Goal: Task Accomplishment & Management: Use online tool/utility

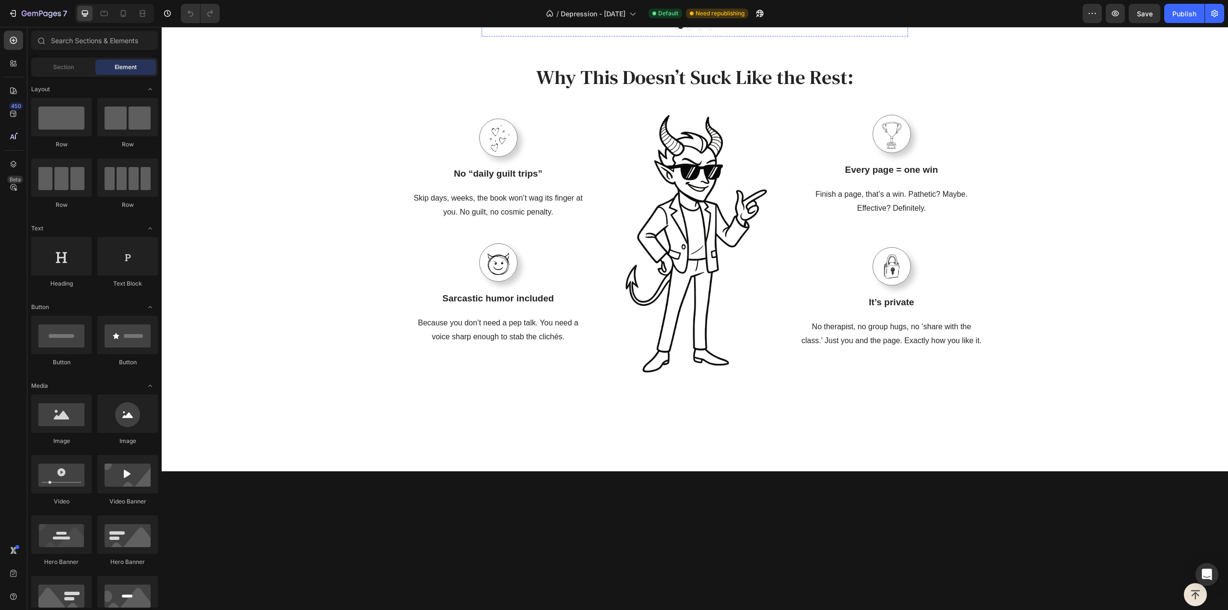
scroll to position [1151, 0]
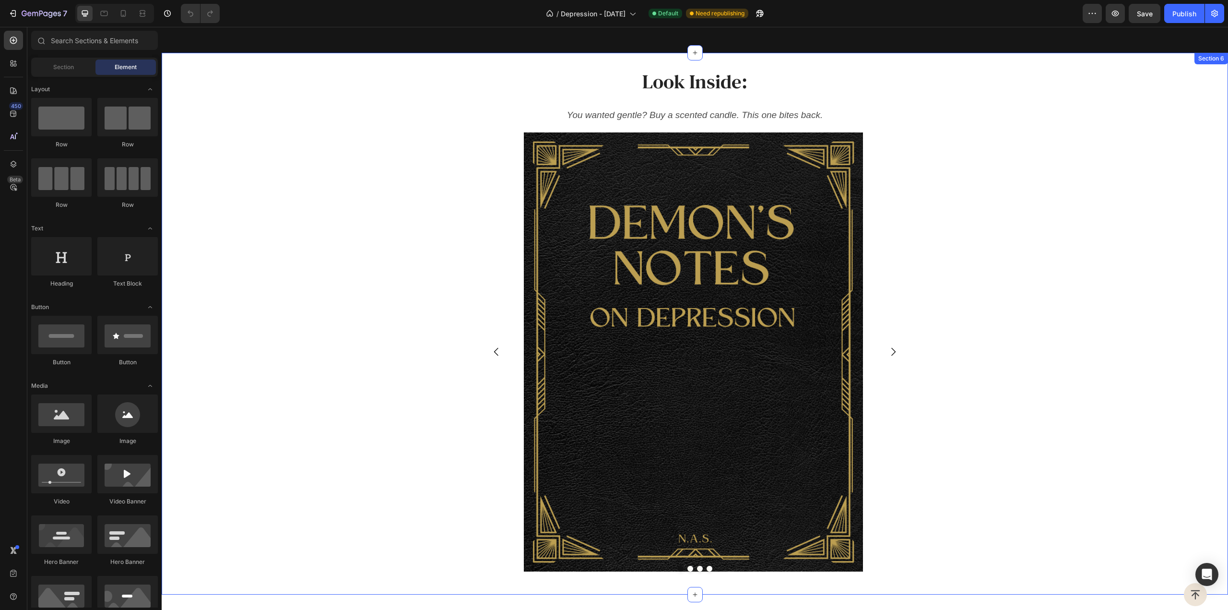
click at [970, 192] on div "Image Drop element here Drop element here Drop element here Carousel" at bounding box center [695, 352] width 1067 height 454
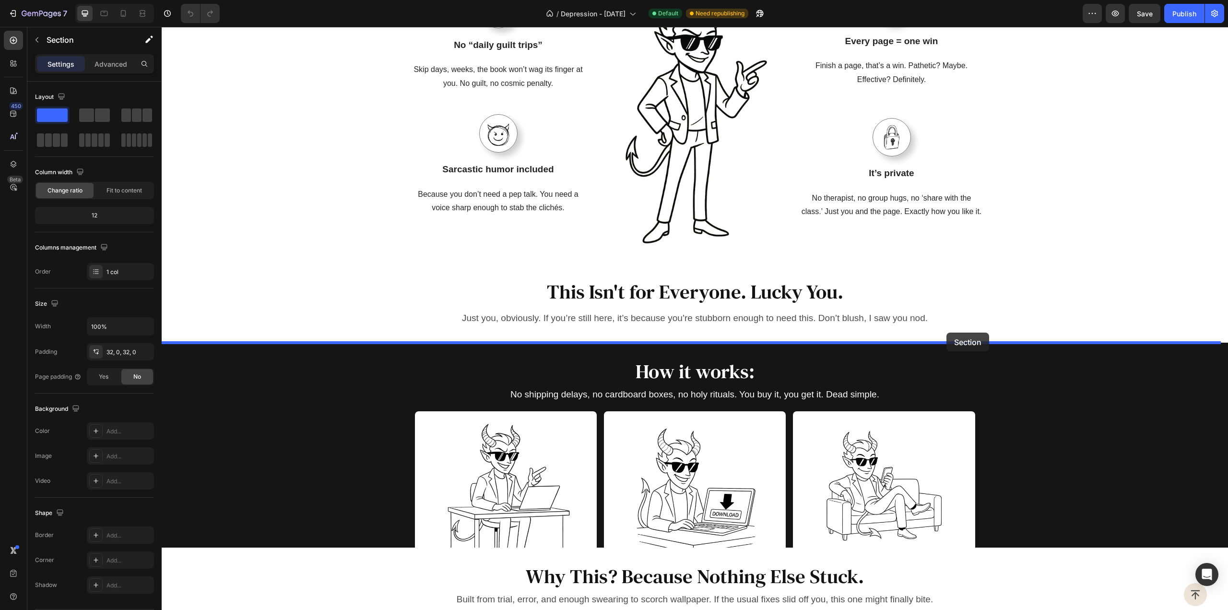
drag, startPoint x: 1033, startPoint y: 59, endPoint x: 946, endPoint y: 332, distance: 287.1
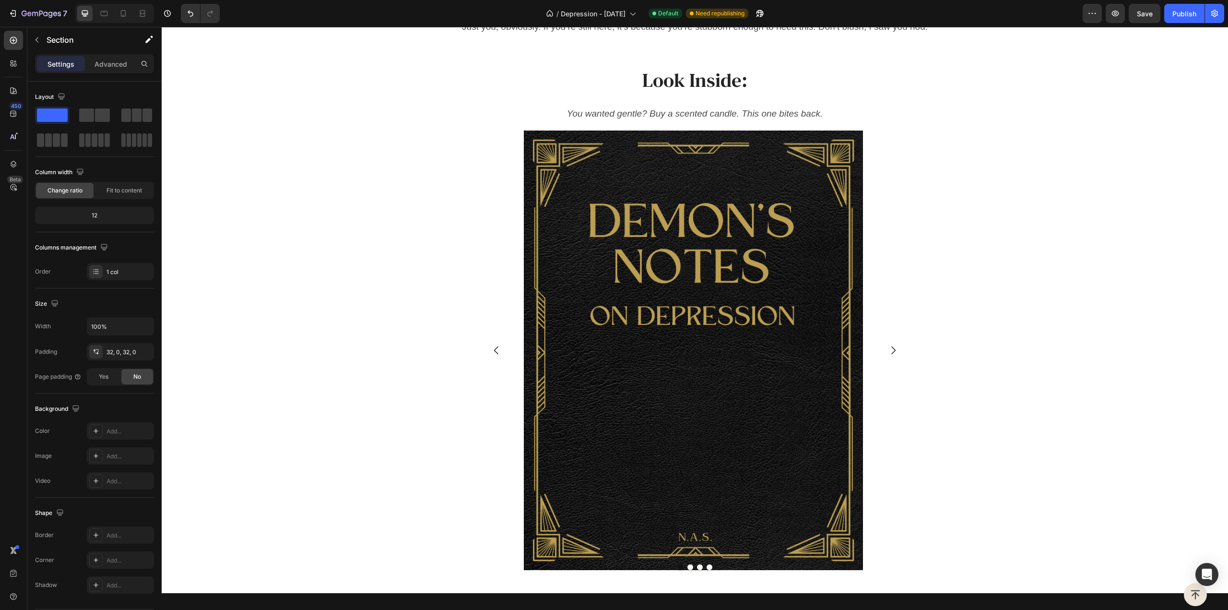
scroll to position [1521, 0]
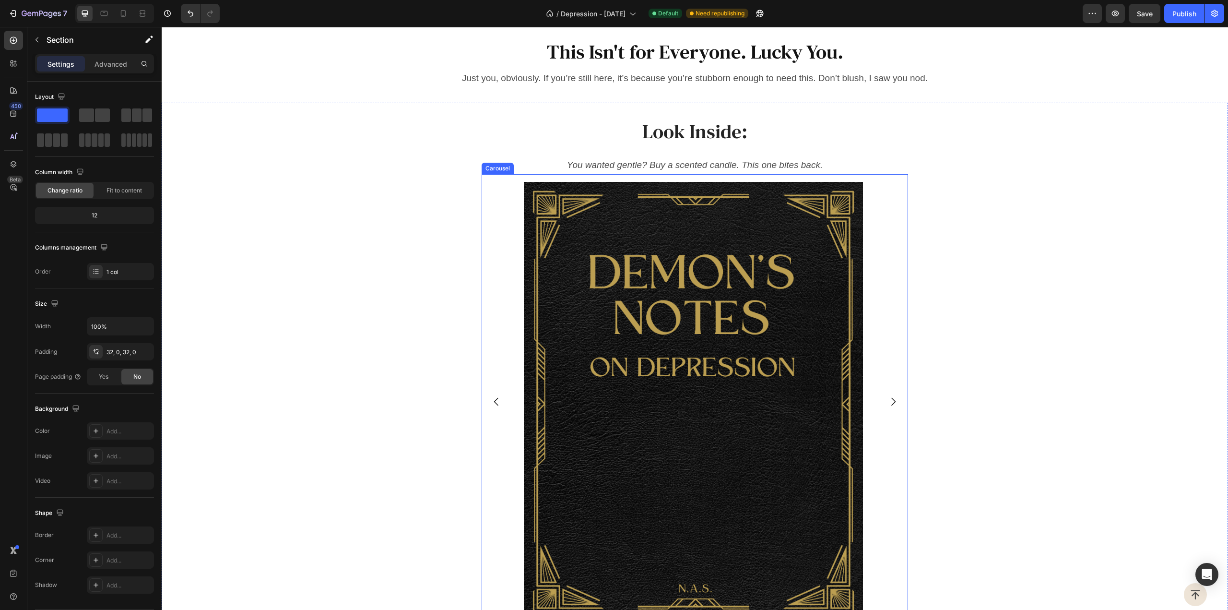
click at [891, 398] on icon "Carousel Next Arrow" at bounding box center [893, 402] width 4 height 8
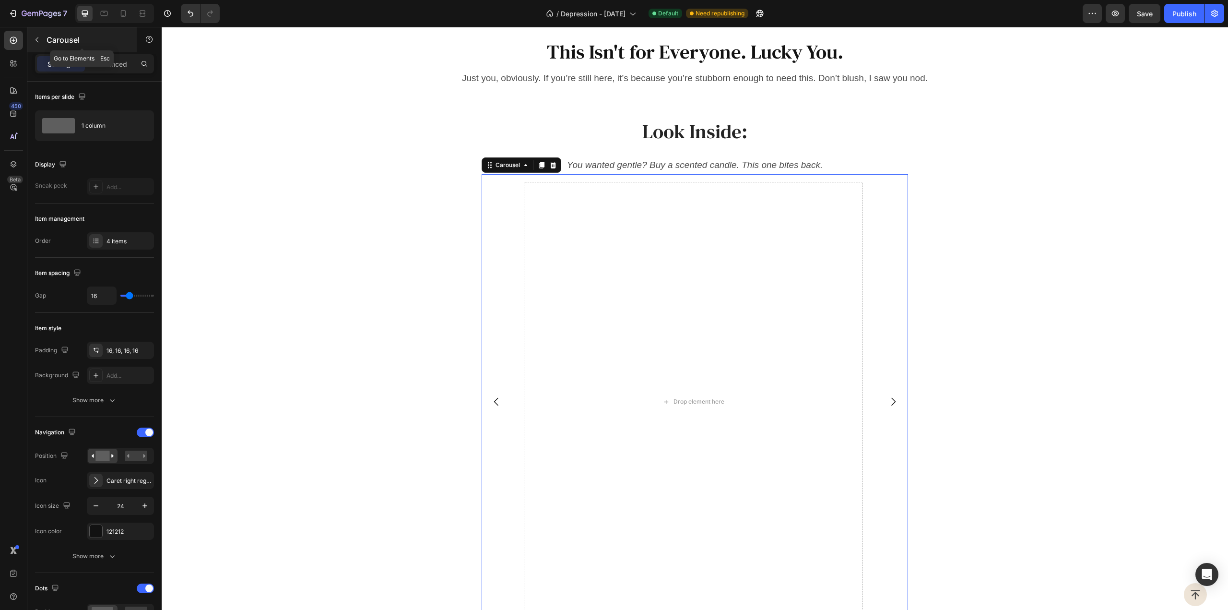
click at [47, 38] on p "Carousel" at bounding box center [88, 40] width 82 height 12
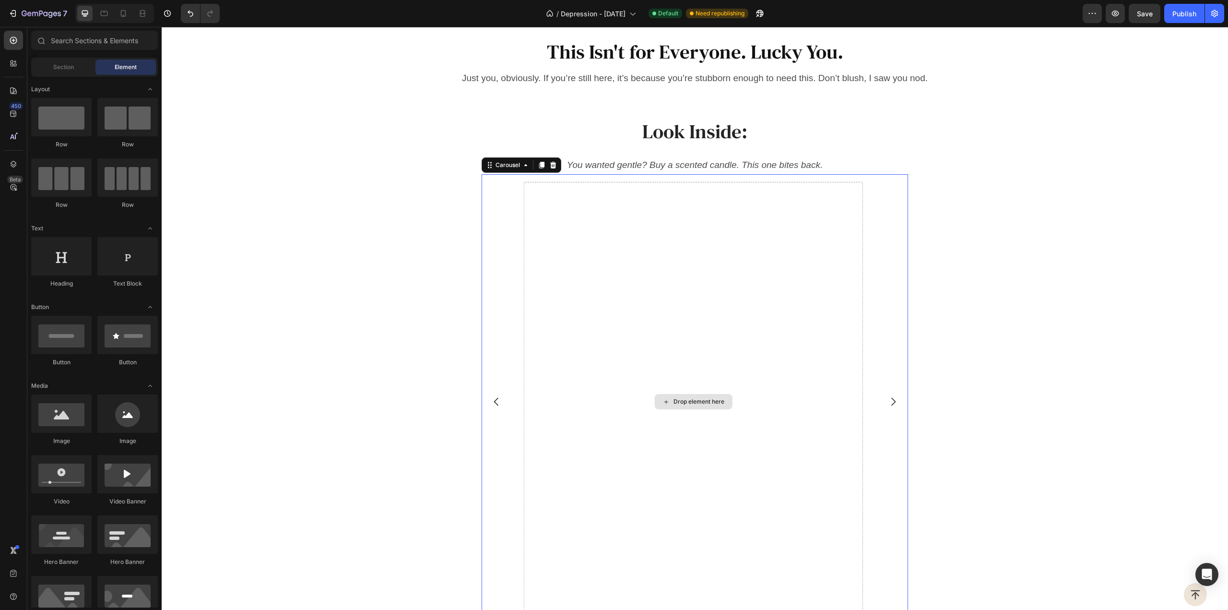
click at [576, 275] on div "Drop element here" at bounding box center [693, 401] width 339 height 439
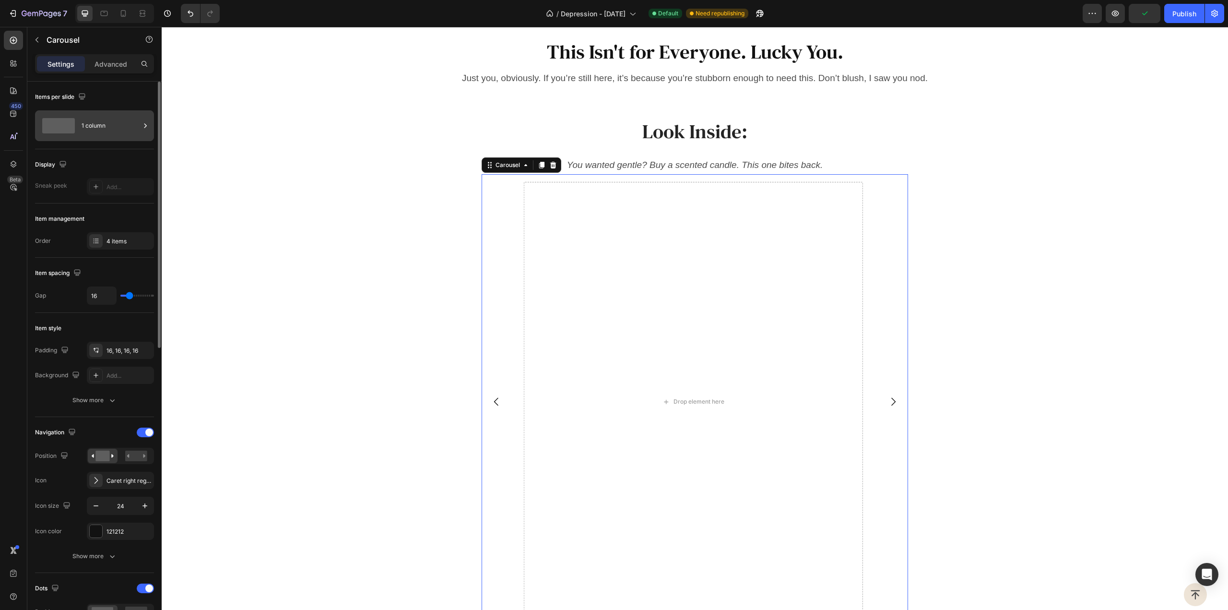
click at [137, 128] on div "1 column" at bounding box center [111, 126] width 59 height 22
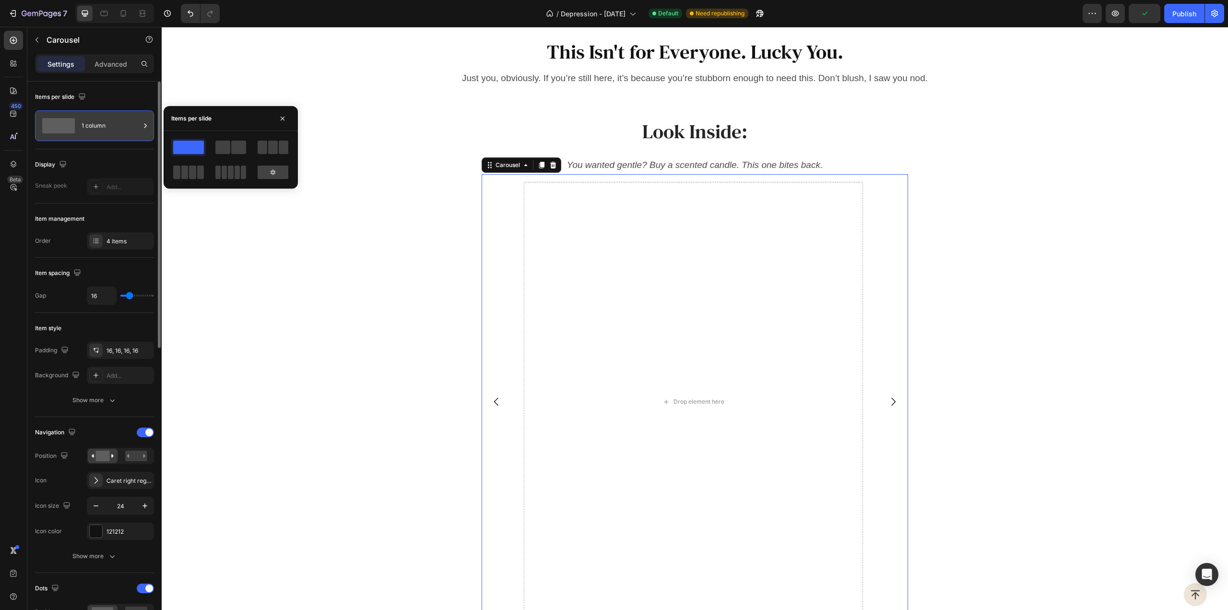
click at [137, 128] on div "1 column" at bounding box center [111, 126] width 59 height 22
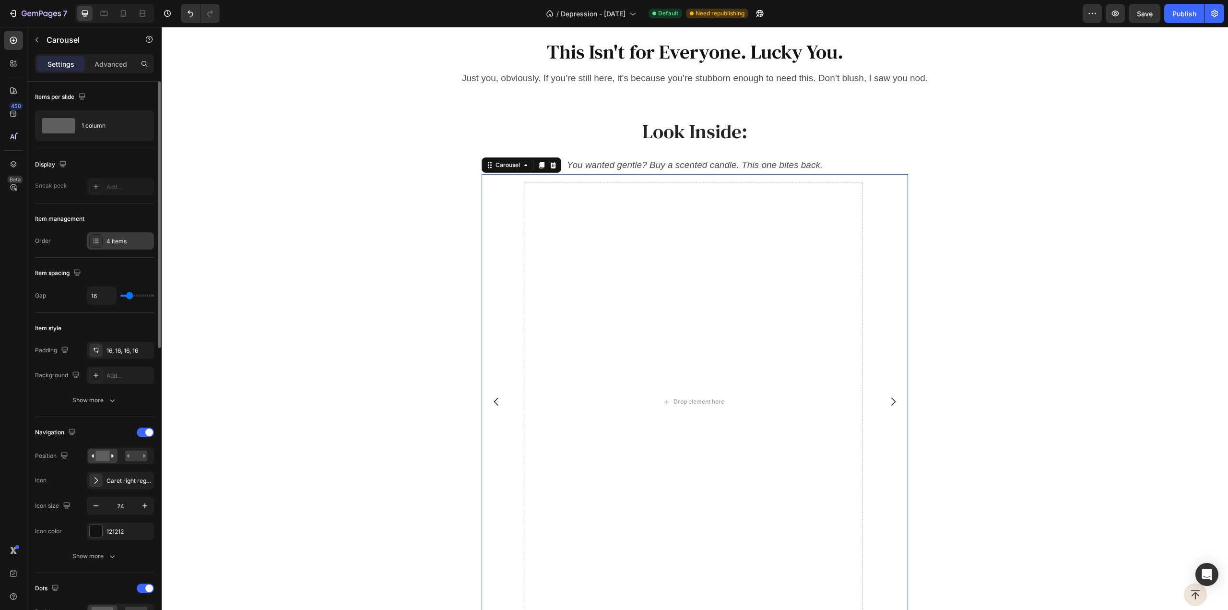
click at [119, 239] on div "4 items" at bounding box center [129, 241] width 45 height 9
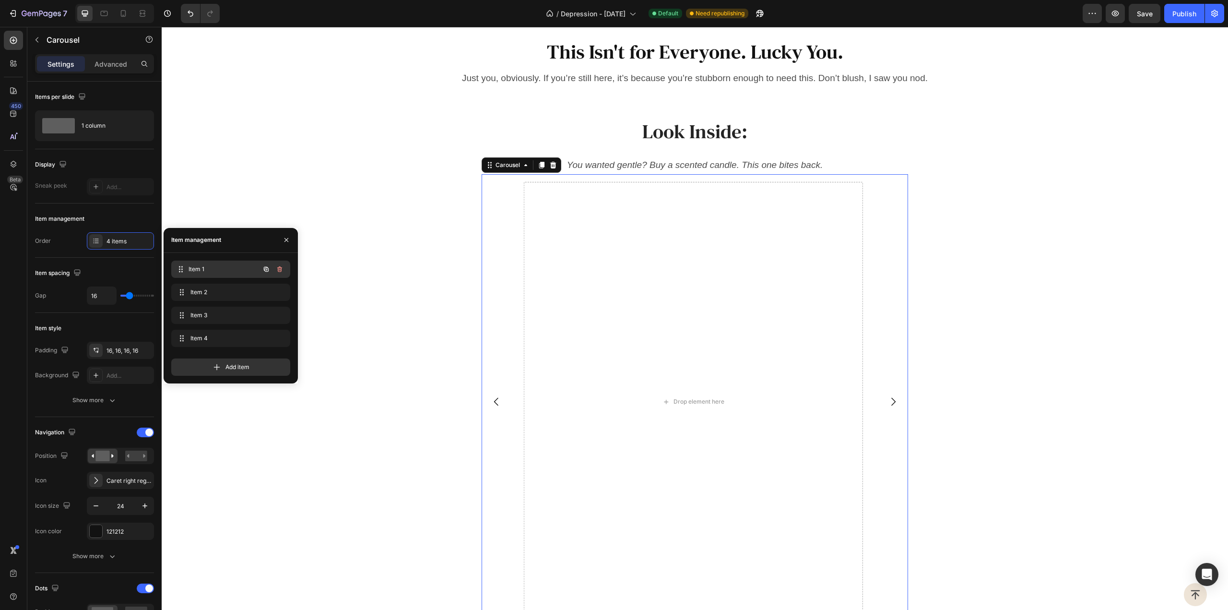
click at [195, 273] on span "Item 1" at bounding box center [224, 269] width 71 height 9
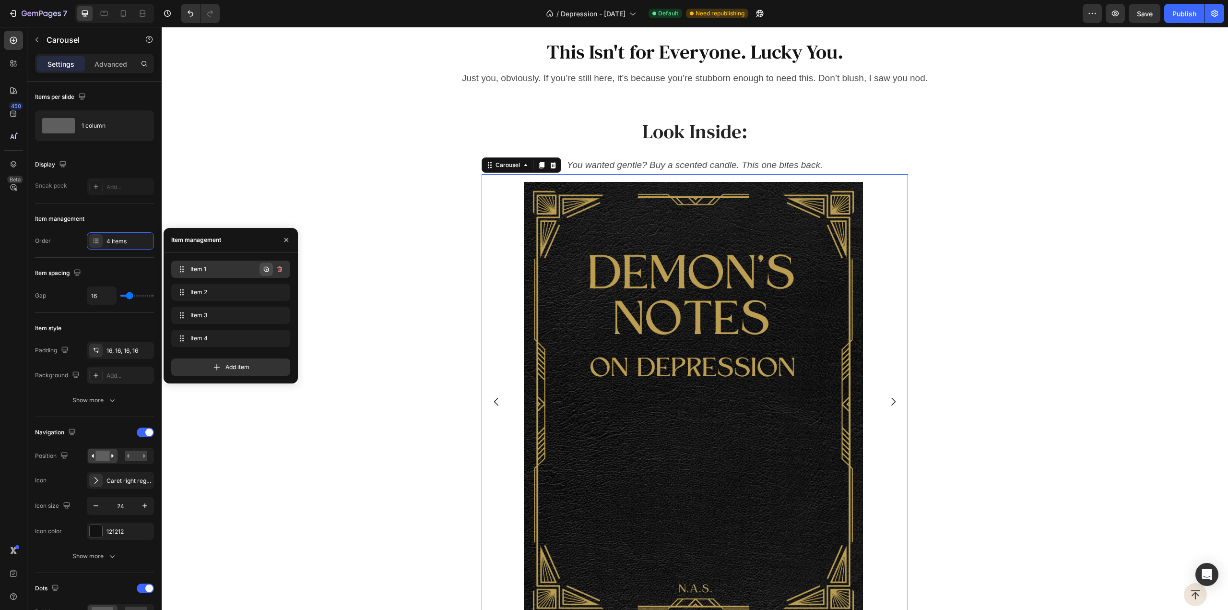
click at [265, 269] on icon "button" at bounding box center [266, 268] width 5 height 5
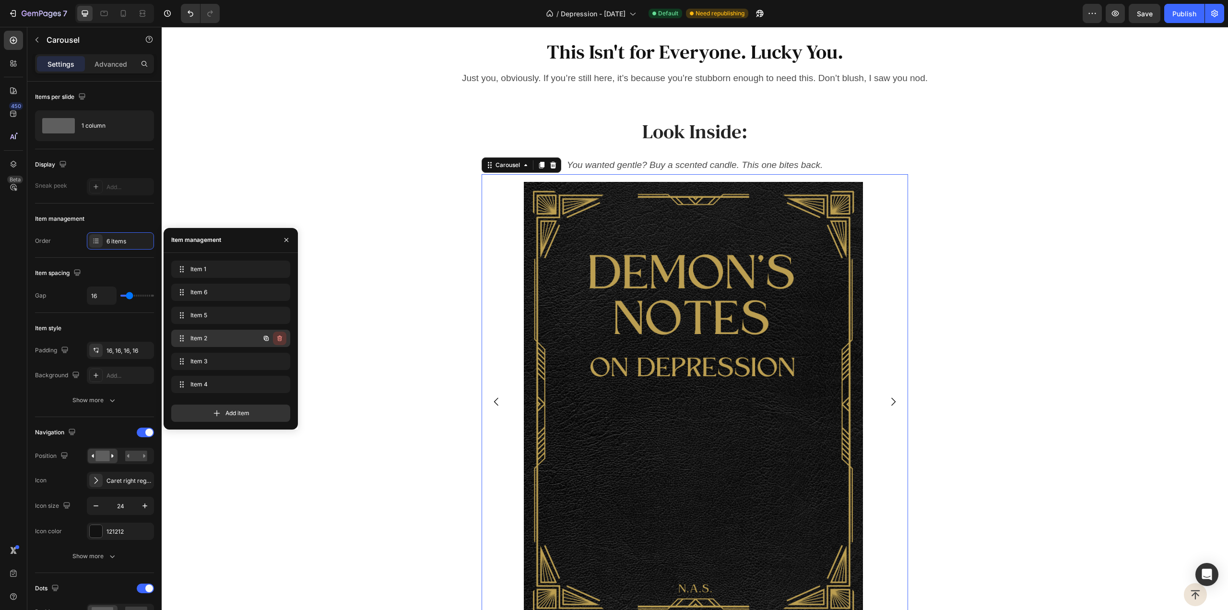
click at [282, 340] on icon "button" at bounding box center [280, 338] width 8 height 8
click at [282, 339] on div "Delete" at bounding box center [273, 338] width 18 height 9
click at [279, 337] on icon "button" at bounding box center [280, 338] width 8 height 8
click at [279, 337] on div "Delete" at bounding box center [273, 338] width 18 height 9
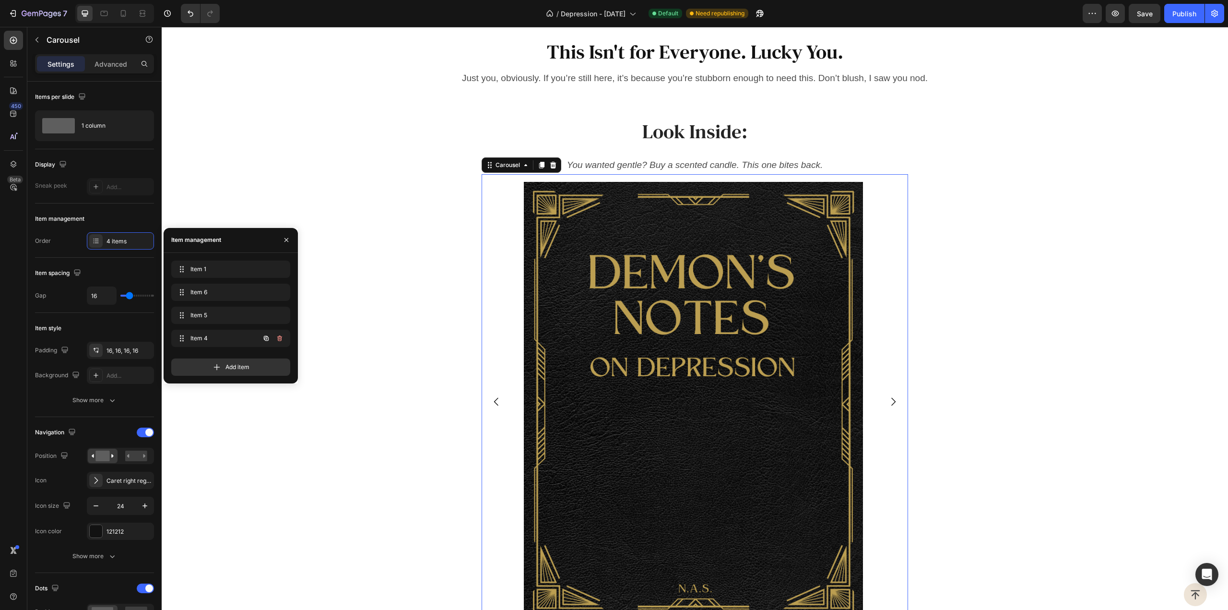
click at [279, 337] on icon "button" at bounding box center [280, 338] width 8 height 8
click at [279, 337] on div "Delete" at bounding box center [273, 338] width 18 height 9
click at [267, 268] on icon "button" at bounding box center [267, 269] width 2 height 2
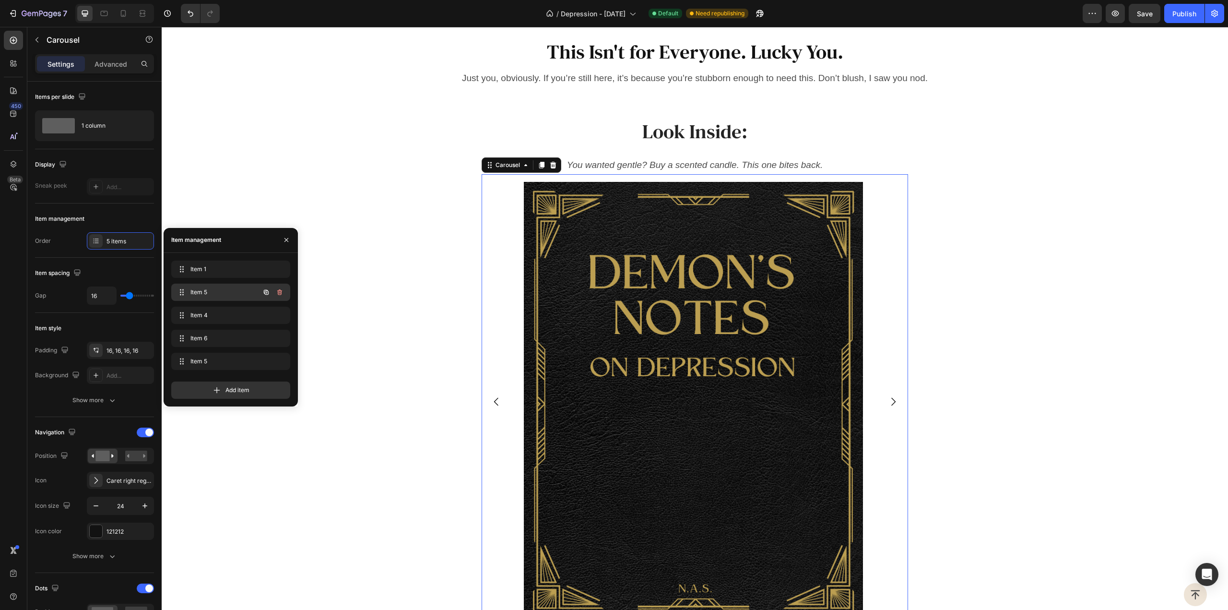
click at [230, 288] on span "Item 5" at bounding box center [217, 292] width 54 height 9
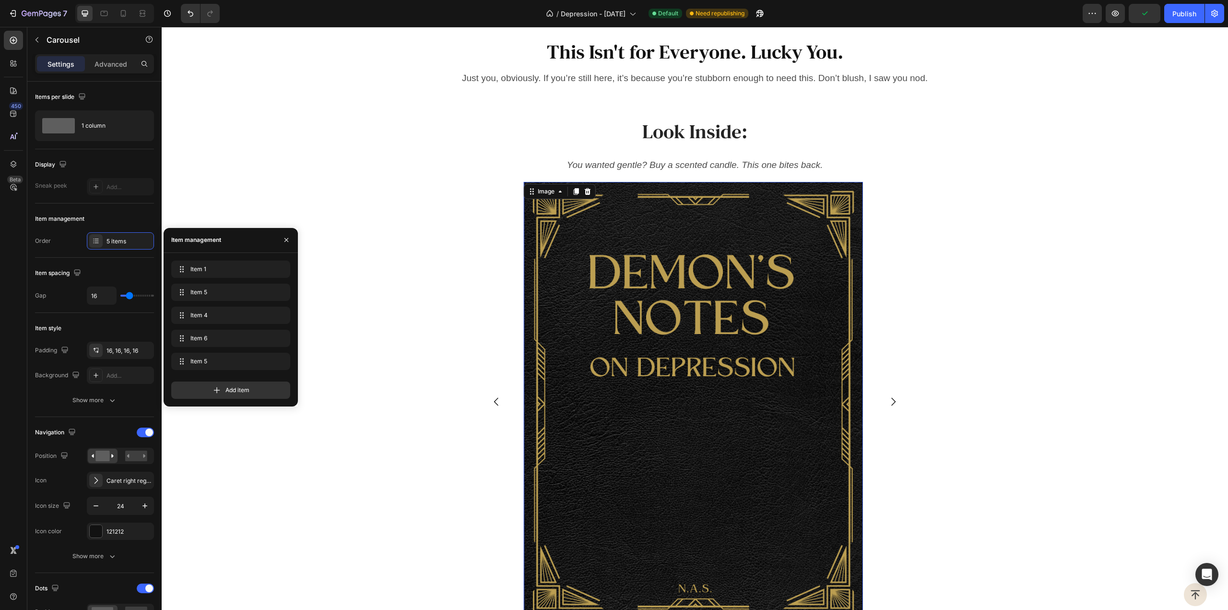
click at [648, 335] on img at bounding box center [693, 401] width 339 height 439
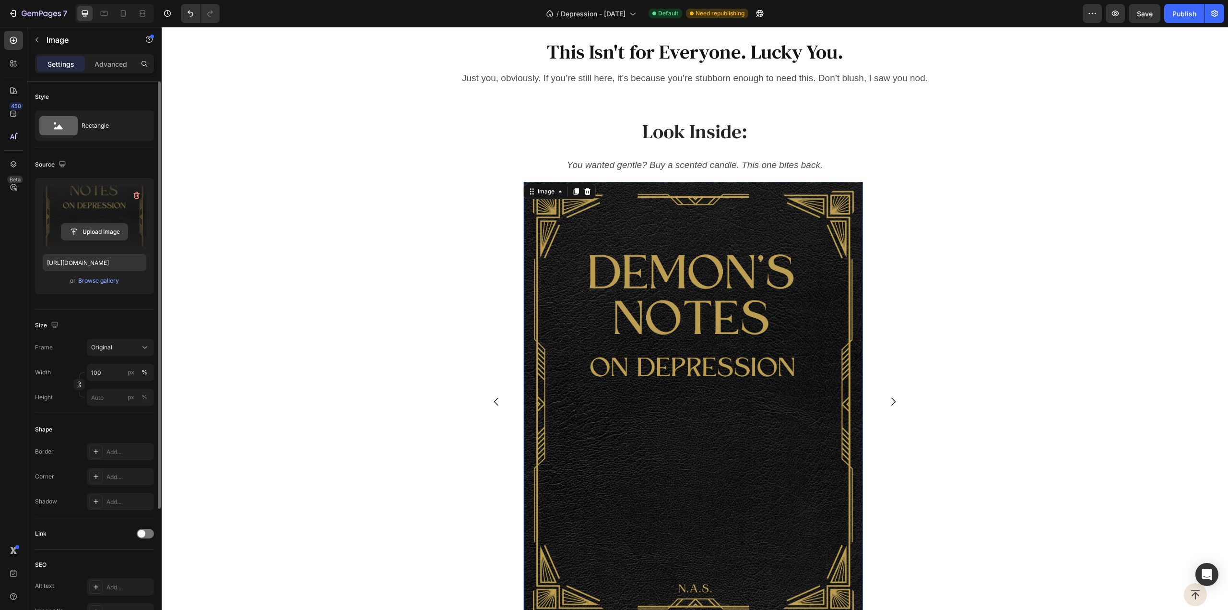
click at [102, 232] on input "file" at bounding box center [94, 232] width 66 height 16
type input "https://cdn.shopify.com/s/files/1/0915/7925/3070/files/gempages_567543297145308…"
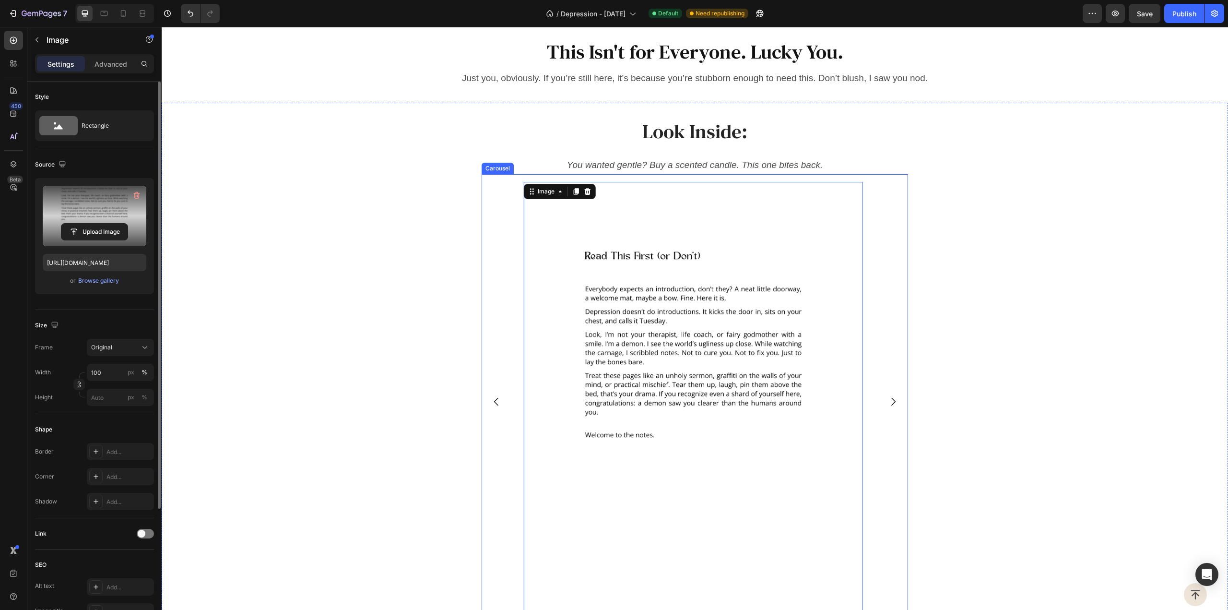
click at [887, 394] on button "Carousel Next Arrow" at bounding box center [893, 401] width 27 height 27
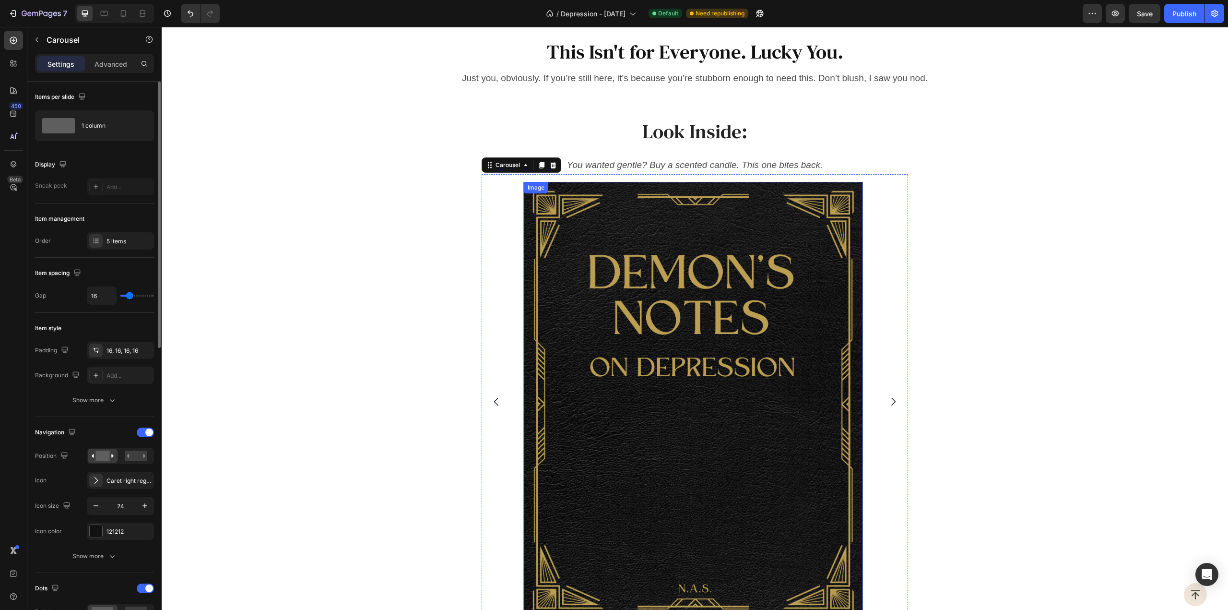
click at [642, 374] on img at bounding box center [693, 401] width 339 height 439
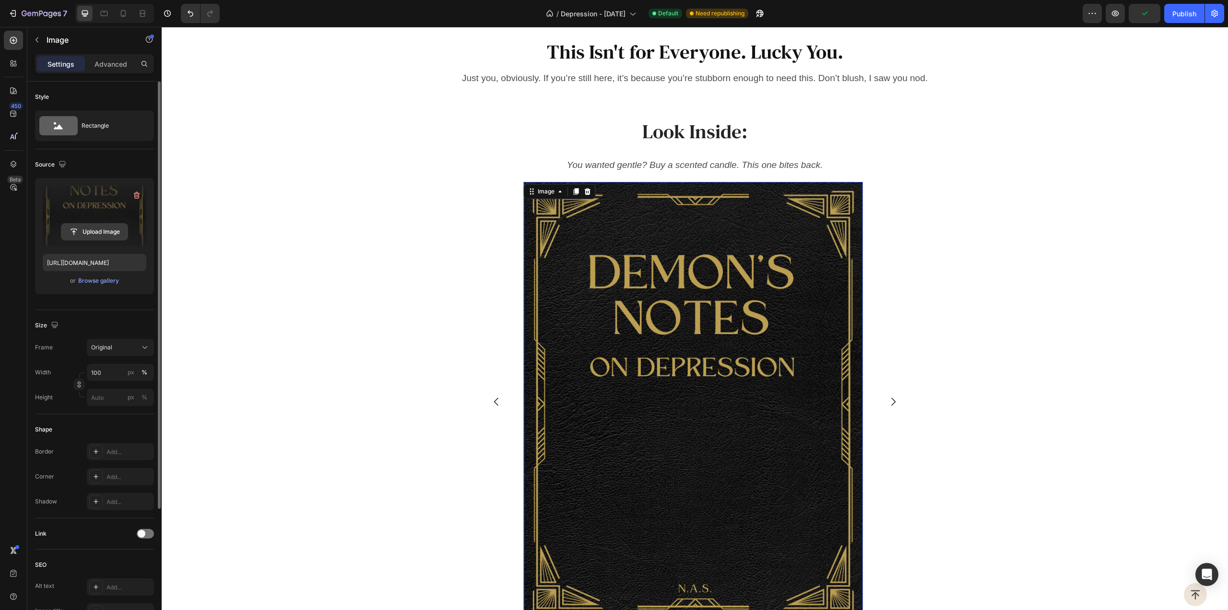
click at [110, 228] on input "file" at bounding box center [94, 232] width 66 height 16
type input "https://cdn.shopify.com/s/files/1/0915/7925/3070/files/gempages_567543297145308…"
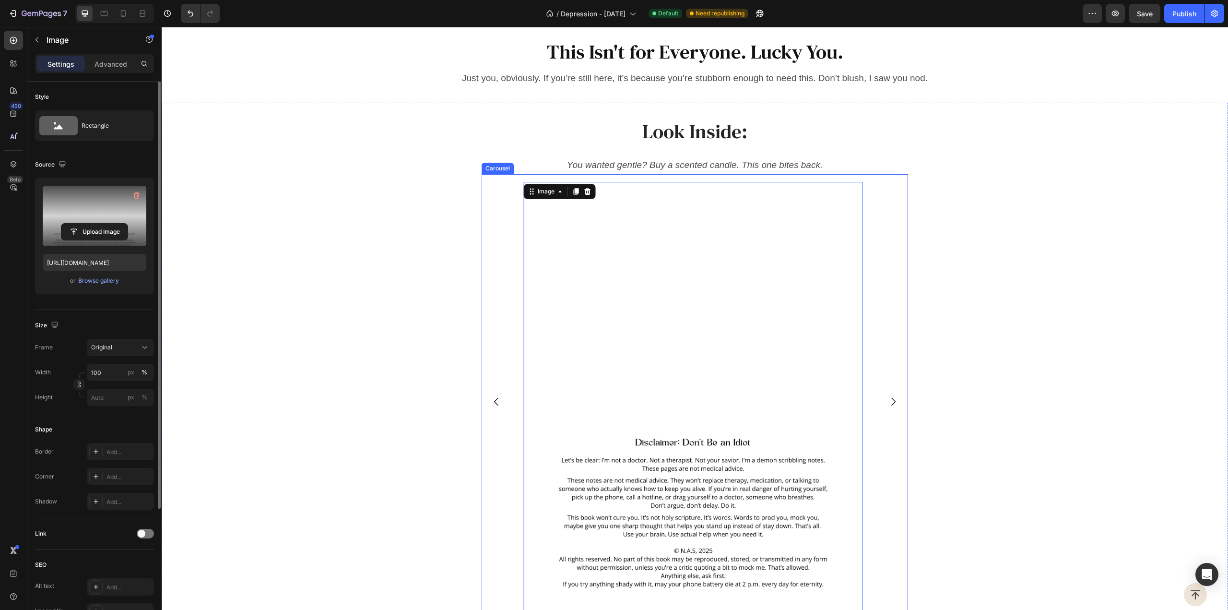
click at [888, 398] on icon "Carousel Next Arrow" at bounding box center [894, 402] width 12 height 12
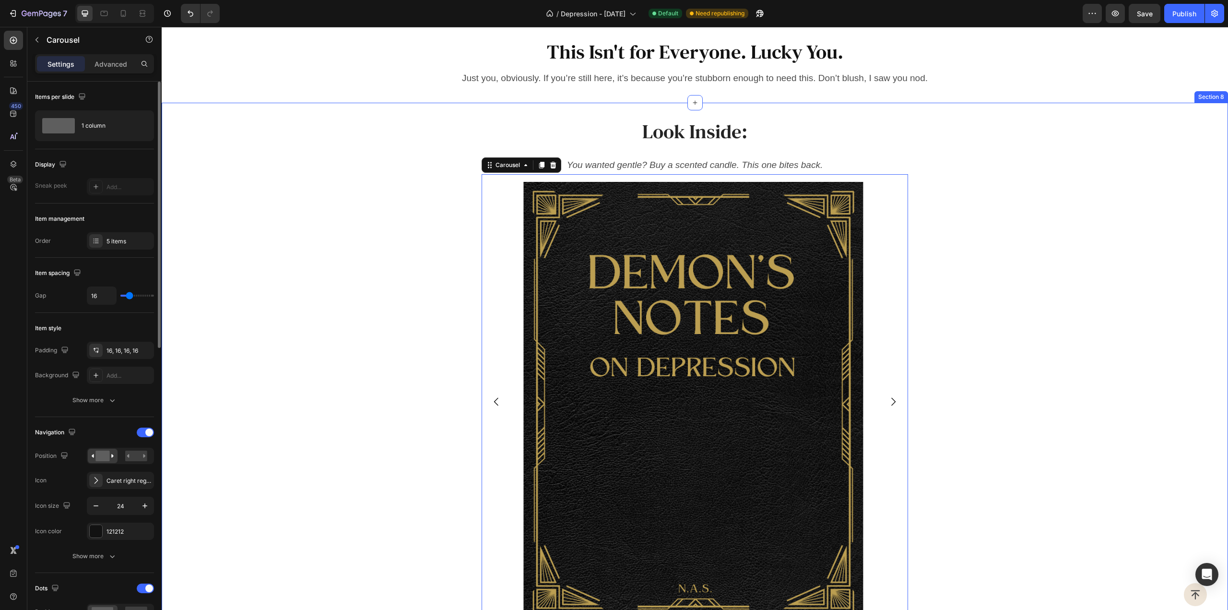
click at [705, 327] on img at bounding box center [693, 401] width 339 height 439
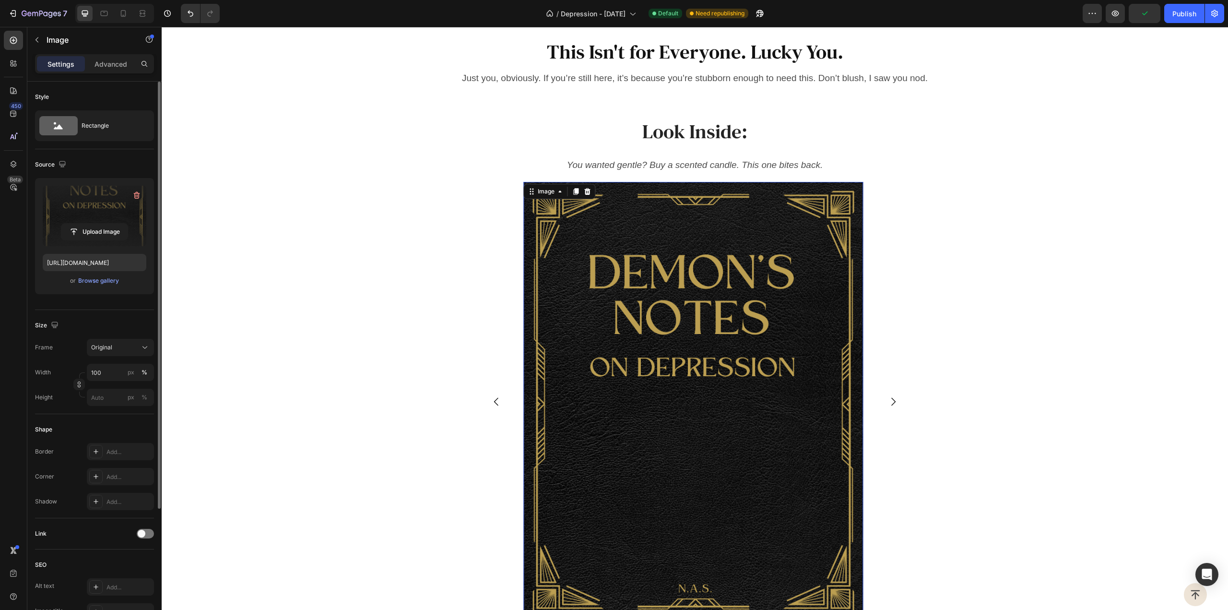
click at [105, 221] on label at bounding box center [95, 216] width 104 height 60
click at [105, 224] on input "file" at bounding box center [94, 232] width 66 height 16
type input "https://cdn.shopify.com/s/files/1/0915/7925/3070/files/gempages_567543297145308…"
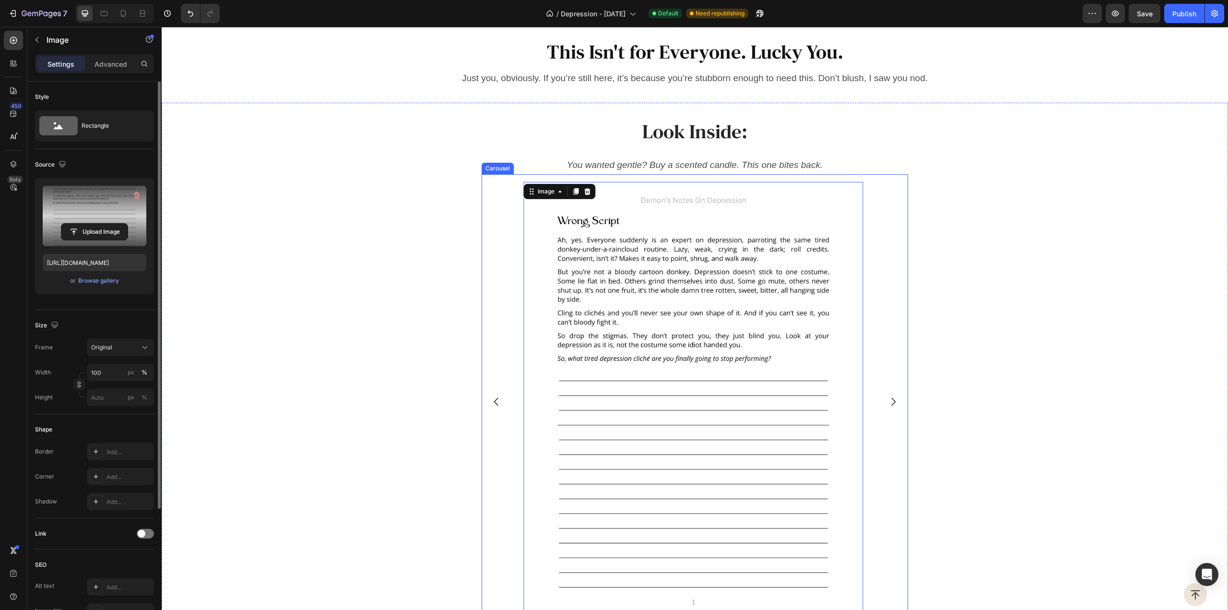
click at [888, 396] on icon "Carousel Next Arrow" at bounding box center [894, 402] width 12 height 12
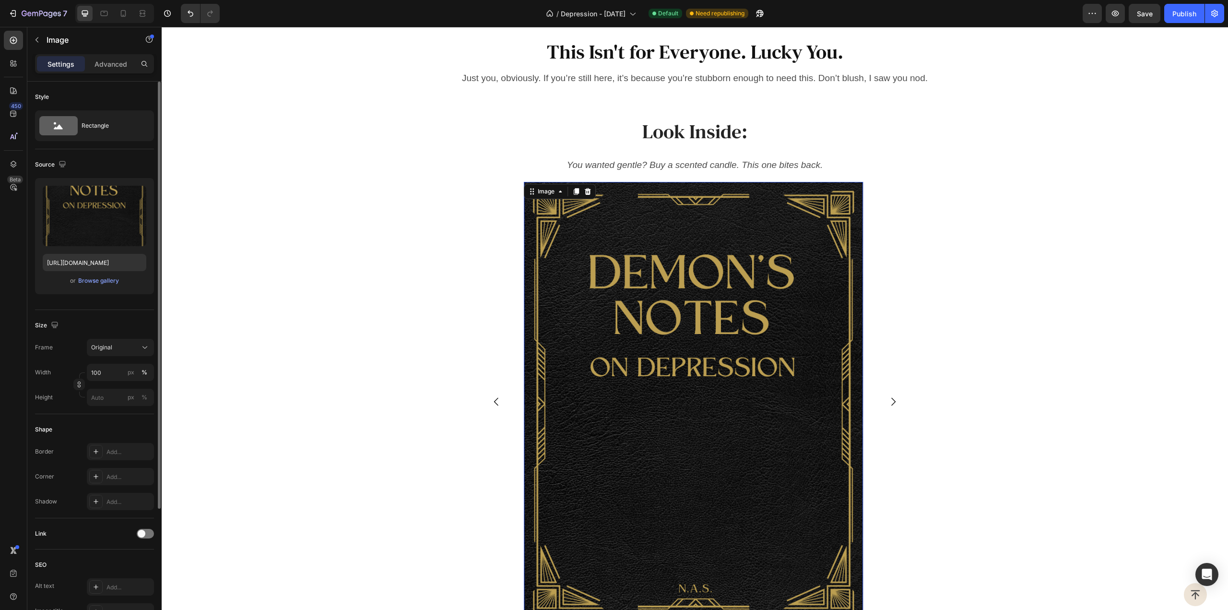
click at [664, 357] on img at bounding box center [693, 401] width 339 height 439
click at [93, 226] on input "file" at bounding box center [94, 232] width 66 height 16
type input "https://cdn.shopify.com/s/files/1/0915/7925/3070/files/gempages_567543297145308…"
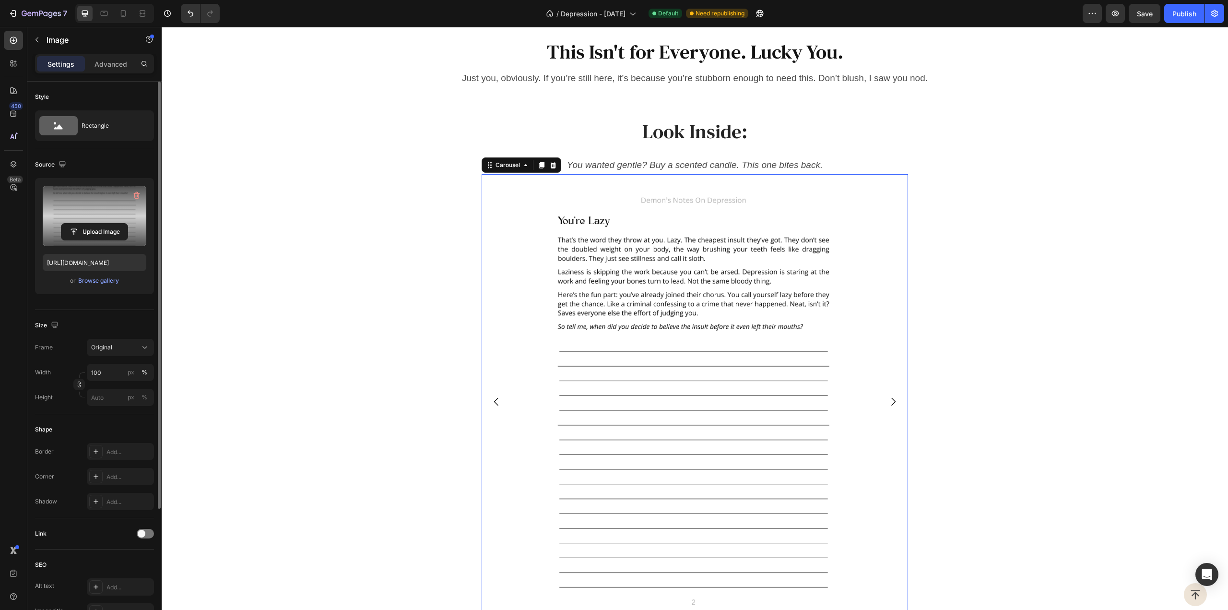
click at [888, 397] on icon "Carousel Next Arrow" at bounding box center [894, 402] width 12 height 12
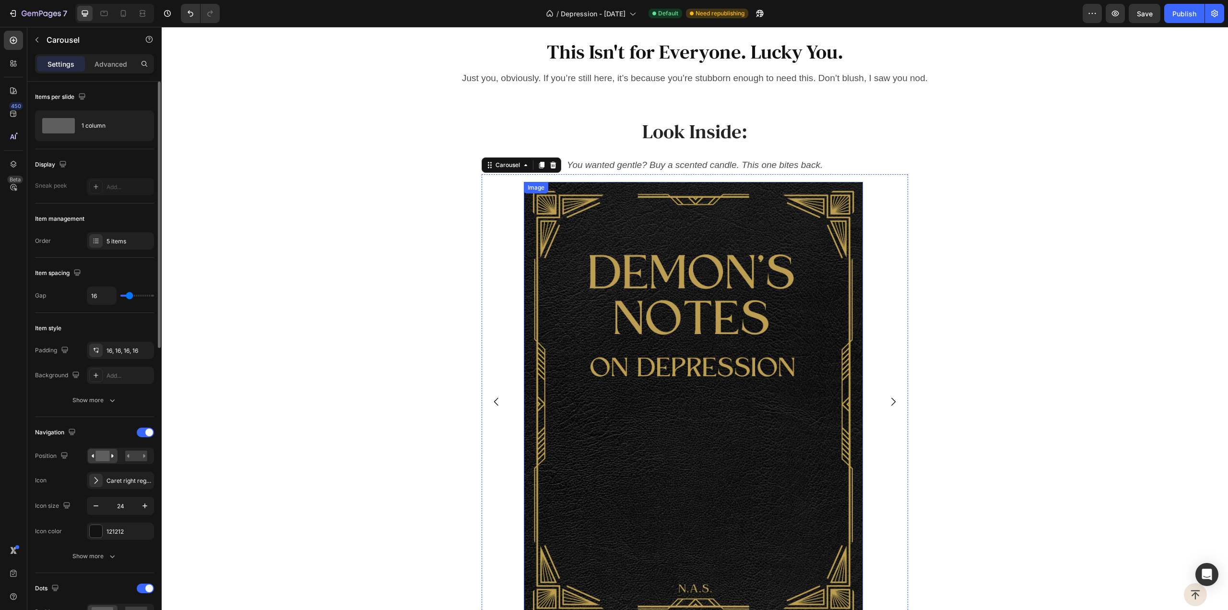
click at [668, 350] on img at bounding box center [693, 401] width 339 height 439
click at [890, 402] on icon "Carousel Next Arrow" at bounding box center [894, 402] width 12 height 12
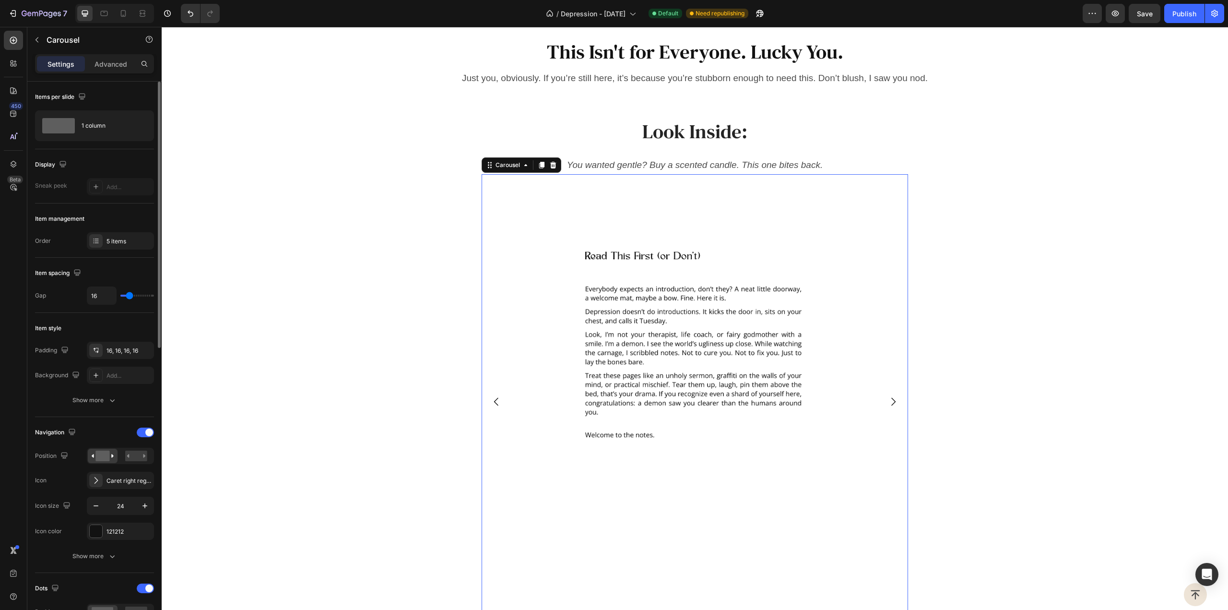
click at [502, 398] on button "Carousel Back Arrow" at bounding box center [496, 401] width 27 height 27
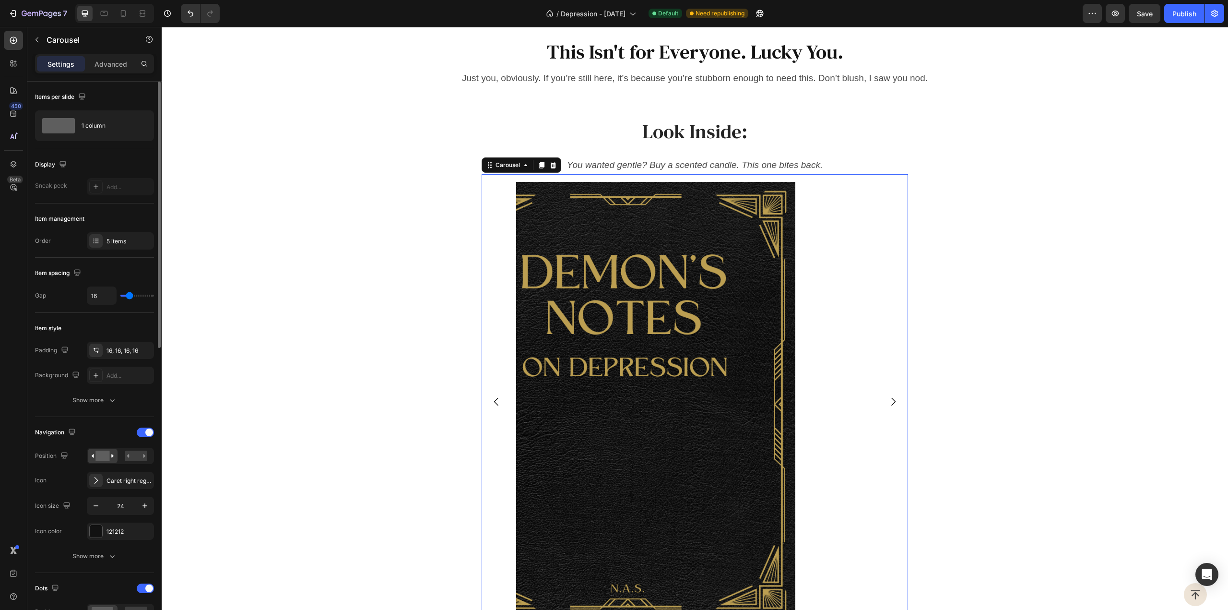
click at [502, 398] on button "Carousel Back Arrow" at bounding box center [496, 401] width 27 height 27
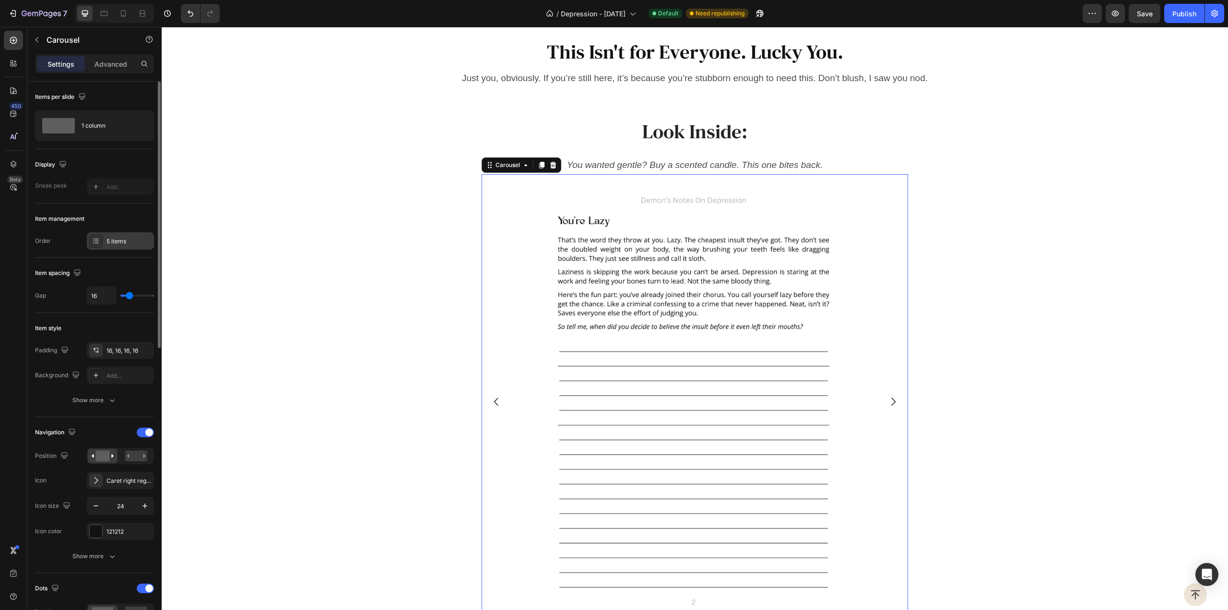
click at [132, 246] on div "5 items" at bounding box center [120, 240] width 67 height 17
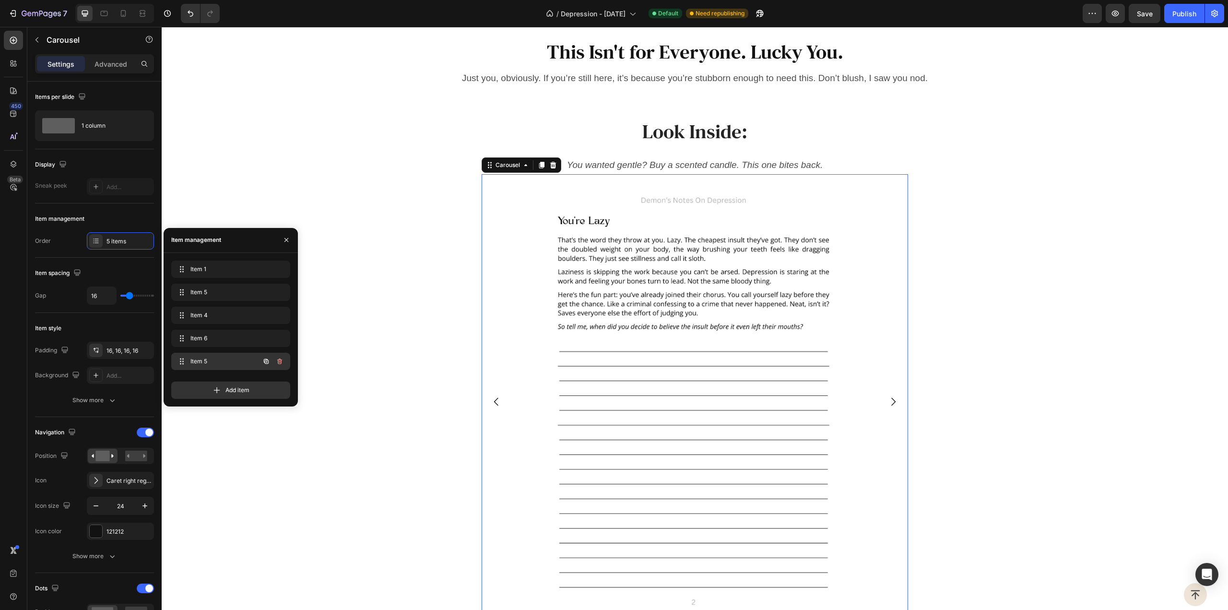
click at [240, 365] on span "Item 5" at bounding box center [217, 361] width 54 height 9
click at [266, 360] on icon "button" at bounding box center [266, 360] width 5 height 5
click at [224, 360] on span "Item 5" at bounding box center [224, 361] width 71 height 9
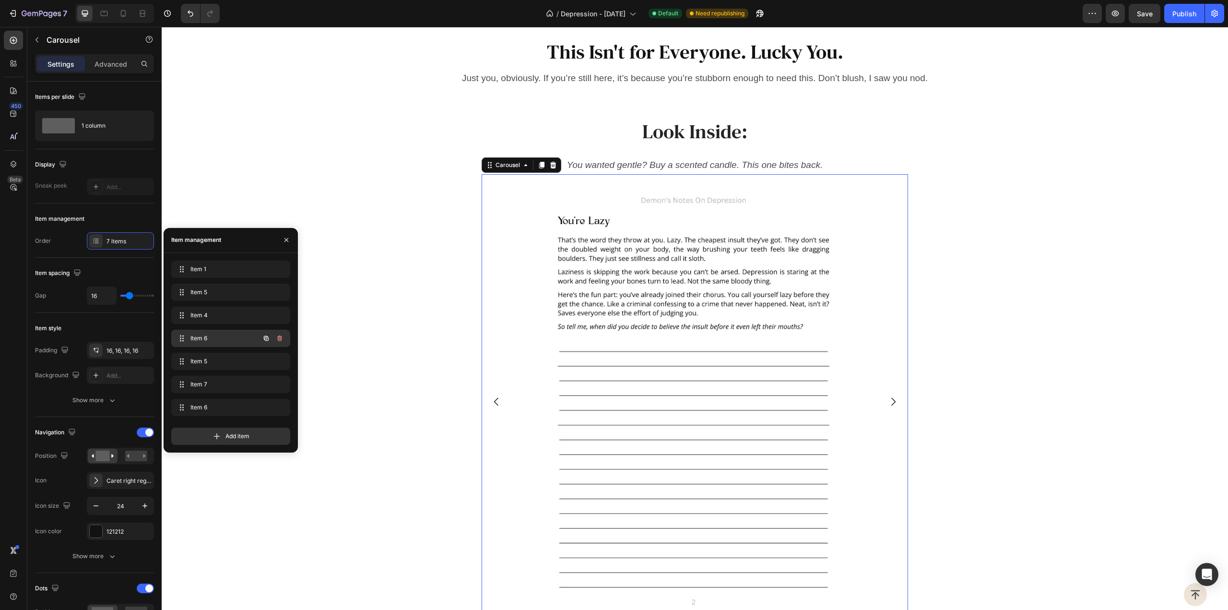
click at [234, 336] on span "Item 6" at bounding box center [217, 338] width 54 height 9
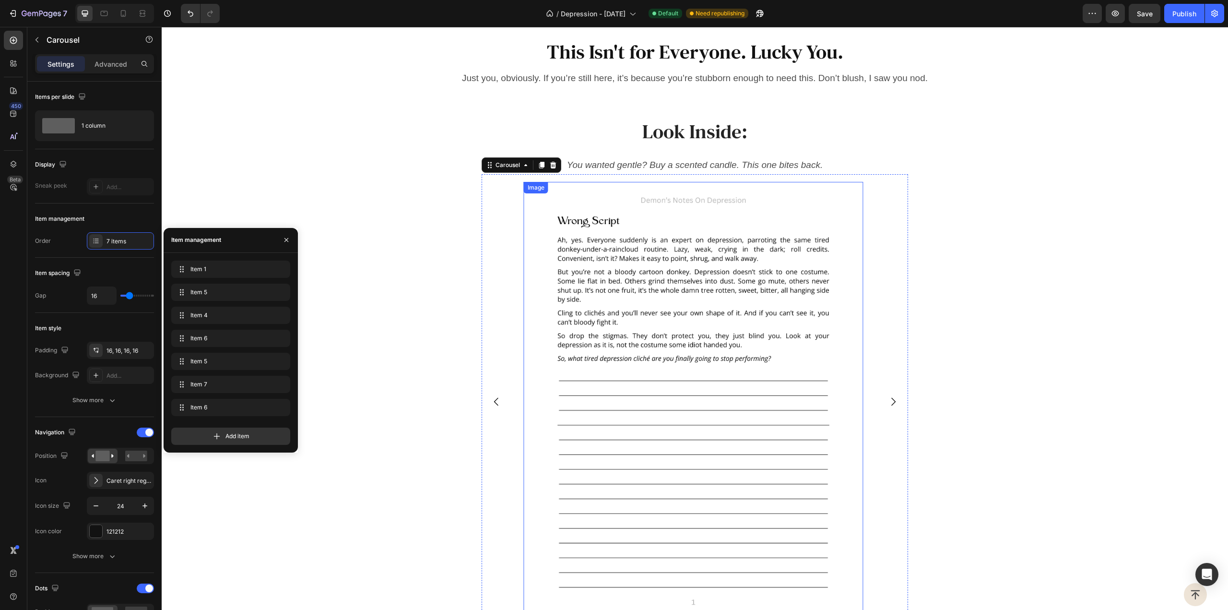
scroll to position [1713, 0]
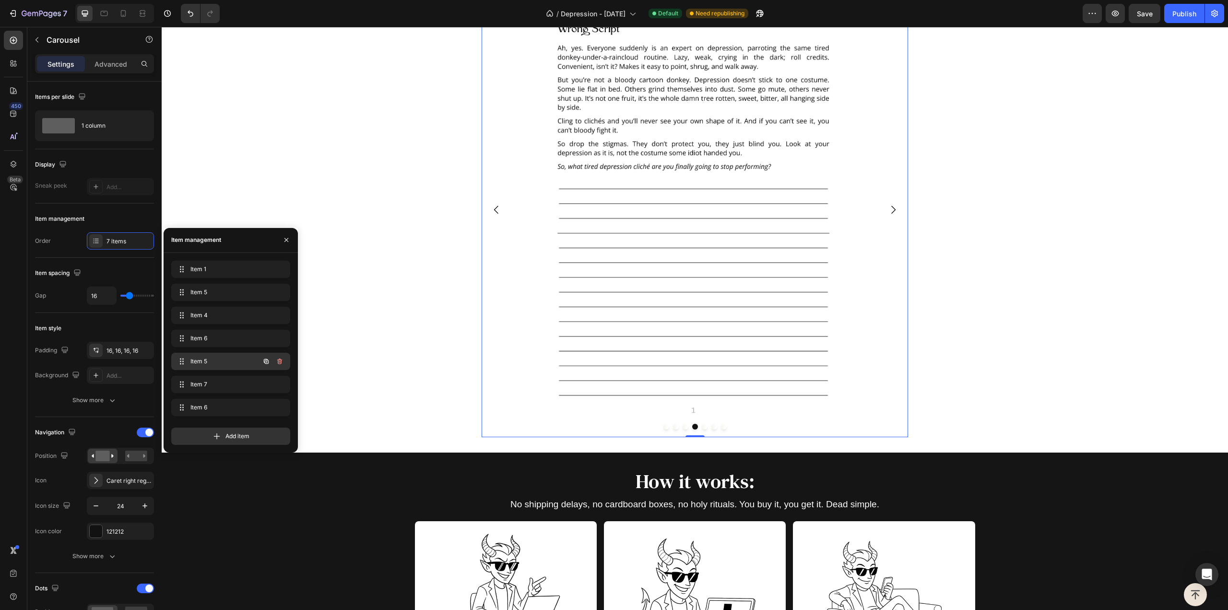
click at [220, 362] on span "Item 5" at bounding box center [217, 361] width 54 height 9
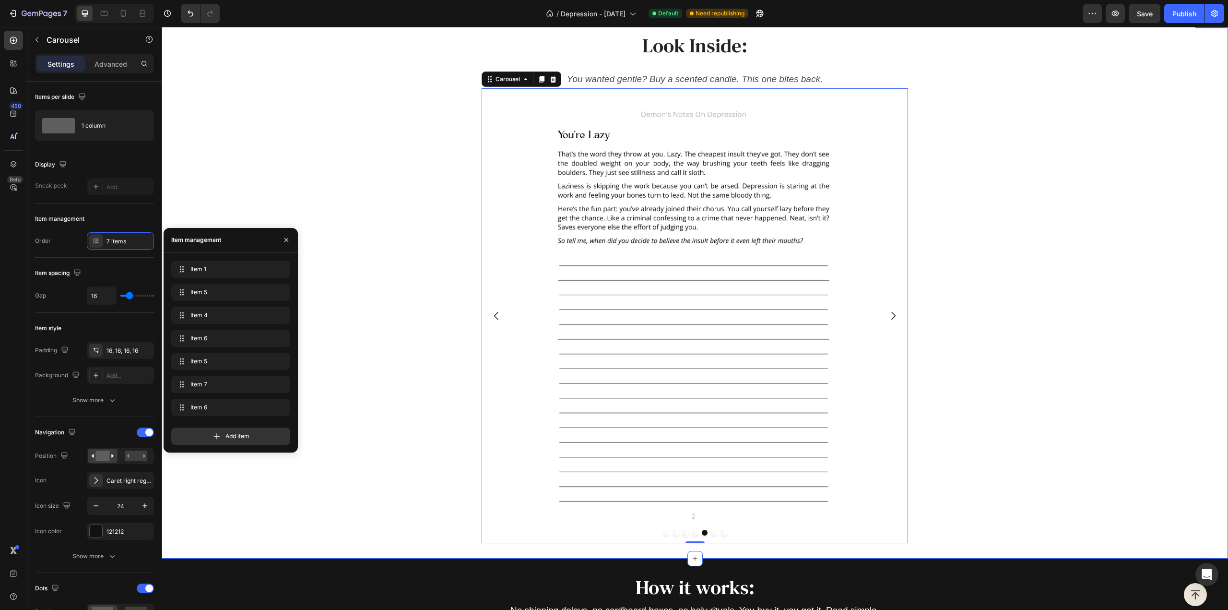
scroll to position [1482, 0]
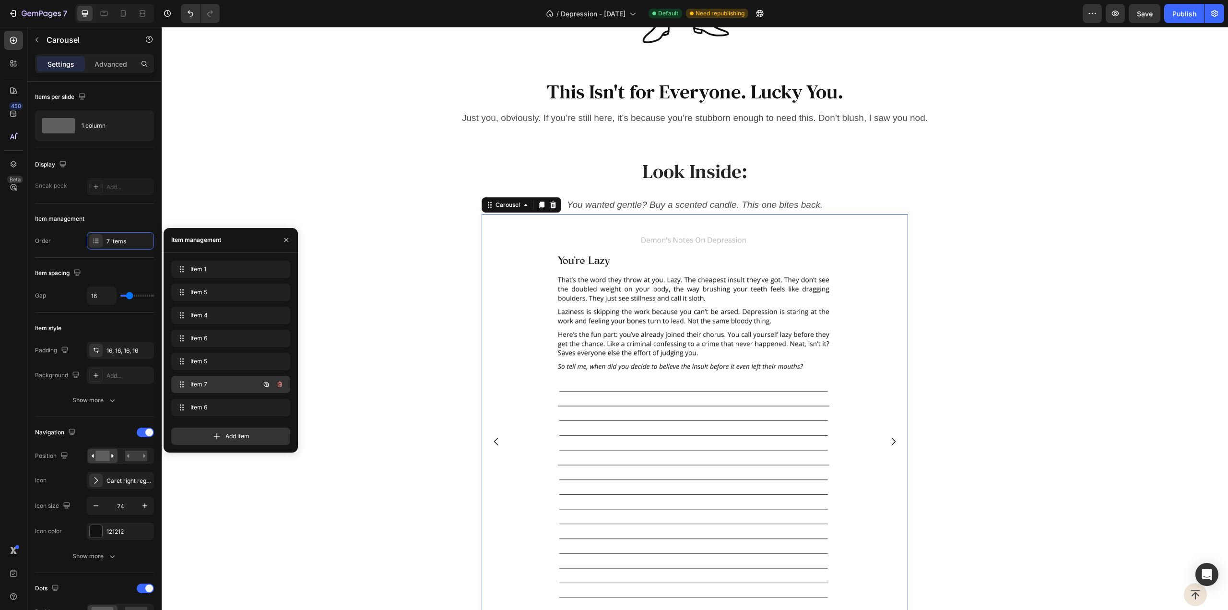
click at [214, 383] on span "Item 7" at bounding box center [217, 384] width 54 height 9
click at [249, 336] on div "Item 6 Item 6" at bounding box center [217, 338] width 84 height 13
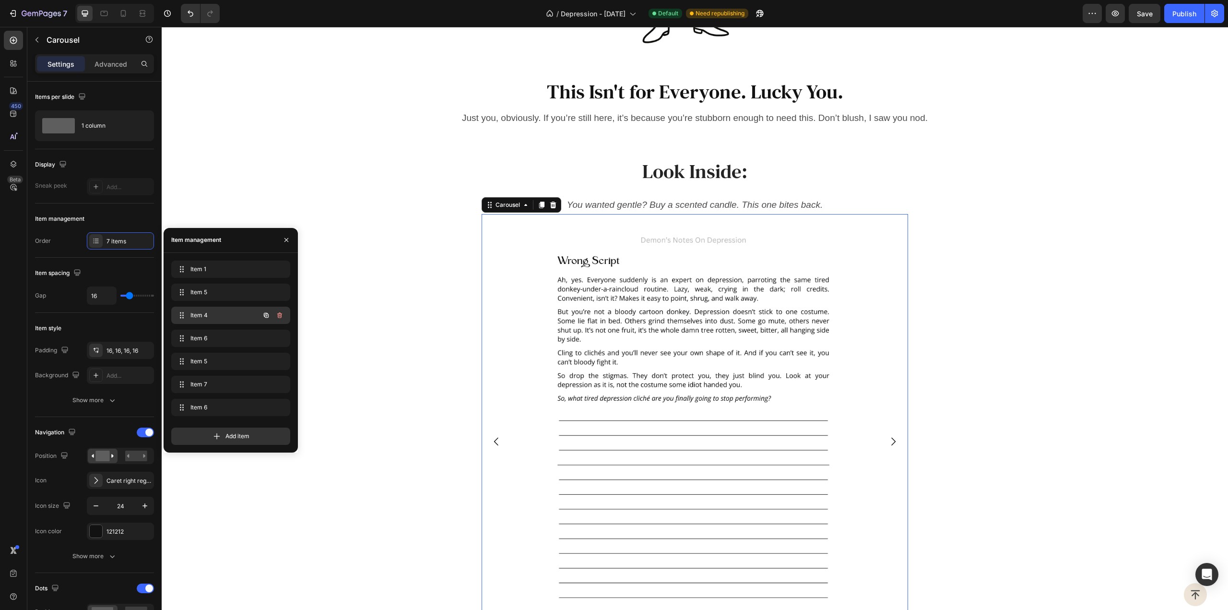
click at [242, 320] on div "Item 4 Item 4" at bounding box center [217, 314] width 84 height 13
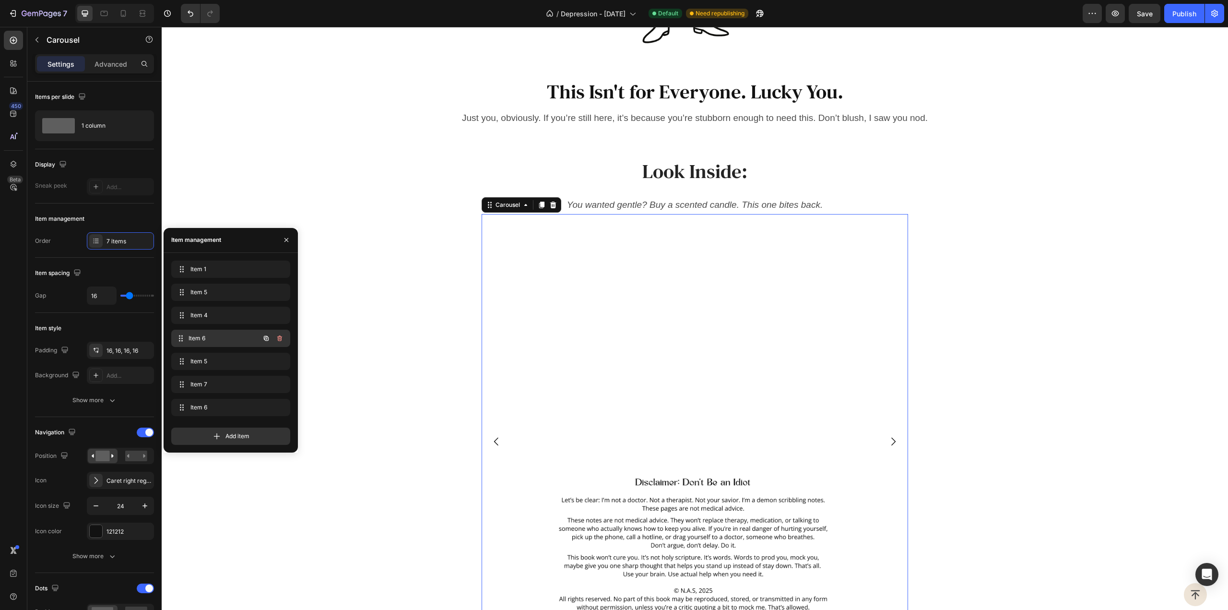
click at [240, 334] on span "Item 6" at bounding box center [224, 338] width 71 height 9
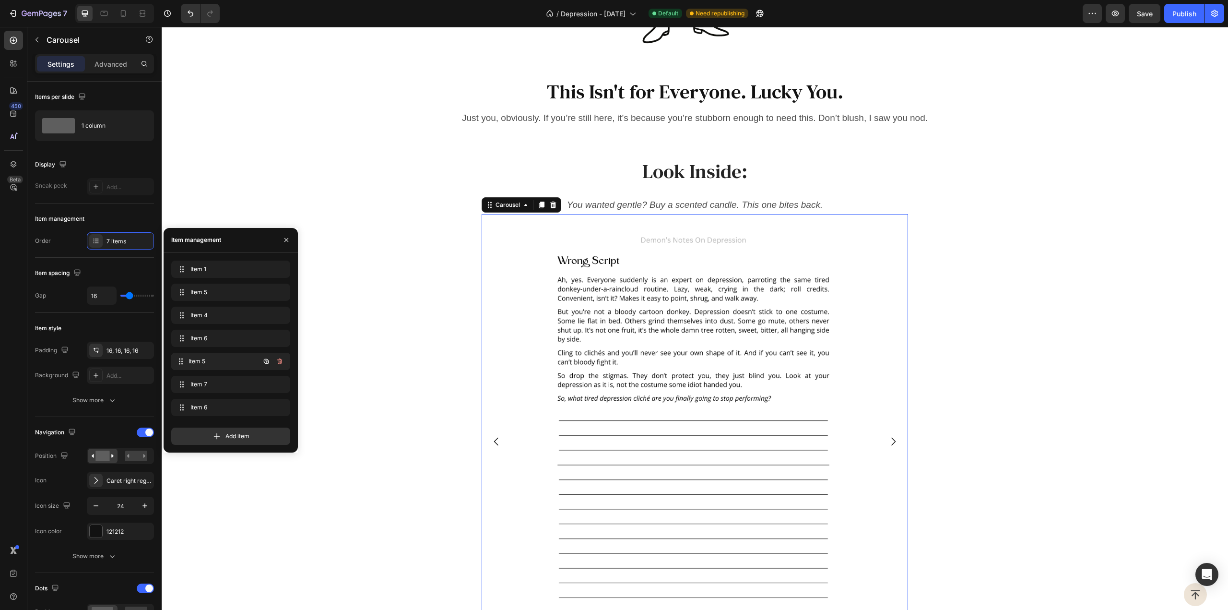
click at [234, 362] on span "Item 5" at bounding box center [224, 361] width 71 height 9
click at [242, 436] on span "Add item" at bounding box center [237, 436] width 24 height 9
click at [277, 412] on button "button" at bounding box center [279, 416] width 13 height 13
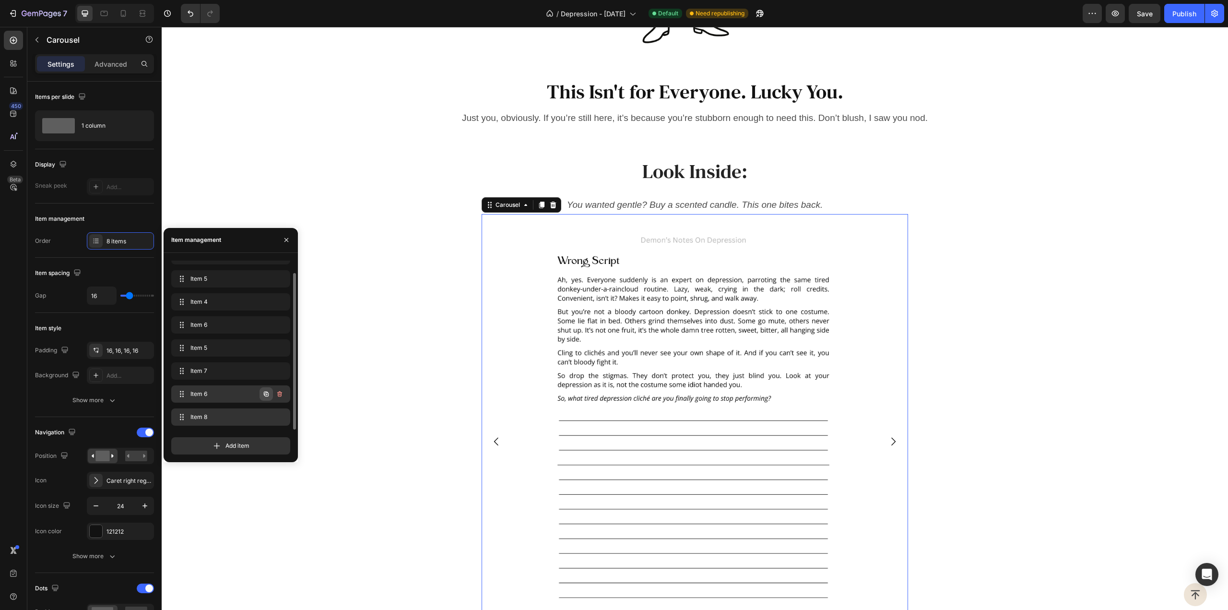
click at [265, 392] on icon "button" at bounding box center [266, 394] width 8 height 8
click at [240, 325] on span "Item 5" at bounding box center [224, 324] width 71 height 9
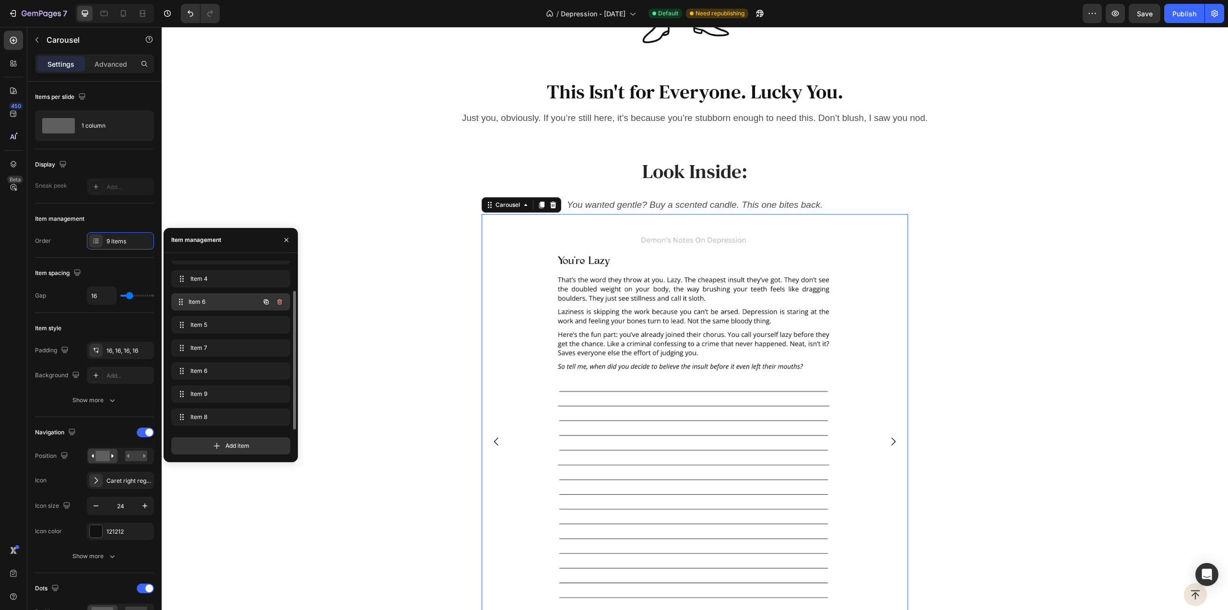
click at [231, 298] on span "Item 6" at bounding box center [224, 301] width 71 height 9
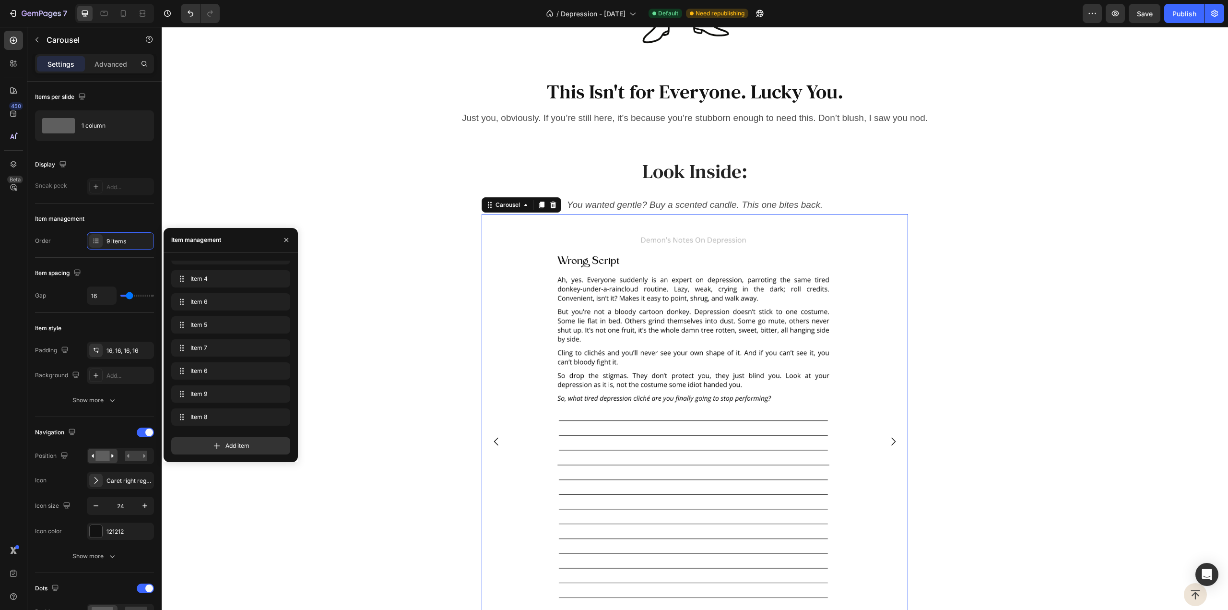
click at [890, 437] on icon "Carousel Next Arrow" at bounding box center [894, 442] width 12 height 12
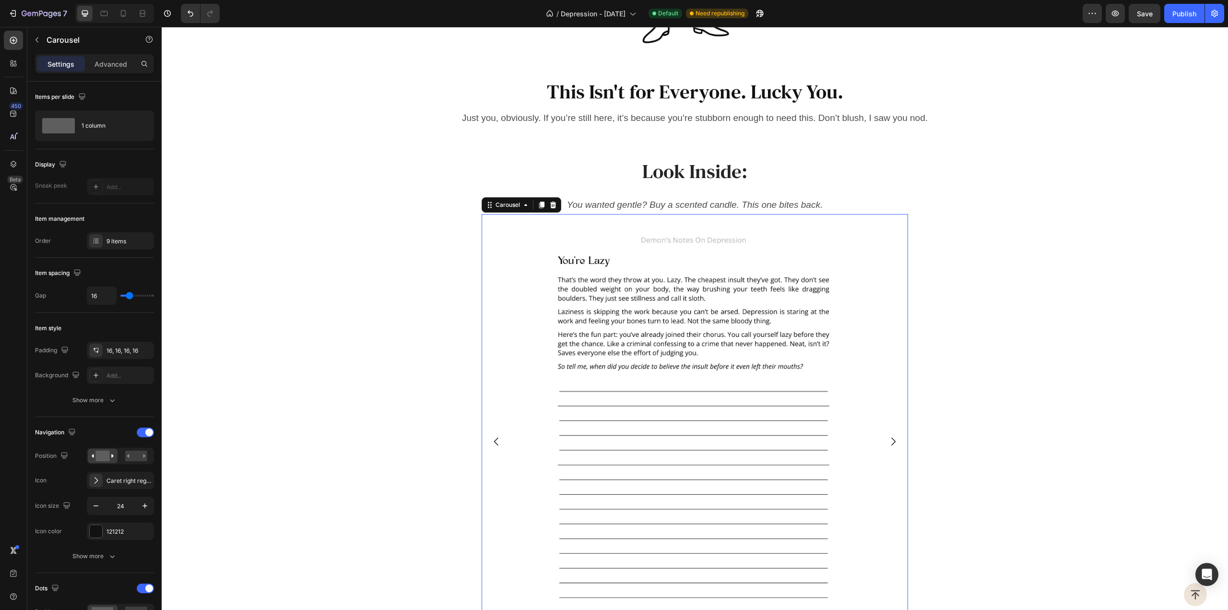
click at [890, 437] on icon "Carousel Next Arrow" at bounding box center [894, 442] width 12 height 12
click at [653, 344] on img at bounding box center [693, 441] width 339 height 439
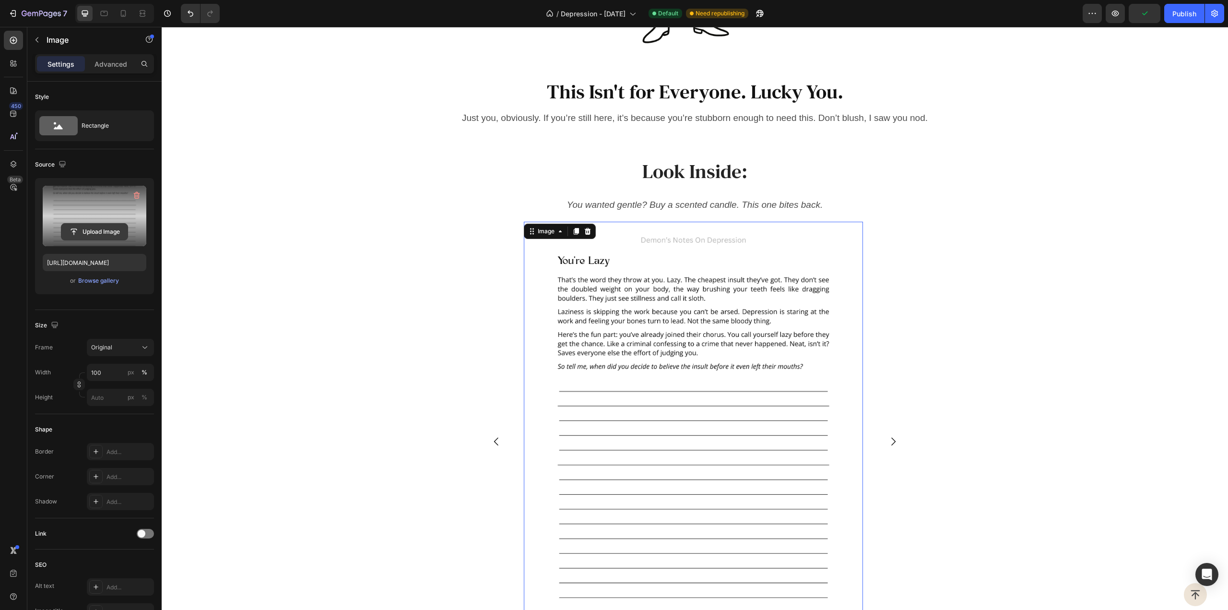
click at [81, 231] on input "file" at bounding box center [94, 232] width 66 height 16
type input "https://cdn.shopify.com/s/files/1/0915/7925/3070/files/gempages_567543297145308…"
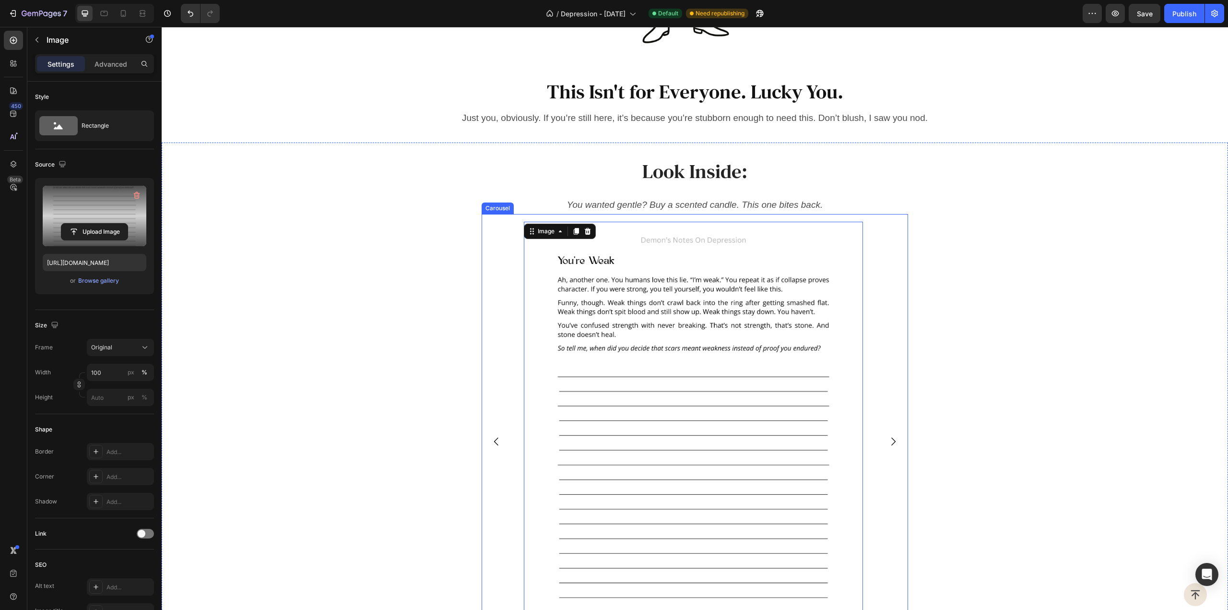
click at [891, 438] on icon "Carousel Next Arrow" at bounding box center [893, 442] width 4 height 8
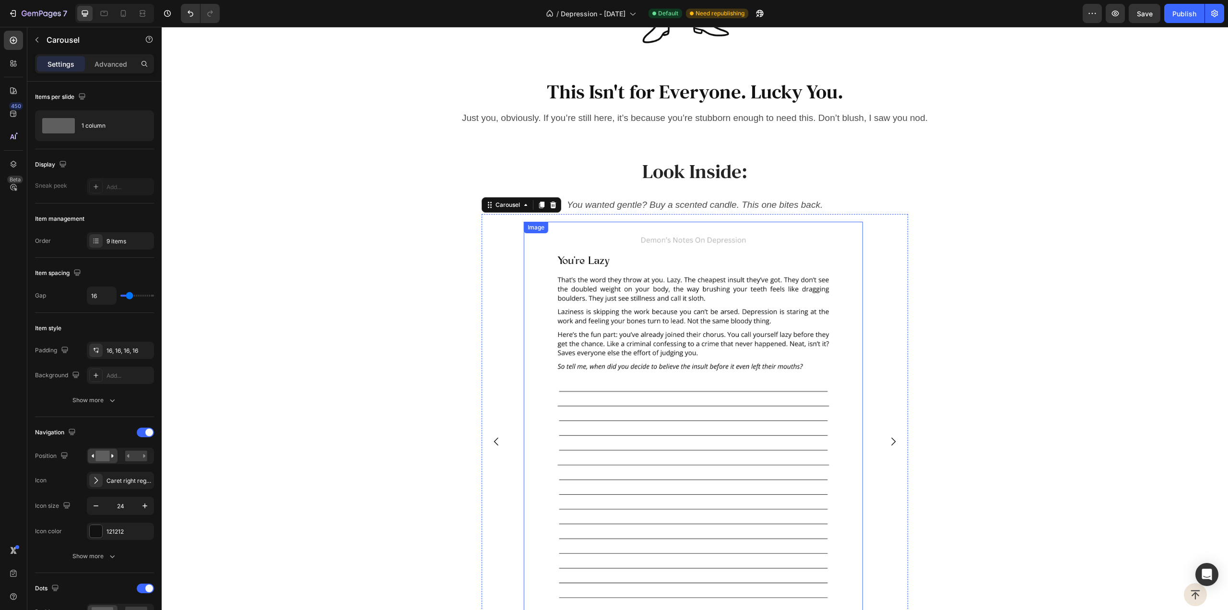
click at [633, 394] on img at bounding box center [693, 441] width 339 height 439
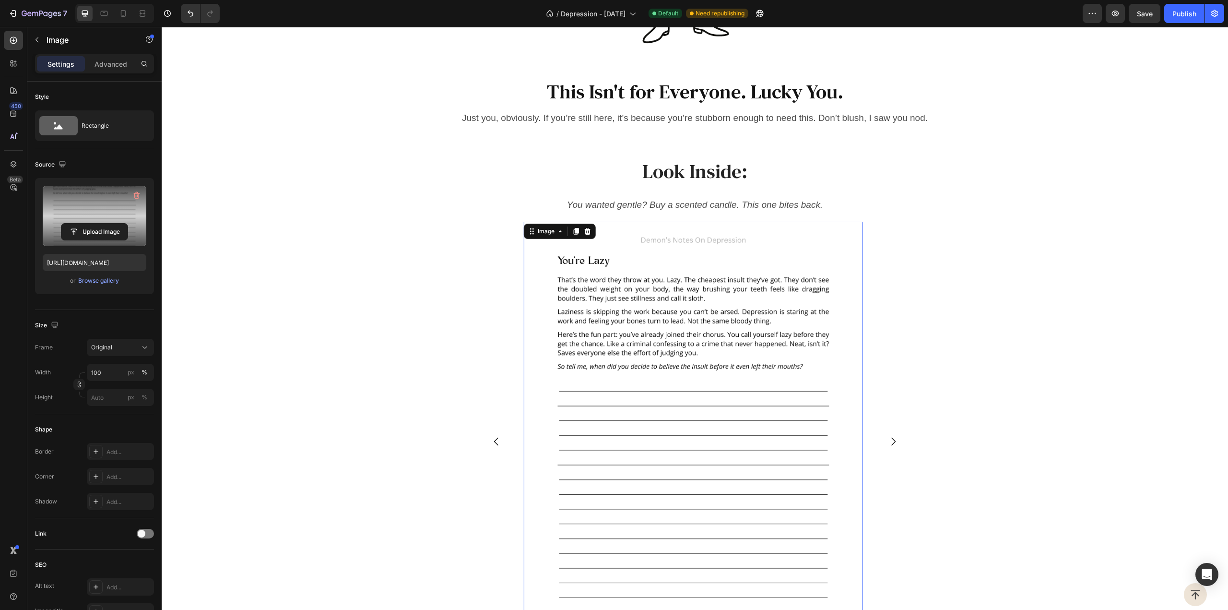
click at [99, 222] on label at bounding box center [95, 216] width 104 height 60
click at [99, 224] on input "file" at bounding box center [94, 232] width 66 height 16
type input "https://cdn.shopify.com/s/files/1/0915/7925/3070/files/gempages_567543297145308…"
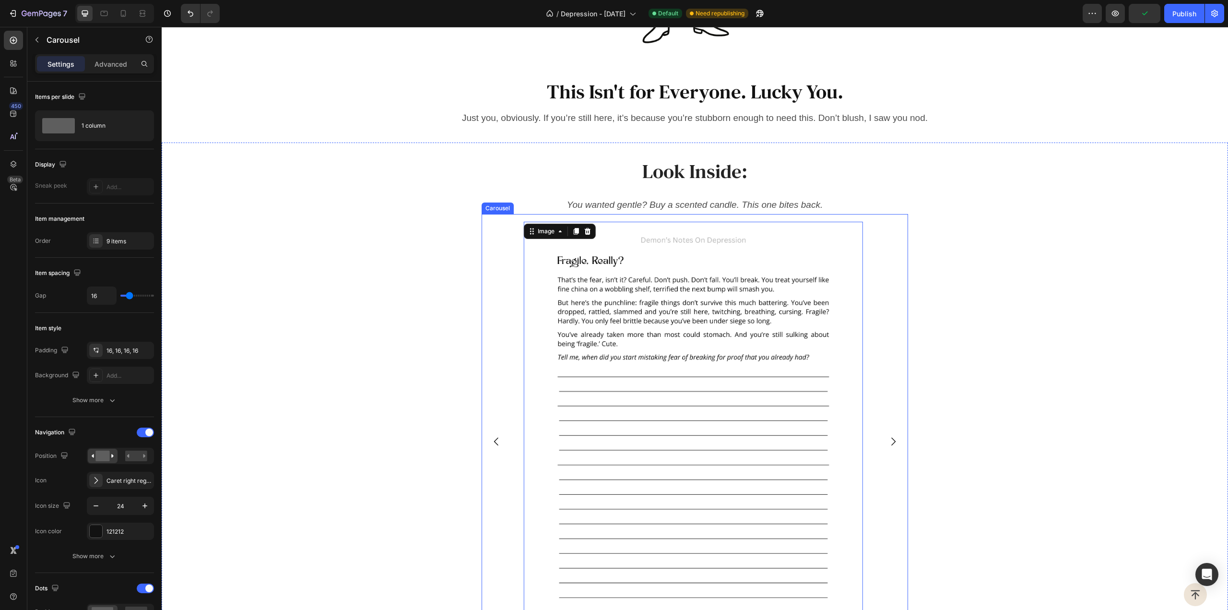
click at [888, 444] on icon "Carousel Next Arrow" at bounding box center [894, 442] width 12 height 12
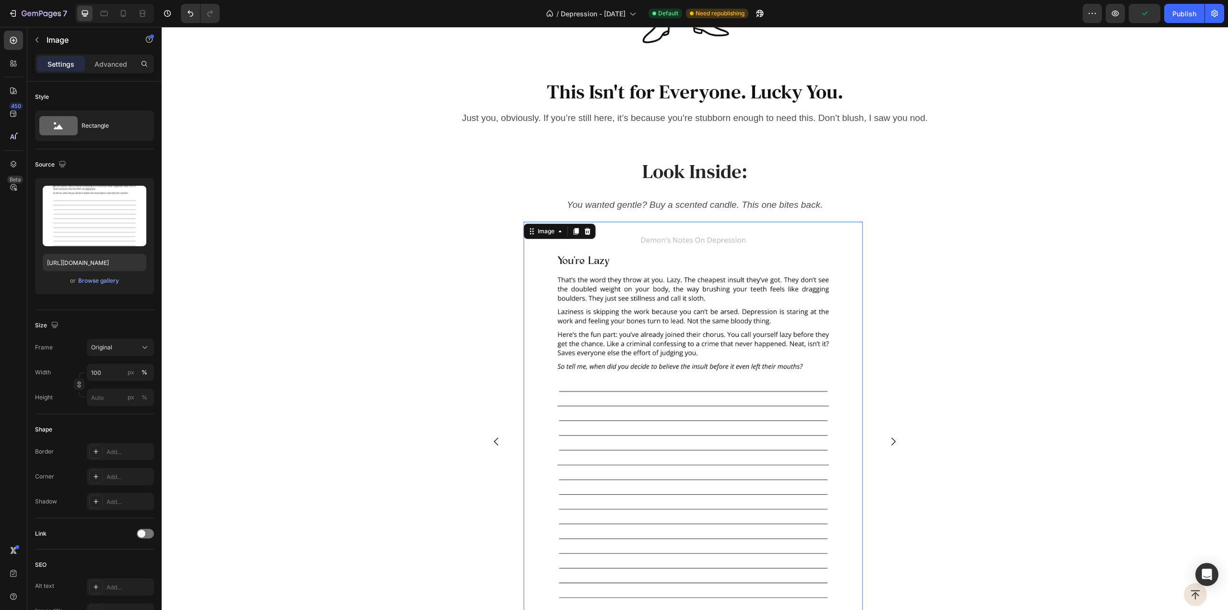
click at [676, 386] on img at bounding box center [693, 441] width 339 height 439
click at [99, 233] on input "file" at bounding box center [94, 232] width 66 height 16
type input "https://cdn.shopify.com/s/files/1/0915/7925/3070/files/gempages_567543297145308…"
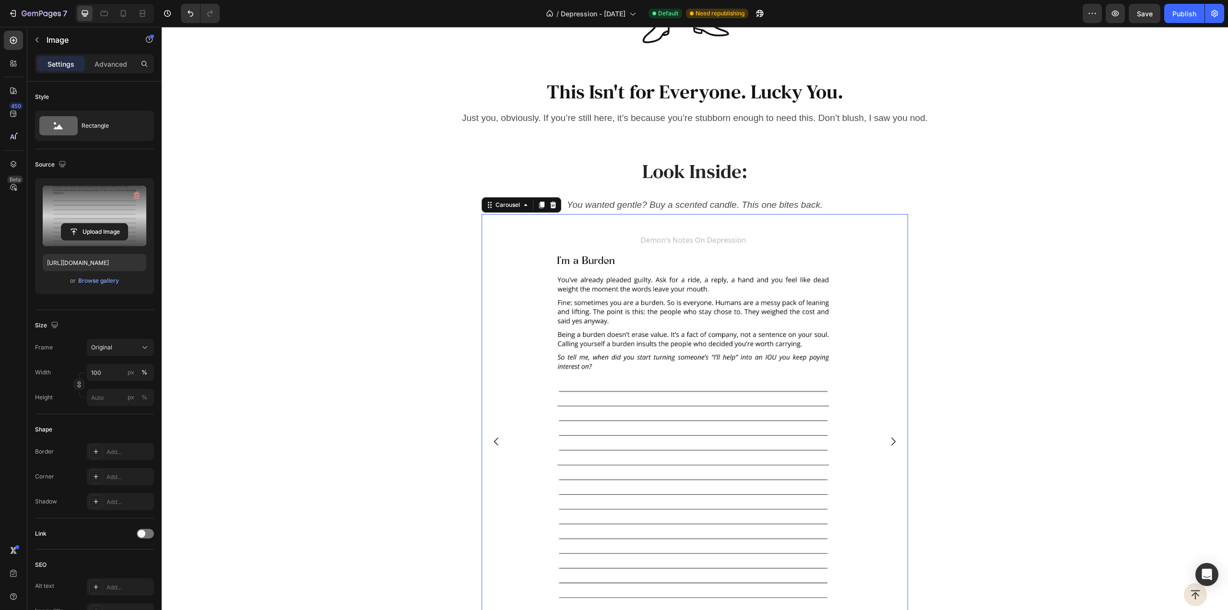
click at [888, 438] on icon "Carousel Next Arrow" at bounding box center [894, 442] width 12 height 12
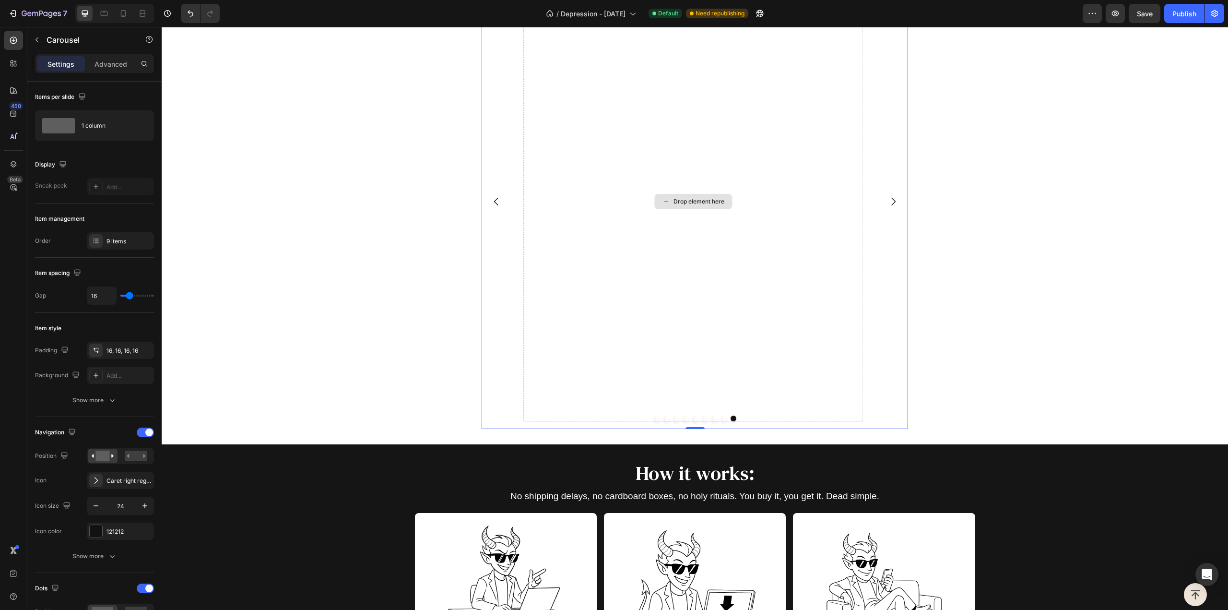
scroll to position [1673, 0]
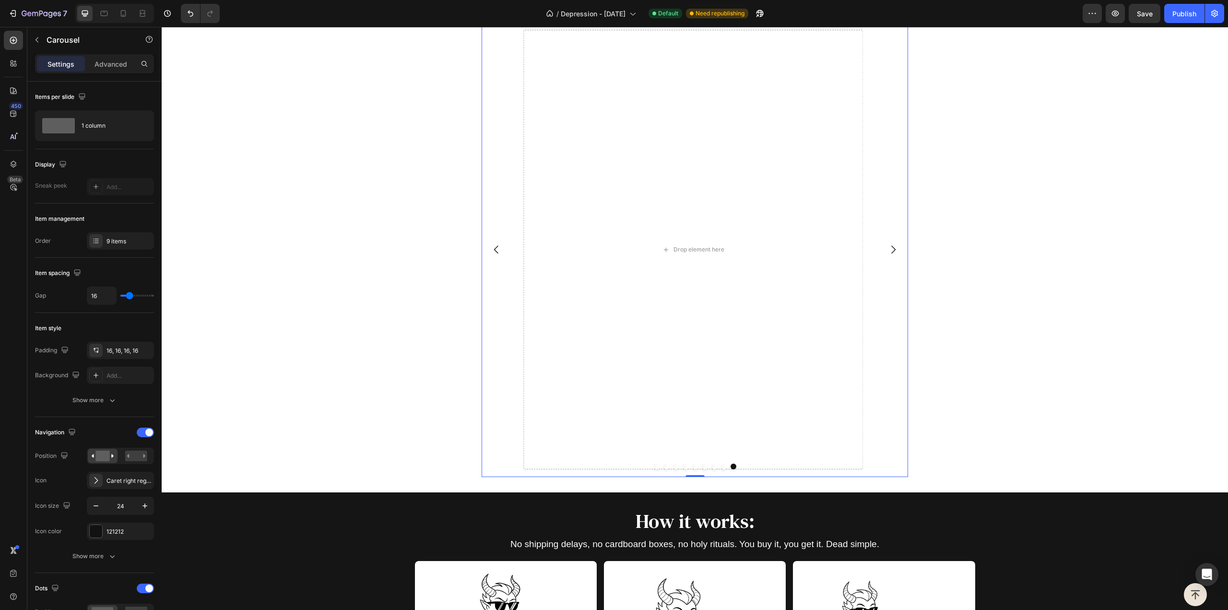
click at [488, 279] on div "Image Image Image Image Image Image Image Image Drop element here" at bounding box center [695, 249] width 427 height 454
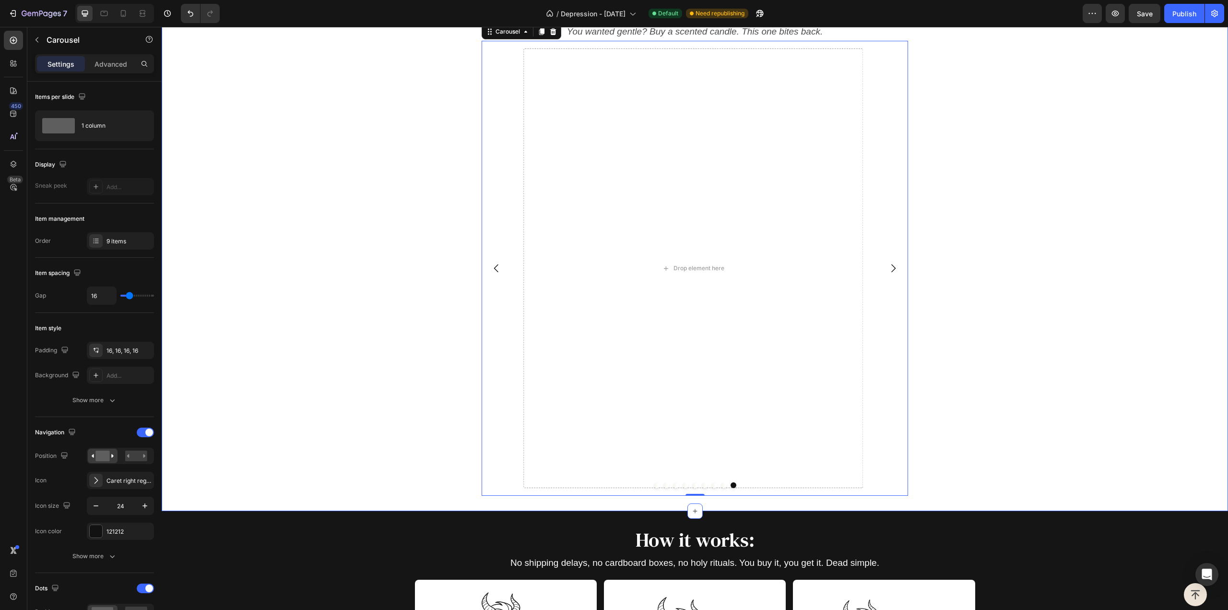
scroll to position [1625, 0]
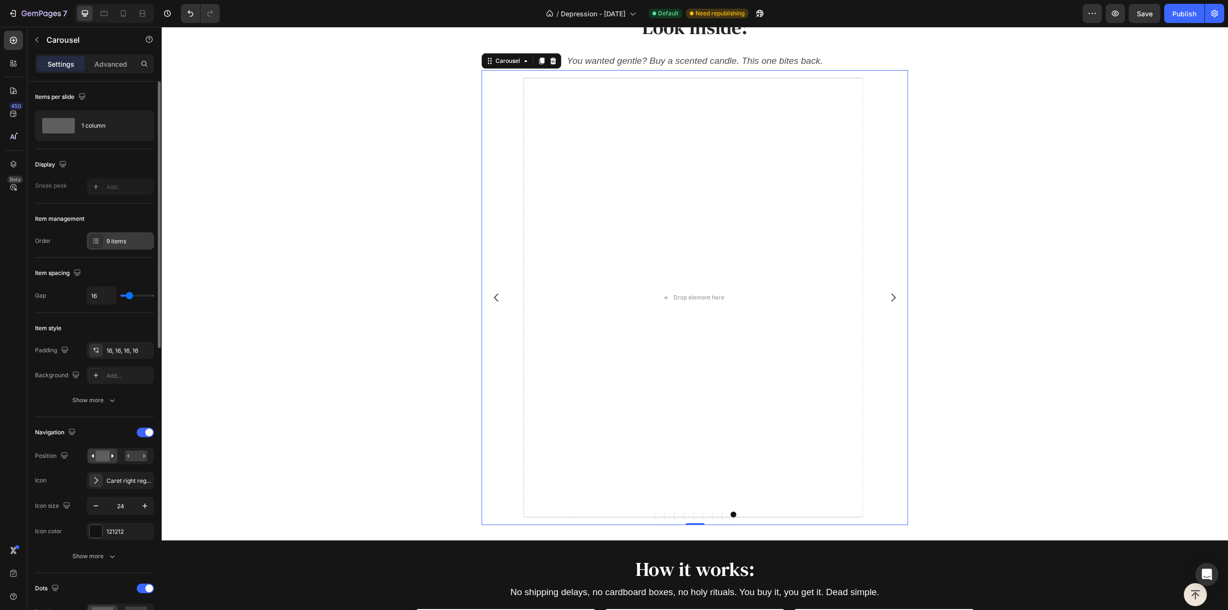
click at [119, 240] on div "9 items" at bounding box center [129, 241] width 45 height 9
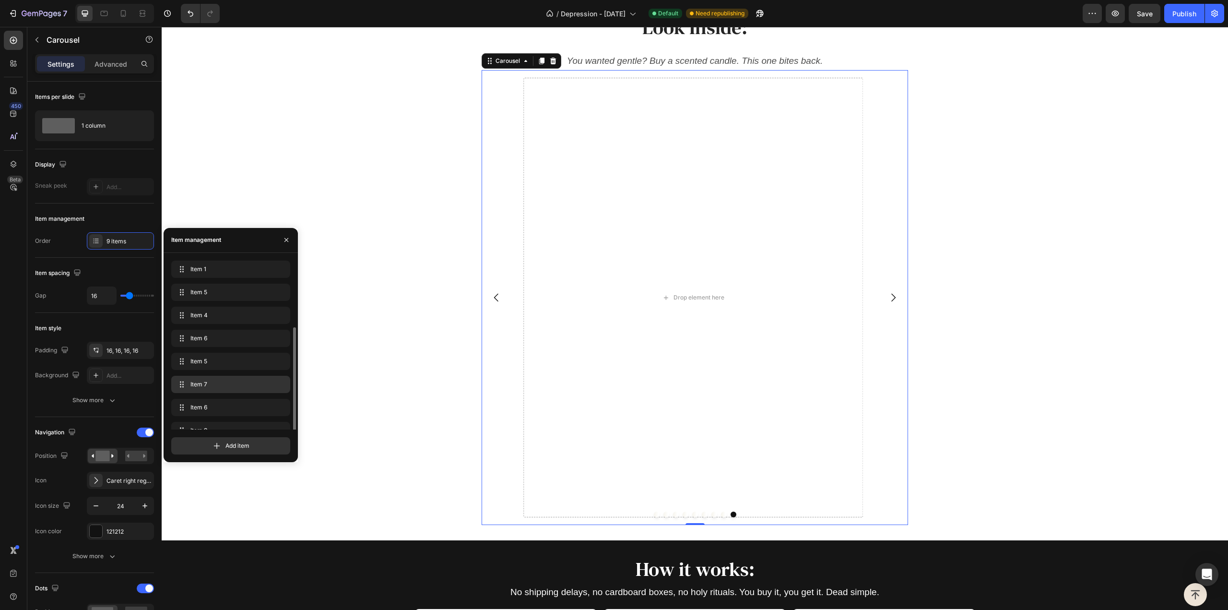
scroll to position [36, 0]
click at [238, 393] on span "Item 9" at bounding box center [217, 394] width 54 height 9
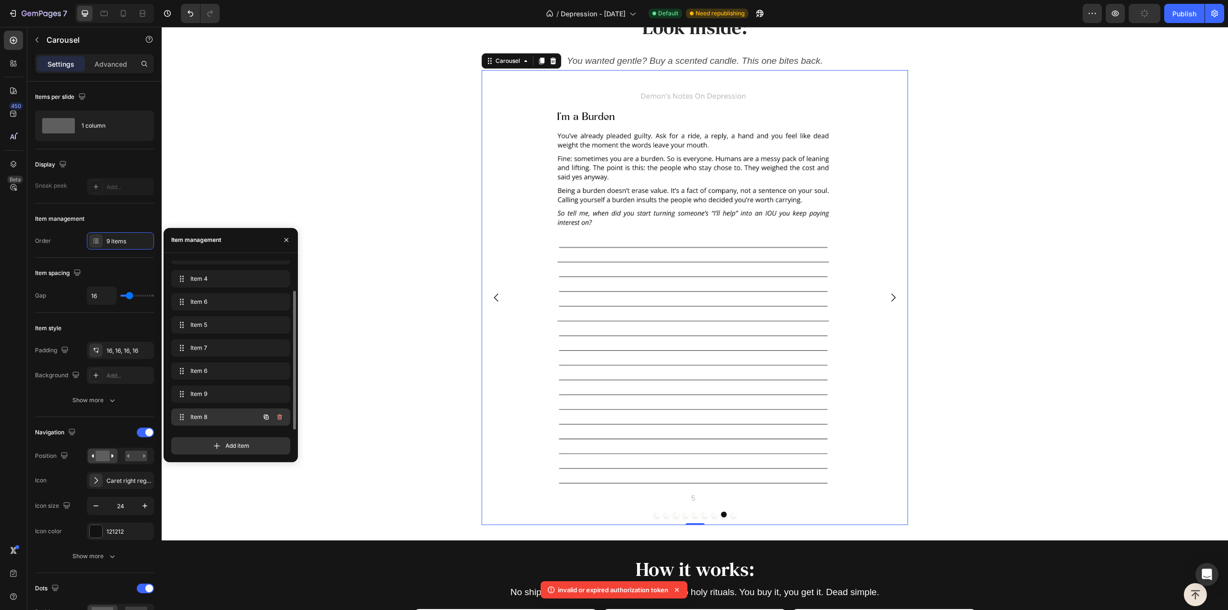
click at [238, 410] on div "Item 8 Item 8" at bounding box center [217, 416] width 84 height 13
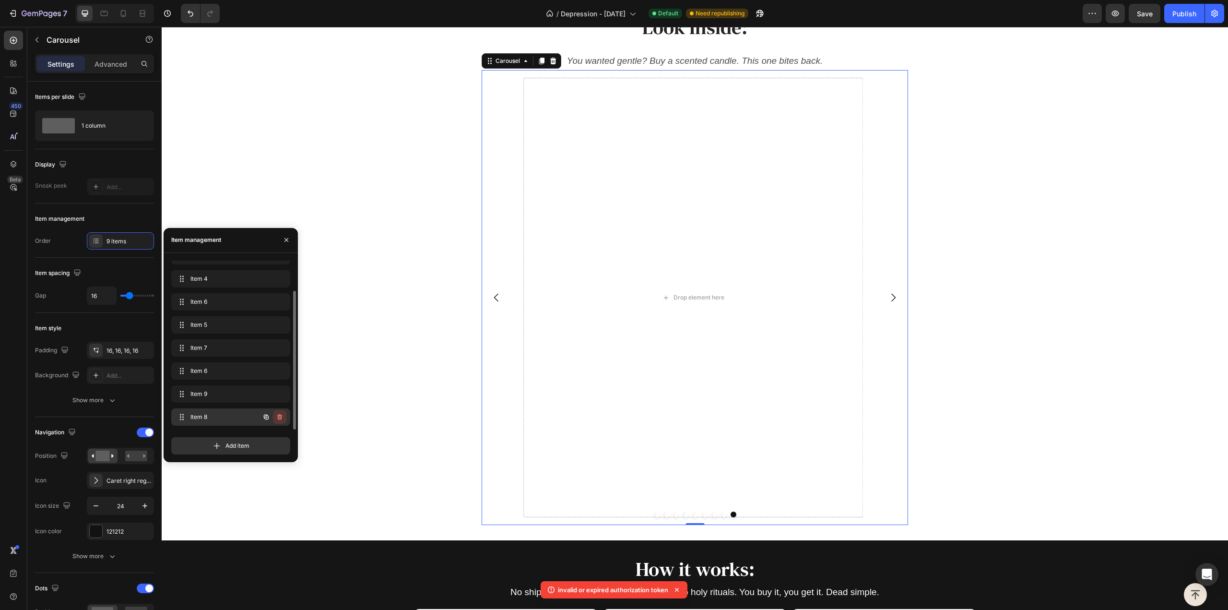
click at [279, 415] on icon "button" at bounding box center [280, 417] width 8 height 8
click at [279, 415] on div "Delete" at bounding box center [273, 417] width 18 height 9
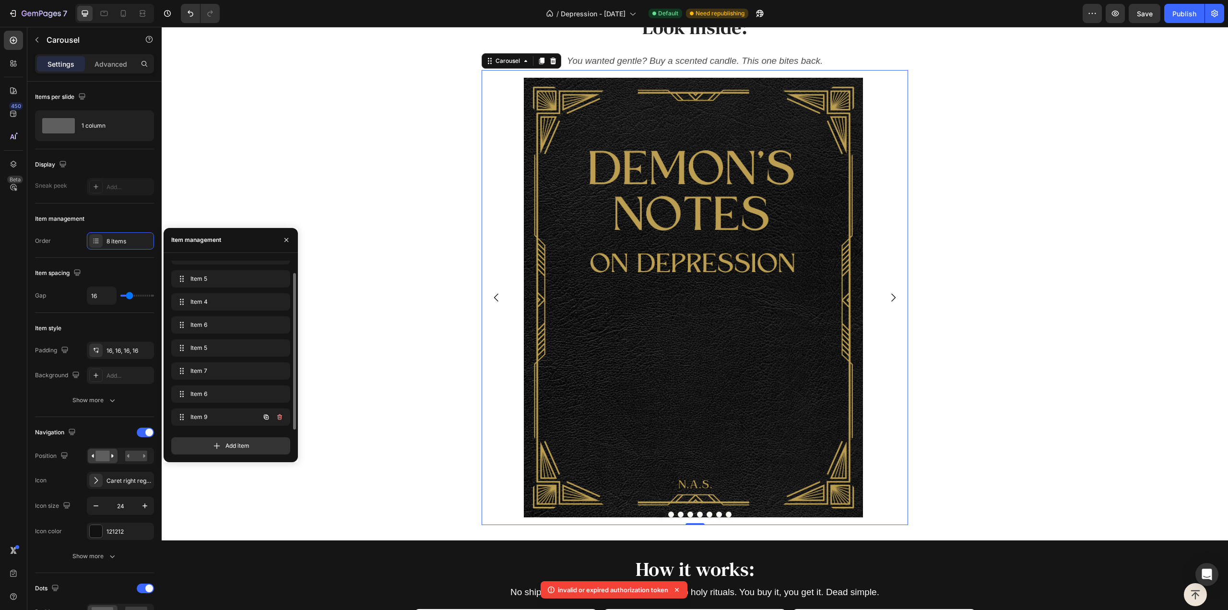
scroll to position [13, 0]
click at [223, 413] on span "Item 9" at bounding box center [224, 417] width 71 height 9
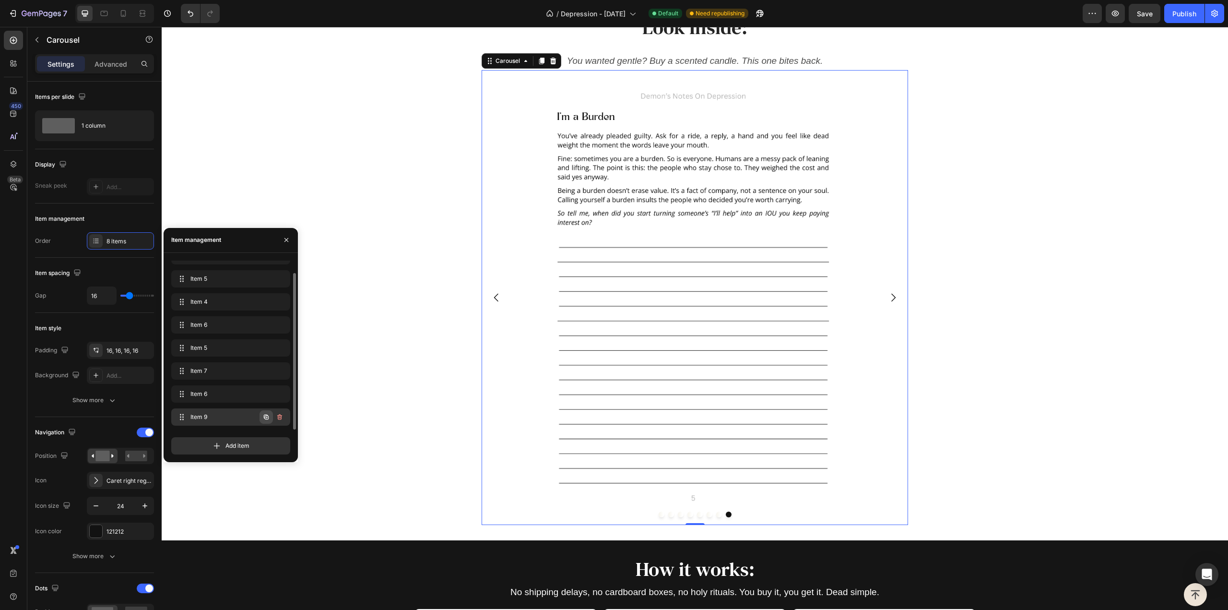
click at [268, 416] on icon "button" at bounding box center [266, 417] width 8 height 8
click at [248, 392] on div "Item 9 Item 9" at bounding box center [217, 393] width 84 height 13
click at [262, 394] on button "button" at bounding box center [266, 393] width 13 height 13
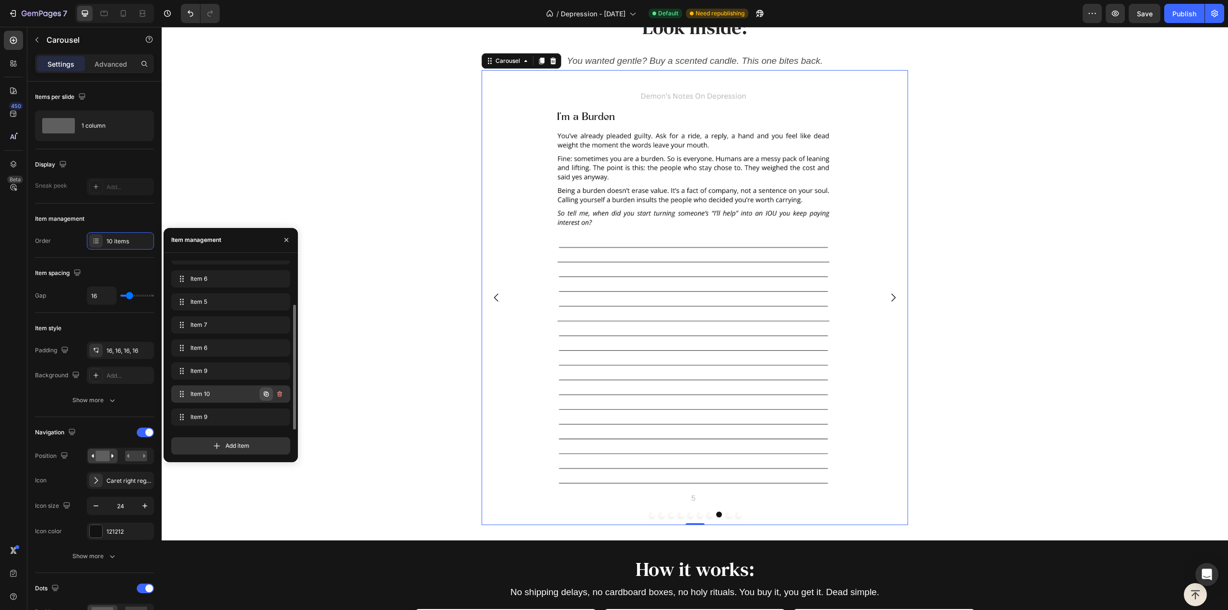
click at [263, 393] on icon "button" at bounding box center [266, 394] width 8 height 8
click at [235, 416] on span "Item 9" at bounding box center [224, 417] width 71 height 9
click at [281, 417] on icon "button" at bounding box center [279, 417] width 5 height 6
click at [280, 416] on div "Delete" at bounding box center [273, 417] width 18 height 9
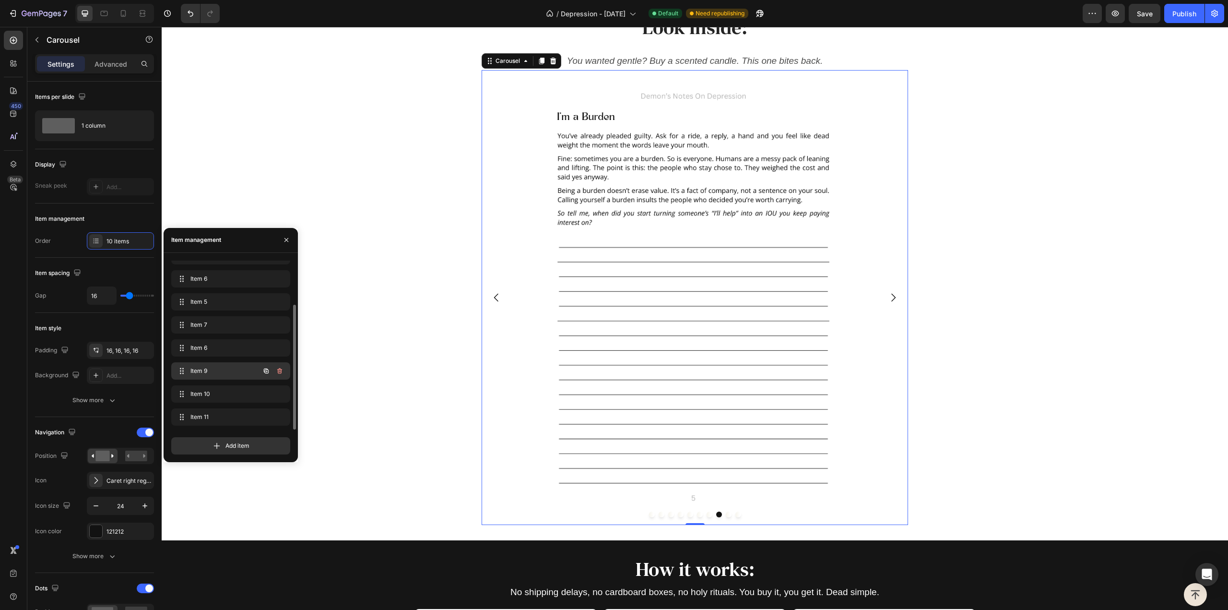
scroll to position [59, 0]
click at [233, 392] on span "Item 10" at bounding box center [217, 394] width 54 height 9
click at [228, 373] on span "Item 9" at bounding box center [217, 371] width 54 height 9
click at [228, 349] on span "Item 6" at bounding box center [217, 348] width 54 height 9
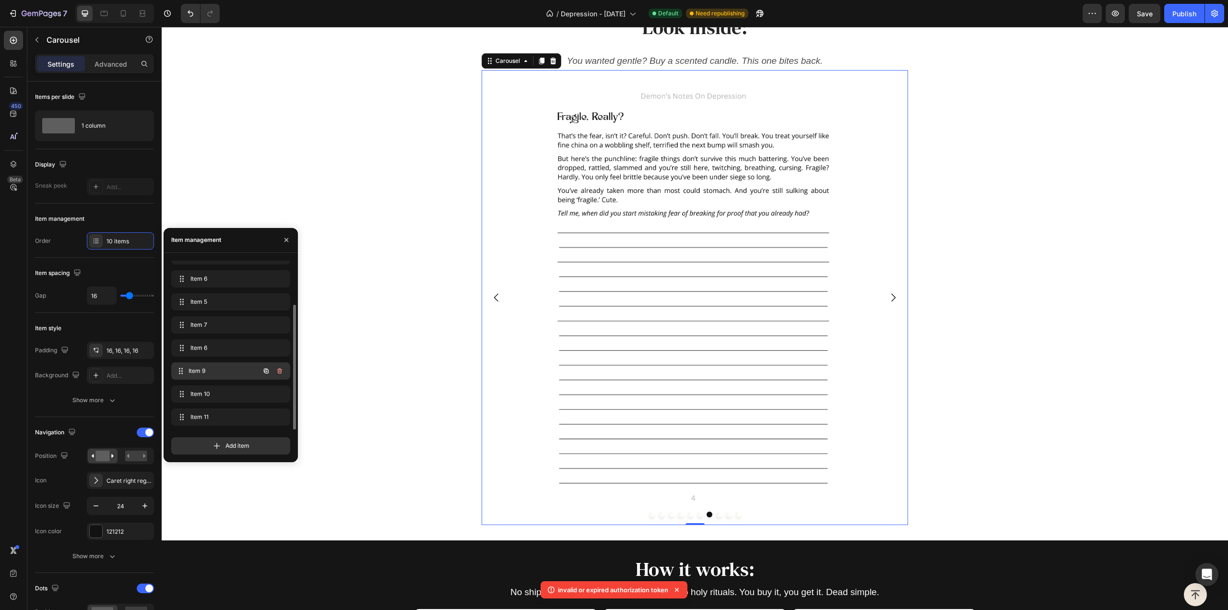
click at [234, 374] on span "Item 9" at bounding box center [224, 371] width 71 height 9
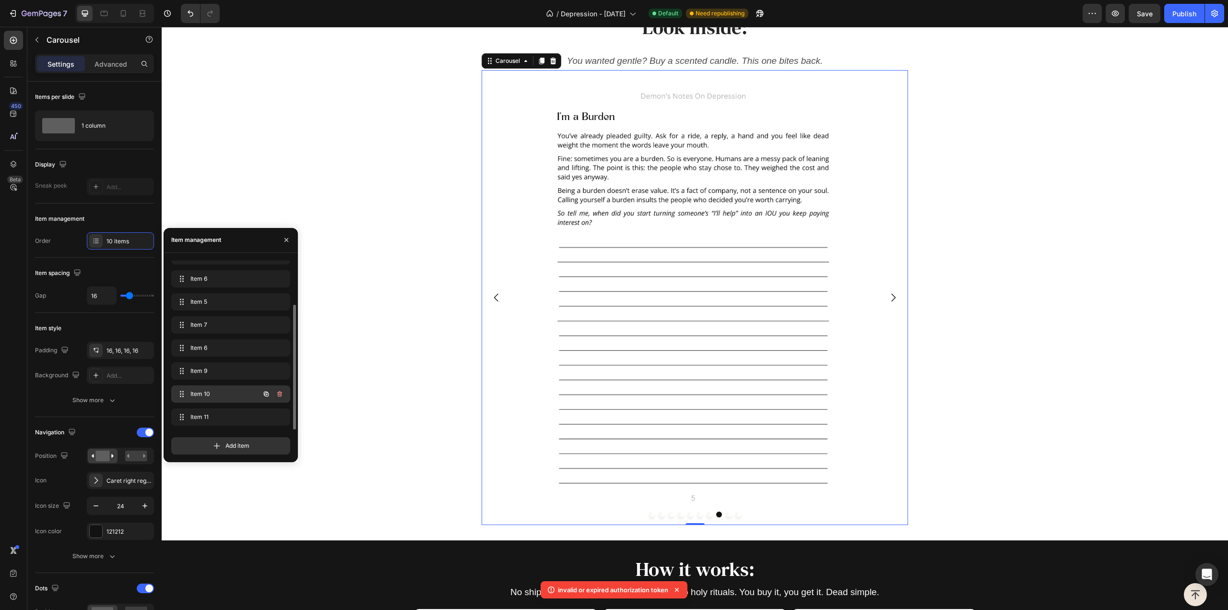
click at [240, 386] on div "Item 10 Item 10" at bounding box center [230, 393] width 119 height 17
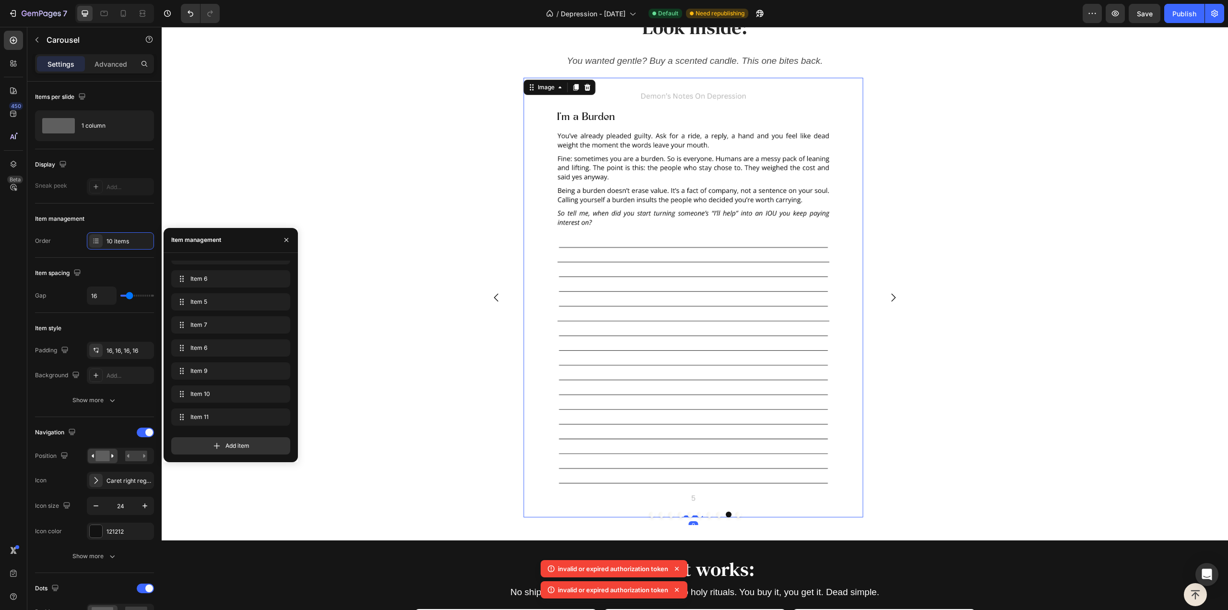
click at [659, 192] on img at bounding box center [693, 297] width 339 height 439
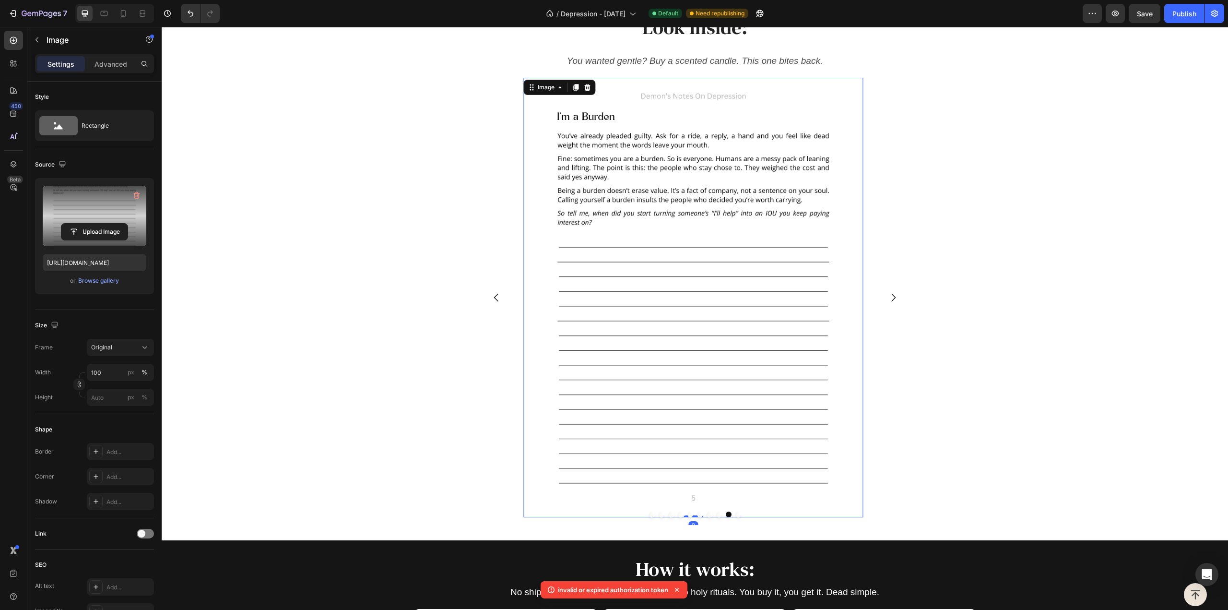
click at [88, 212] on label at bounding box center [95, 216] width 104 height 60
click at [88, 224] on input "file" at bounding box center [94, 232] width 66 height 16
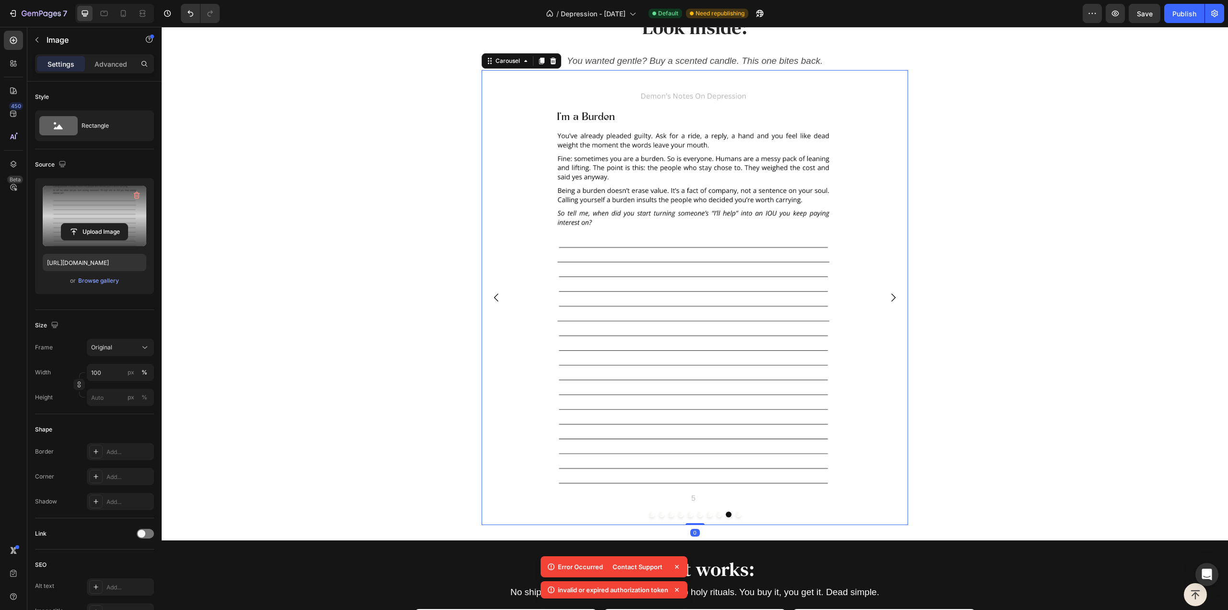
click at [888, 299] on icon "Carousel Next Arrow" at bounding box center [894, 298] width 12 height 12
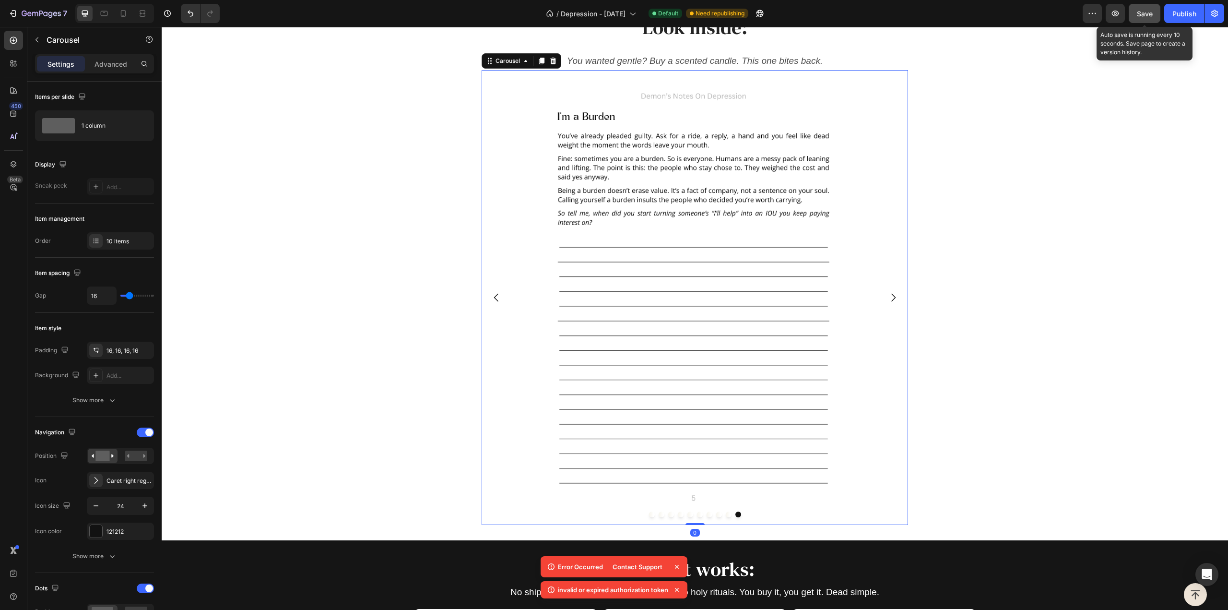
click at [1139, 15] on span "Save" at bounding box center [1145, 14] width 16 height 8
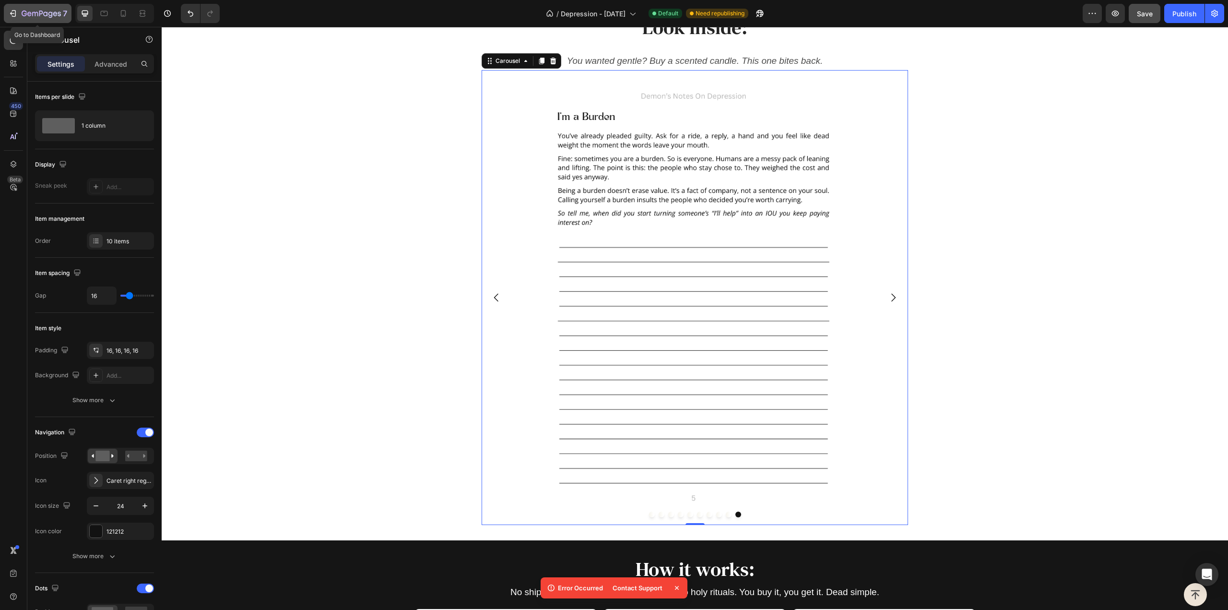
click at [22, 10] on icon "button" at bounding box center [41, 14] width 39 height 8
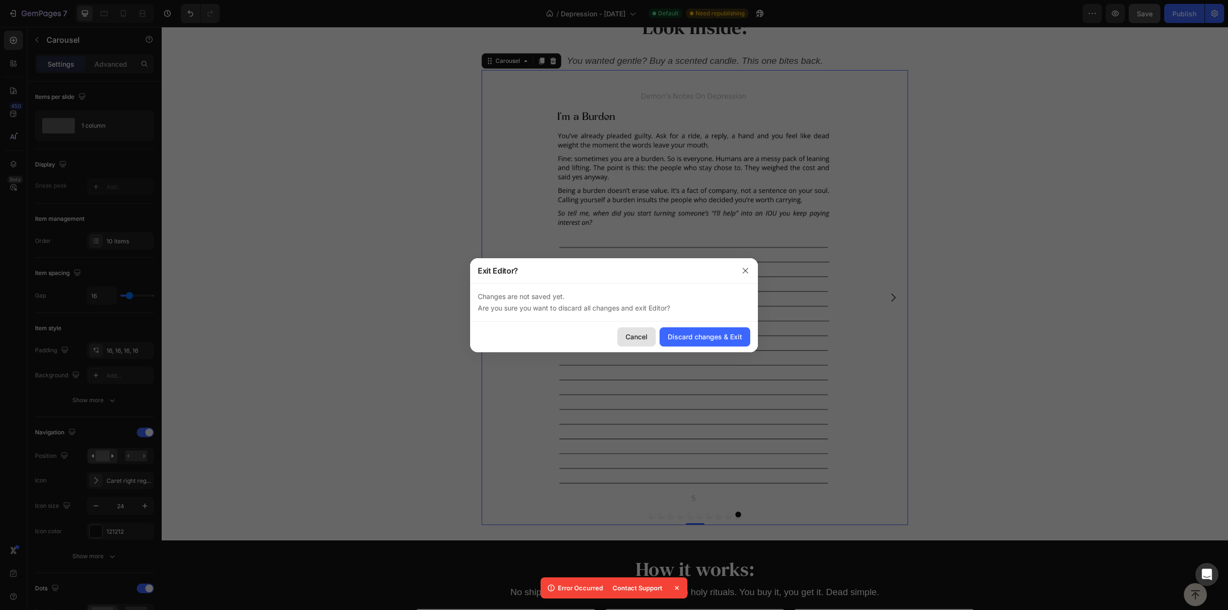
drag, startPoint x: 639, startPoint y: 336, endPoint x: 479, endPoint y: 308, distance: 162.3
click at [639, 336] on div "Cancel" at bounding box center [637, 337] width 22 height 10
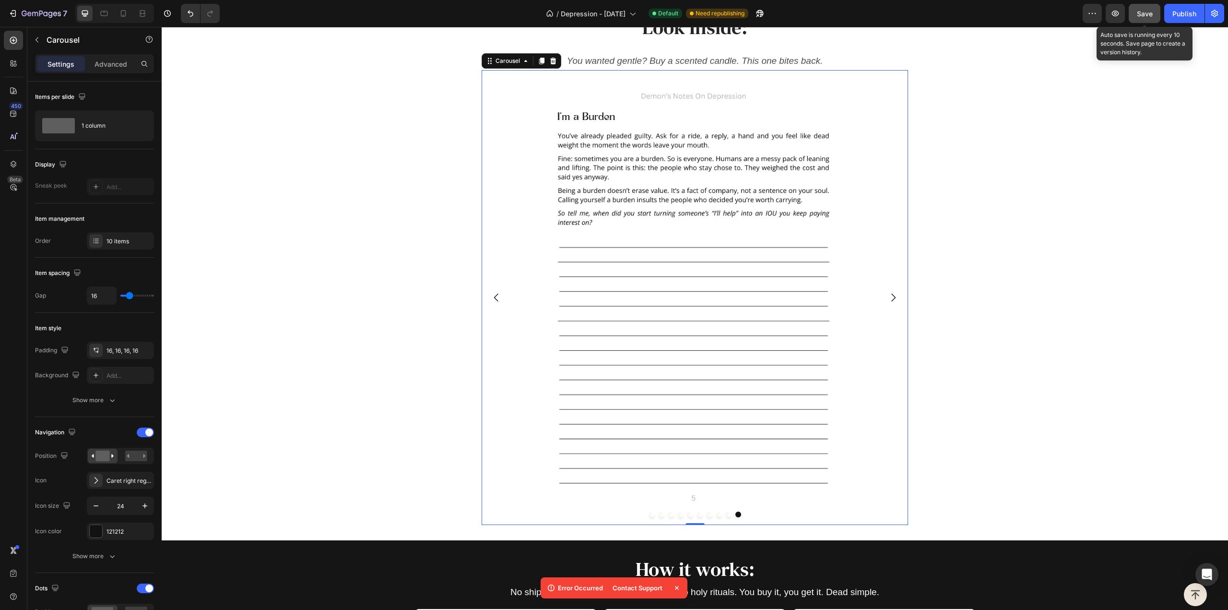
click at [1148, 15] on span "Save" at bounding box center [1145, 14] width 16 height 8
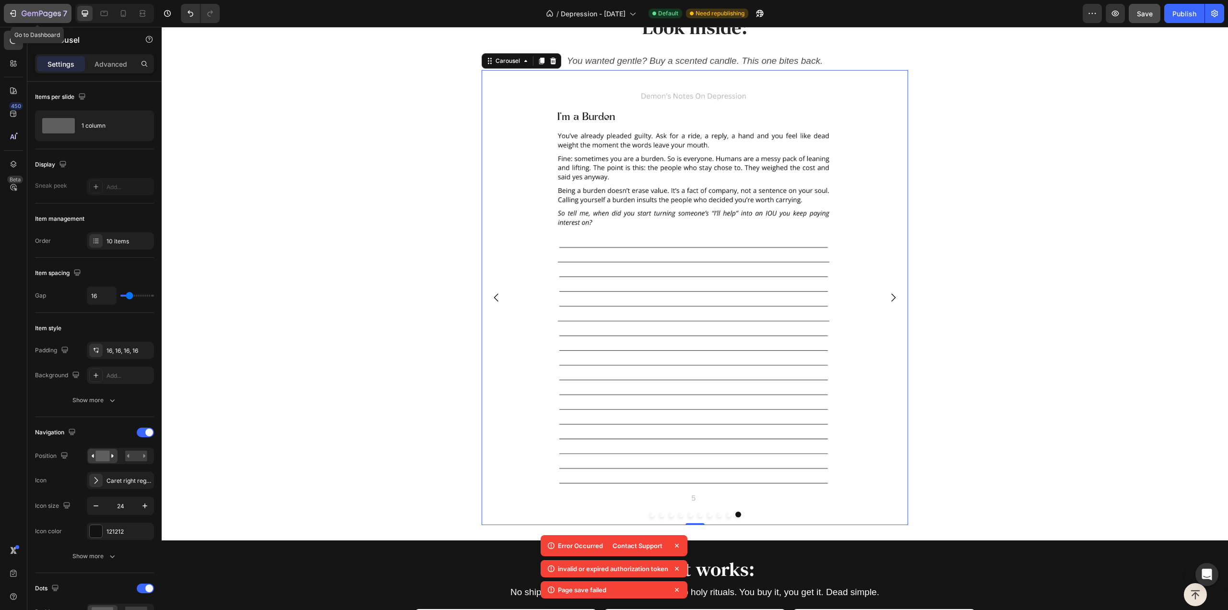
click at [22, 10] on div "7" at bounding box center [45, 14] width 46 height 12
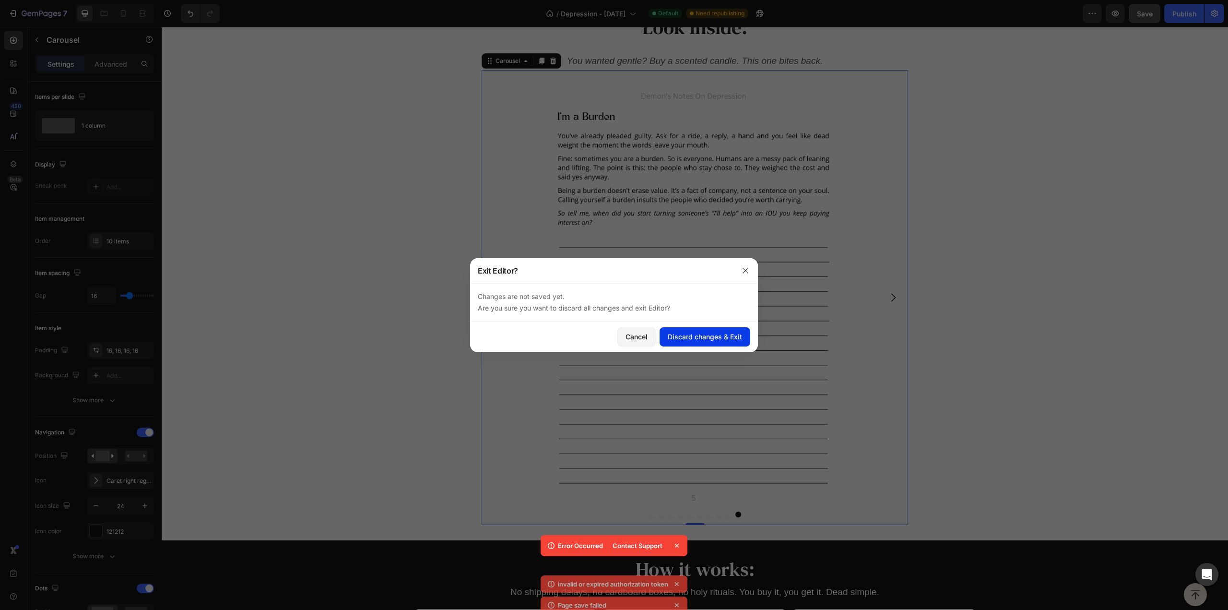
click at [707, 336] on div "Discard changes & Exit" at bounding box center [705, 337] width 74 height 10
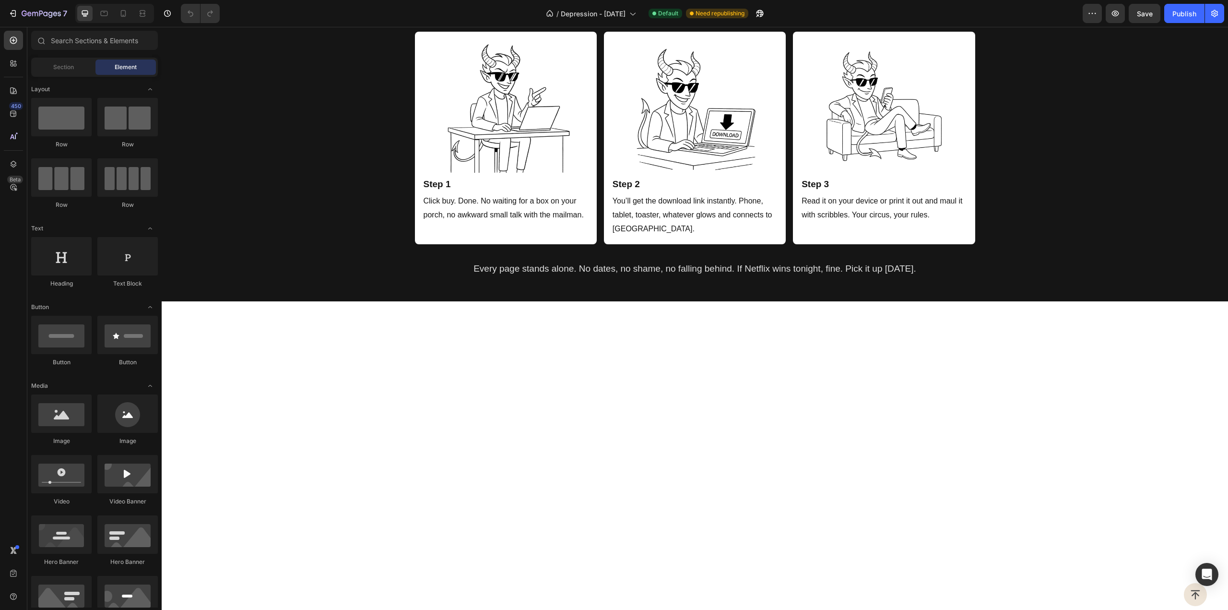
scroll to position [1648, 0]
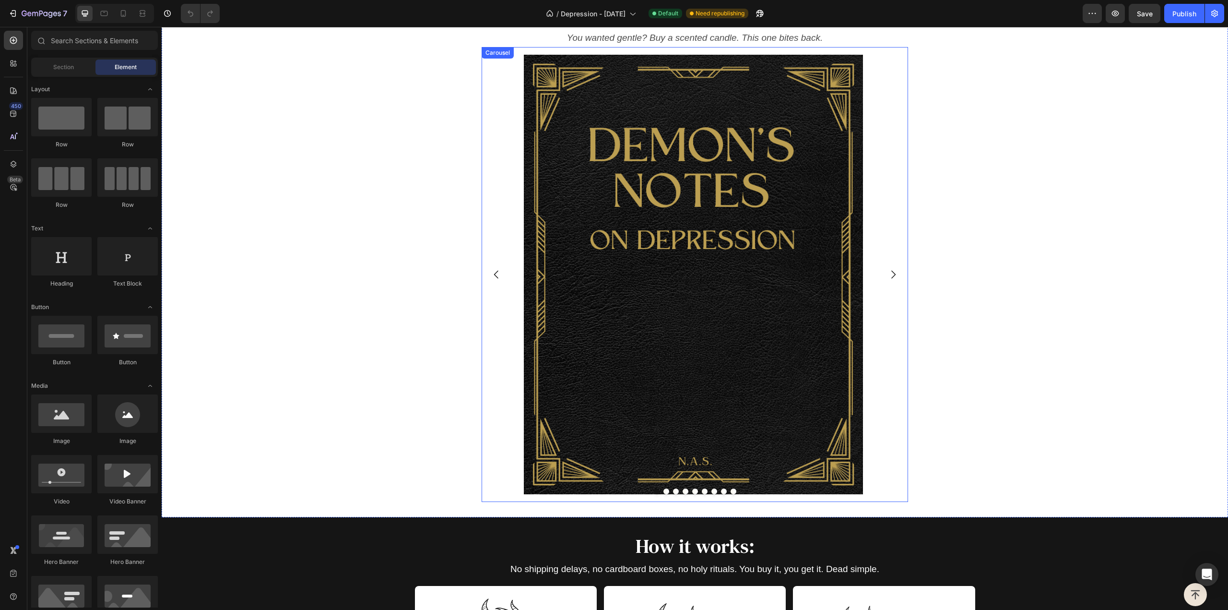
click at [889, 275] on icon "Carousel Next Arrow" at bounding box center [894, 275] width 12 height 12
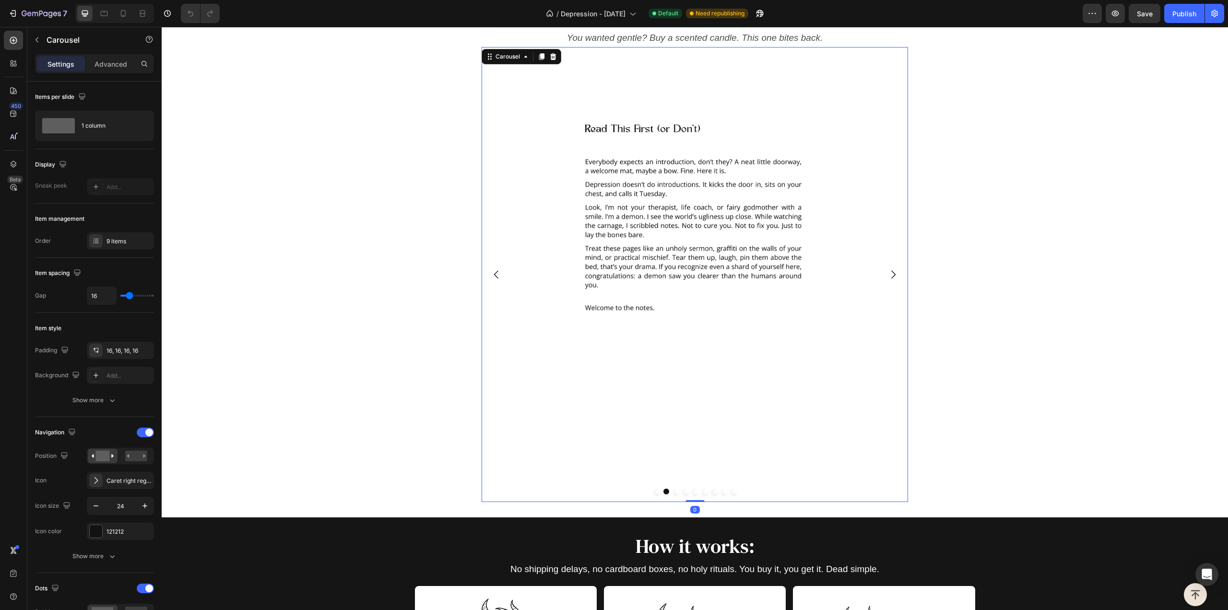
click at [889, 275] on icon "Carousel Next Arrow" at bounding box center [894, 275] width 12 height 12
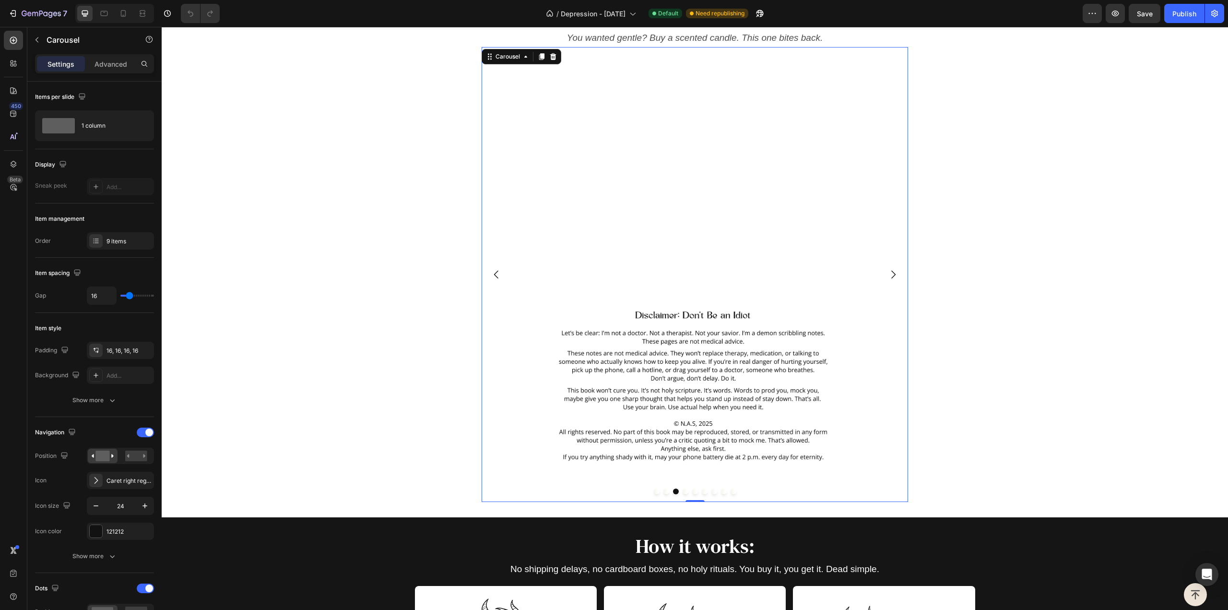
click at [889, 275] on icon "Carousel Next Arrow" at bounding box center [894, 275] width 12 height 12
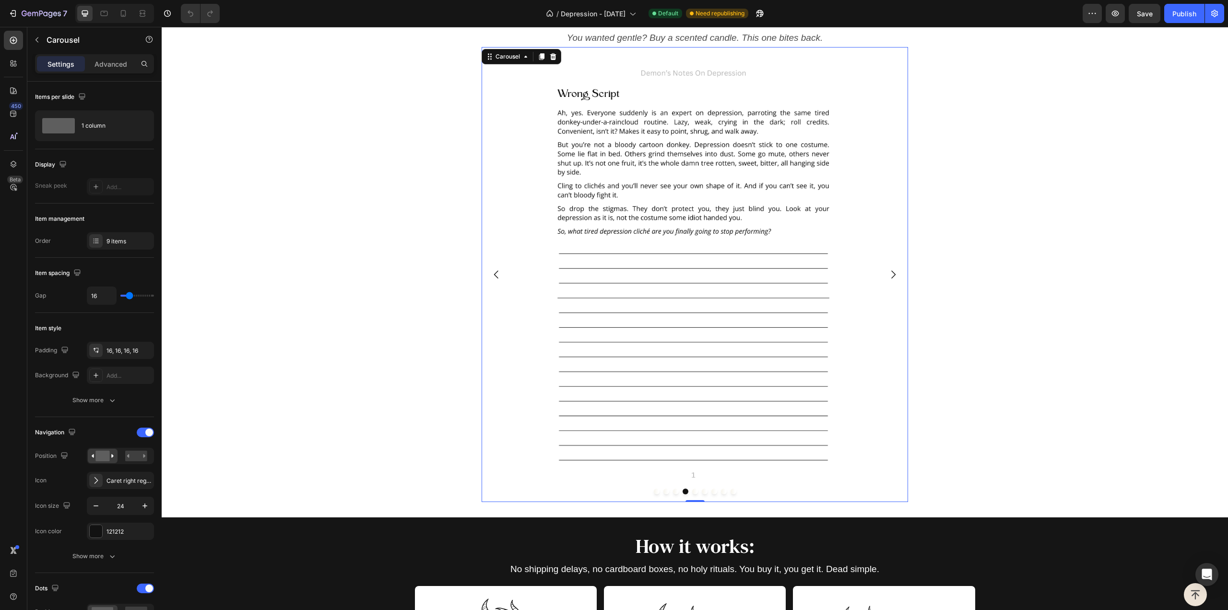
click at [889, 275] on icon "Carousel Next Arrow" at bounding box center [894, 275] width 12 height 12
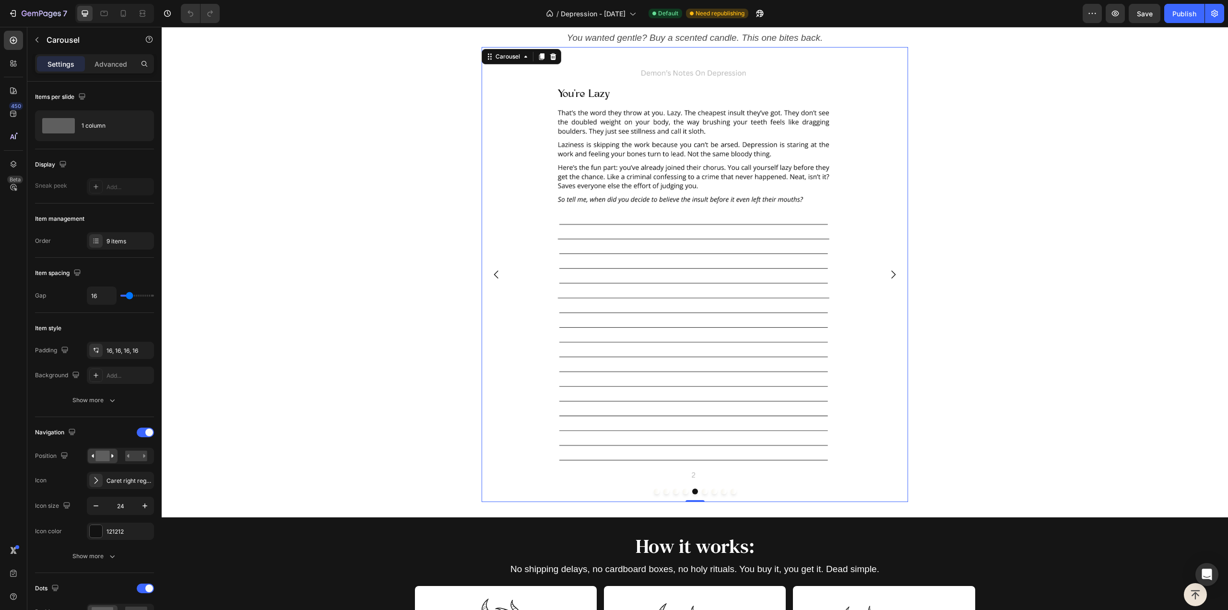
click at [494, 268] on button "Carousel Back Arrow" at bounding box center [496, 274] width 27 height 27
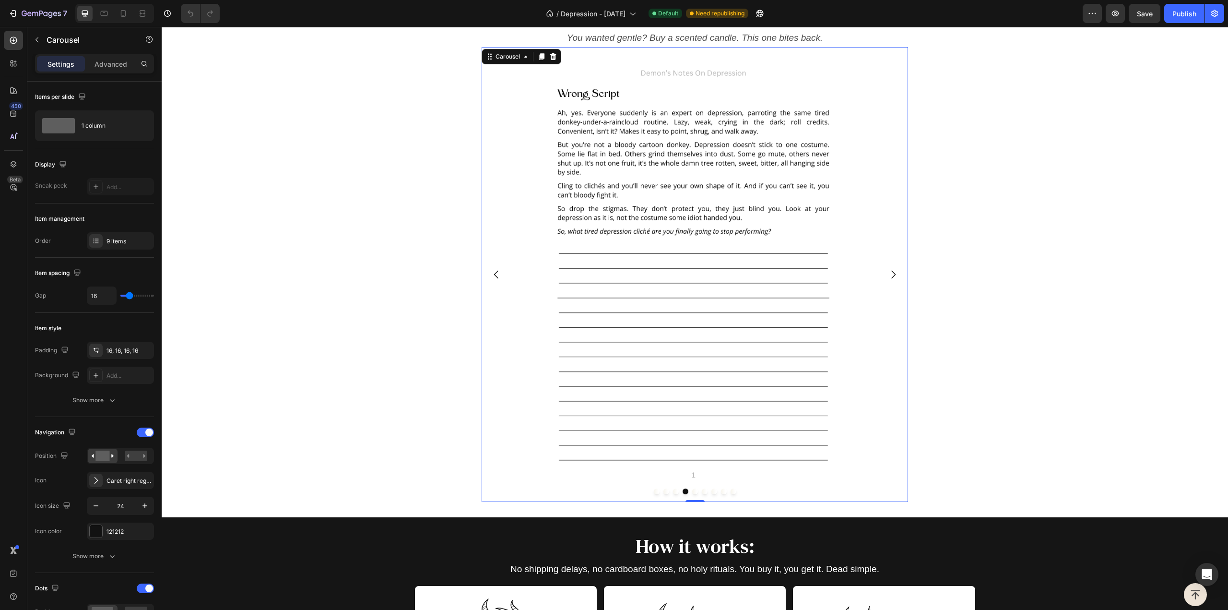
click at [888, 280] on icon "Carousel Next Arrow" at bounding box center [894, 275] width 12 height 12
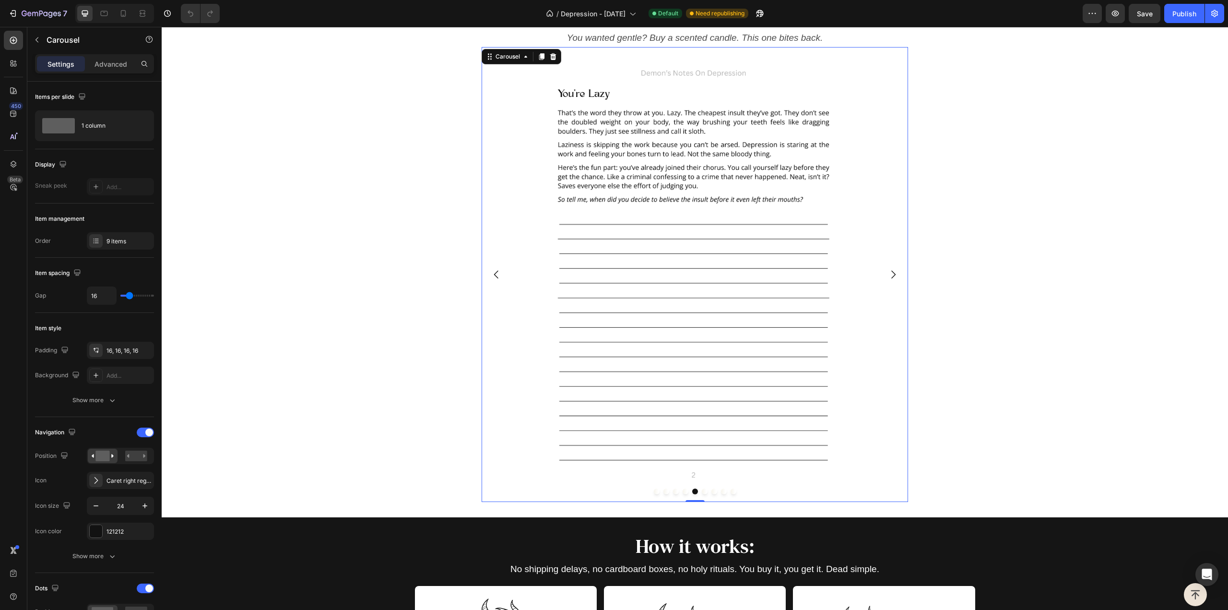
click at [888, 279] on icon "Carousel Next Arrow" at bounding box center [894, 275] width 12 height 12
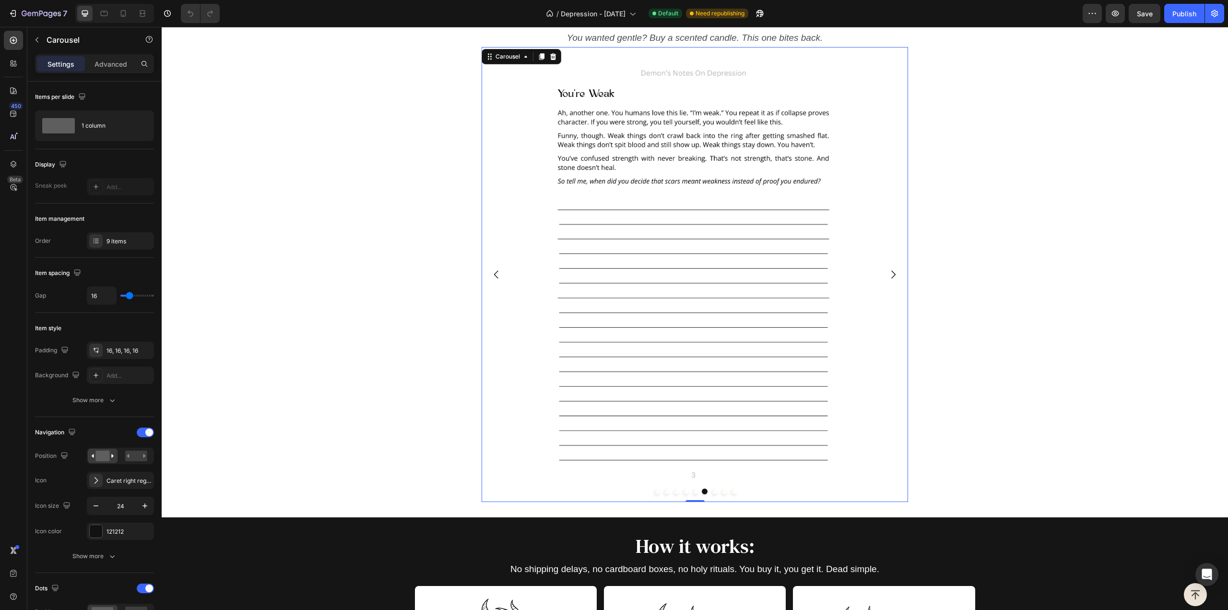
click at [888, 279] on icon "Carousel Next Arrow" at bounding box center [894, 275] width 12 height 12
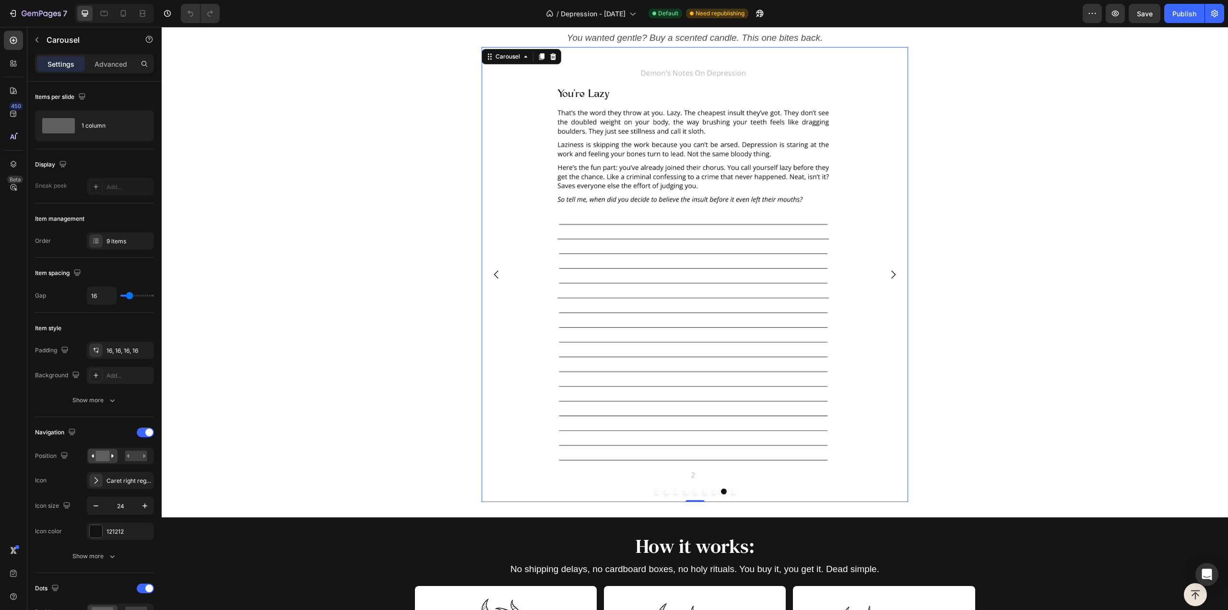
click at [888, 279] on icon "Carousel Next Arrow" at bounding box center [894, 275] width 12 height 12
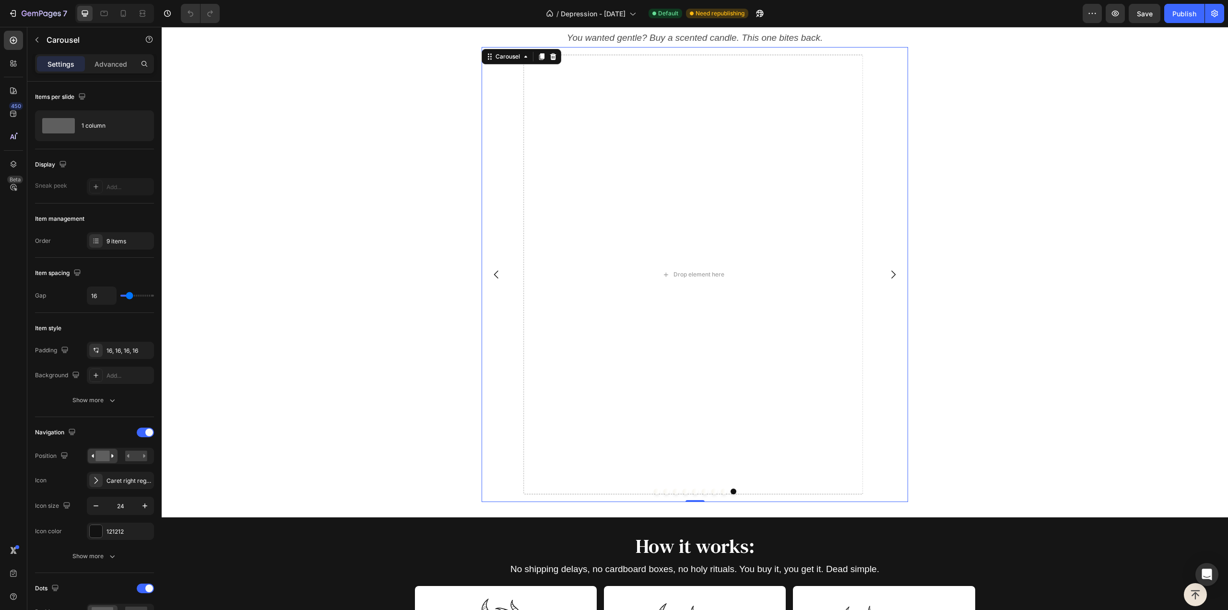
click at [504, 274] on button "Carousel Back Arrow" at bounding box center [496, 274] width 27 height 27
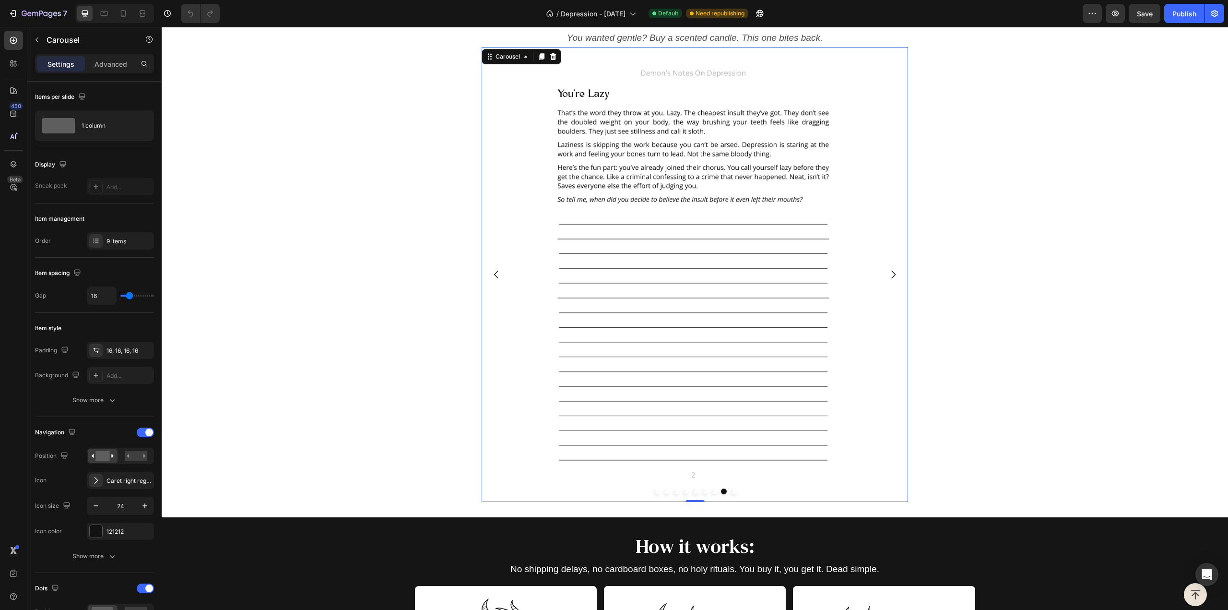
click at [504, 274] on button "Carousel Back Arrow" at bounding box center [496, 274] width 27 height 27
click at [889, 276] on icon "Carousel Next Arrow" at bounding box center [894, 275] width 12 height 12
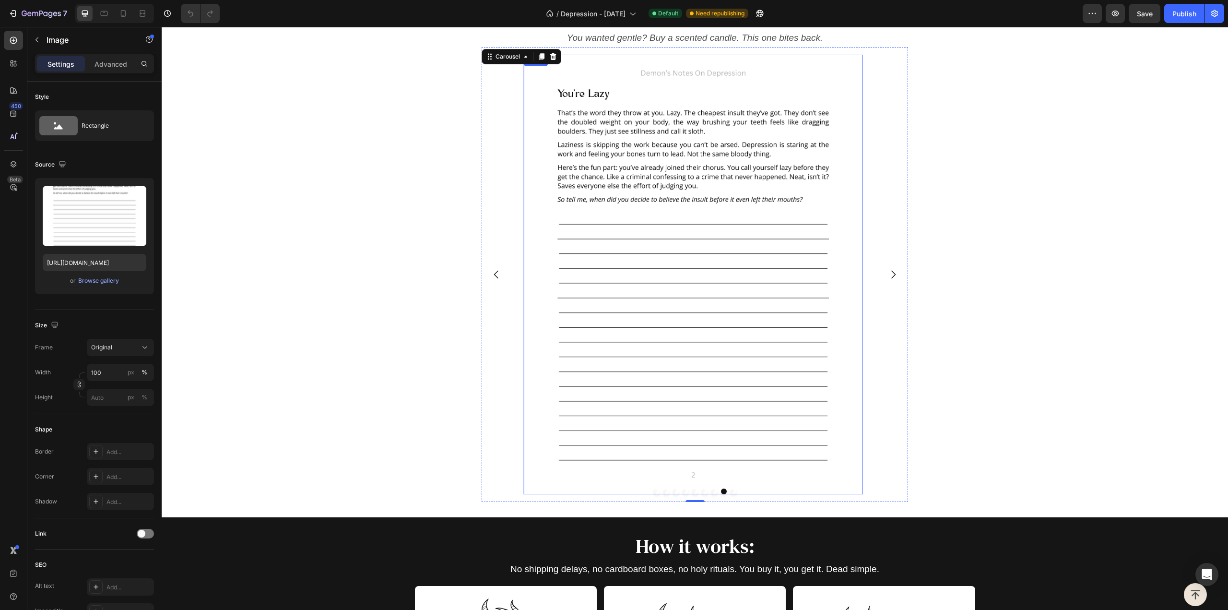
click at [632, 218] on img at bounding box center [693, 274] width 339 height 439
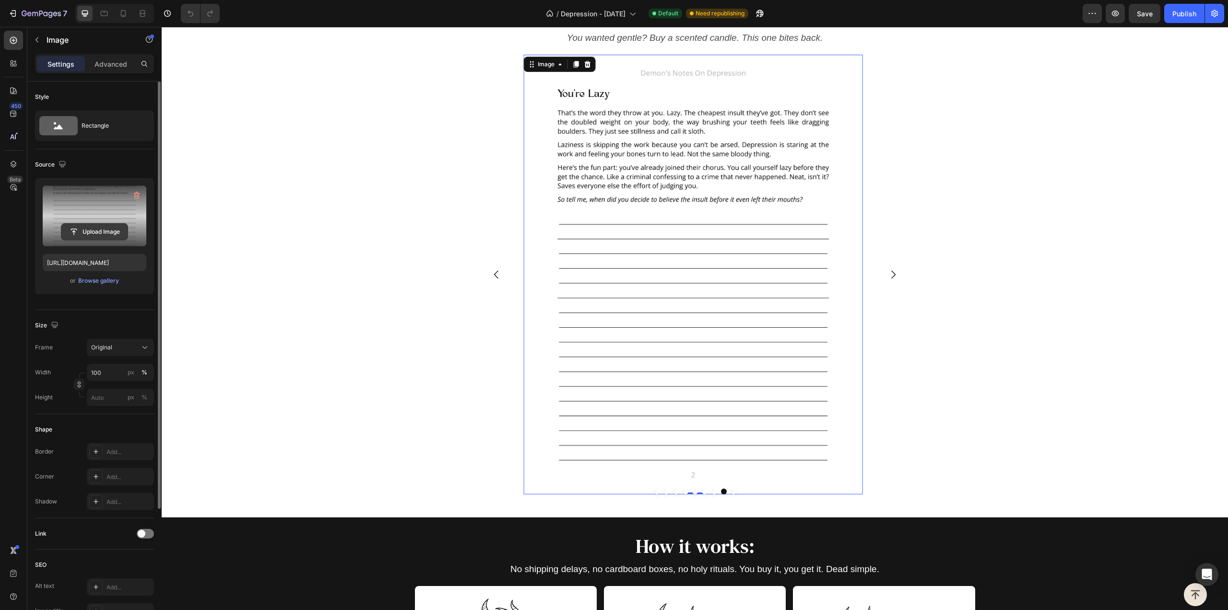
click at [102, 230] on input "file" at bounding box center [94, 232] width 66 height 16
click at [109, 284] on div "Browse gallery" at bounding box center [98, 280] width 41 height 9
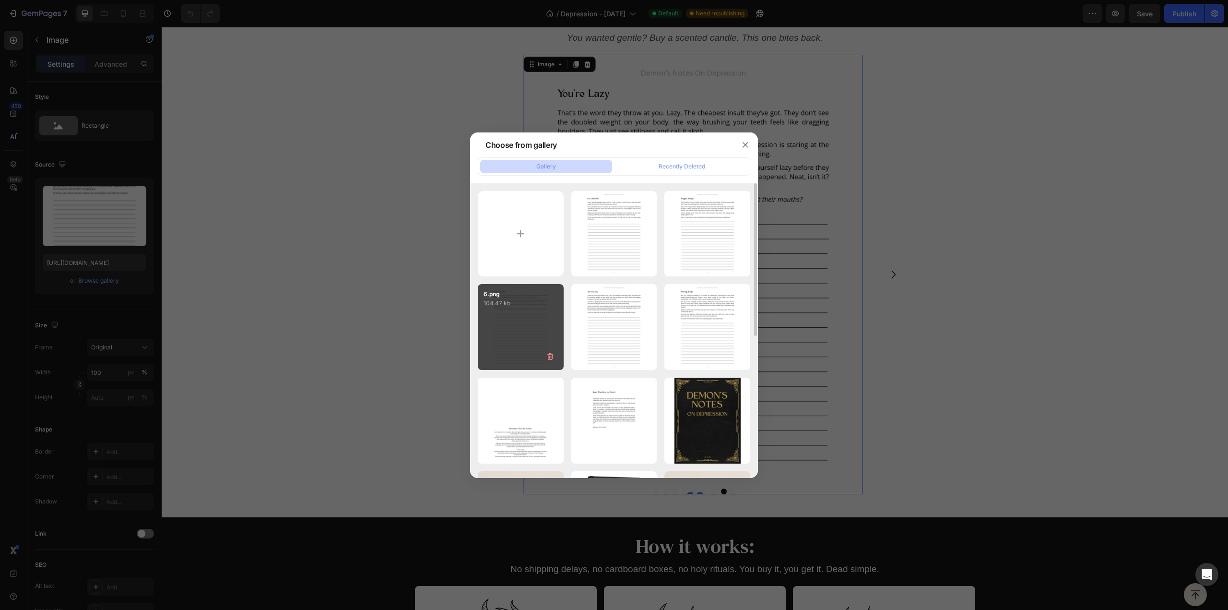
click at [530, 327] on div "6.png 104.47 kb" at bounding box center [521, 327] width 86 height 86
type input "https://cdn.shopify.com/s/files/1/0915/7925/3070/files/gempages_567543297145308…"
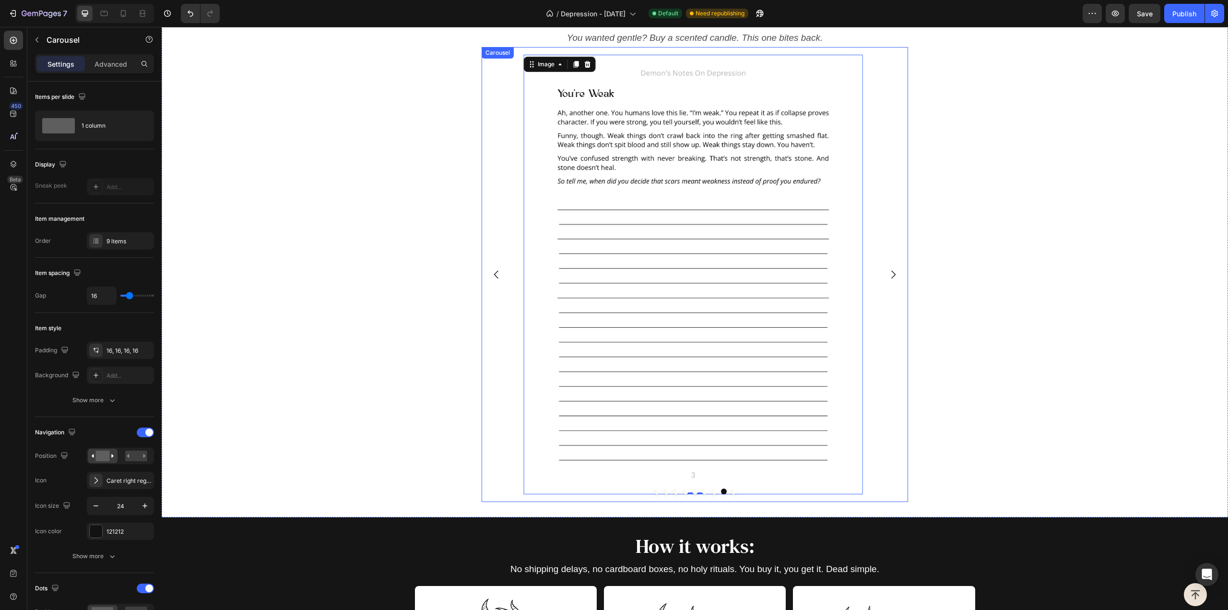
click at [491, 273] on icon "Carousel Back Arrow" at bounding box center [497, 275] width 12 height 12
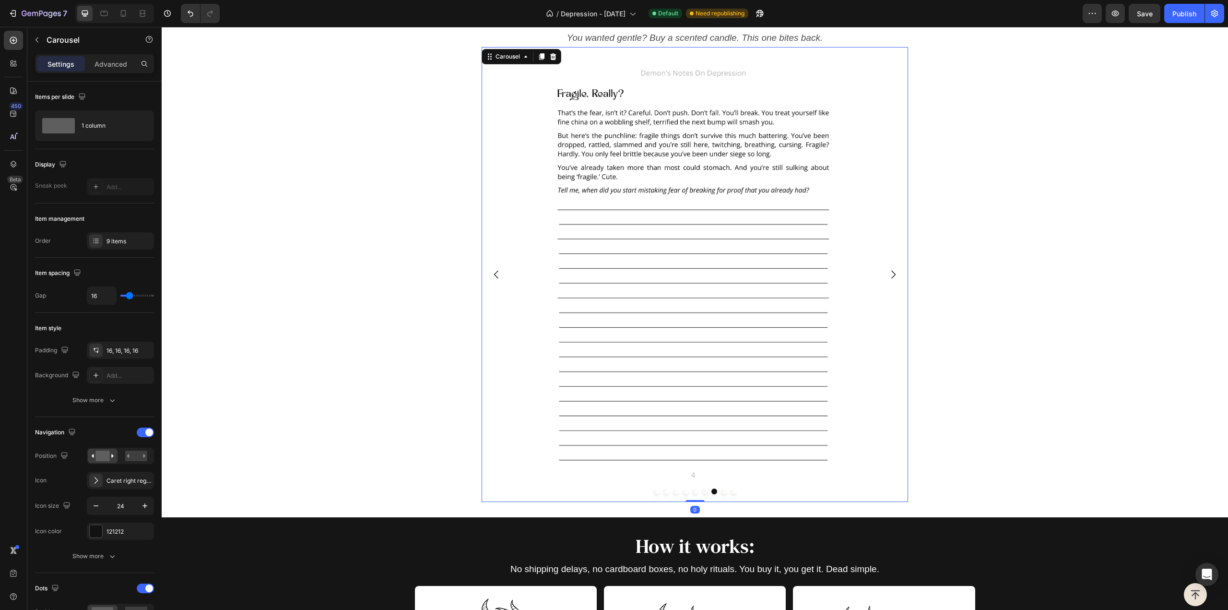
click at [891, 274] on icon "Carousel Next Arrow" at bounding box center [894, 275] width 12 height 12
click at [491, 278] on icon "Carousel Back Arrow" at bounding box center [497, 275] width 12 height 12
click at [494, 275] on icon "Carousel Back Arrow" at bounding box center [496, 275] width 4 height 8
click at [891, 272] on icon "Carousel Next Arrow" at bounding box center [893, 275] width 4 height 8
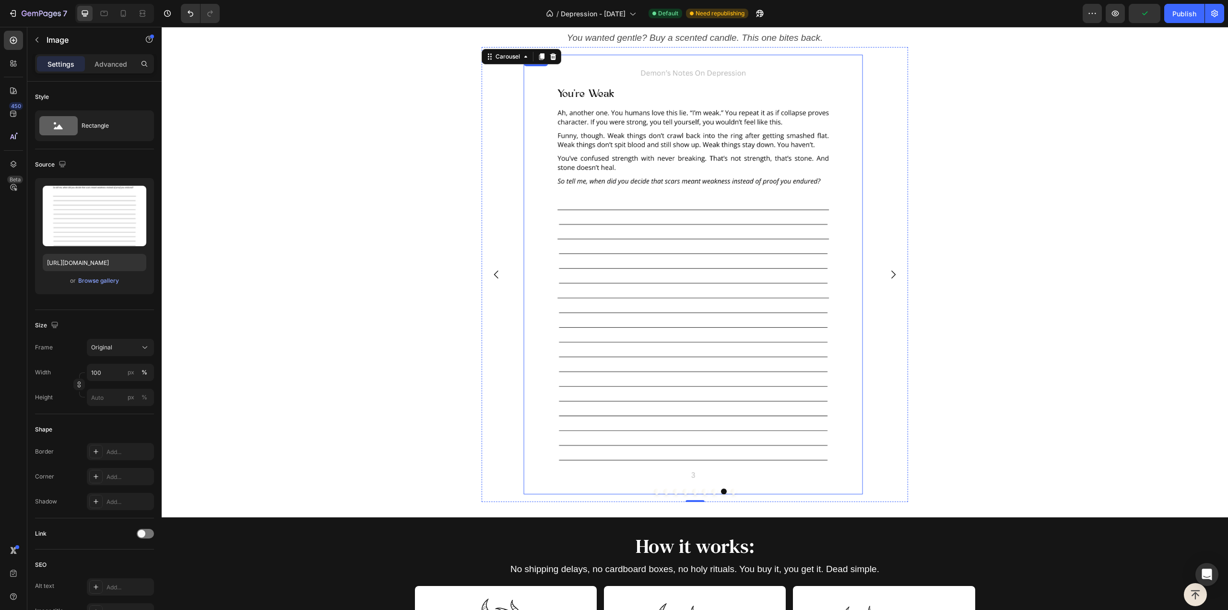
click at [705, 292] on img at bounding box center [693, 274] width 339 height 439
click at [97, 279] on div "Browse gallery" at bounding box center [98, 280] width 41 height 9
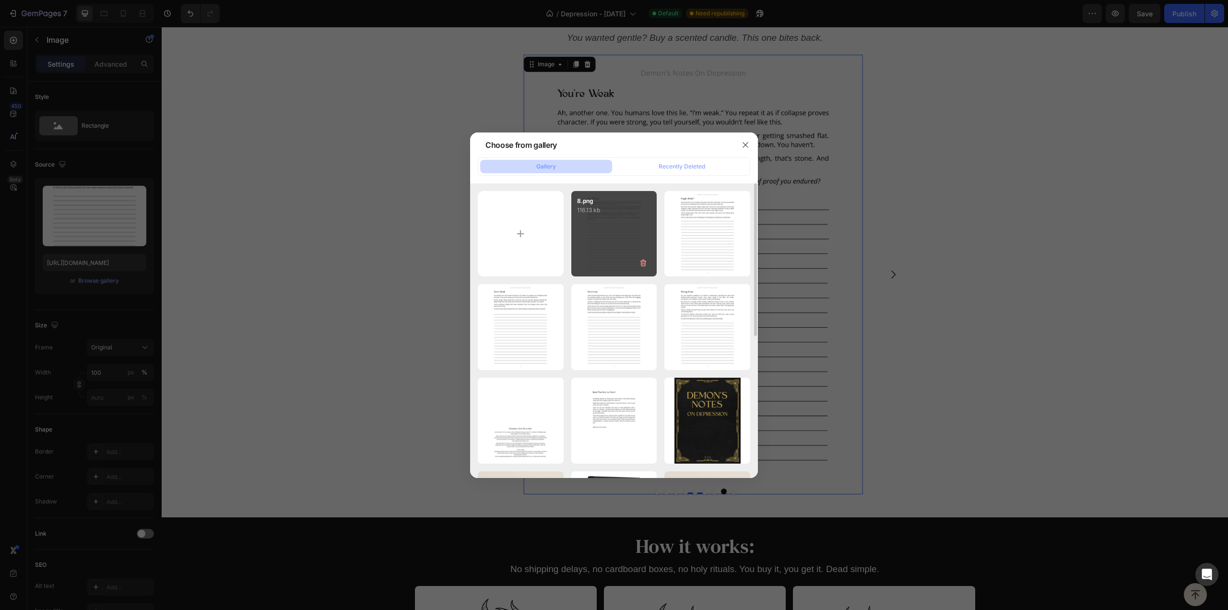
click at [643, 248] on div "8.png 116.13 kb" at bounding box center [614, 234] width 86 height 86
type input "https://cdn.shopify.com/s/files/1/0915/7925/3070/files/gempages_567543297145308…"
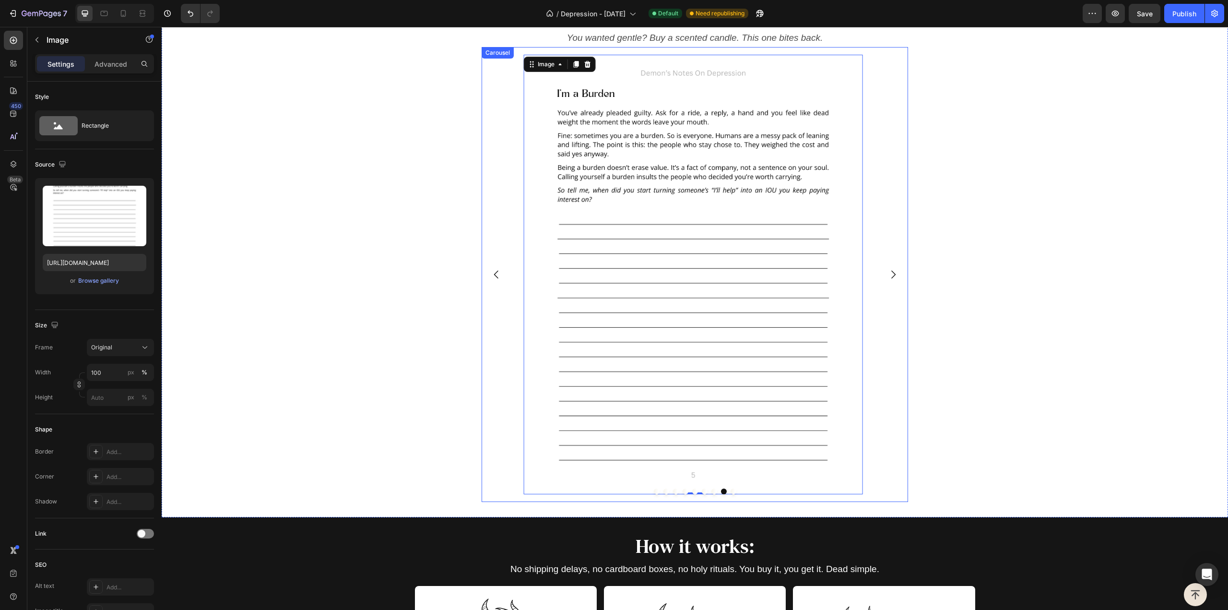
click at [497, 271] on icon "Carousel Back Arrow" at bounding box center [497, 275] width 12 height 12
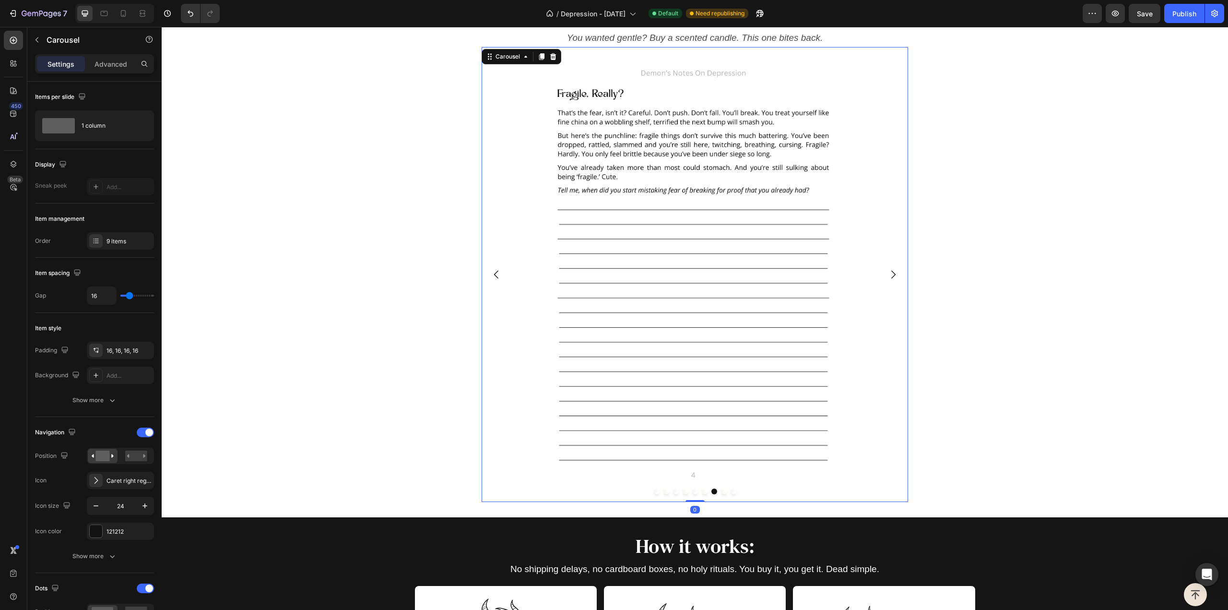
click at [888, 278] on icon "Carousel Next Arrow" at bounding box center [894, 275] width 12 height 12
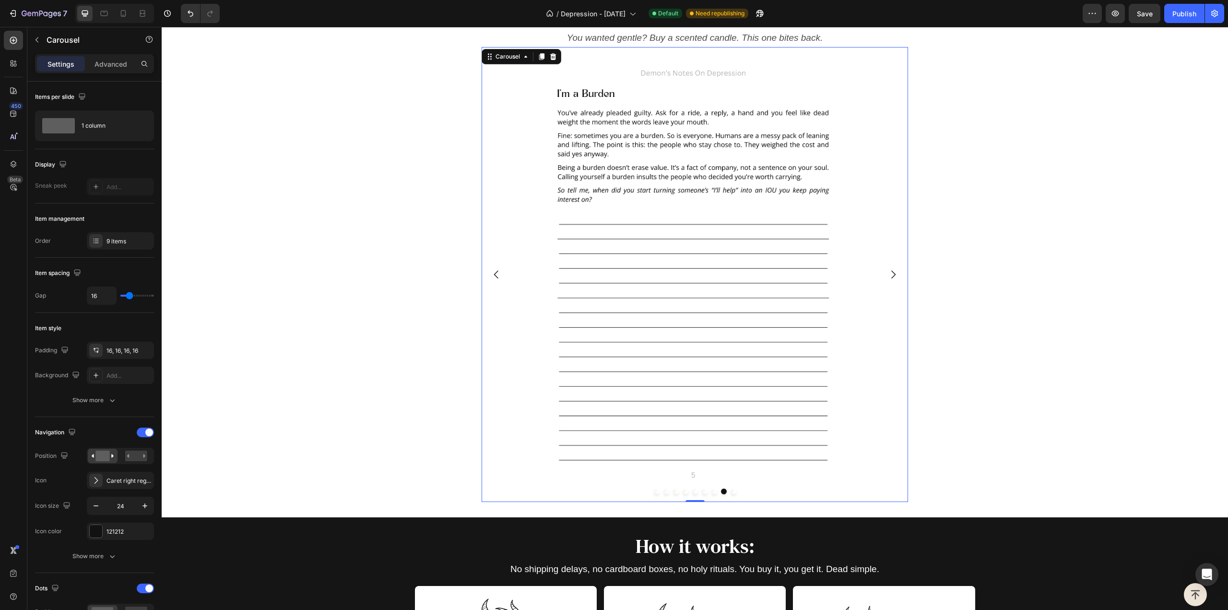
click at [888, 278] on icon "Carousel Next Arrow" at bounding box center [894, 275] width 12 height 12
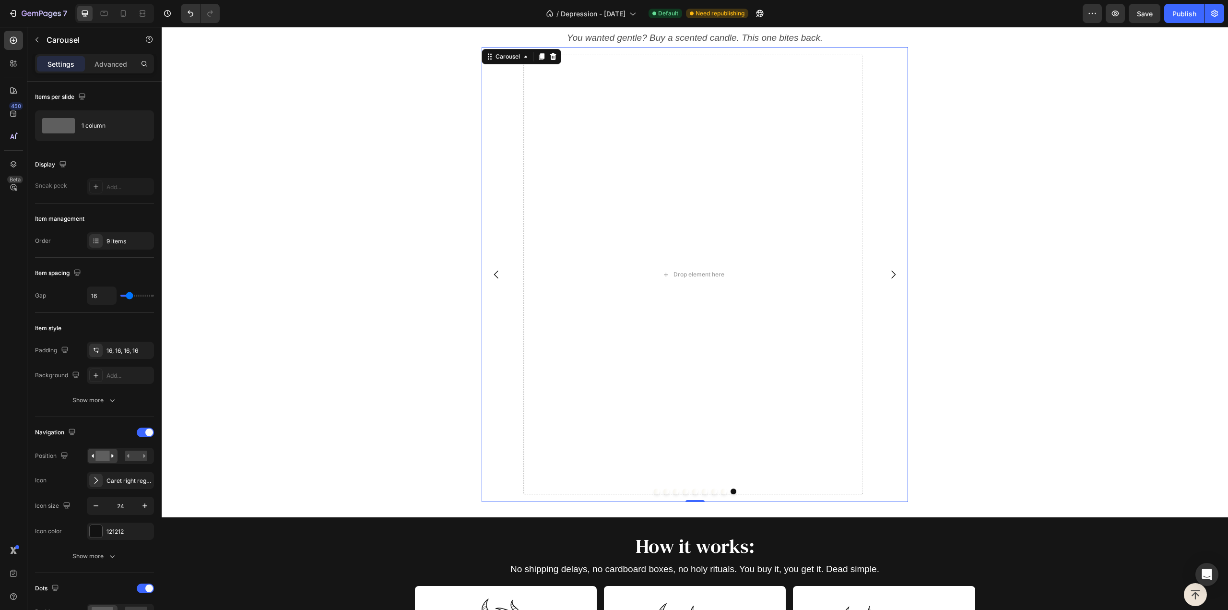
click at [495, 271] on icon "Carousel Back Arrow" at bounding box center [496, 275] width 4 height 8
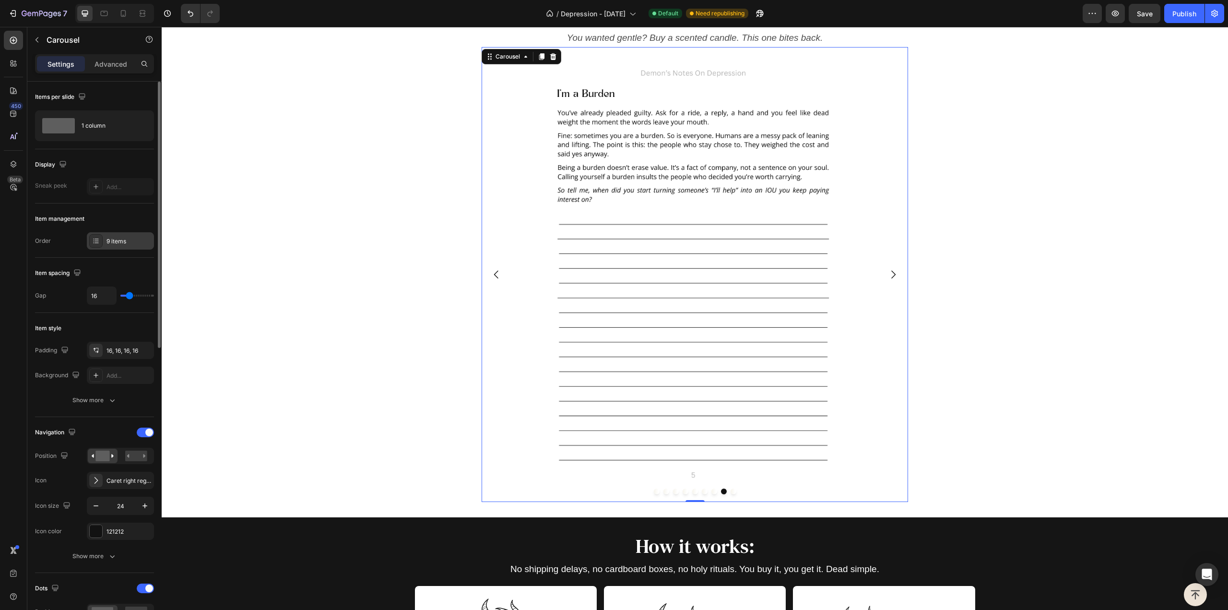
click at [119, 238] on div "9 items" at bounding box center [129, 241] width 45 height 9
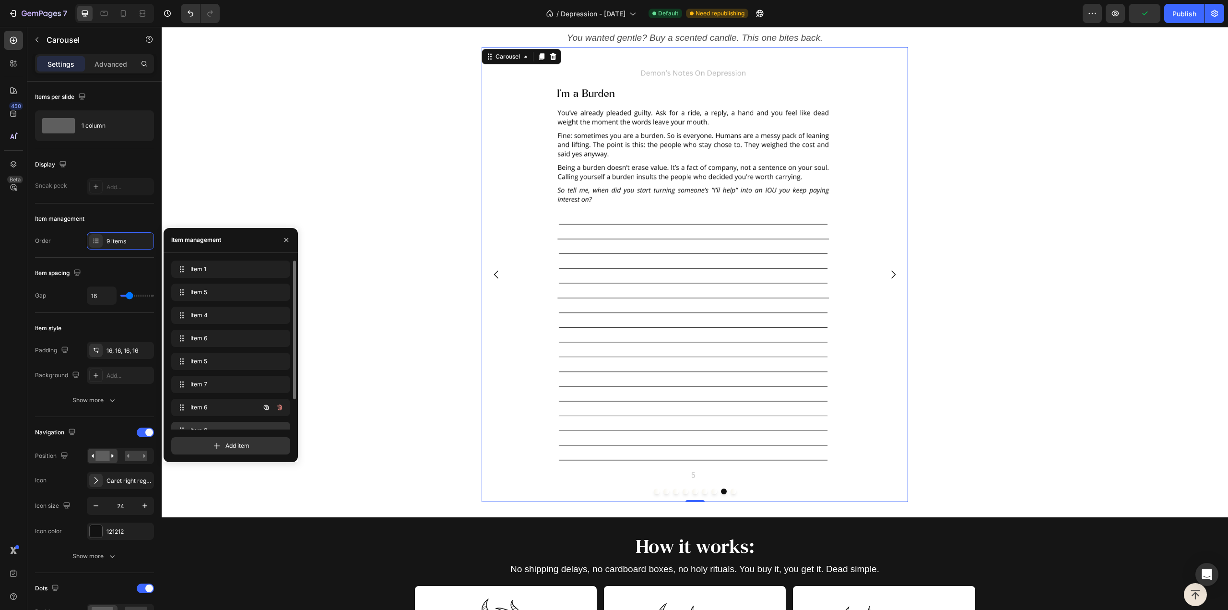
scroll to position [36, 0]
click at [279, 417] on icon "button" at bounding box center [279, 417] width 0 height 2
click at [279, 417] on div "Delete" at bounding box center [273, 417] width 18 height 9
click at [241, 415] on span "Item 9" at bounding box center [217, 417] width 54 height 9
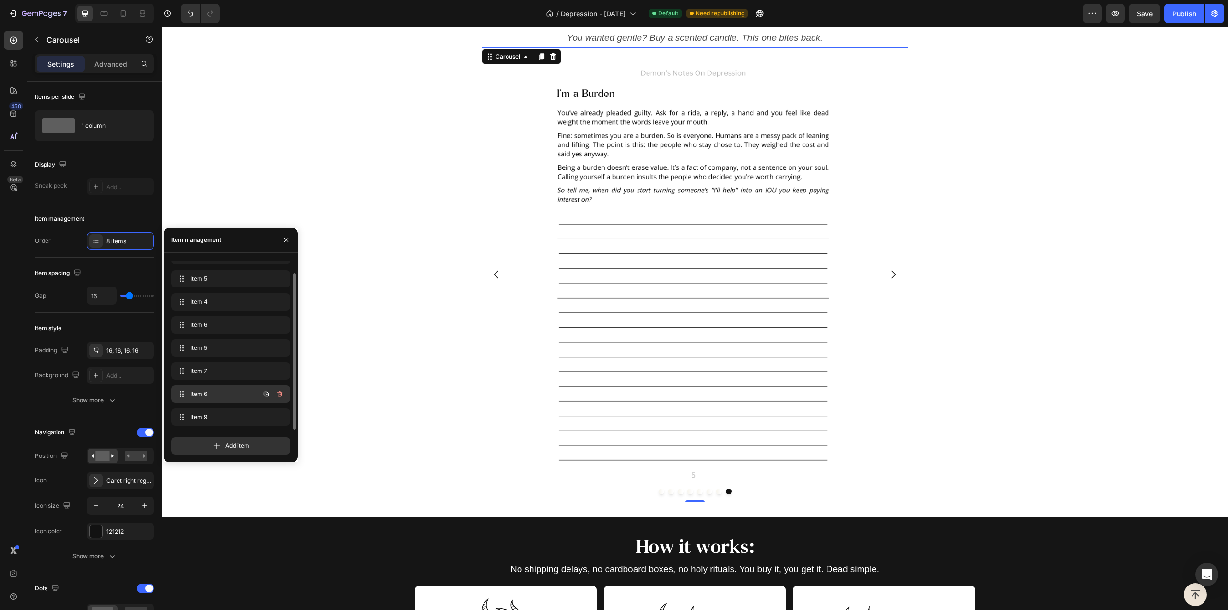
click at [246, 402] on div "Item 6 Item 6" at bounding box center [230, 393] width 119 height 17
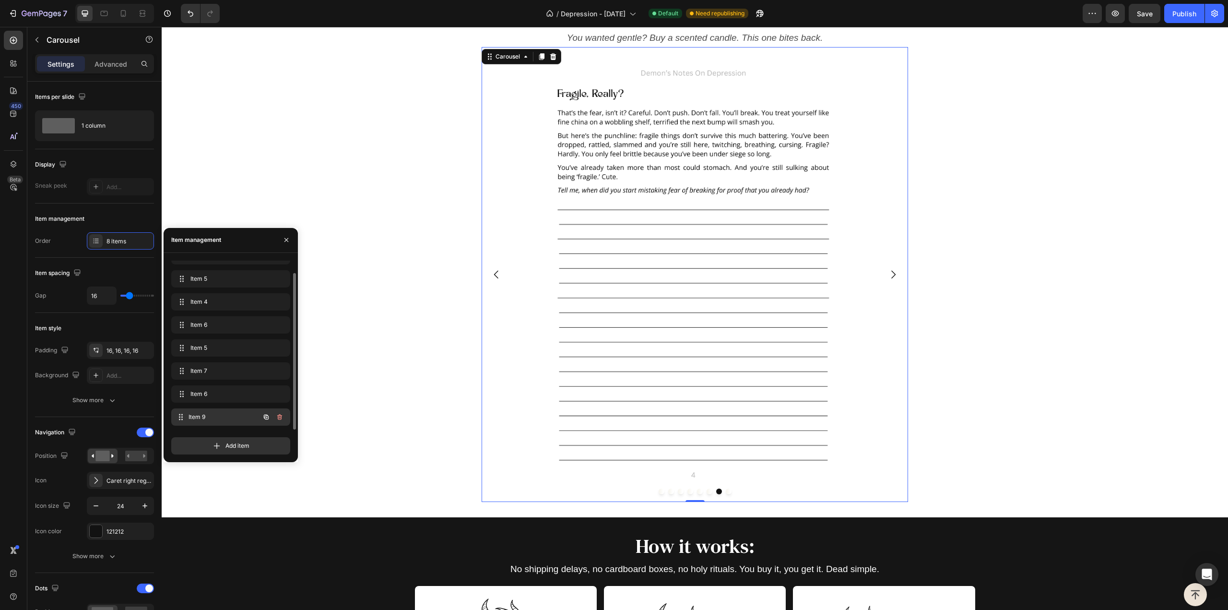
click at [232, 416] on span "Item 9" at bounding box center [224, 417] width 71 height 9
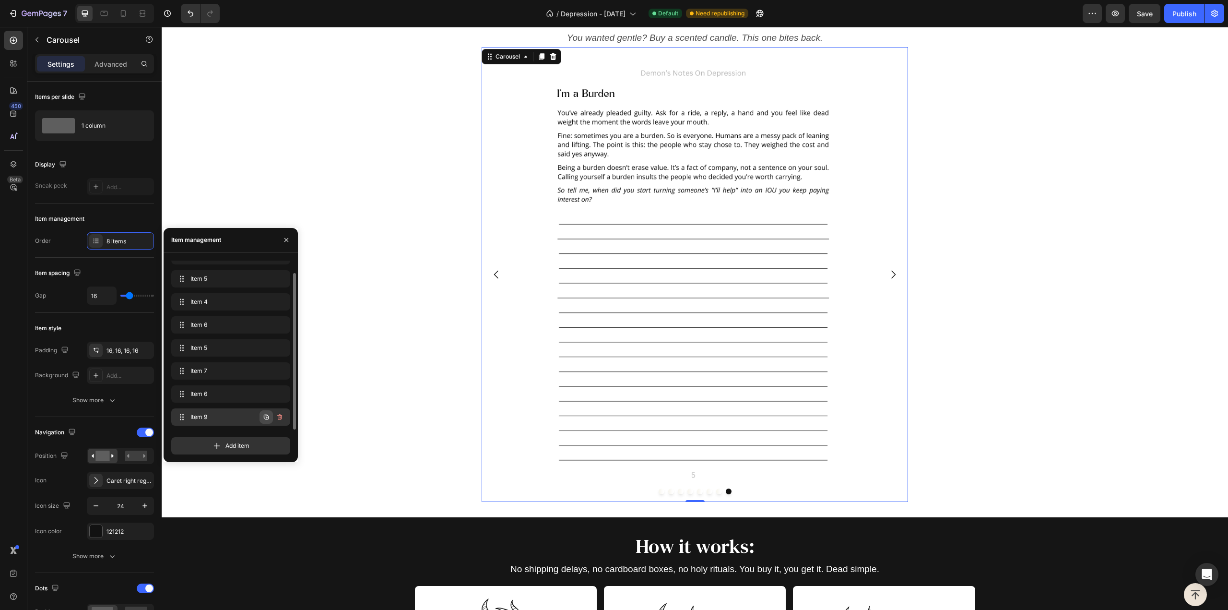
click at [264, 416] on icon "button" at bounding box center [266, 417] width 8 height 8
click at [393, 373] on div "Image Image Image Image Image Image Image Image Image Image Carousel 0" at bounding box center [695, 274] width 1067 height 454
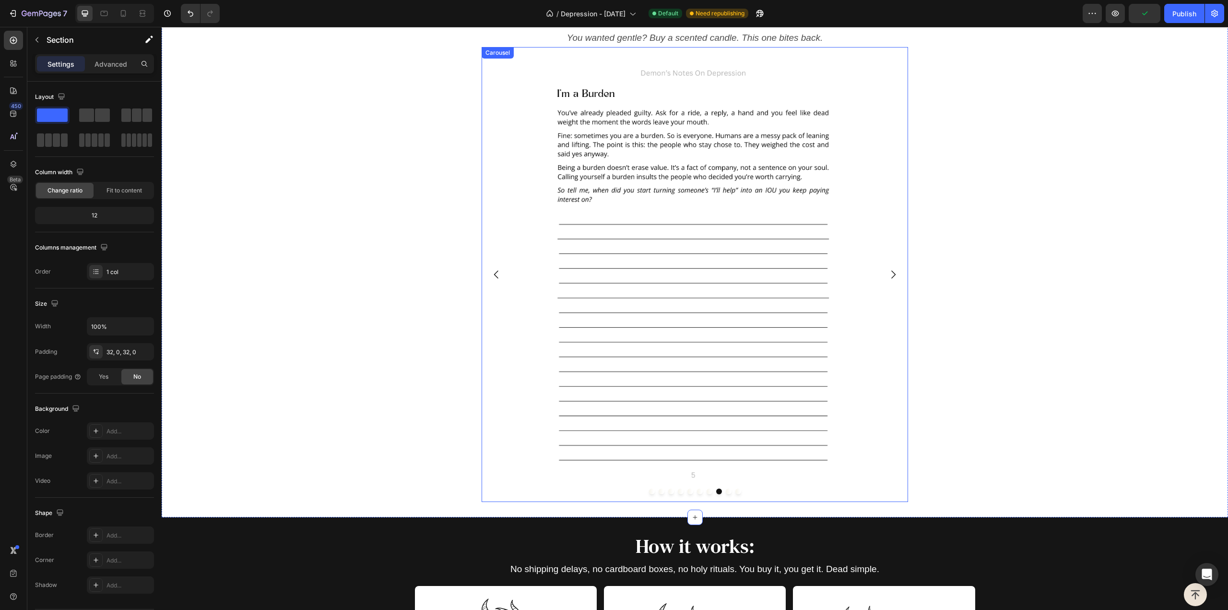
click at [888, 274] on icon "Carousel Next Arrow" at bounding box center [894, 275] width 12 height 12
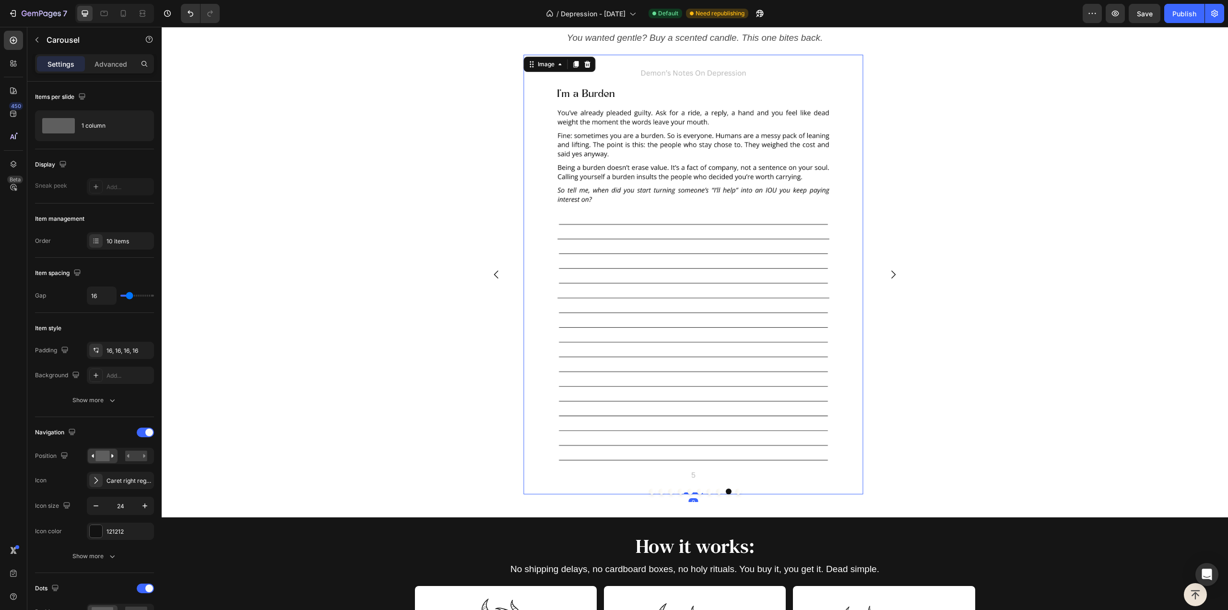
click at [751, 202] on img at bounding box center [693, 274] width 339 height 439
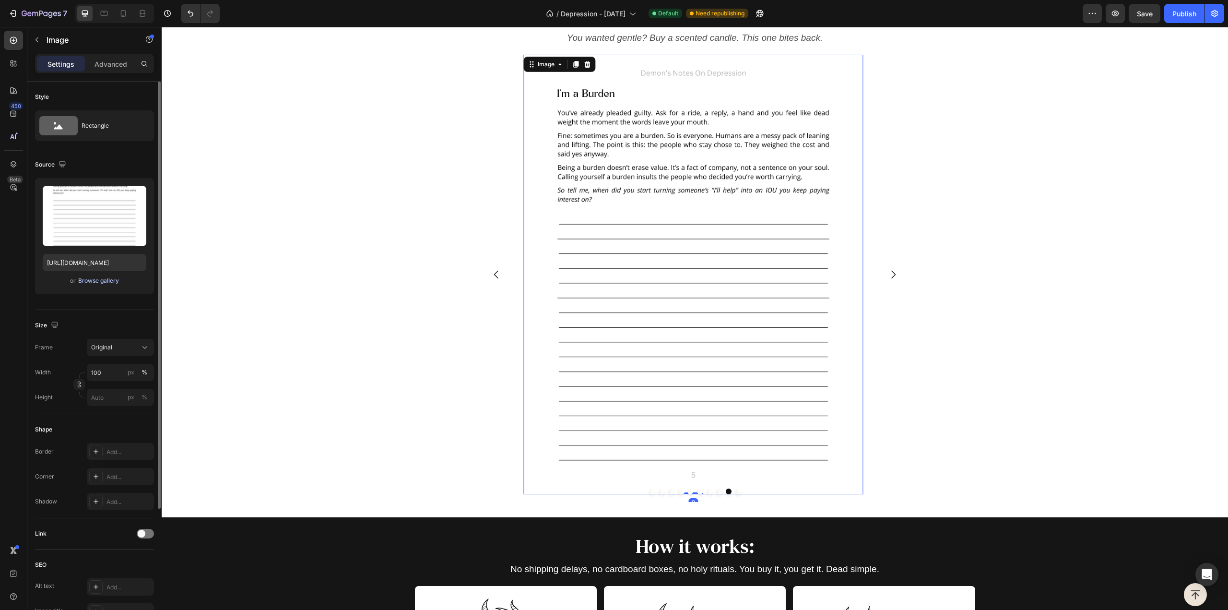
click at [93, 280] on div "Browse gallery" at bounding box center [98, 280] width 41 height 9
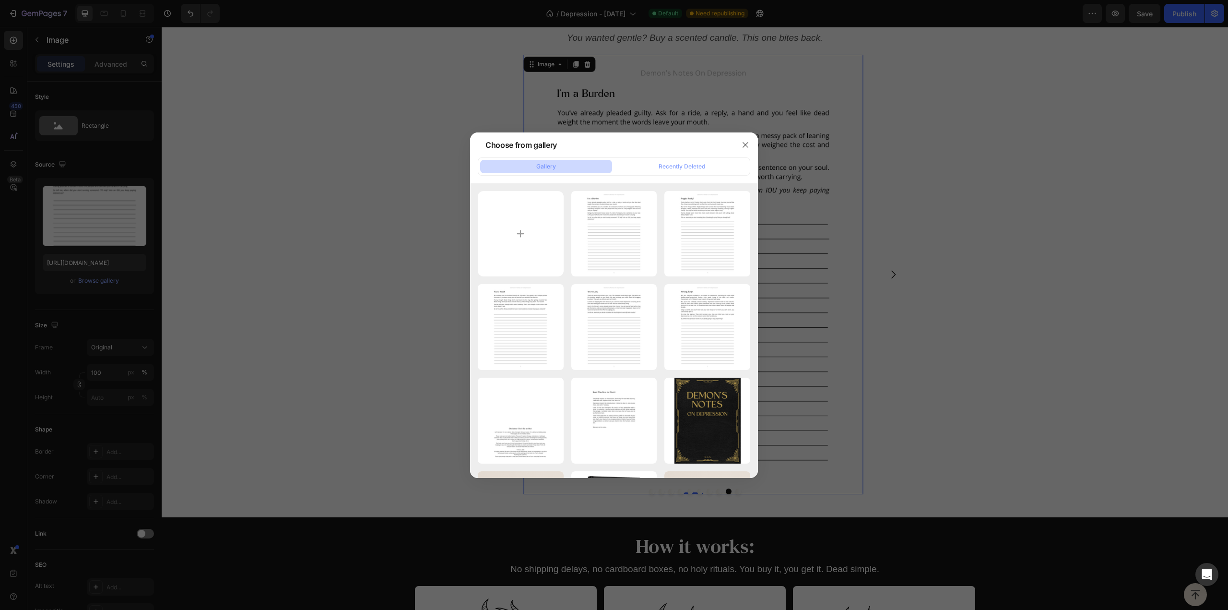
click at [110, 243] on div at bounding box center [614, 305] width 1228 height 610
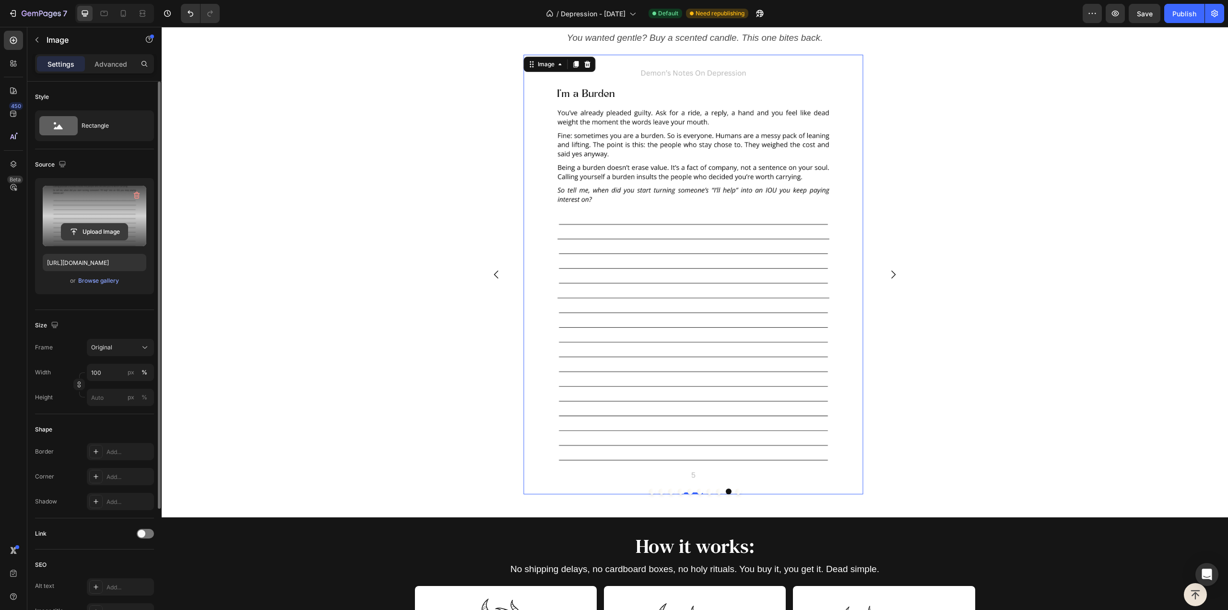
click at [110, 232] on input "file" at bounding box center [94, 232] width 66 height 16
type input "[URL][DOMAIN_NAME]"
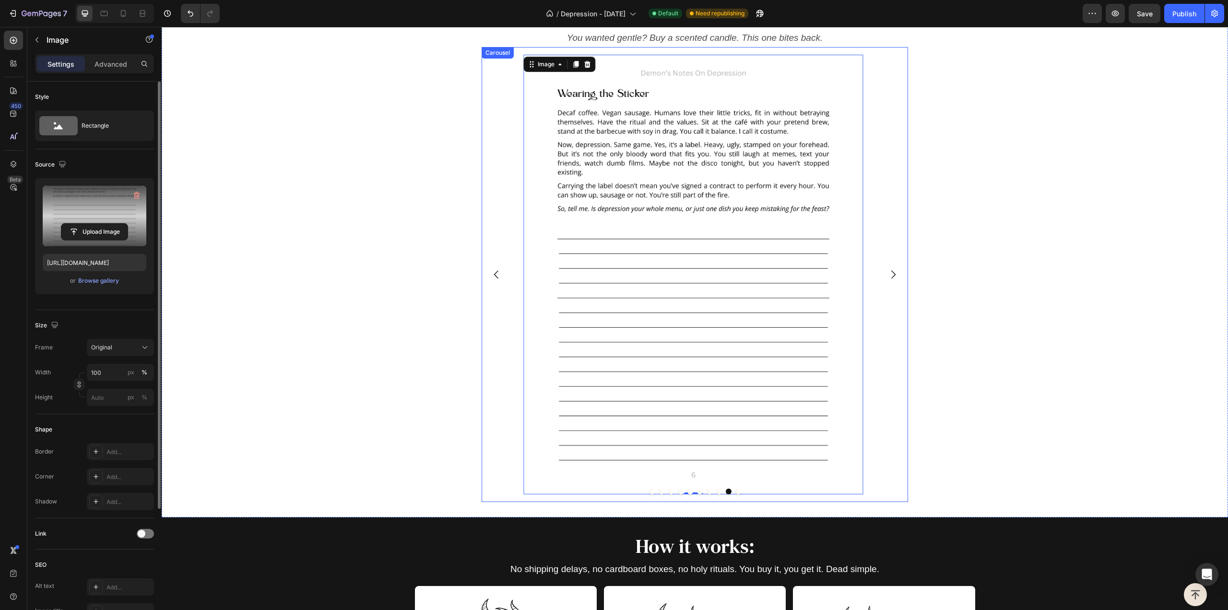
click at [889, 277] on icon "Carousel Next Arrow" at bounding box center [894, 275] width 12 height 12
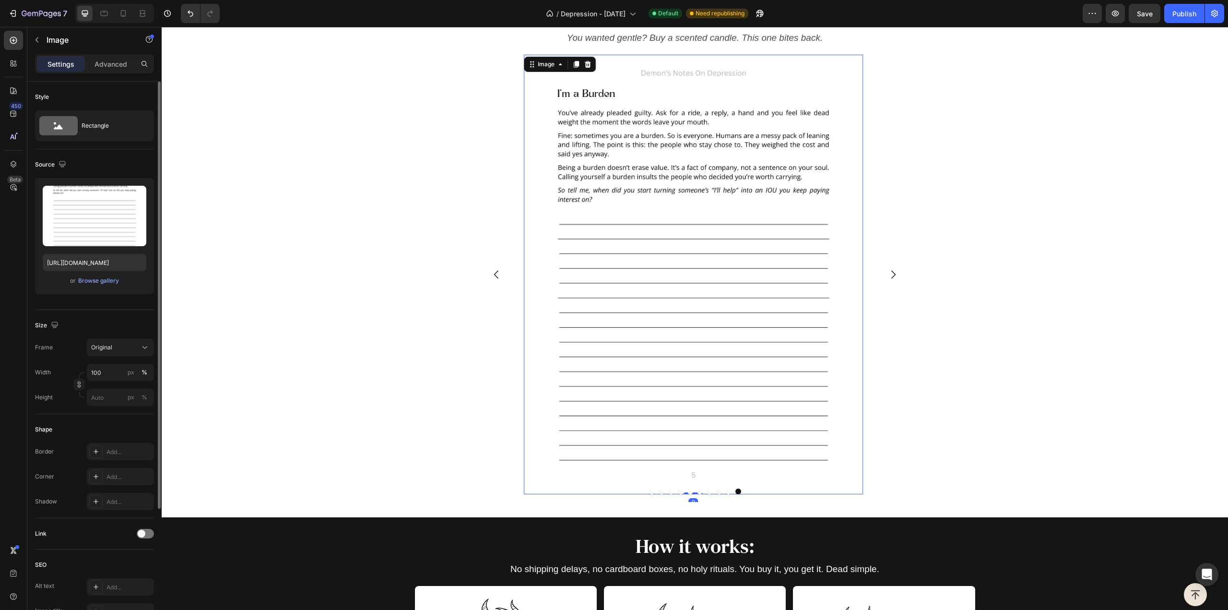
click at [687, 228] on img at bounding box center [693, 274] width 339 height 439
click at [113, 231] on input "file" at bounding box center [94, 232] width 66 height 16
type input "[URL][DOMAIN_NAME]"
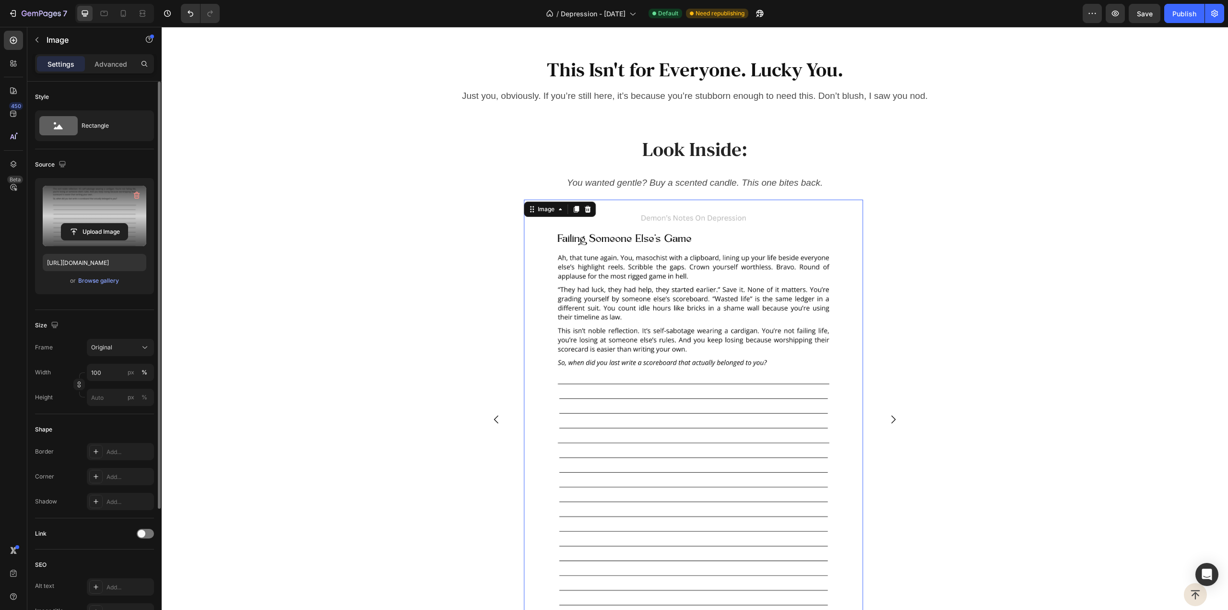
scroll to position [1417, 0]
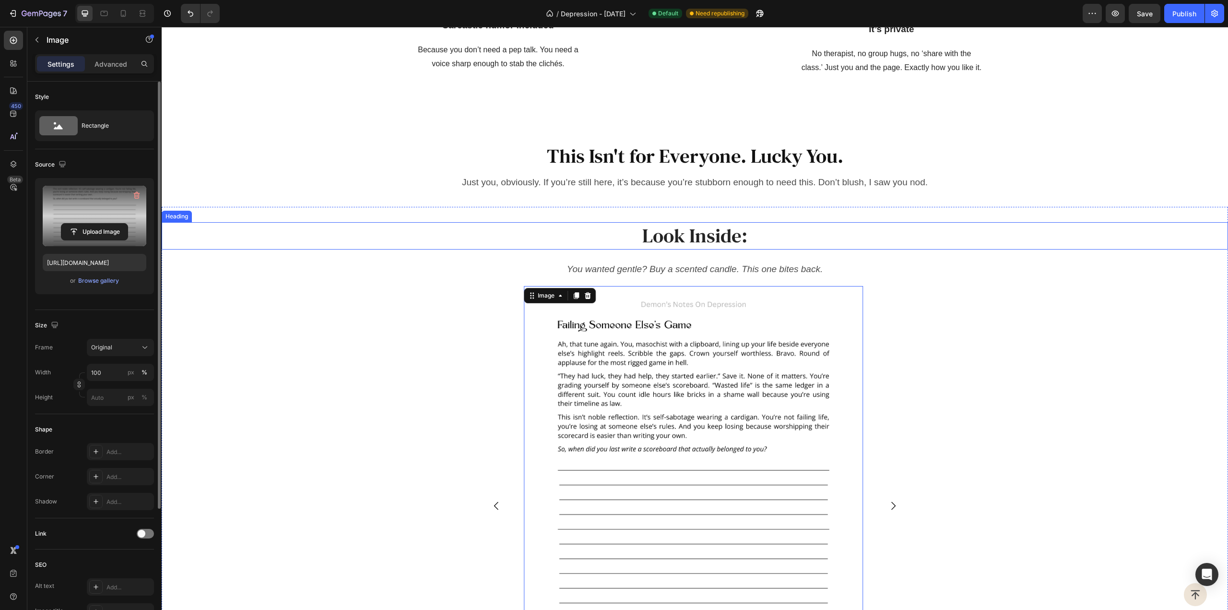
click at [719, 233] on h2 "Look Inside:" at bounding box center [694, 235] width 1043 height 27
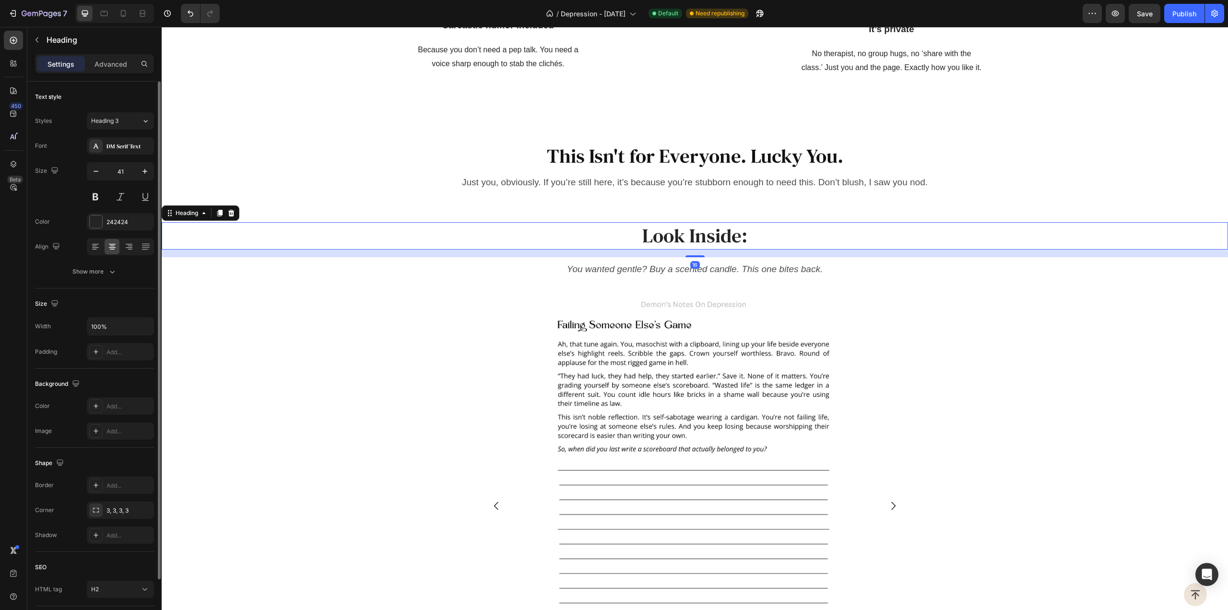
click at [719, 233] on h2 "Look Inside:" at bounding box center [694, 235] width 1043 height 27
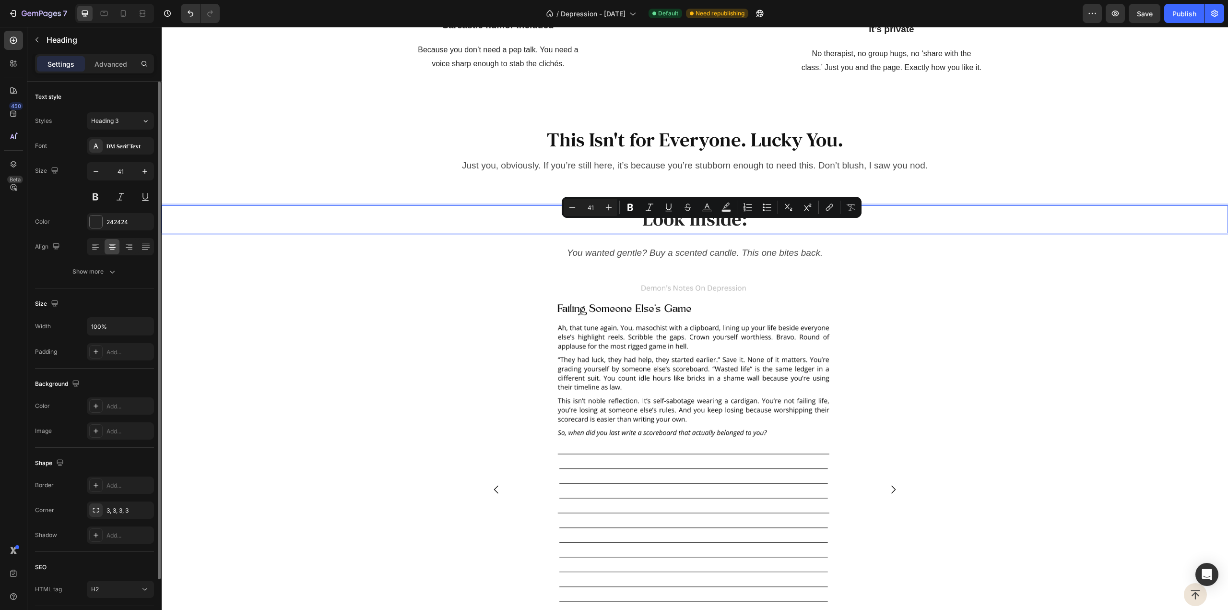
click at [735, 232] on p "Look Inside:" at bounding box center [695, 218] width 1042 height 25
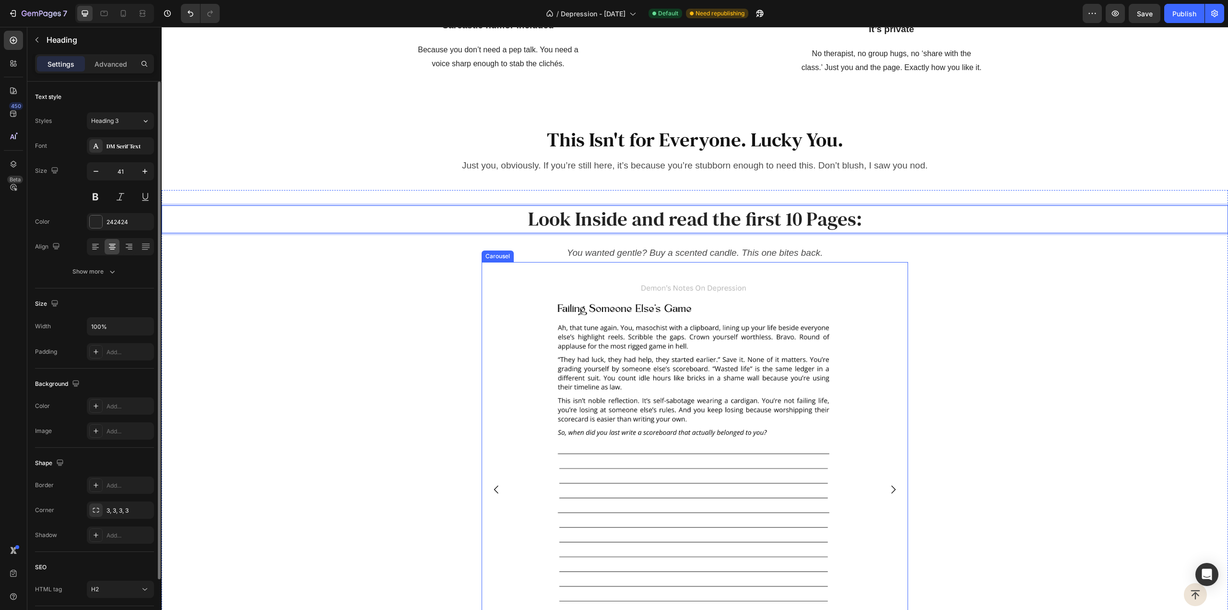
click at [872, 279] on div "Image Image Image Image Image Image Image Image Image Image" at bounding box center [695, 489] width 427 height 454
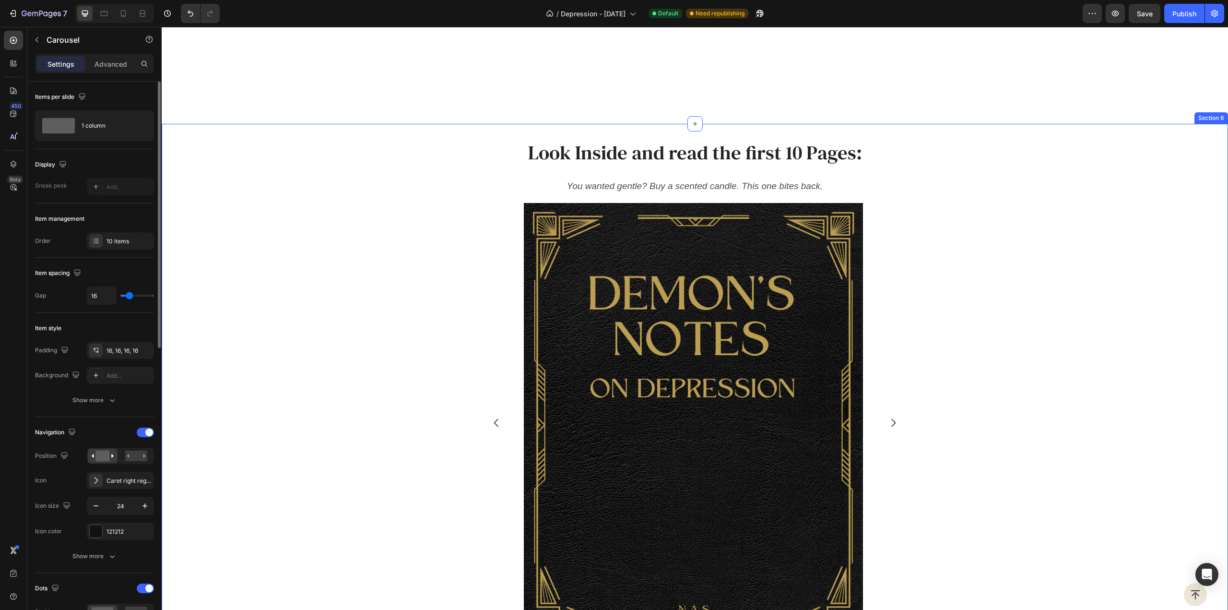
scroll to position [1644, 0]
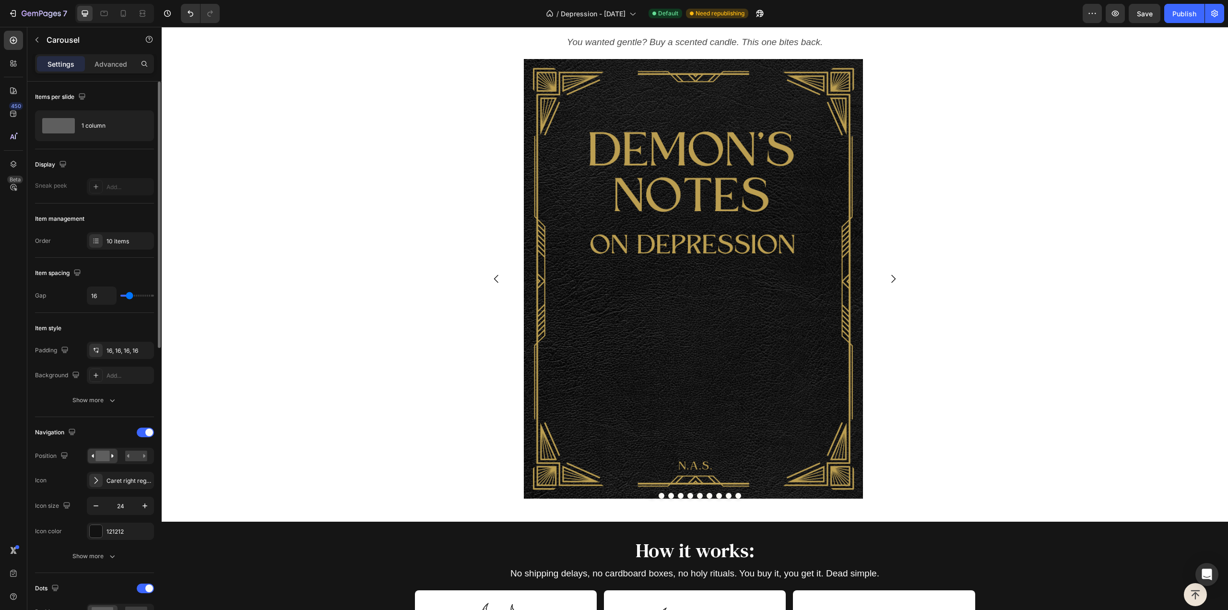
click at [892, 280] on icon "Carousel Next Arrow" at bounding box center [894, 279] width 12 height 12
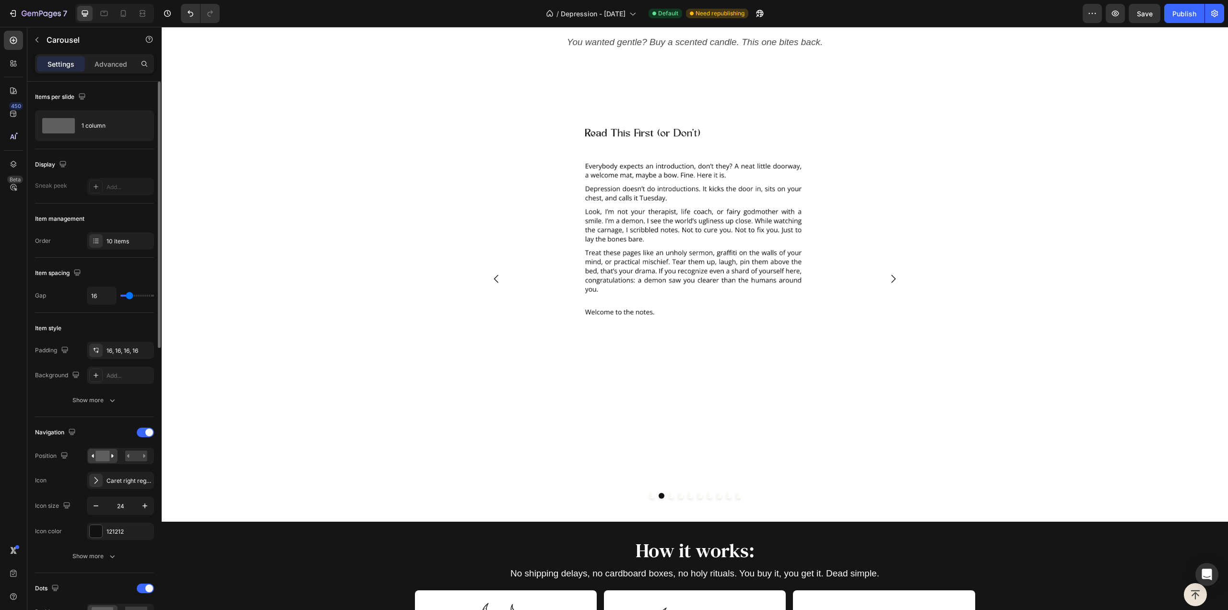
click at [892, 280] on icon "Carousel Next Arrow" at bounding box center [894, 279] width 12 height 12
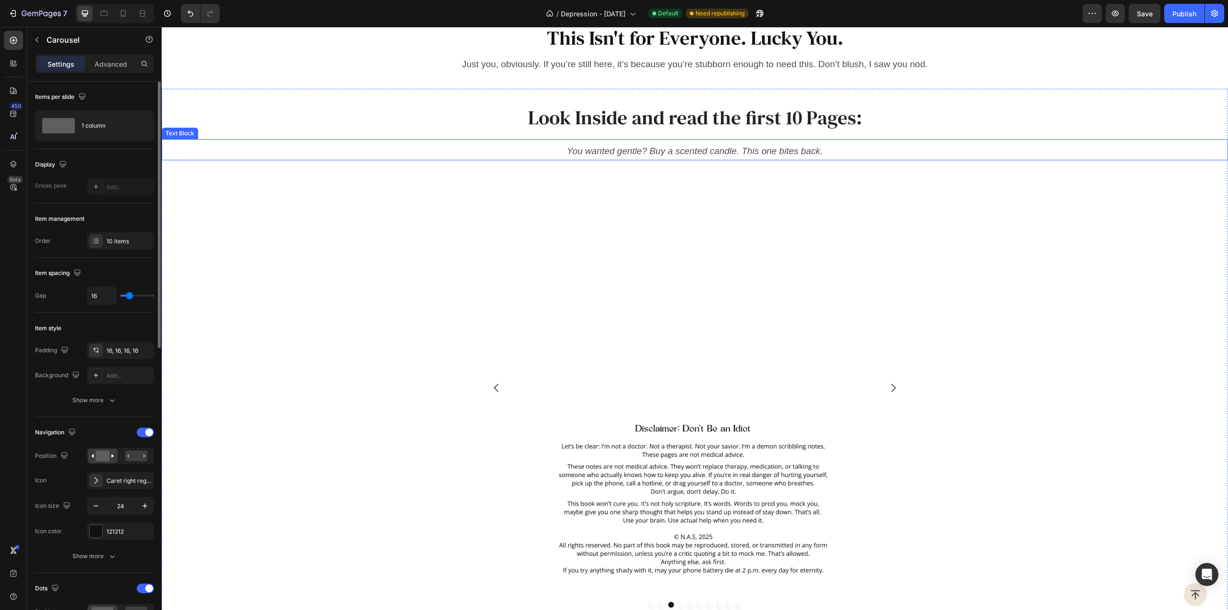
scroll to position [1452, 0]
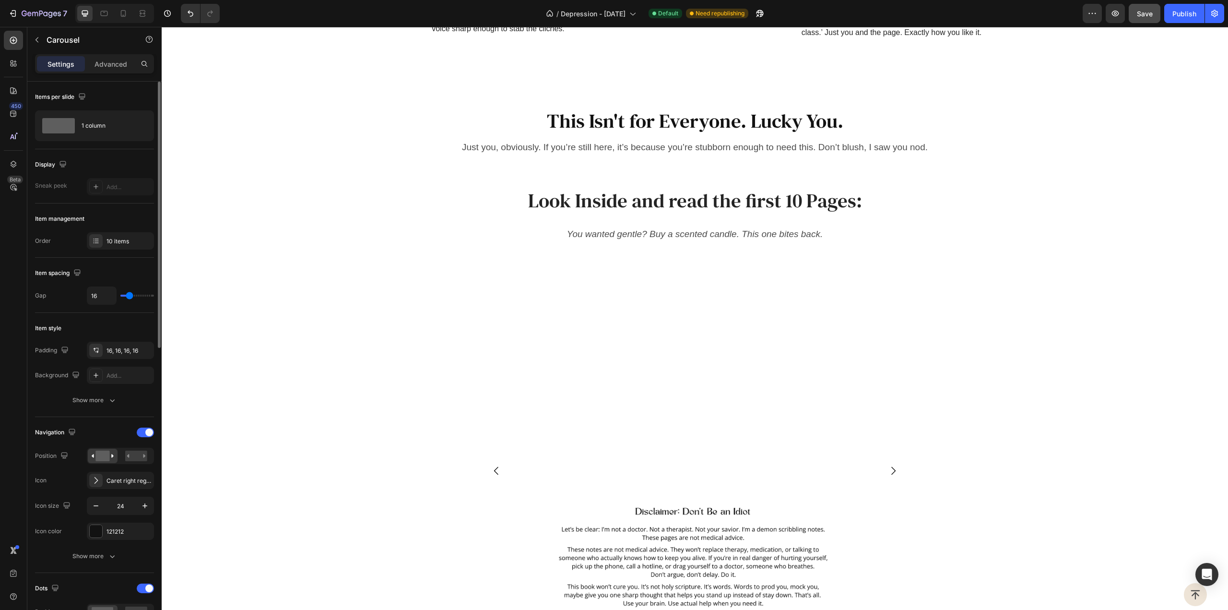
click at [1138, 18] on div "Save" at bounding box center [1145, 14] width 16 height 10
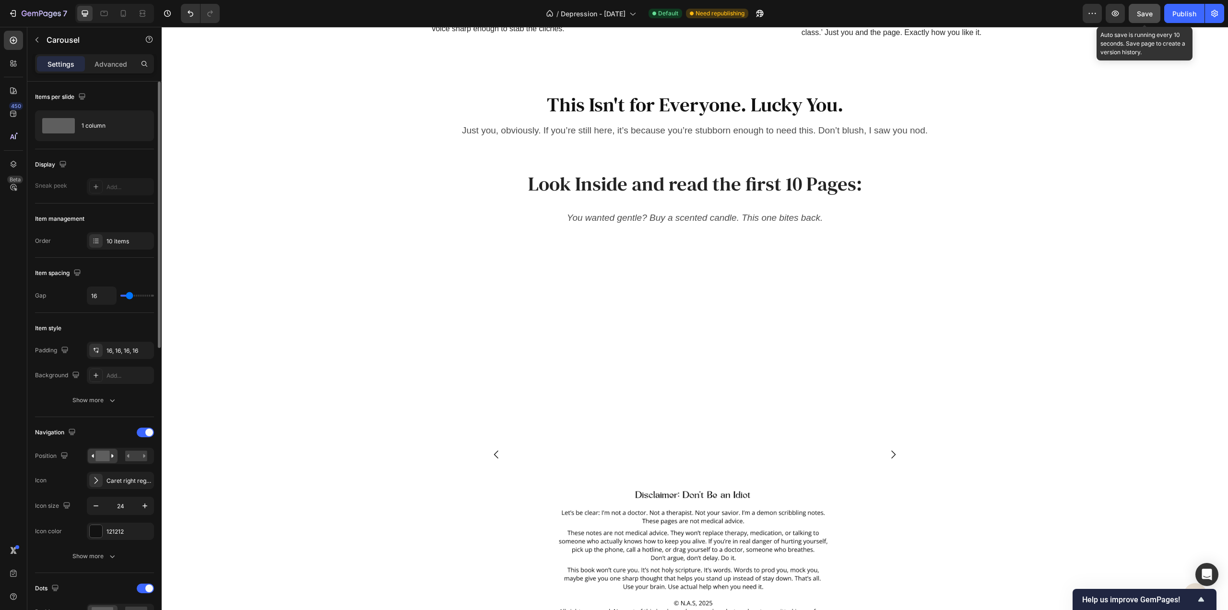
click at [1153, 12] on span "Save" at bounding box center [1145, 14] width 16 height 8
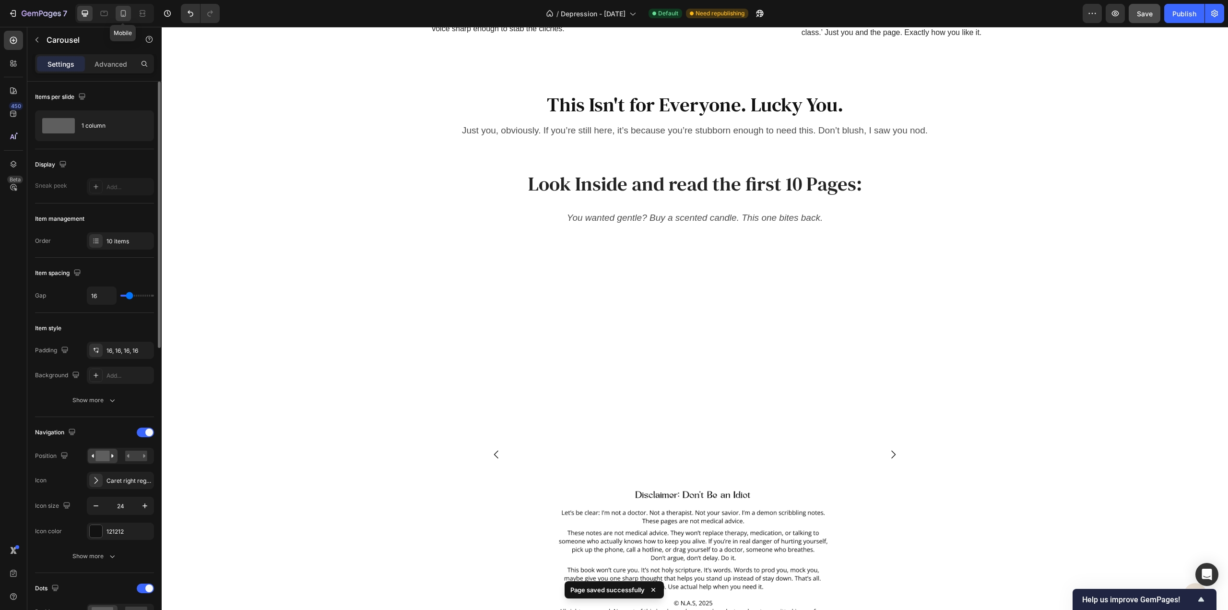
click at [128, 12] on div at bounding box center [123, 13] width 15 height 15
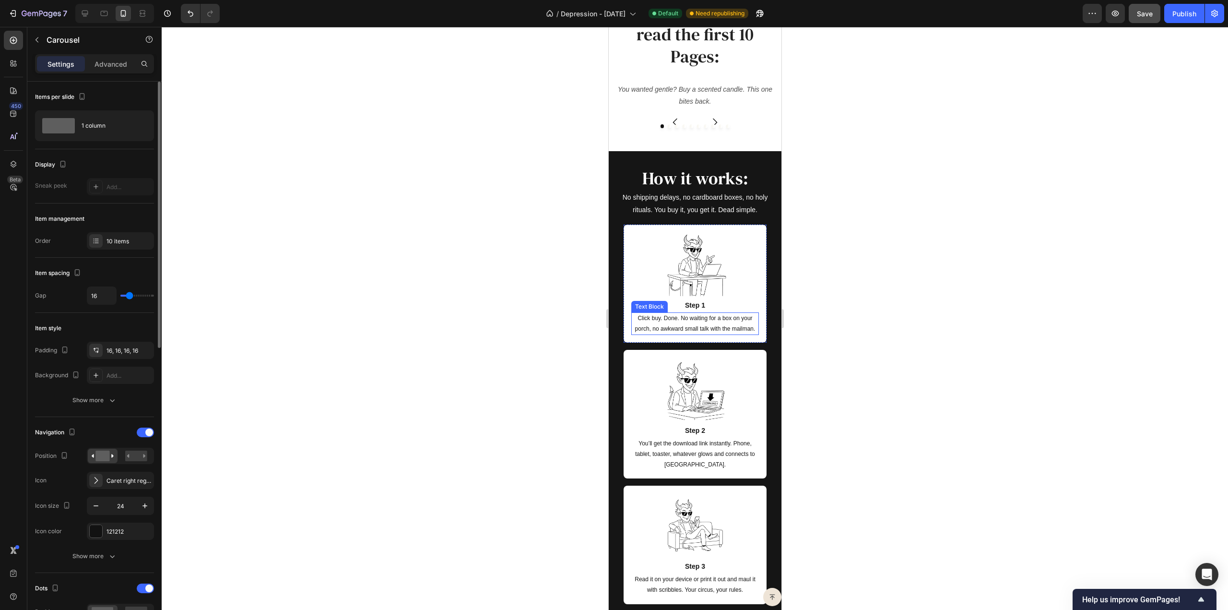
scroll to position [1711, 0]
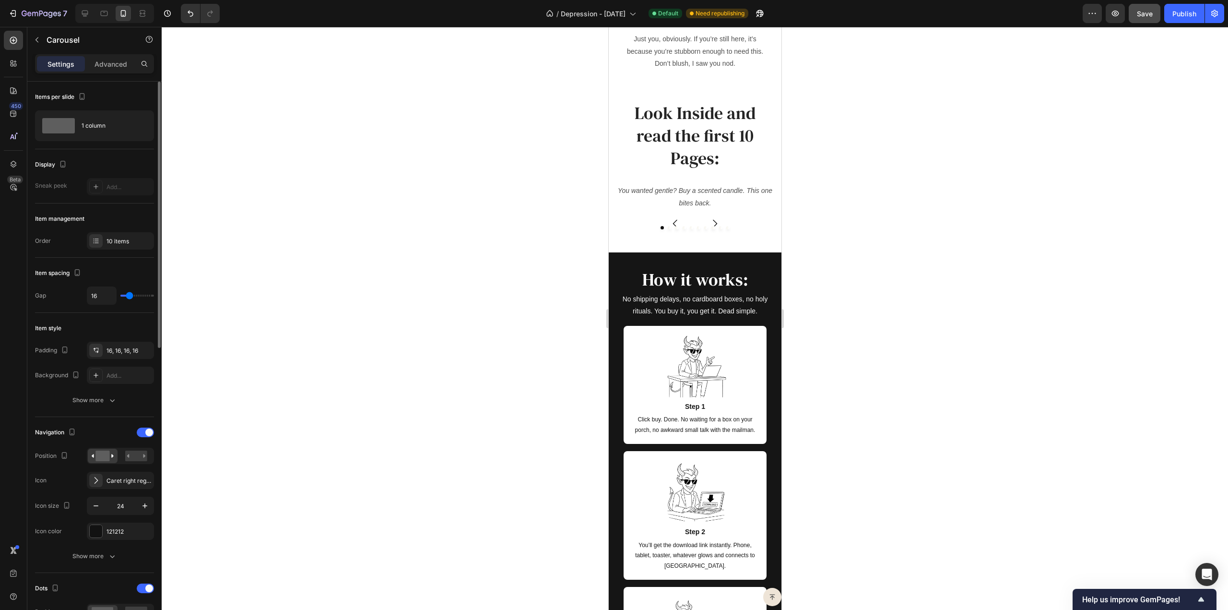
click at [697, 229] on div at bounding box center [694, 227] width 69 height 3
click at [679, 206] on icon "You wanted gentle? Buy a scented candle. This one bites back." at bounding box center [694, 197] width 154 height 20
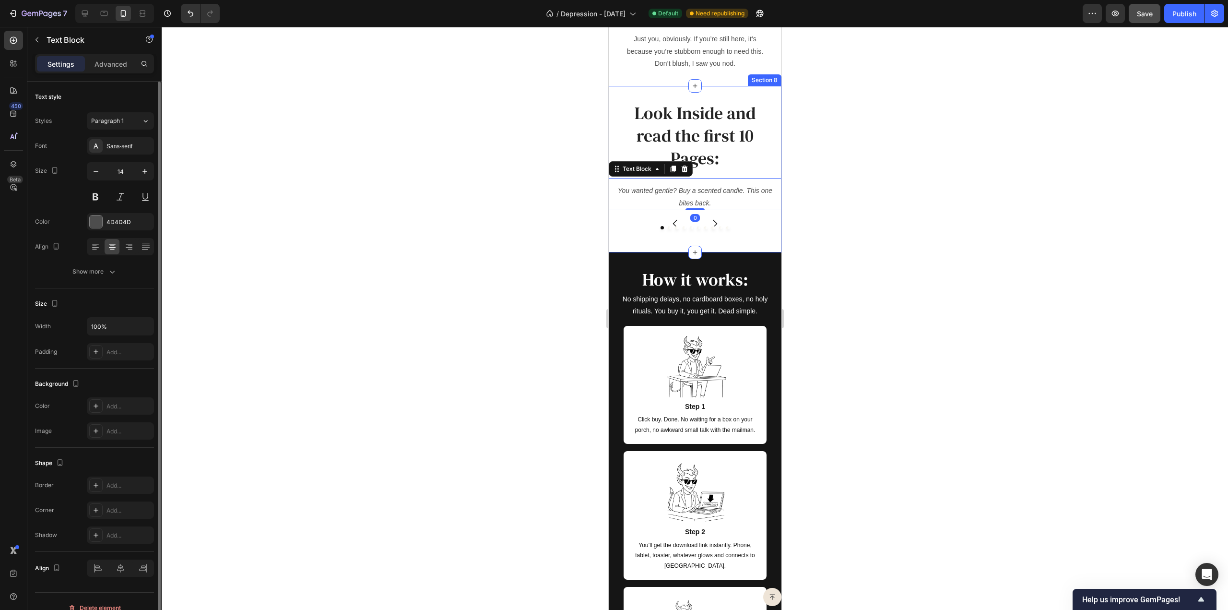
drag, startPoint x: 632, startPoint y: 314, endPoint x: 649, endPoint y: 317, distance: 16.6
click at [632, 237] on div "Image Image Image Image Image Image Image Image Image Image Carousel" at bounding box center [694, 223] width 173 height 27
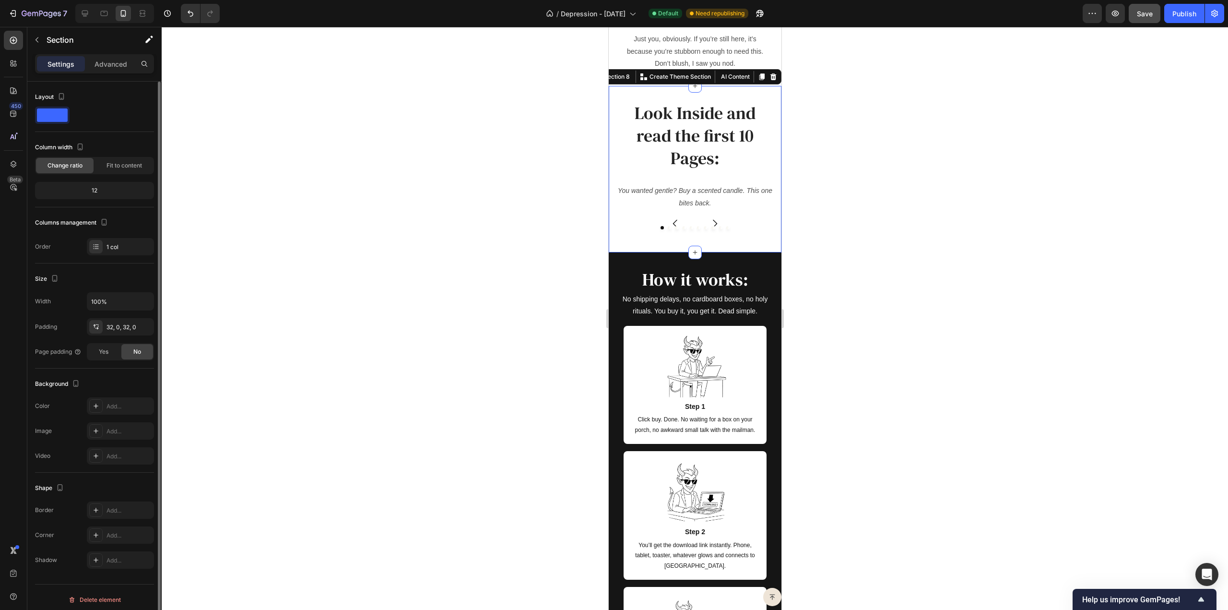
click at [715, 252] on div "Look Inside and read the first 10 Pages: Heading You wanted gentle? Buy a scent…" at bounding box center [694, 169] width 173 height 166
click at [681, 210] on div "You wanted gentle? Buy a scented candle. This one bites back. Text Block" at bounding box center [694, 194] width 173 height 32
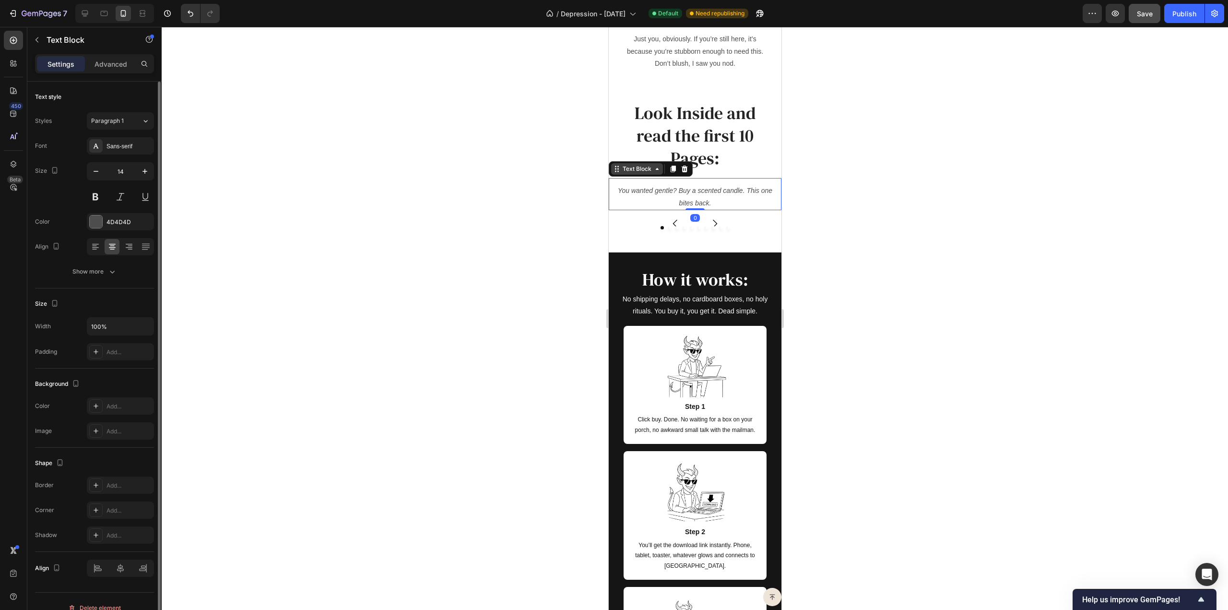
click at [648, 175] on div "Text Block" at bounding box center [637, 169] width 52 height 12
click at [648, 173] on div "Text Block" at bounding box center [636, 169] width 33 height 9
click at [655, 173] on icon at bounding box center [657, 169] width 8 height 8
click at [737, 209] on p "You wanted gentle? Buy a scented candle. This one bites back." at bounding box center [694, 197] width 155 height 24
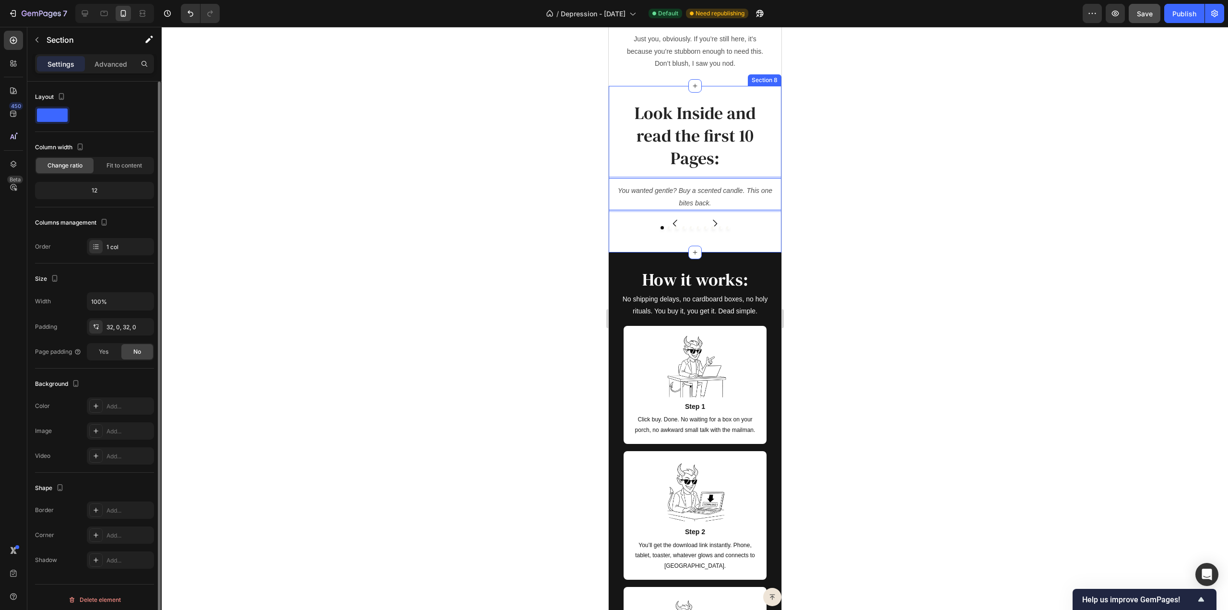
click at [745, 237] on div "Image Image Image Image Image Image Image Image Image Image Carousel" at bounding box center [694, 223] width 173 height 27
click at [13, 161] on icon at bounding box center [14, 164] width 6 height 7
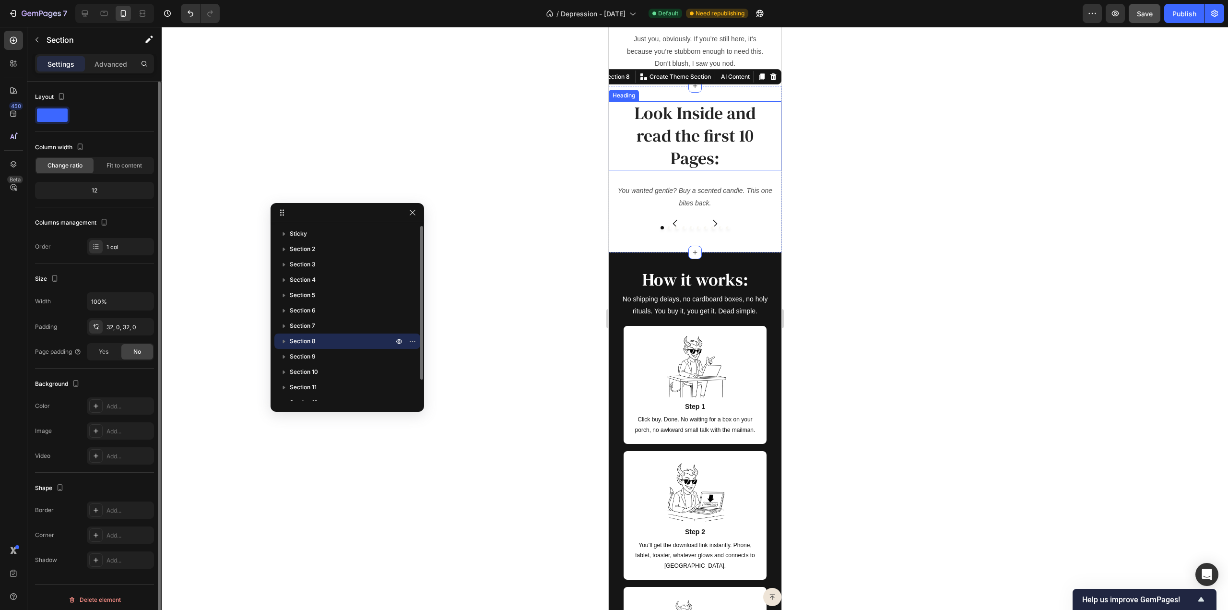
click at [283, 342] on icon "button" at bounding box center [284, 342] width 2 height 4
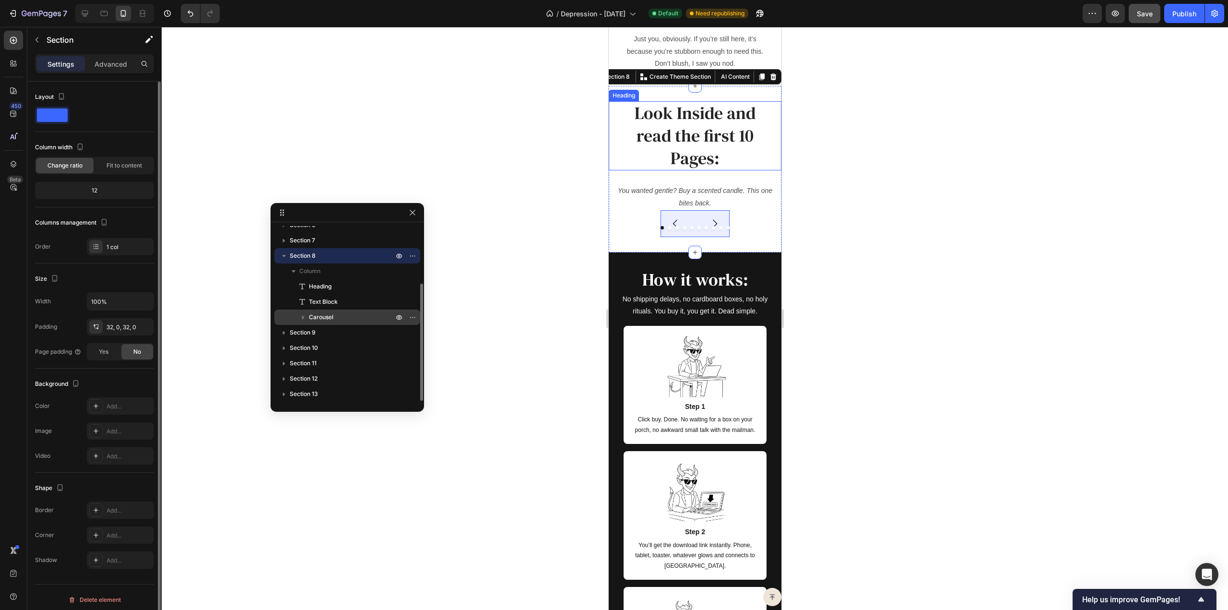
click at [340, 314] on p "Carousel" at bounding box center [352, 317] width 86 height 10
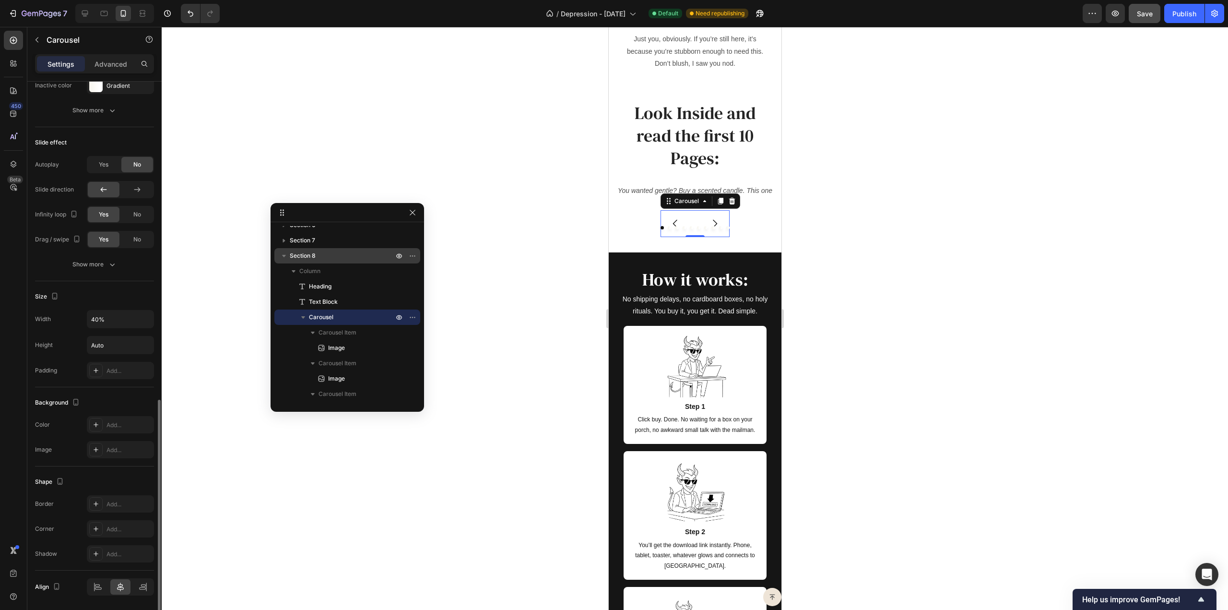
scroll to position [604, 0]
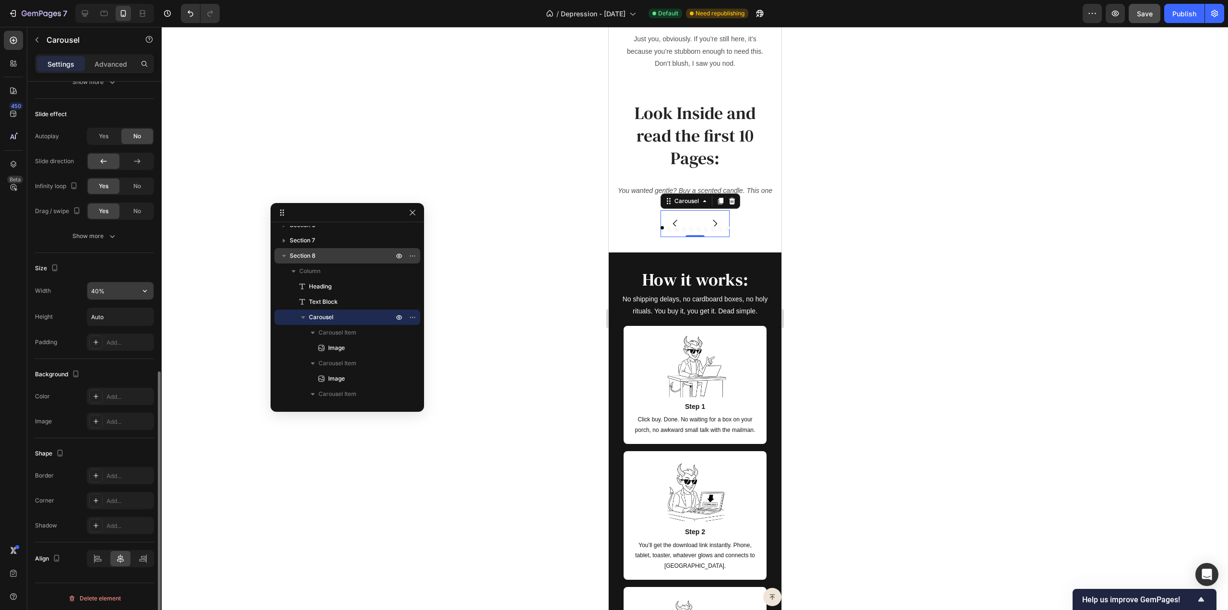
click at [107, 290] on input "40%" at bounding box center [120, 290] width 66 height 17
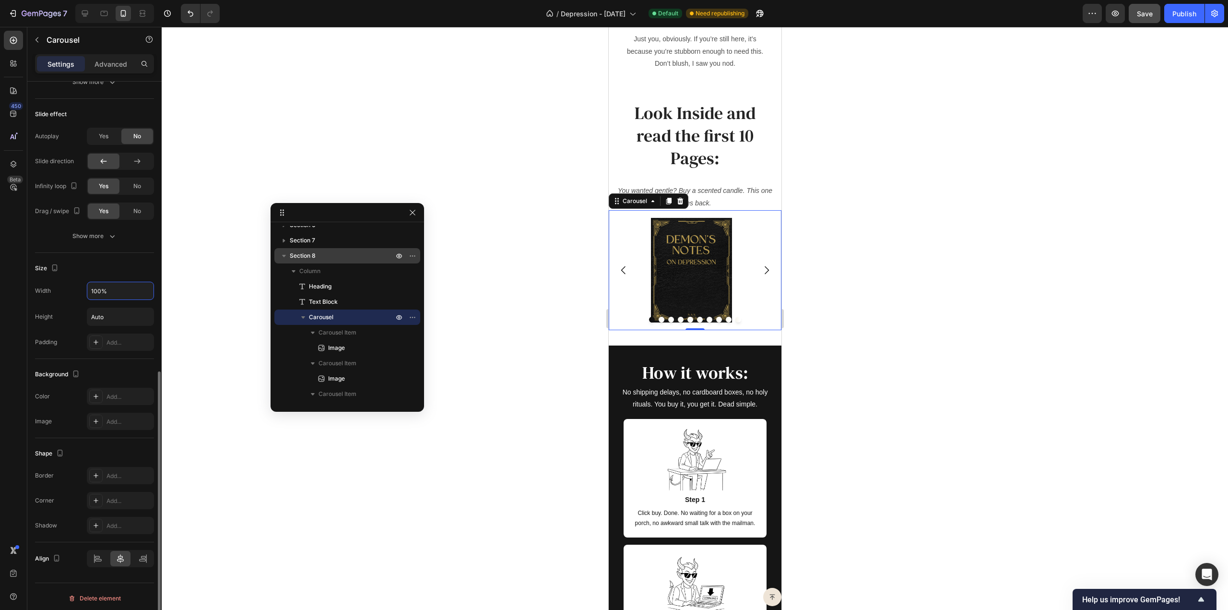
type input "100%"
click at [115, 262] on div "Size" at bounding box center [94, 268] width 119 height 15
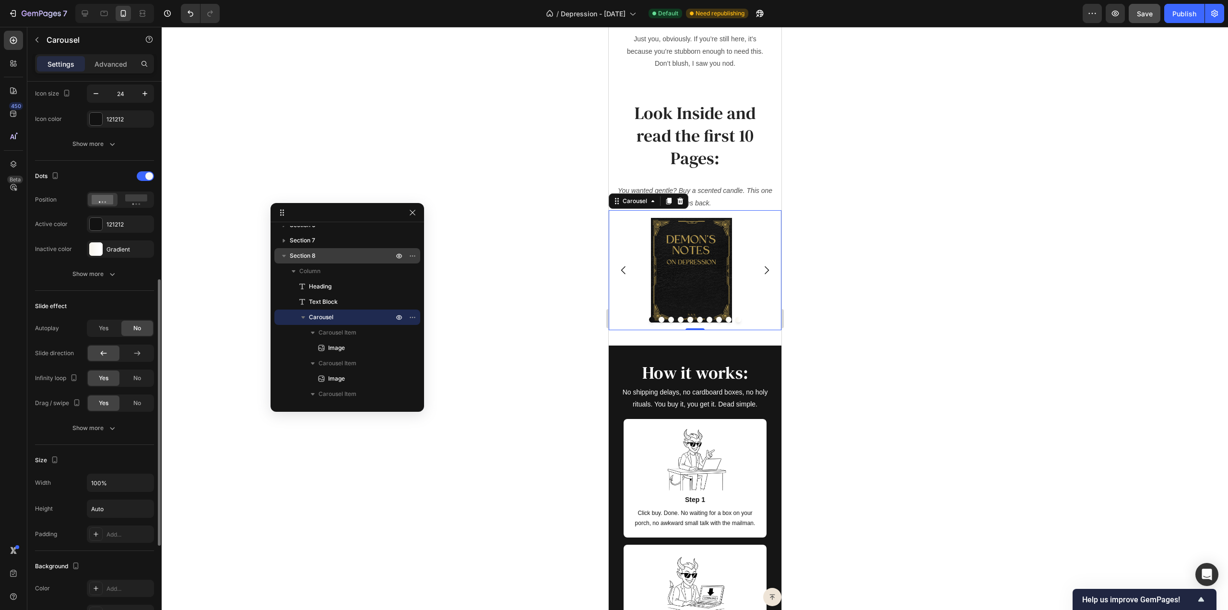
scroll to position [268, 0]
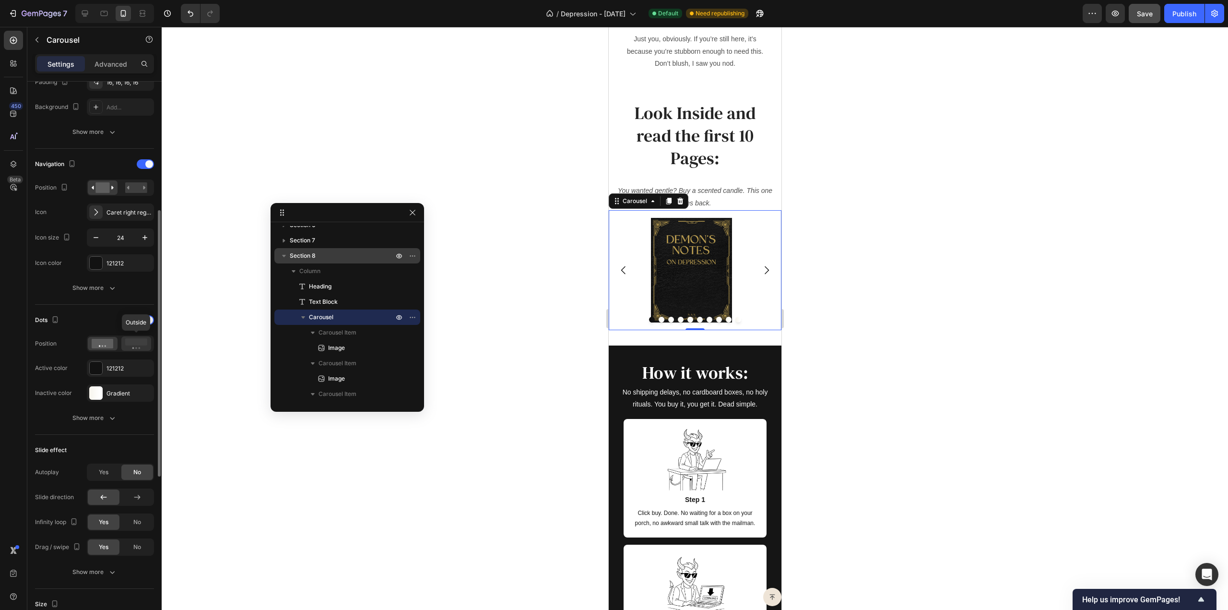
click at [132, 342] on rect at bounding box center [136, 341] width 22 height 7
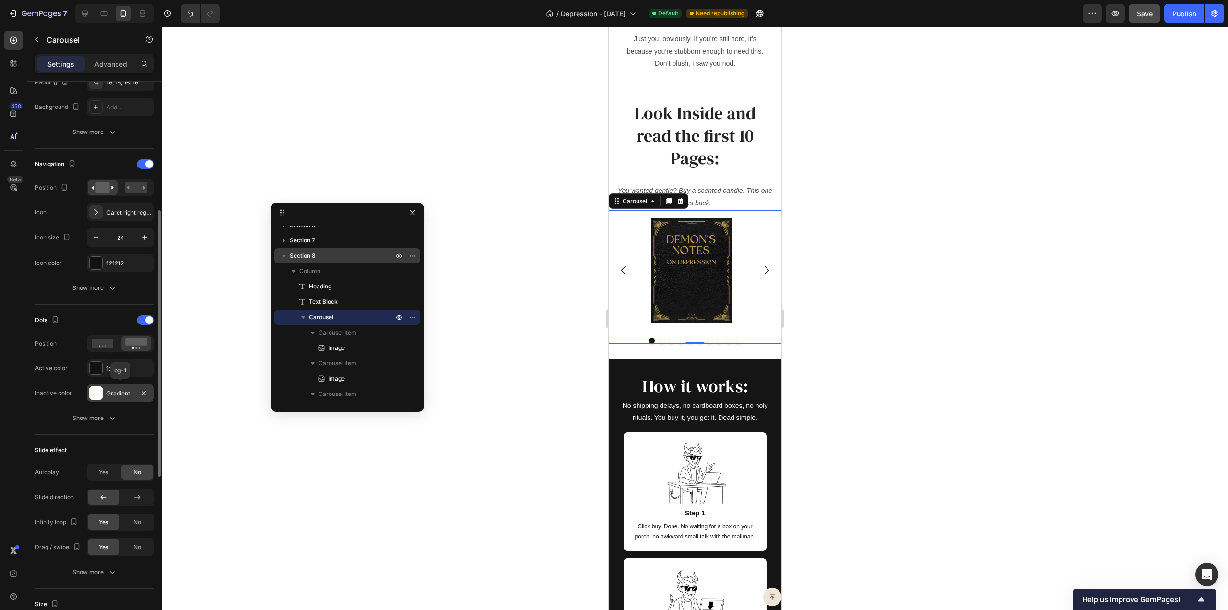
click at [123, 393] on div "Gradient" at bounding box center [121, 393] width 28 height 9
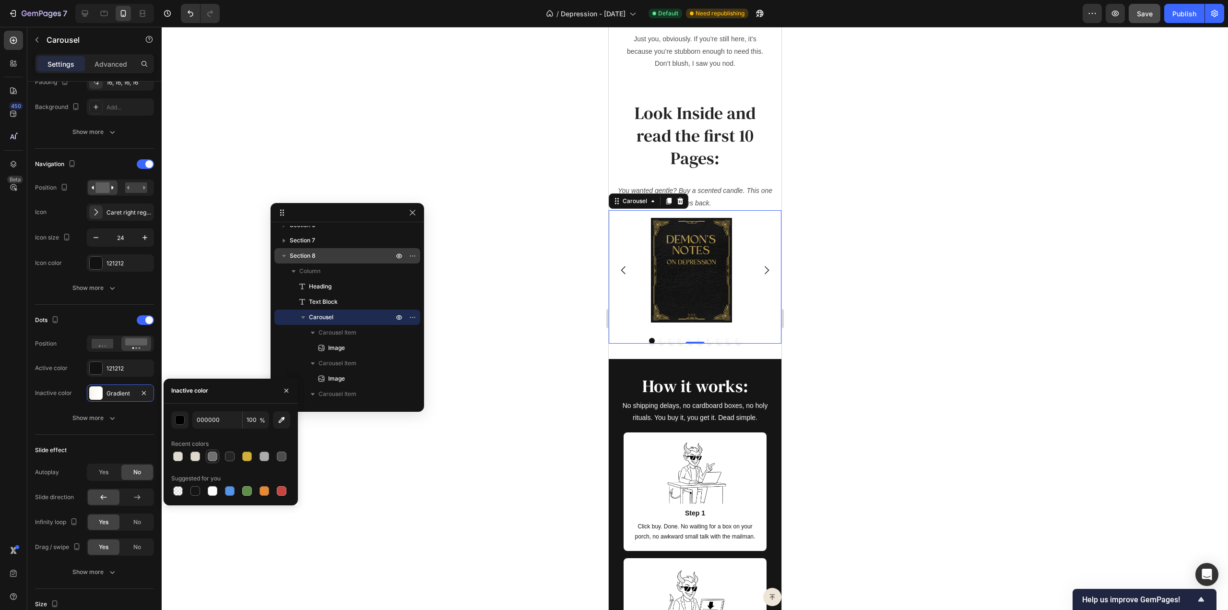
click at [210, 457] on div at bounding box center [213, 456] width 10 height 10
click at [194, 455] on div at bounding box center [195, 456] width 10 height 10
type input "DED9CD"
click at [97, 312] on div "Dots" at bounding box center [94, 319] width 119 height 15
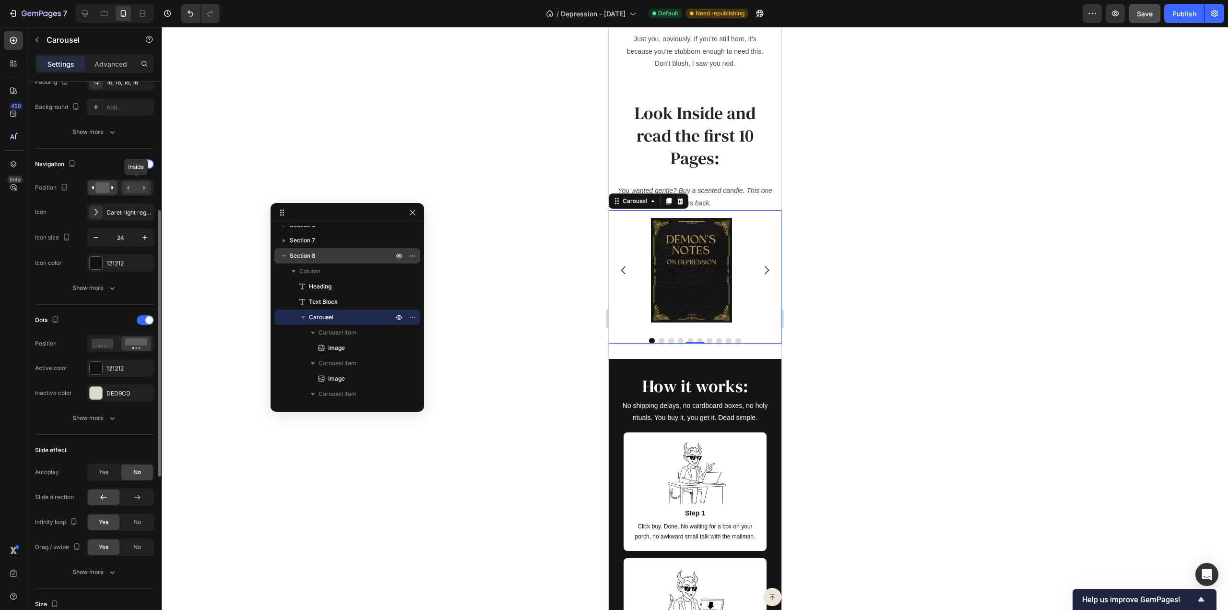
click at [135, 185] on rect at bounding box center [136, 187] width 22 height 11
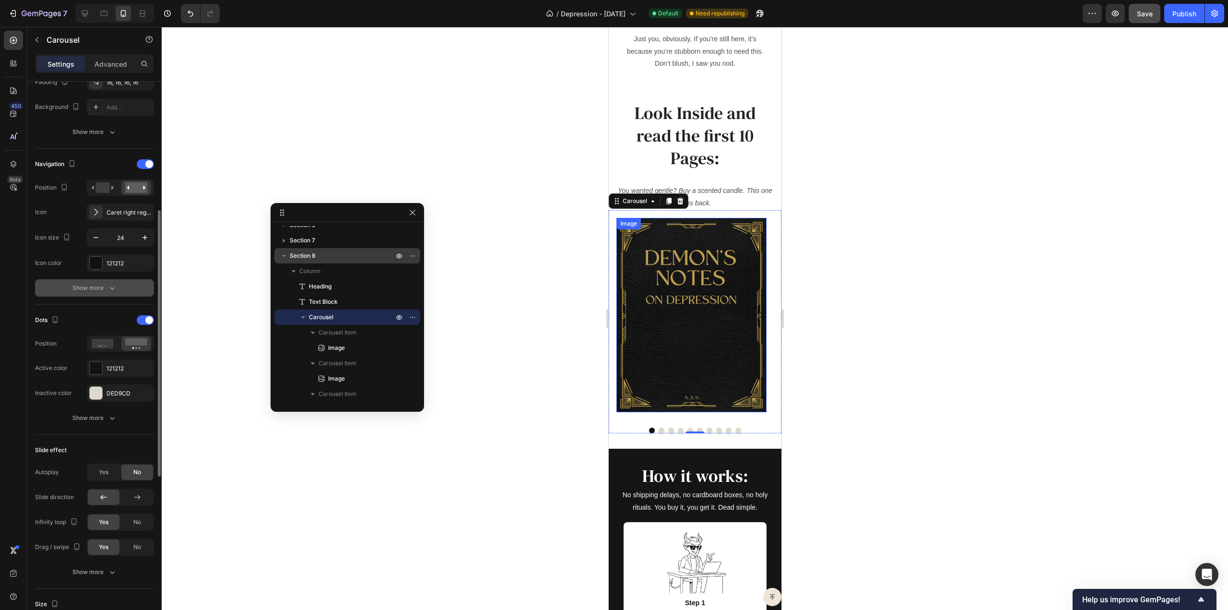
click at [109, 283] on icon "button" at bounding box center [112, 288] width 10 height 10
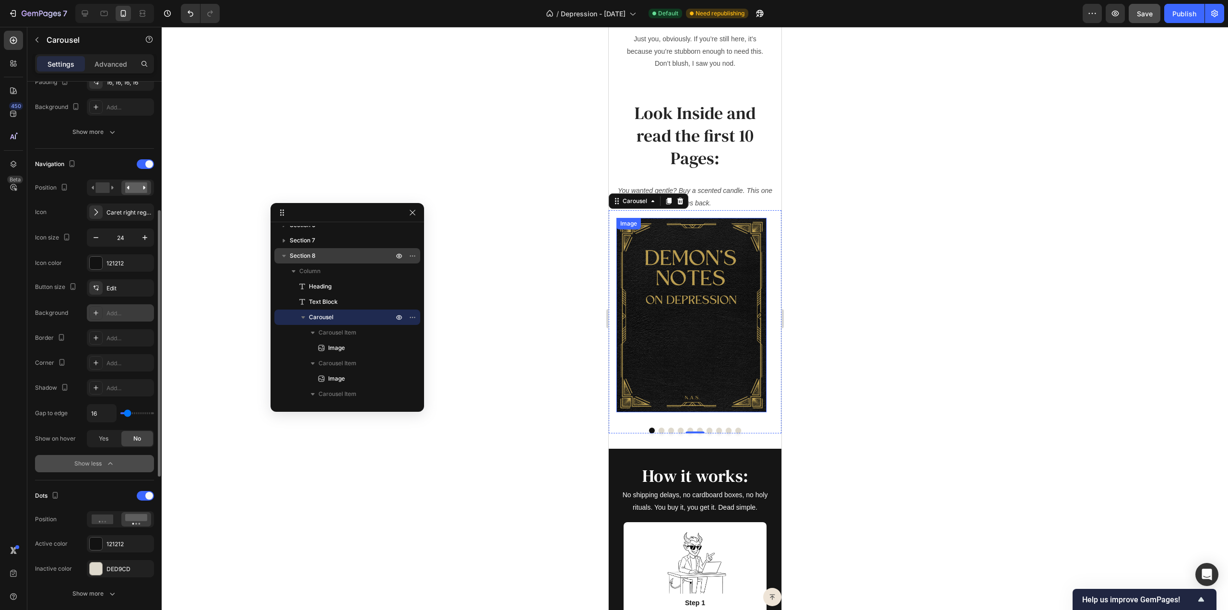
click at [125, 309] on div "Add..." at bounding box center [129, 313] width 45 height 9
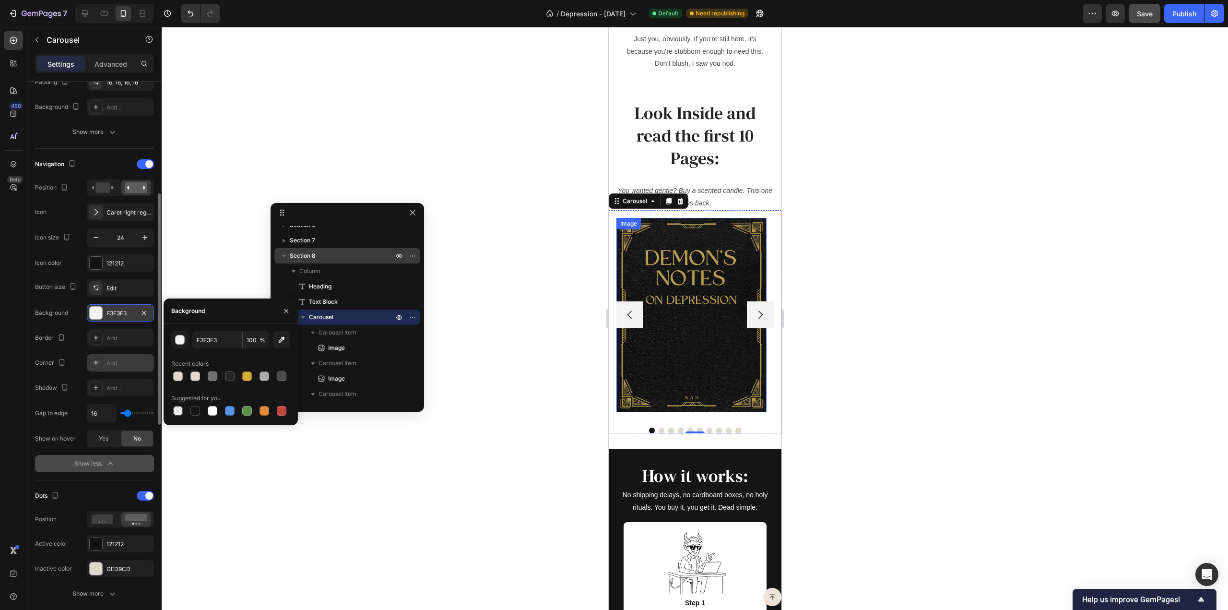
click at [113, 359] on div "Add..." at bounding box center [129, 363] width 45 height 9
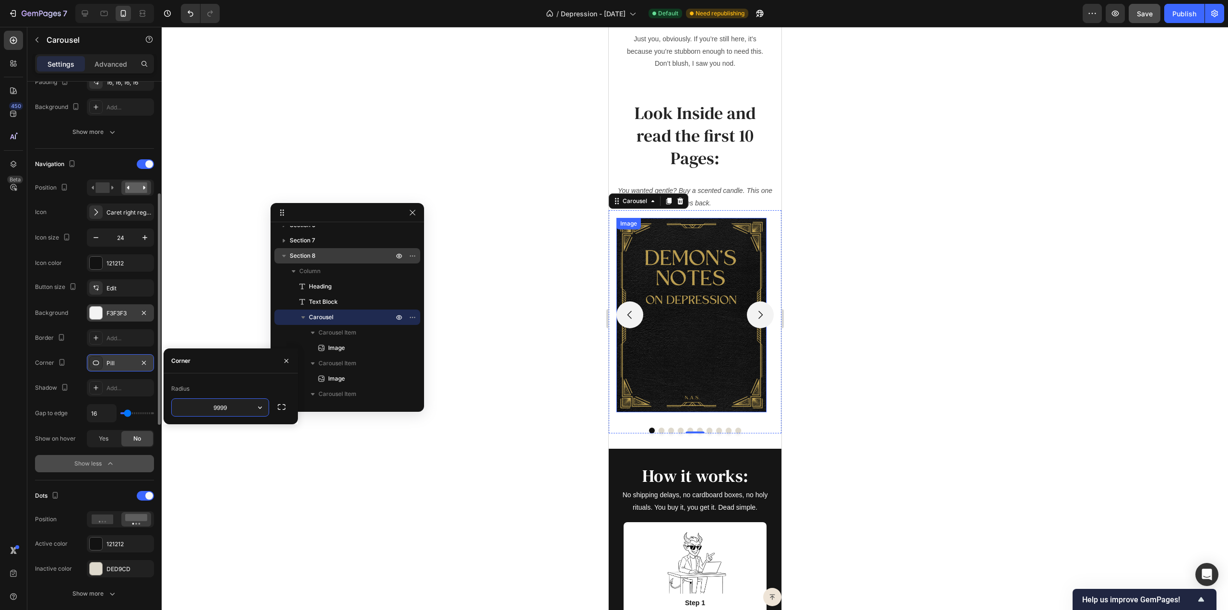
type input "4"
type input "0"
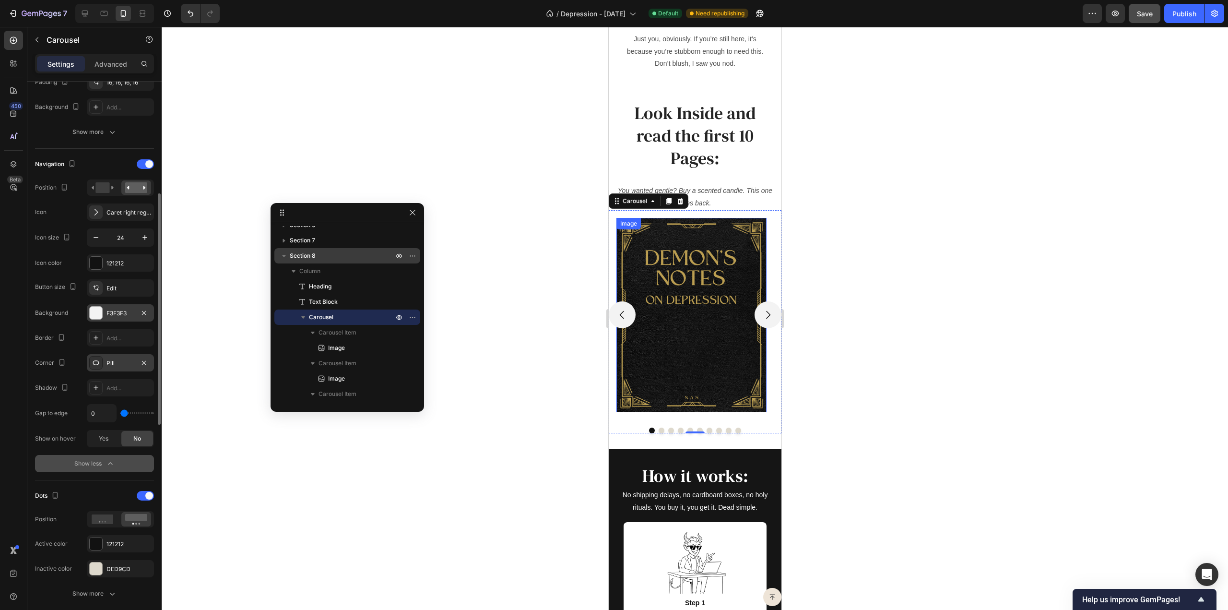
type input "2"
click at [125, 412] on input "range" at bounding box center [137, 413] width 34 height 2
click at [99, 410] on input "2" at bounding box center [101, 412] width 29 height 17
type input "1"
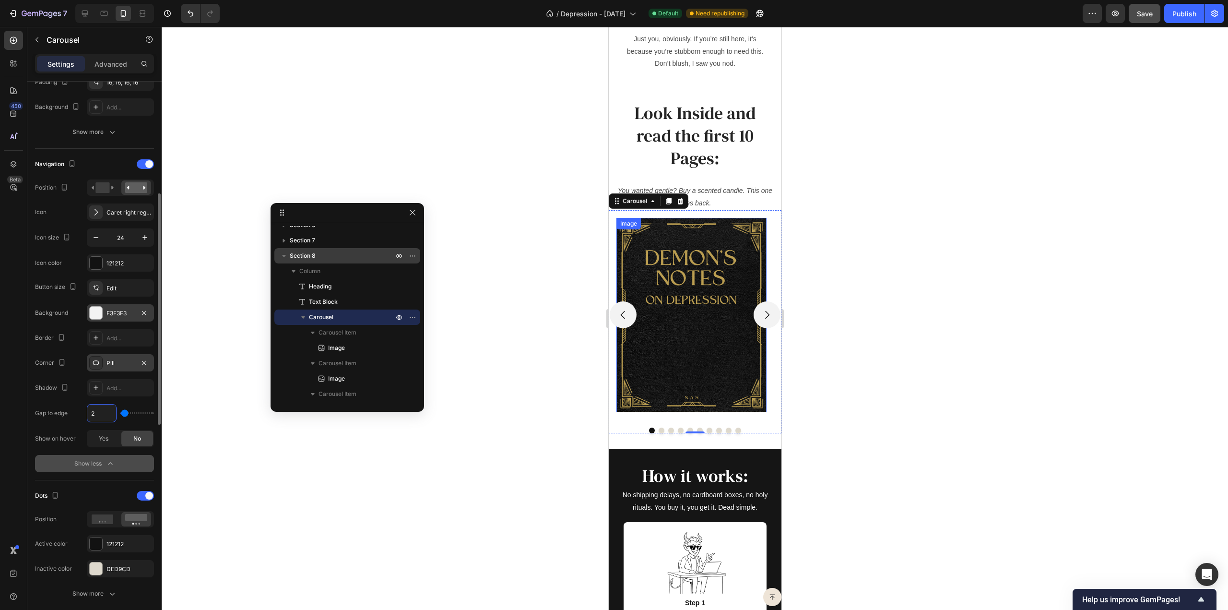
type input "1"
type input "16"
click at [123, 288] on div "Edit" at bounding box center [129, 288] width 45 height 9
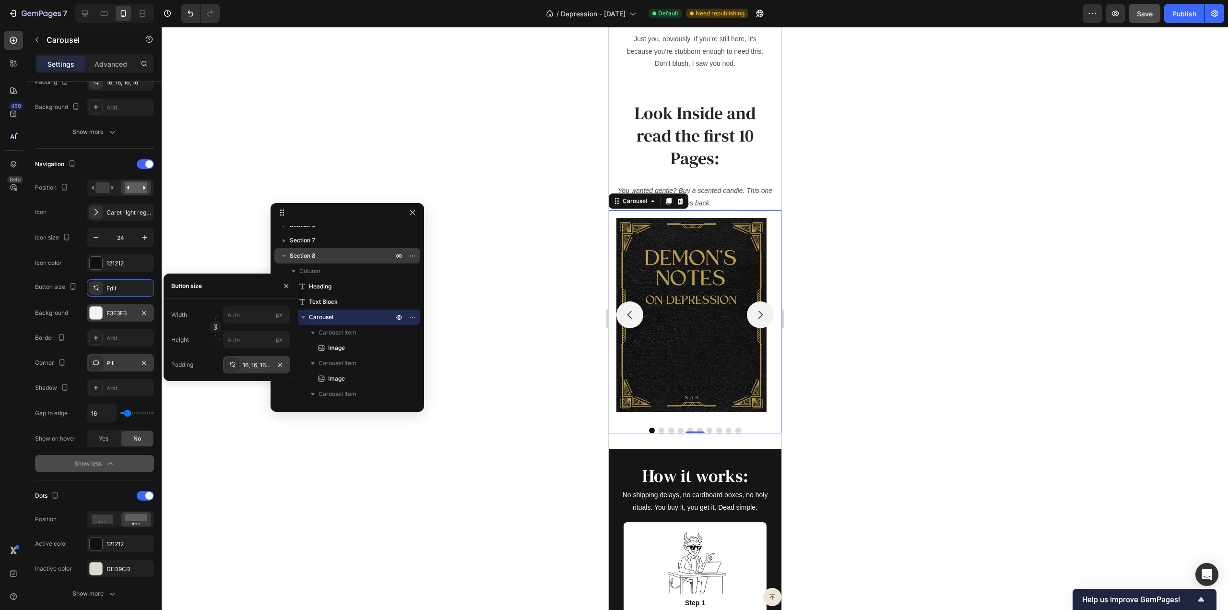
click at [260, 362] on div "16, 16, 16, 16" at bounding box center [257, 365] width 28 height 9
click at [237, 316] on input "16" at bounding box center [230, 315] width 39 height 17
type input "8"
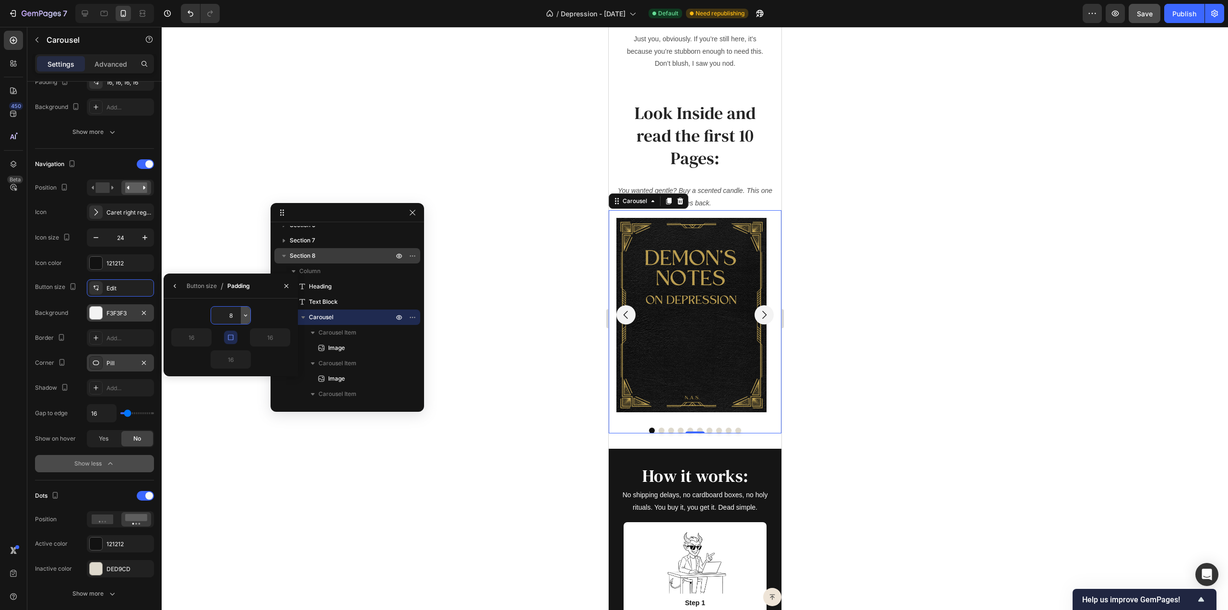
type input "8"
click at [241, 312] on button "button" at bounding box center [246, 315] width 10 height 17
click at [238, 313] on input "8" at bounding box center [230, 315] width 39 height 17
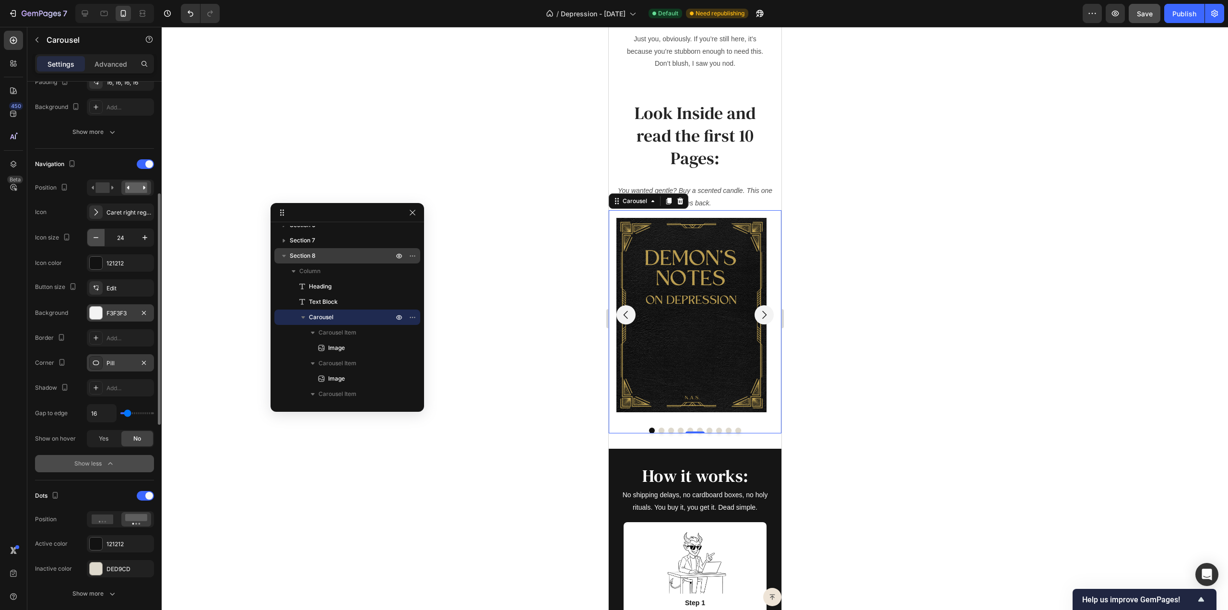
click at [97, 237] on icon "button" at bounding box center [96, 237] width 5 height 1
type input "21"
click at [127, 290] on div "Edit" at bounding box center [120, 287] width 67 height 17
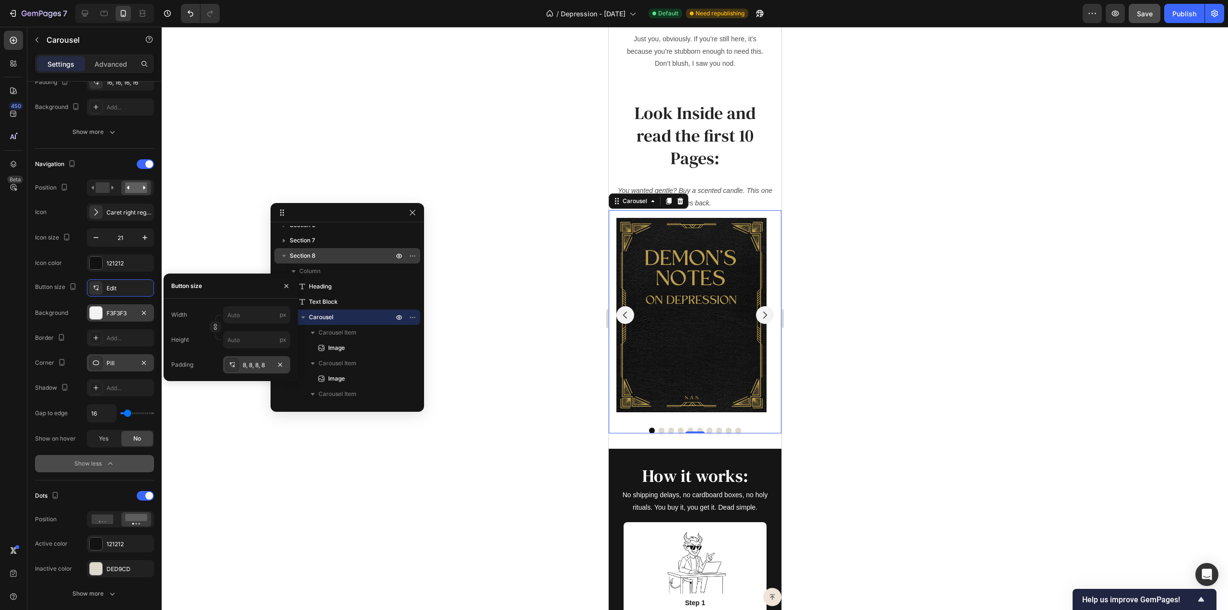
click at [261, 366] on div "8, 8, 8, 8" at bounding box center [257, 365] width 28 height 9
type input "6"
click at [119, 313] on div "F3F3F3" at bounding box center [121, 313] width 28 height 9
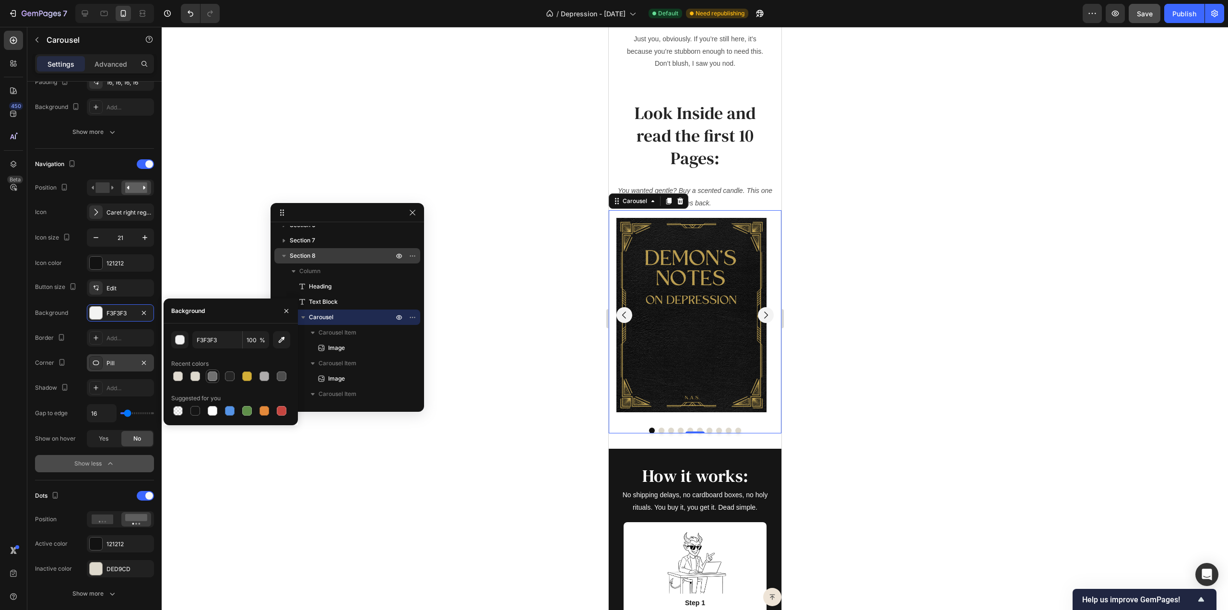
click at [214, 379] on div at bounding box center [213, 376] width 10 height 10
click at [196, 376] on div at bounding box center [195, 376] width 10 height 10
type input "DED9CD"
click at [284, 312] on icon "button" at bounding box center [287, 311] width 8 height 8
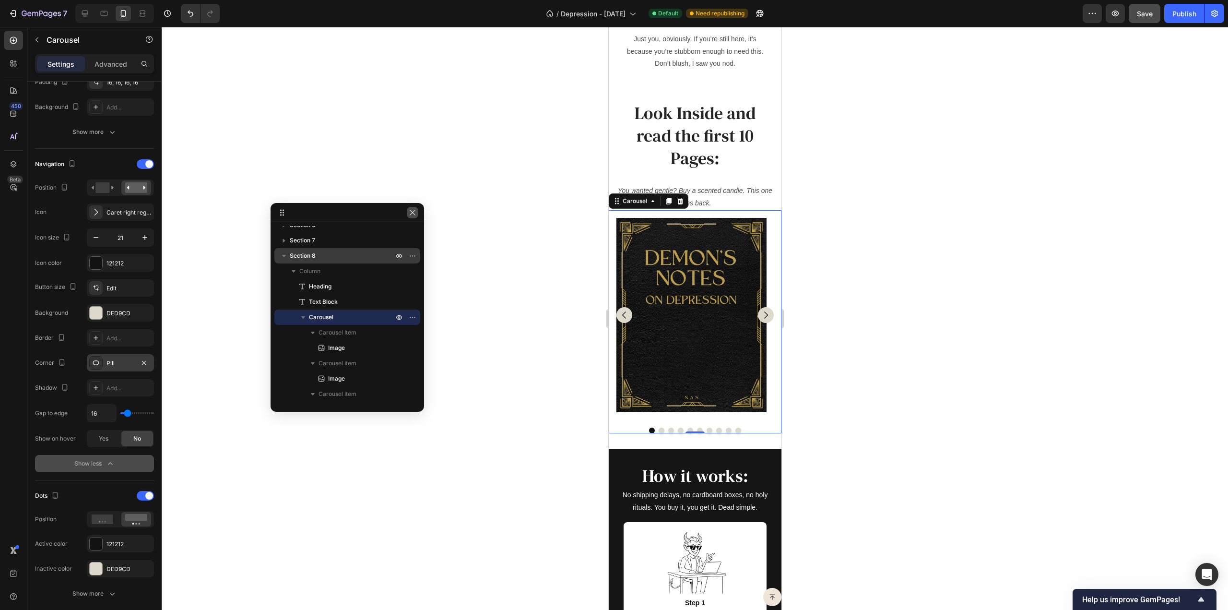
click at [413, 210] on icon "button" at bounding box center [413, 213] width 8 height 8
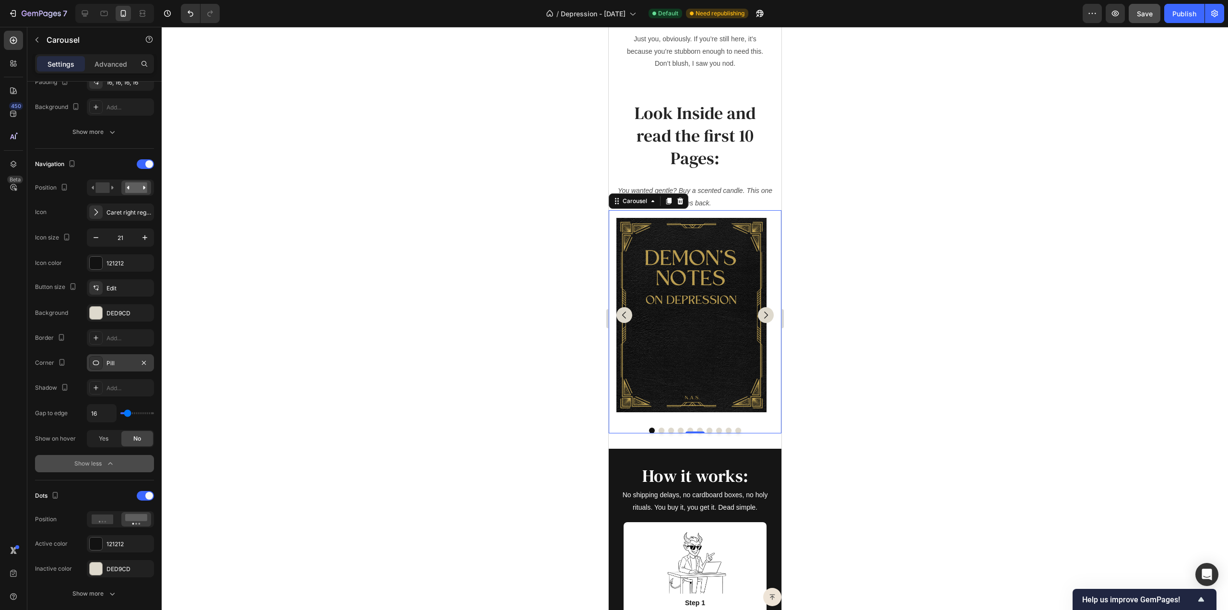
click at [762, 320] on icon "Carousel Next Arrow" at bounding box center [765, 315] width 10 height 10
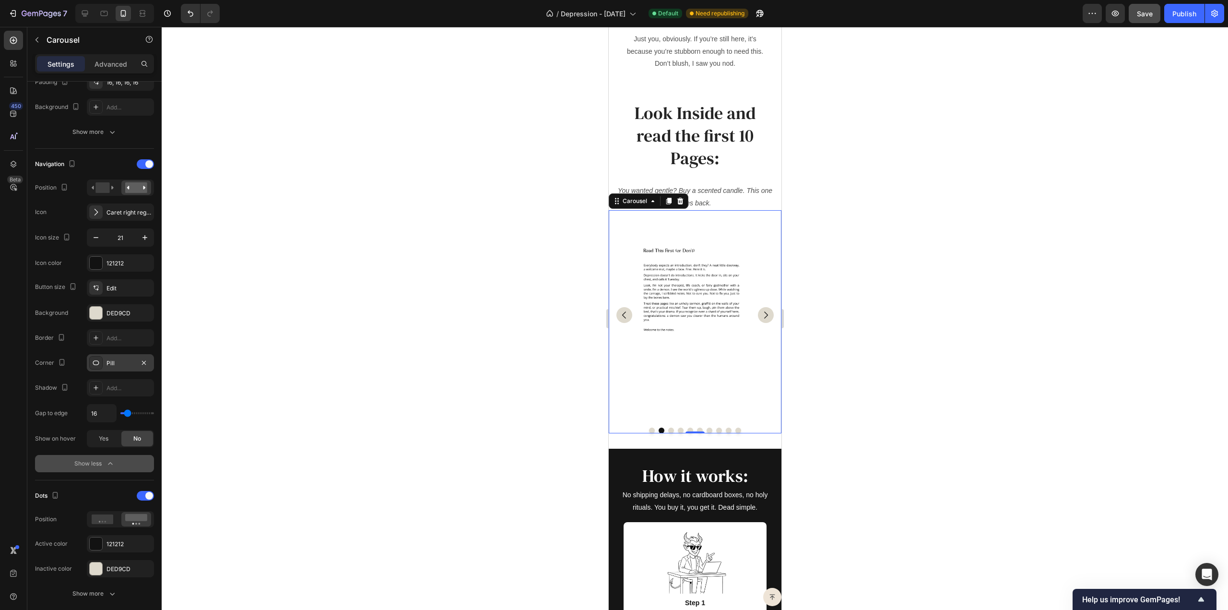
click at [762, 320] on icon "Carousel Next Arrow" at bounding box center [765, 315] width 10 height 10
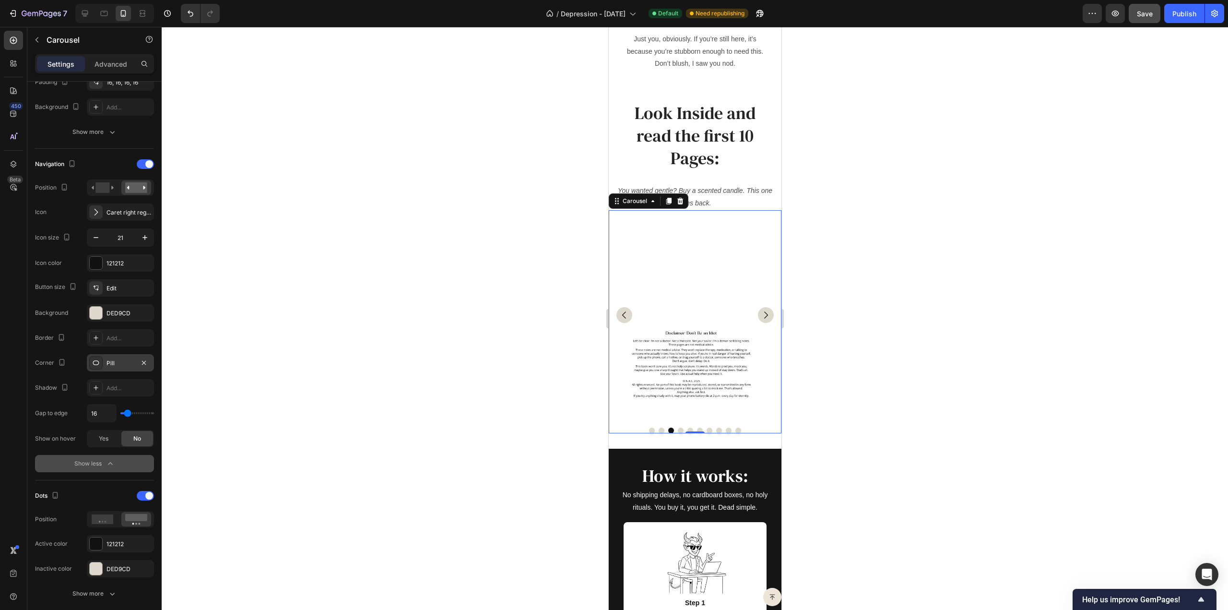
click at [762, 320] on icon "Carousel Next Arrow" at bounding box center [765, 315] width 10 height 10
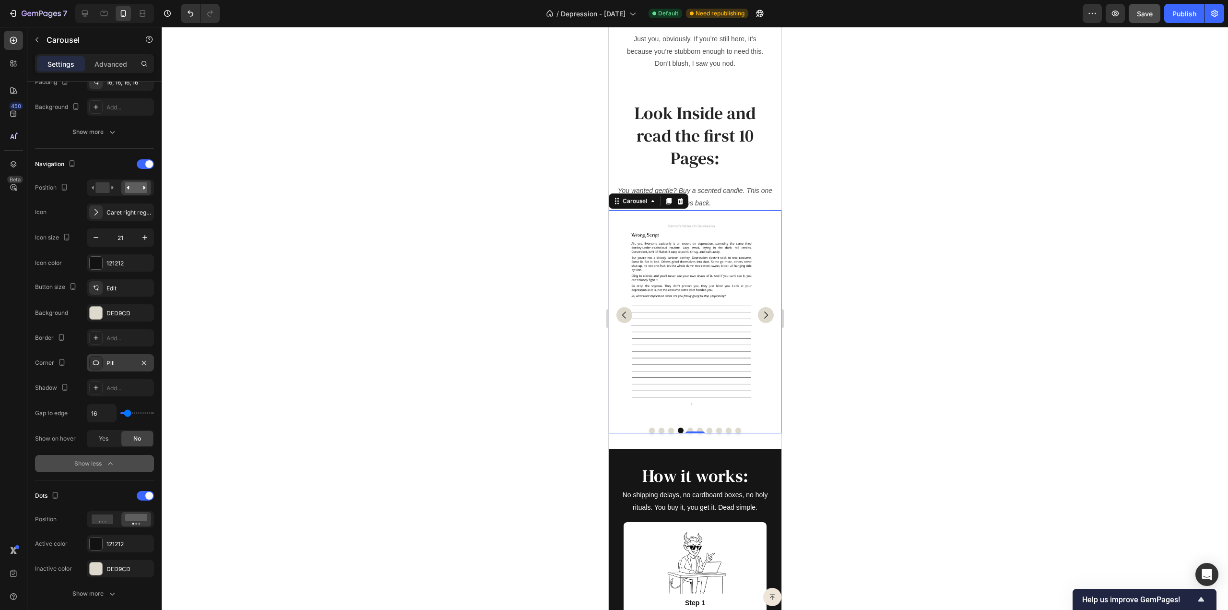
click at [762, 320] on icon "Carousel Next Arrow" at bounding box center [765, 315] width 10 height 10
click at [1152, 15] on span "Save" at bounding box center [1145, 14] width 16 height 8
click at [18, 15] on div "7" at bounding box center [37, 14] width 59 height 12
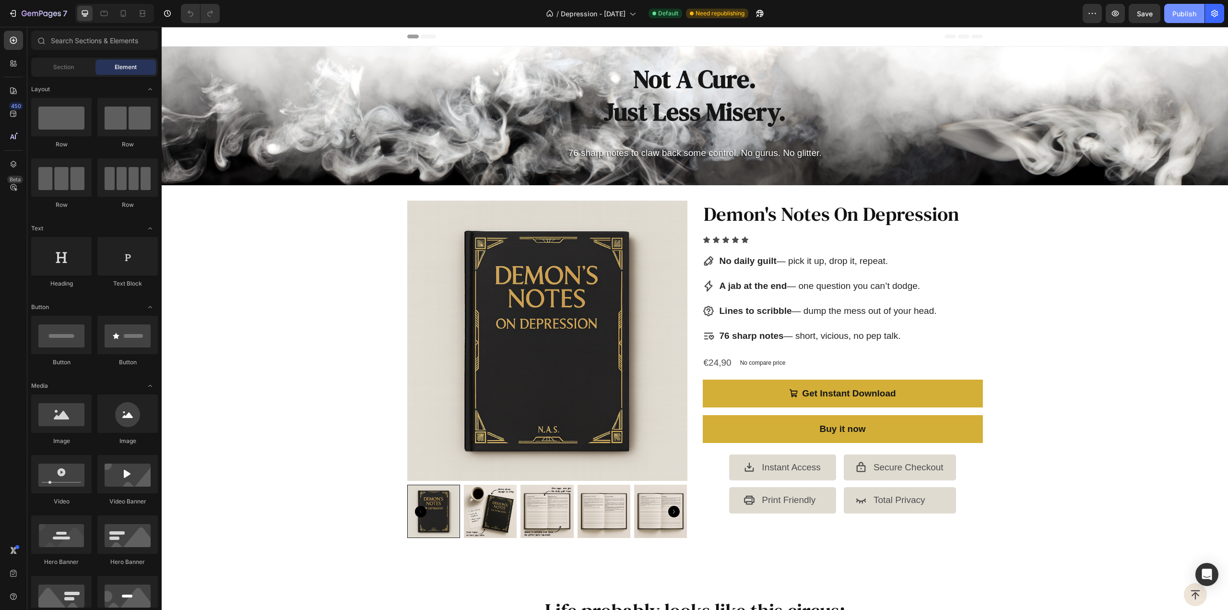
click at [1179, 10] on div "Publish" at bounding box center [1185, 14] width 24 height 10
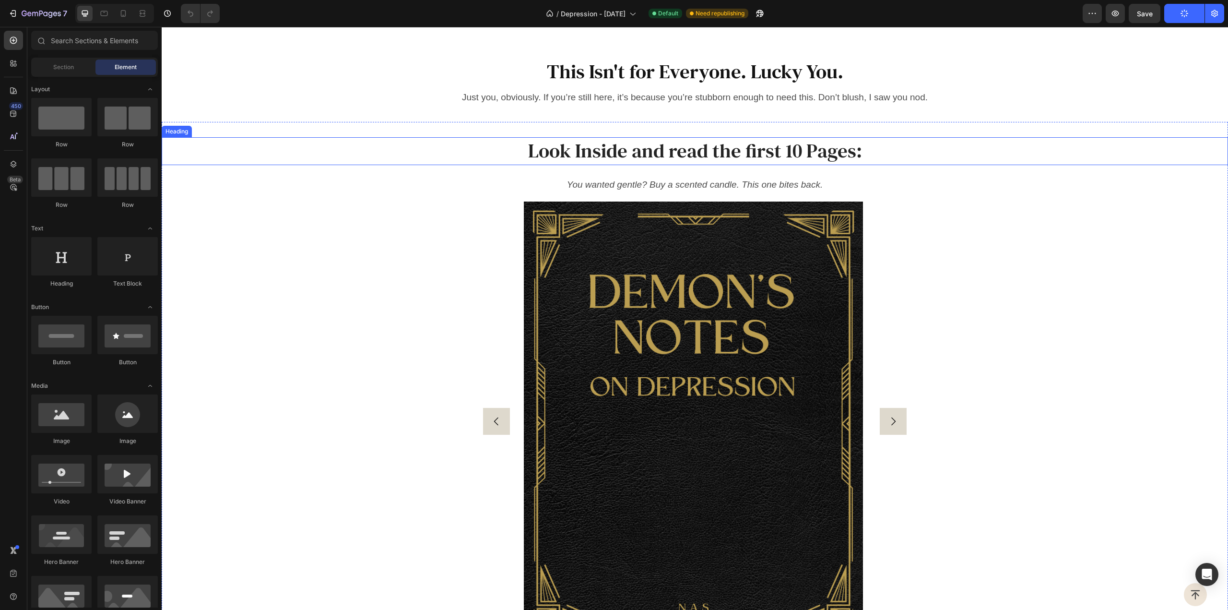
scroll to position [1631, 0]
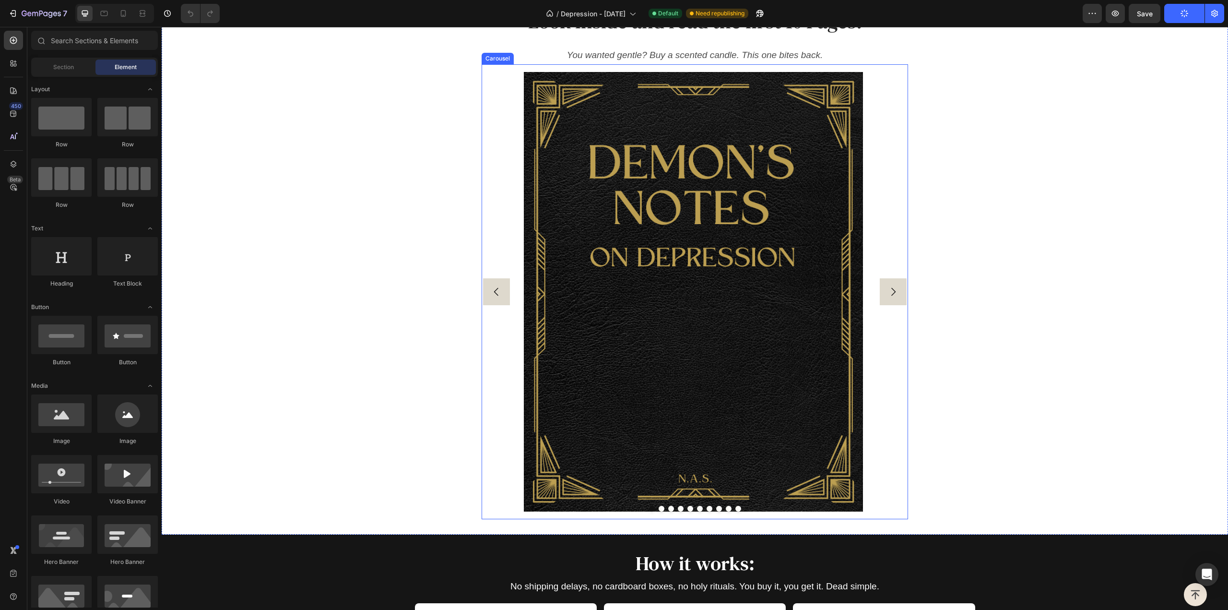
click at [509, 246] on div "Image Image Image Image Image Image Image Image Image Image" at bounding box center [695, 291] width 427 height 454
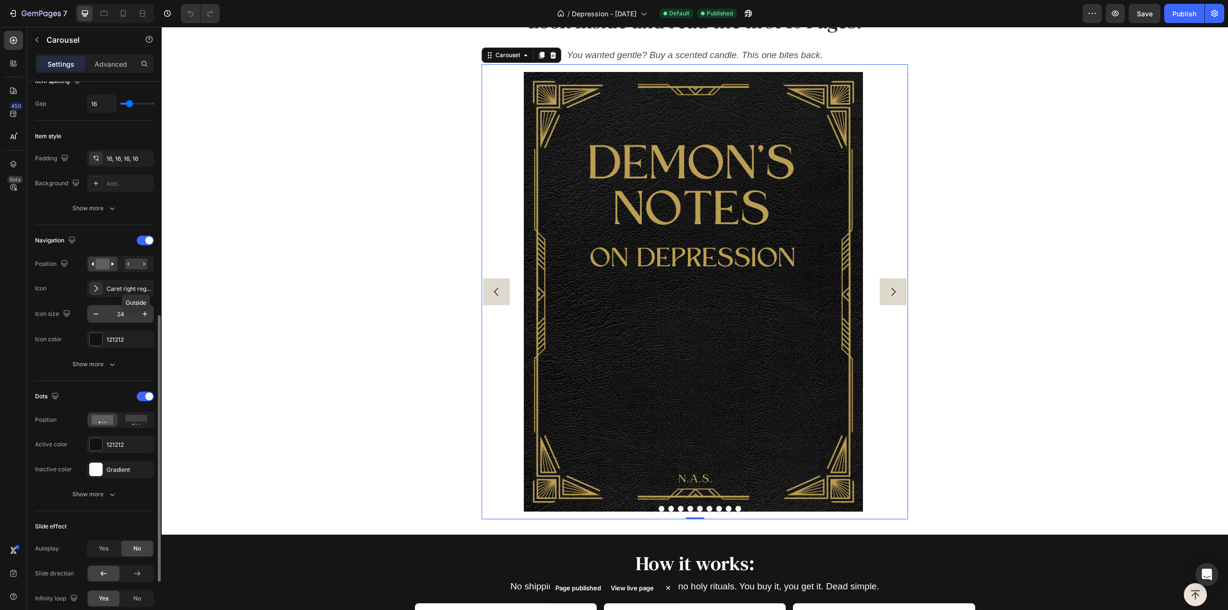
scroll to position [288, 0]
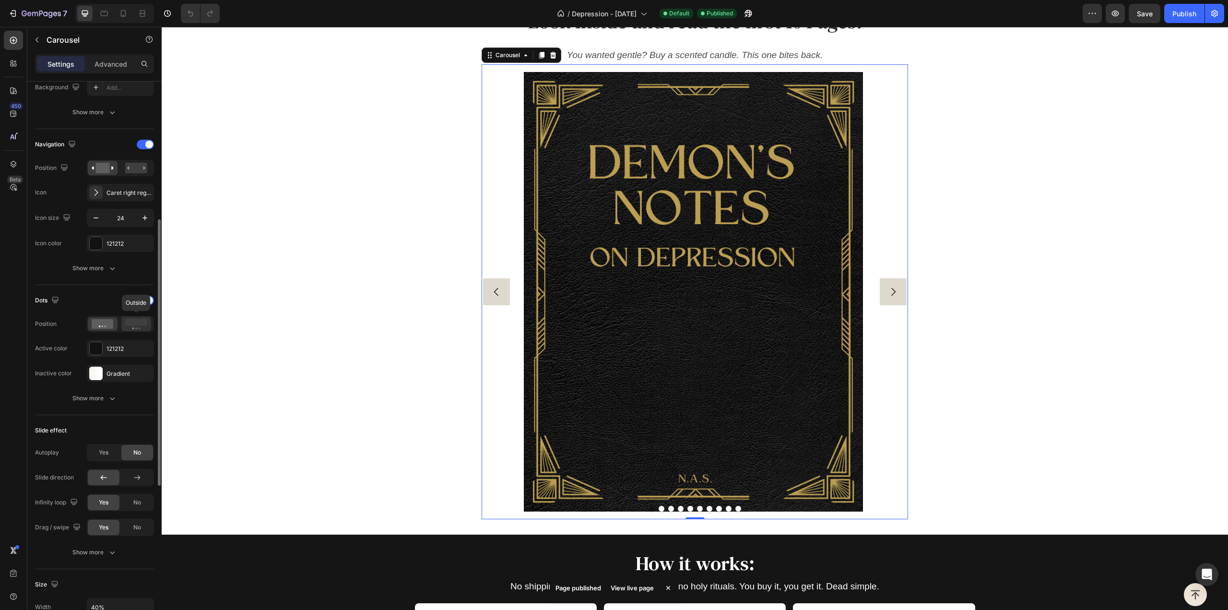
click at [125, 321] on rect at bounding box center [136, 322] width 22 height 7
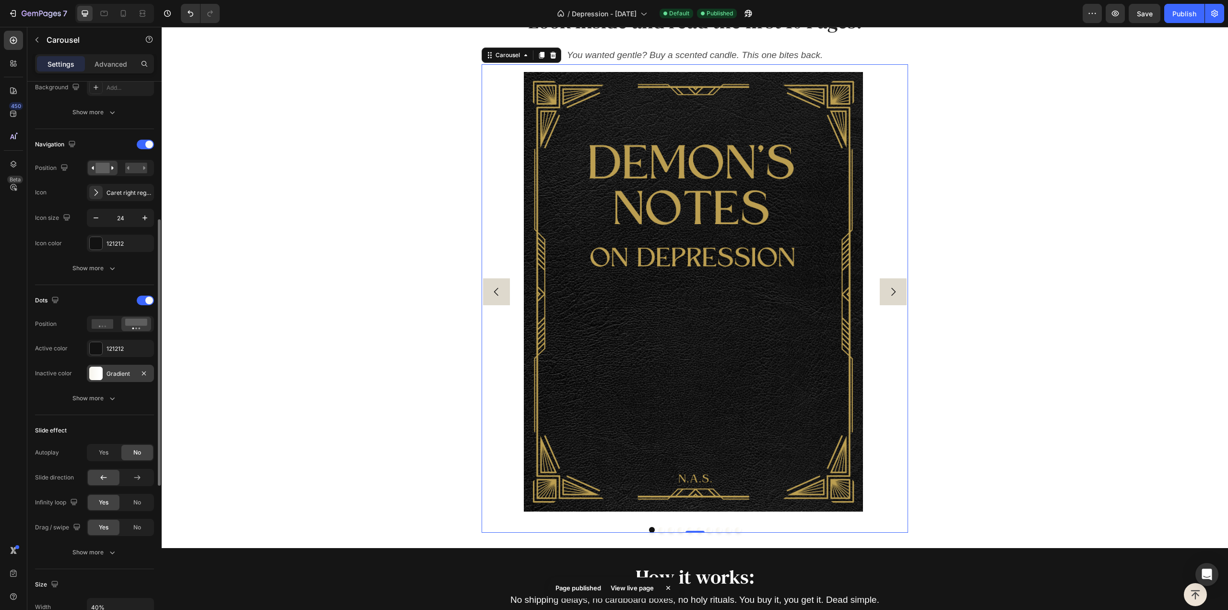
click at [126, 366] on div "Gradient" at bounding box center [120, 373] width 67 height 17
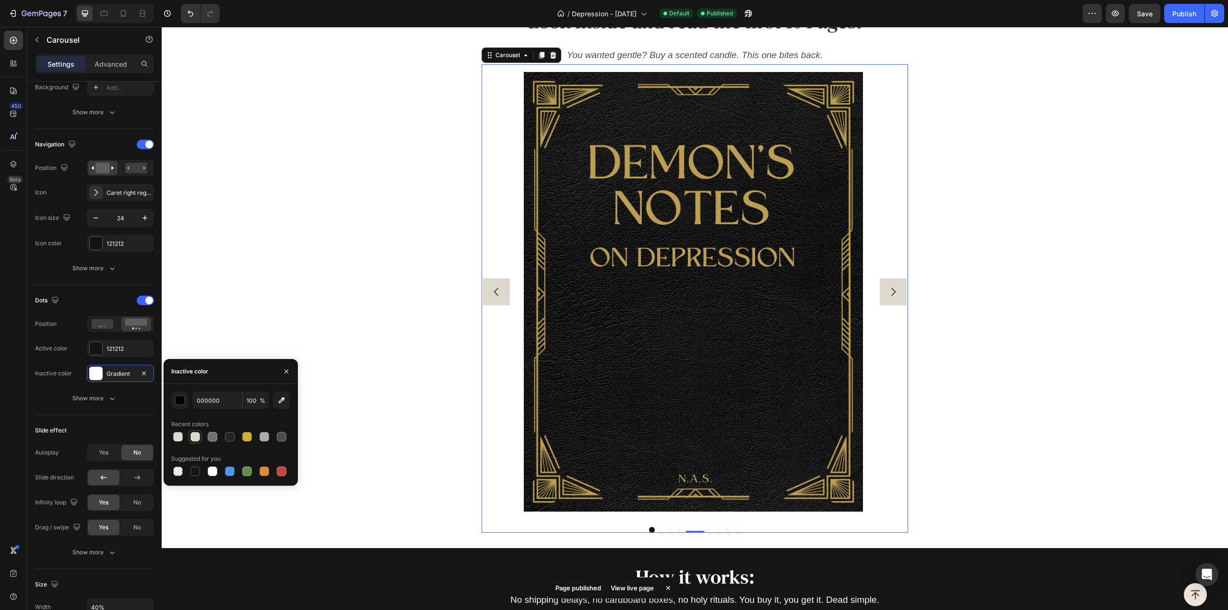
click at [196, 438] on div at bounding box center [195, 437] width 10 height 10
type input "DED9CD"
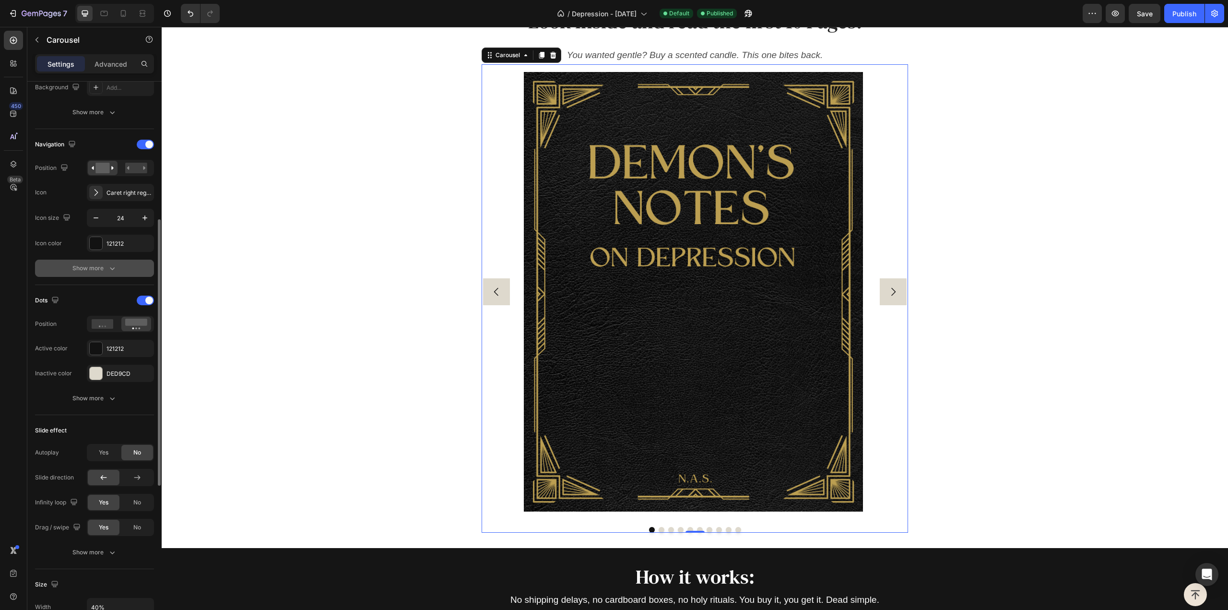
click at [120, 268] on button "Show more" at bounding box center [94, 268] width 119 height 17
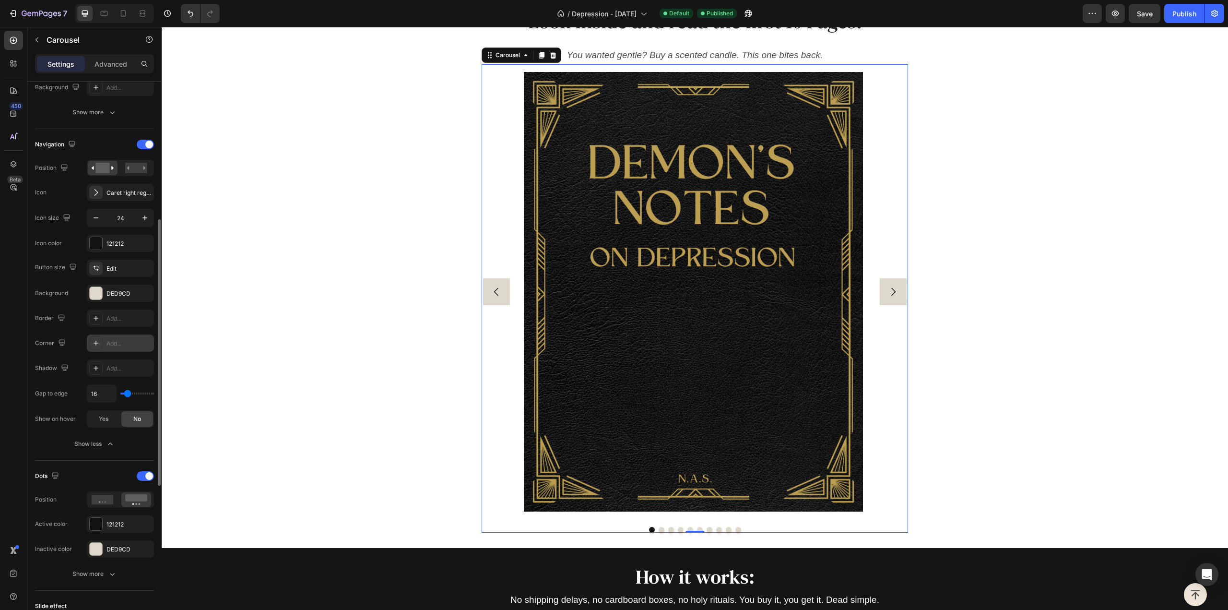
click at [125, 339] on div "Add..." at bounding box center [129, 343] width 45 height 9
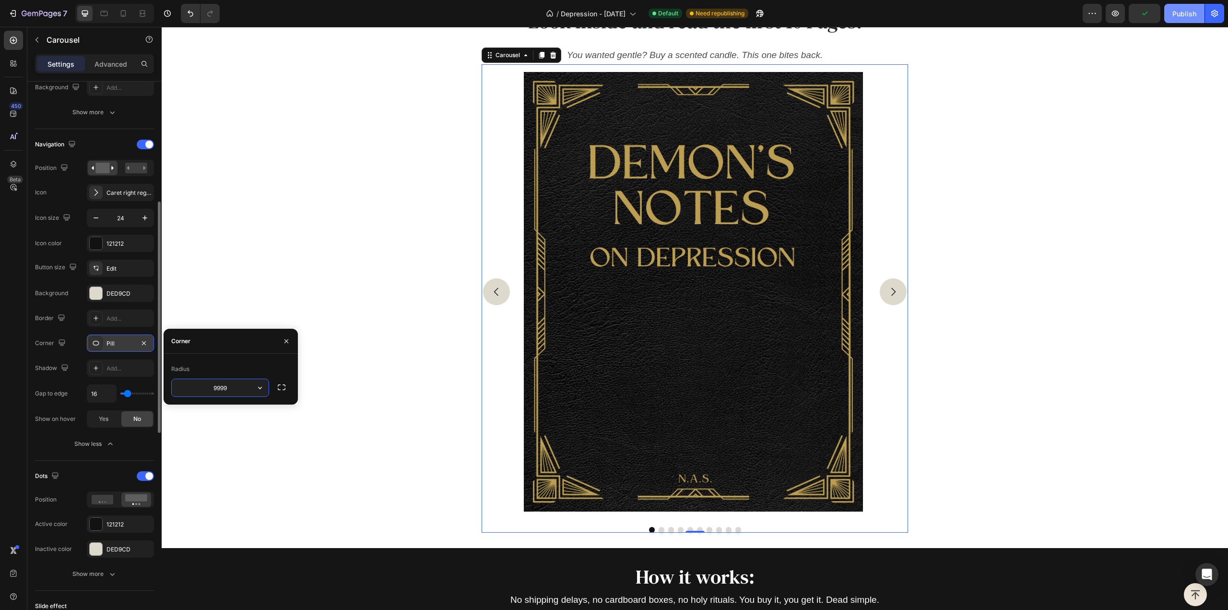
click at [1189, 17] on div "Publish" at bounding box center [1185, 14] width 24 height 10
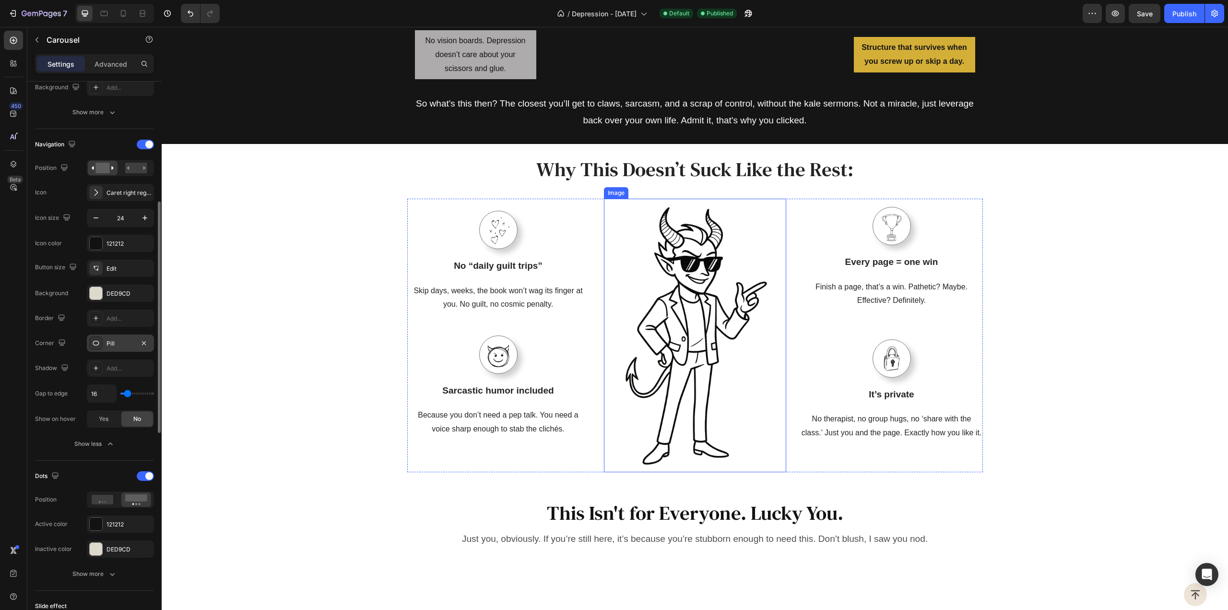
scroll to position [1109, 0]
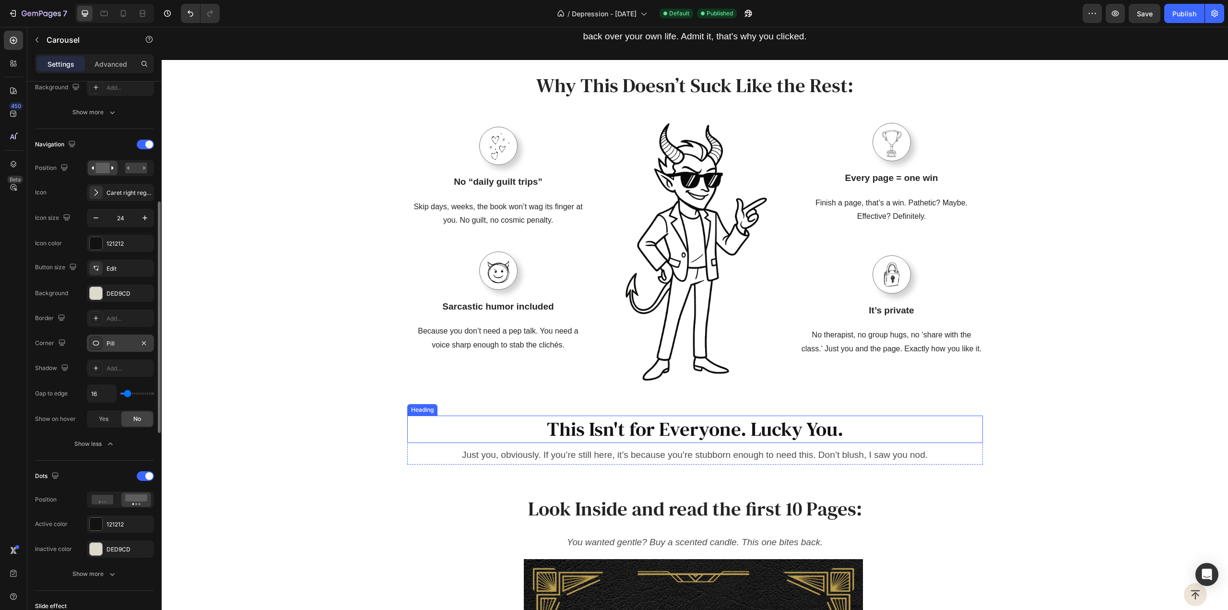
click at [675, 443] on h2 "This Isn't for Everyone. Lucky You." at bounding box center [695, 428] width 576 height 27
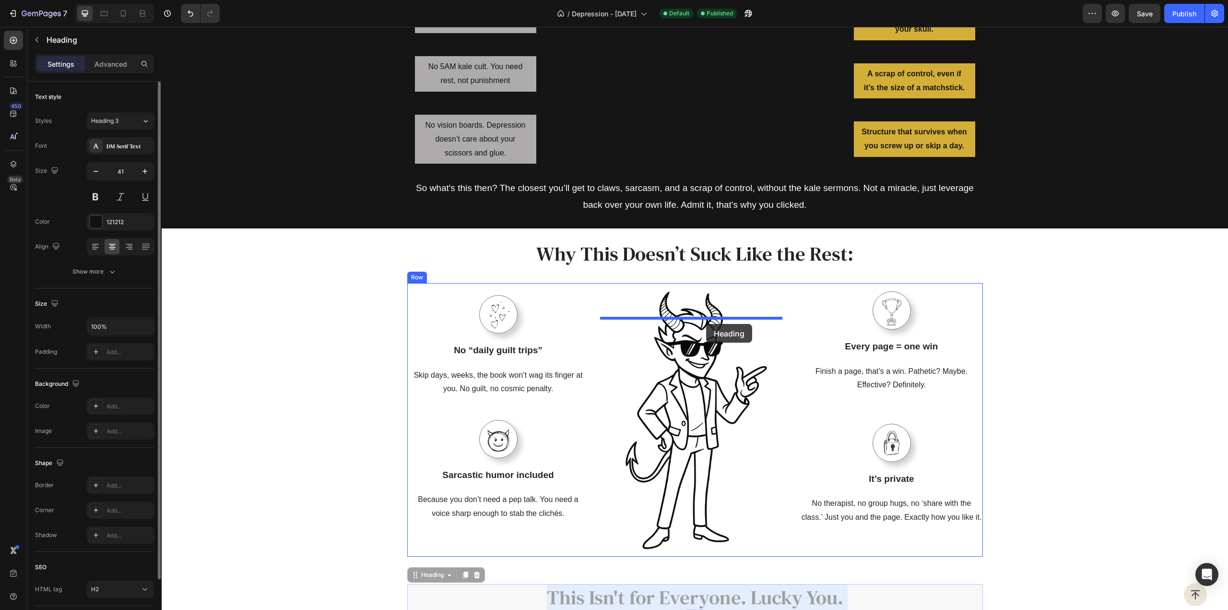
scroll to position [917, 0]
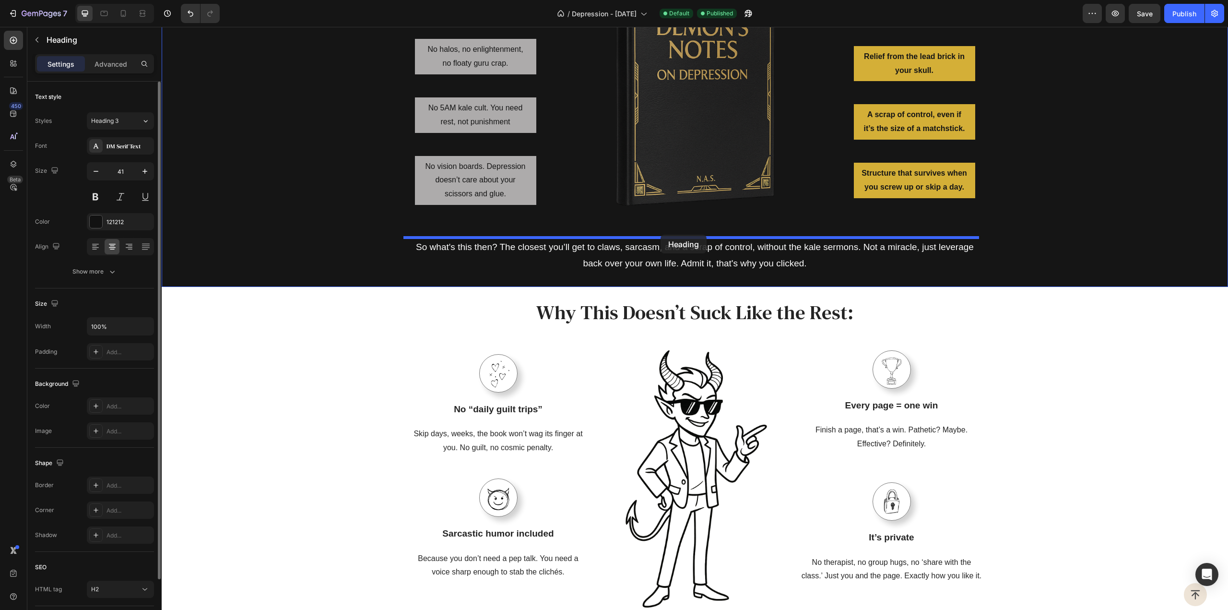
drag, startPoint x: 667, startPoint y: 467, endPoint x: 661, endPoint y: 235, distance: 232.3
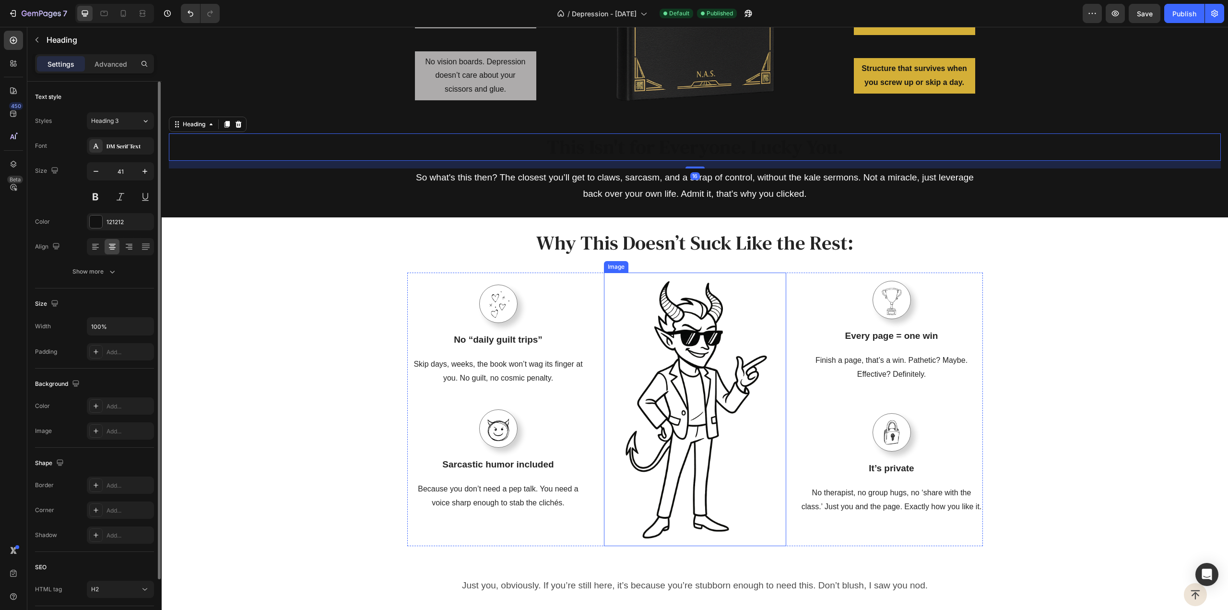
scroll to position [1109, 0]
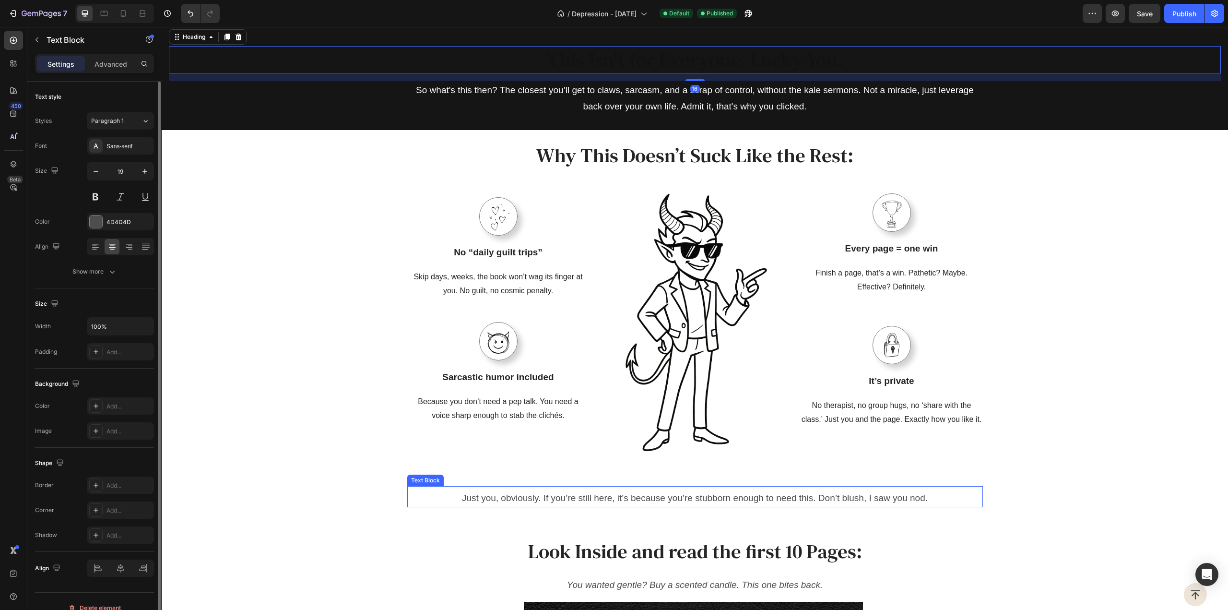
click at [648, 500] on p "Just you, obviously. If you’re still here, it’s because you’re stubborn enough …" at bounding box center [695, 498] width 558 height 16
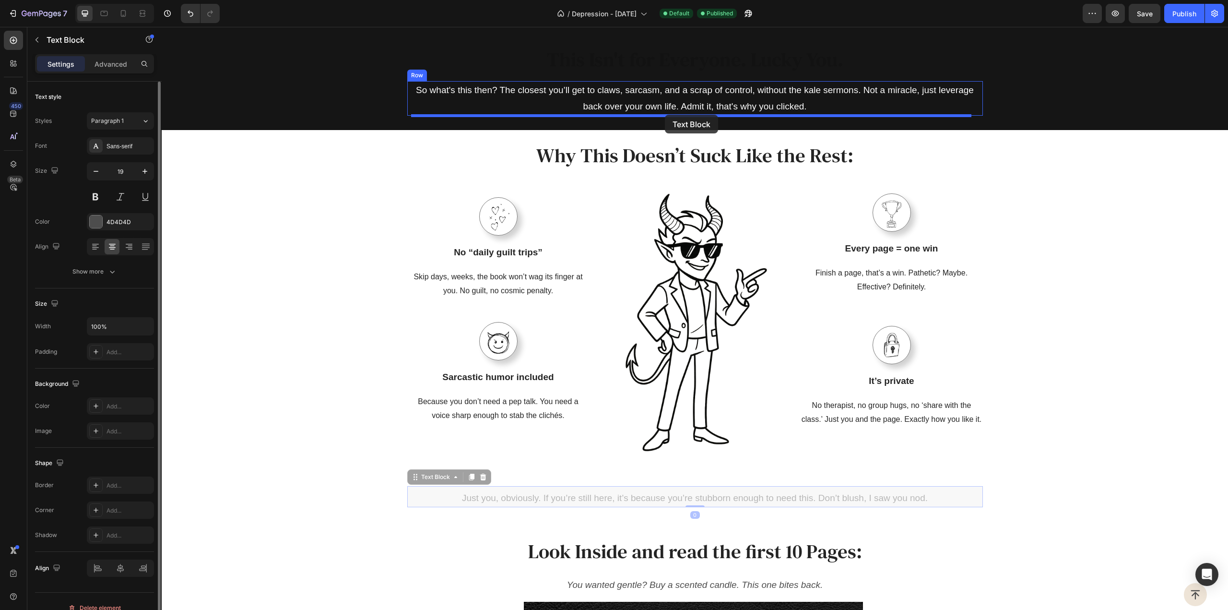
drag, startPoint x: 639, startPoint y: 499, endPoint x: 665, endPoint y: 115, distance: 385.2
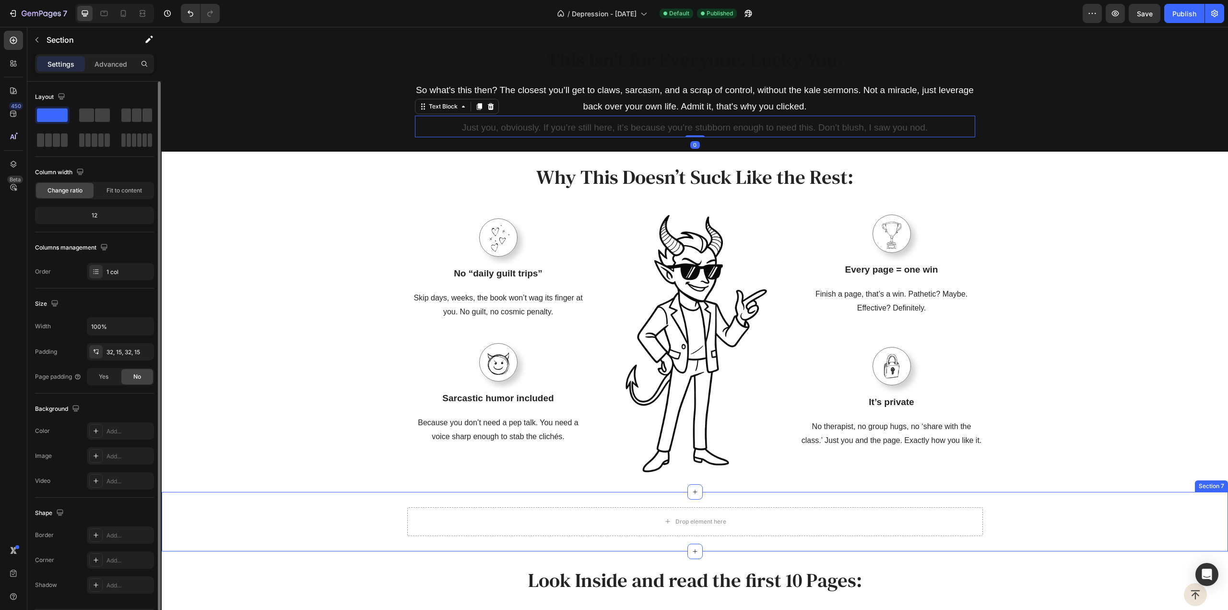
click at [766, 503] on div "Drop element here Row Section 7" at bounding box center [695, 521] width 1067 height 59
click at [1217, 482] on icon at bounding box center [1220, 482] width 6 height 7
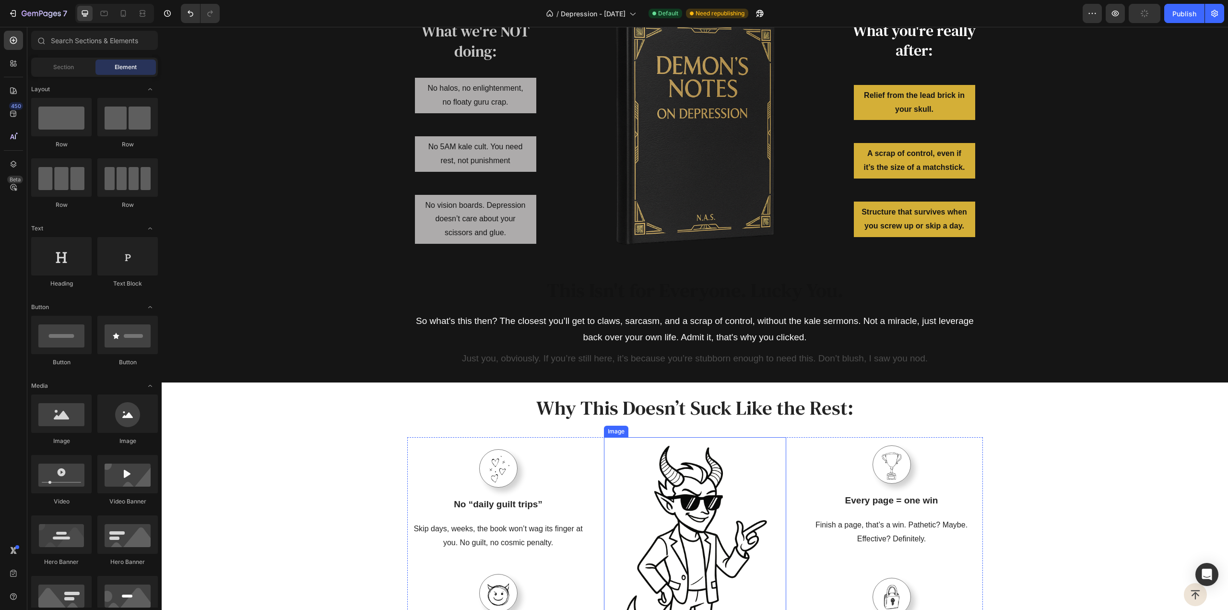
scroll to position [869, 0]
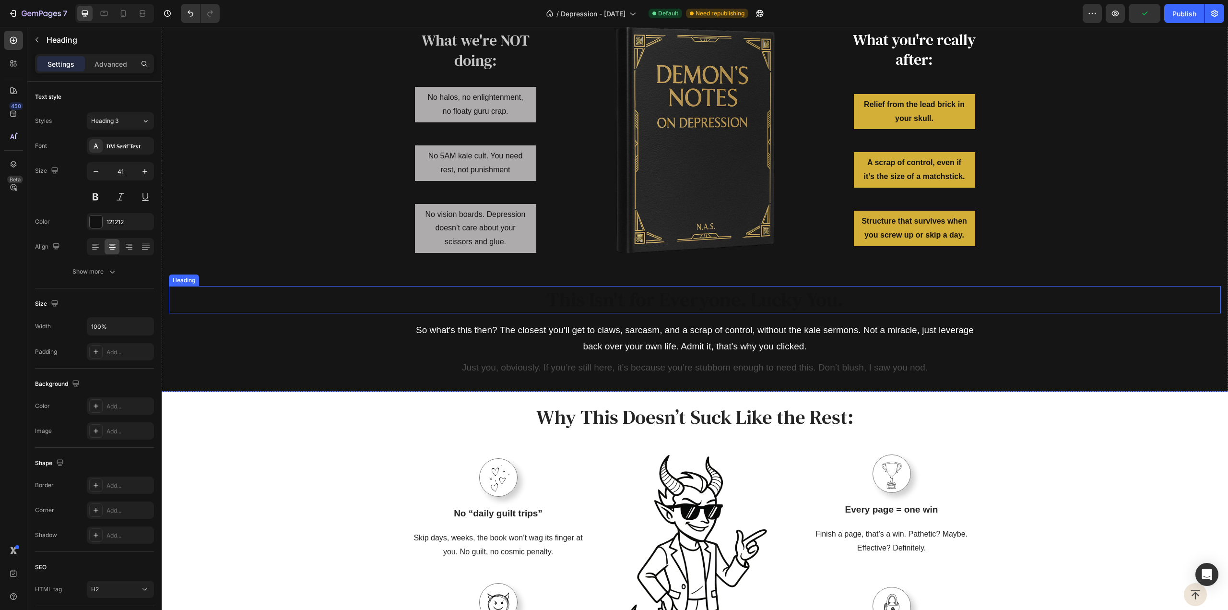
click at [618, 305] on h2 "This Isn't for Everyone. Lucky You." at bounding box center [695, 299] width 1052 height 27
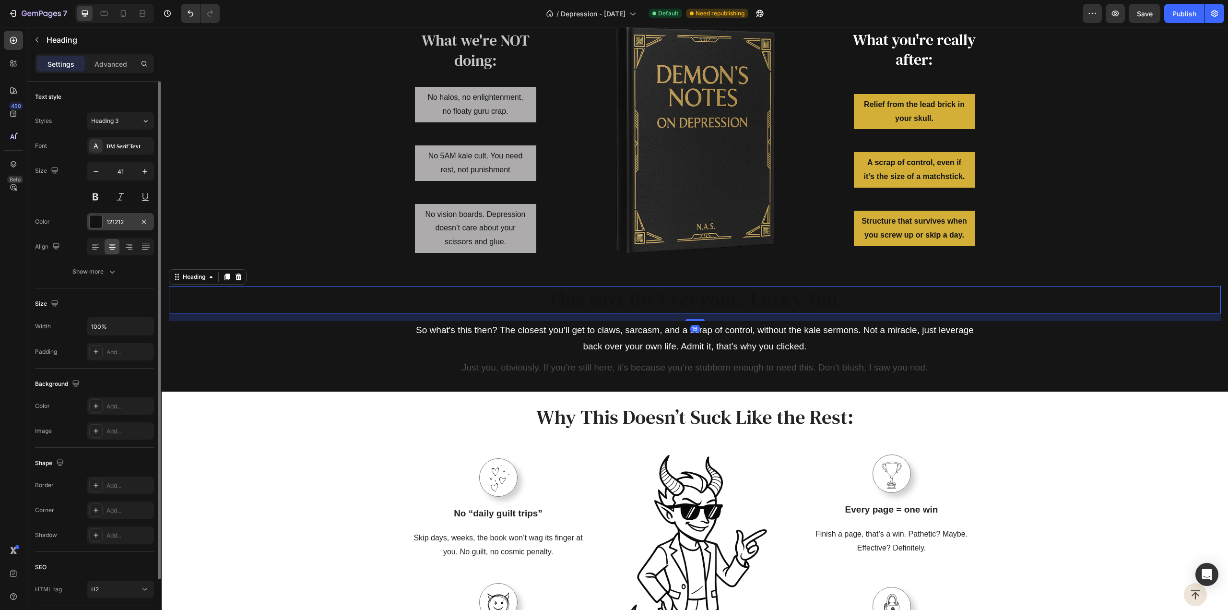
click at [95, 220] on div at bounding box center [96, 221] width 12 height 12
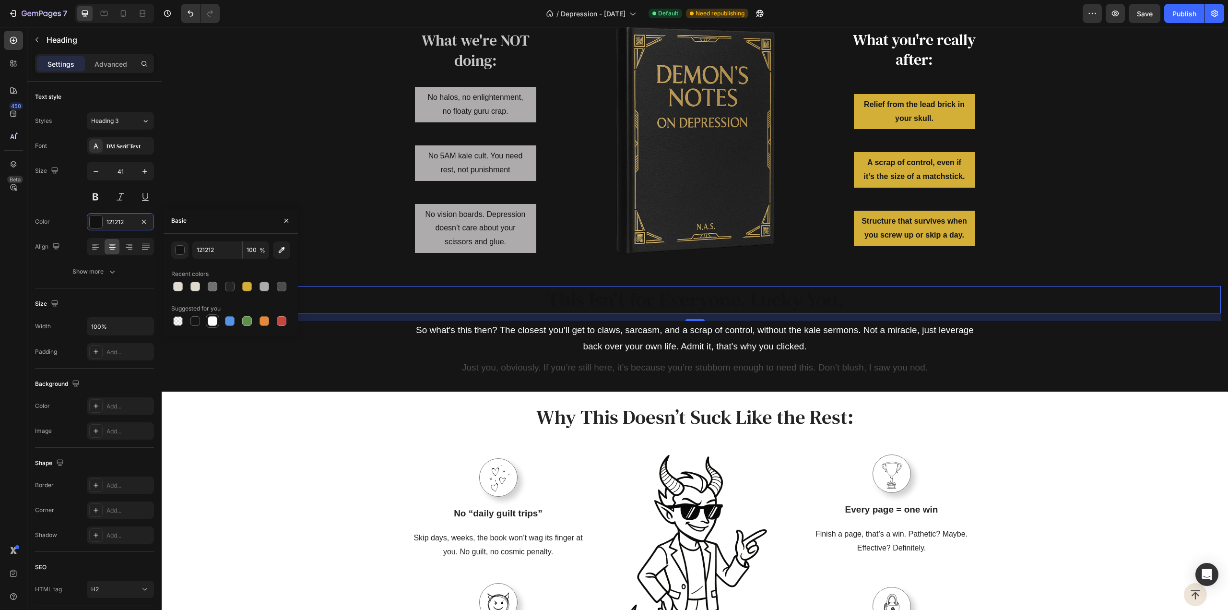
click at [211, 320] on div at bounding box center [213, 321] width 10 height 10
type input "FFFFFF"
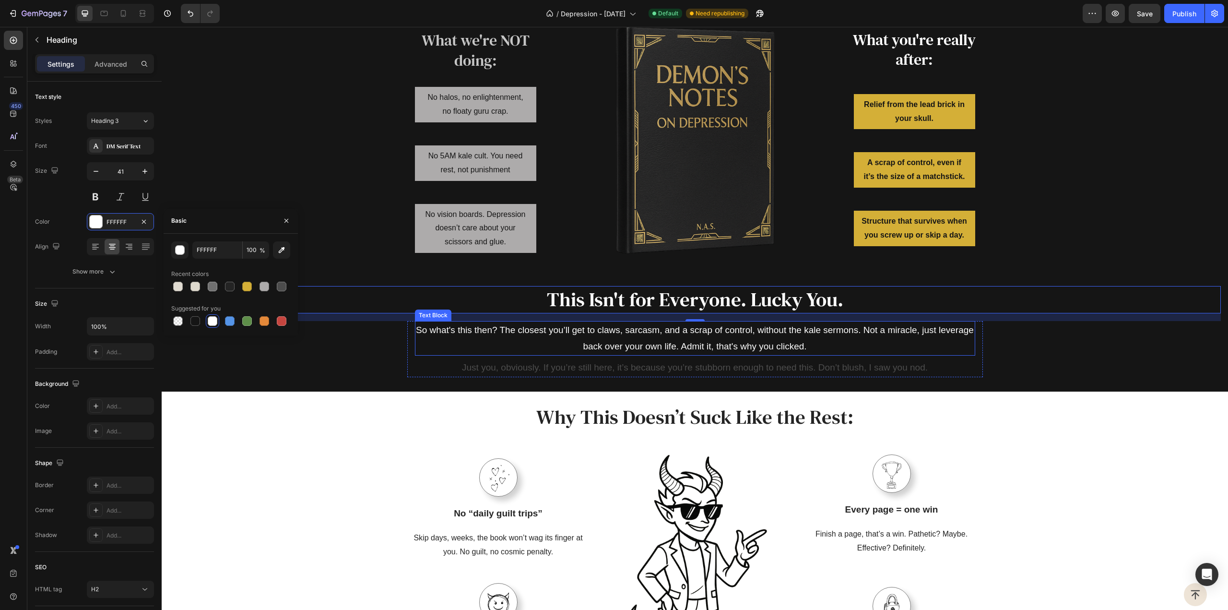
scroll to position [773, 0]
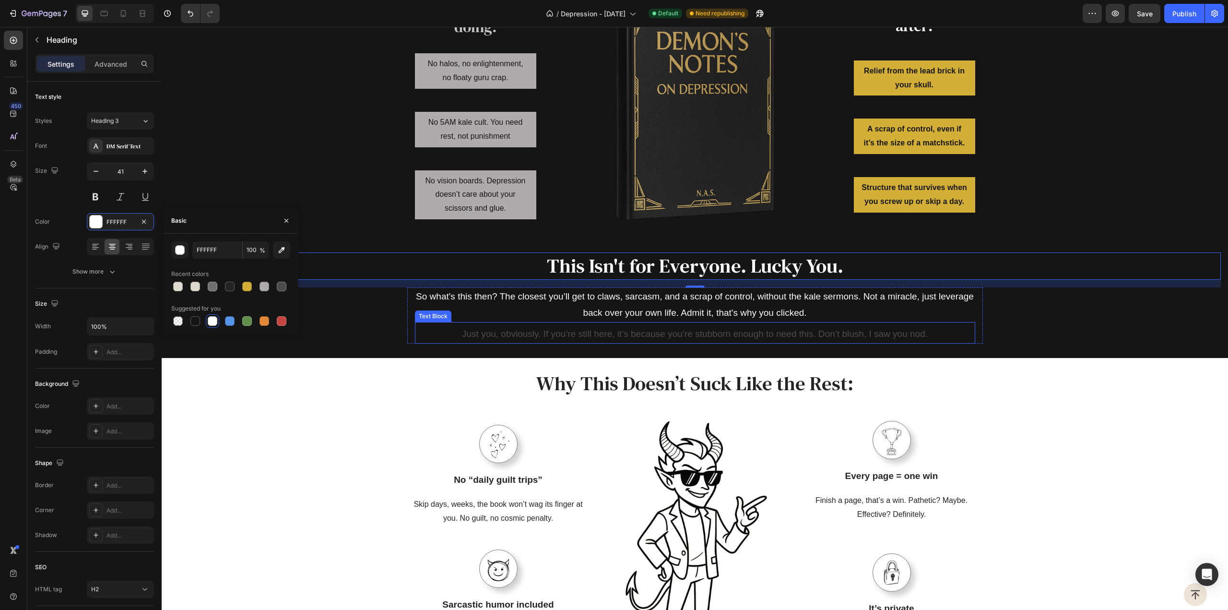
click at [594, 342] on p "Just you, obviously. If you’re still here, it’s because you’re stubborn enough …" at bounding box center [695, 334] width 543 height 16
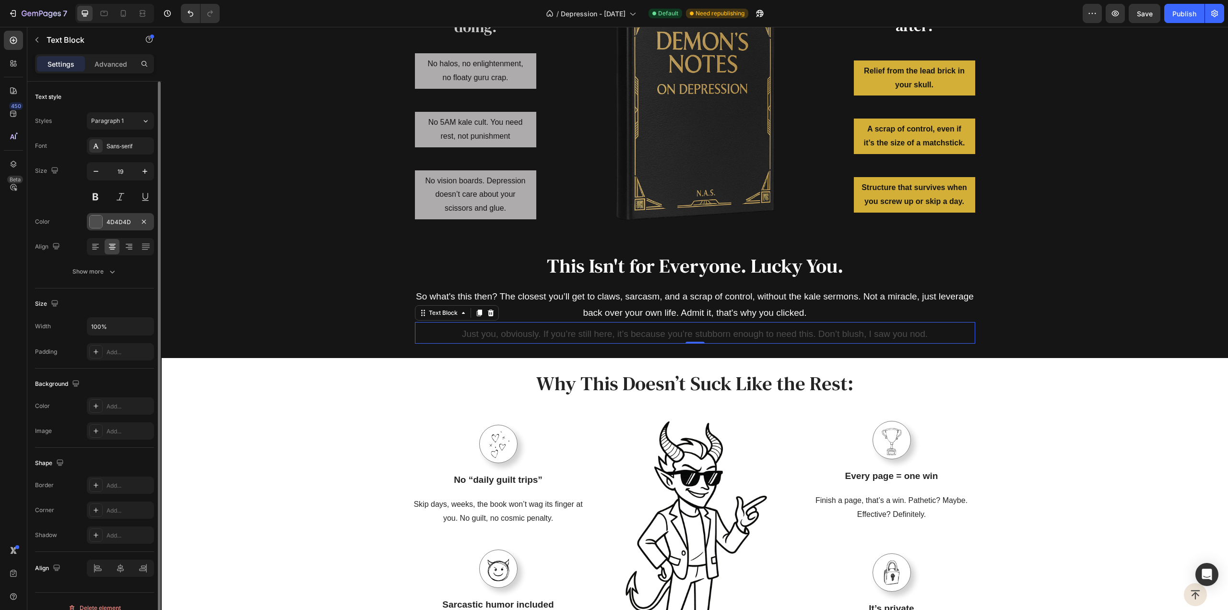
click at [110, 219] on div "4D4D4D" at bounding box center [121, 222] width 28 height 9
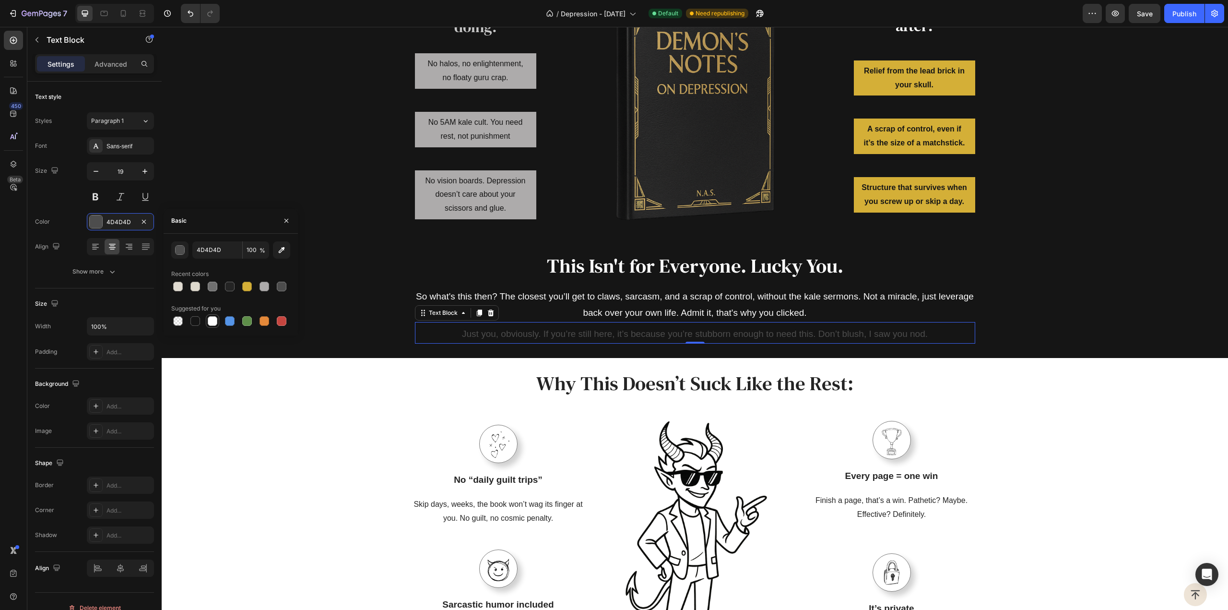
click at [213, 321] on div at bounding box center [213, 321] width 10 height 10
type input "FFFFFF"
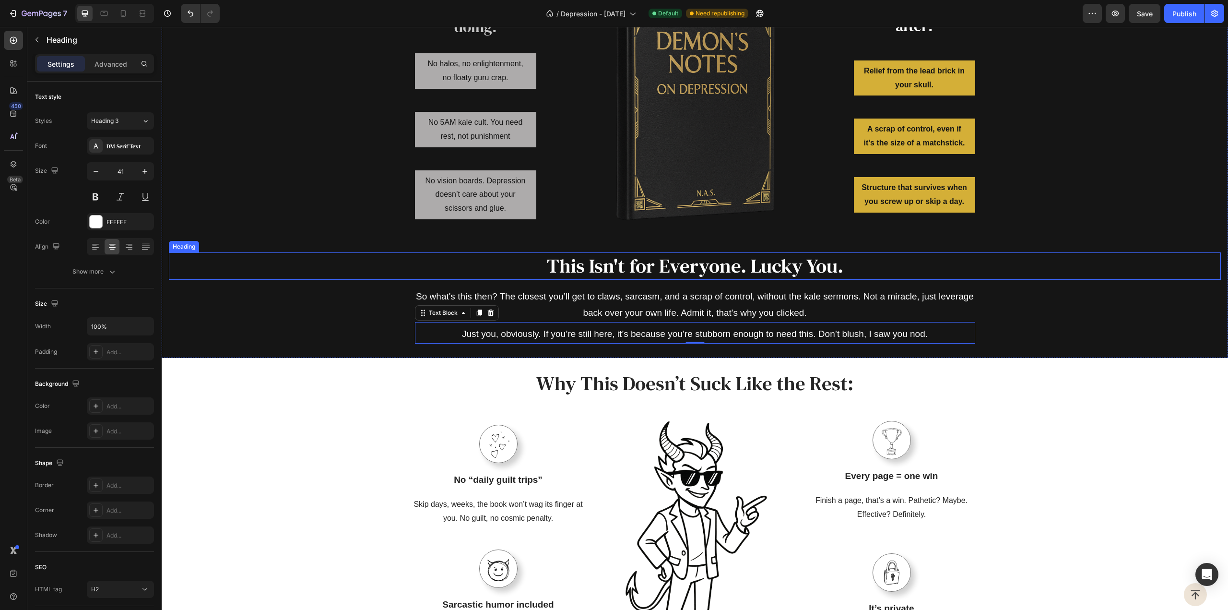
click at [679, 280] on h2 "This Isn't for Everyone. Lucky You." at bounding box center [695, 265] width 1052 height 27
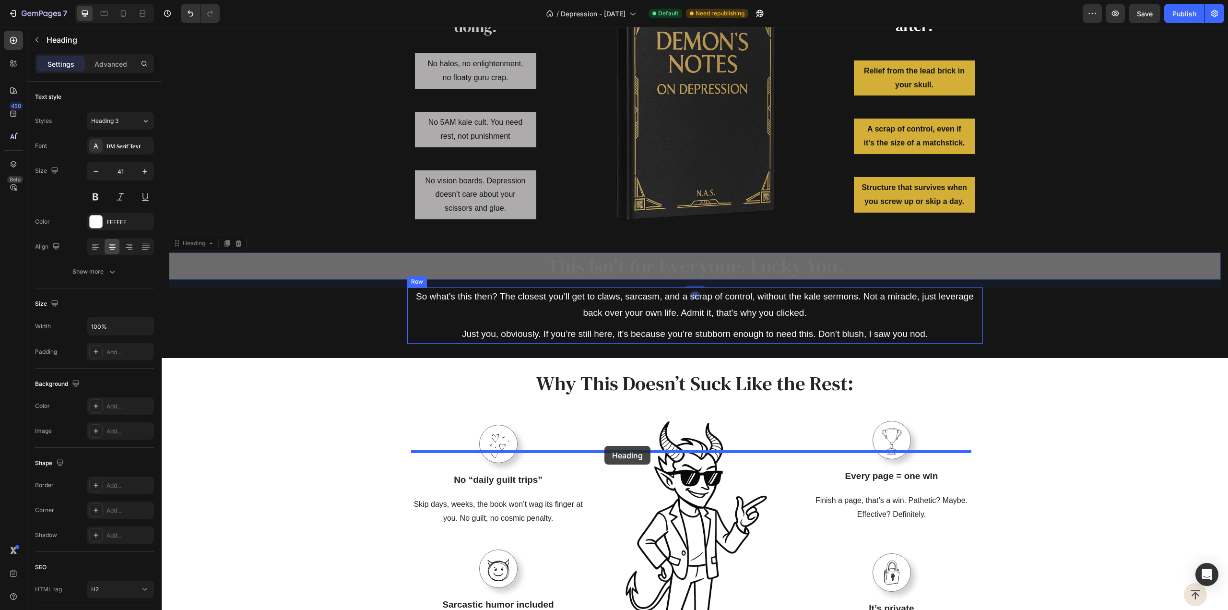
drag, startPoint x: 175, startPoint y: 374, endPoint x: 605, endPoint y: 446, distance: 435.4
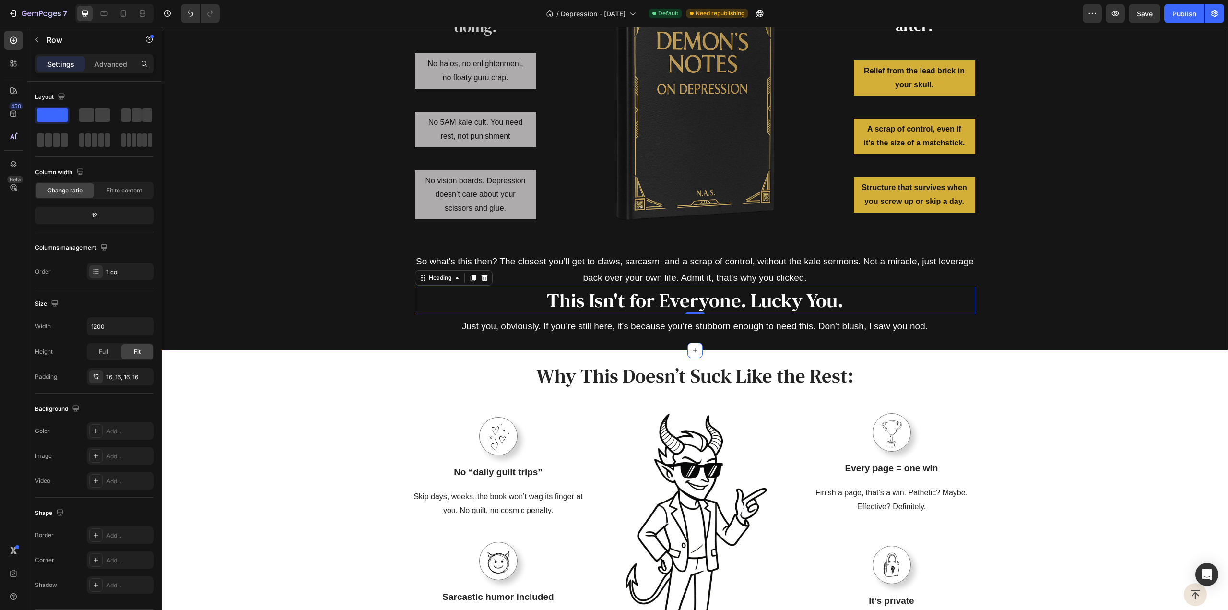
click at [677, 245] on div "Image Row" at bounding box center [694, 107] width 273 height 273
click at [693, 314] on h2 "This Isn't for Everyone. Lucky You." at bounding box center [695, 300] width 560 height 27
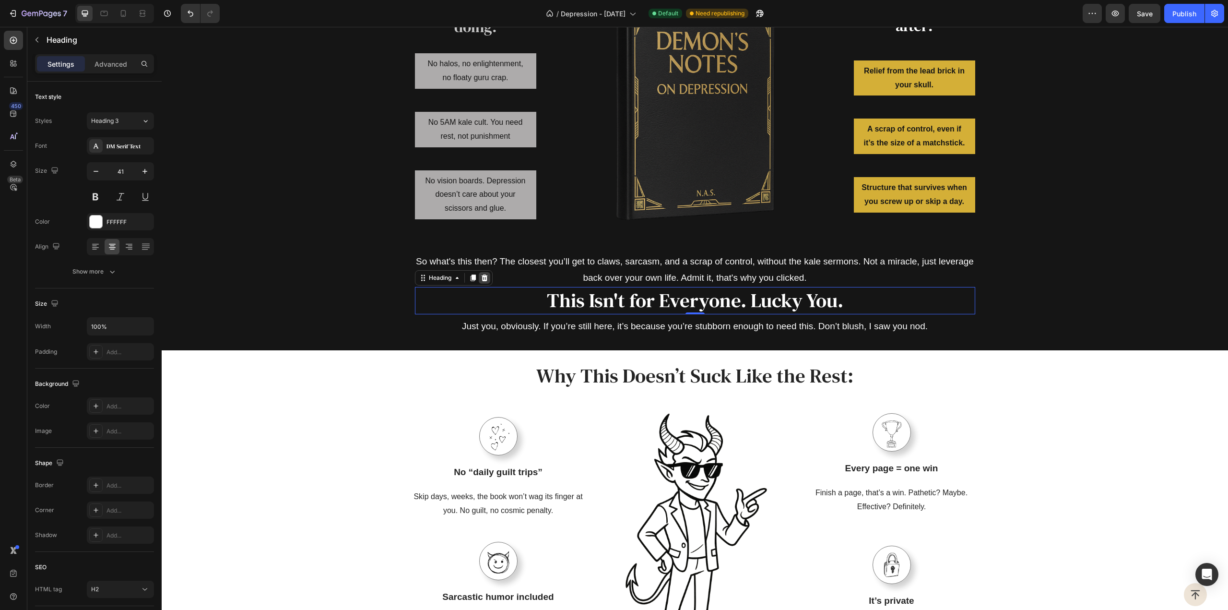
click at [483, 281] on icon at bounding box center [484, 277] width 6 height 7
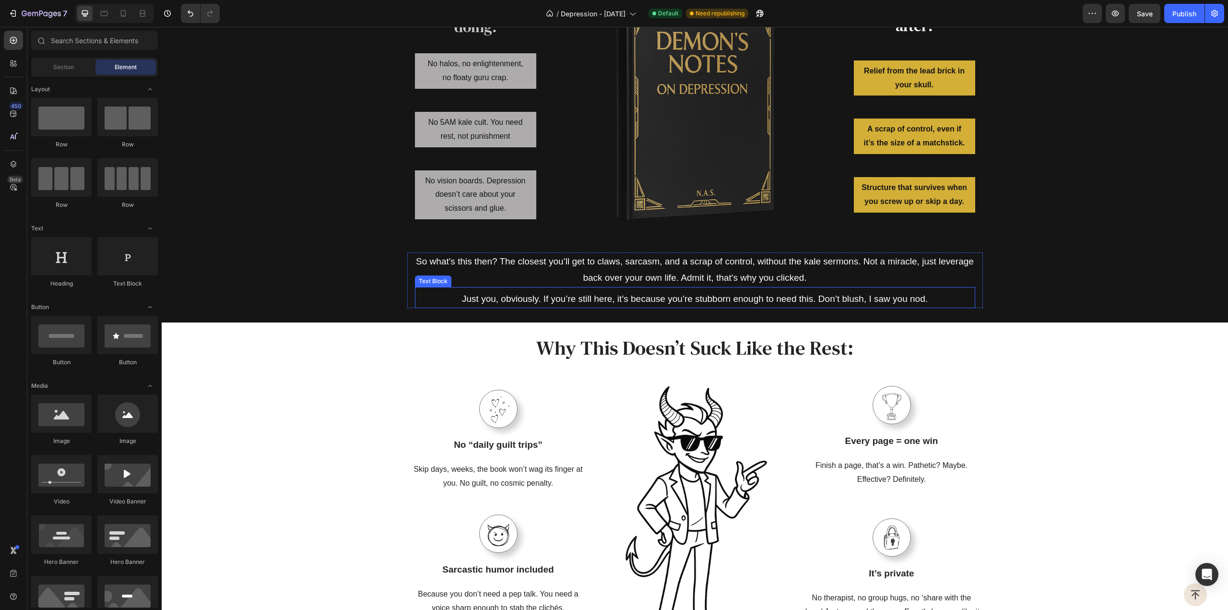
click at [568, 307] on p "Just you, obviously. If you’re still here, it’s because you’re stubborn enough …" at bounding box center [695, 299] width 543 height 16
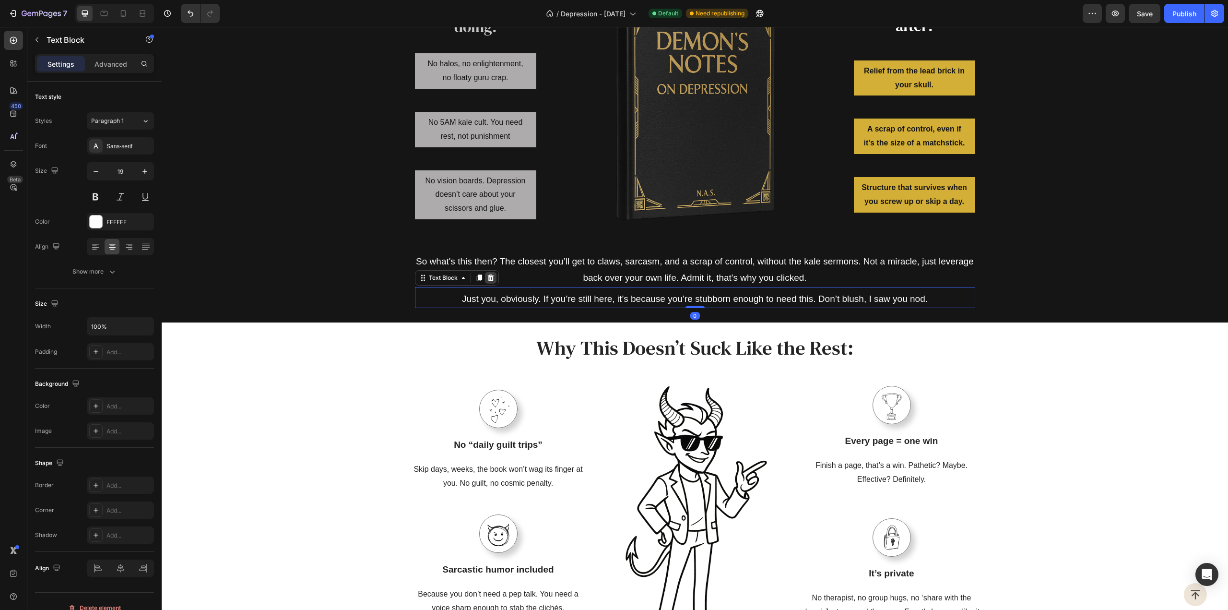
click at [488, 281] on icon at bounding box center [490, 277] width 6 height 7
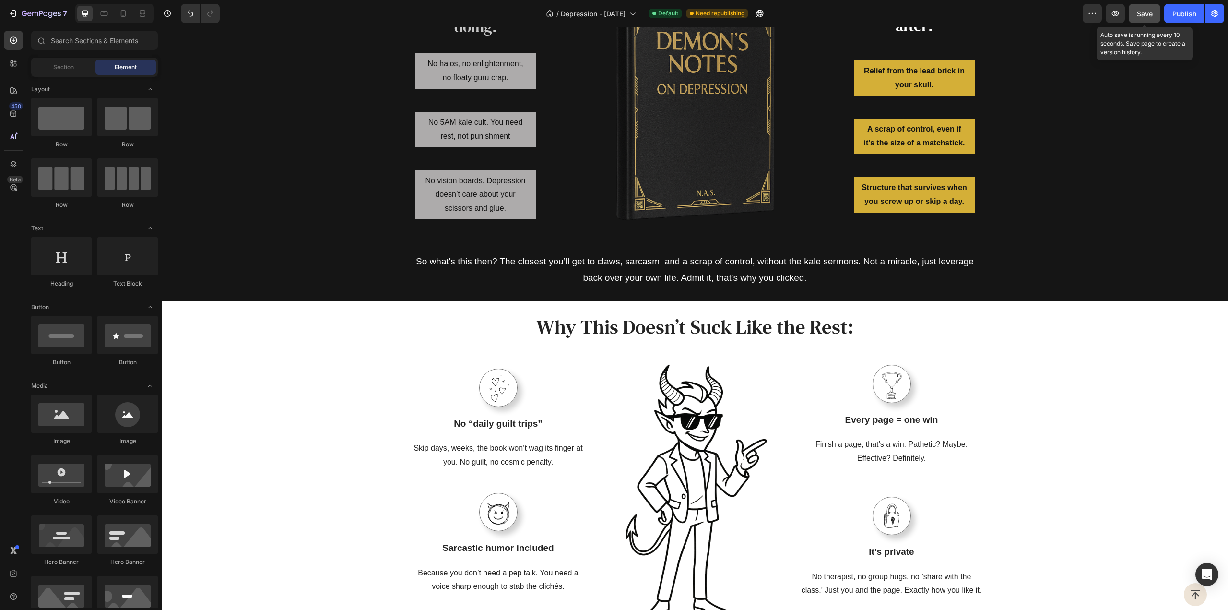
click at [1146, 12] on span "Save" at bounding box center [1145, 14] width 16 height 8
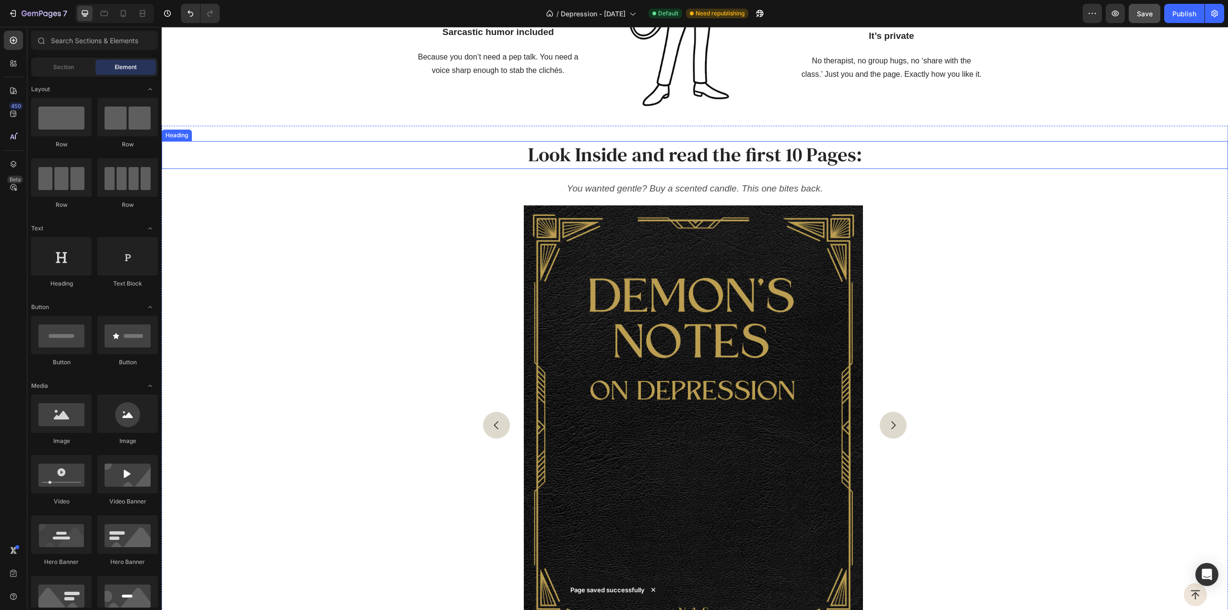
scroll to position [1493, 0]
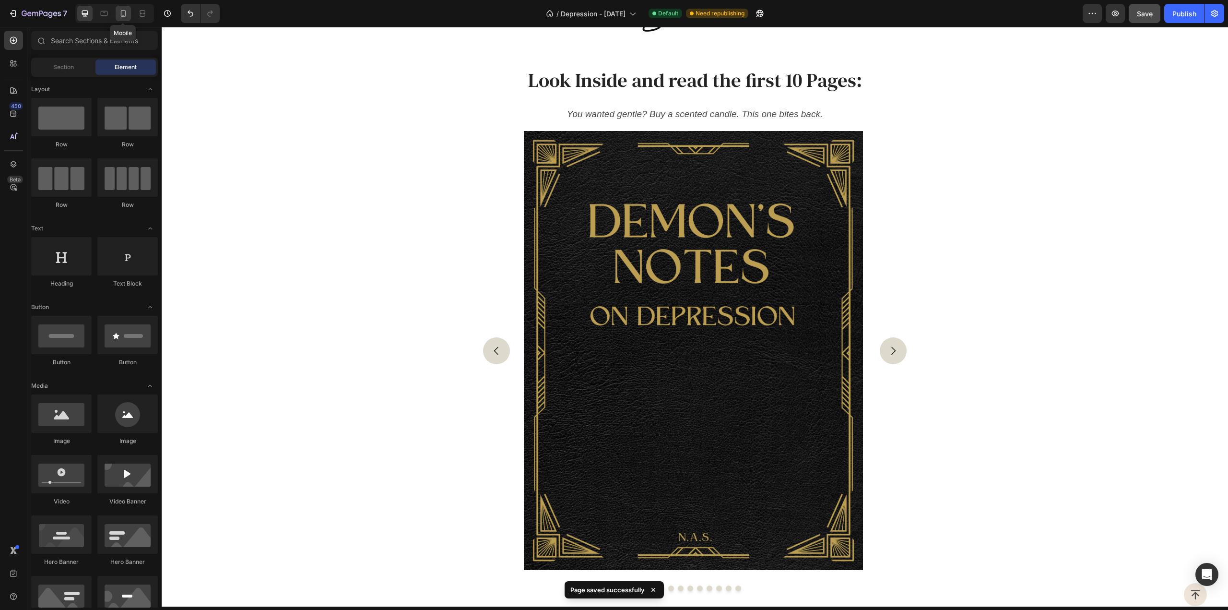
click at [123, 13] on icon at bounding box center [124, 14] width 10 height 10
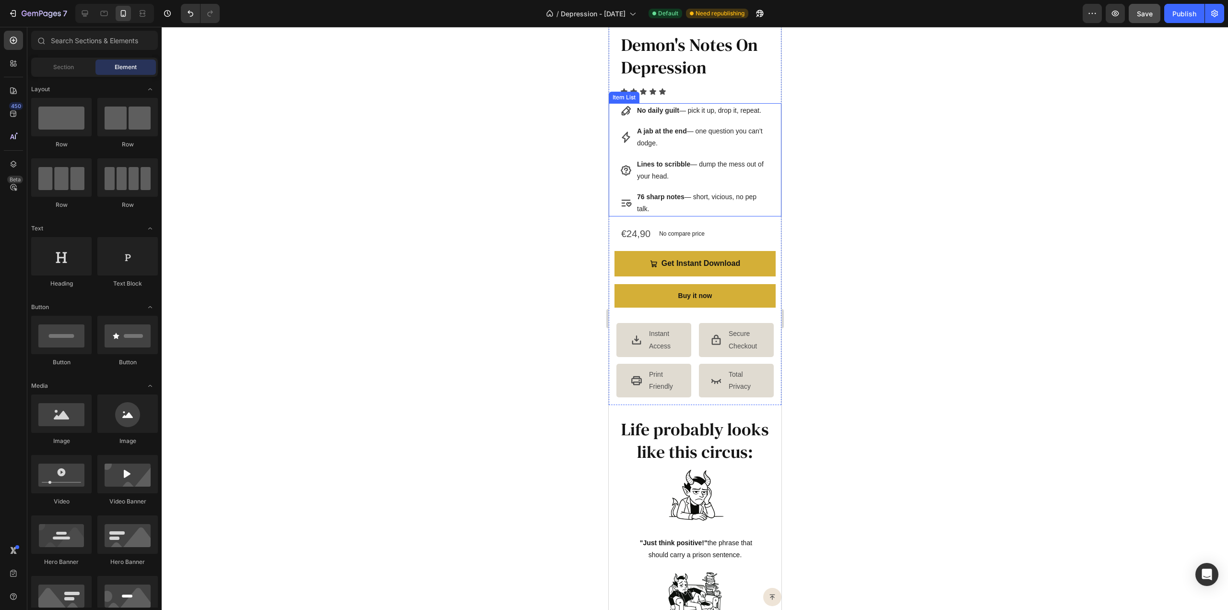
scroll to position [480, 0]
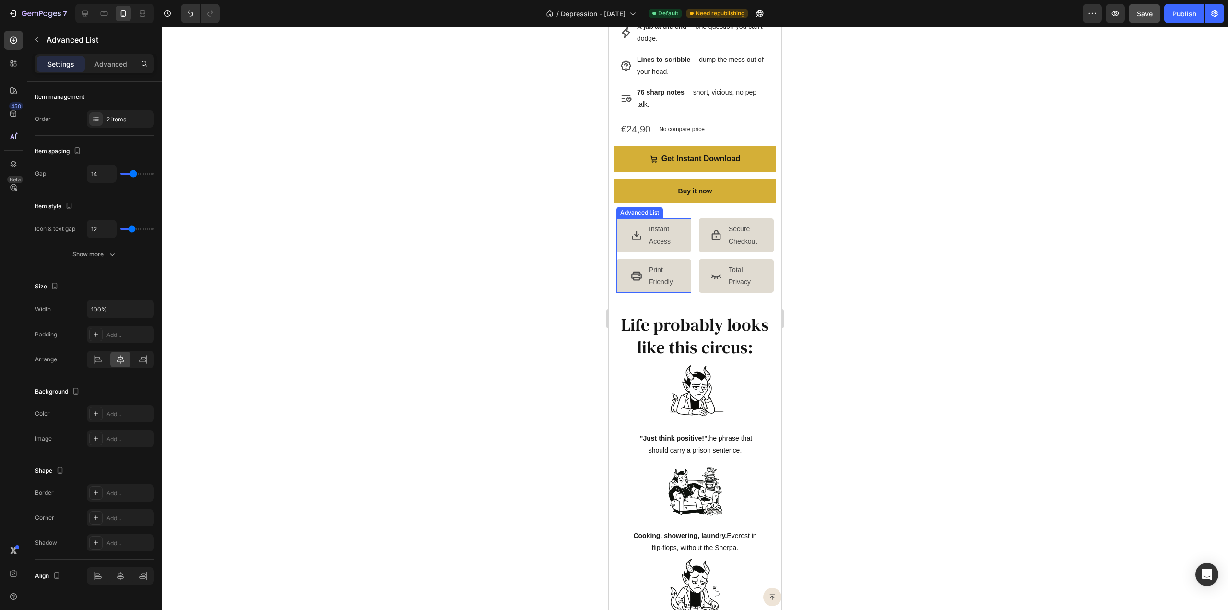
click at [627, 274] on li "Icon Print Friendly Text Block" at bounding box center [653, 276] width 75 height 34
type input "8"
type input "7"
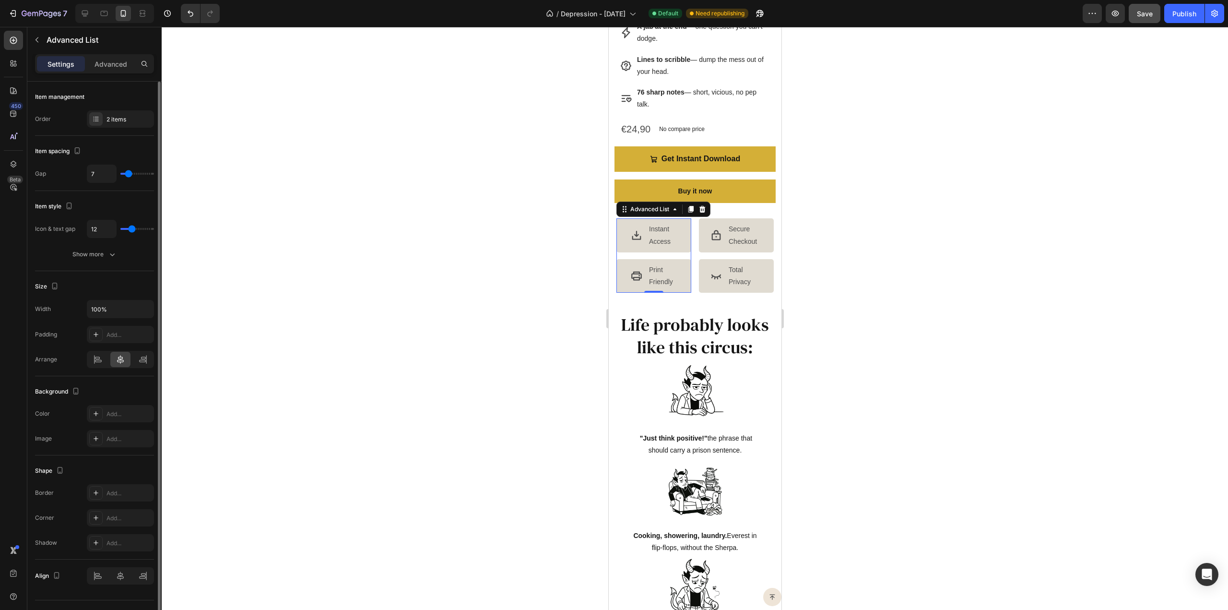
type input "6"
type input "7"
type input "8"
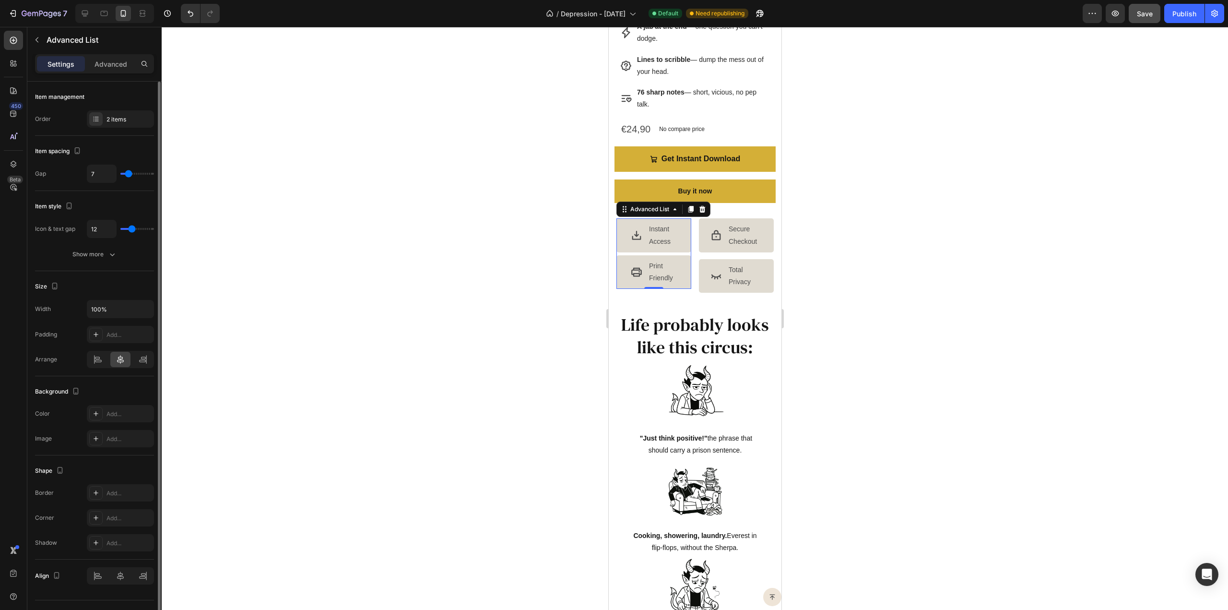
type input "8"
type input "9"
type input "10"
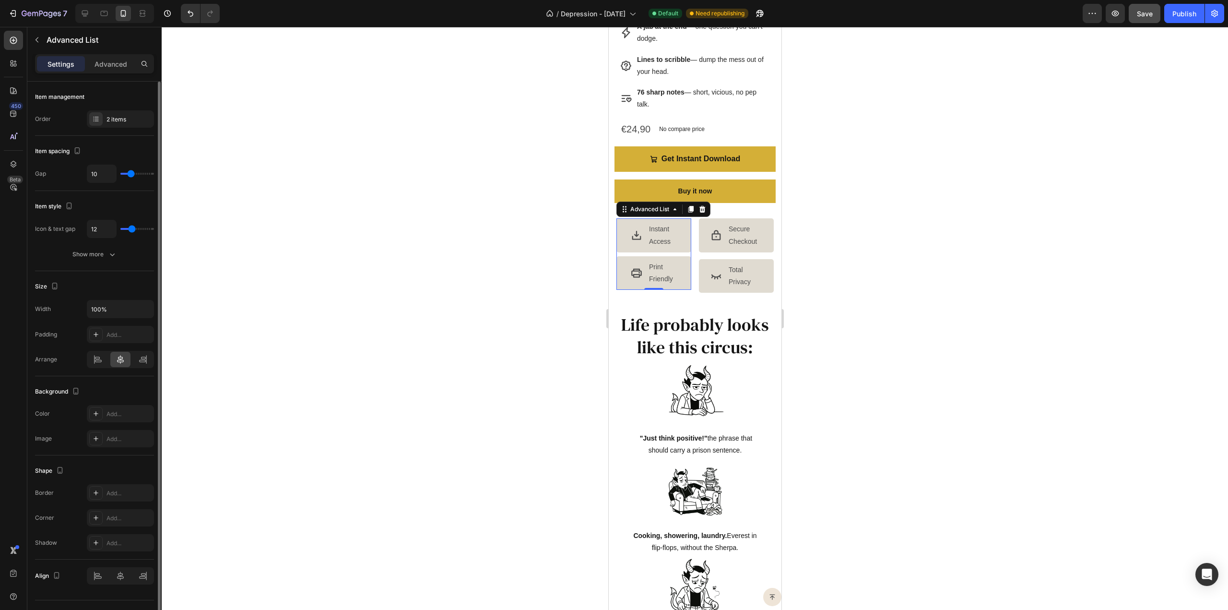
type input "11"
type input "12"
type input "13"
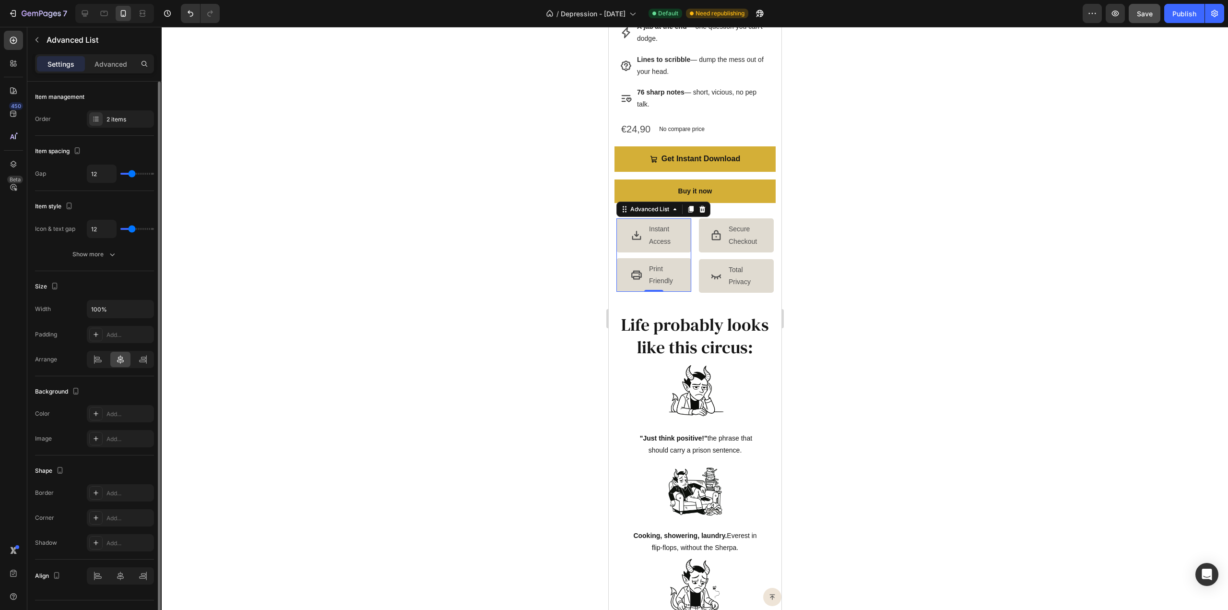
type input "13"
type input "14"
click at [133, 173] on input "range" at bounding box center [137, 174] width 34 height 2
type input "11"
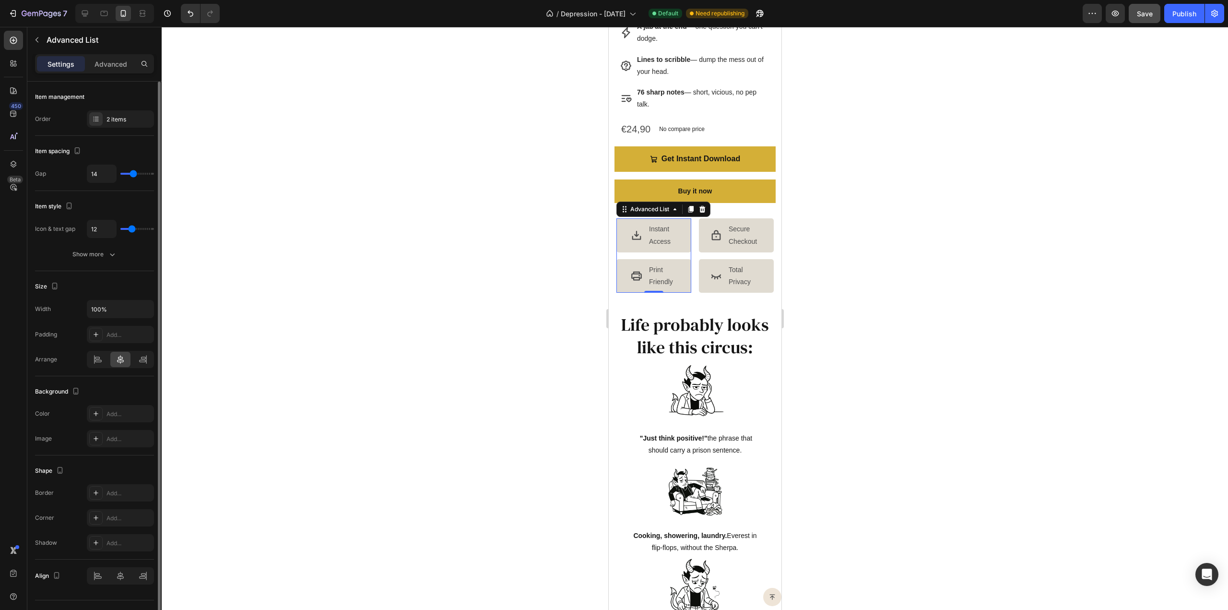
type input "11"
type input "10"
type input "9"
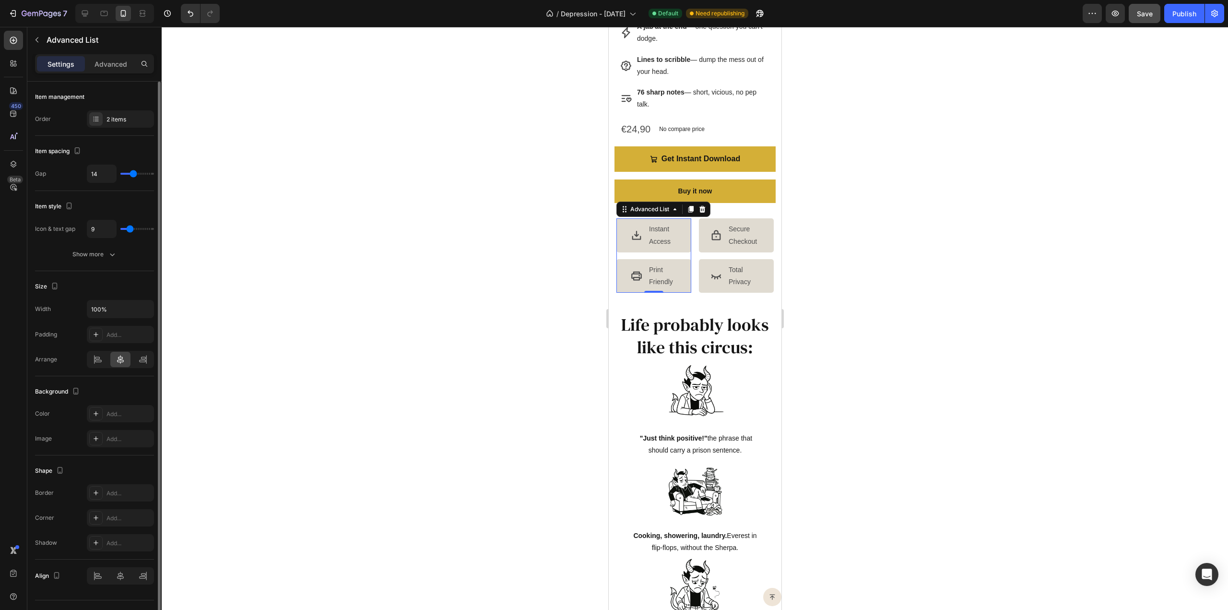
type input "8"
type input "7"
type input "6"
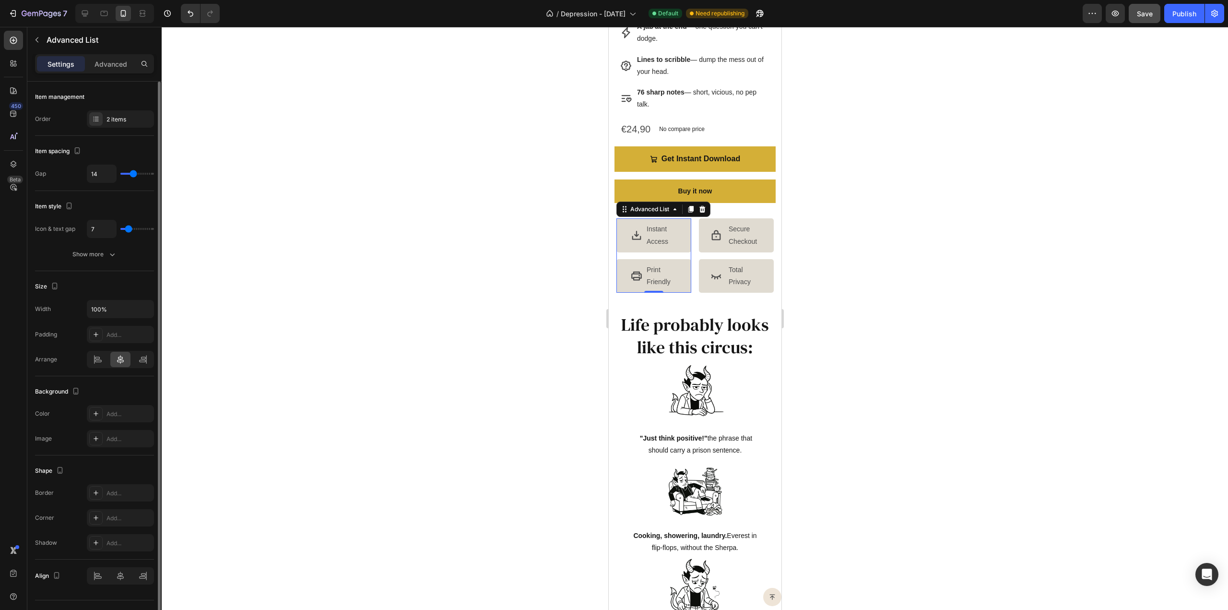
type input "6"
type input "5"
type input "4"
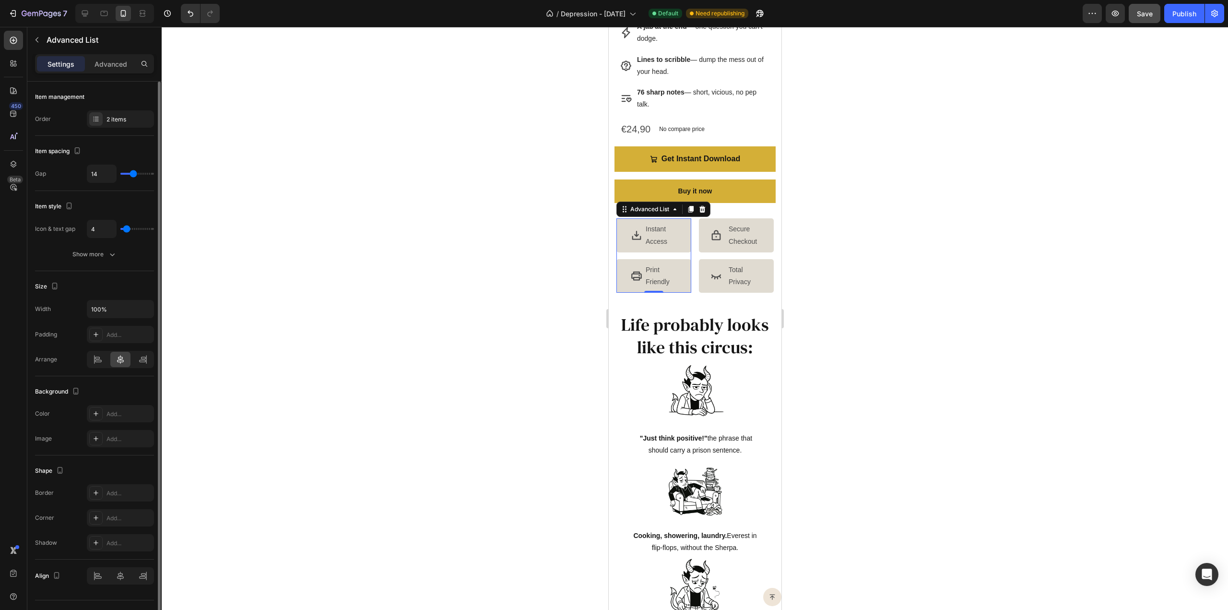
type input "3"
type input "4"
type input "5"
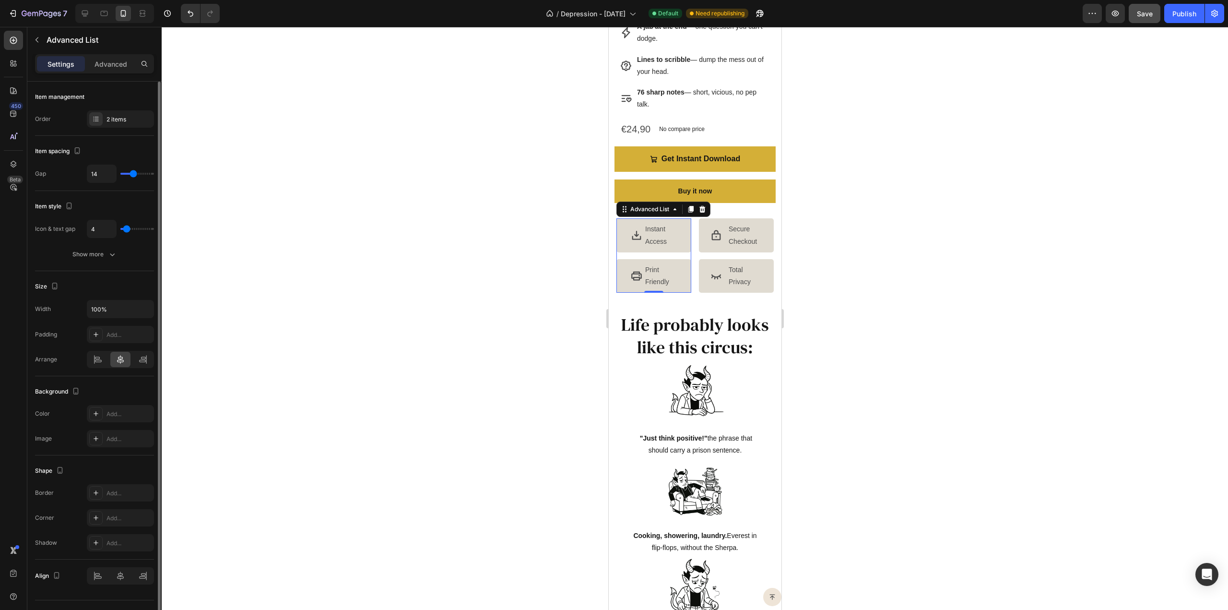
type input "5"
type input "6"
type input "7"
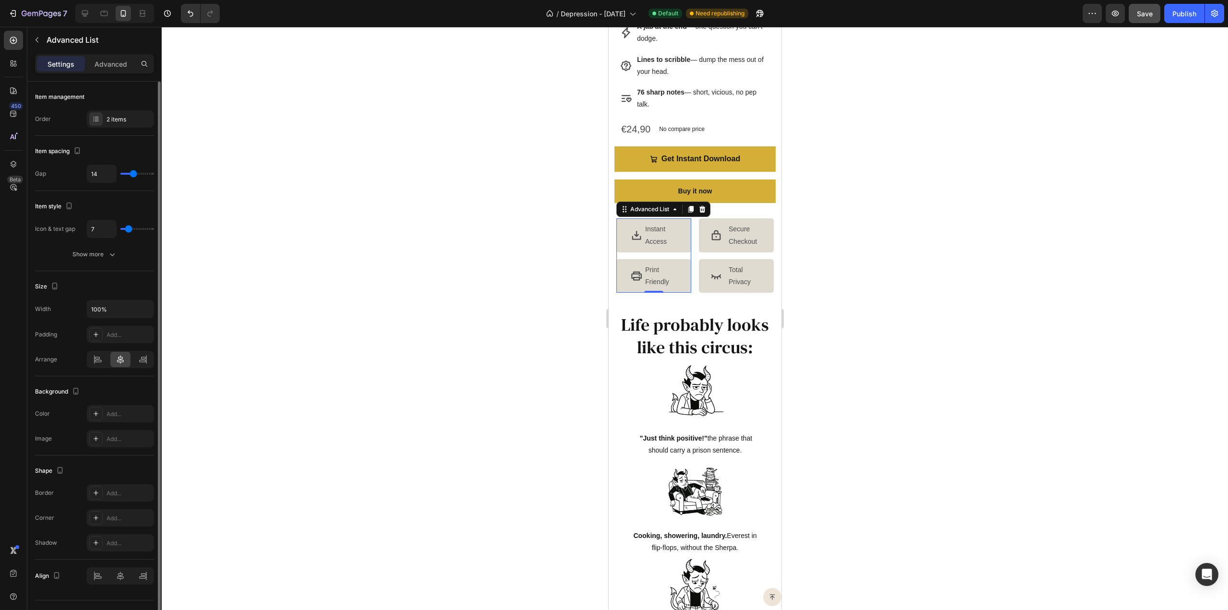
type input "8"
type input "9"
type input "10"
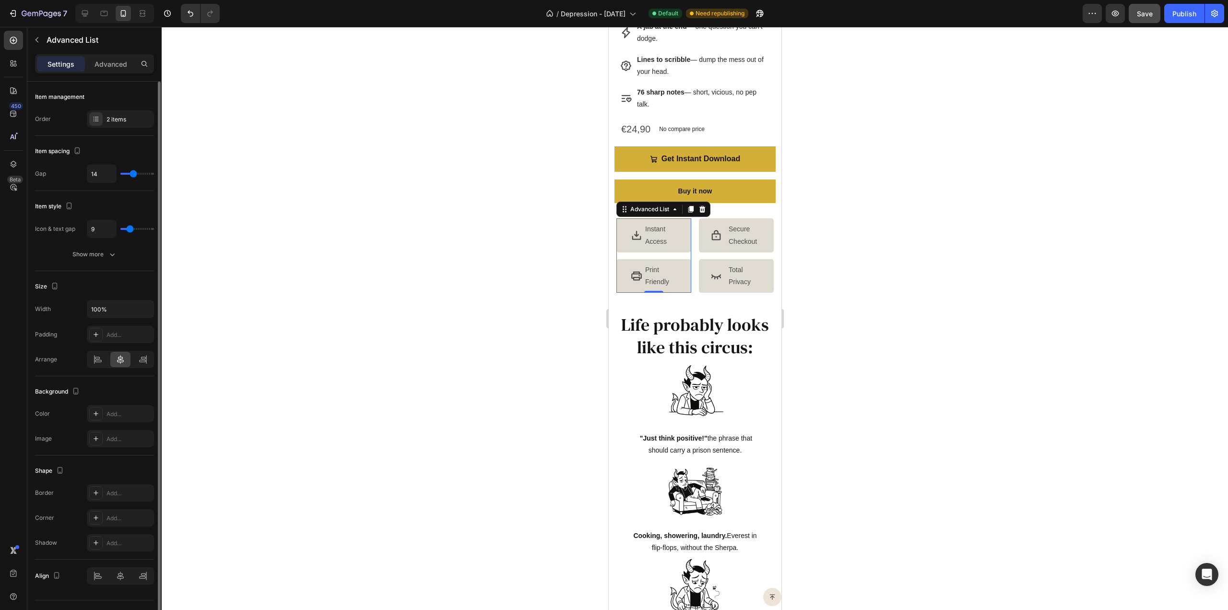
type input "10"
type input "11"
click at [131, 228] on input "range" at bounding box center [137, 229] width 34 height 2
click at [107, 226] on input "11" at bounding box center [101, 228] width 29 height 17
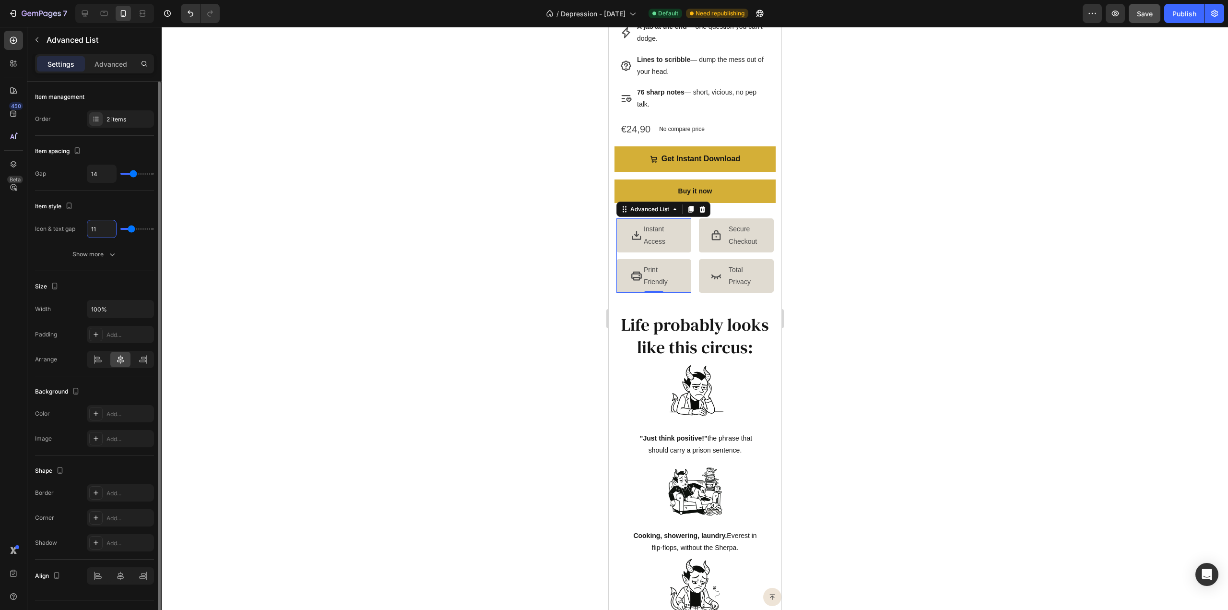
type input "1"
type input "12"
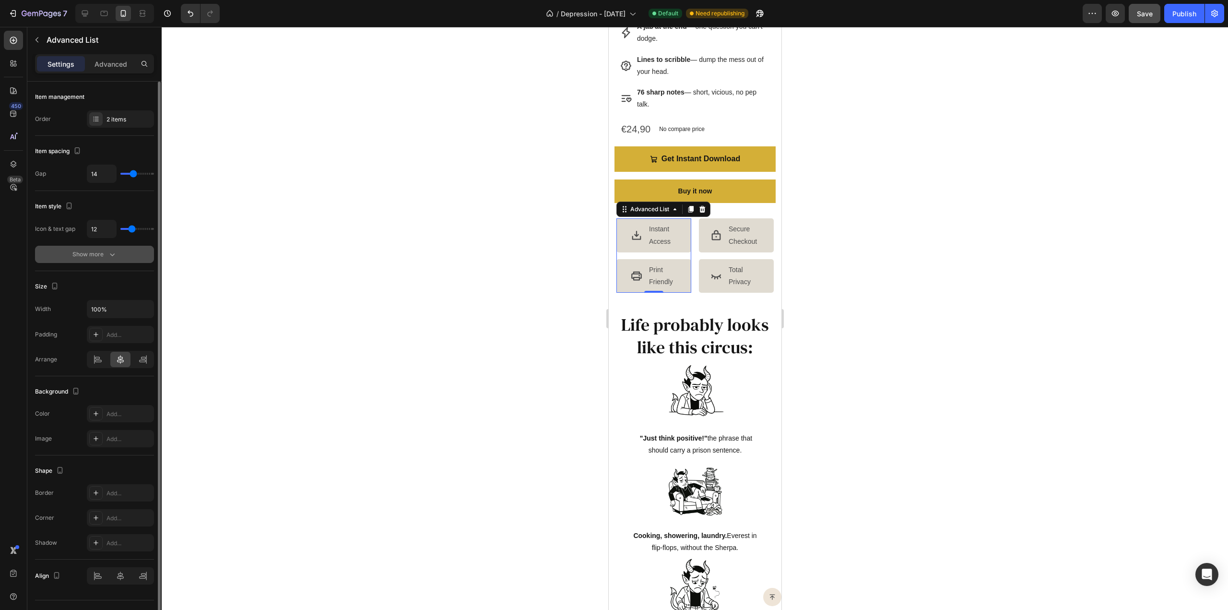
click at [99, 251] on div "Show more" at bounding box center [94, 254] width 45 height 10
click at [124, 256] on div "8, 30, 8, 30" at bounding box center [121, 254] width 28 height 9
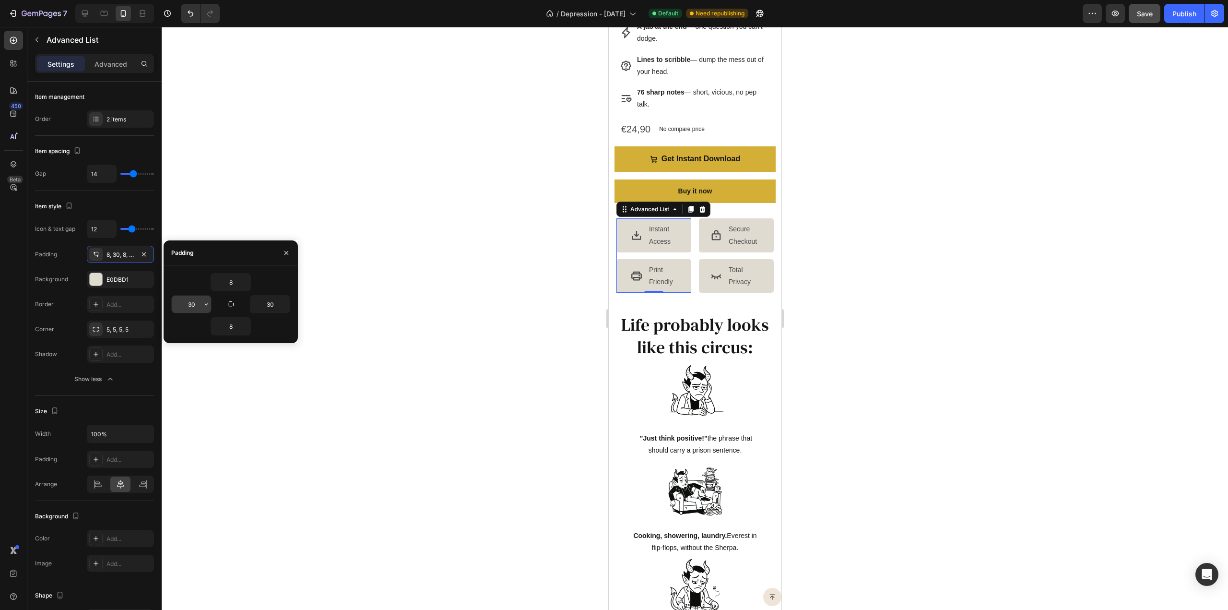
click at [201, 303] on input "30" at bounding box center [191, 304] width 39 height 17
type input "24"
click at [269, 304] on input "30" at bounding box center [269, 304] width 39 height 17
type input "24"
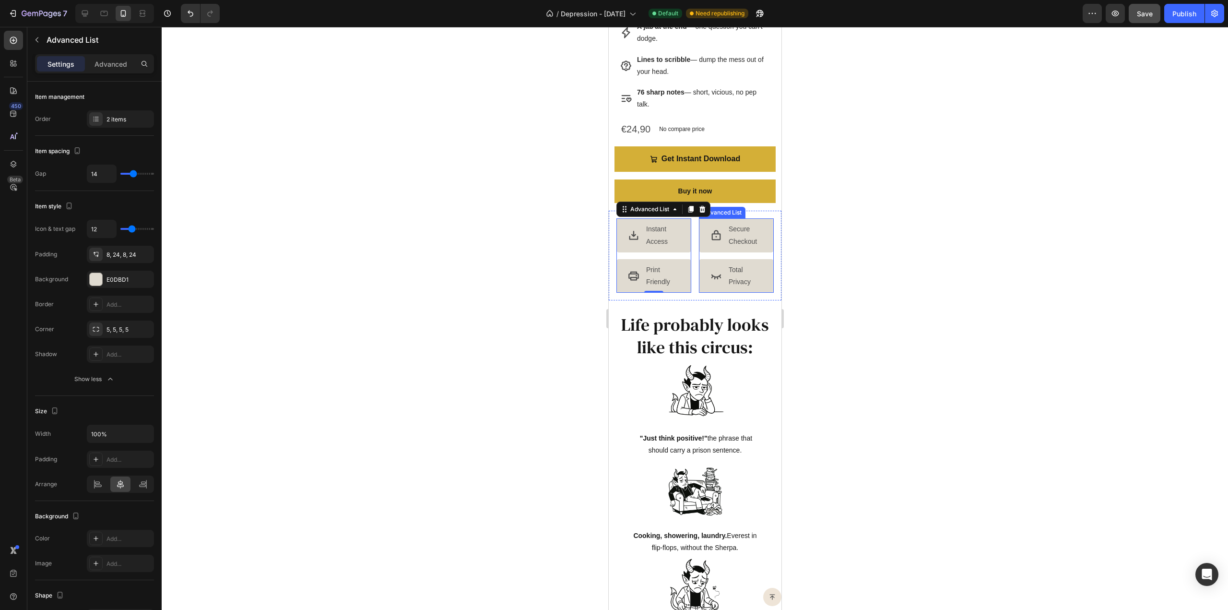
click at [712, 259] on ul "Icon Secure Checkout Text Block Icon Total Privacy Text Block" at bounding box center [736, 255] width 75 height 74
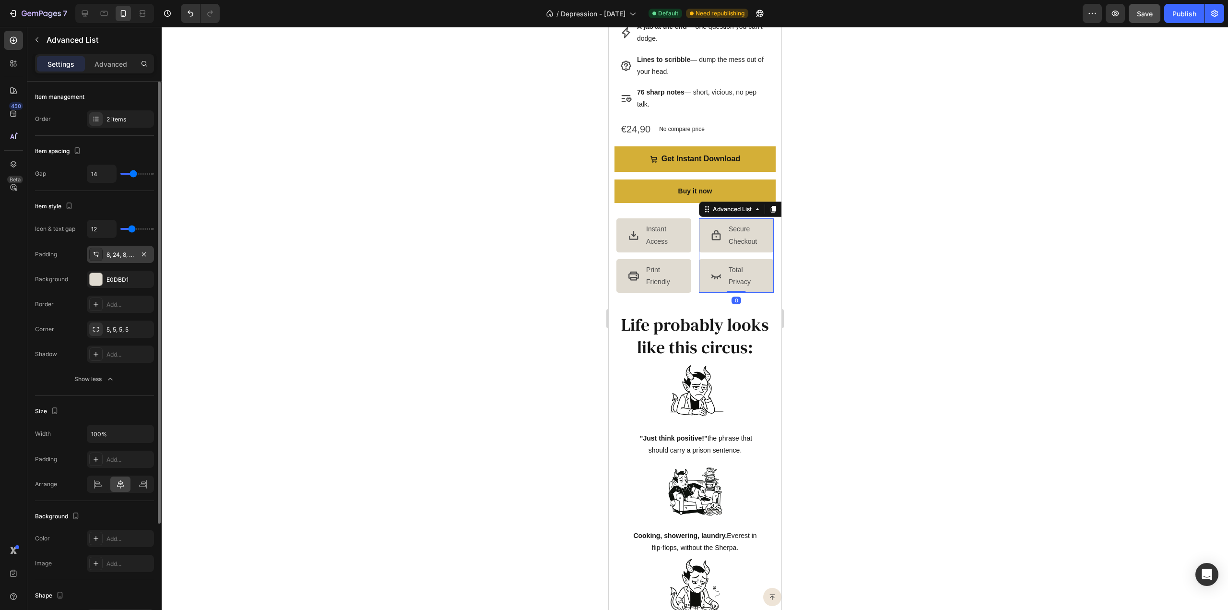
click at [118, 254] on div "8, 24, 8, 24" at bounding box center [121, 254] width 28 height 9
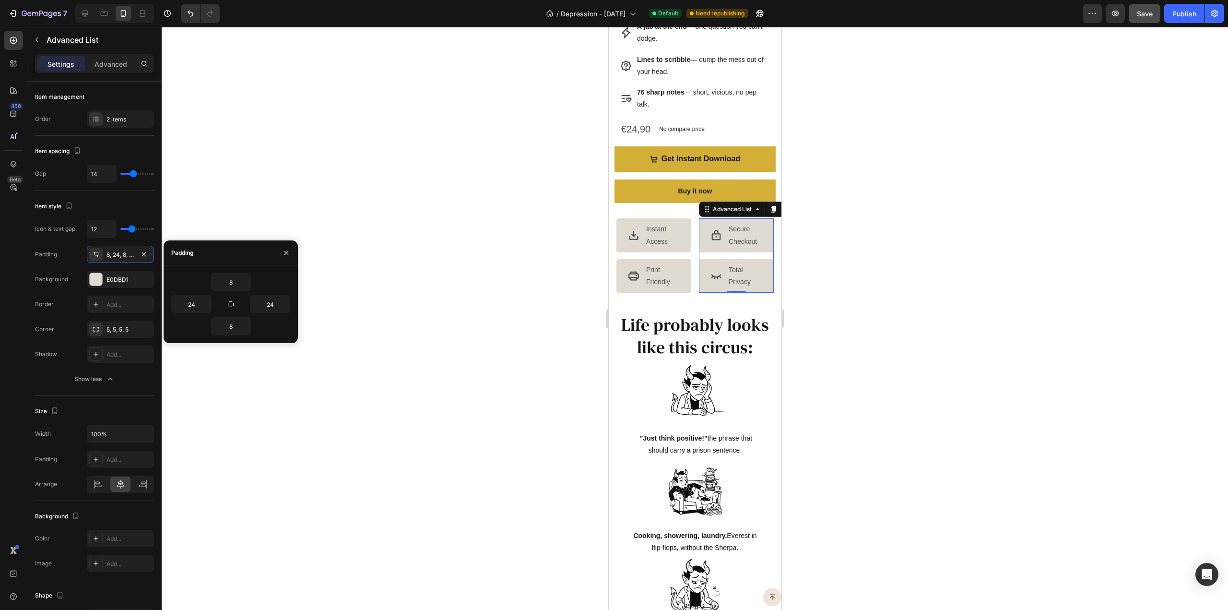
click at [566, 224] on div at bounding box center [695, 318] width 1067 height 583
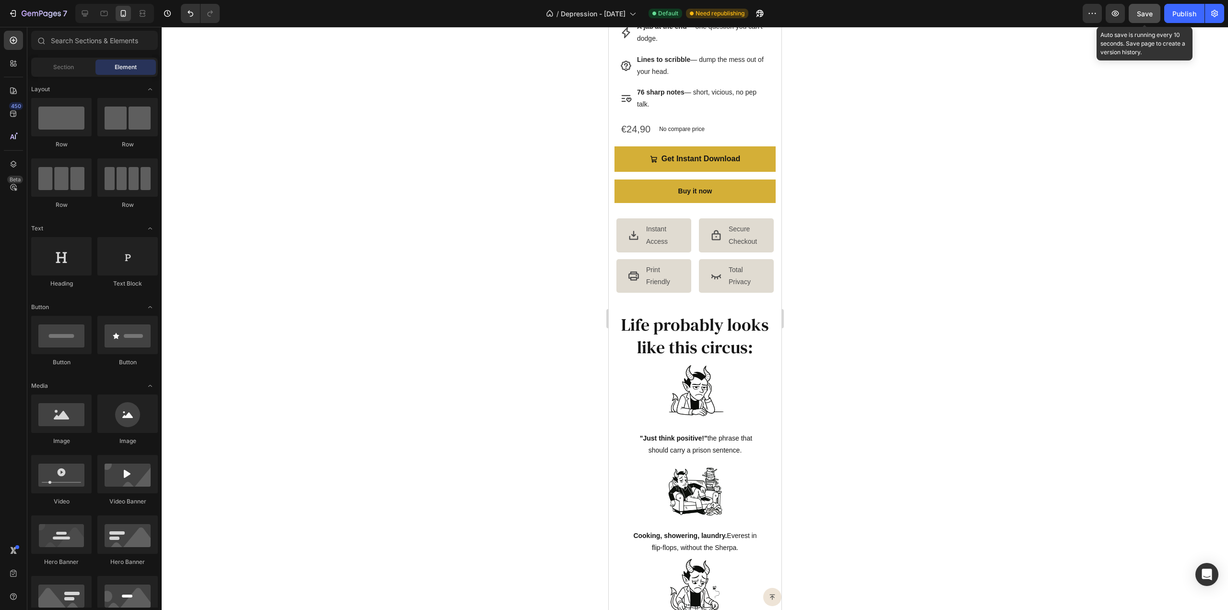
click at [1145, 16] on span "Save" at bounding box center [1145, 14] width 16 height 8
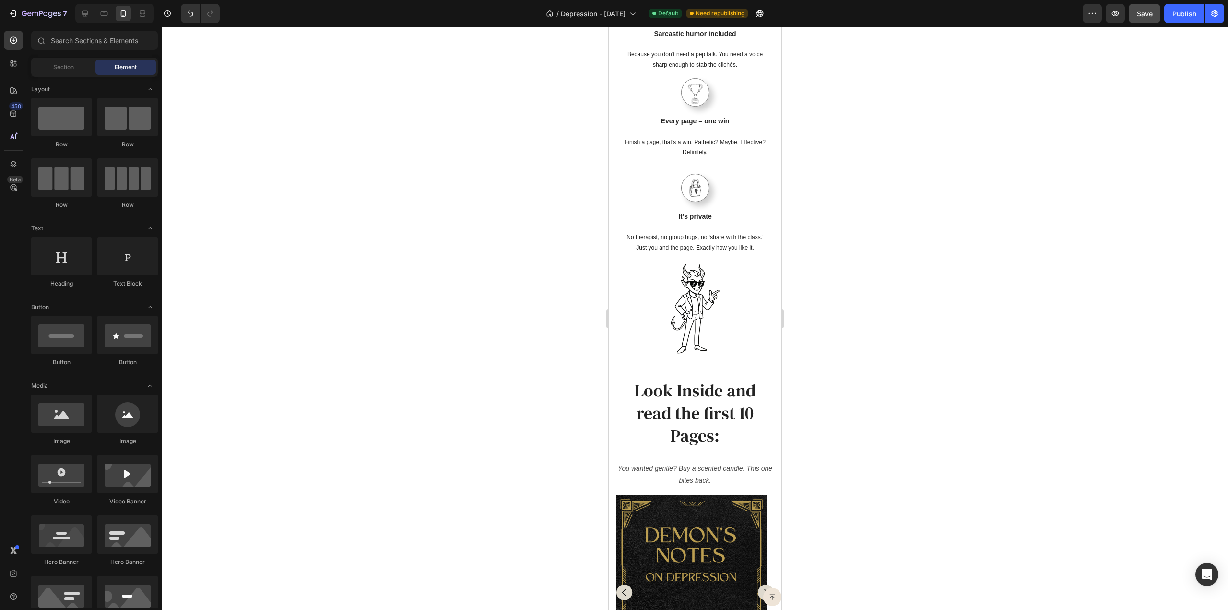
scroll to position [1823, 0]
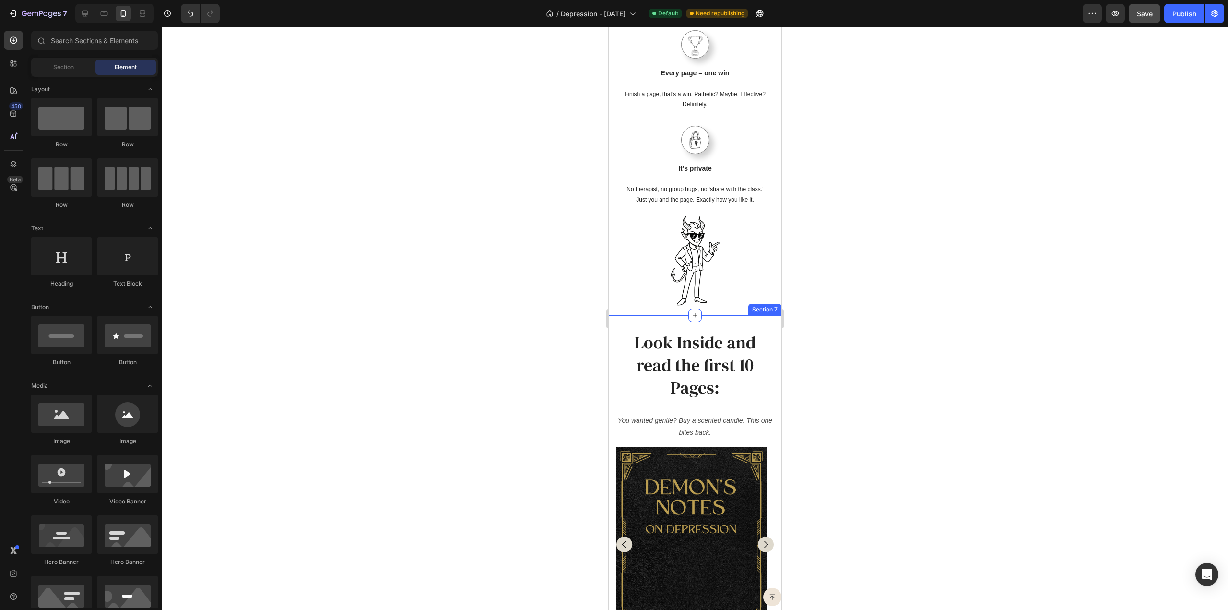
click at [704, 315] on div "Look Inside and read the first 10 Pages: Heading You wanted gentle? Buy a scent…" at bounding box center [694, 496] width 173 height 363
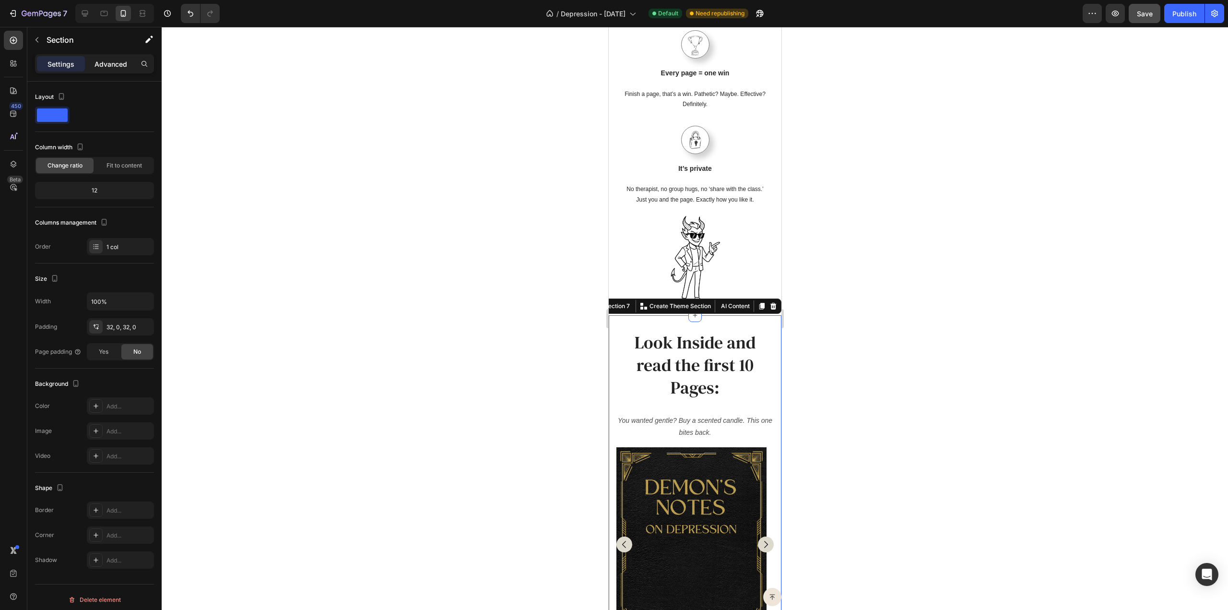
click at [110, 59] on p "Advanced" at bounding box center [111, 64] width 33 height 10
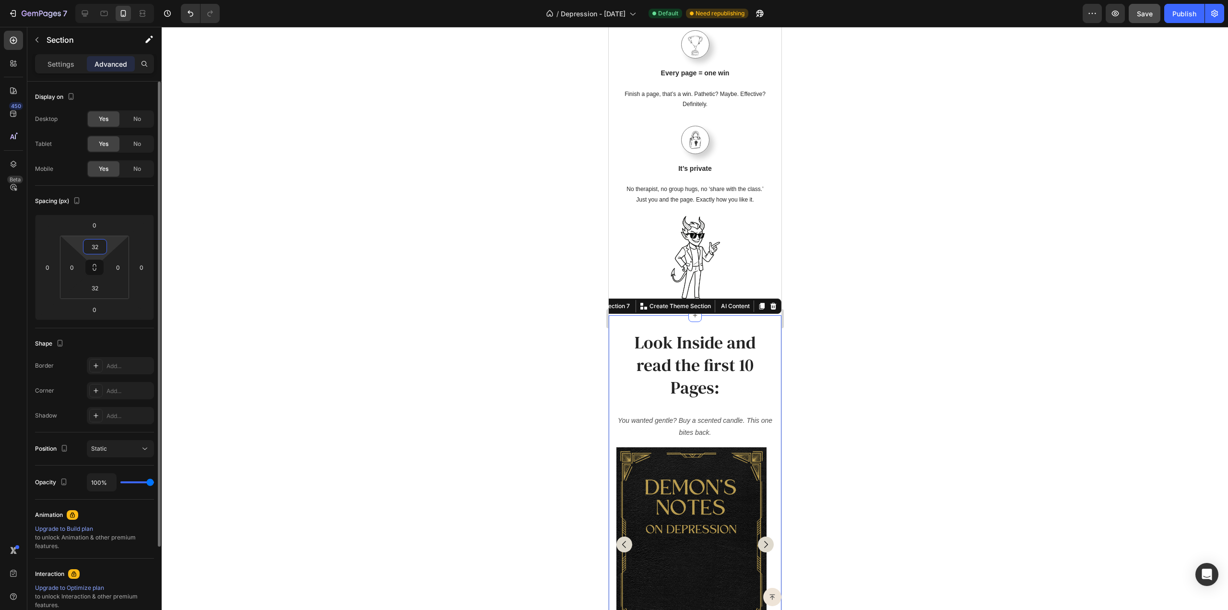
click at [101, 248] on input "32" at bounding box center [94, 246] width 19 height 14
type input "15"
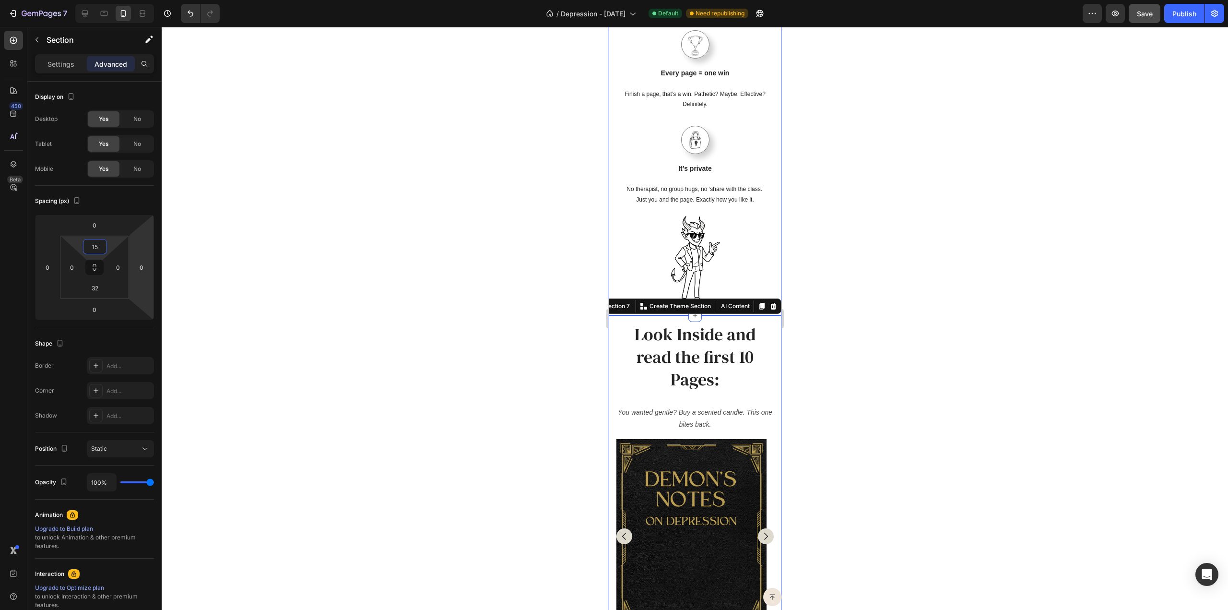
click at [827, 257] on div at bounding box center [695, 318] width 1067 height 583
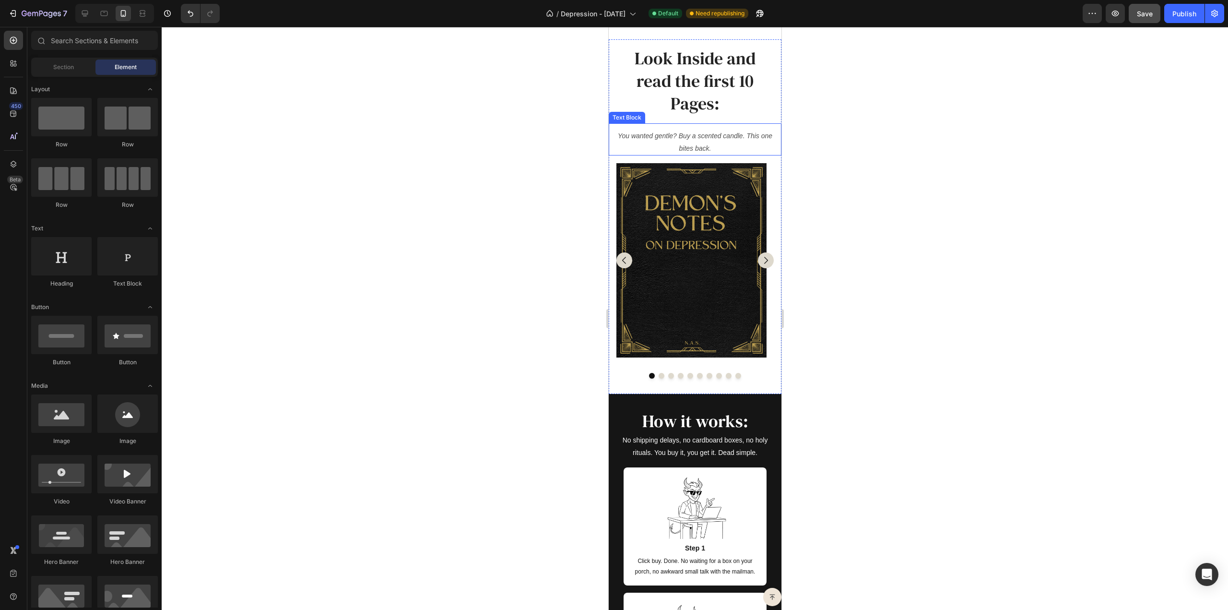
scroll to position [2159, 0]
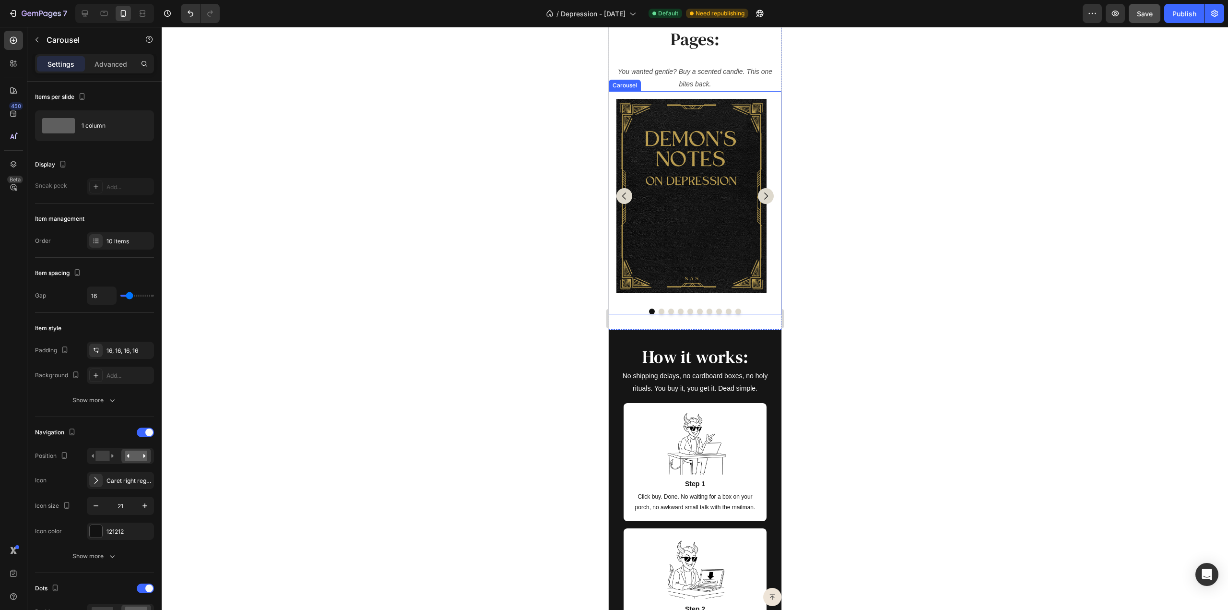
click at [760, 197] on icon "Carousel Next Arrow" at bounding box center [765, 196] width 10 height 10
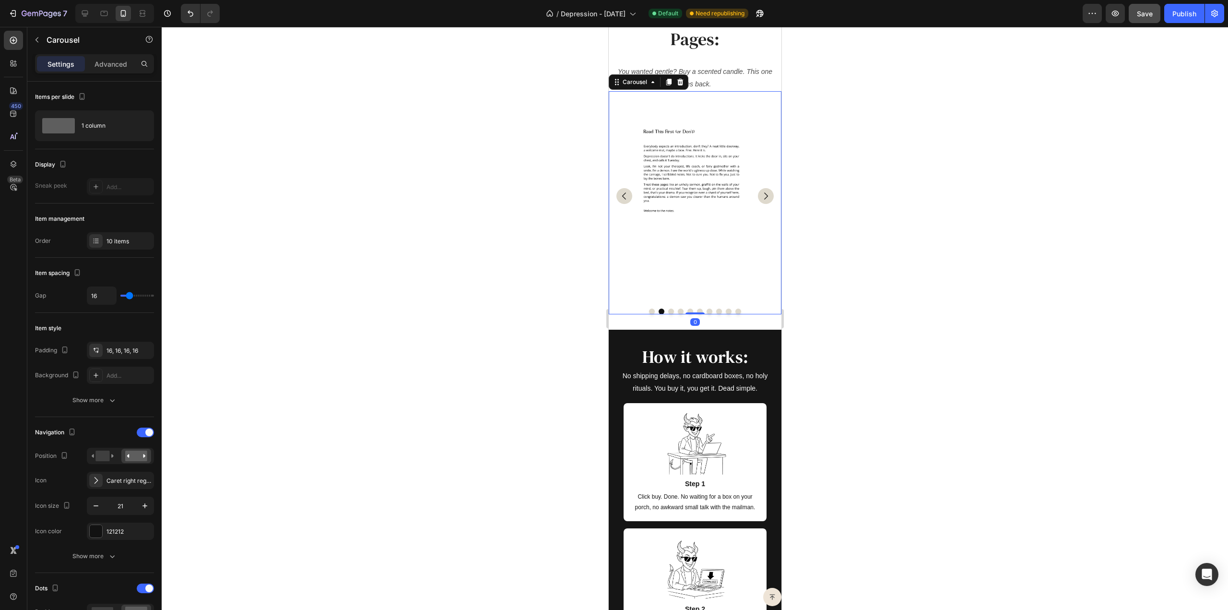
click at [760, 197] on icon "Carousel Next Arrow" at bounding box center [765, 196] width 10 height 10
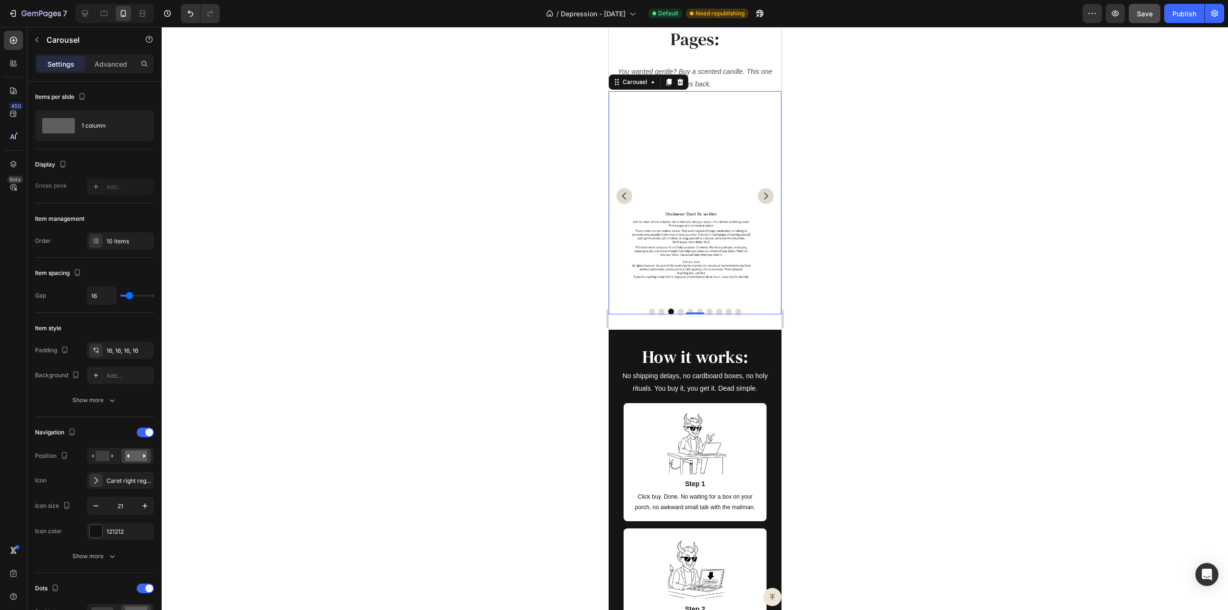
click at [760, 197] on icon "Carousel Next Arrow" at bounding box center [765, 196] width 10 height 10
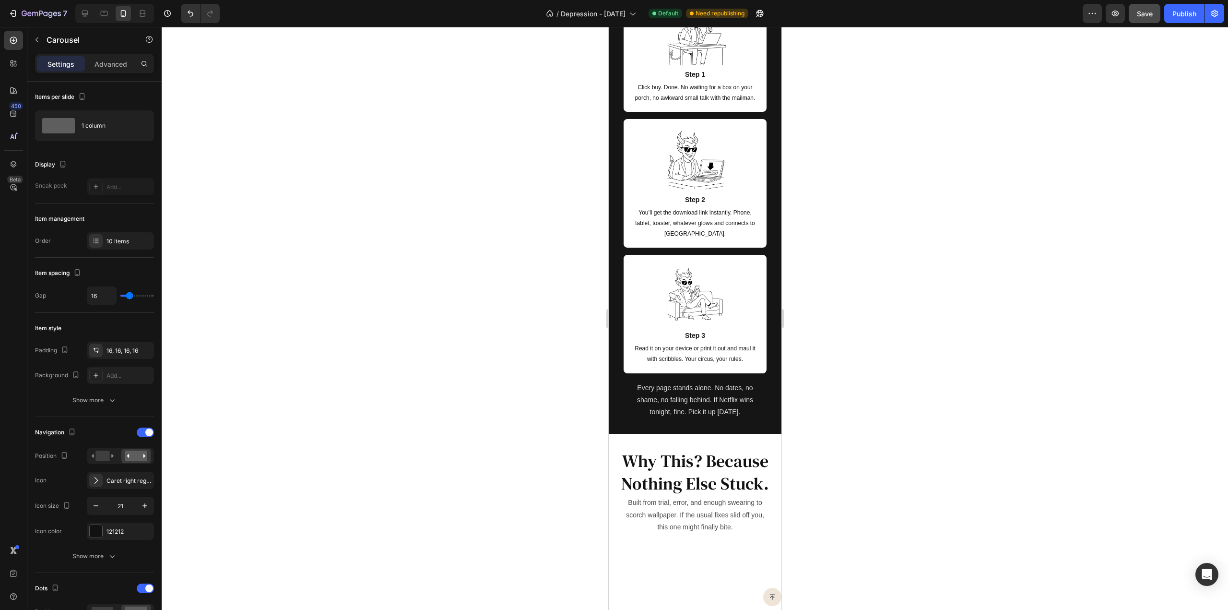
scroll to position [2352, 0]
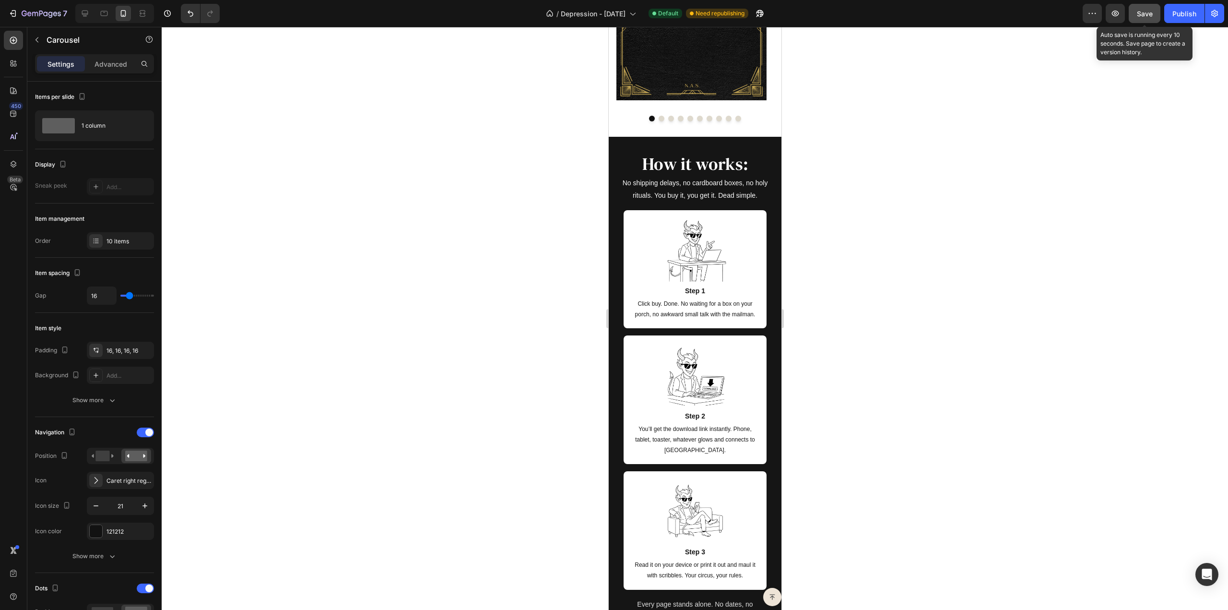
click at [1145, 15] on span "Save" at bounding box center [1145, 14] width 16 height 8
click at [1192, 10] on div "Publish" at bounding box center [1185, 14] width 24 height 10
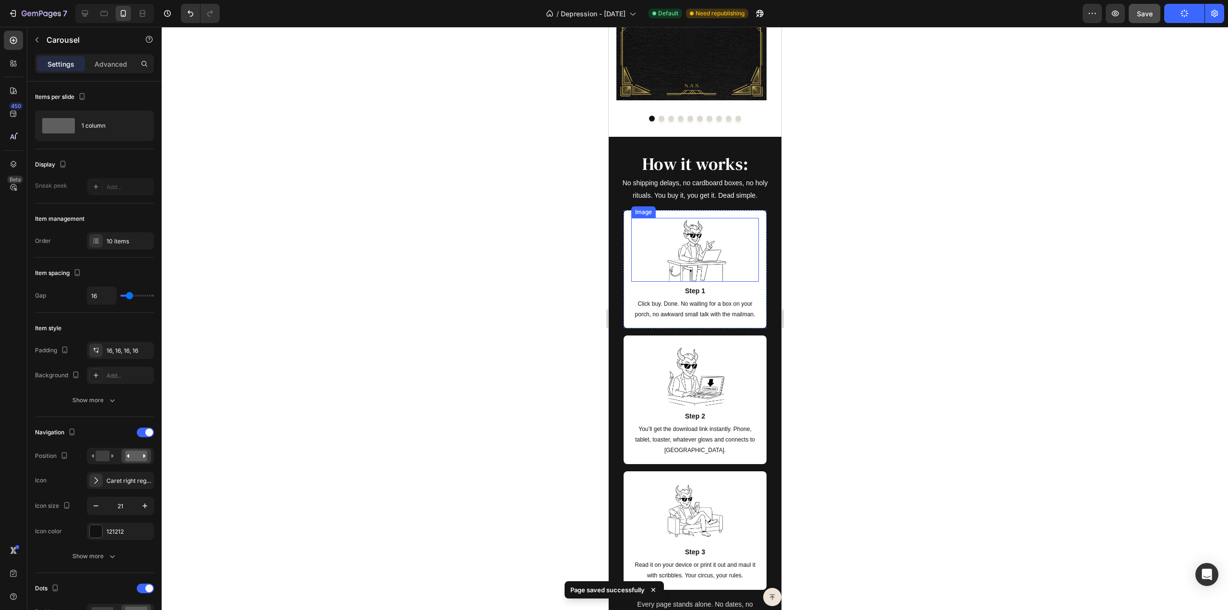
click at [668, 249] on img at bounding box center [695, 250] width 64 height 64
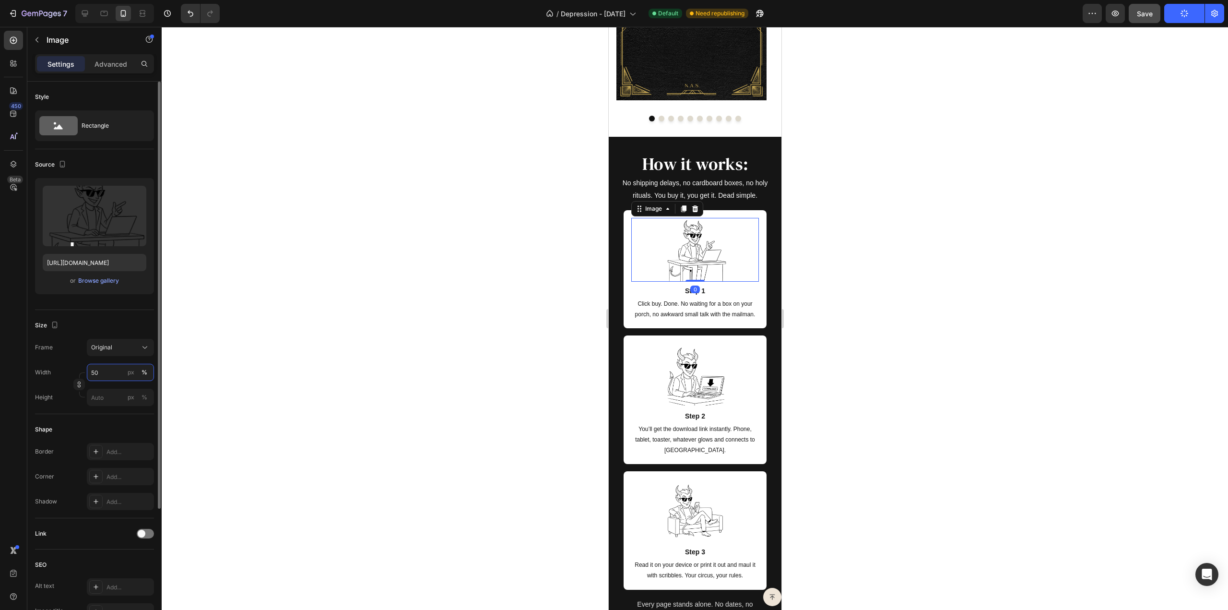
click at [109, 371] on input "50" at bounding box center [120, 372] width 67 height 17
type input "40"
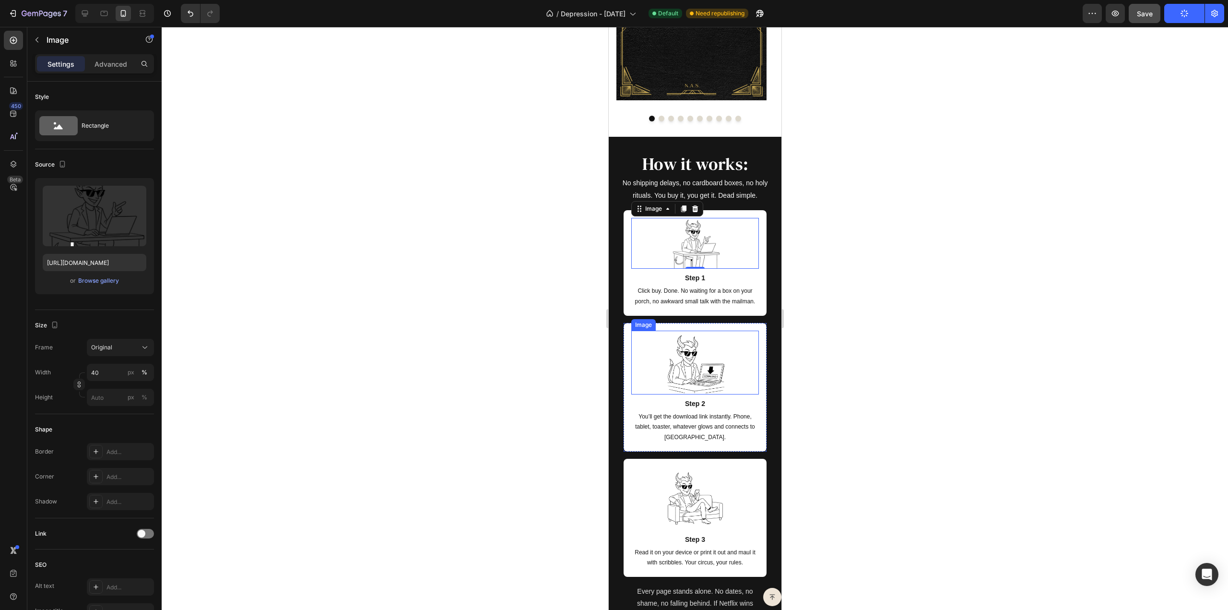
click at [673, 373] on img at bounding box center [695, 363] width 64 height 64
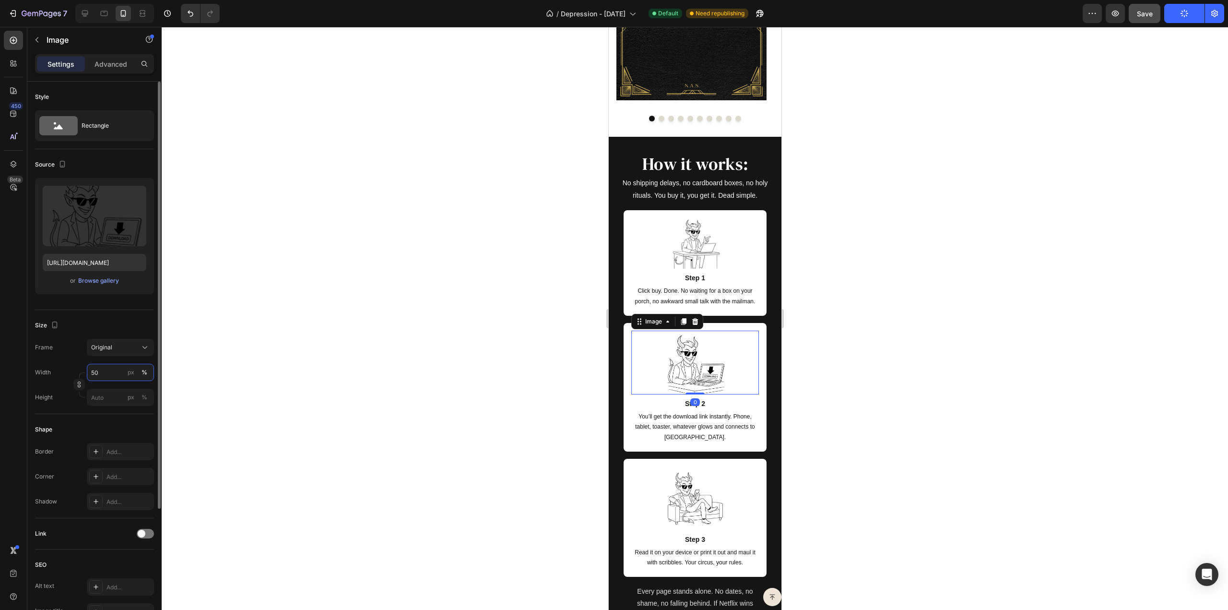
click at [97, 371] on input "50" at bounding box center [120, 372] width 67 height 17
type input "40"
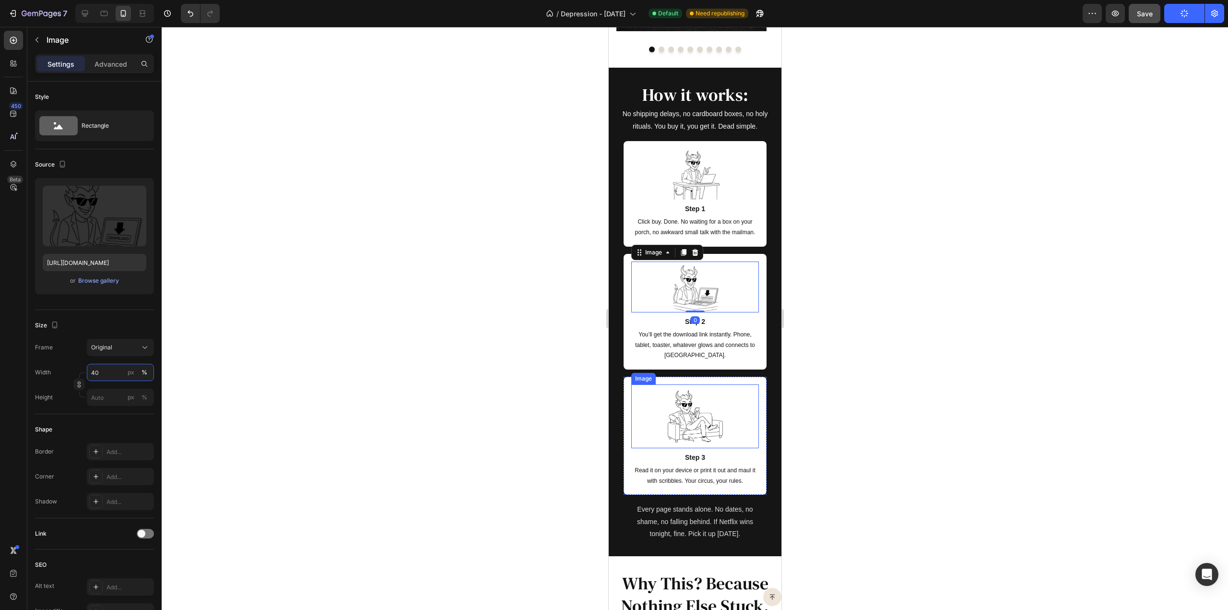
scroll to position [2448, 0]
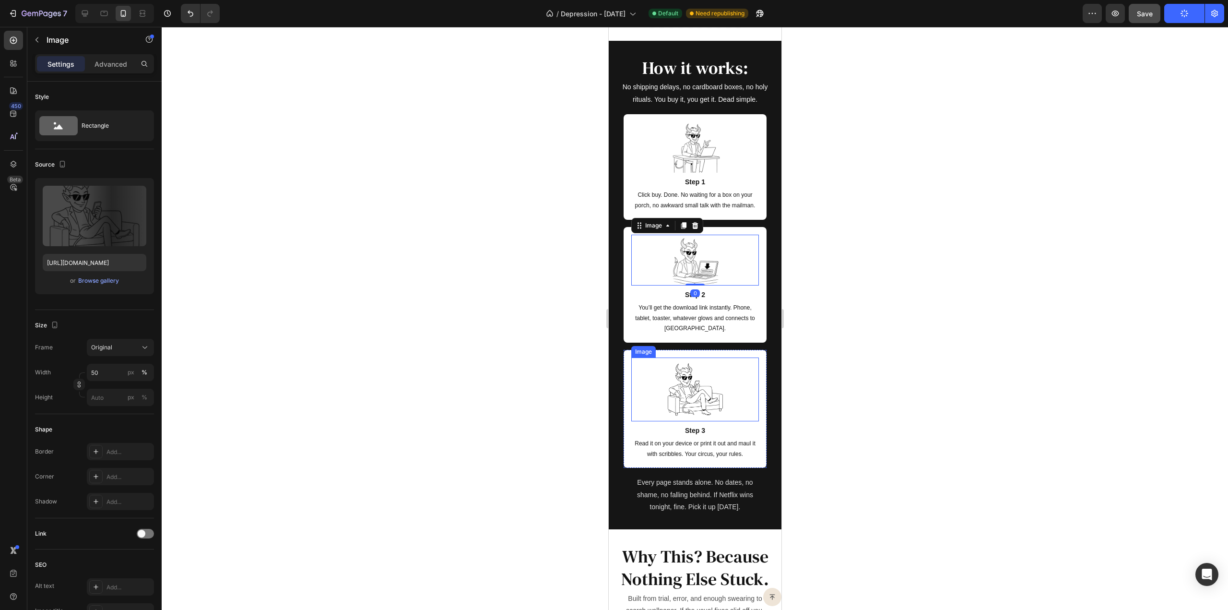
click at [688, 379] on img at bounding box center [695, 389] width 64 height 64
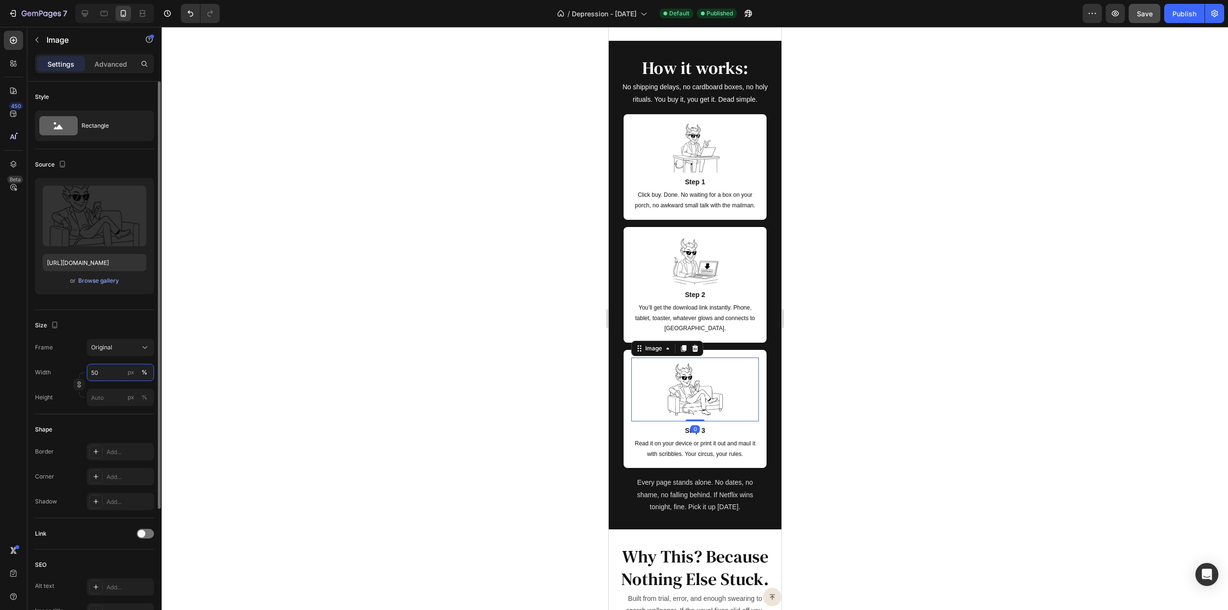
click at [103, 372] on input "50" at bounding box center [120, 372] width 67 height 17
type input "40"
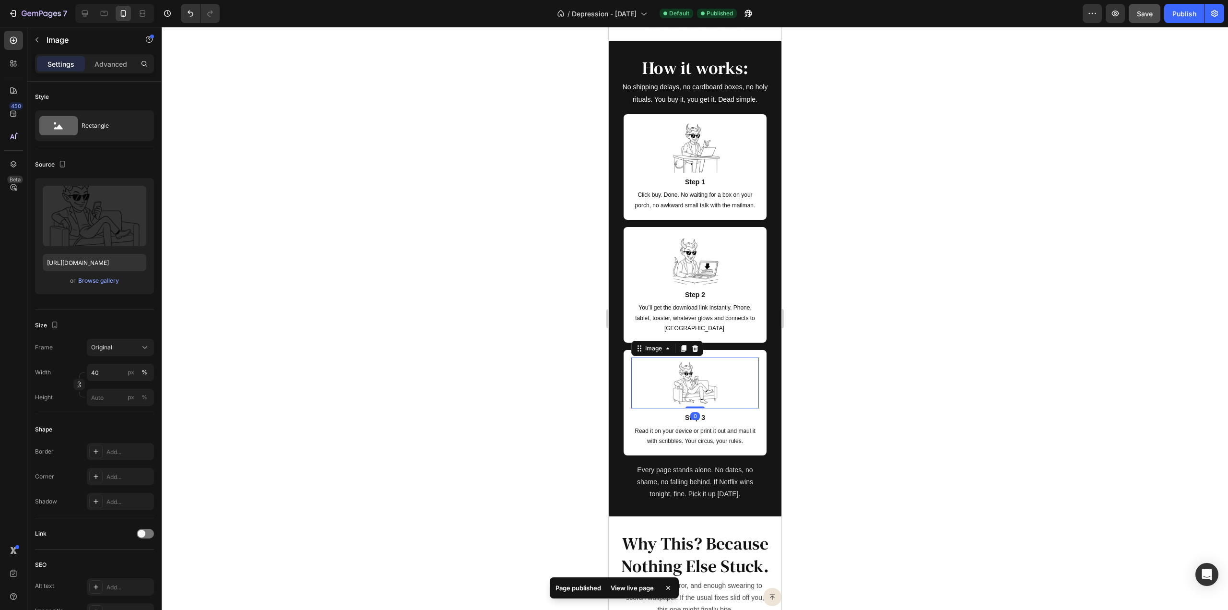
click at [837, 284] on div at bounding box center [695, 318] width 1067 height 583
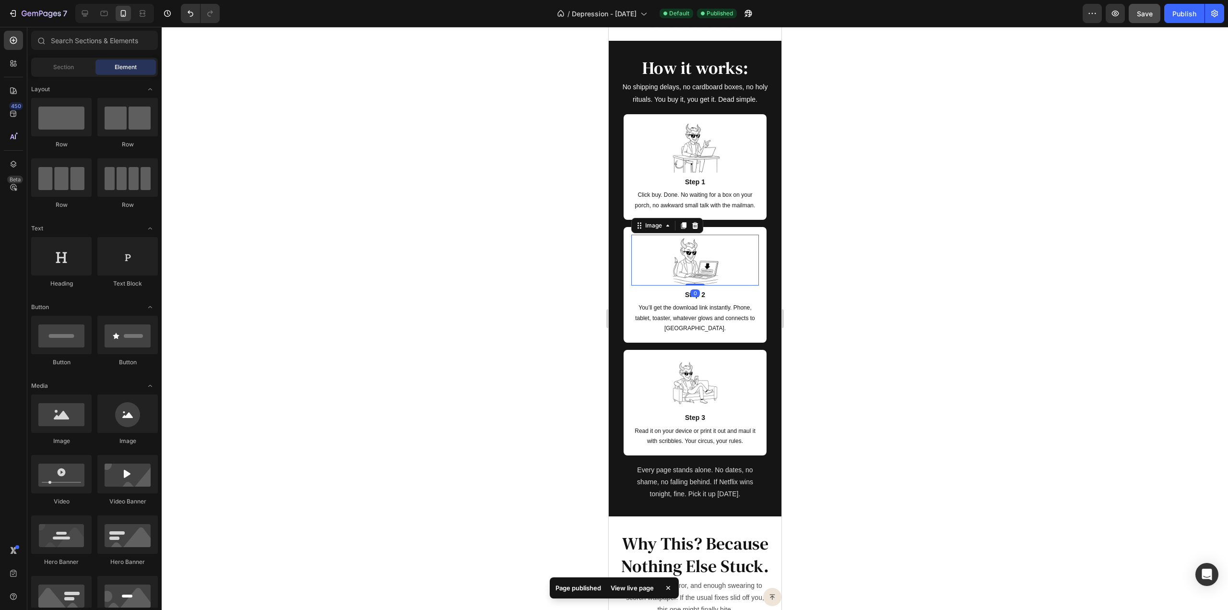
click at [702, 267] on img at bounding box center [694, 260] width 51 height 51
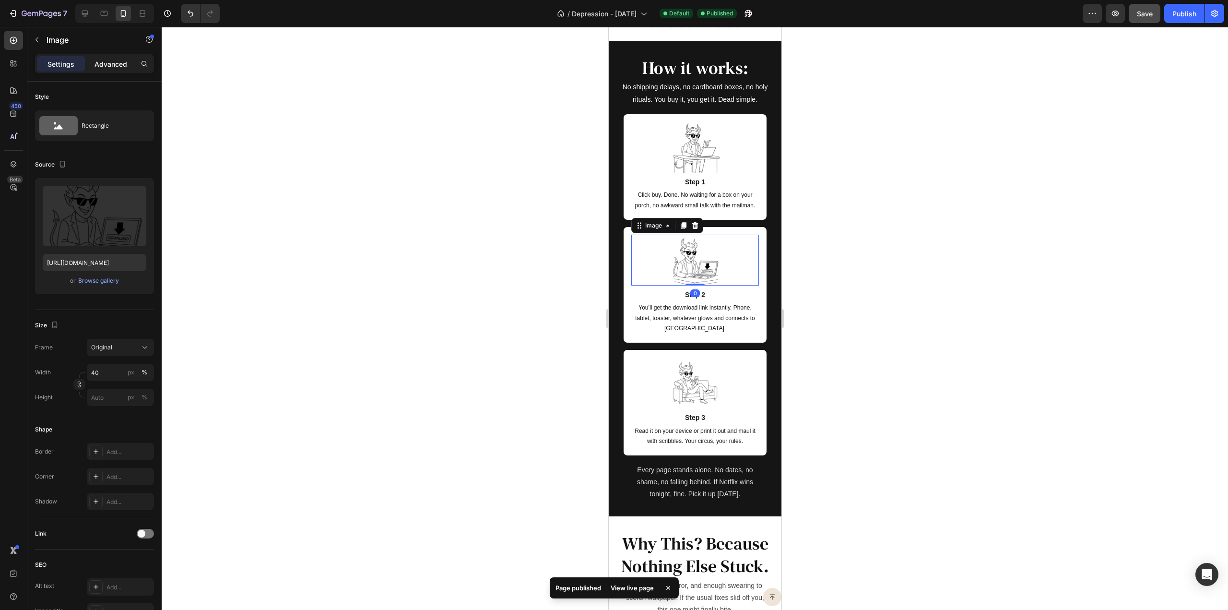
click at [117, 62] on p "Advanced" at bounding box center [111, 64] width 33 height 10
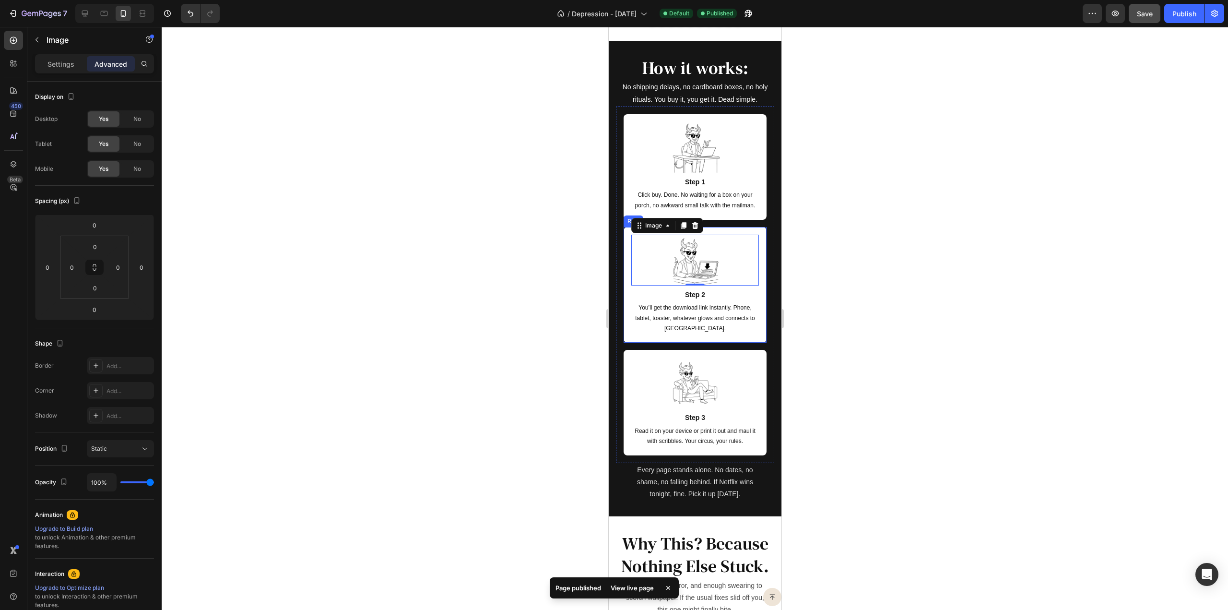
click at [628, 278] on div "Image 0 Step 2 Text Block You’ll get the download link instantly. Phone, tablet…" at bounding box center [694, 285] width 143 height 116
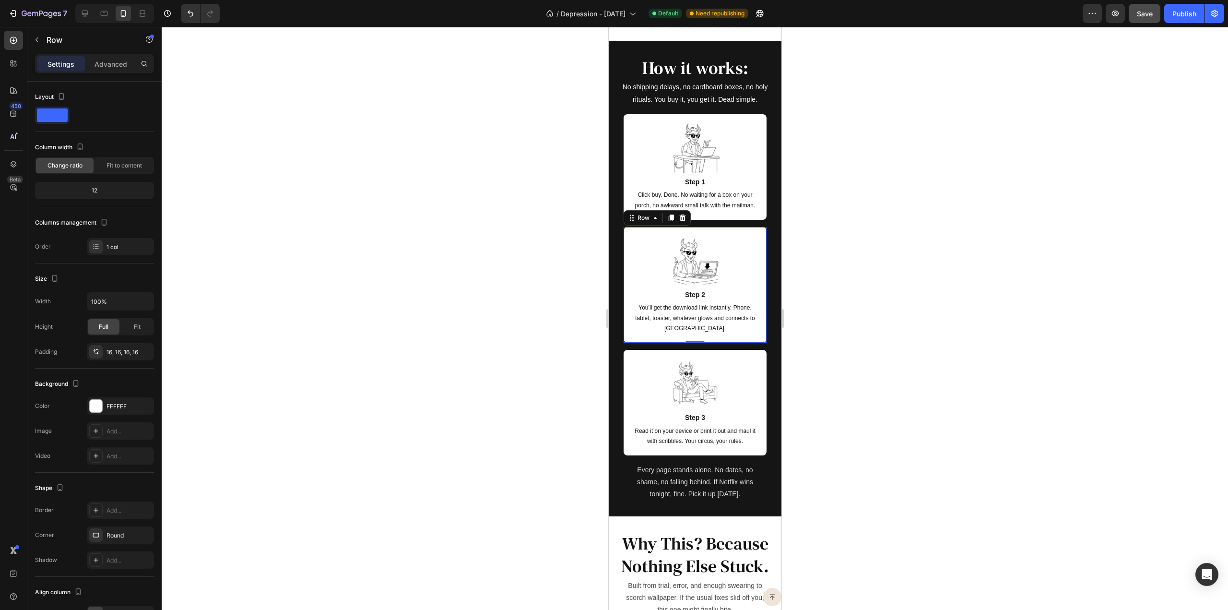
click at [854, 281] on div at bounding box center [695, 318] width 1067 height 583
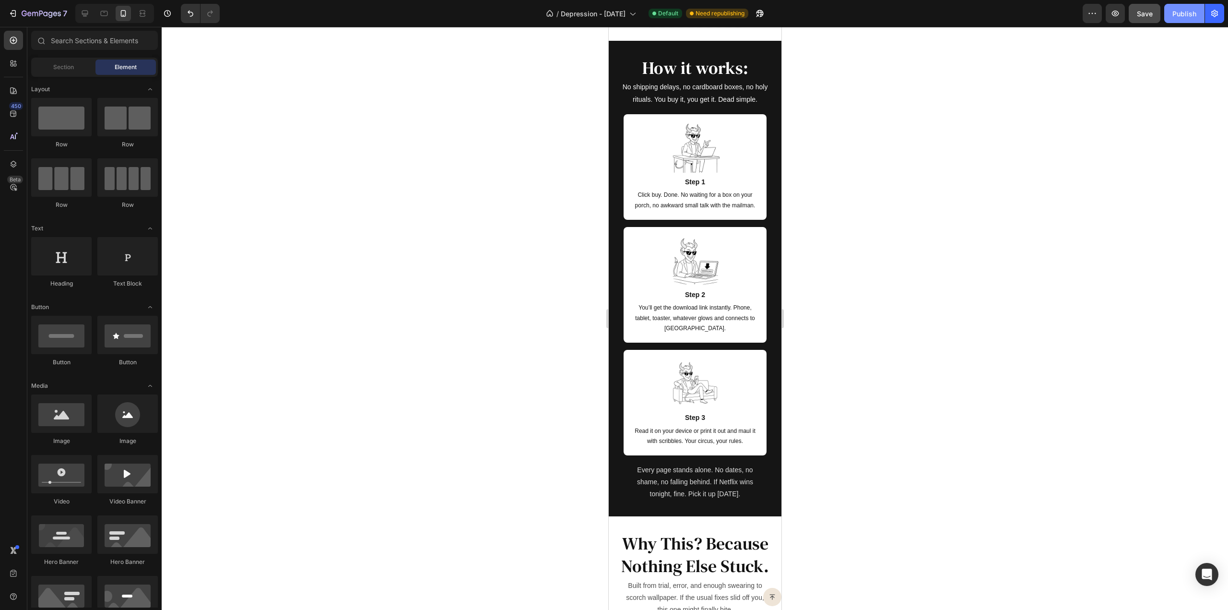
click at [1171, 16] on button "Publish" at bounding box center [1184, 13] width 40 height 19
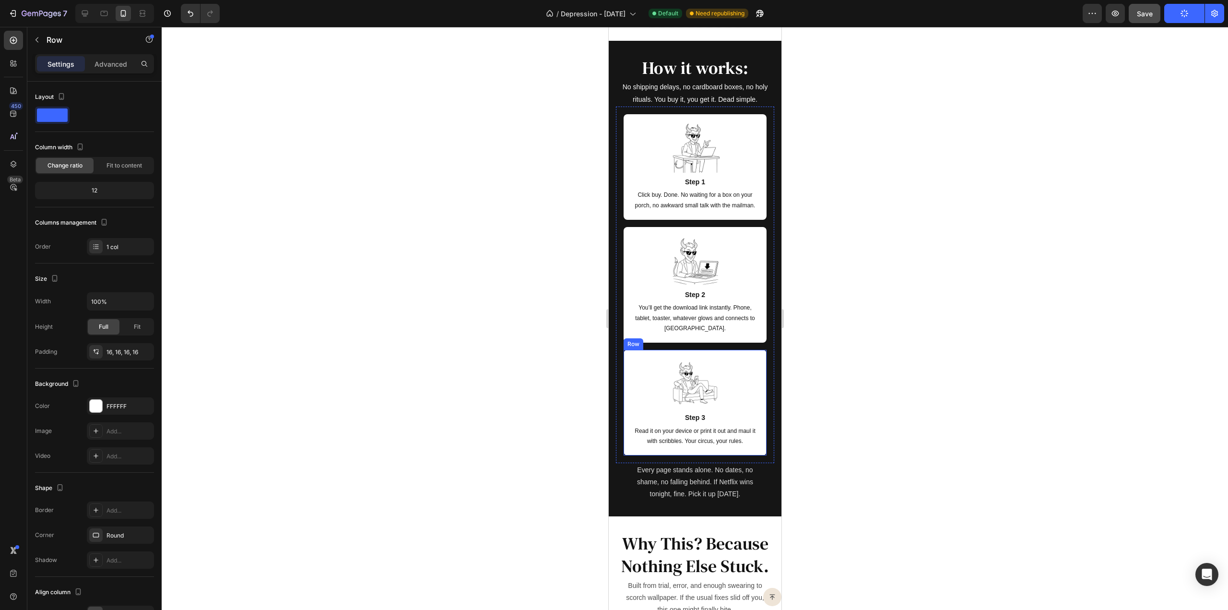
click at [629, 376] on div "Image Step 3 Text Block Read it on your device or print it out and maul it with…" at bounding box center [694, 403] width 143 height 106
click at [116, 160] on div "Fit to content" at bounding box center [124, 165] width 58 height 15
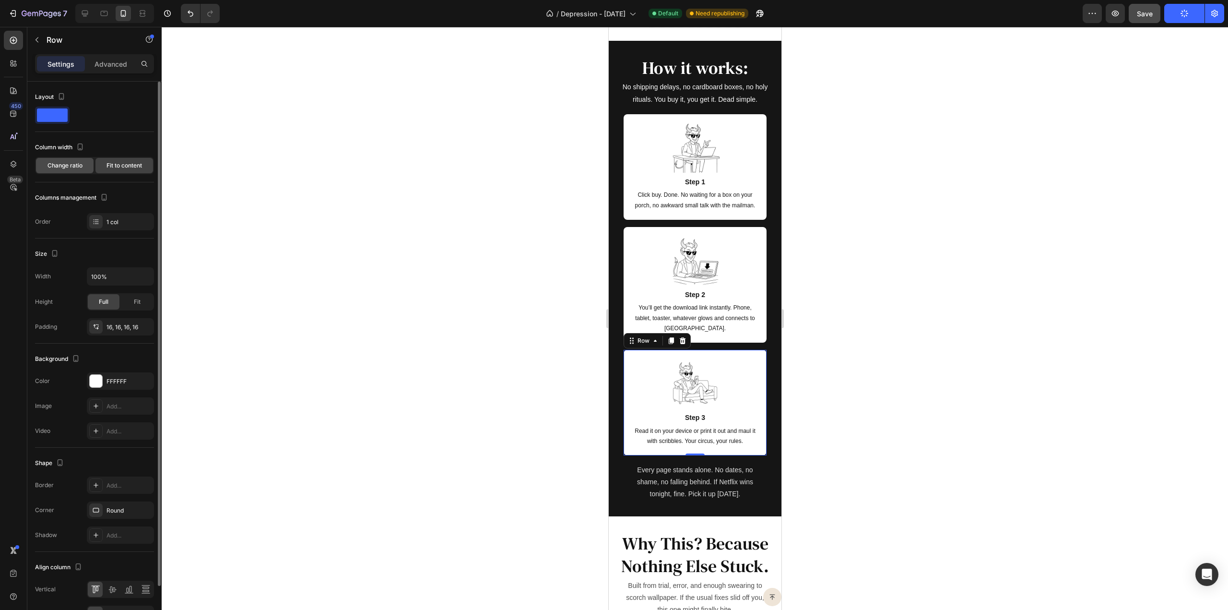
click at [53, 166] on span "Change ratio" at bounding box center [64, 165] width 35 height 9
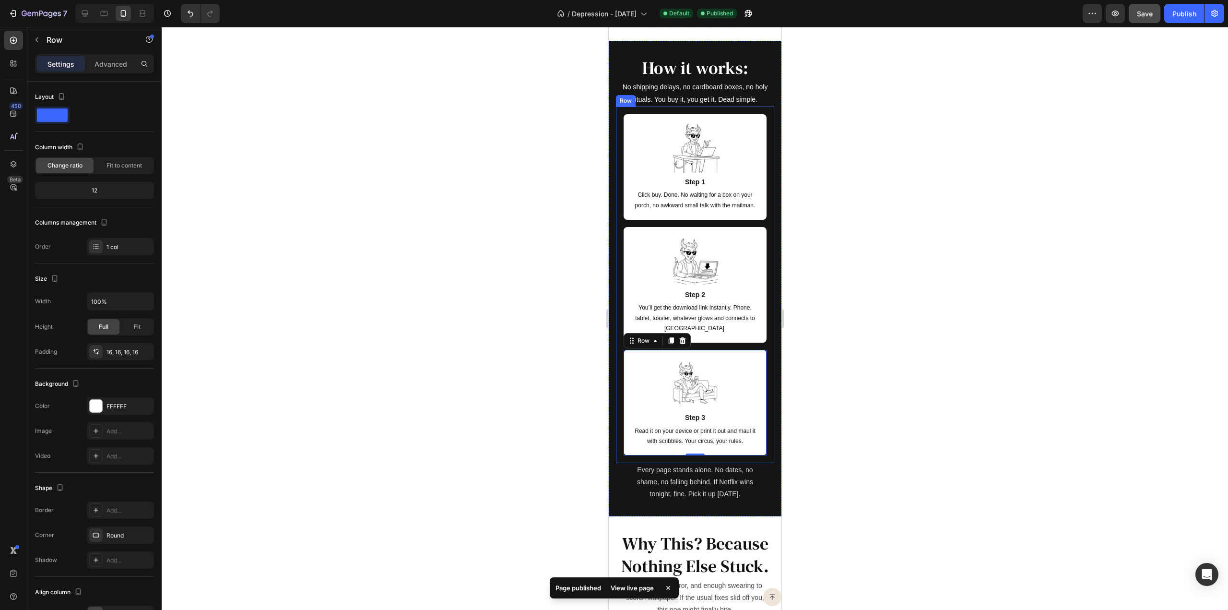
click at [628, 109] on div "Image Step 3 Text Block Read it on your device or print it out and maul it with…" at bounding box center [695, 285] width 158 height 356
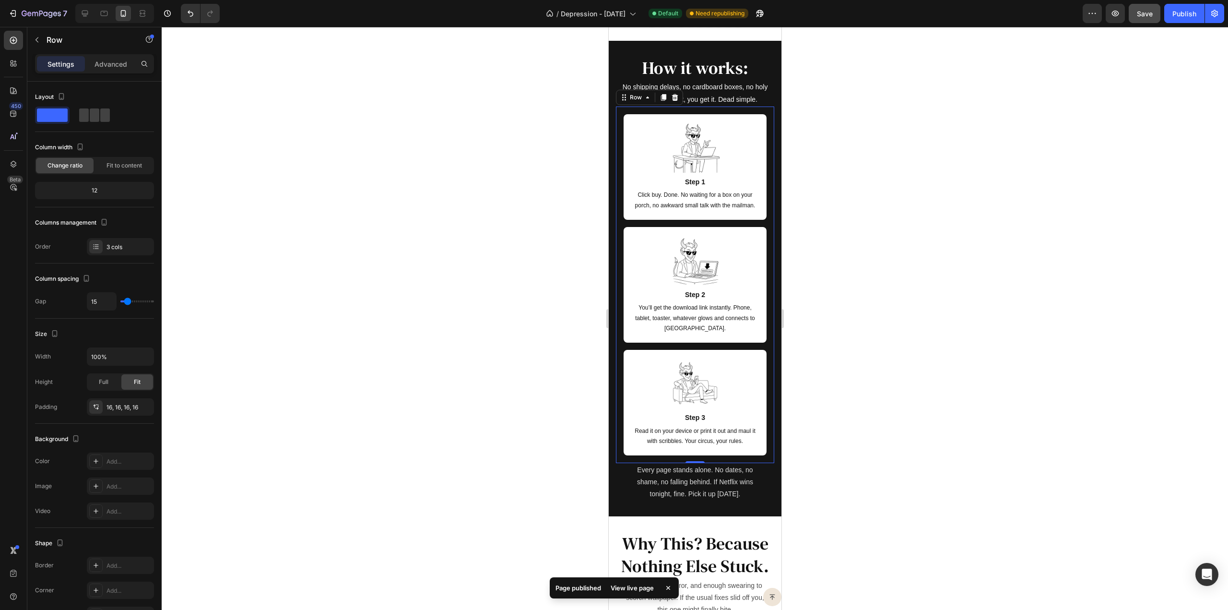
click at [902, 236] on div at bounding box center [695, 318] width 1067 height 583
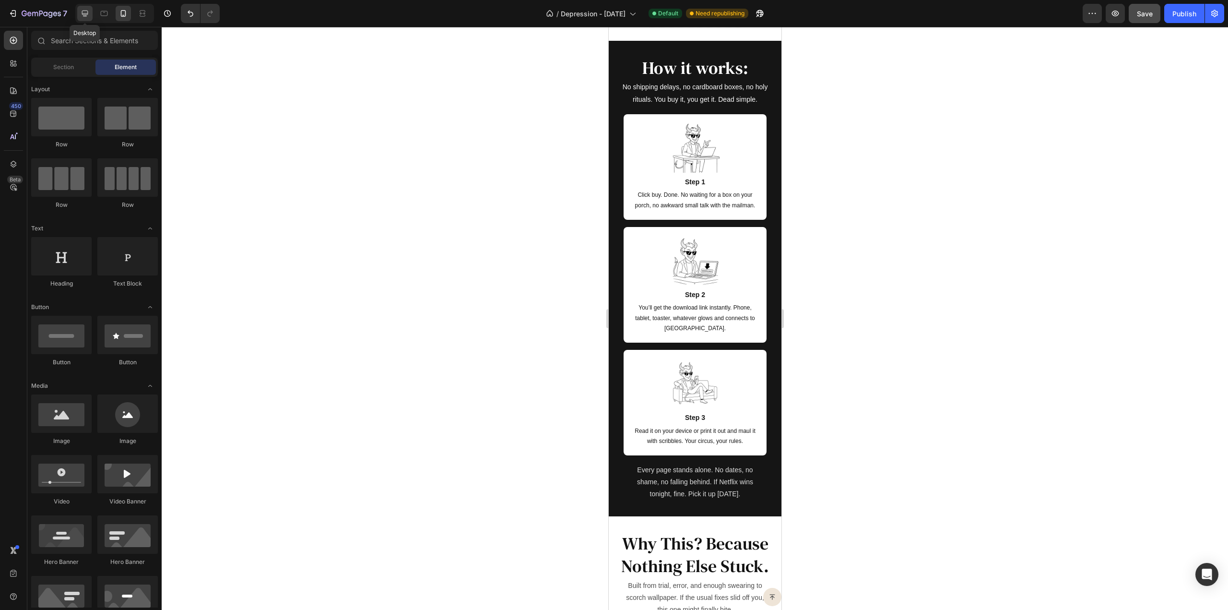
click at [87, 14] on icon at bounding box center [85, 14] width 6 height 6
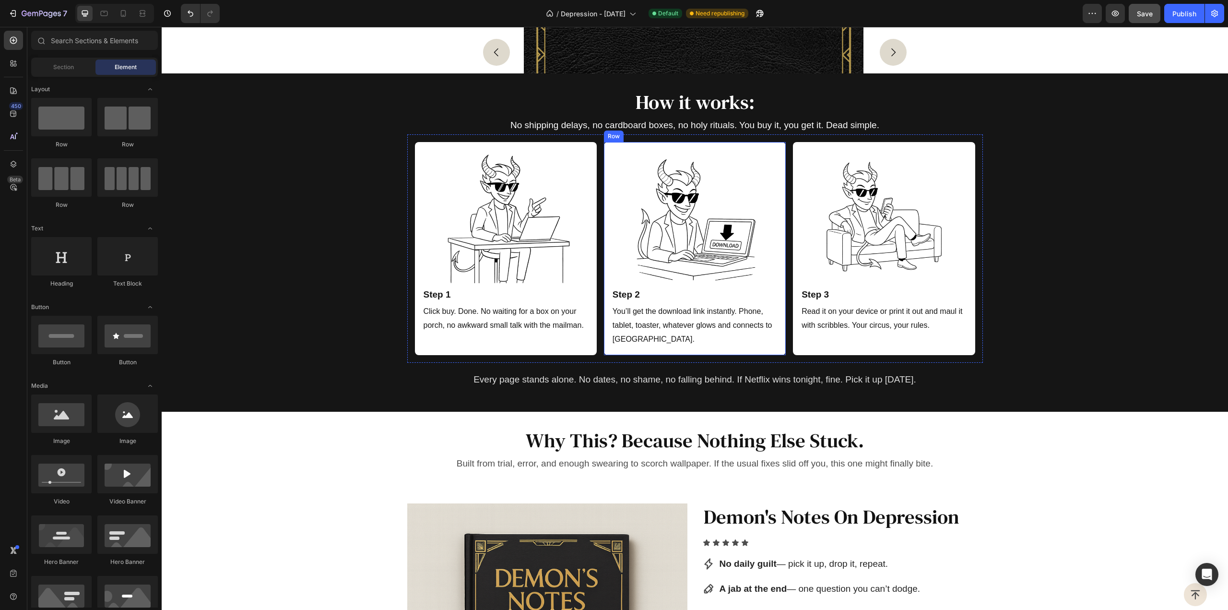
scroll to position [2352, 0]
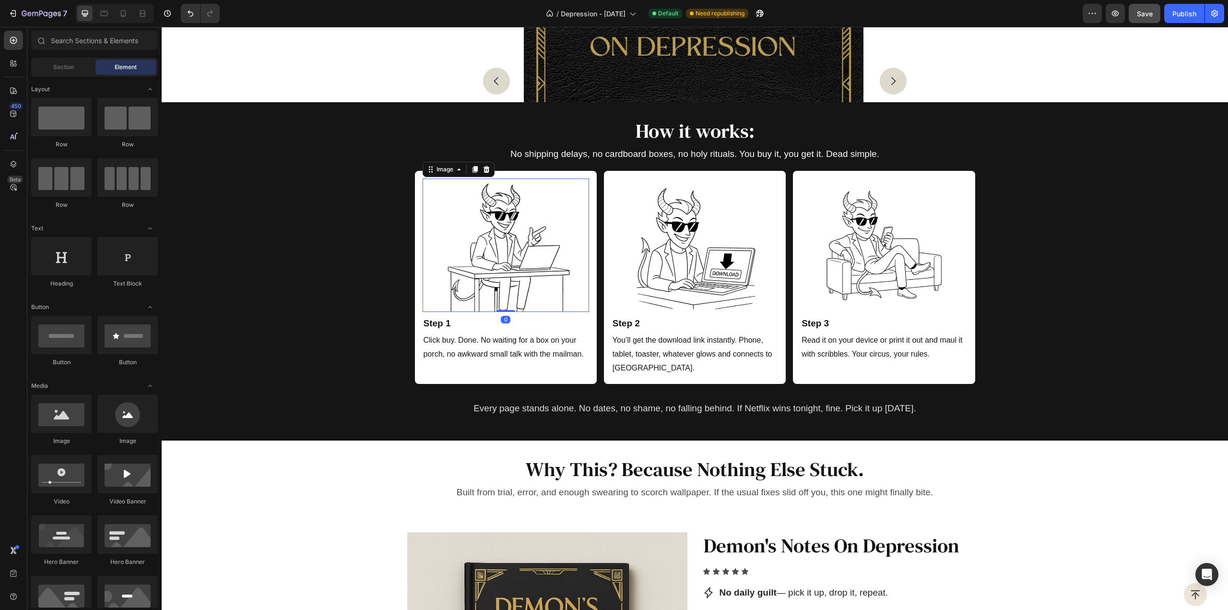
click at [470, 260] on img at bounding box center [505, 244] width 133 height 133
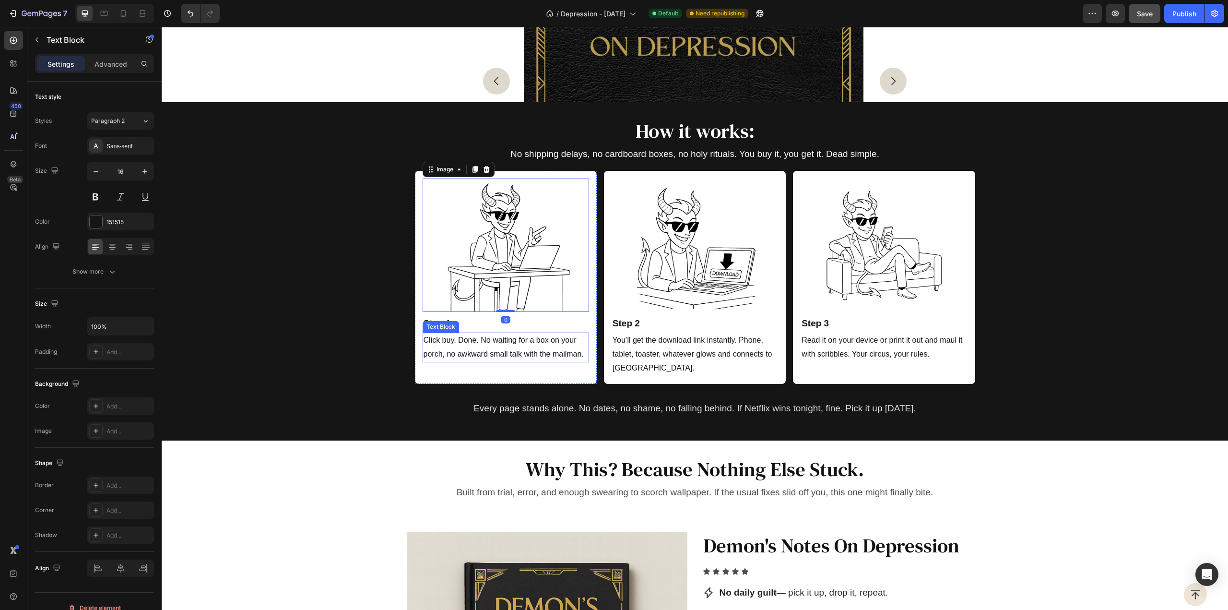
click at [462, 338] on div "How it works: Heading No shipping delays, no cardboard boxes, no holy rituals. …" at bounding box center [695, 271] width 1067 height 338
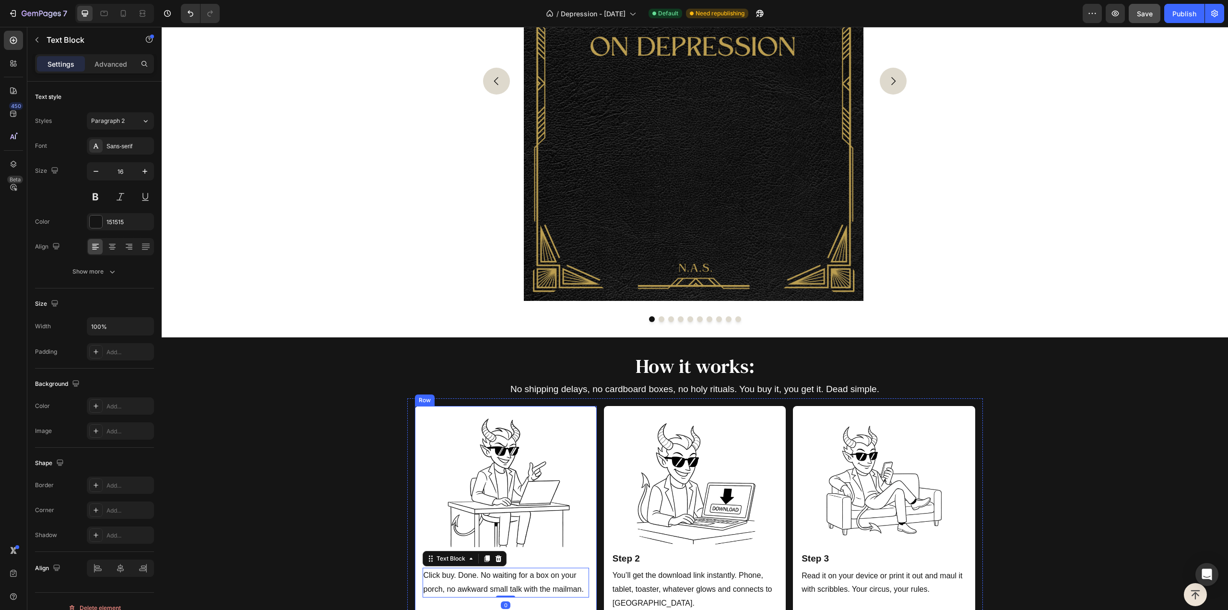
scroll to position [2544, 0]
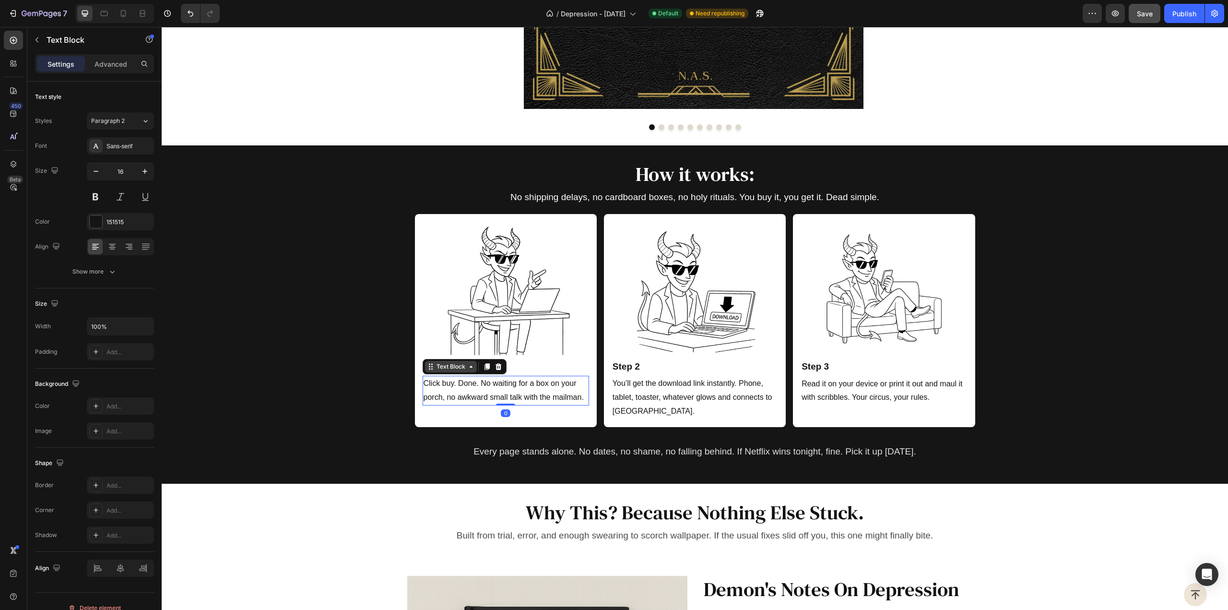
click at [458, 367] on div "Text Block" at bounding box center [451, 366] width 33 height 9
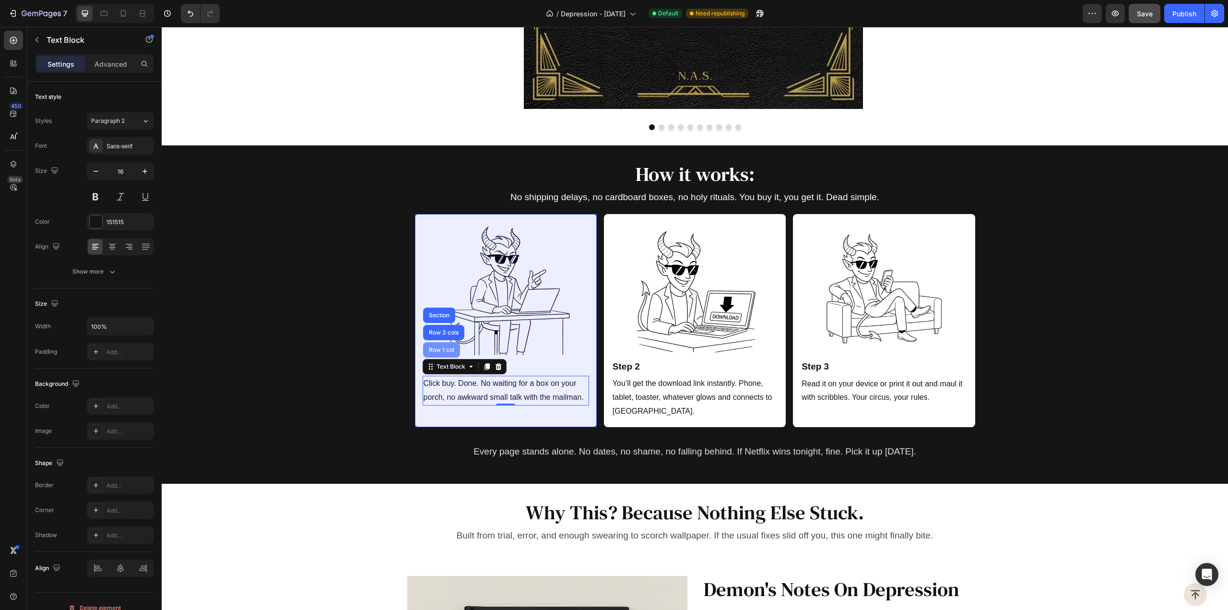
click at [438, 348] on div "Row 1 col" at bounding box center [441, 350] width 29 height 6
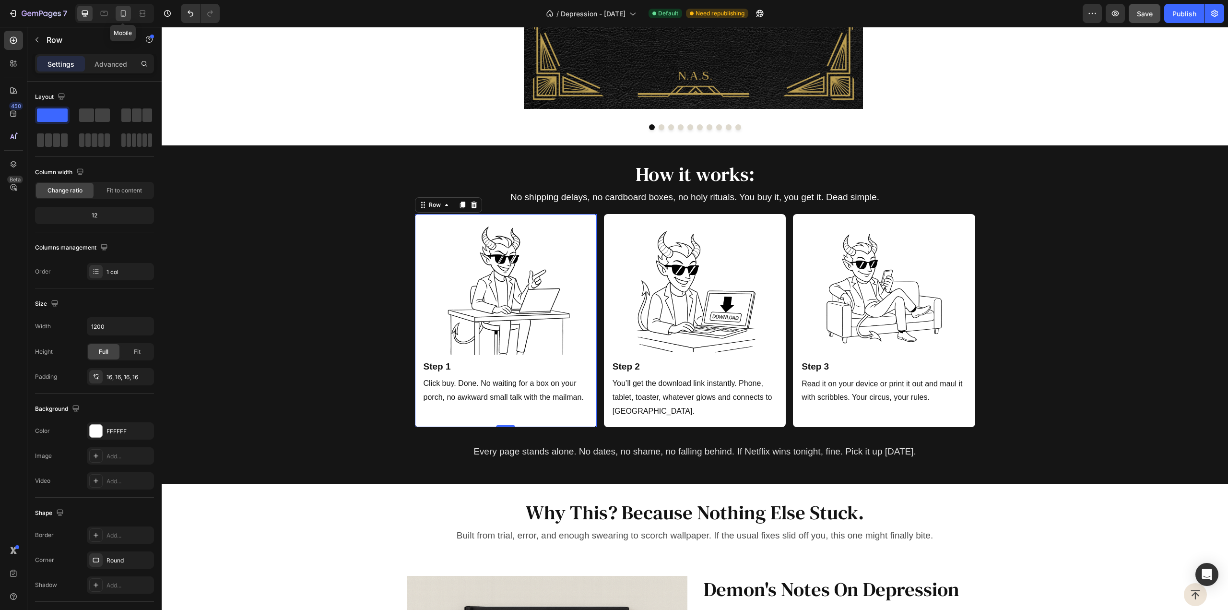
click at [119, 15] on icon at bounding box center [124, 14] width 10 height 10
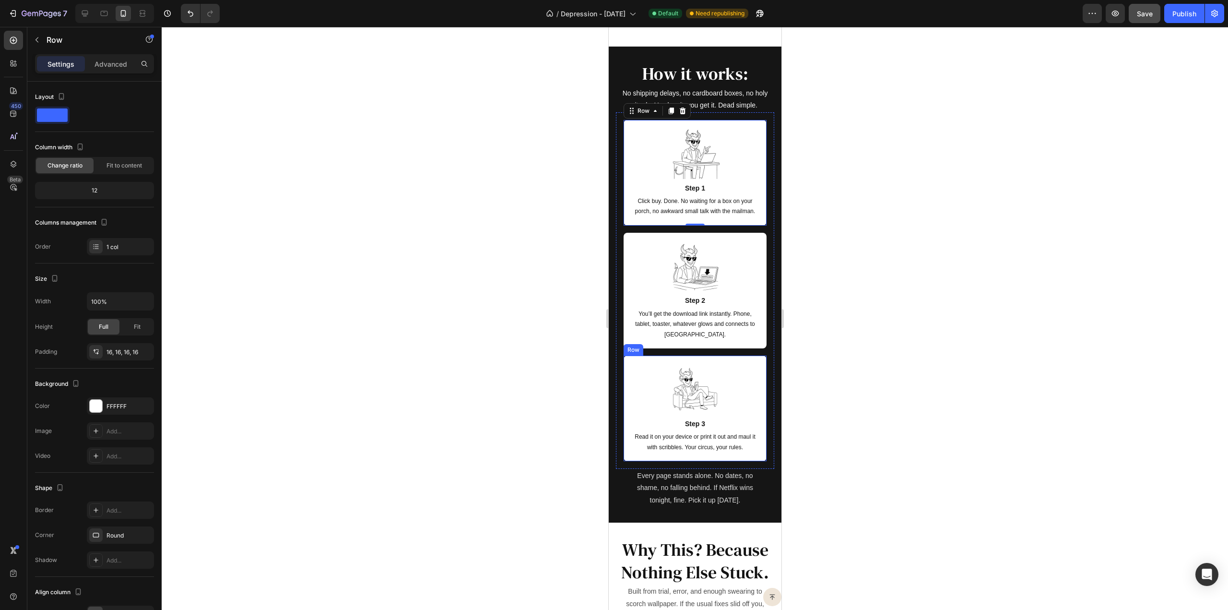
scroll to position [2416, 0]
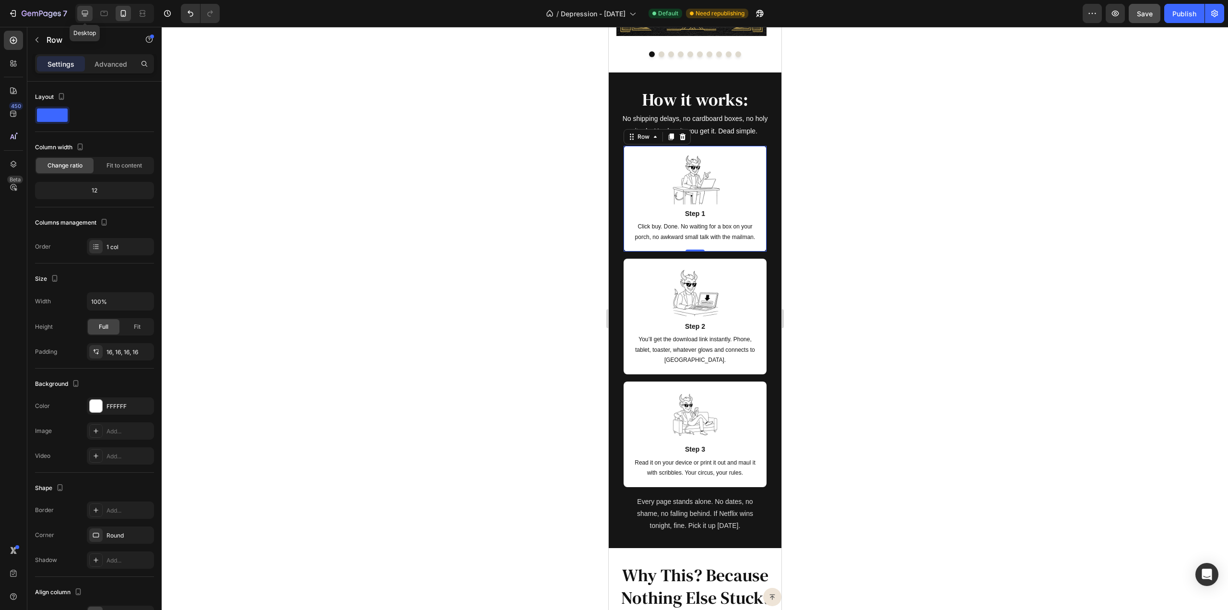
click at [87, 8] on div at bounding box center [84, 13] width 15 height 15
type input "1200"
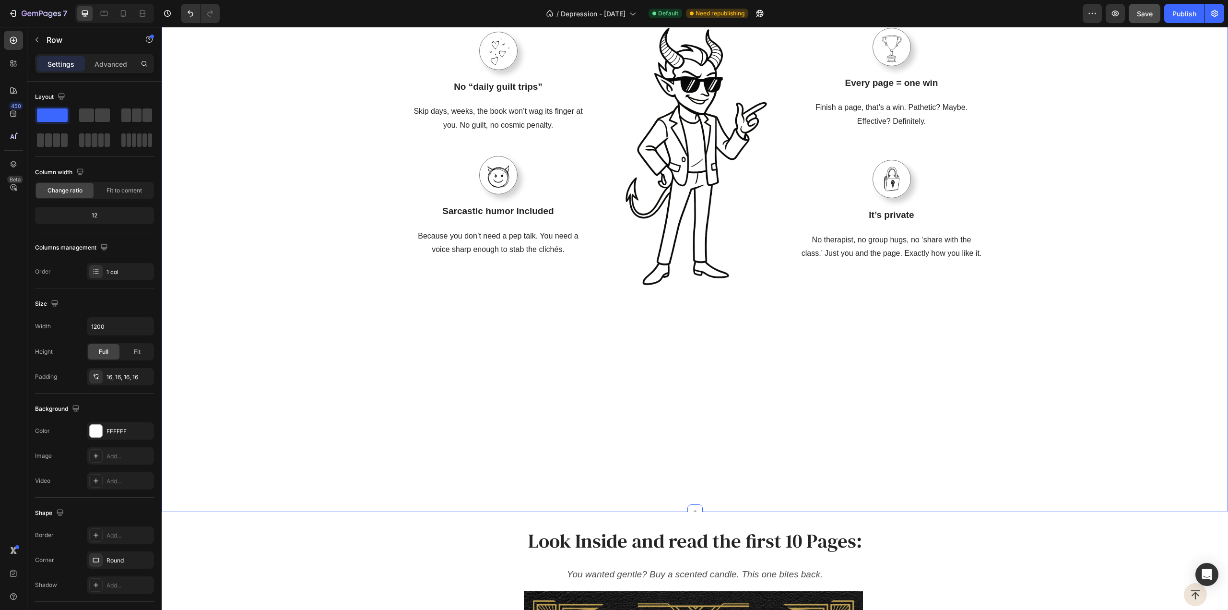
scroll to position [1437, 0]
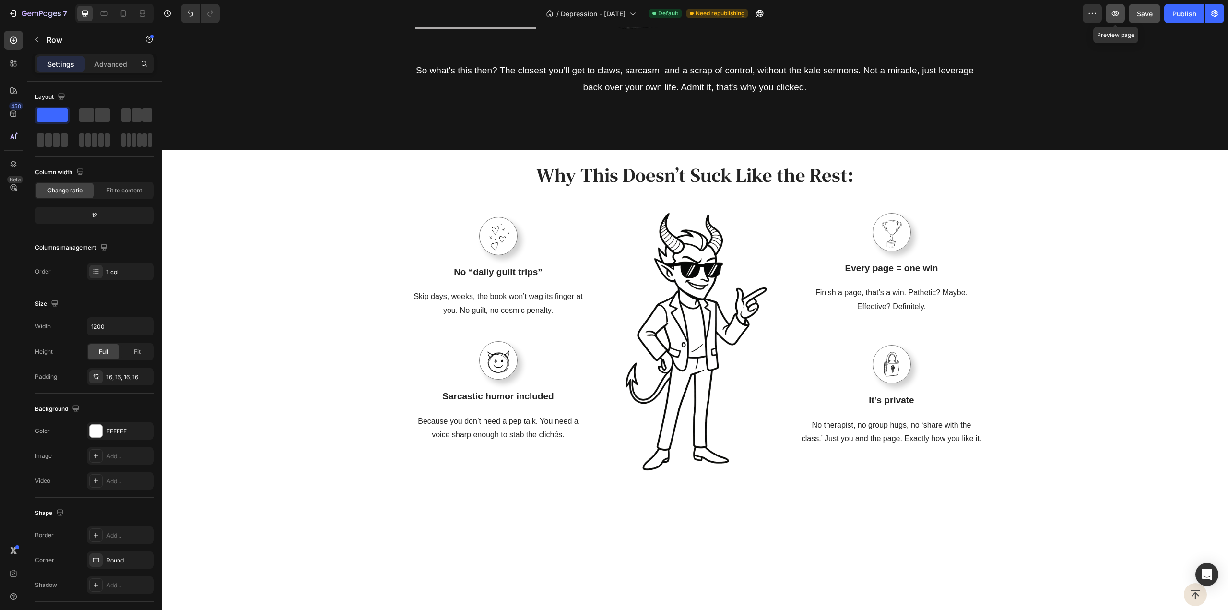
click at [1116, 10] on icon "button" at bounding box center [1116, 14] width 10 height 10
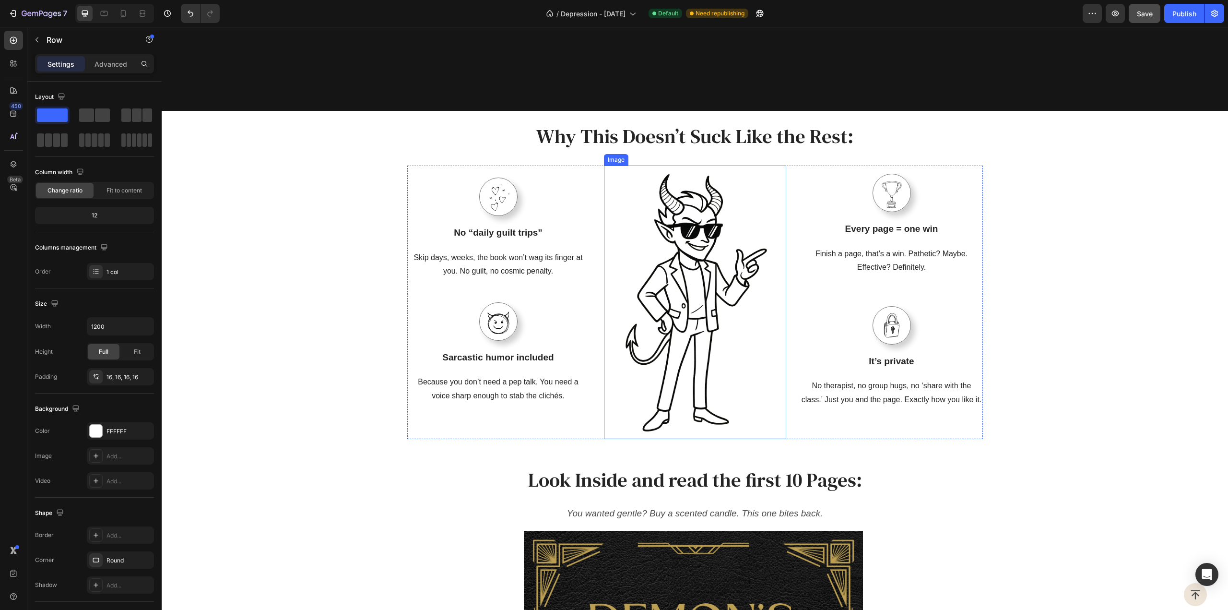
scroll to position [1725, 0]
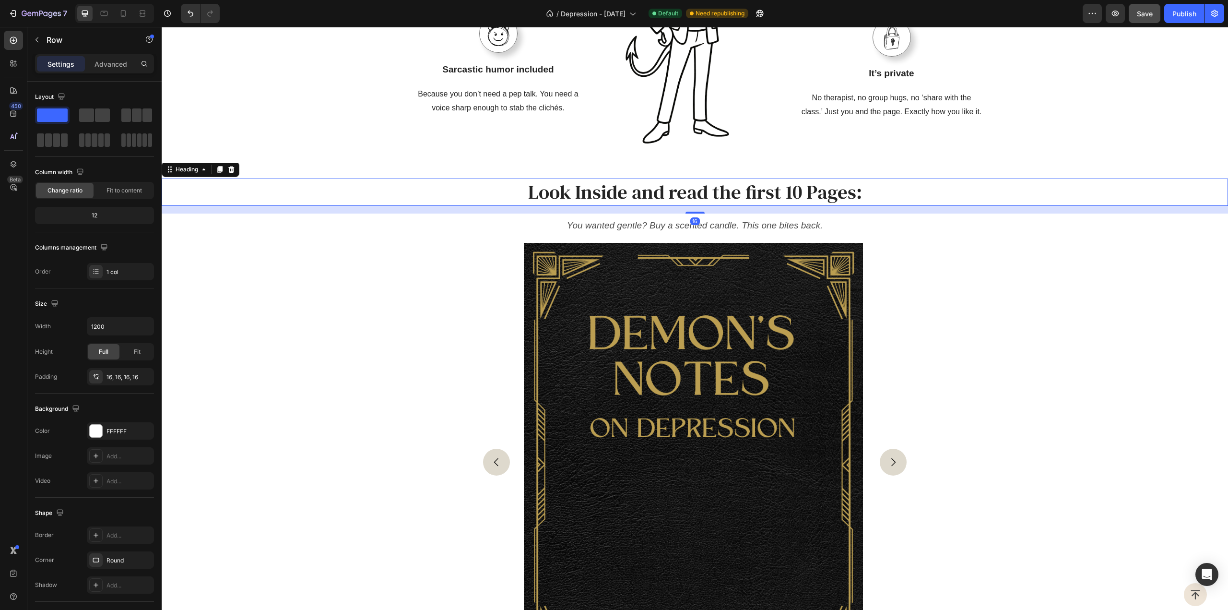
click at [427, 196] on h2 "Look Inside and read the first 10 Pages:" at bounding box center [694, 191] width 1043 height 27
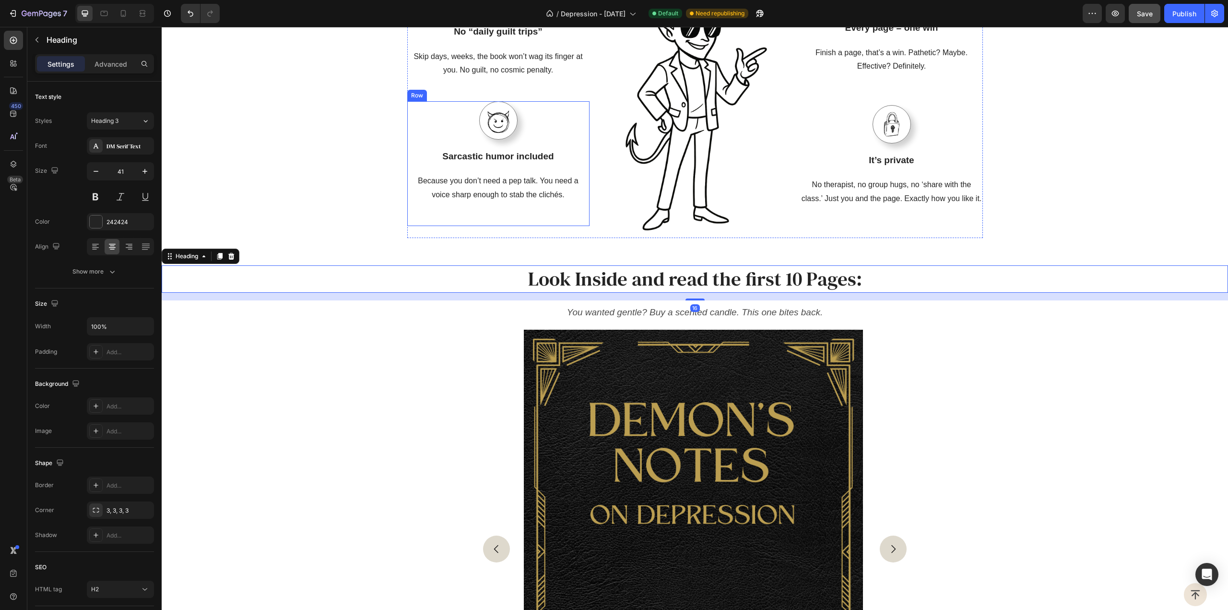
scroll to position [1629, 0]
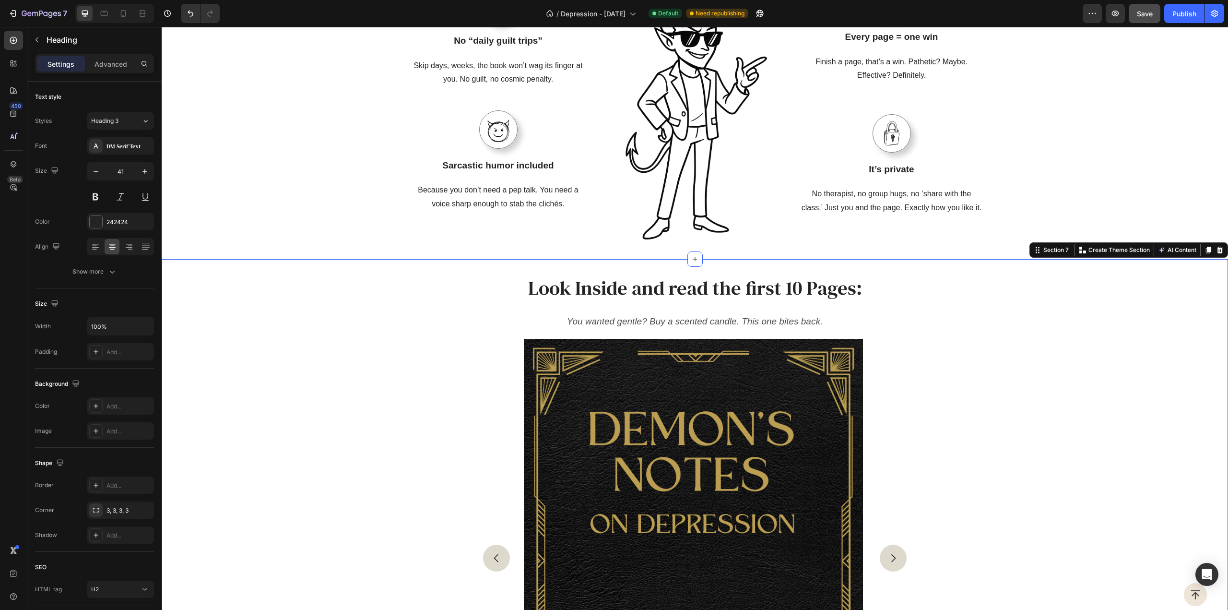
click at [451, 332] on div "Image Image Image Image Image Image Image Image Image Image Carousel" at bounding box center [695, 565] width 1067 height 468
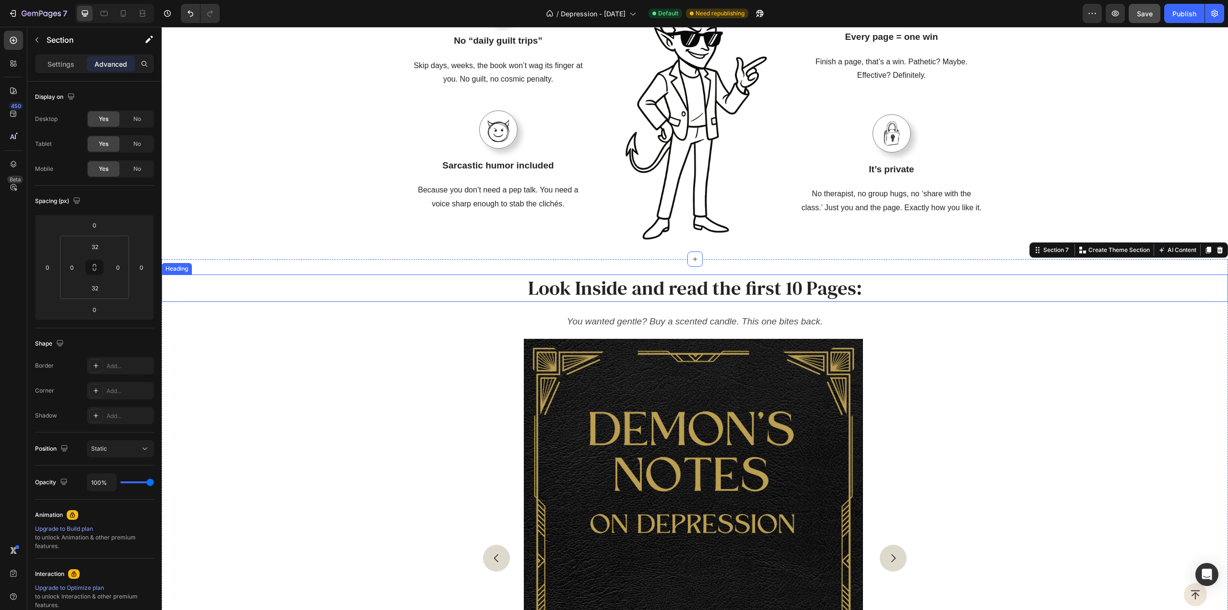
click at [458, 294] on h2 "Look Inside and read the first 10 Pages:" at bounding box center [694, 287] width 1043 height 27
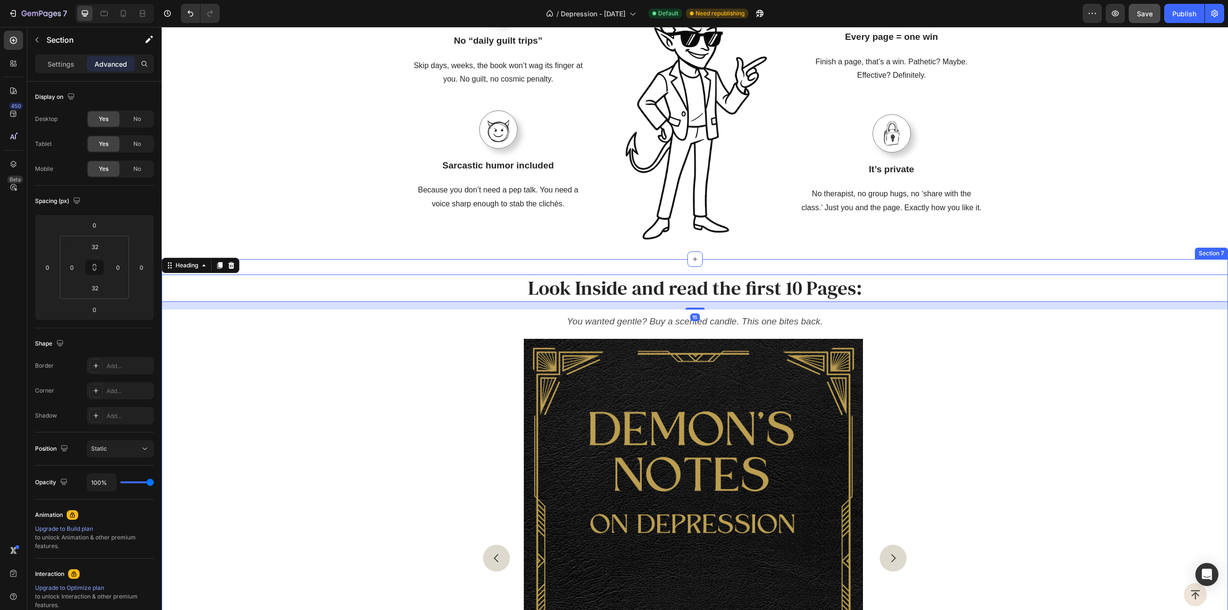
click at [455, 270] on div "Look Inside and read the first 10 Pages: Heading 16 You wanted gentle? Buy a sc…" at bounding box center [695, 536] width 1067 height 555
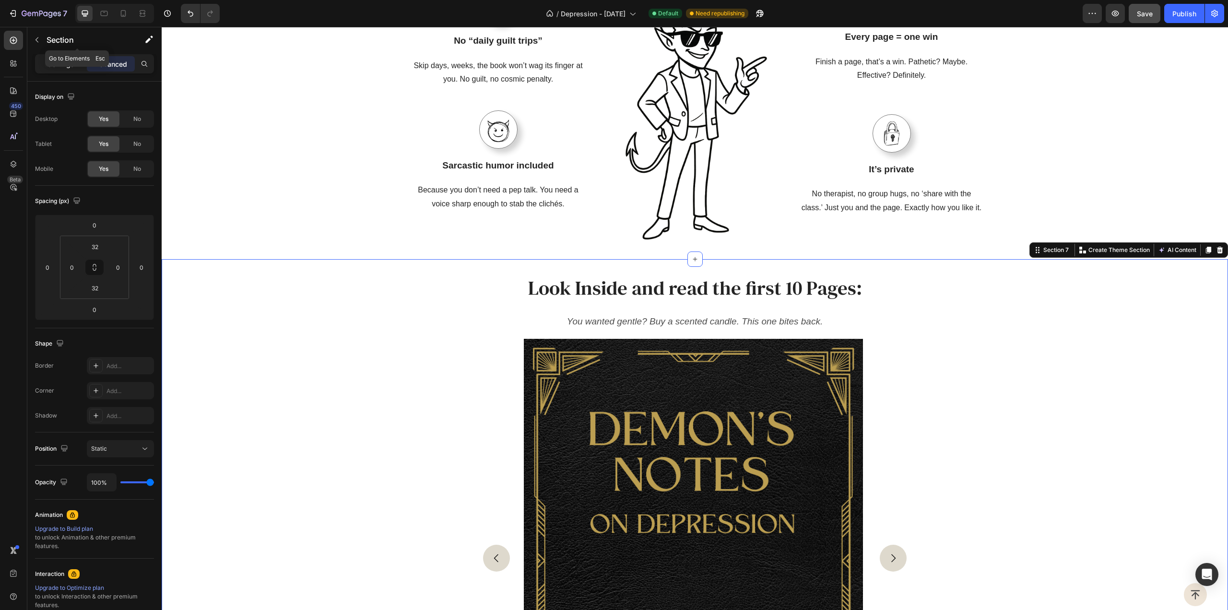
click at [61, 56] on div "Settings" at bounding box center [61, 63] width 48 height 15
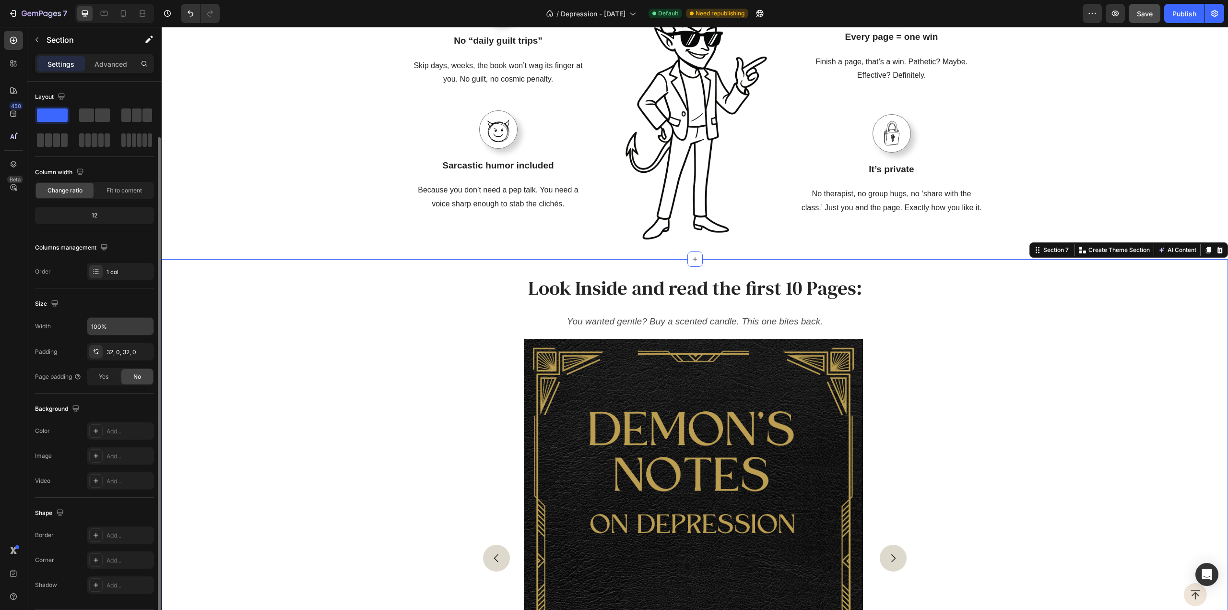
scroll to position [28, 0]
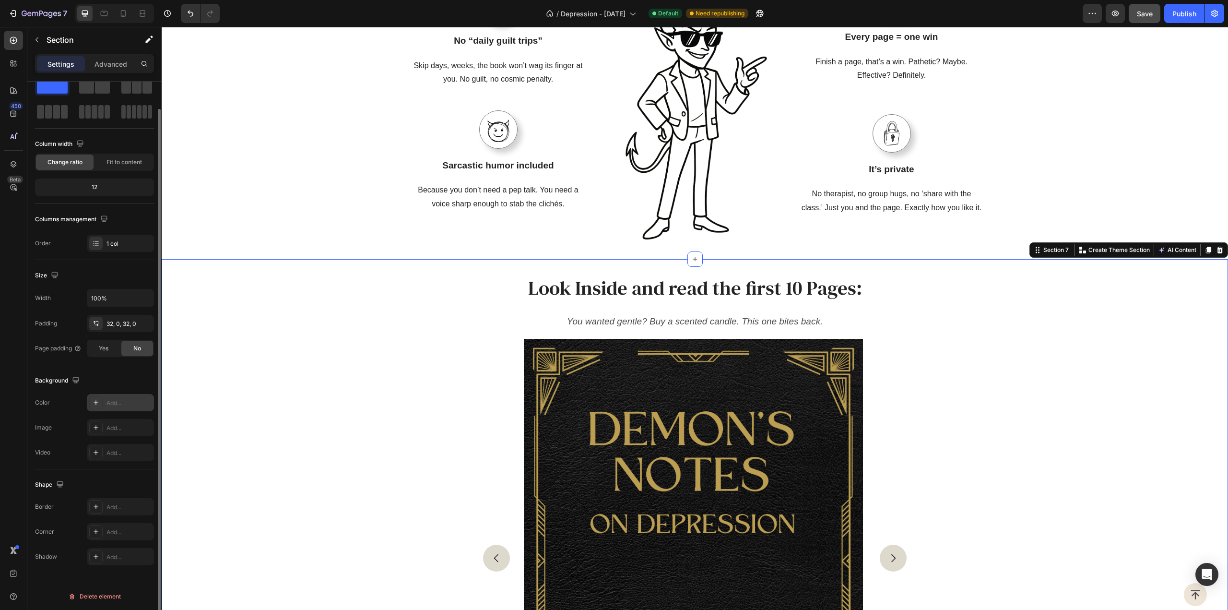
click at [125, 406] on div "Add..." at bounding box center [120, 402] width 67 height 17
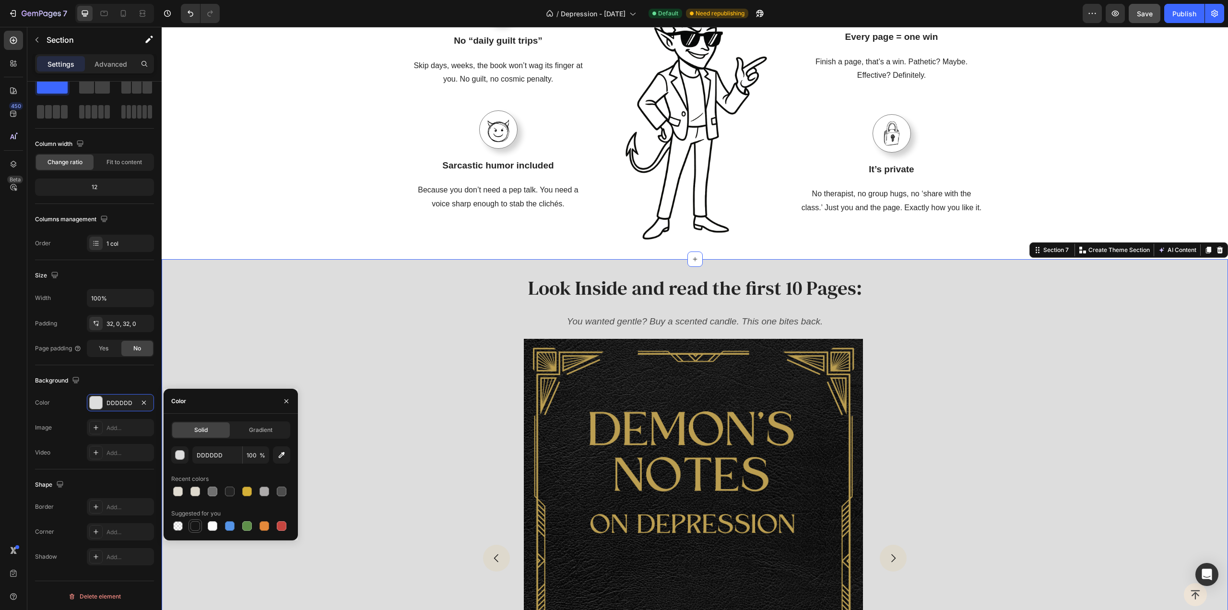
click at [195, 524] on div at bounding box center [195, 526] width 10 height 10
type input "151515"
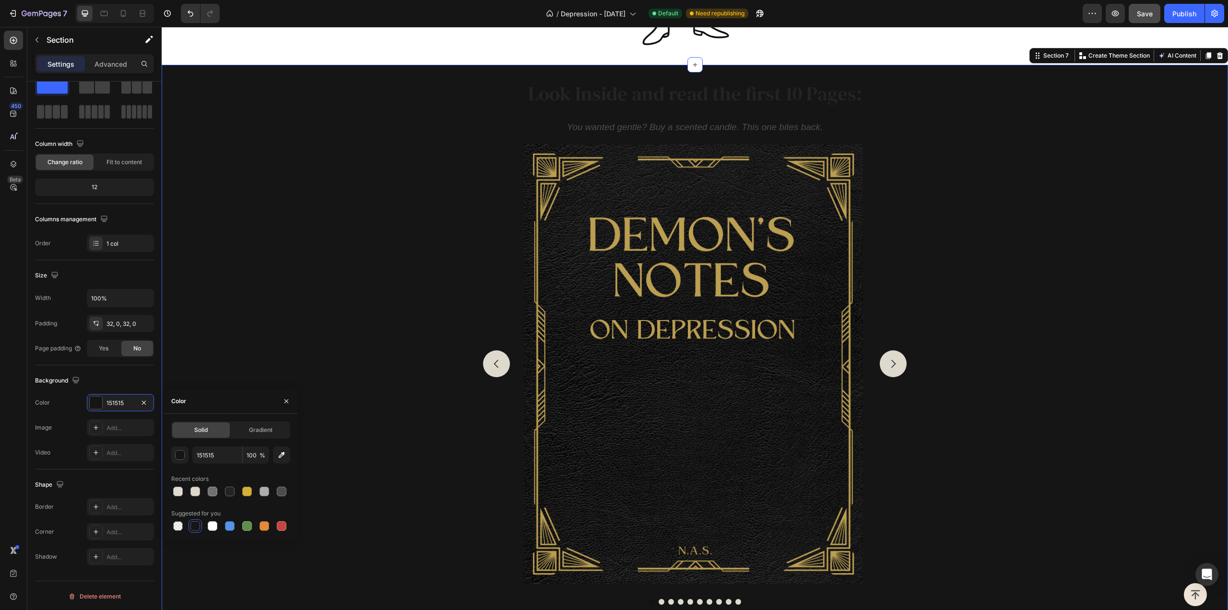
scroll to position [1869, 0]
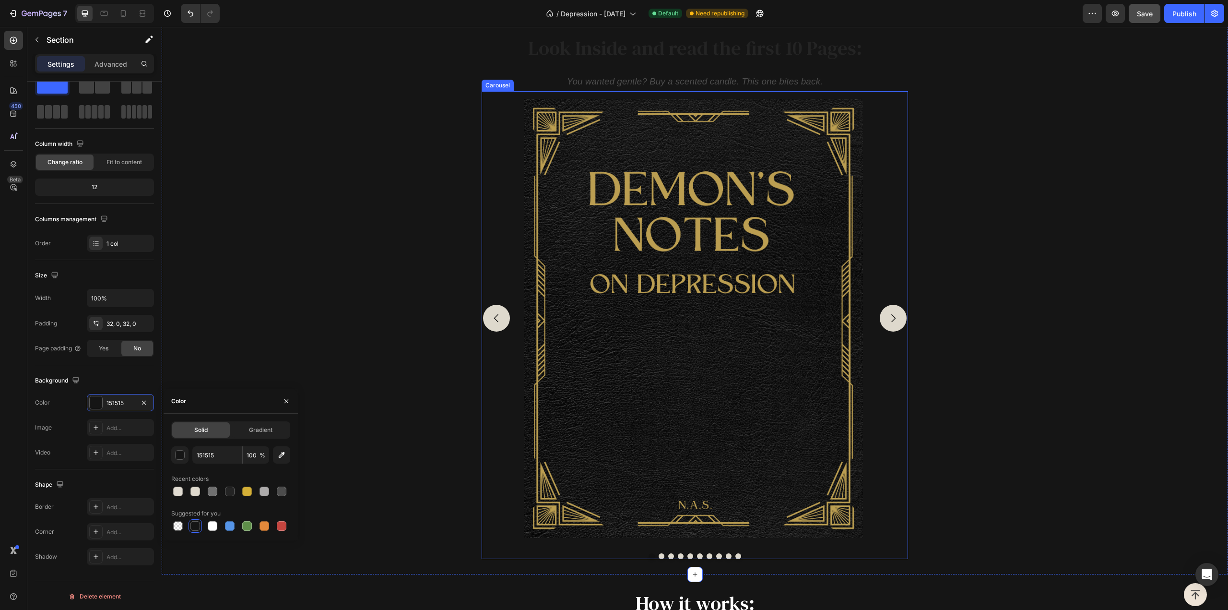
click at [899, 312] on button "Carousel Next Arrow" at bounding box center [893, 318] width 27 height 27
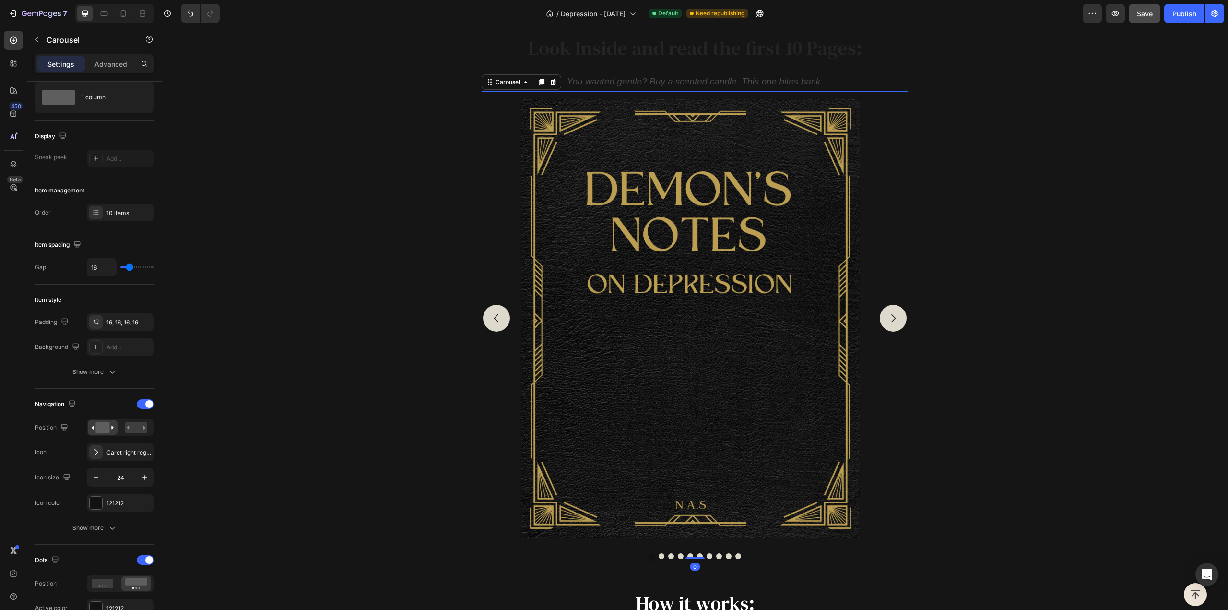
scroll to position [0, 0]
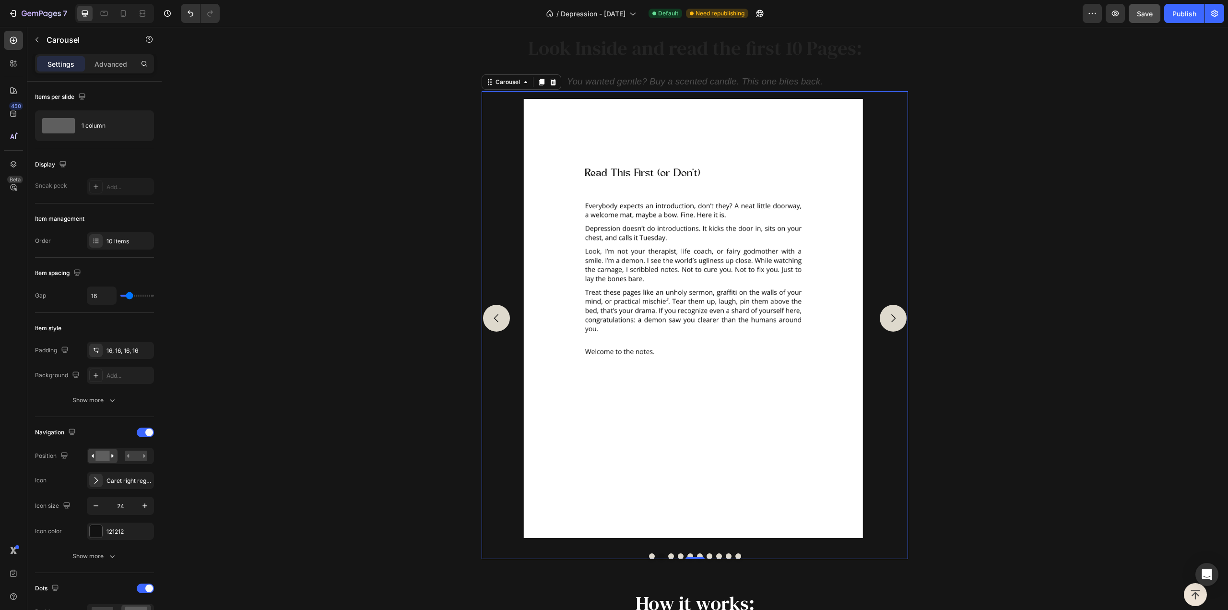
click at [894, 319] on button "Carousel Next Arrow" at bounding box center [893, 318] width 27 height 27
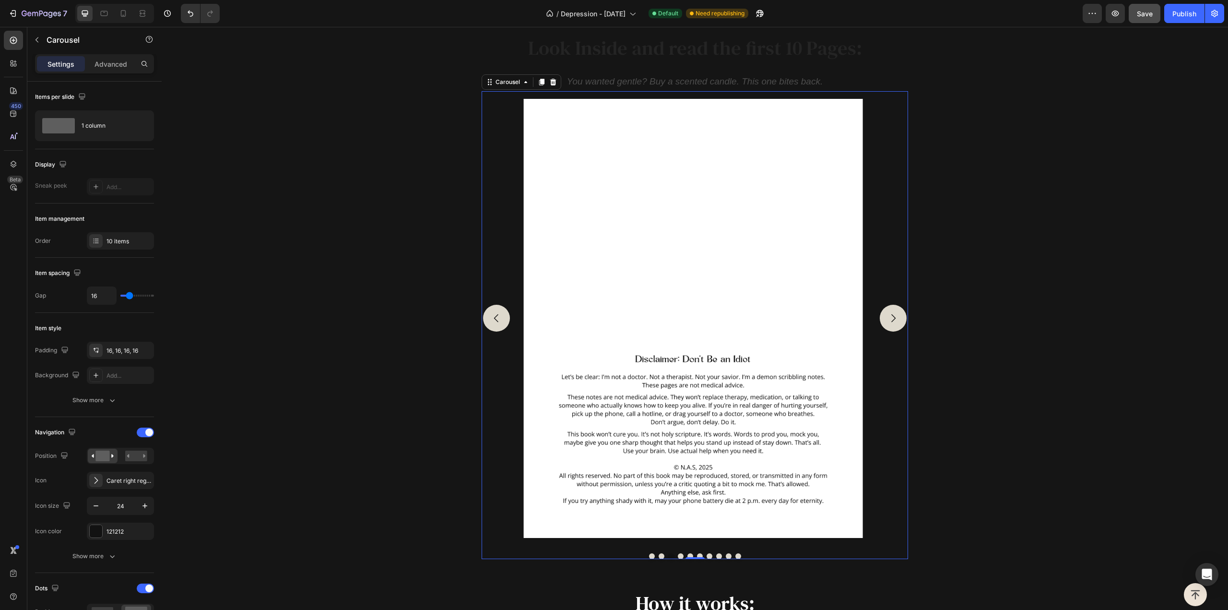
click at [501, 322] on button "Carousel Back Arrow" at bounding box center [496, 318] width 27 height 27
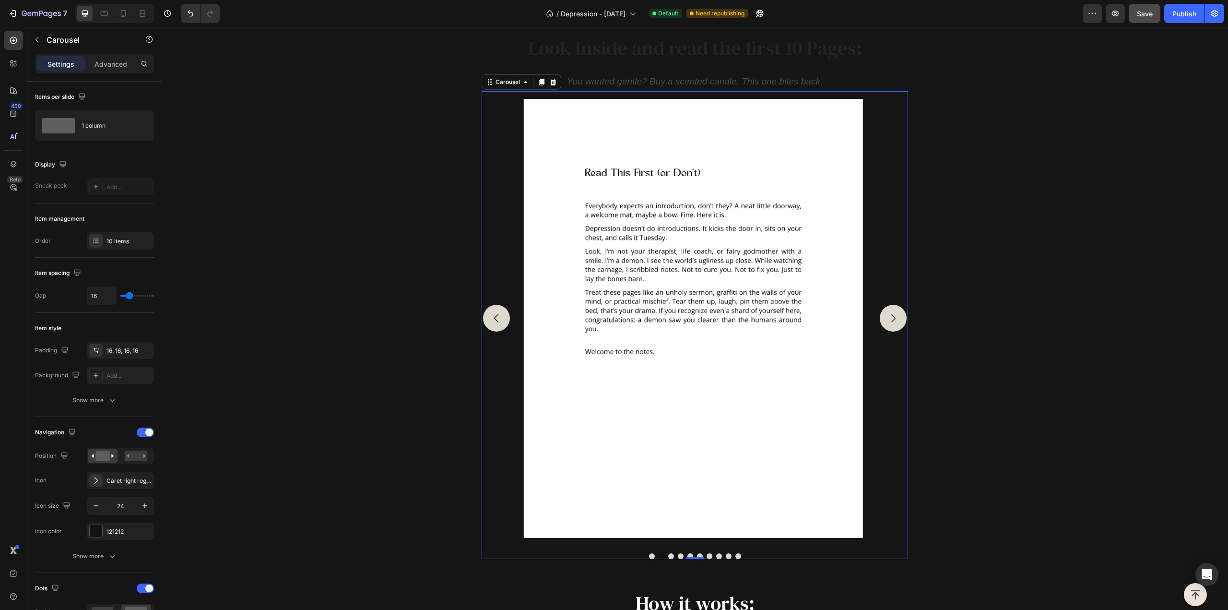
click at [501, 322] on button "Carousel Back Arrow" at bounding box center [496, 318] width 27 height 27
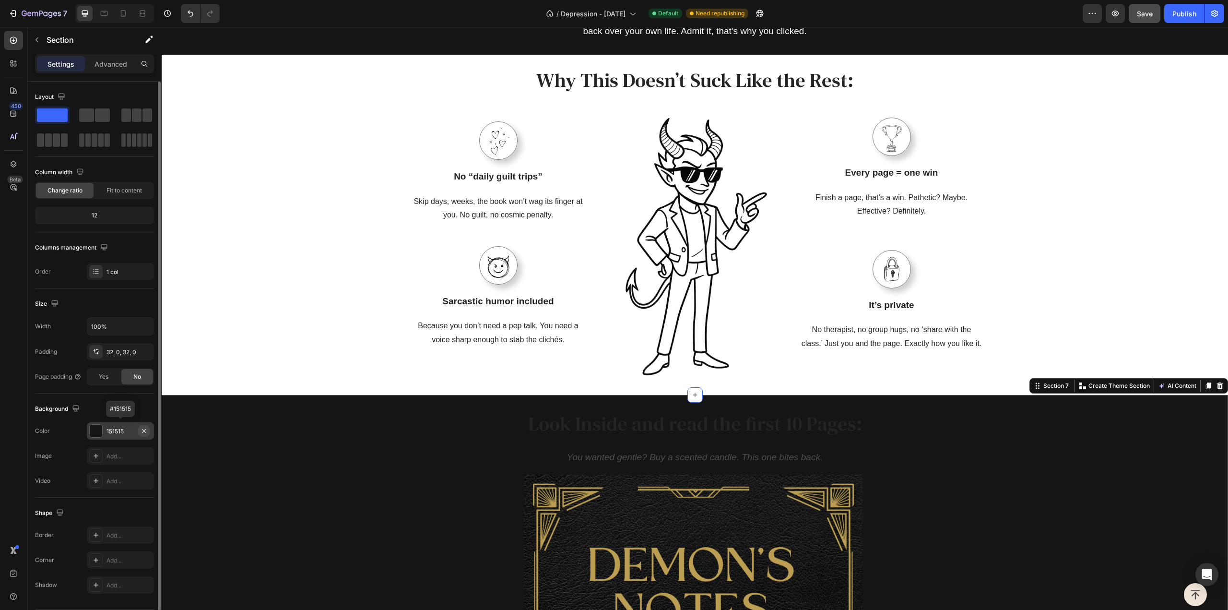
drag, startPoint x: 142, startPoint y: 429, endPoint x: 157, endPoint y: 429, distance: 15.4
click at [0, 0] on icon "button" at bounding box center [0, 0] width 0 height 0
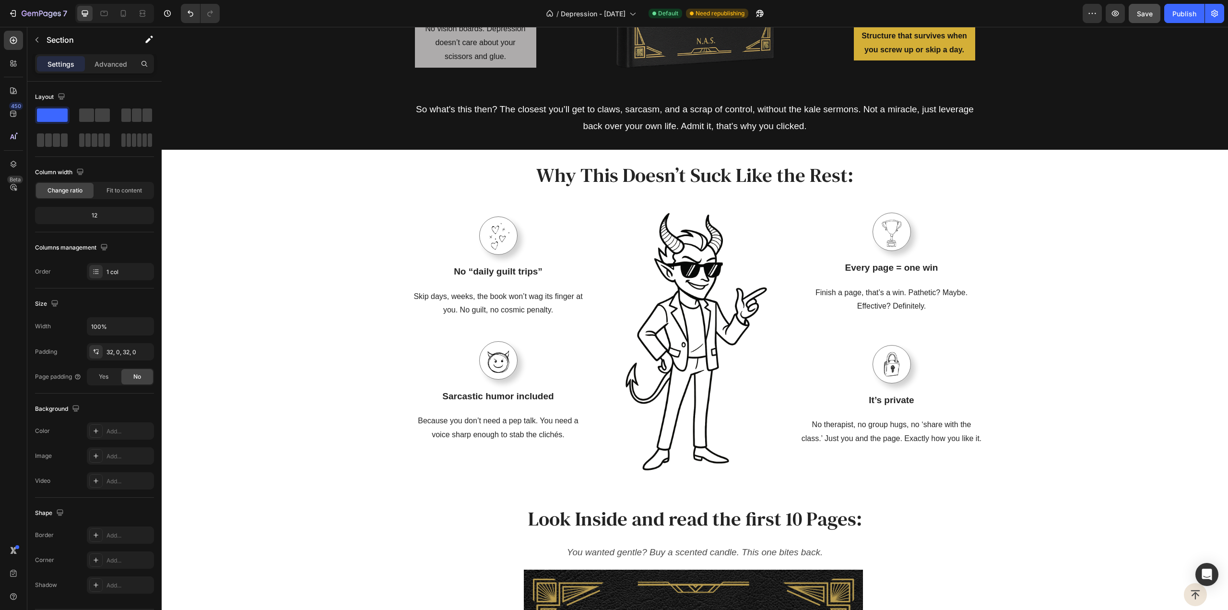
scroll to position [1397, 0]
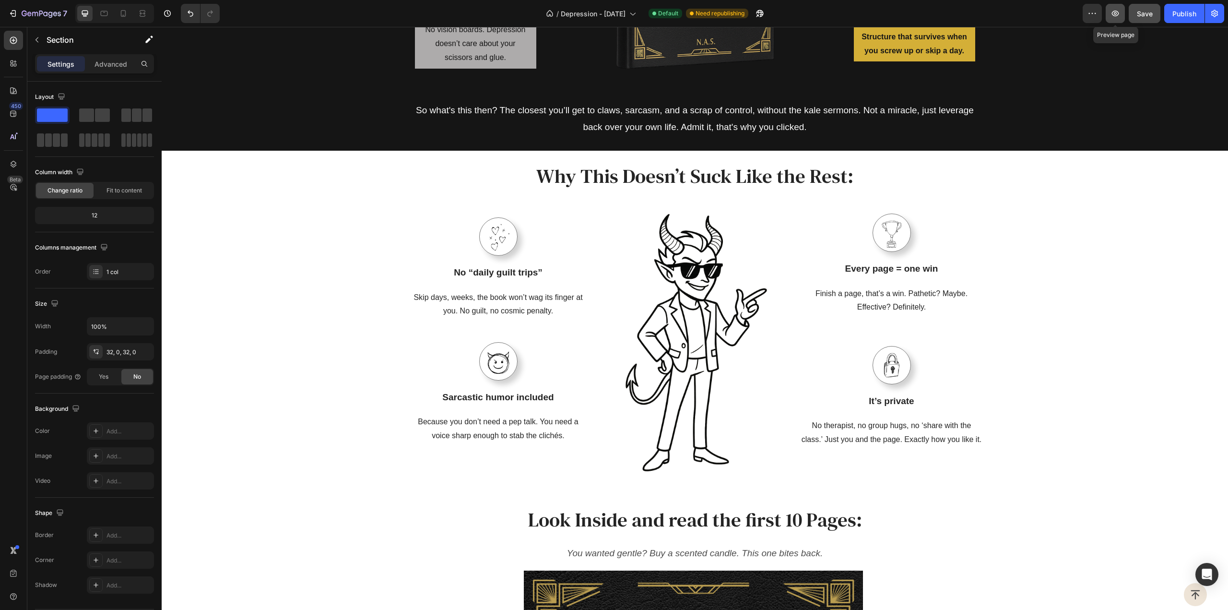
click at [1115, 14] on icon "button" at bounding box center [1115, 13] width 3 height 3
click at [360, 321] on div "Why This Doesn’t Suck Like the Rest: Heading Row Image No “daily guilt trips” T…" at bounding box center [695, 321] width 1052 height 316
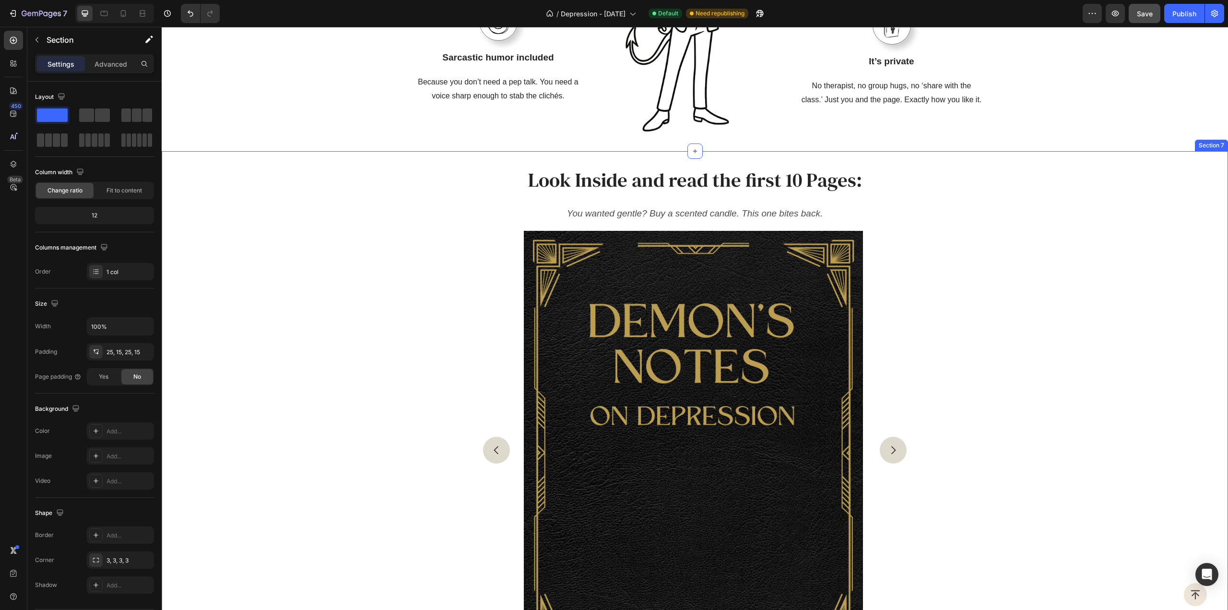
scroll to position [1685, 0]
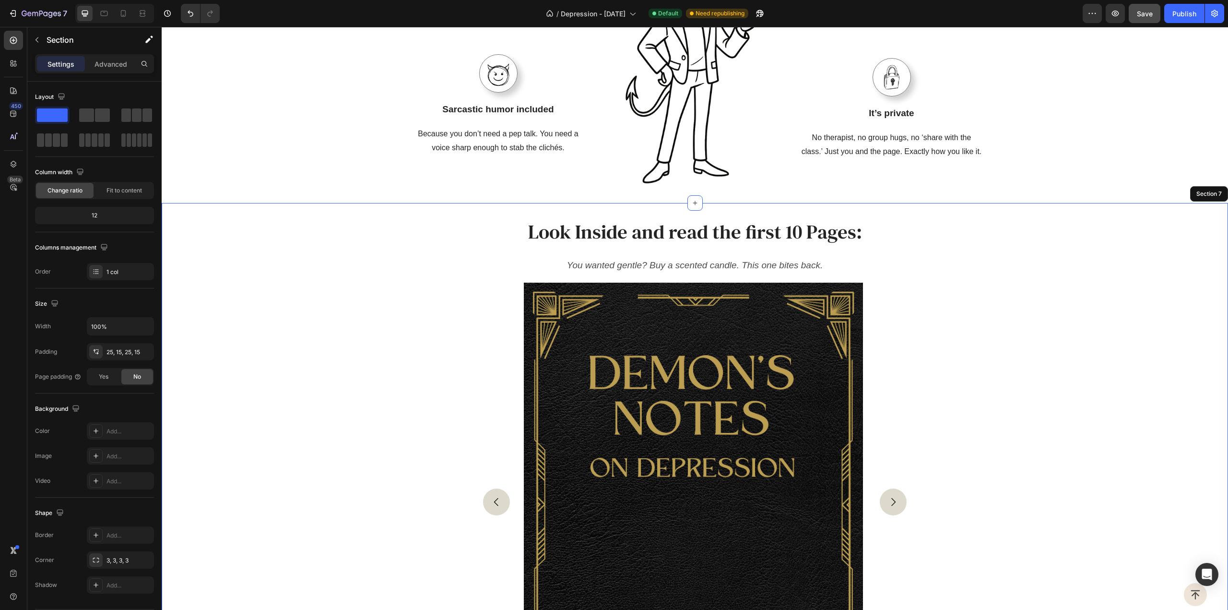
click at [949, 211] on div "Look Inside and read the first 10 Pages: Heading You wanted gentle? Buy a scent…" at bounding box center [695, 480] width 1067 height 555
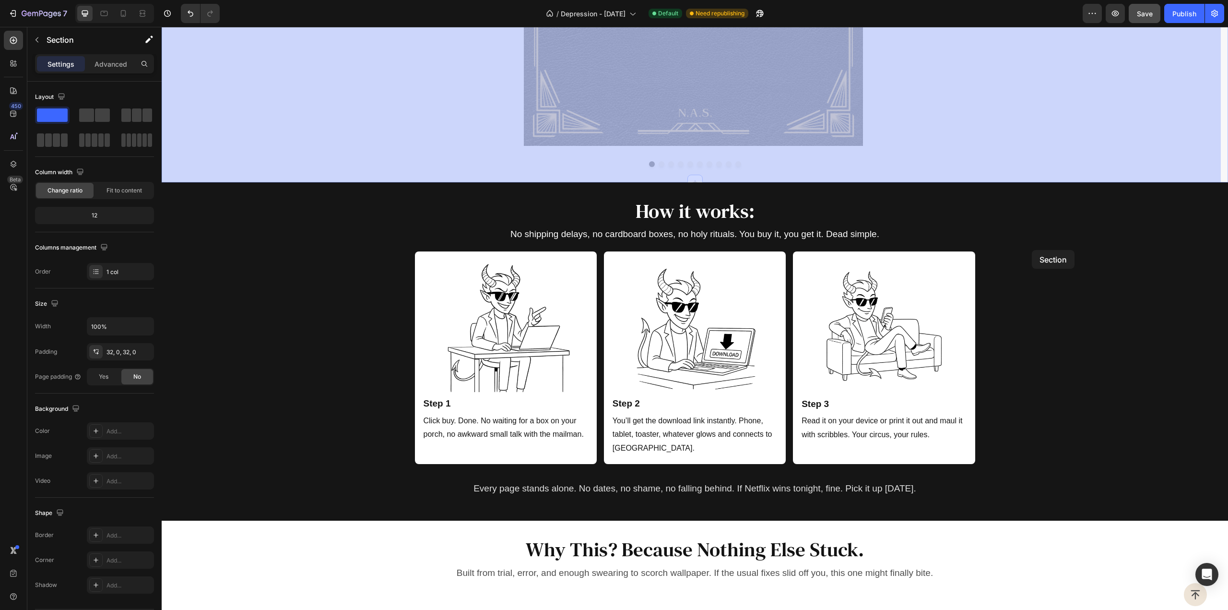
scroll to position [2405, 0]
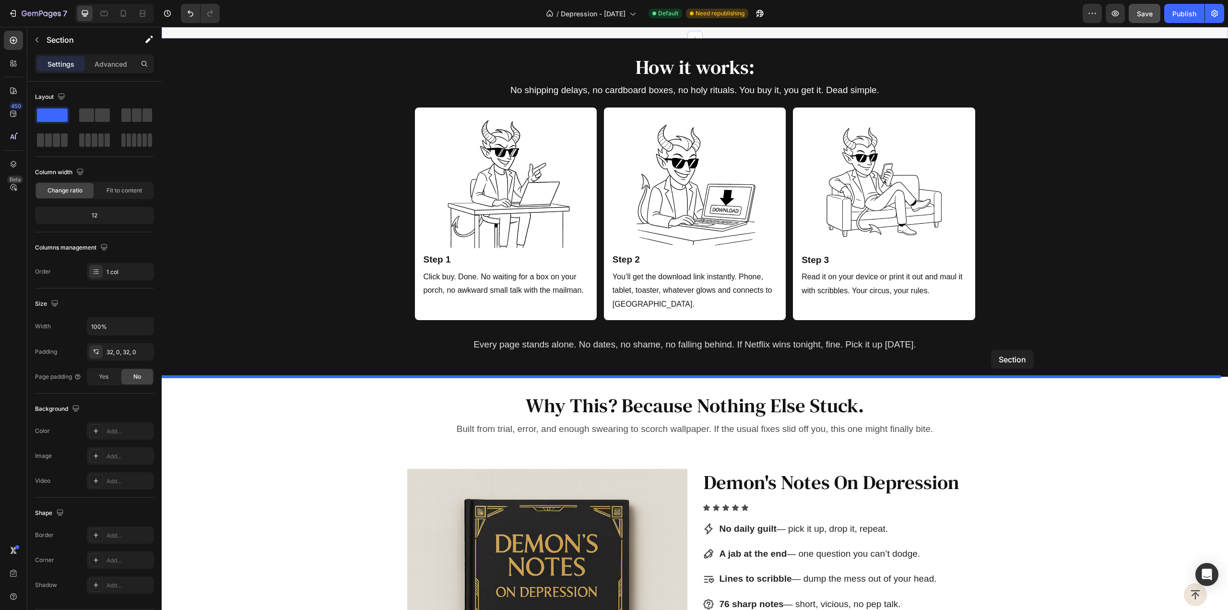
drag, startPoint x: 1030, startPoint y: 192, endPoint x: 991, endPoint y: 350, distance: 162.1
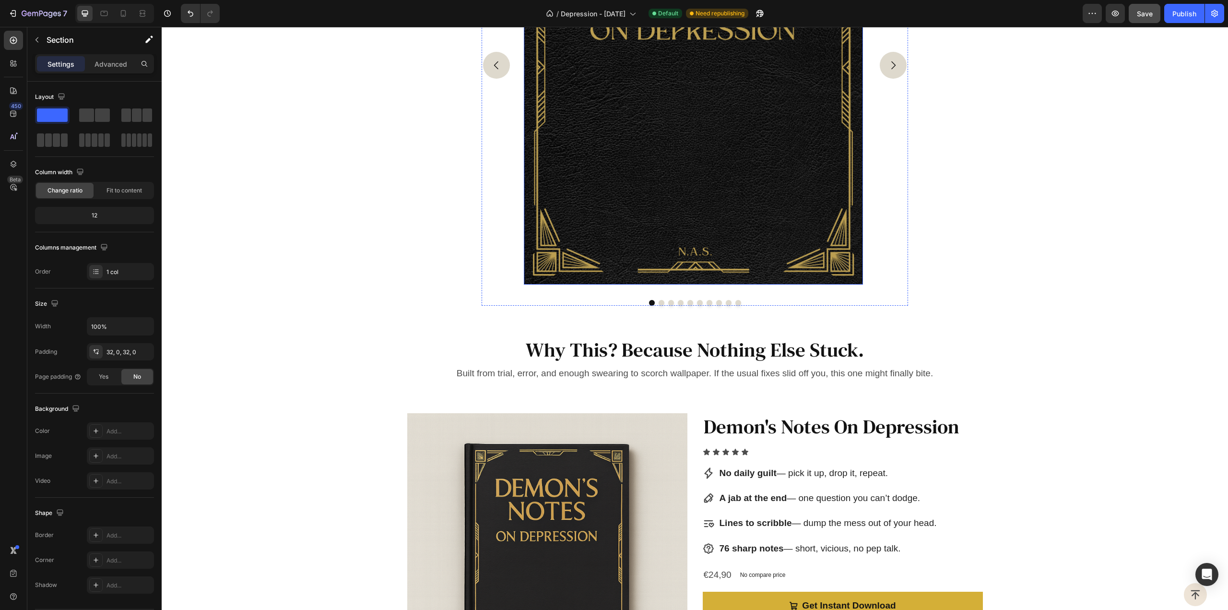
scroll to position [2172, 0]
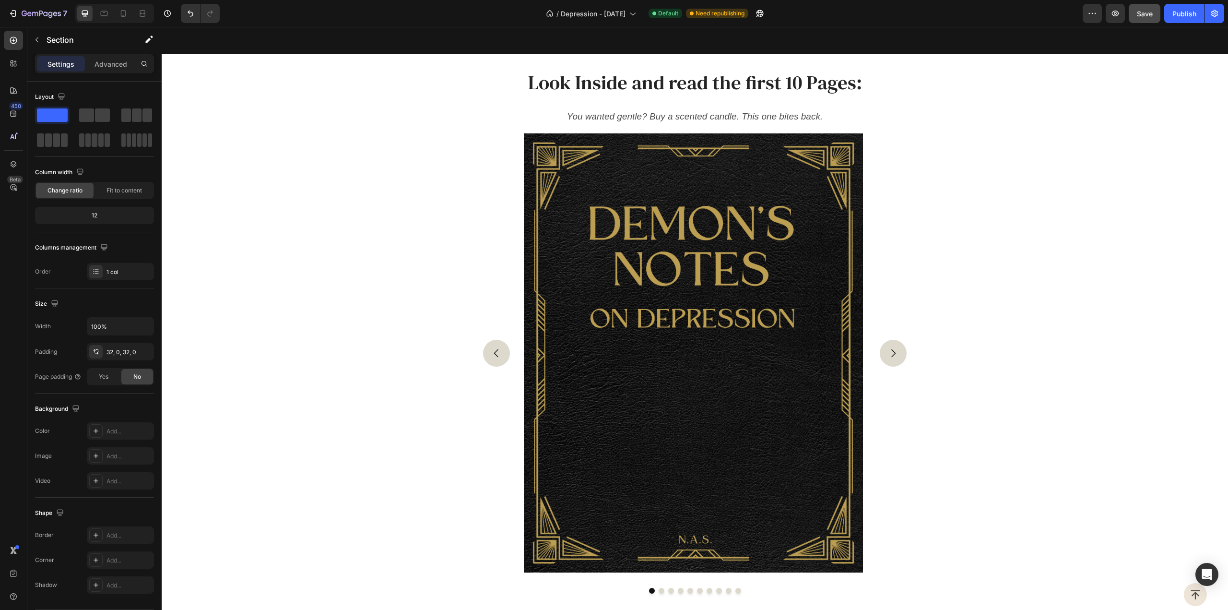
click at [439, 189] on div "Image Image Image Image Image Image Image Image Image Image Carousel" at bounding box center [695, 360] width 1067 height 468
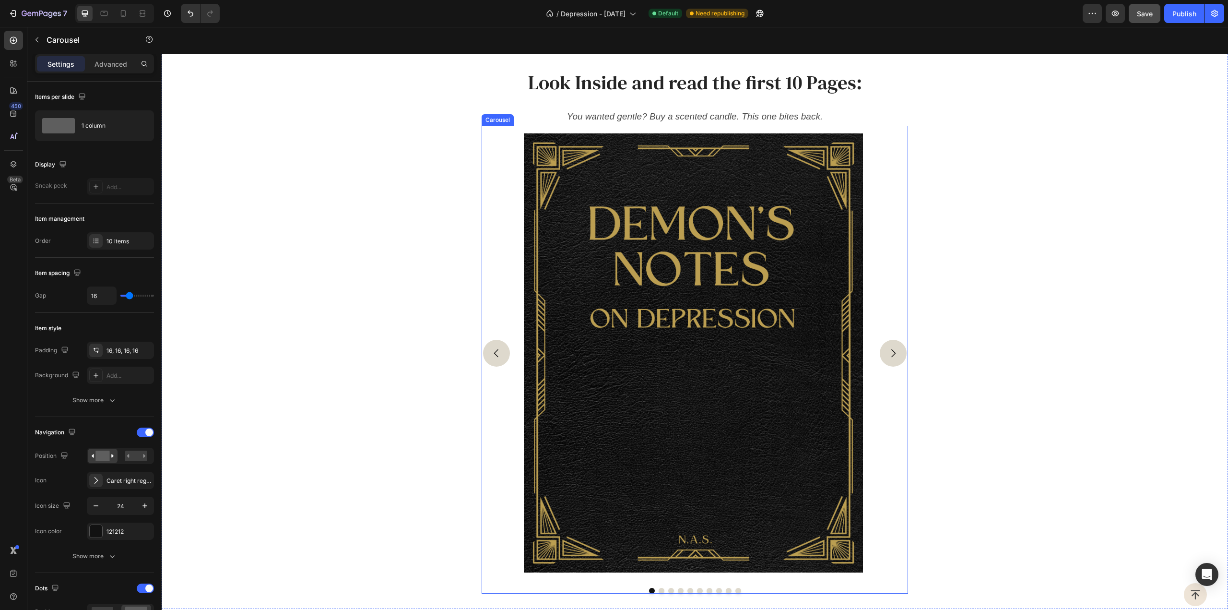
click at [504, 166] on div "Image Image Image Image Image Image Image Image Image Image" at bounding box center [695, 353] width 427 height 454
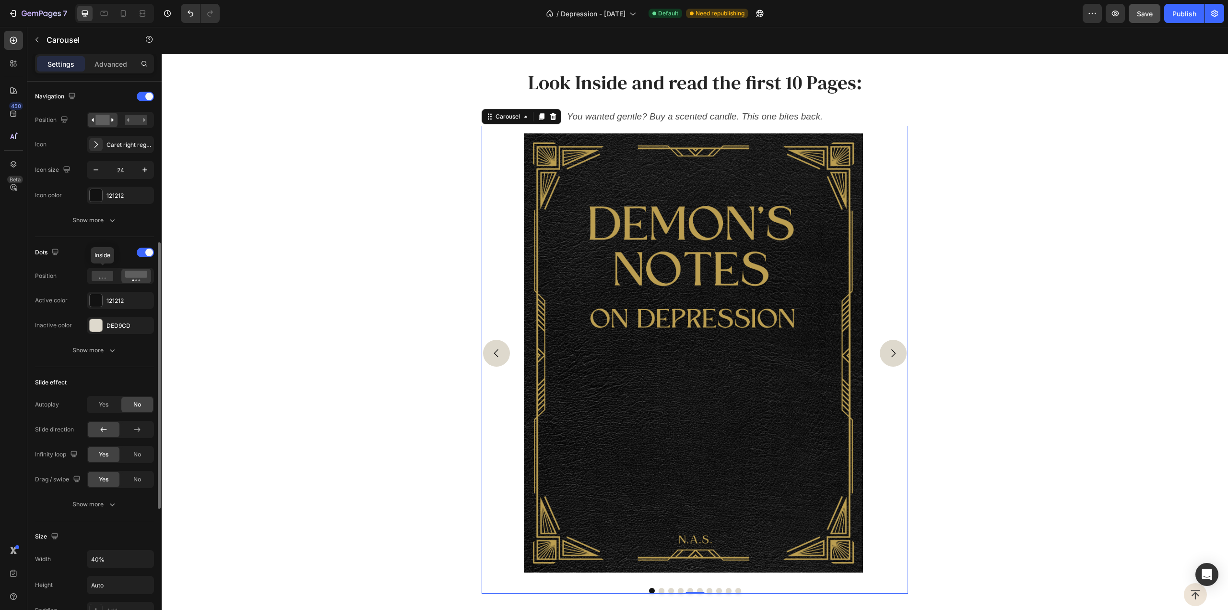
scroll to position [576, 0]
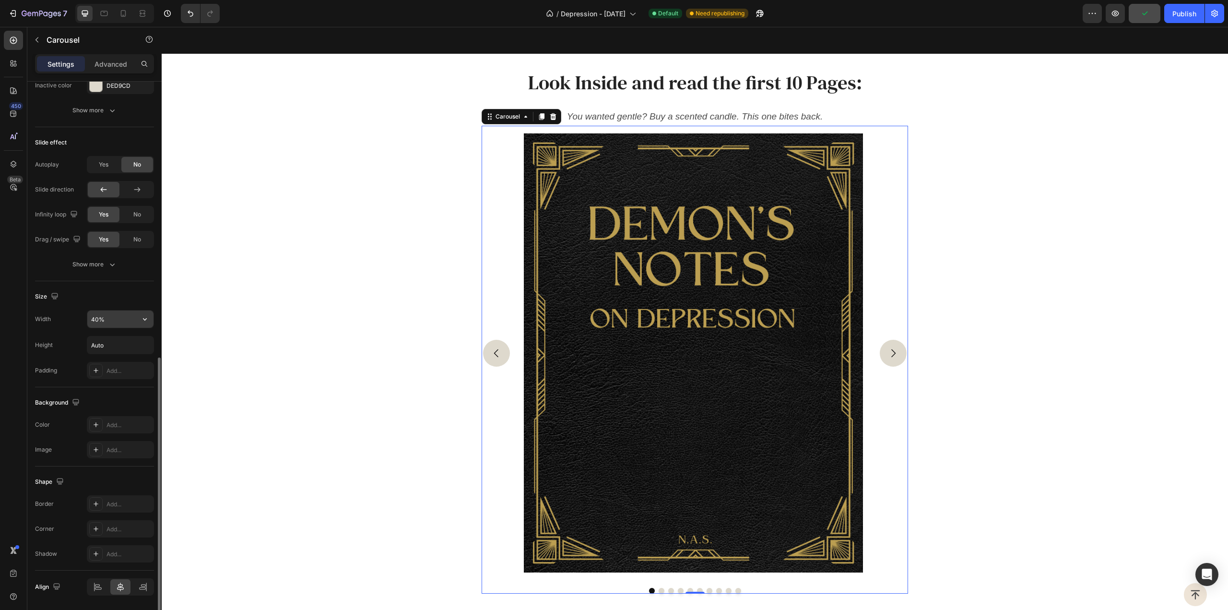
click at [125, 318] on input "40%" at bounding box center [120, 318] width 66 height 17
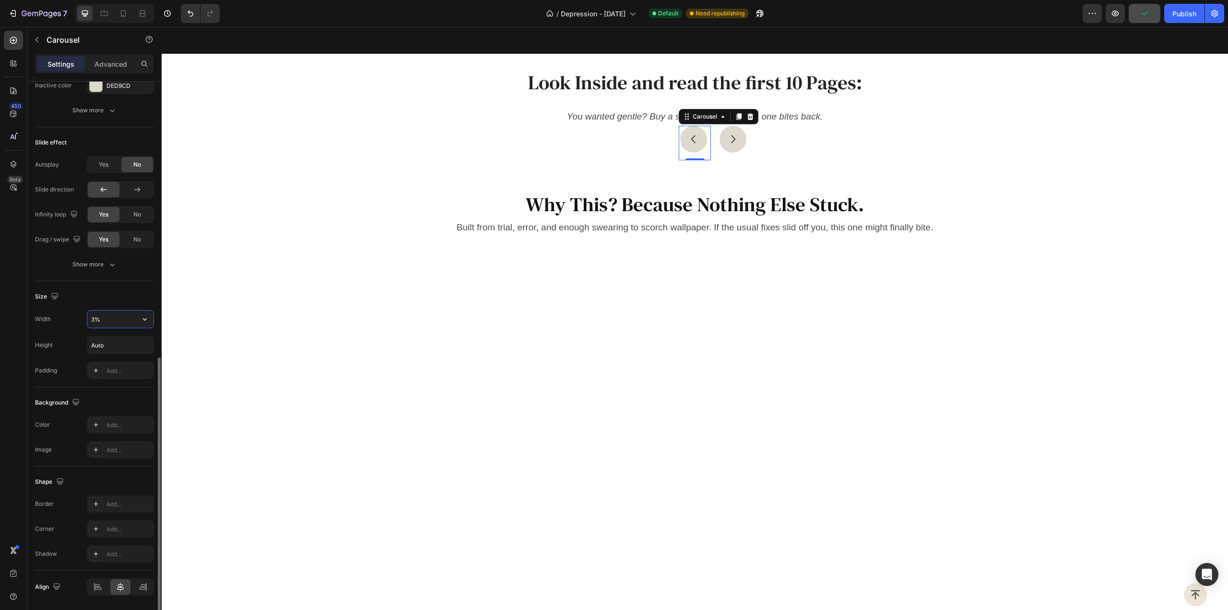
type input "30%"
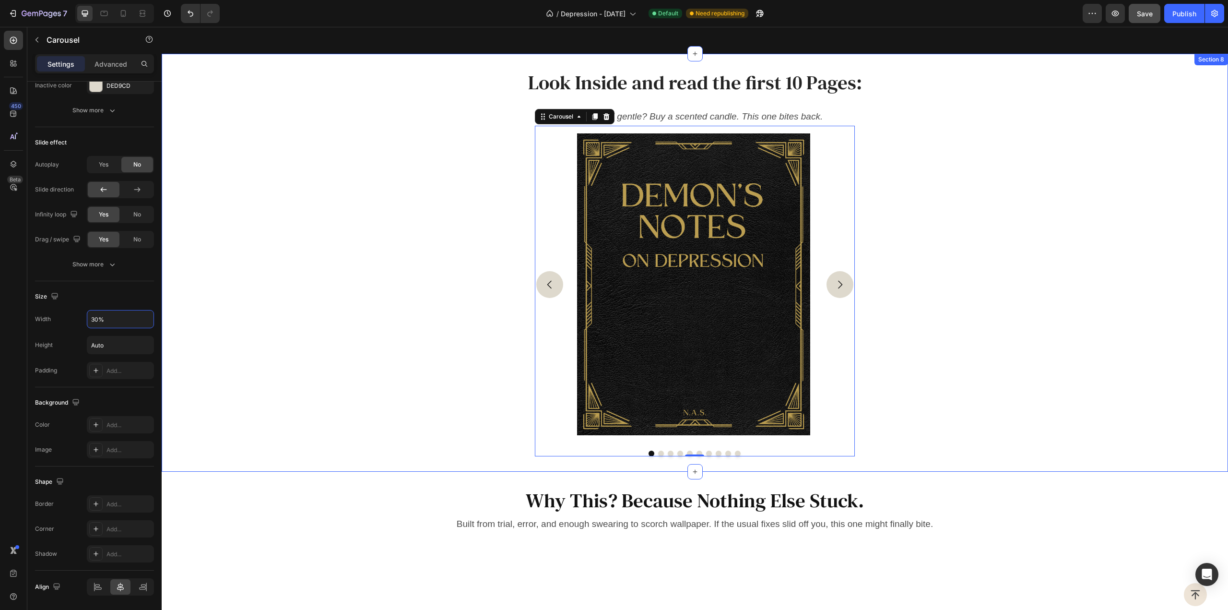
click at [850, 283] on div "Image Image Image Image Image Image Image Image Image Image Carousel 0" at bounding box center [695, 291] width 1067 height 331
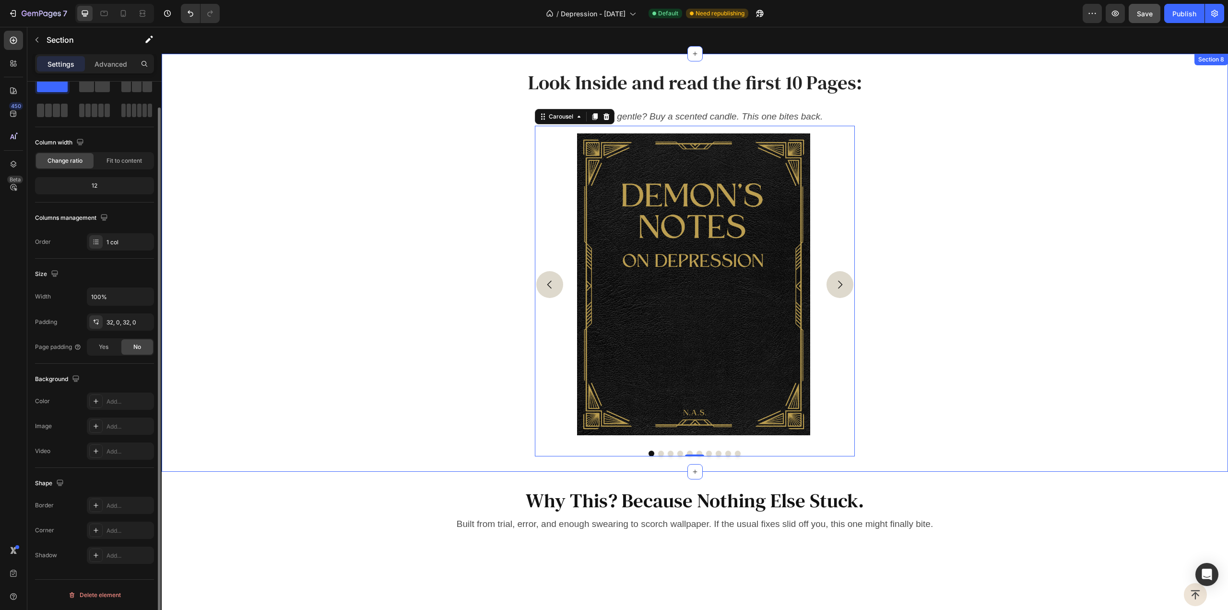
scroll to position [0, 0]
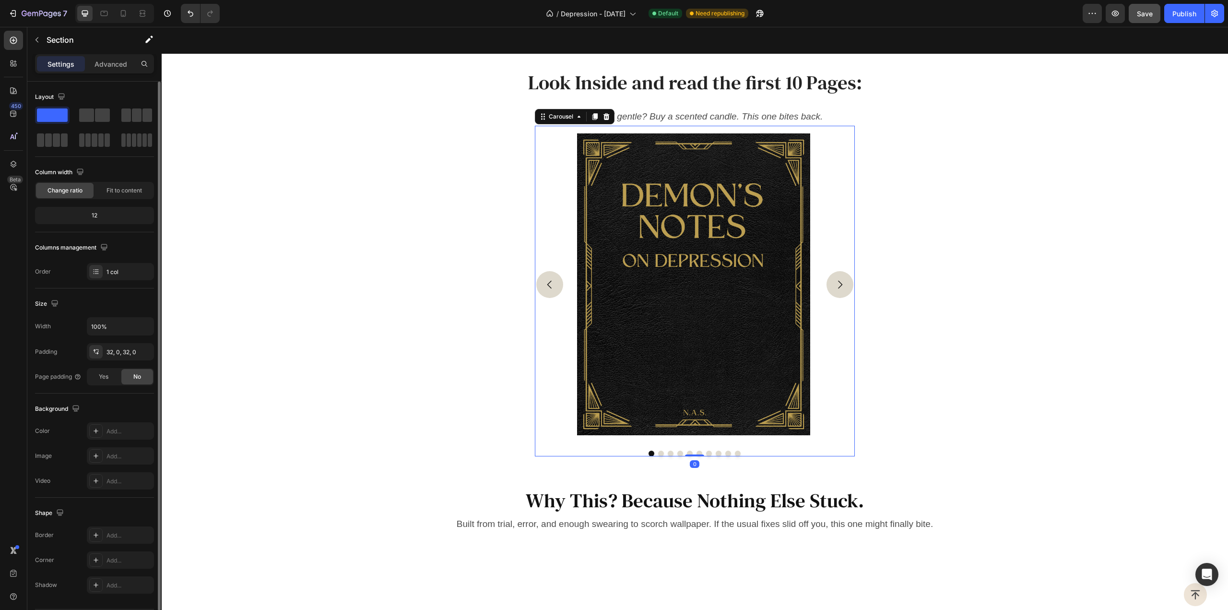
click at [844, 283] on button "Carousel Next Arrow" at bounding box center [840, 284] width 27 height 27
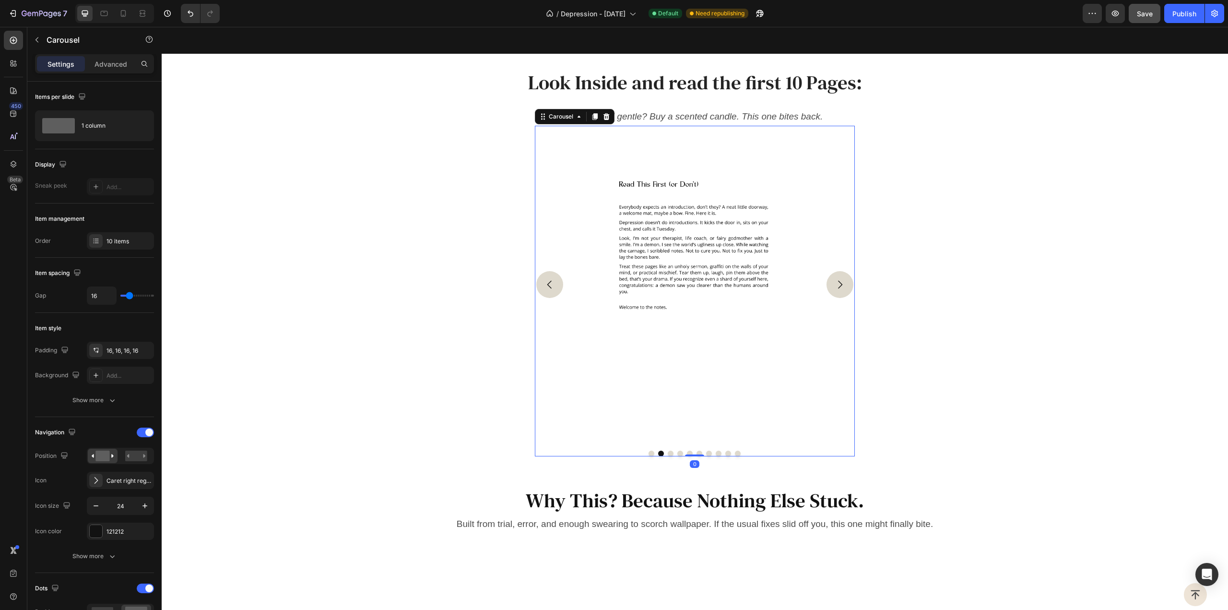
click at [844, 283] on button "Carousel Next Arrow" at bounding box center [840, 284] width 27 height 27
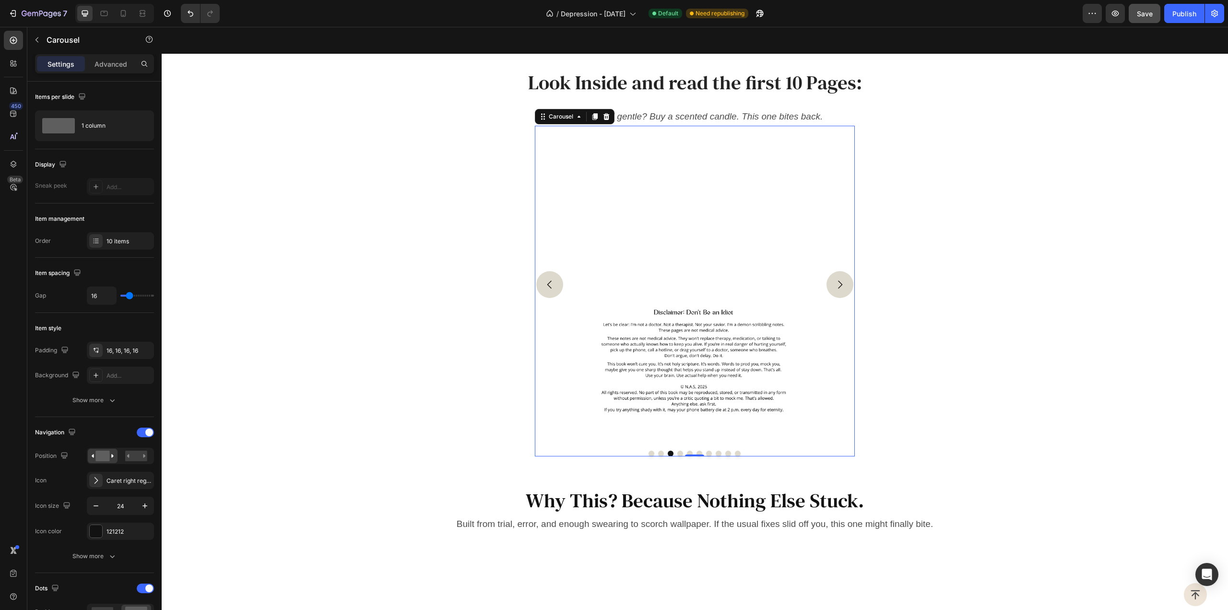
click at [844, 283] on button "Carousel Next Arrow" at bounding box center [840, 284] width 27 height 27
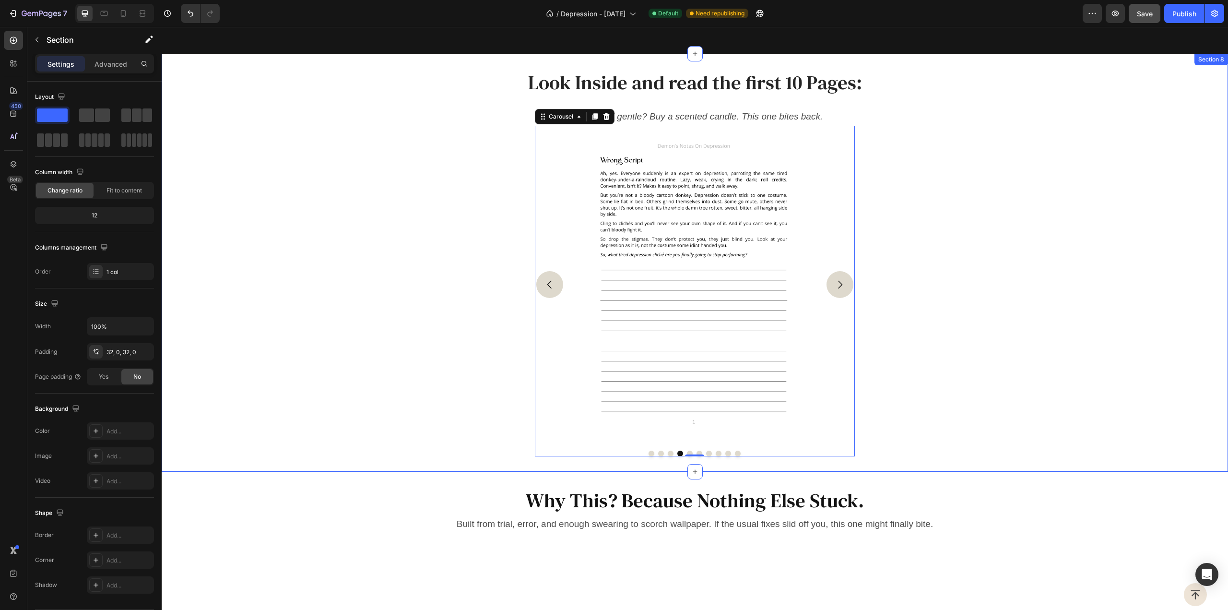
click at [519, 163] on div "Image Image Image Image Image Image Image Image Image Image Carousel 0" at bounding box center [695, 291] width 1067 height 331
click at [550, 164] on div "Image Image Image Image Image Image Image Image Image Image" at bounding box center [695, 285] width 320 height 318
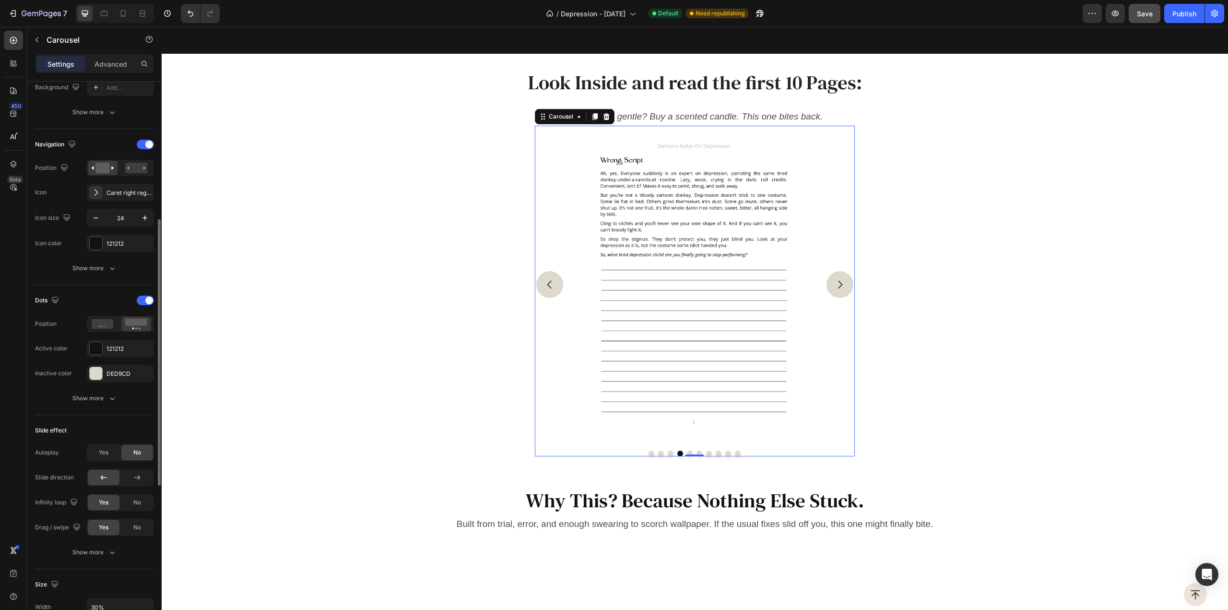
scroll to position [604, 0]
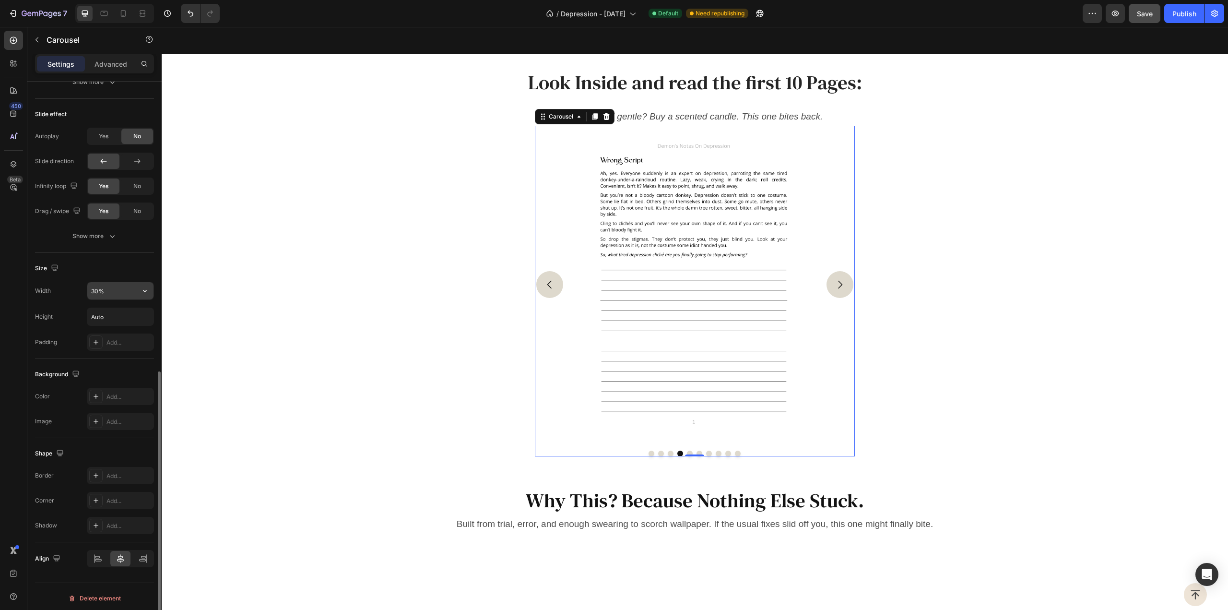
click at [106, 293] on input "30%" at bounding box center [120, 290] width 66 height 17
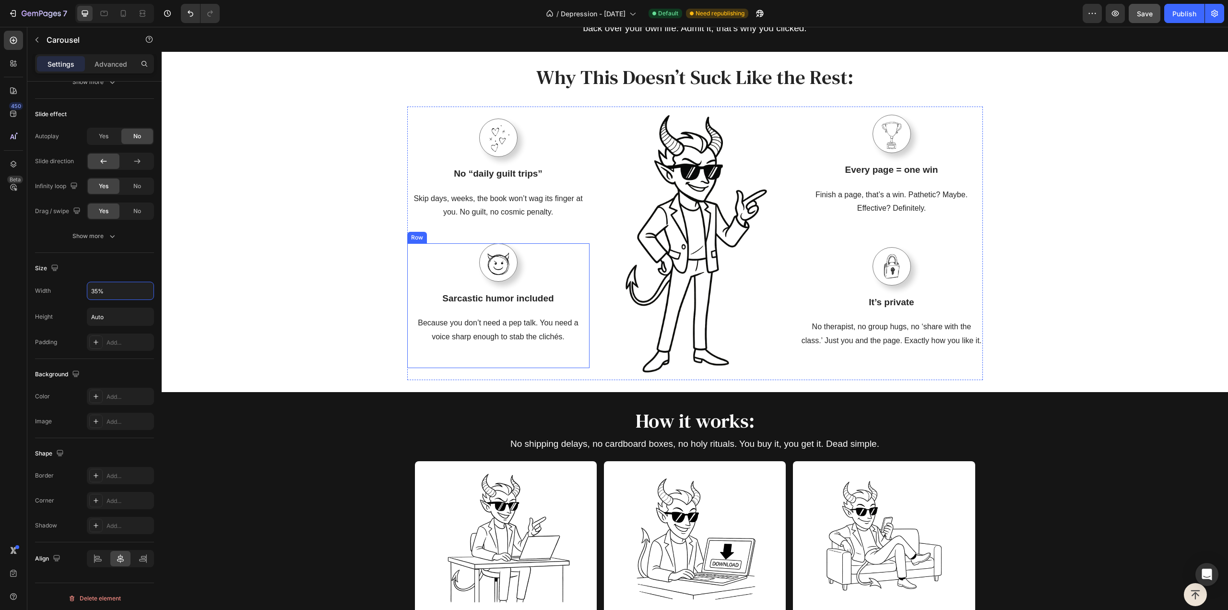
scroll to position [1521, 0]
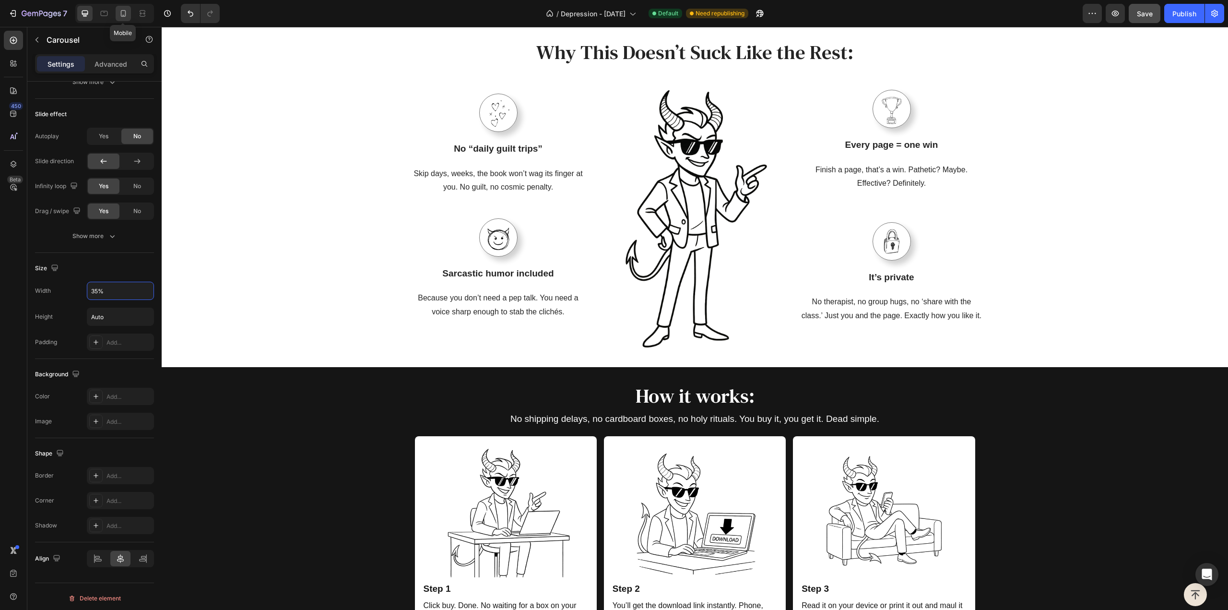
type input "35%"
click at [127, 16] on icon at bounding box center [124, 14] width 10 height 10
type input "21"
type input "100%"
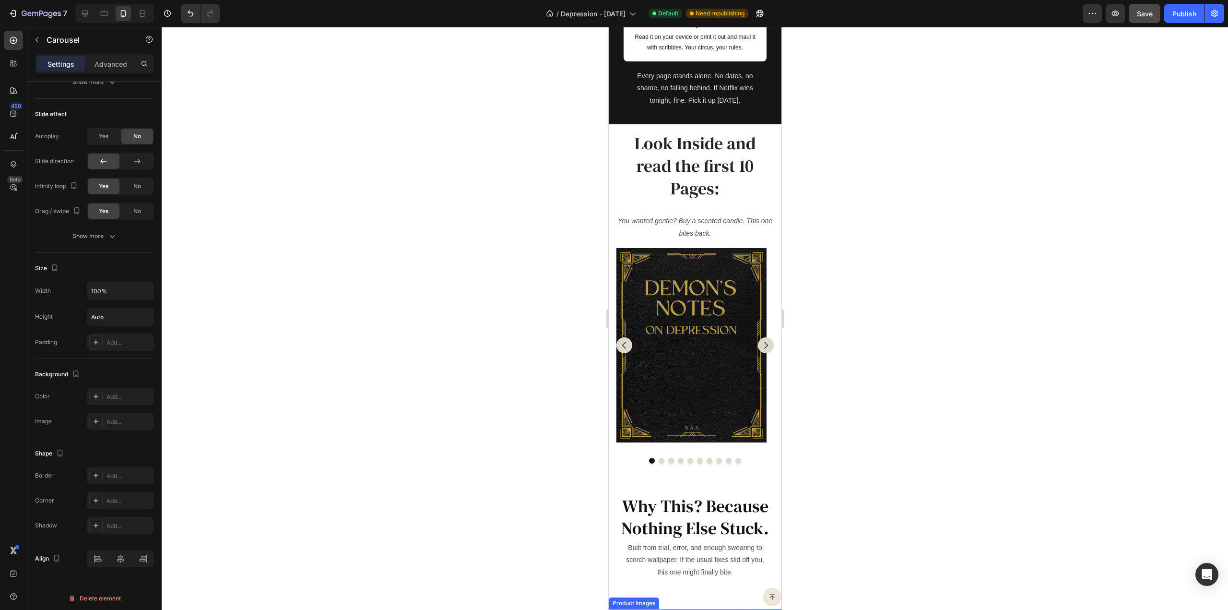
scroll to position [2483, 0]
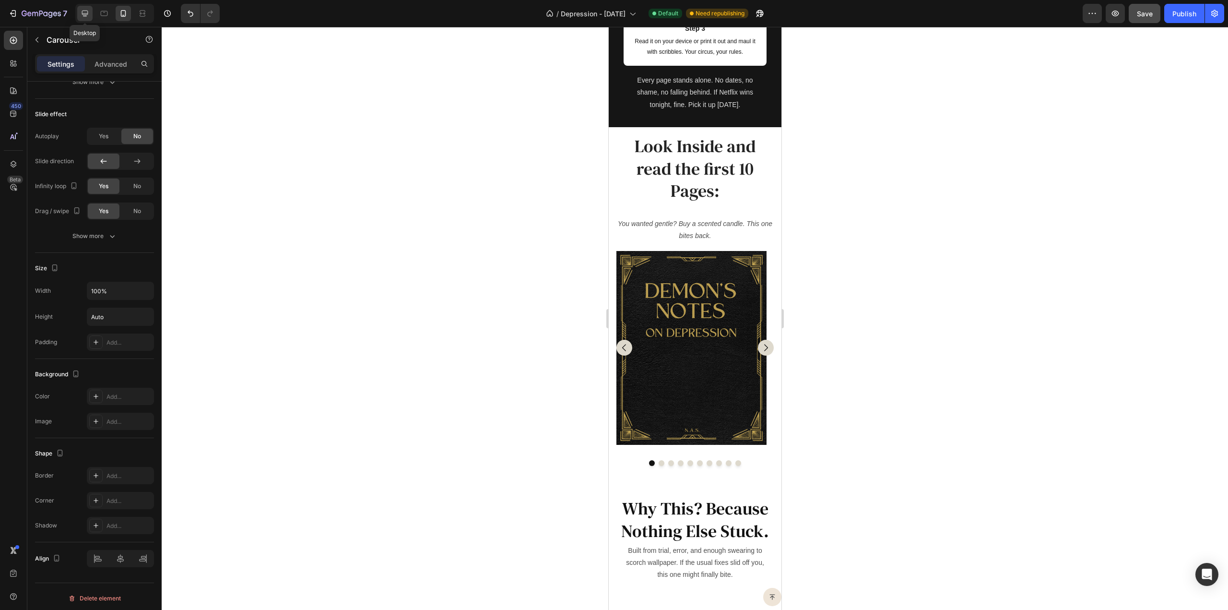
click at [81, 15] on icon at bounding box center [85, 14] width 10 height 10
type input "24"
type input "35%"
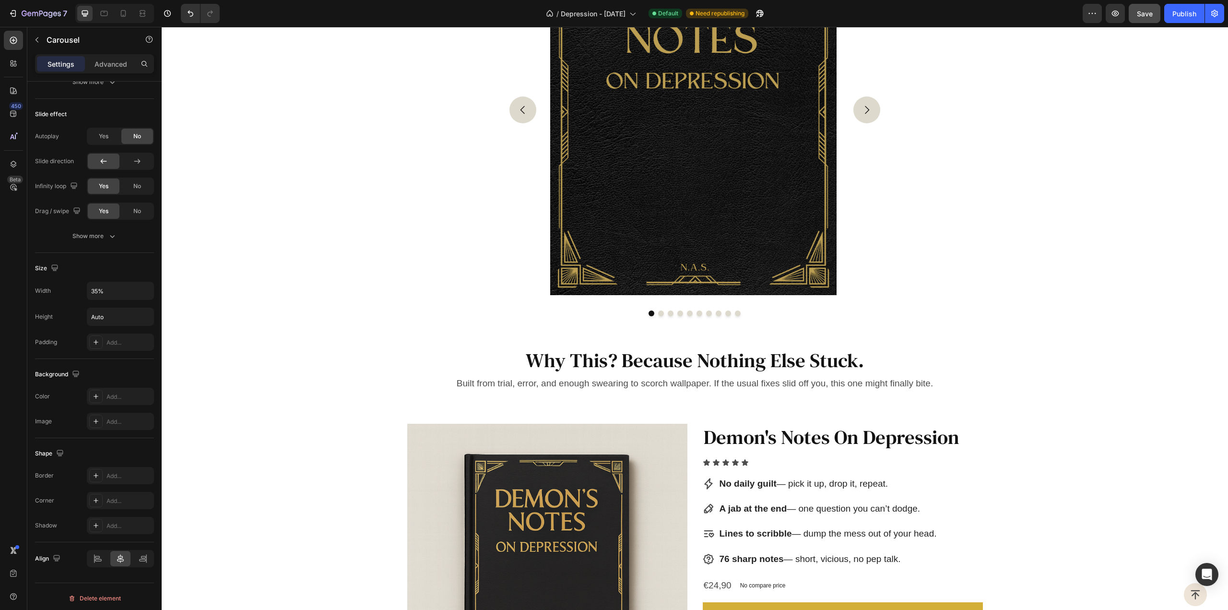
scroll to position [2387, 0]
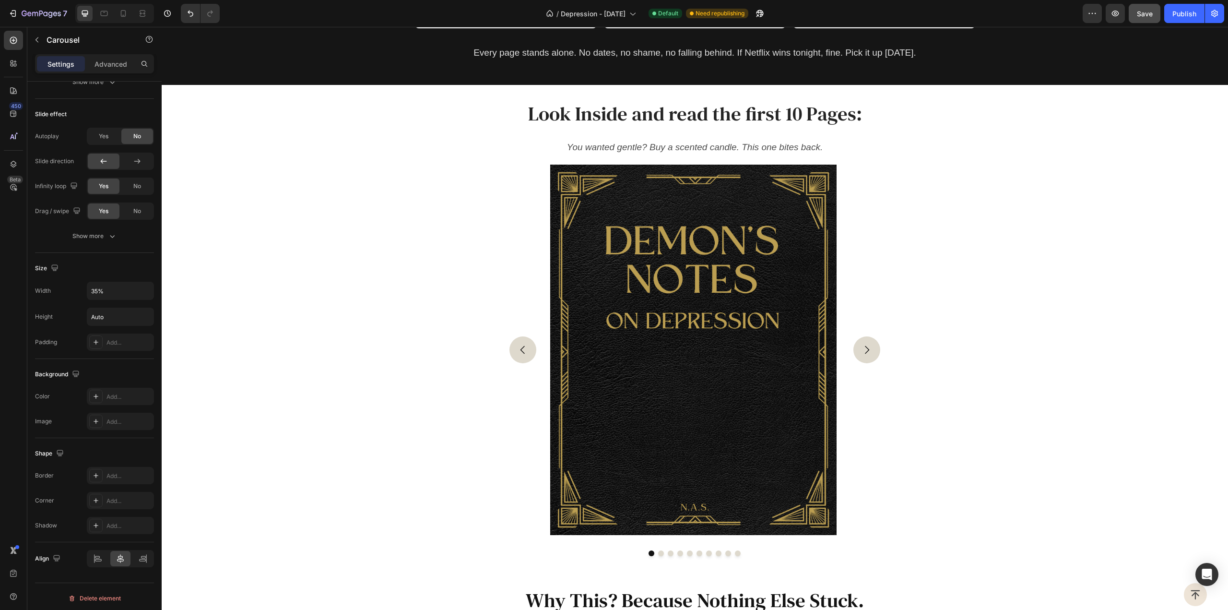
click at [864, 352] on icon "Carousel Next Arrow" at bounding box center [867, 350] width 12 height 12
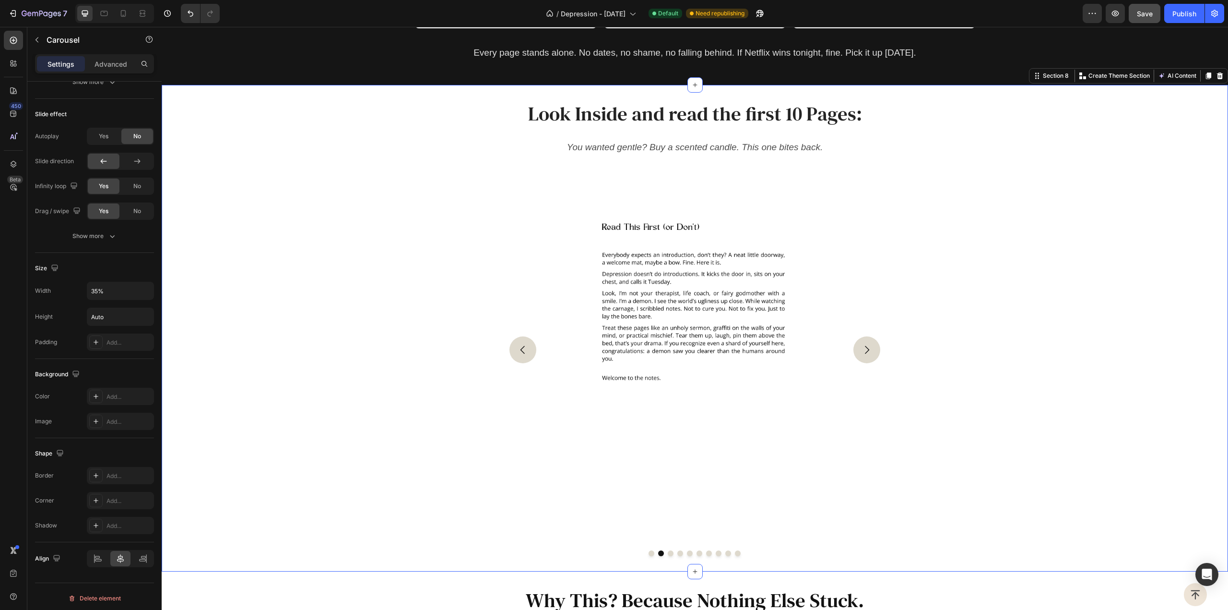
click at [397, 159] on div "Image Image Image Image Image Image Image Image Image Image Carousel" at bounding box center [695, 357] width 1067 height 400
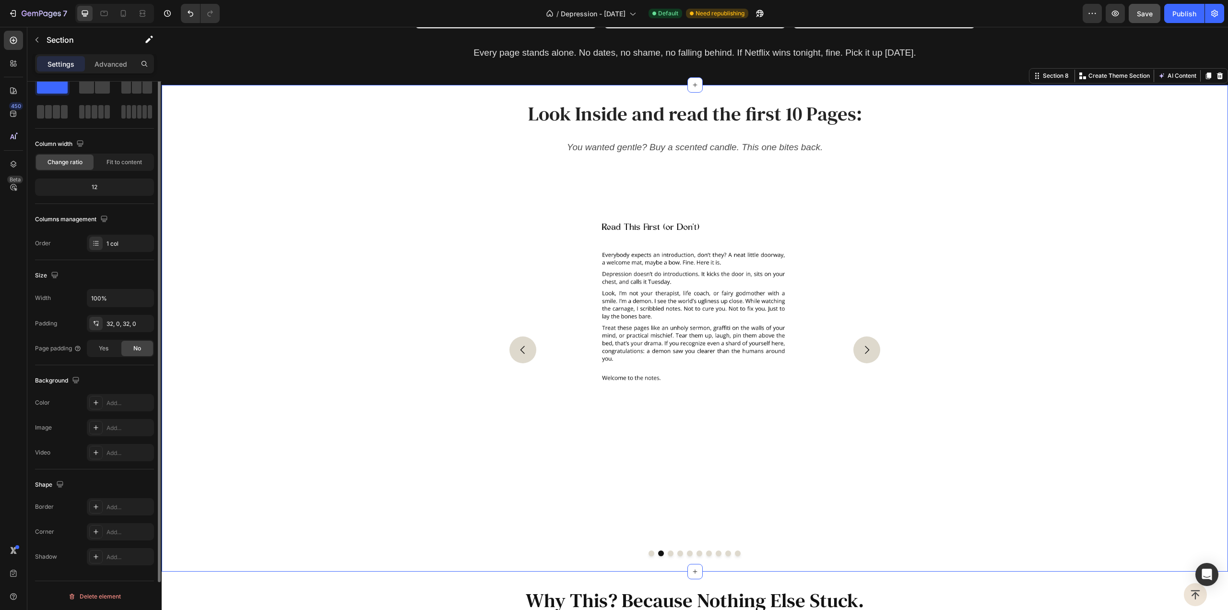
scroll to position [0, 0]
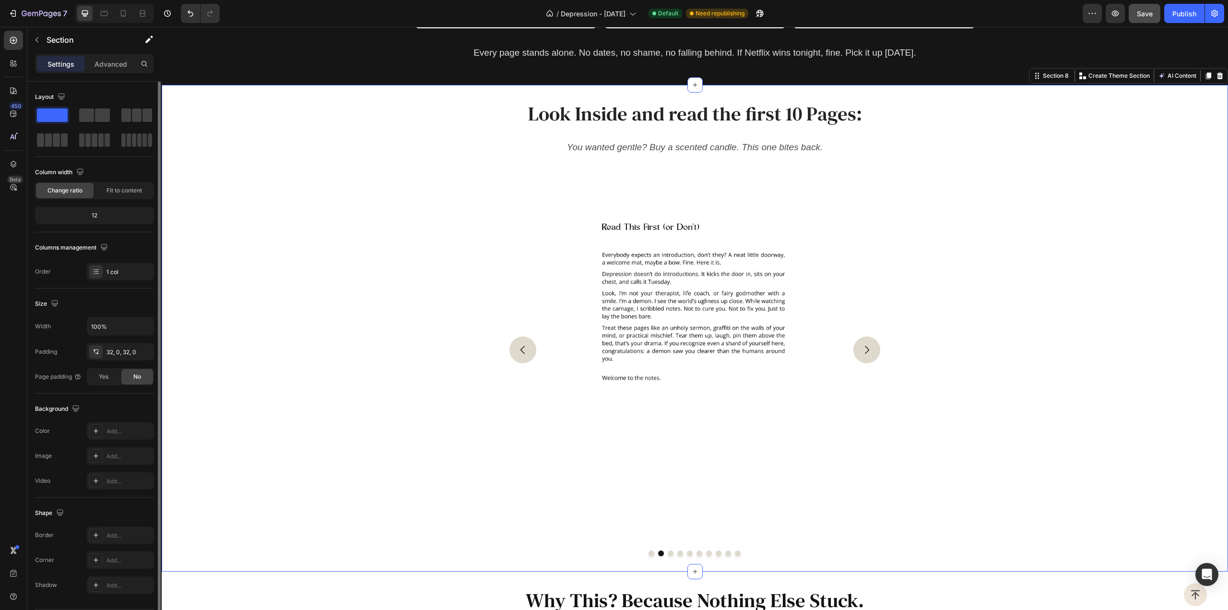
click at [424, 246] on div "Image Image Image Image Image Image Image Image Image Image Carousel" at bounding box center [695, 357] width 1067 height 400
click at [523, 253] on div "Image Image Image Image Image Image Image Image Image Image" at bounding box center [694, 350] width 373 height 386
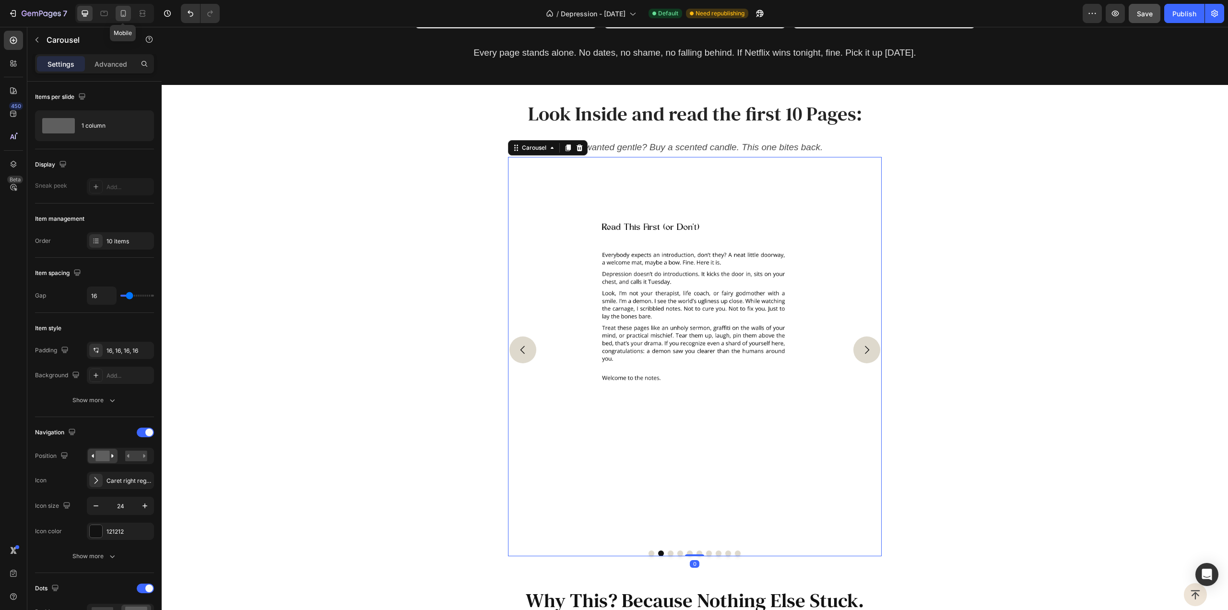
click at [125, 7] on div at bounding box center [123, 13] width 15 height 15
type input "21"
type input "100%"
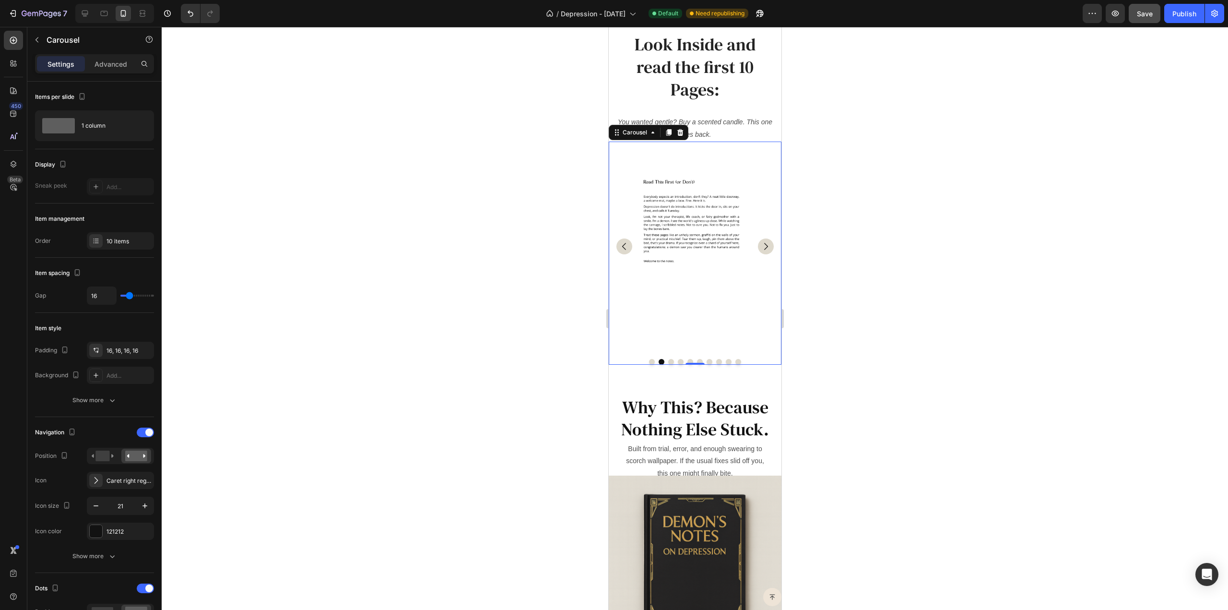
scroll to position [2523, 0]
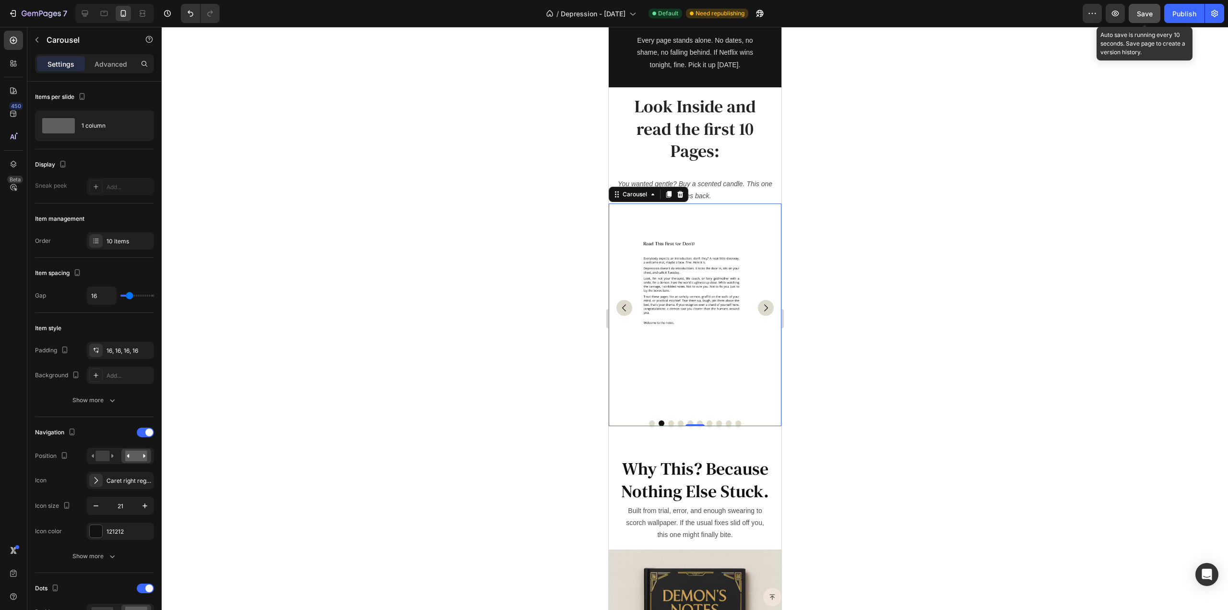
click at [1150, 10] on span "Save" at bounding box center [1145, 14] width 16 height 8
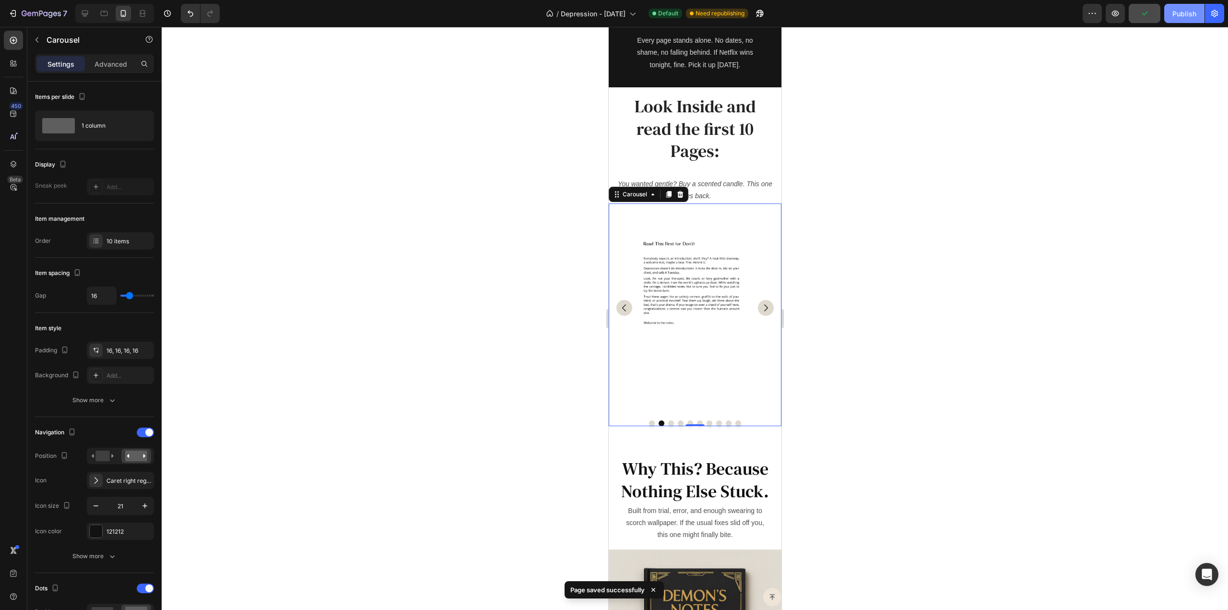
click at [1185, 11] on div "Publish" at bounding box center [1185, 14] width 24 height 10
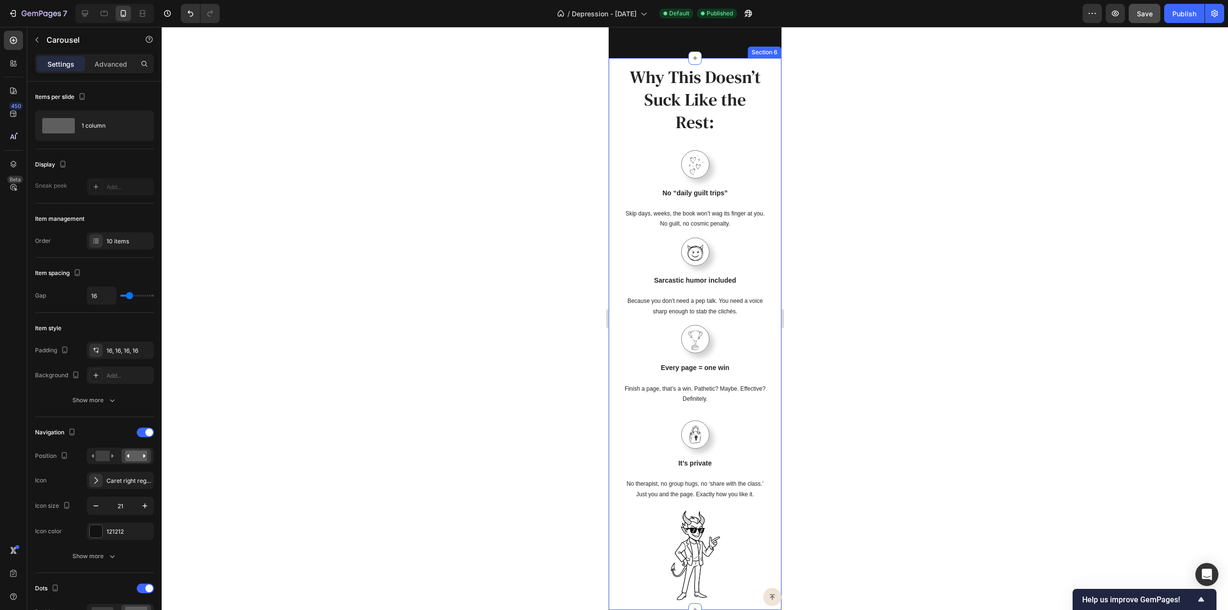
scroll to position [1611, 0]
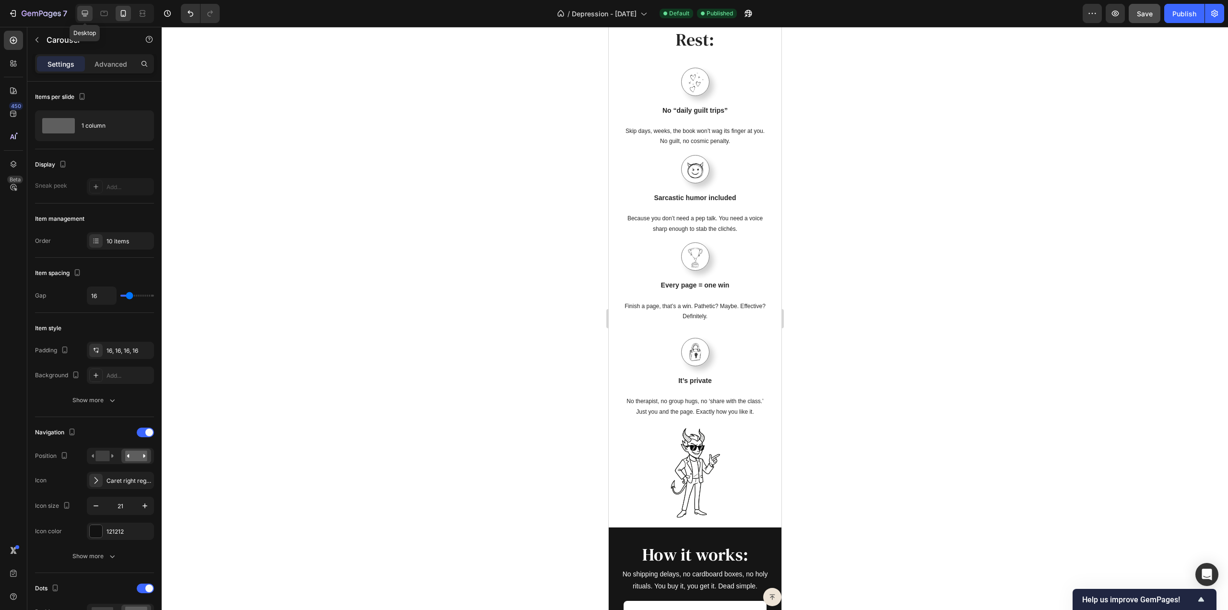
click at [91, 11] on div at bounding box center [84, 13] width 15 height 15
type input "24"
type input "35%"
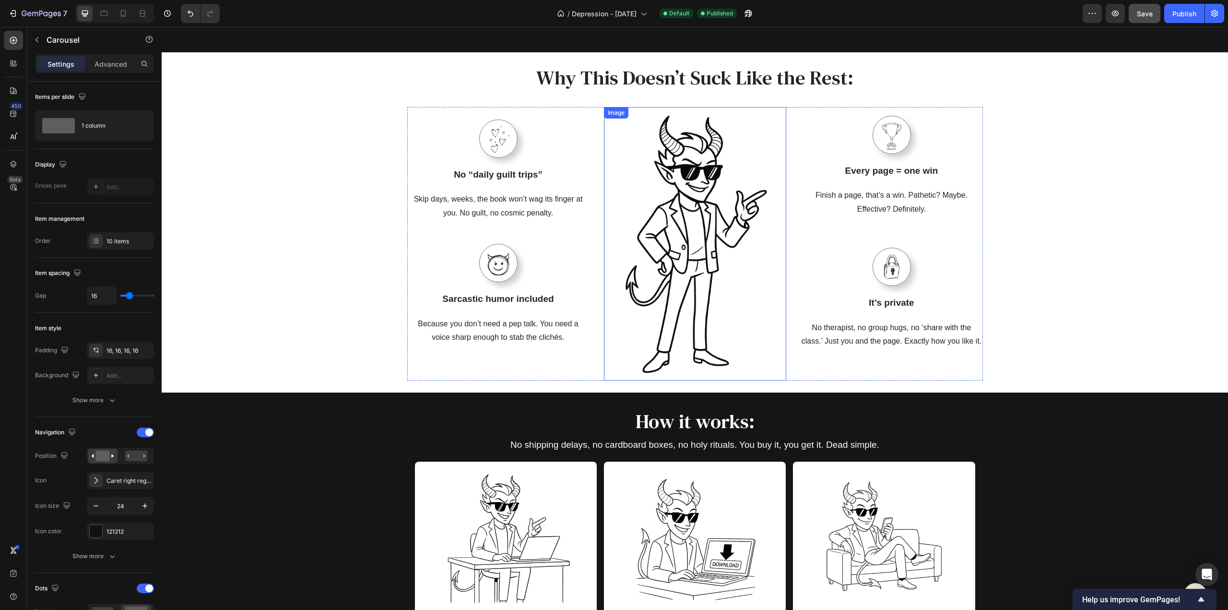
scroll to position [1467, 0]
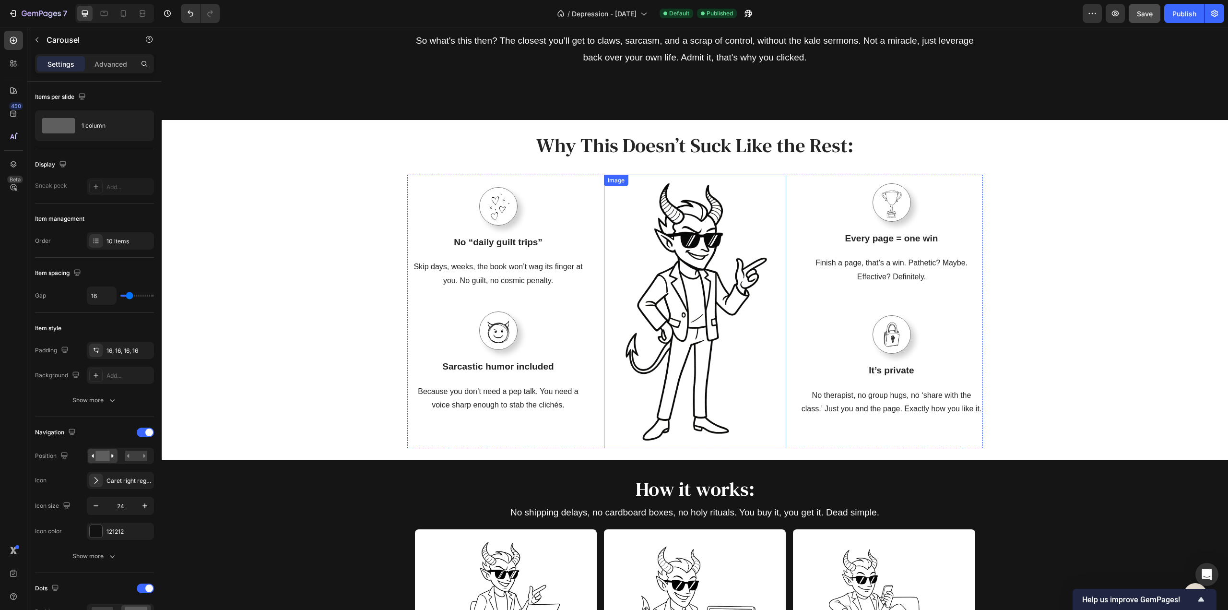
click at [681, 302] on img at bounding box center [695, 311] width 182 height 273
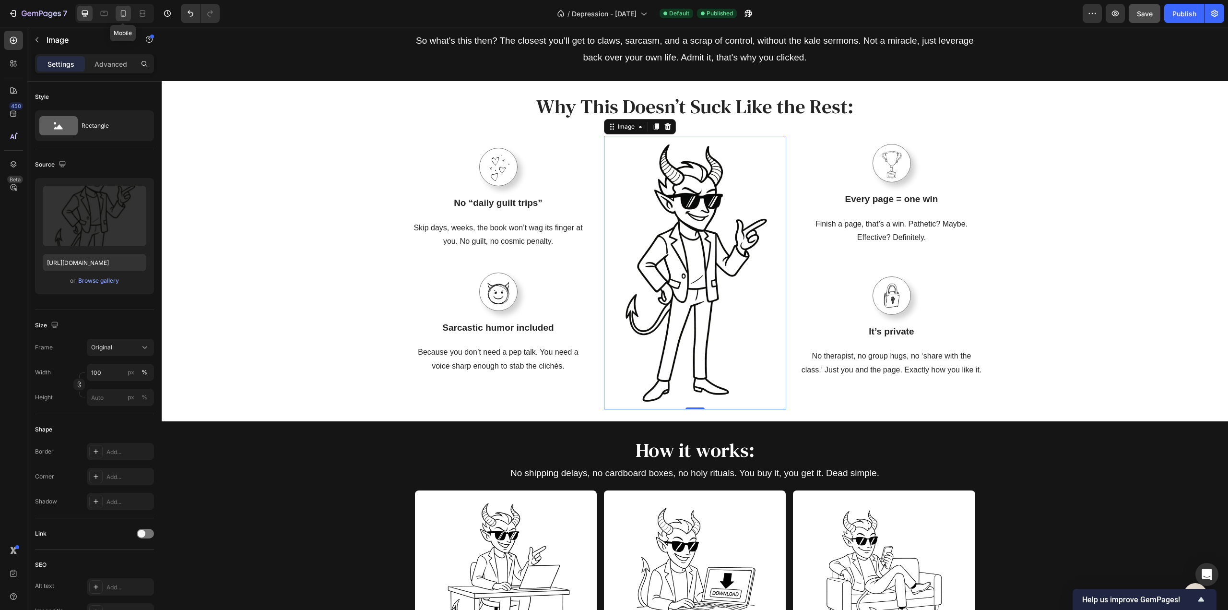
click at [122, 10] on icon at bounding box center [124, 14] width 10 height 10
type input "40"
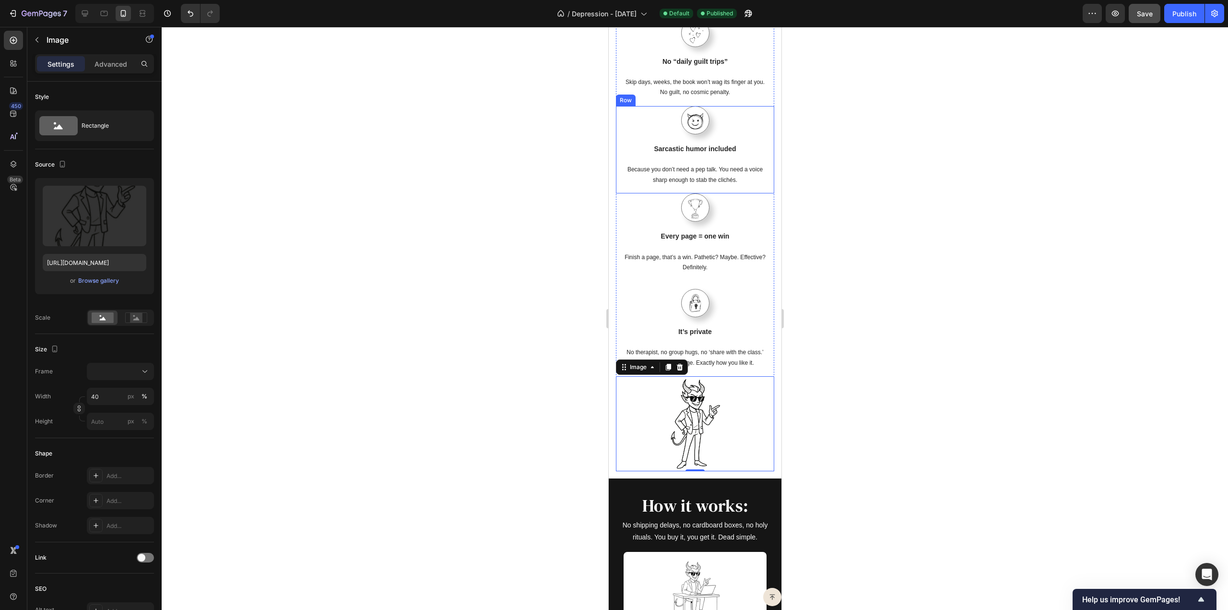
scroll to position [1592, 0]
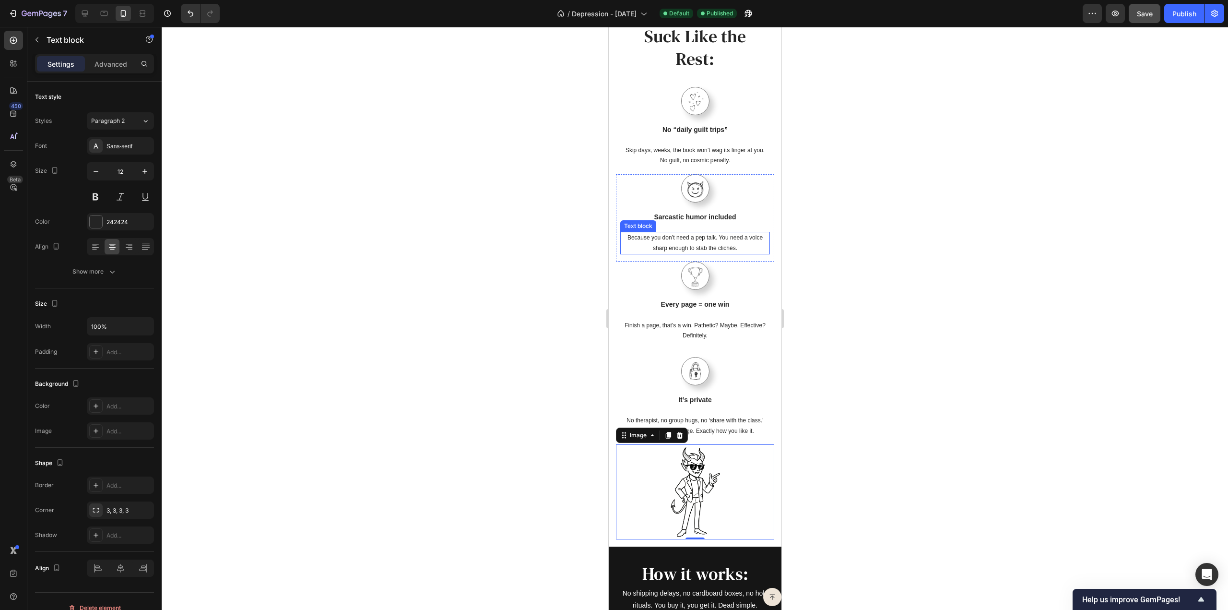
click at [633, 244] on p "Because you don’t need a pep talk. You need a voice sharp enough to stab the cl…" at bounding box center [695, 243] width 148 height 21
click at [634, 222] on div "Text block" at bounding box center [648, 222] width 32 height 9
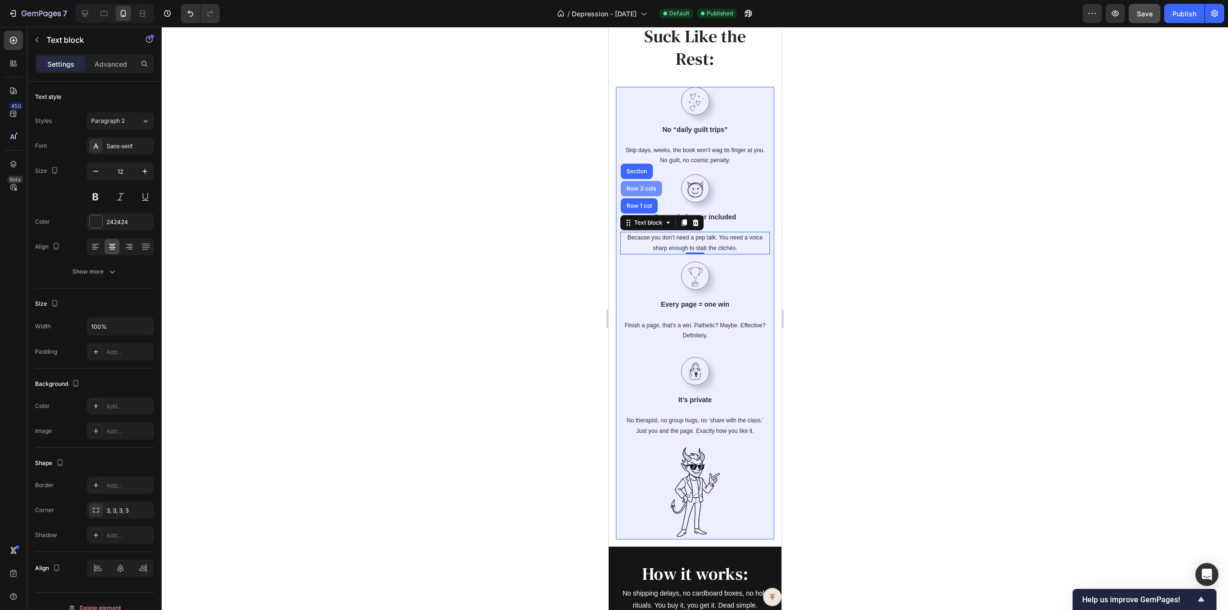
click at [634, 190] on div "Row 3 cols" at bounding box center [641, 189] width 34 height 6
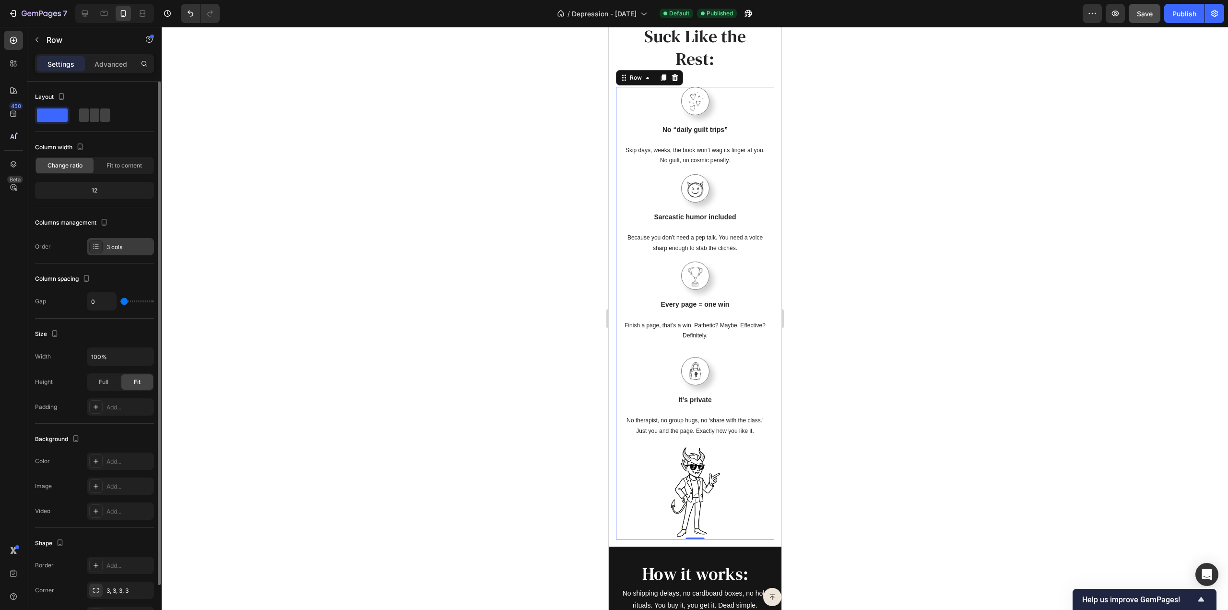
click at [135, 245] on div "3 cols" at bounding box center [129, 247] width 45 height 9
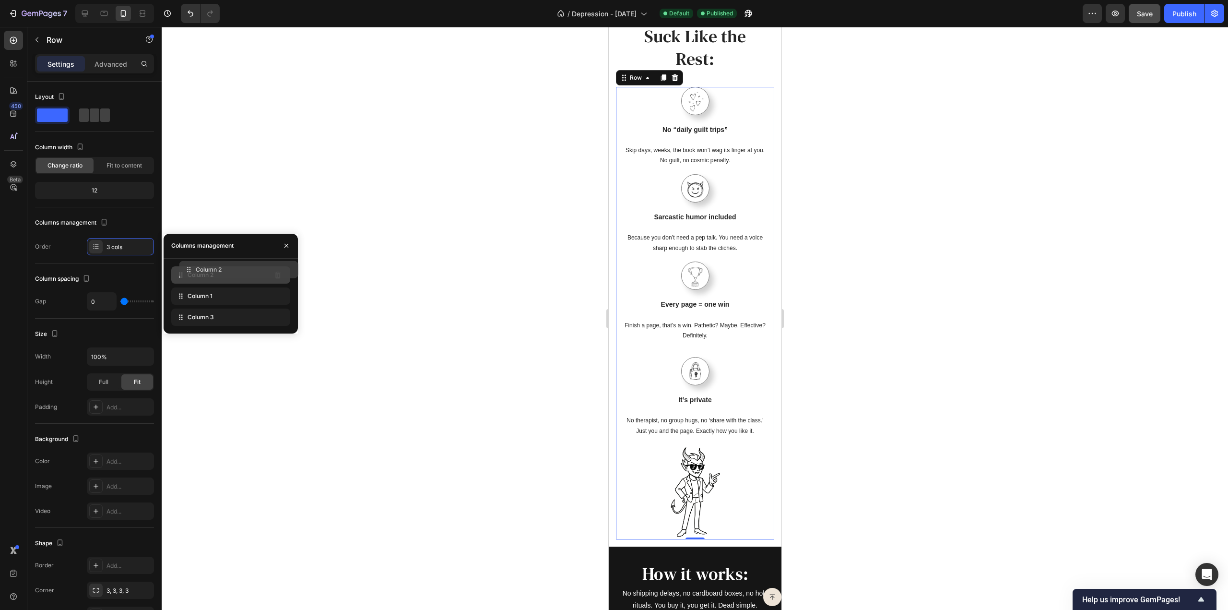
drag, startPoint x: 197, startPoint y: 323, endPoint x: 205, endPoint y: 275, distance: 48.7
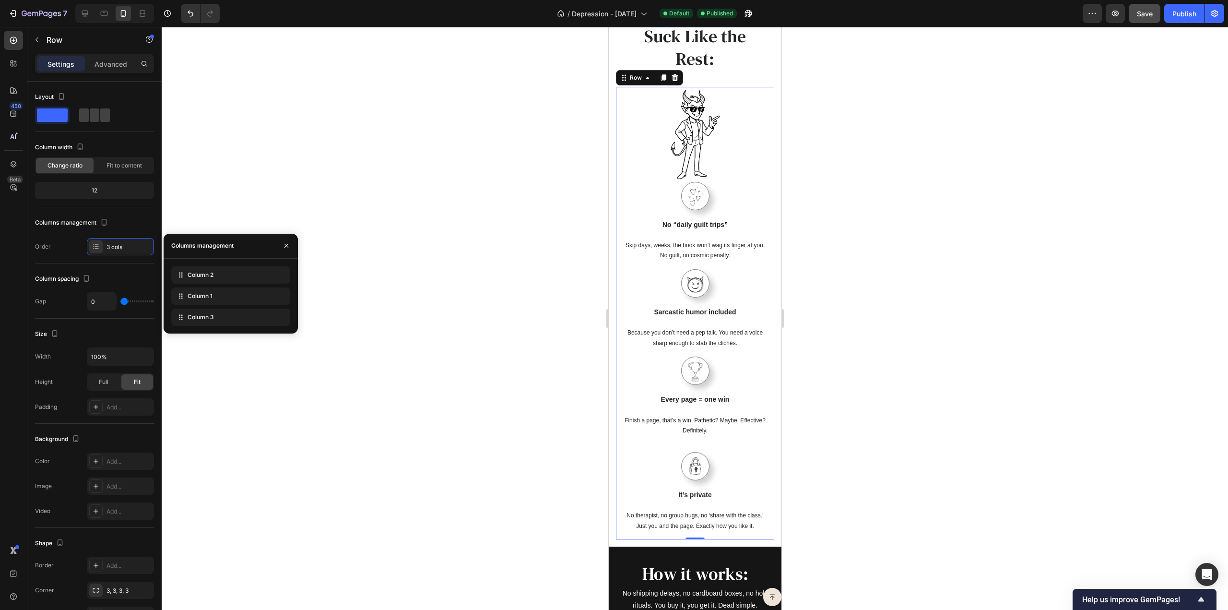
click at [866, 212] on div at bounding box center [695, 318] width 1067 height 583
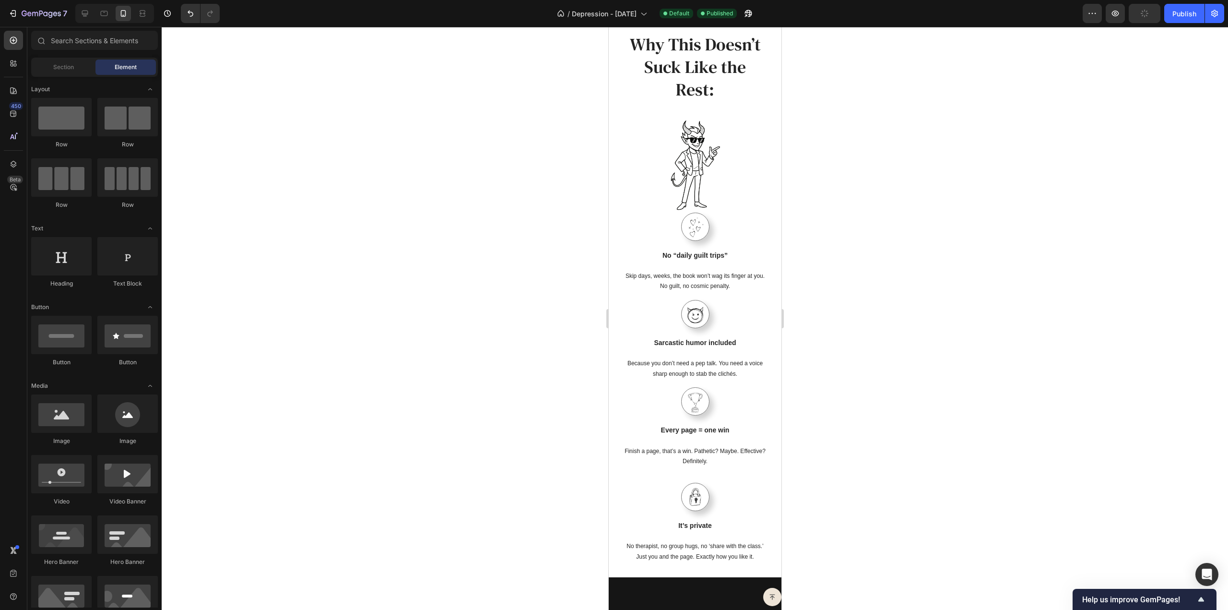
scroll to position [1496, 0]
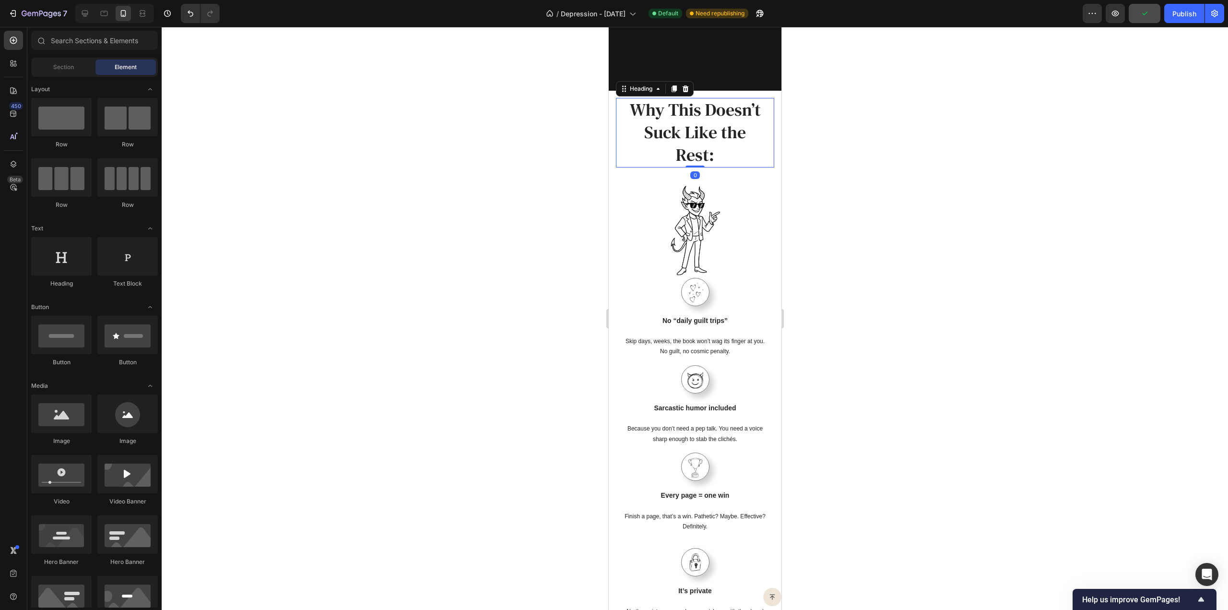
click at [643, 165] on h2 "Why This Doesn’t Suck Like the Rest:" at bounding box center [694, 132] width 143 height 69
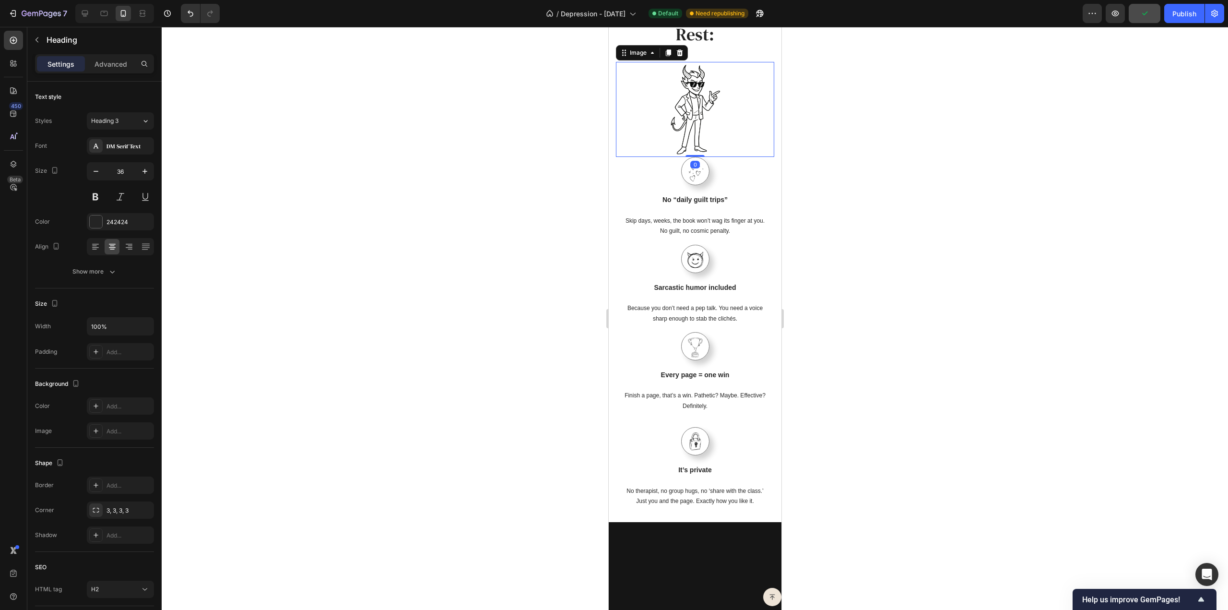
click at [630, 157] on div at bounding box center [695, 109] width 158 height 95
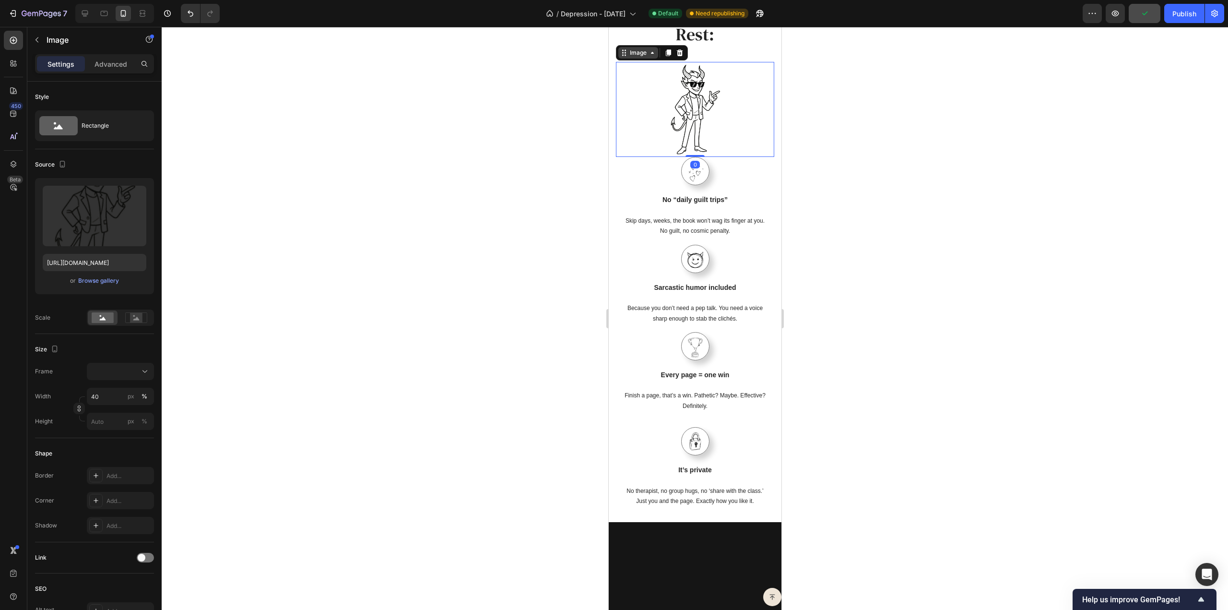
click at [631, 57] on div "Image" at bounding box center [638, 52] width 21 height 9
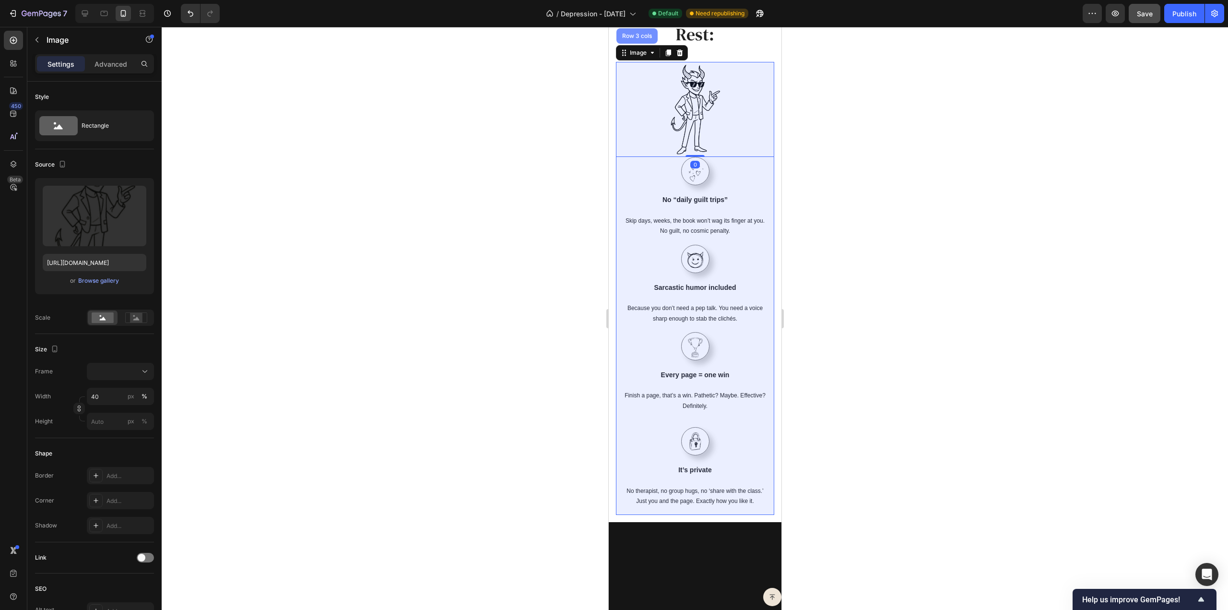
click at [636, 39] on div "Row 3 cols" at bounding box center [637, 36] width 34 height 6
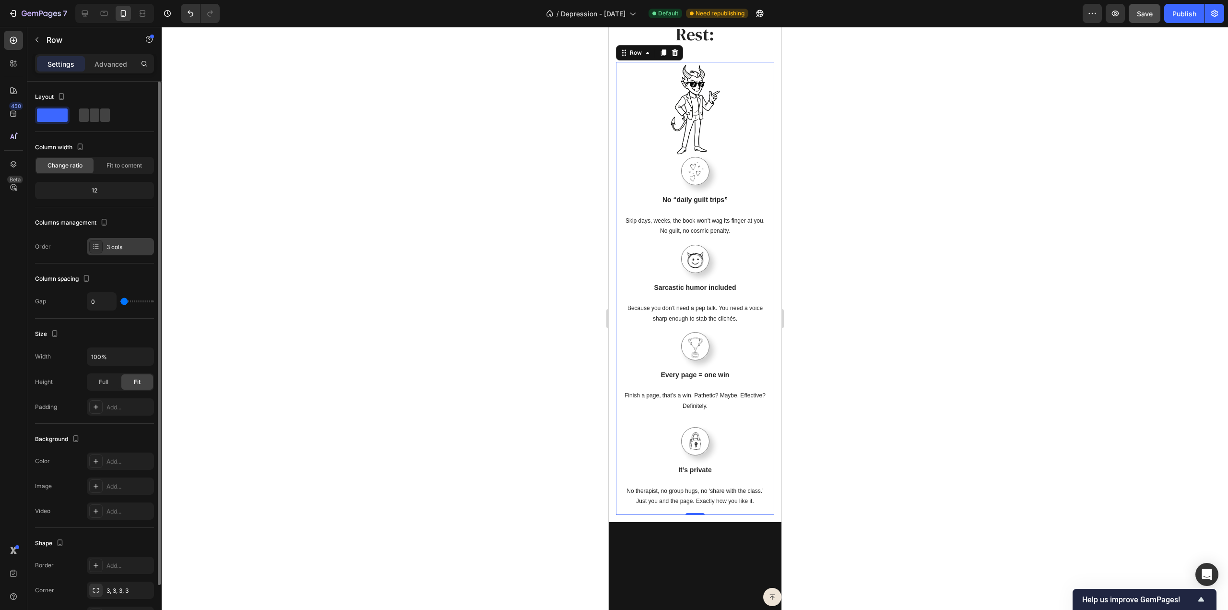
click at [129, 245] on div "3 cols" at bounding box center [129, 247] width 45 height 9
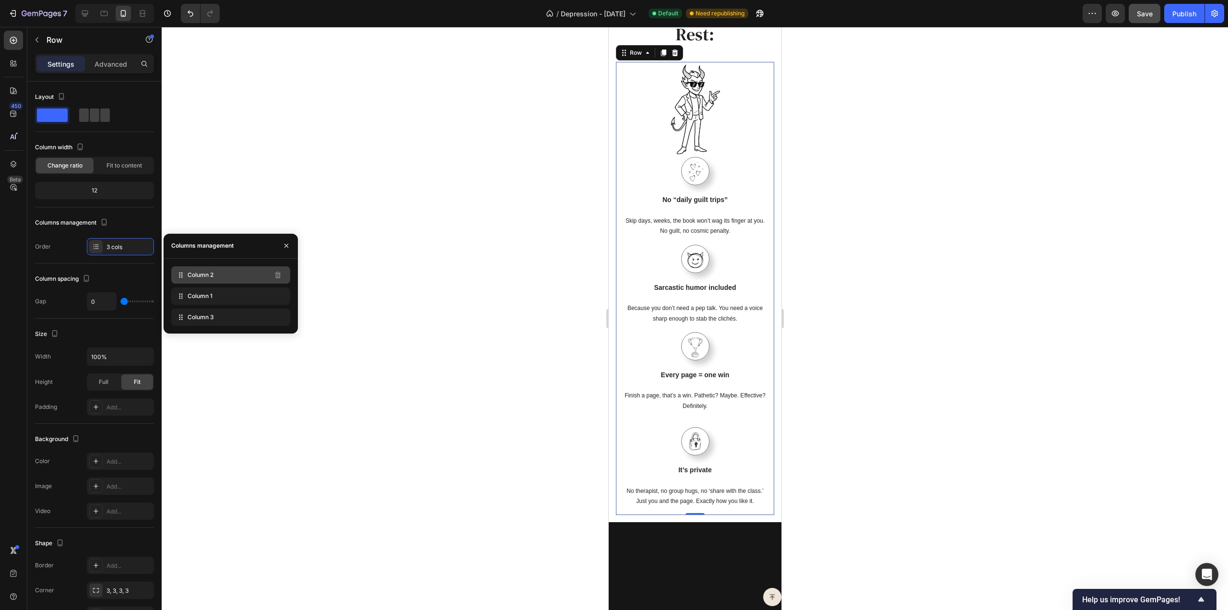
click at [245, 276] on div "Column 2" at bounding box center [230, 274] width 119 height 17
click at [667, 157] on img at bounding box center [694, 109] width 63 height 95
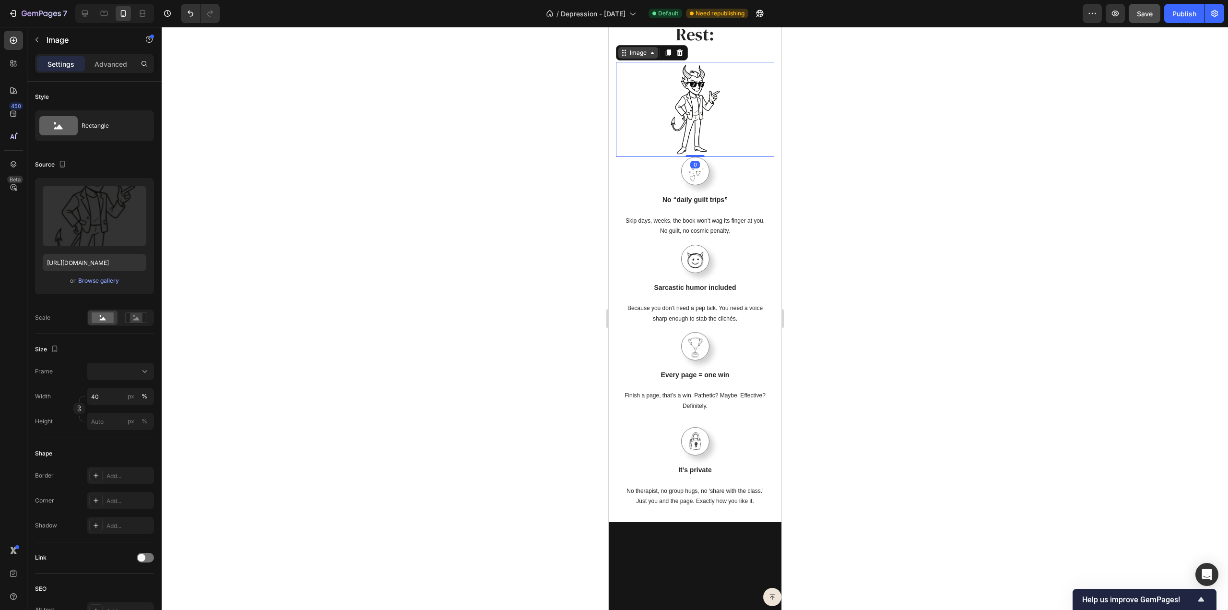
click at [639, 57] on div "Image" at bounding box center [638, 52] width 21 height 9
click at [640, 157] on div at bounding box center [695, 109] width 158 height 95
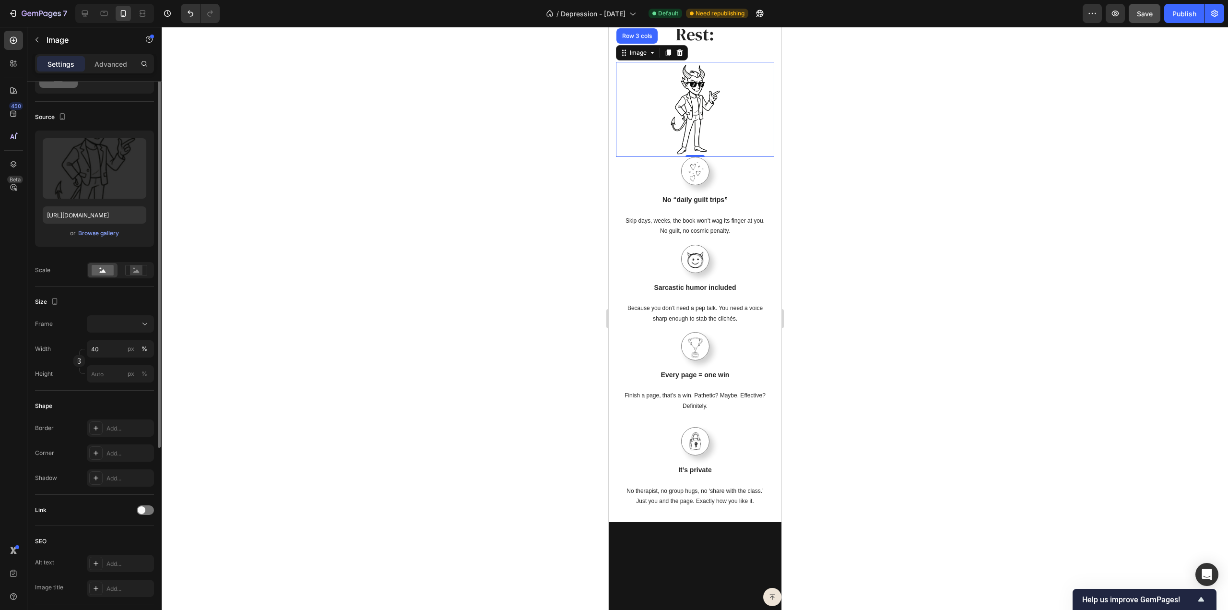
scroll to position [0, 0]
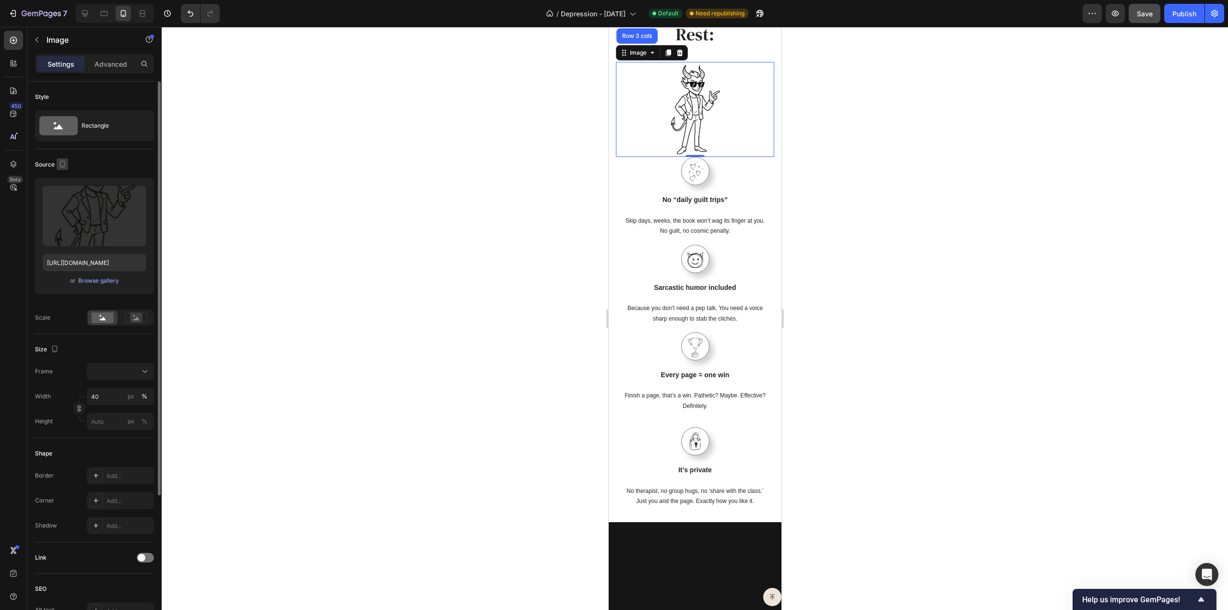
click at [64, 159] on icon "button" at bounding box center [63, 164] width 10 height 10
click at [104, 159] on div "Source" at bounding box center [94, 164] width 119 height 15
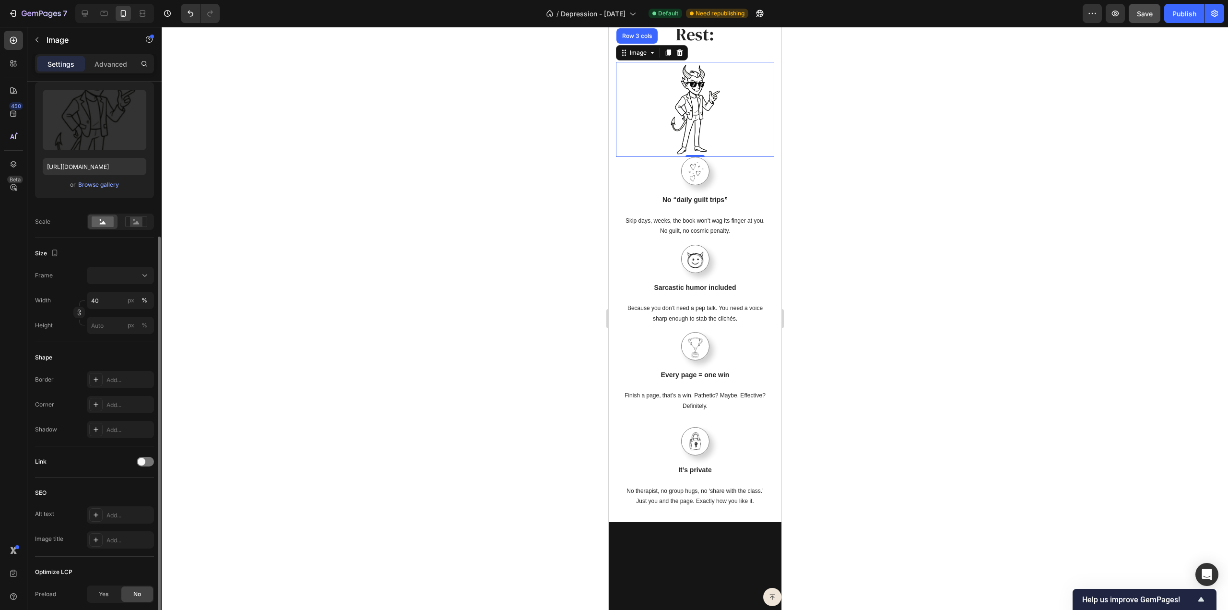
scroll to position [191, 0]
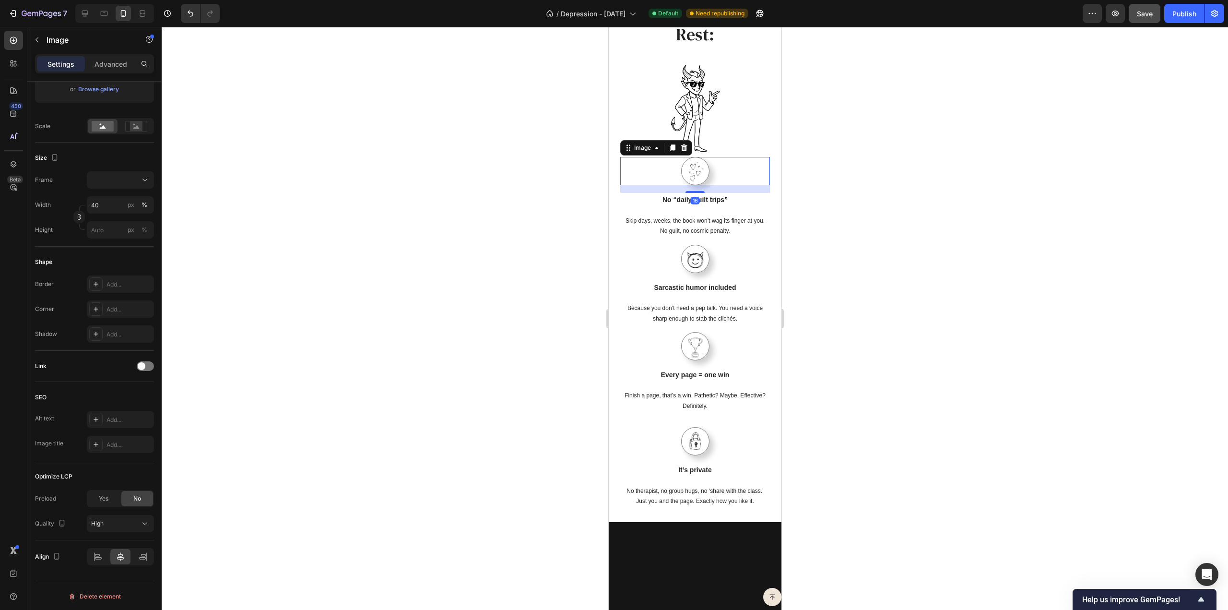
click at [623, 185] on div at bounding box center [695, 171] width 150 height 28
click at [620, 157] on div at bounding box center [695, 109] width 158 height 95
click at [627, 57] on icon at bounding box center [624, 53] width 8 height 8
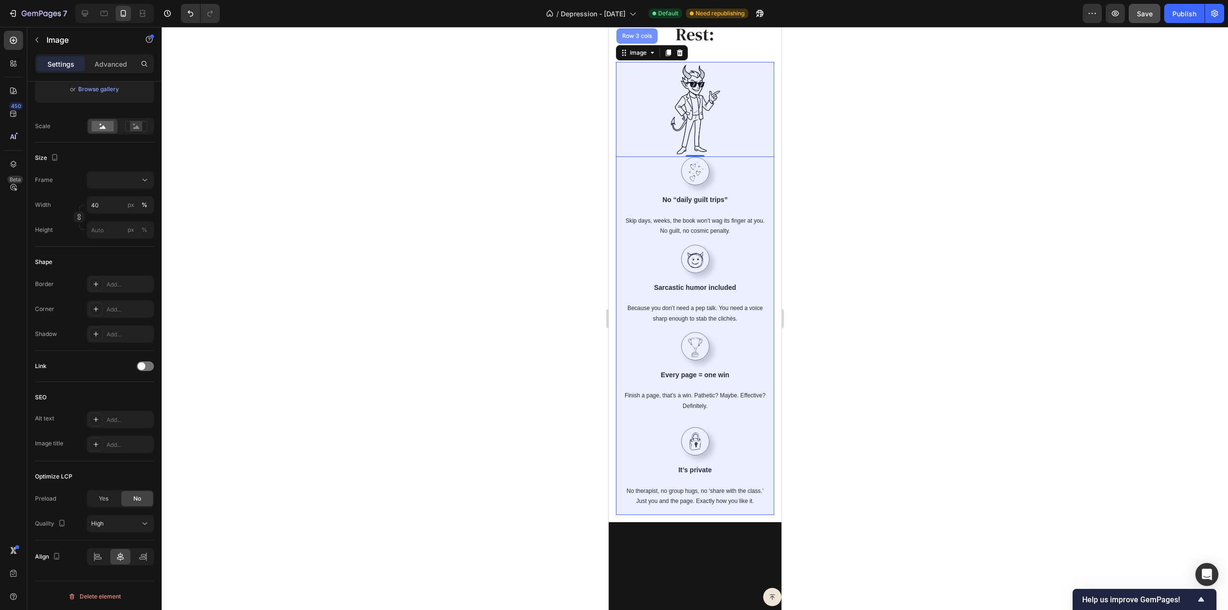
click at [634, 39] on div "Row 3 cols" at bounding box center [637, 36] width 34 height 6
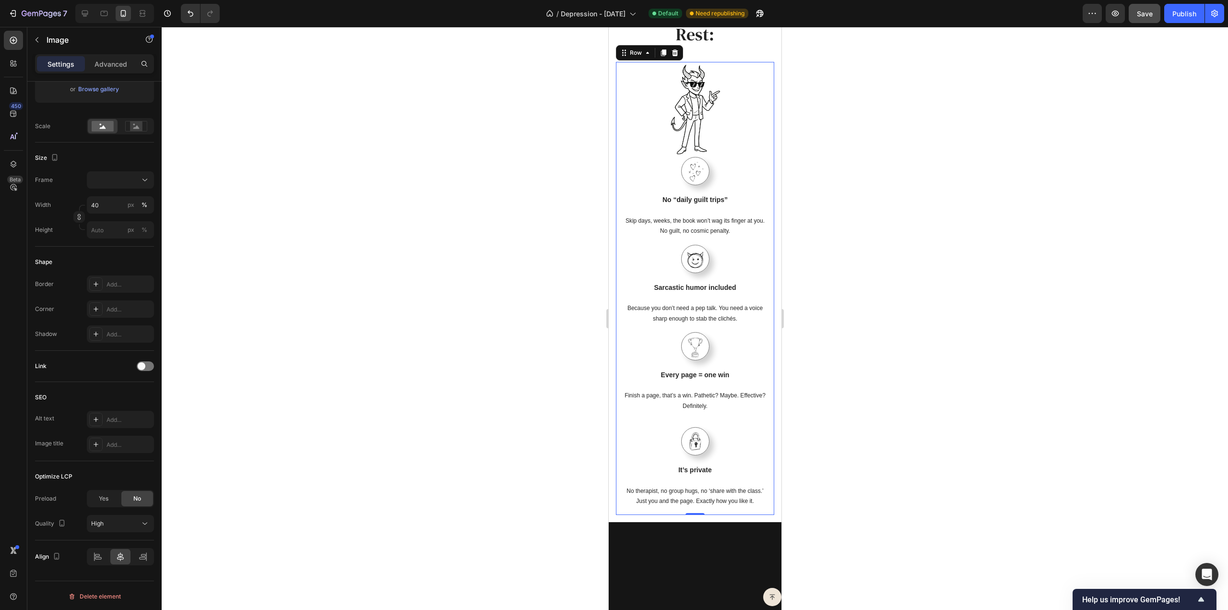
scroll to position [0, 0]
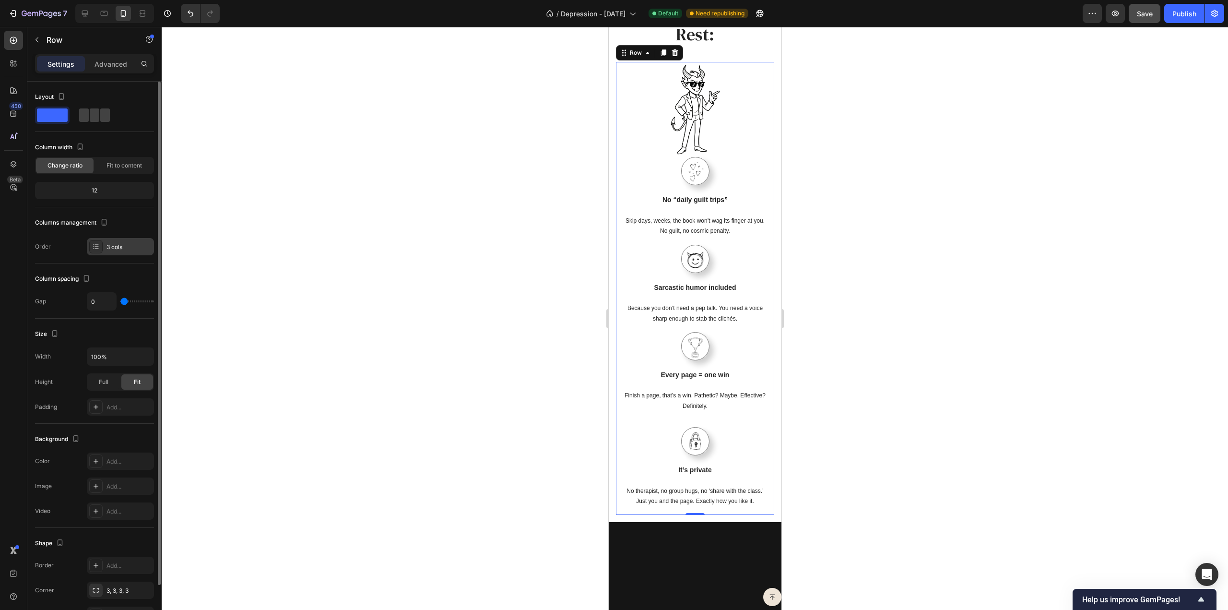
click at [114, 240] on div "3 cols" at bounding box center [120, 246] width 67 height 17
click at [130, 211] on div "Layout Column width Change ratio Fit to content 12 Columns management Order 3 c…" at bounding box center [94, 172] width 119 height 166
click at [124, 244] on div "3 cols" at bounding box center [129, 247] width 45 height 9
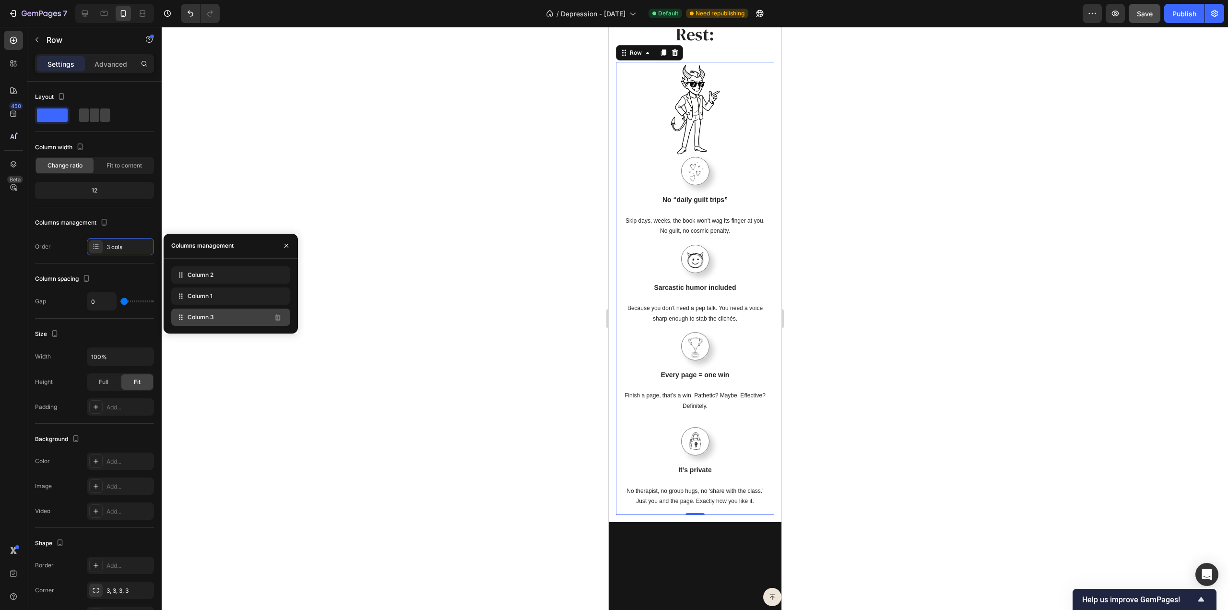
click at [251, 317] on div "Column 3" at bounding box center [230, 316] width 119 height 17
click at [234, 273] on div "Column 2" at bounding box center [230, 274] width 119 height 17
click at [134, 266] on div "Column spacing Gap 0" at bounding box center [94, 290] width 119 height 55
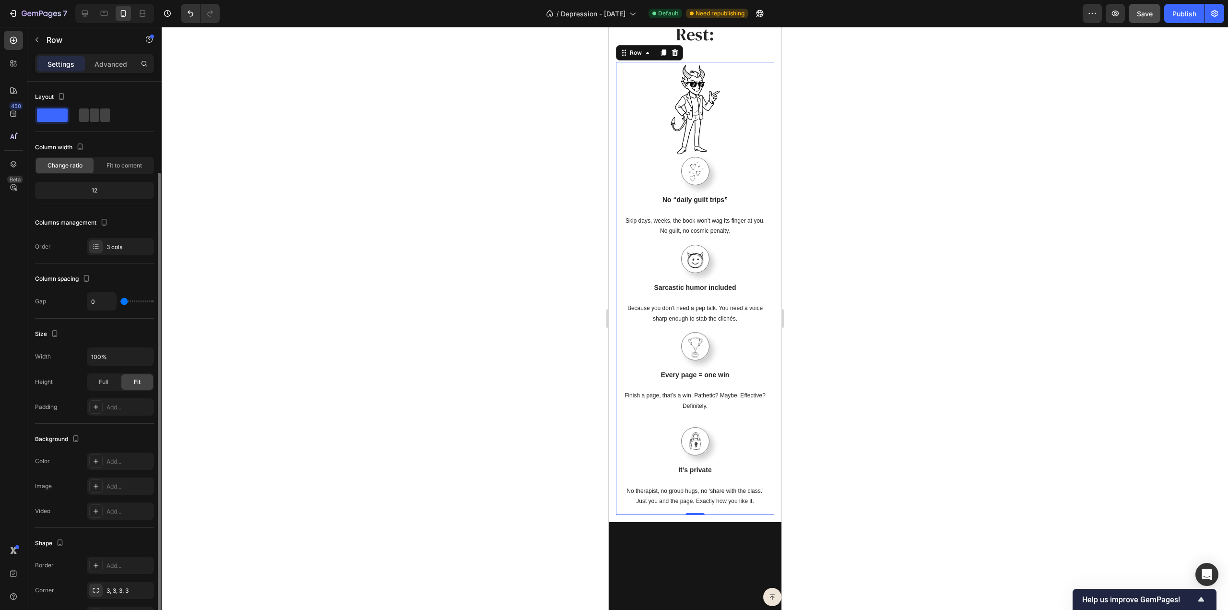
scroll to position [58, 0]
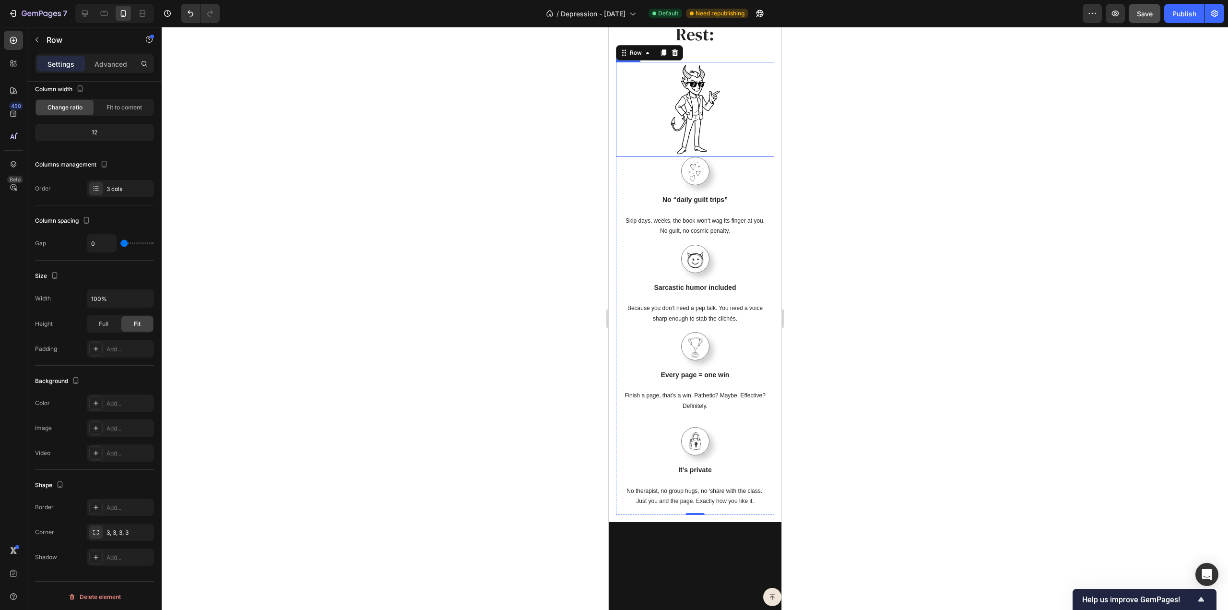
click at [685, 157] on img at bounding box center [694, 109] width 63 height 95
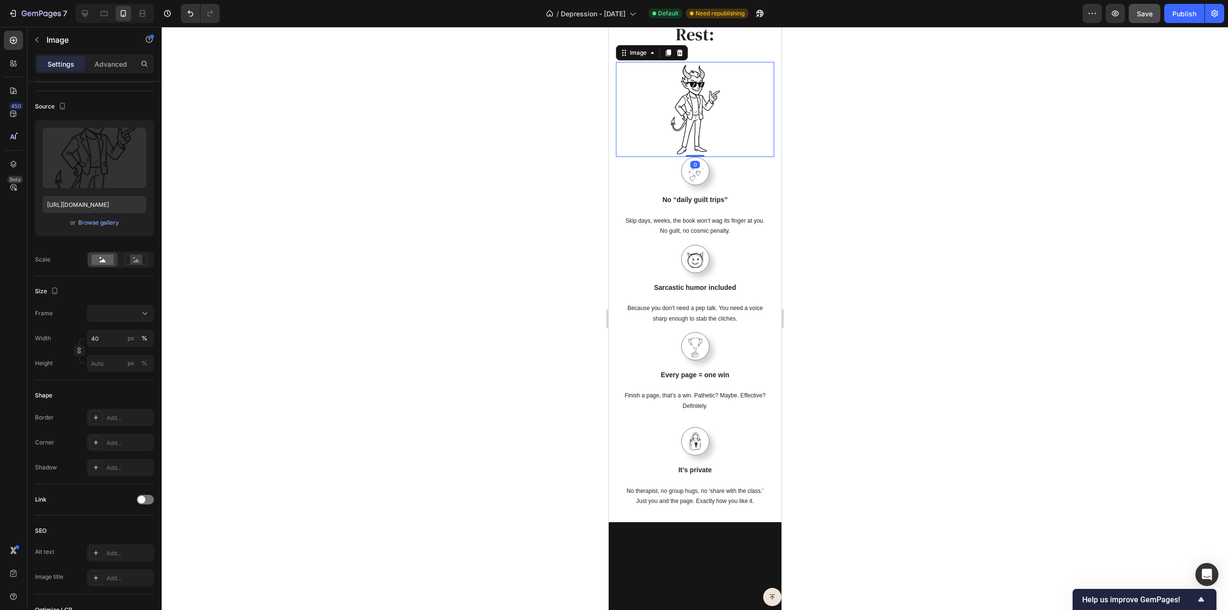
scroll to position [0, 0]
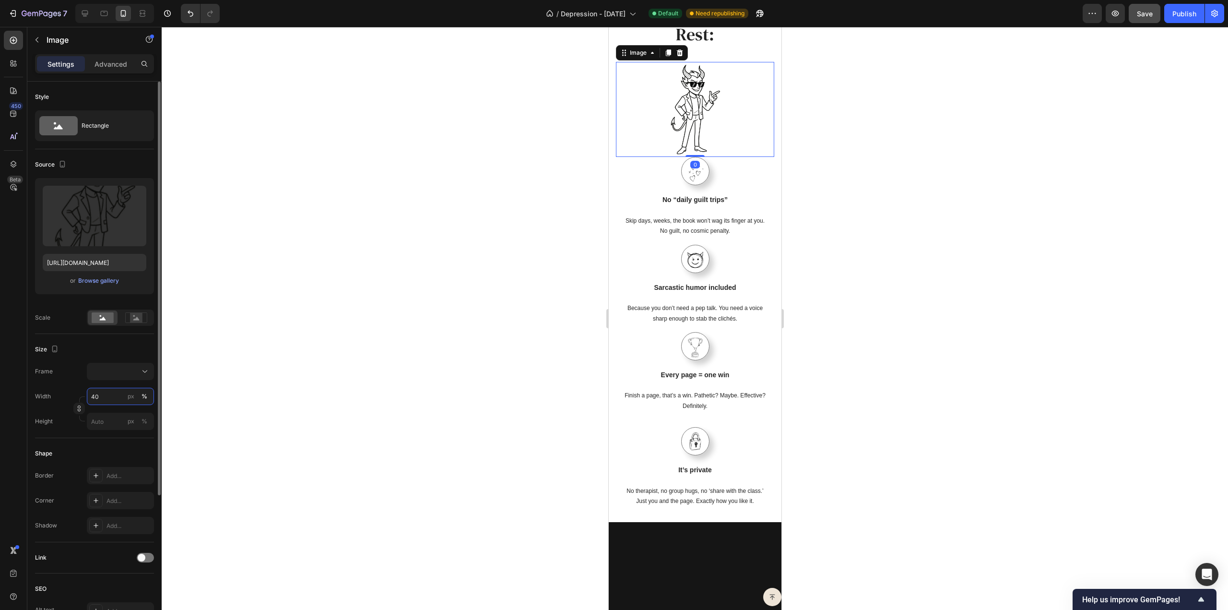
click at [93, 392] on input "40" at bounding box center [120, 396] width 67 height 17
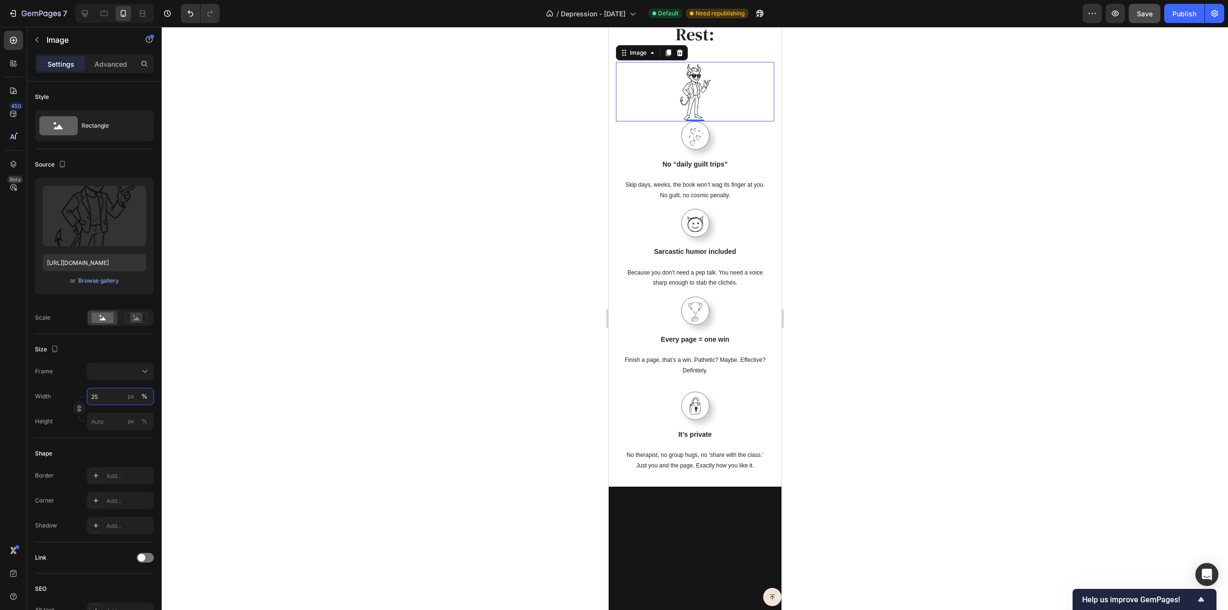
type input "25"
click at [311, 347] on div at bounding box center [695, 318] width 1067 height 583
click at [705, 121] on img at bounding box center [695, 91] width 40 height 59
click at [131, 322] on rect at bounding box center [136, 318] width 12 height 10
click at [96, 314] on rect at bounding box center [103, 317] width 22 height 11
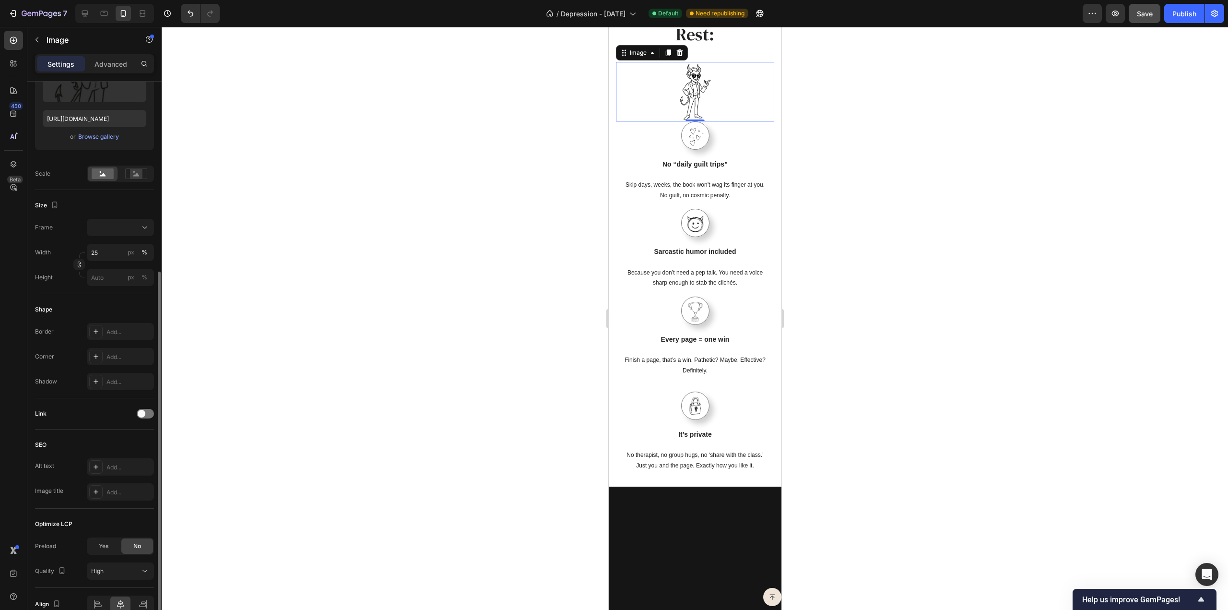
scroll to position [191, 0]
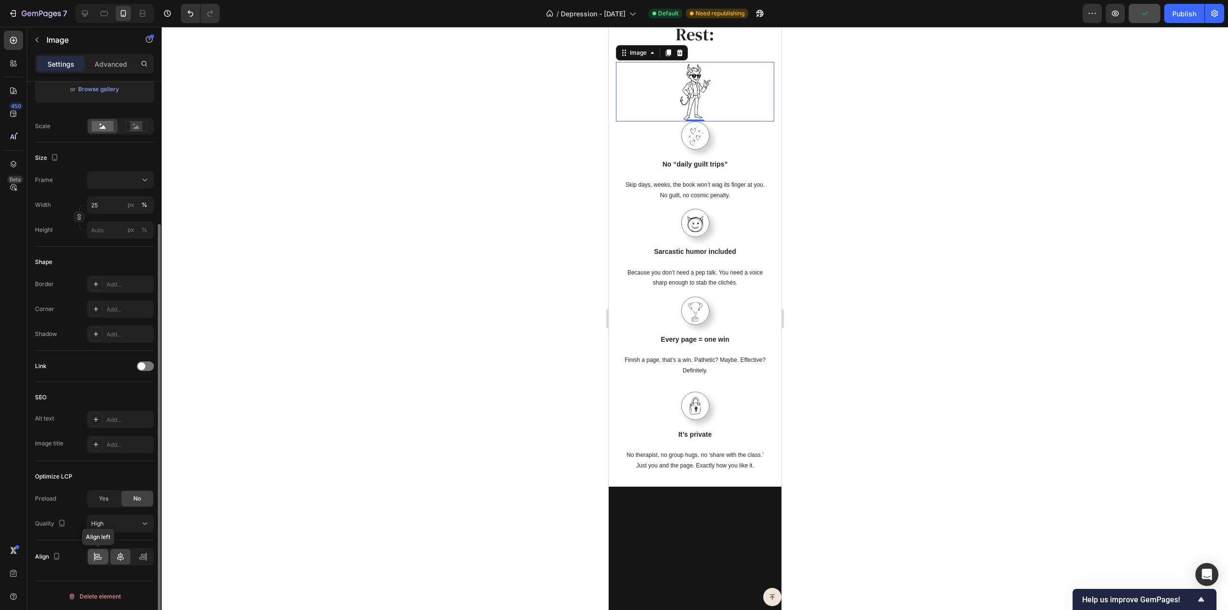
click at [99, 549] on div at bounding box center [98, 556] width 21 height 15
click at [332, 429] on div at bounding box center [695, 318] width 1067 height 583
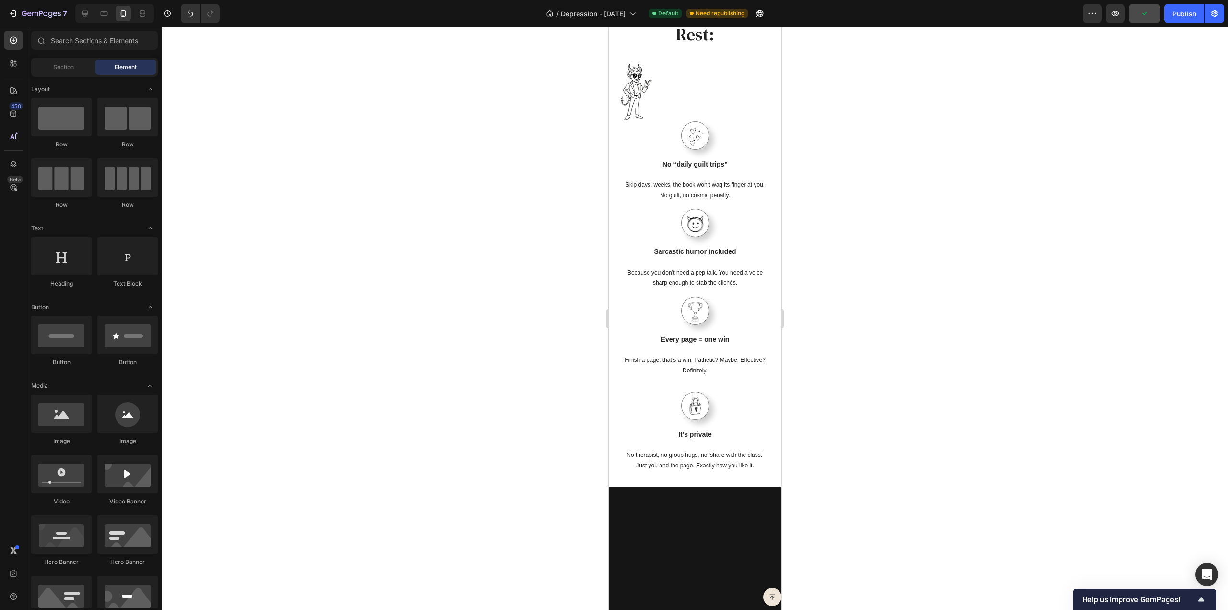
click at [332, 429] on div at bounding box center [695, 318] width 1067 height 583
click at [759, 209] on div "Image No “daily guilt trips” Text block Skip days, weeks, the book won’t wag it…" at bounding box center [695, 164] width 158 height 87
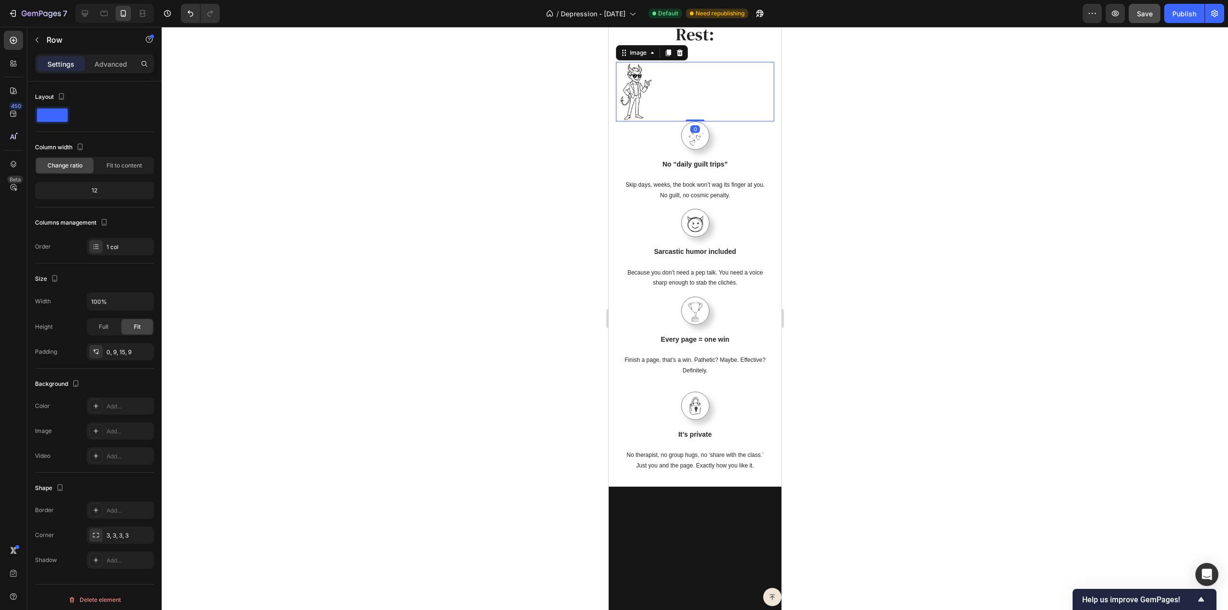
click at [745, 121] on div at bounding box center [695, 91] width 158 height 59
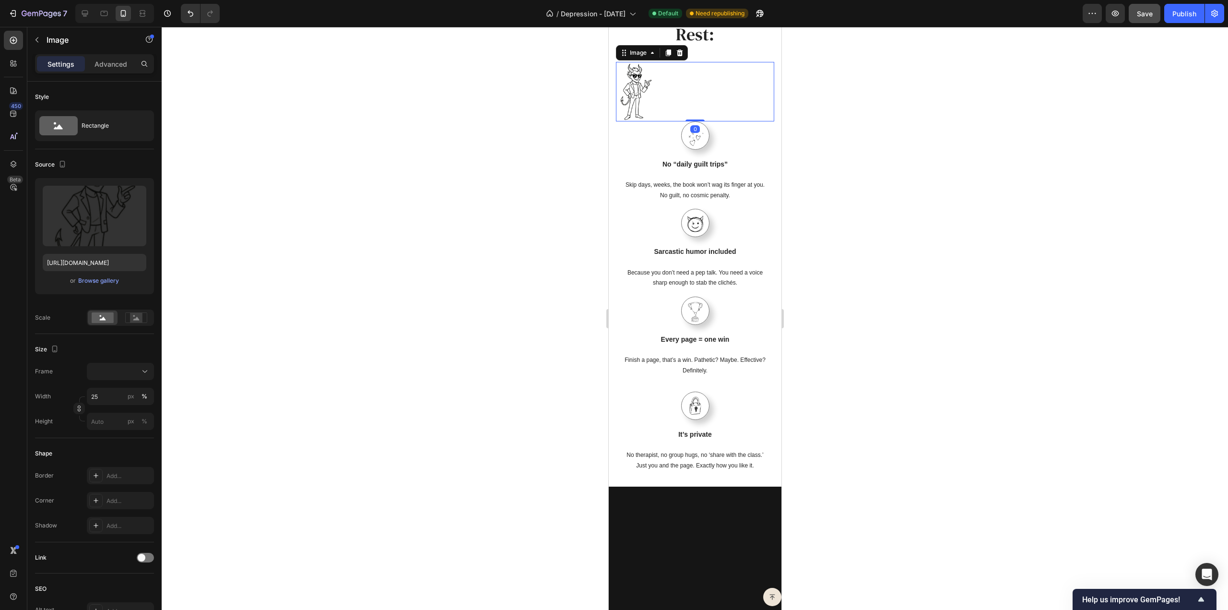
click at [101, 55] on div "Settings Advanced" at bounding box center [94, 63] width 119 height 19
click at [105, 57] on div "Advanced" at bounding box center [111, 63] width 48 height 15
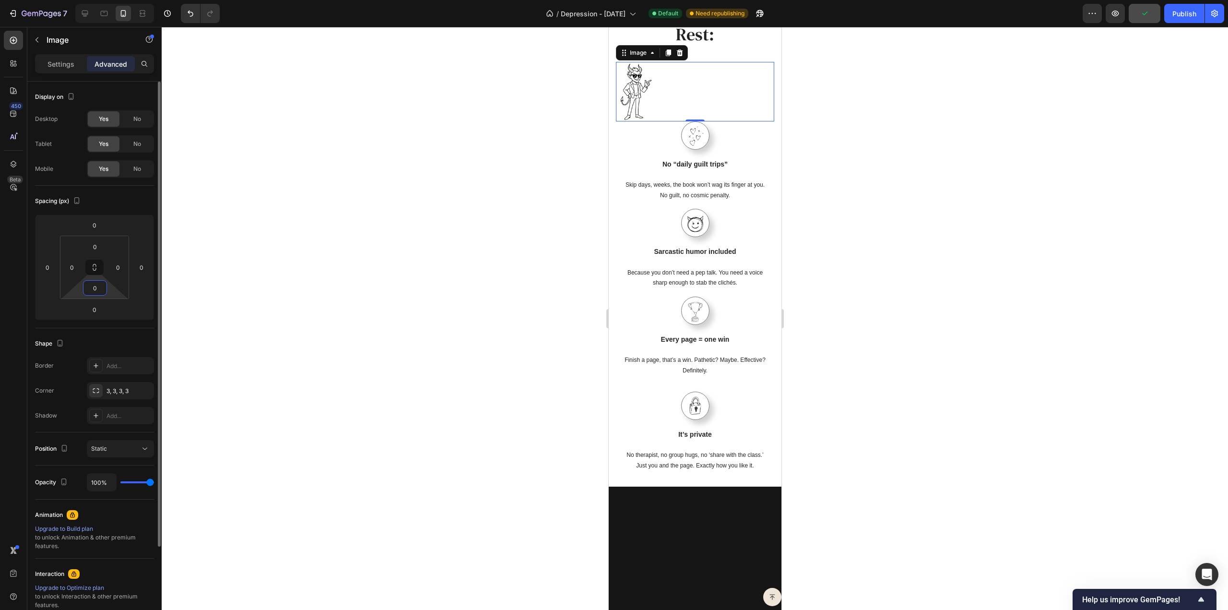
click at [90, 285] on input "0" at bounding box center [94, 288] width 19 height 14
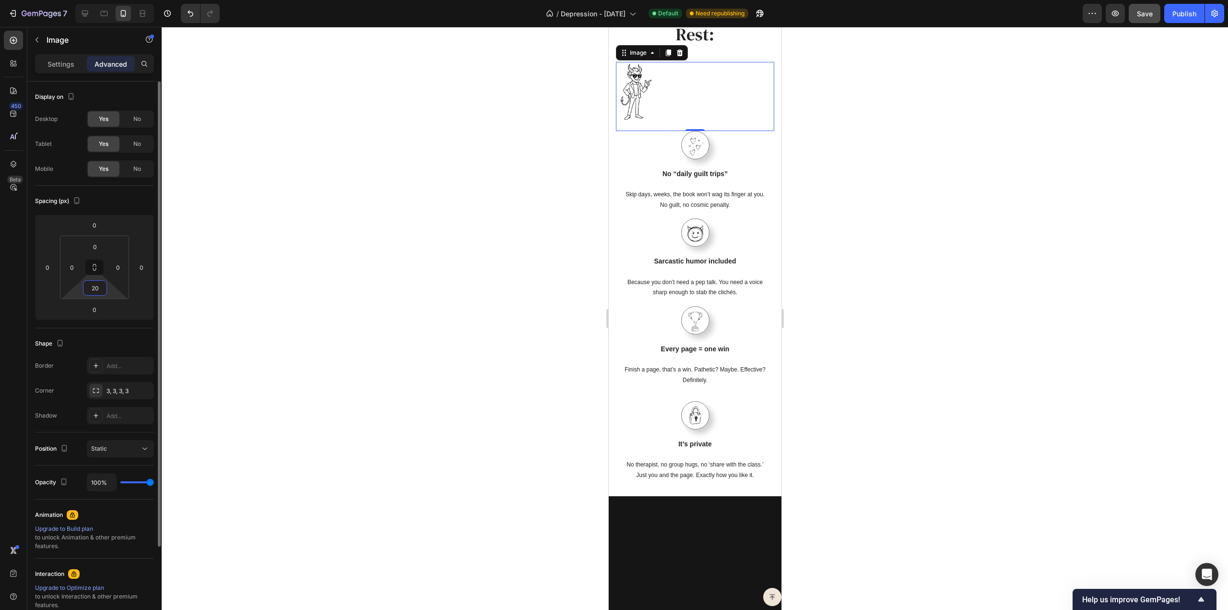
click at [110, 0] on html "7 / Depression - [DATE] Default Need republishing Preview Save Publish 450 Beta…" at bounding box center [614, 0] width 1228 height 0
click at [93, 291] on input "20" at bounding box center [94, 288] width 19 height 14
type input "2"
click at [103, 248] on input "0" at bounding box center [94, 246] width 19 height 14
click at [129, 0] on html "7 / Depression - [DATE] Default Need republishing Preview Save Publish 450 Beta…" at bounding box center [614, 0] width 1228 height 0
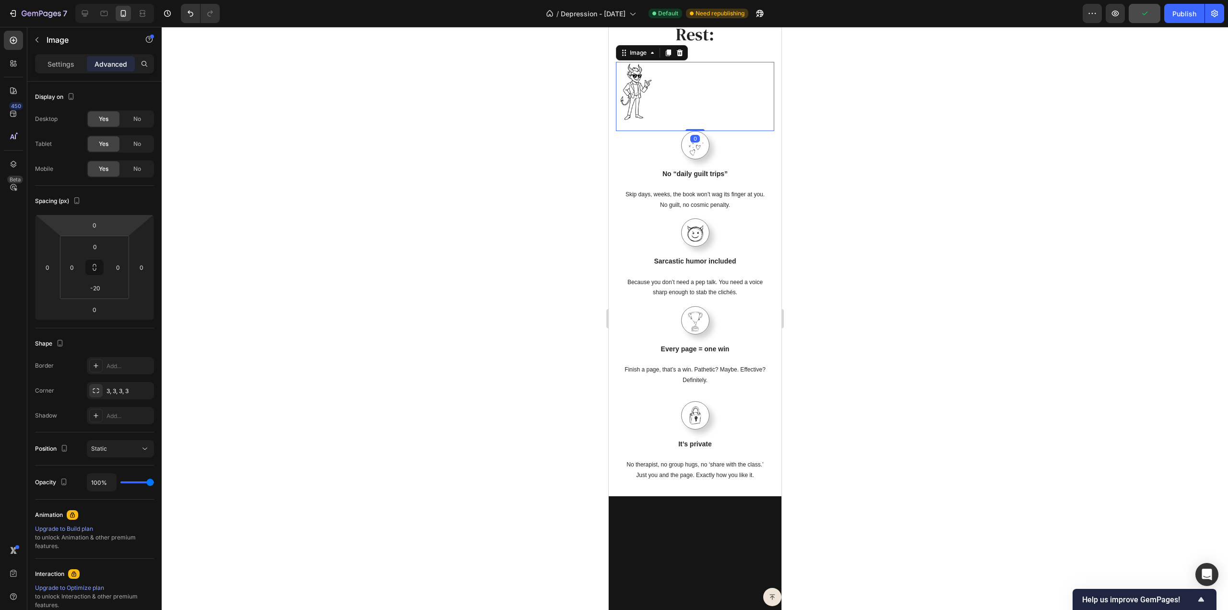
drag, startPoint x: 686, startPoint y: 247, endPoint x: 690, endPoint y: 220, distance: 27.7
click at [690, 131] on div "Image 0" at bounding box center [695, 96] width 158 height 69
click at [97, 288] on input "-20" at bounding box center [94, 288] width 19 height 14
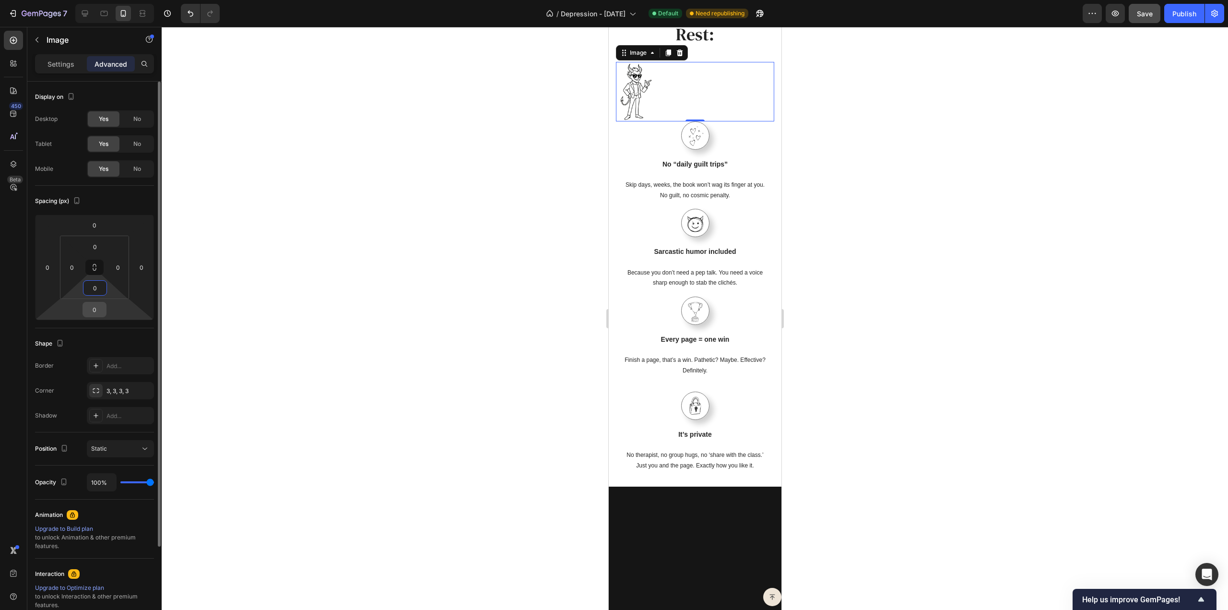
type input "0"
click at [95, 305] on input "0" at bounding box center [94, 309] width 19 height 14
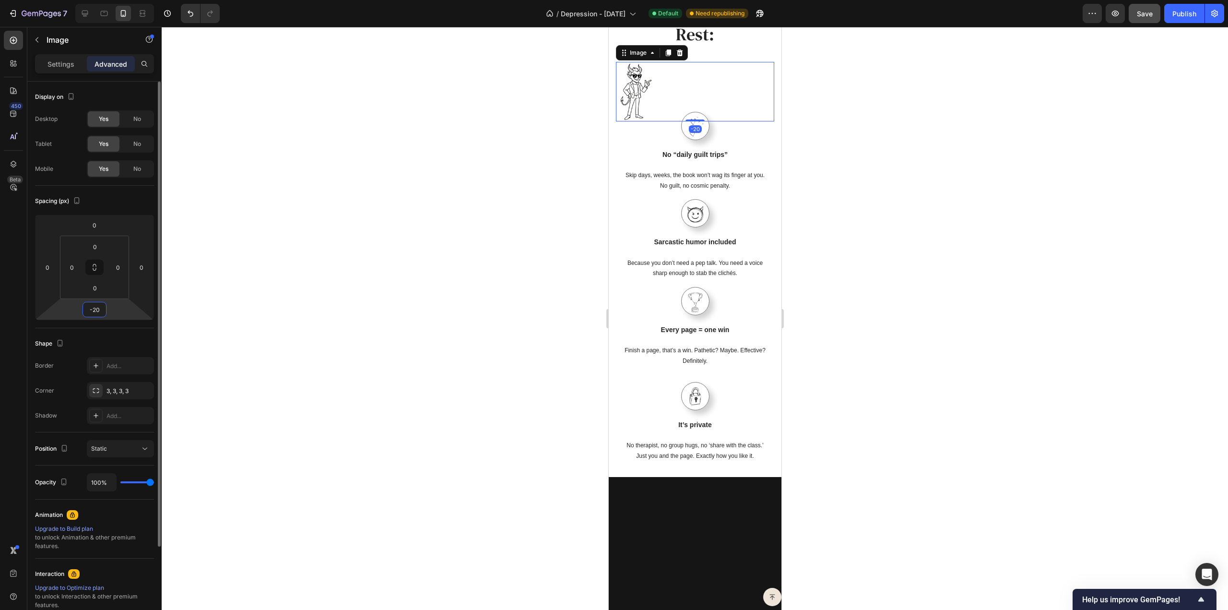
click at [99, 308] on input "-20" at bounding box center [94, 309] width 19 height 14
type input "-2"
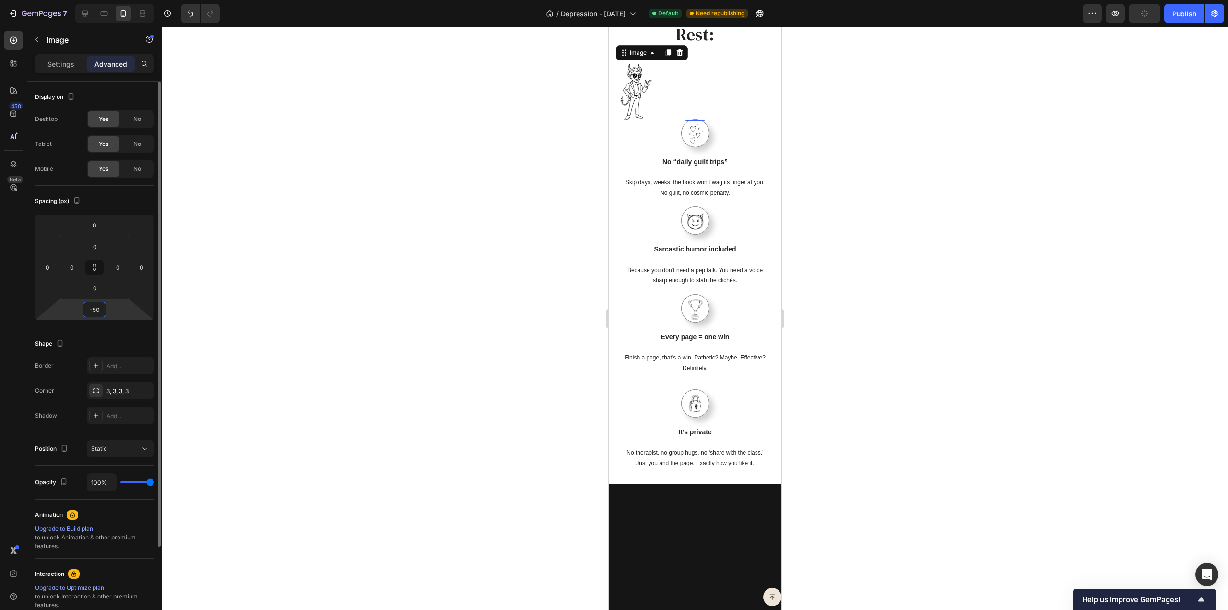
type input "-5"
type input "-80"
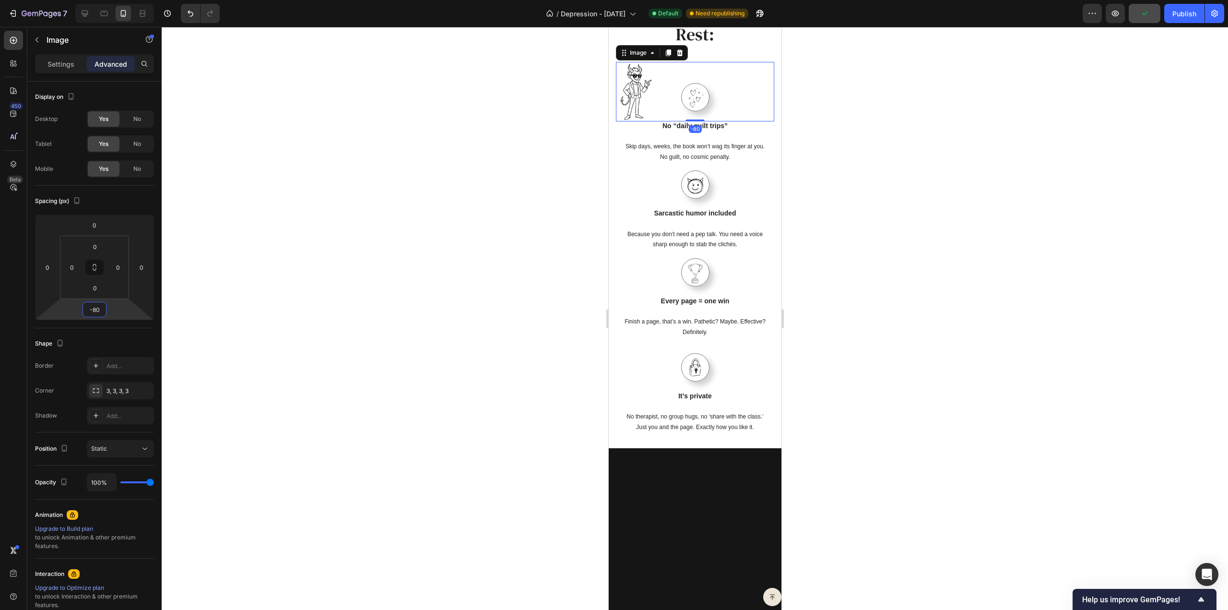
click at [492, 256] on div at bounding box center [695, 318] width 1067 height 583
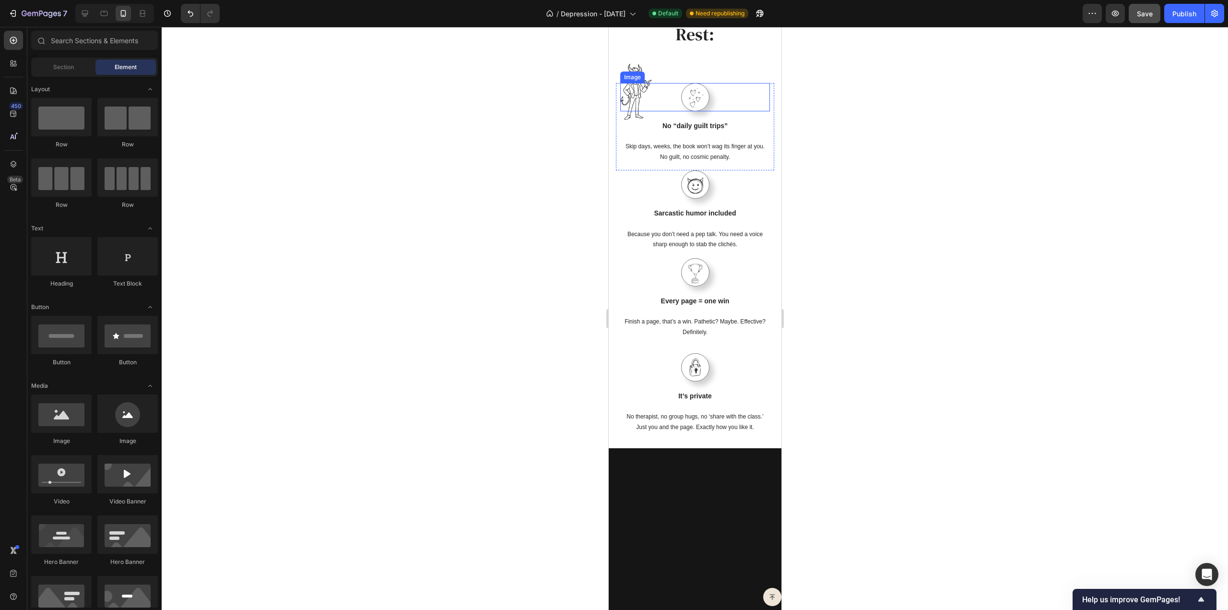
click at [638, 111] on div at bounding box center [695, 97] width 150 height 28
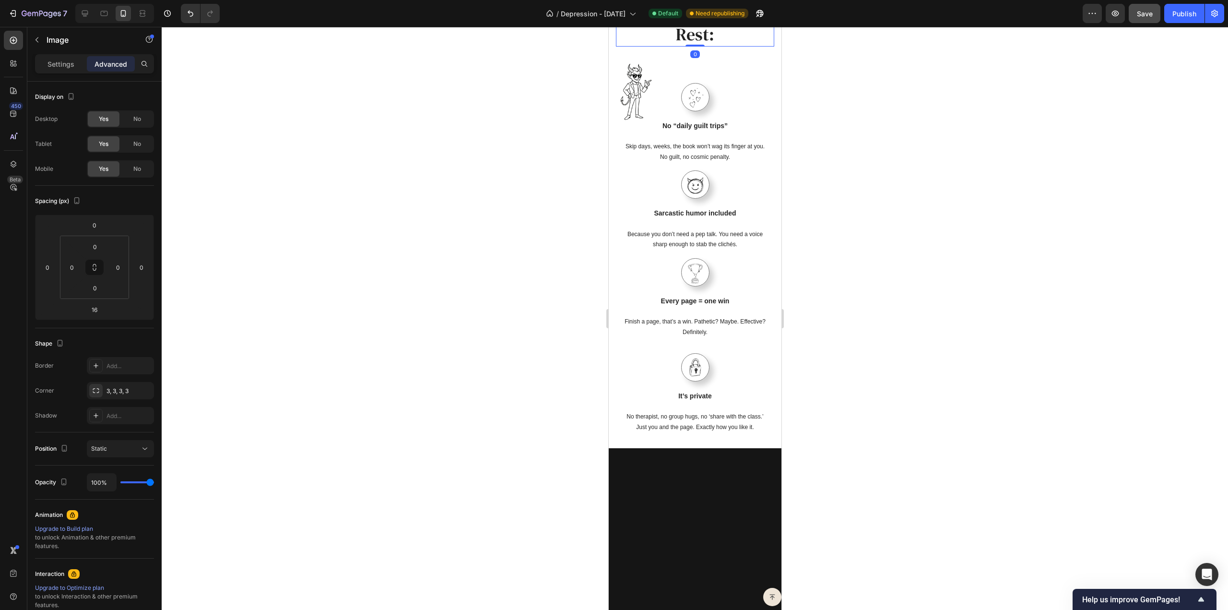
click at [624, 47] on h2 "Why This Doesn’t Suck Like the Rest:" at bounding box center [694, 11] width 143 height 69
click at [630, 121] on img at bounding box center [636, 91] width 40 height 59
click at [62, 69] on p "Settings" at bounding box center [60, 64] width 27 height 10
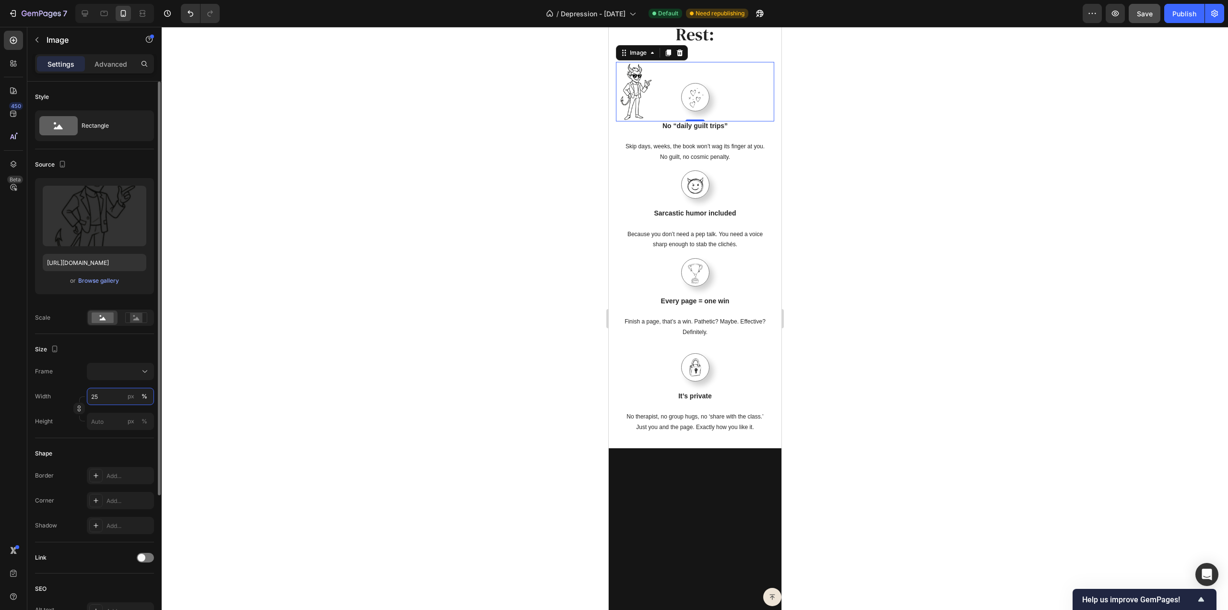
click at [105, 390] on input "25" at bounding box center [120, 396] width 67 height 17
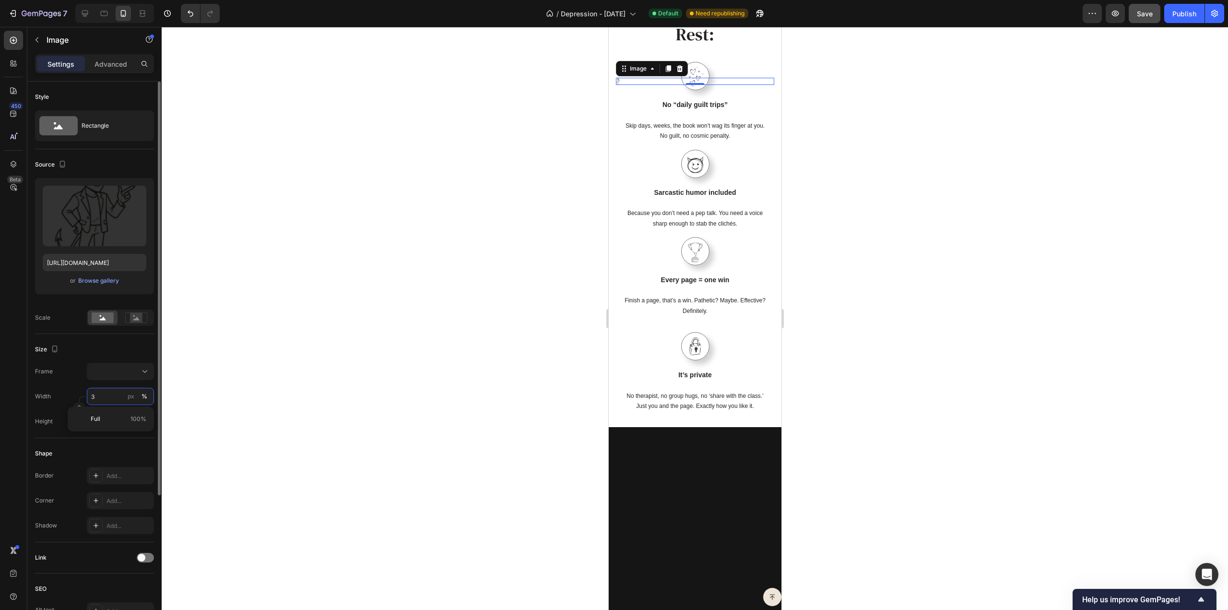
type input "35"
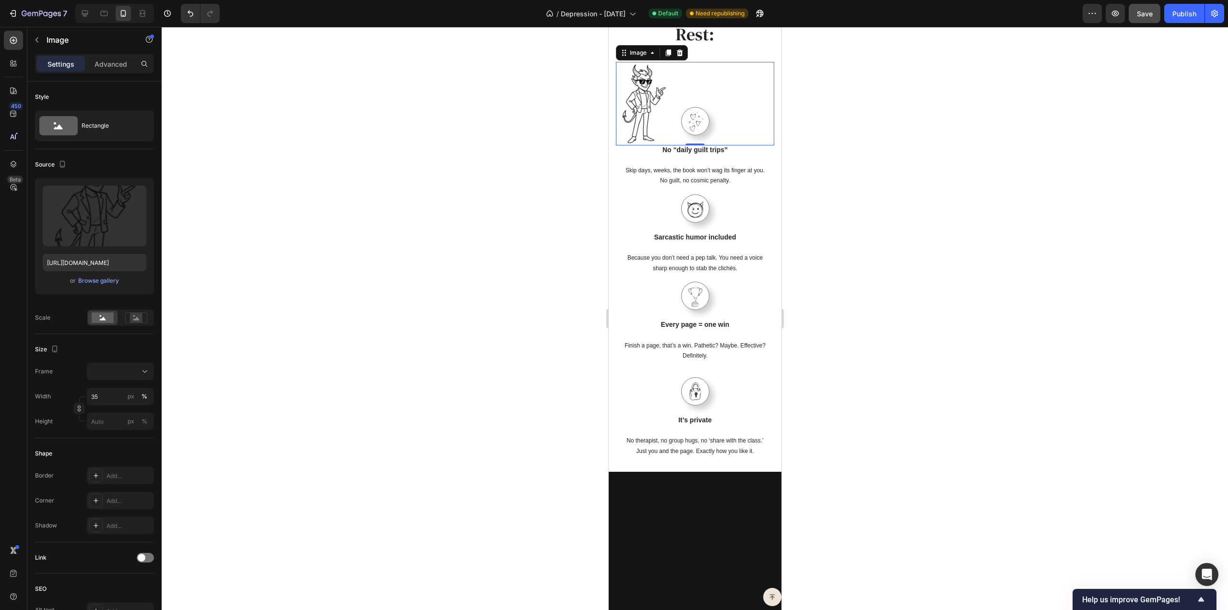
click at [168, 379] on div at bounding box center [695, 318] width 1067 height 583
click at [645, 145] on img at bounding box center [644, 103] width 56 height 83
click at [101, 64] on p "Advanced" at bounding box center [111, 64] width 33 height 10
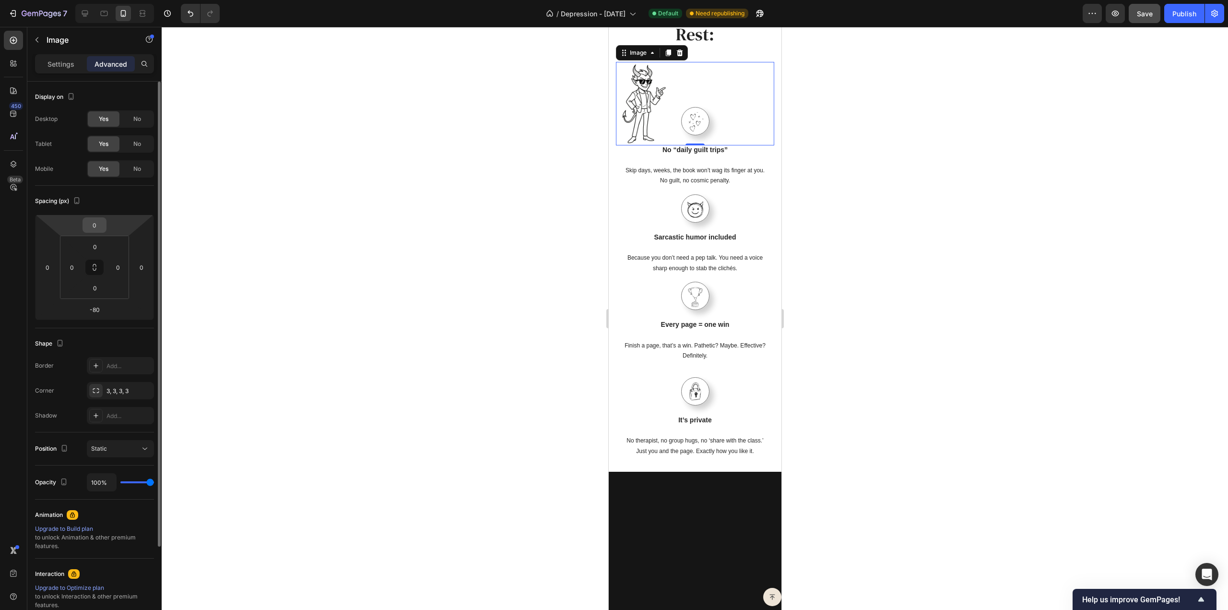
click at [97, 225] on input "0" at bounding box center [94, 225] width 19 height 14
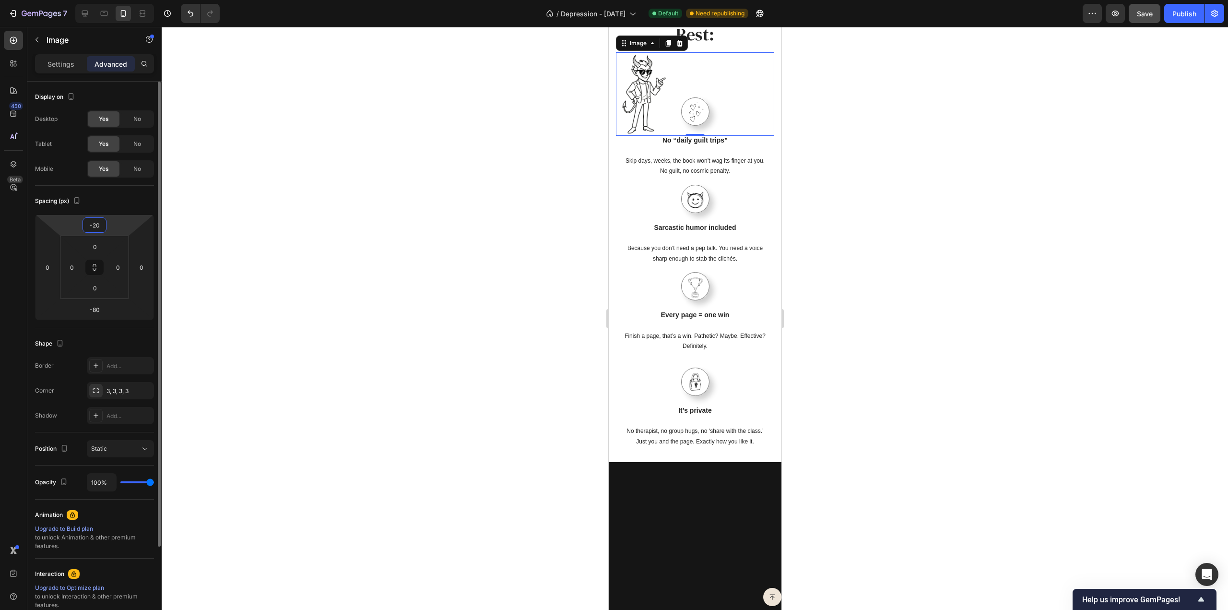
click at [97, 225] on input "-20" at bounding box center [94, 225] width 19 height 14
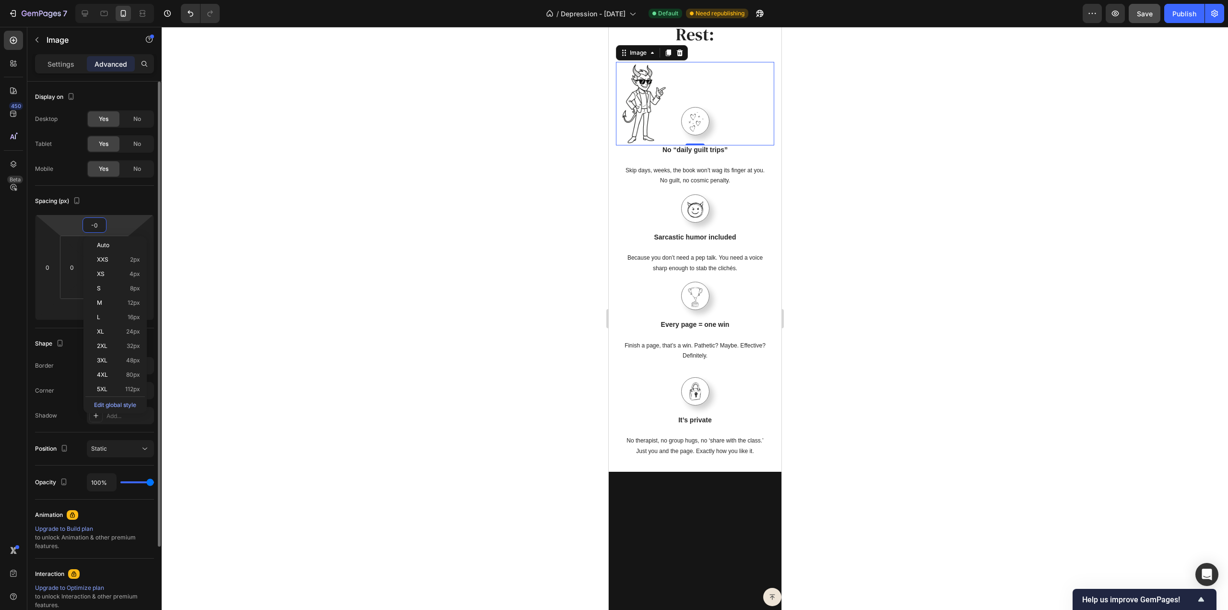
type input "-50"
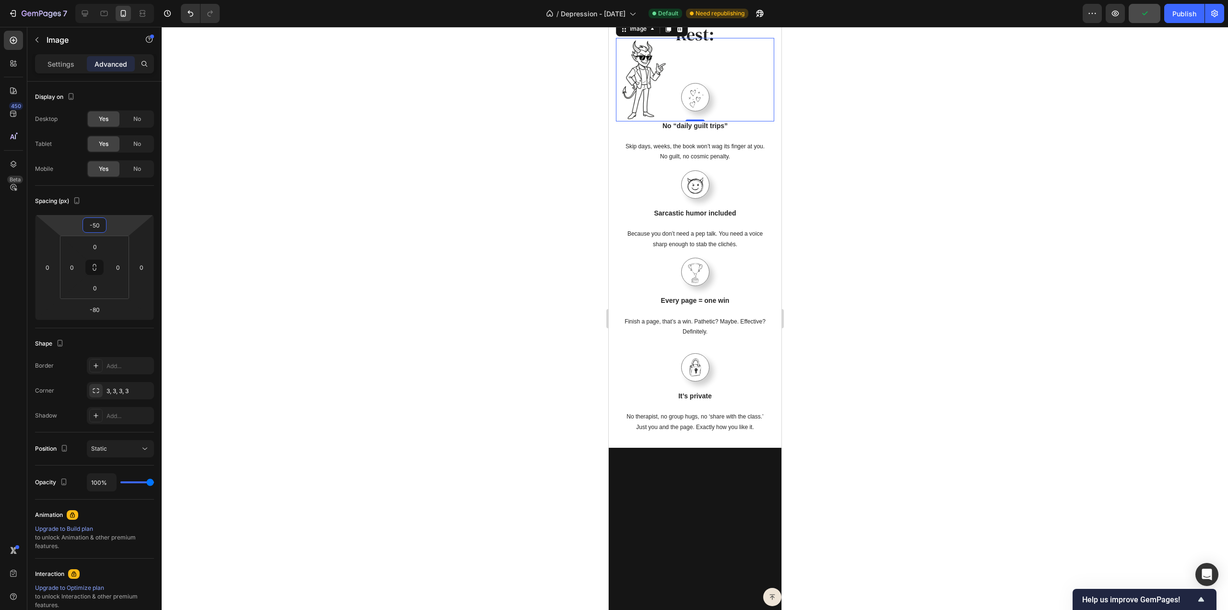
click at [474, 222] on div at bounding box center [695, 318] width 1067 height 583
click at [643, 121] on img at bounding box center [644, 79] width 56 height 83
click at [95, 224] on input "-50" at bounding box center [94, 225] width 19 height 14
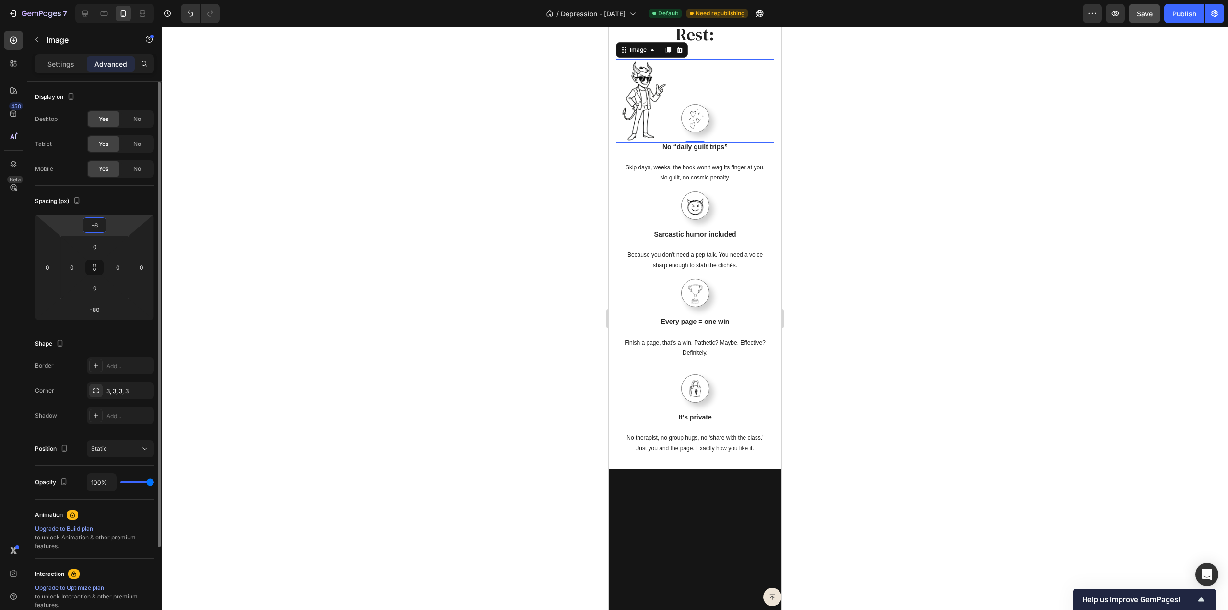
type input "-60"
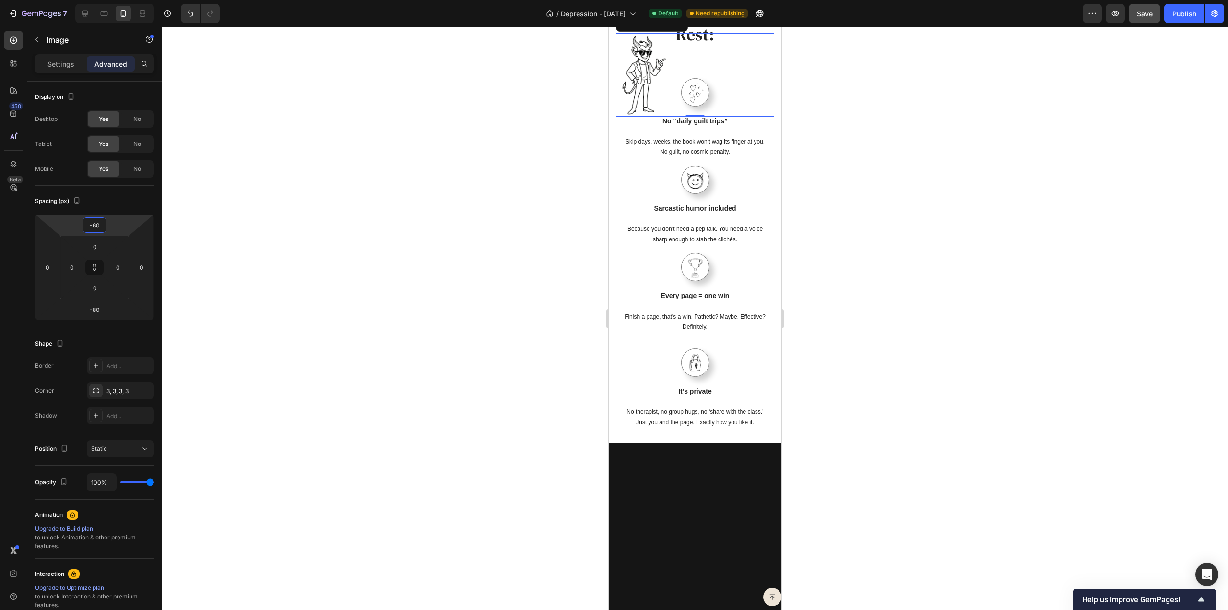
click at [319, 184] on div at bounding box center [695, 318] width 1067 height 583
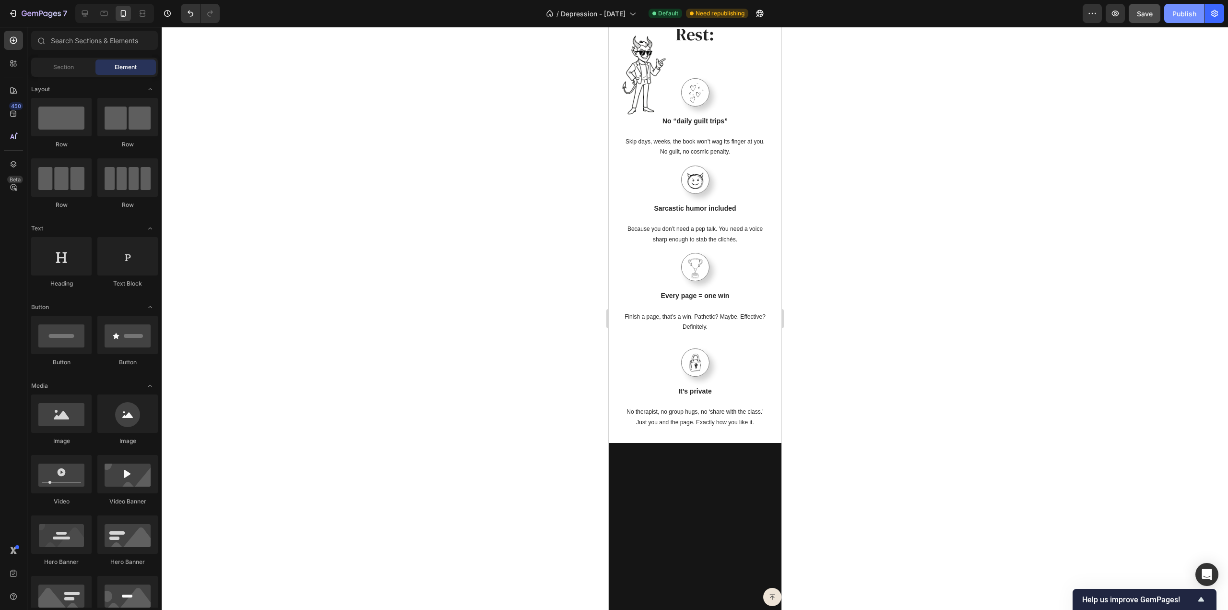
click at [1173, 14] on button "Publish" at bounding box center [1184, 13] width 40 height 19
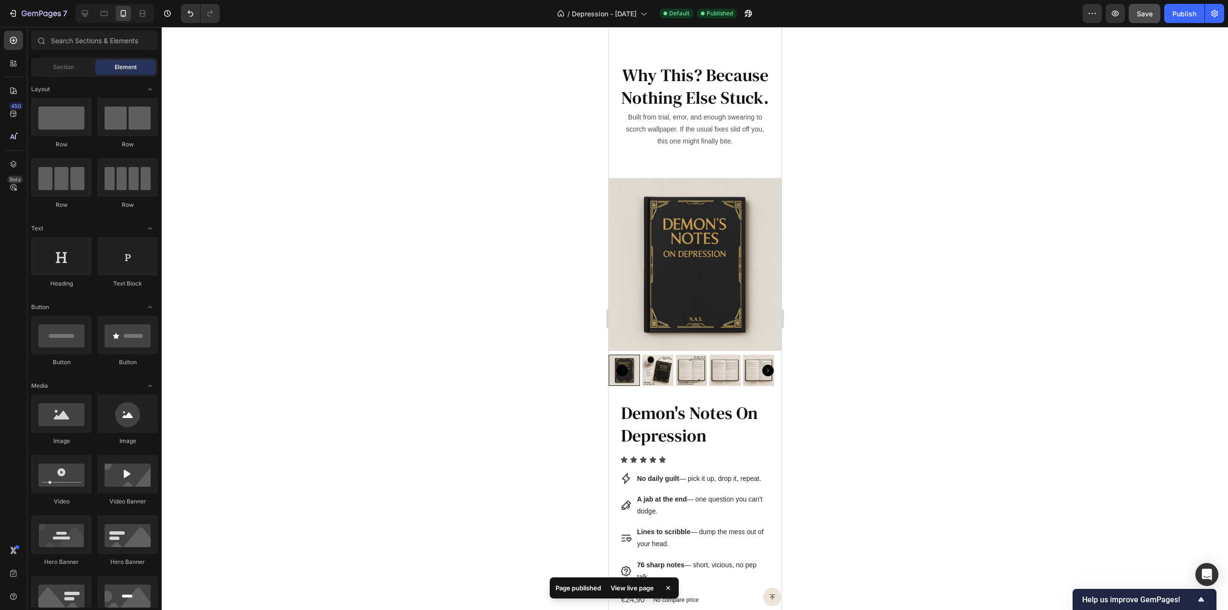
scroll to position [3175, 0]
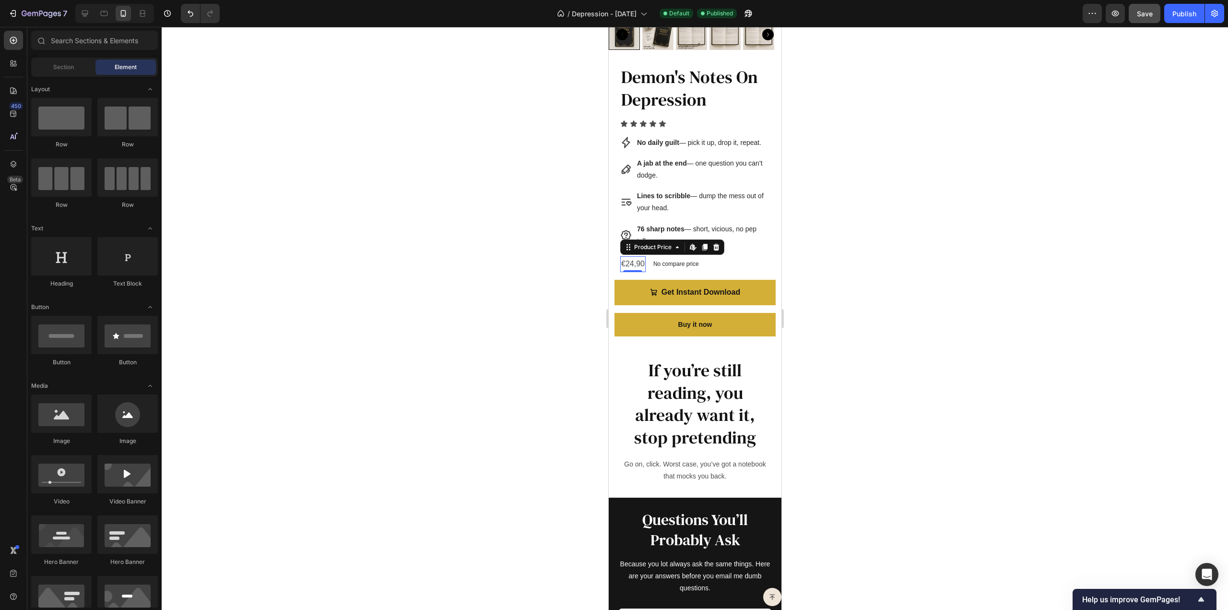
click at [640, 268] on div "€24,90" at bounding box center [632, 264] width 25 height 16
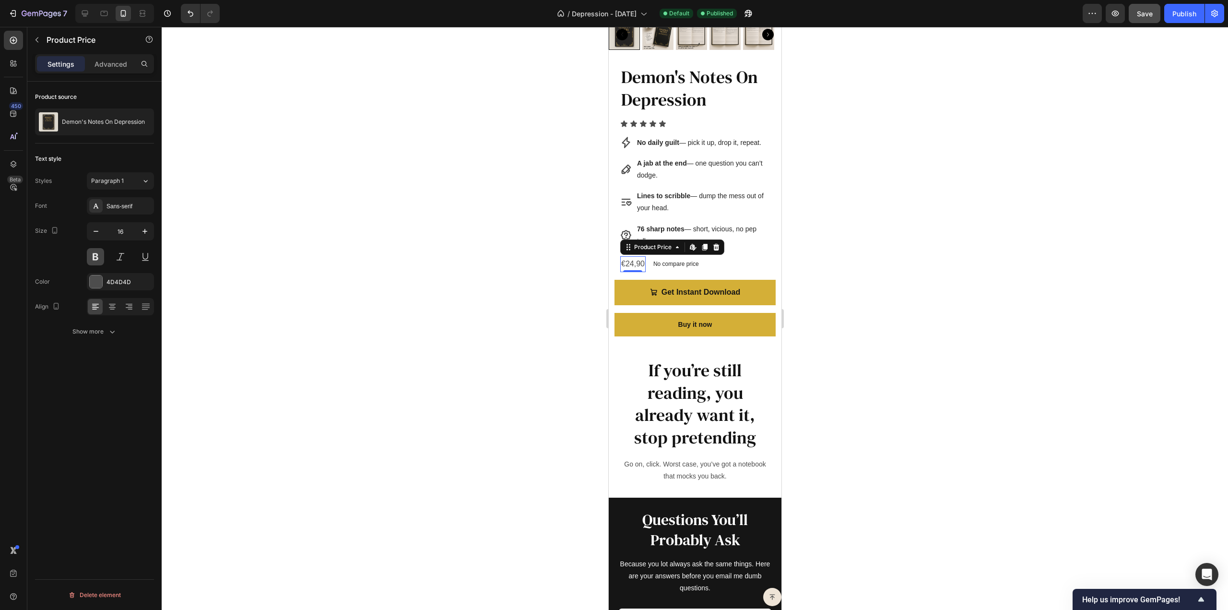
click at [101, 254] on button at bounding box center [95, 256] width 17 height 17
click at [470, 257] on div at bounding box center [695, 318] width 1067 height 583
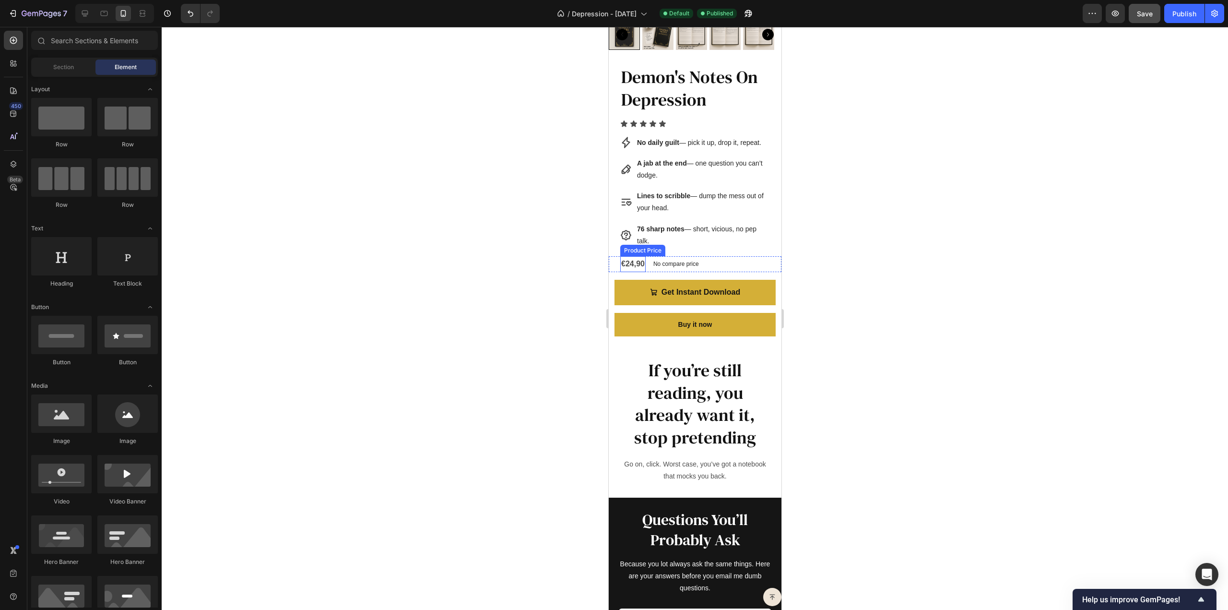
click at [630, 266] on div "€24,90" at bounding box center [632, 264] width 25 height 16
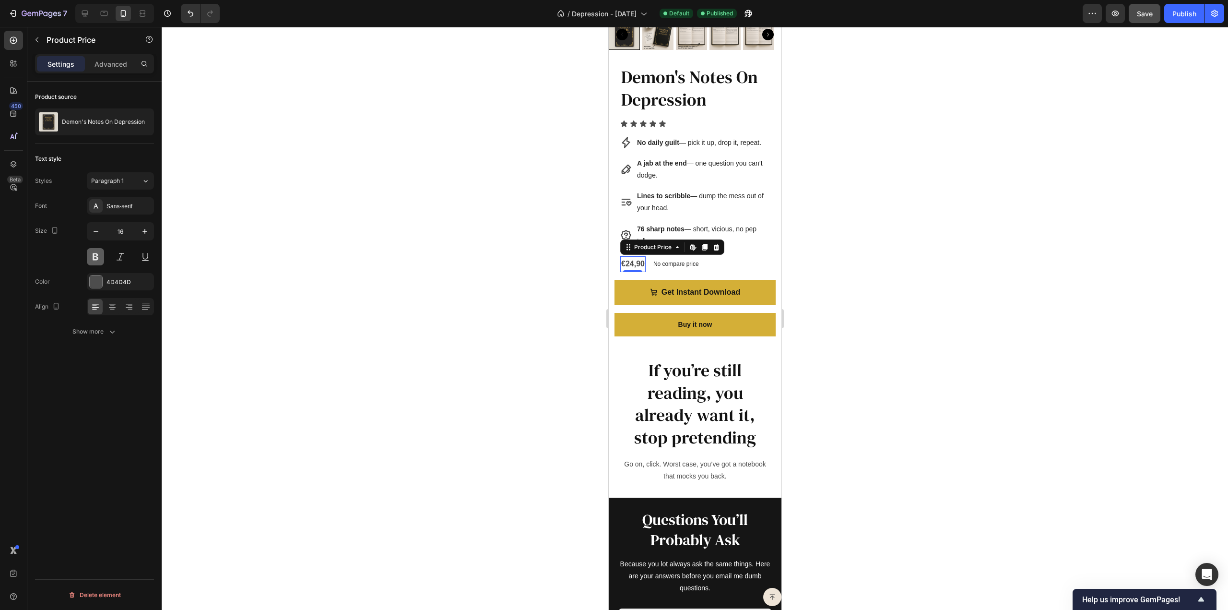
click at [96, 255] on button at bounding box center [95, 256] width 17 height 17
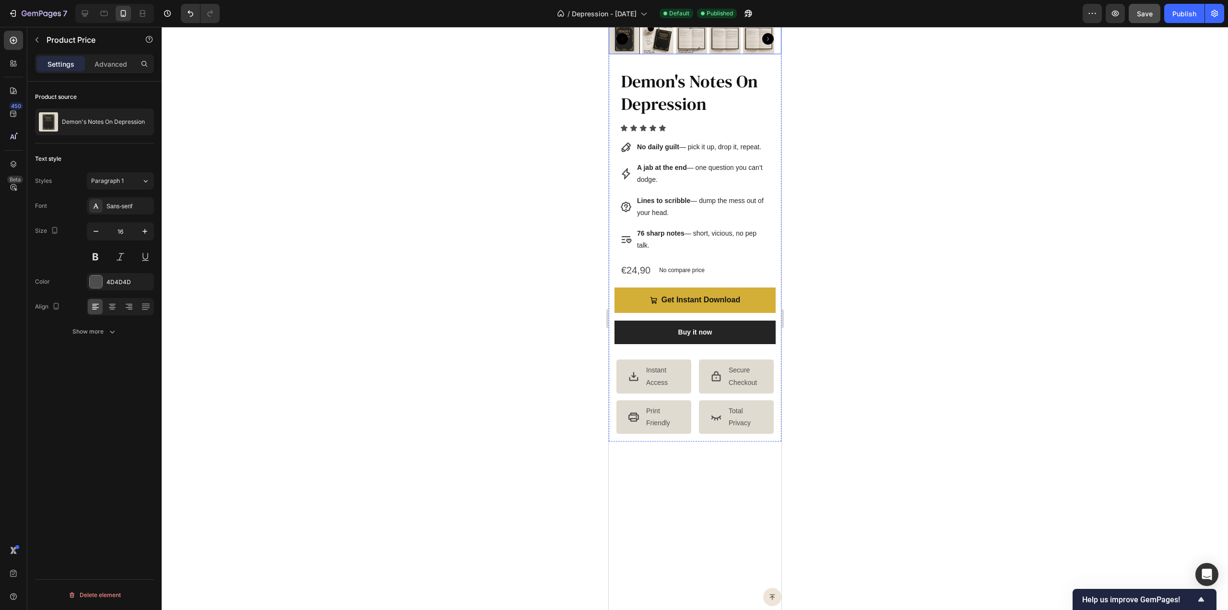
scroll to position [384, 0]
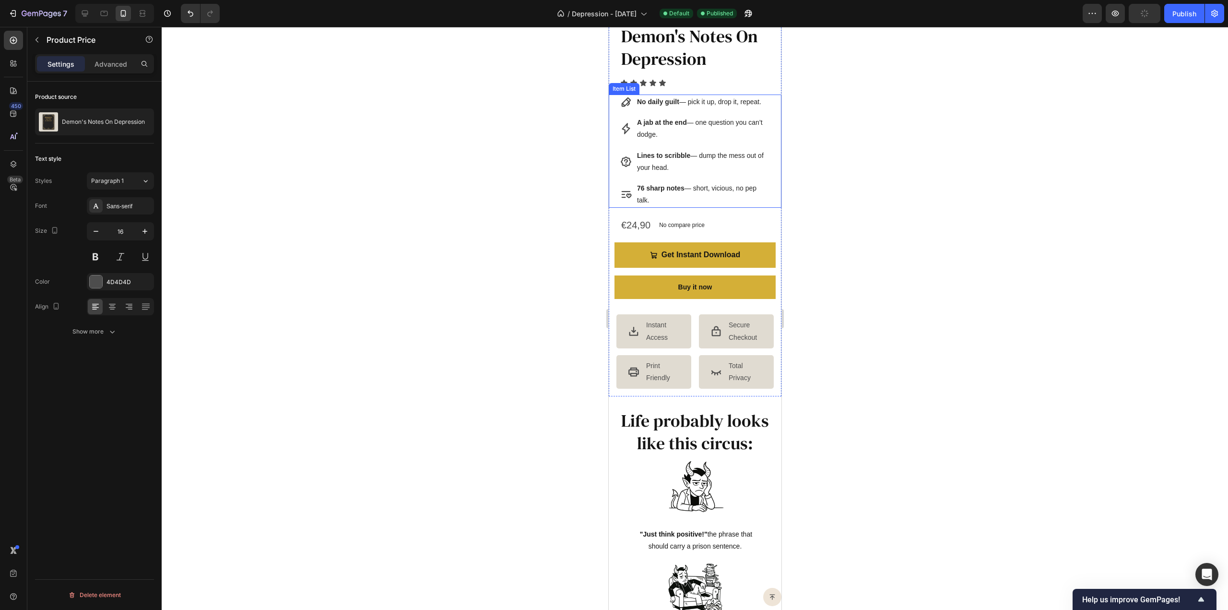
click at [658, 200] on p "76 sharp notes — short, vicious, no pep talk." at bounding box center [702, 194] width 131 height 24
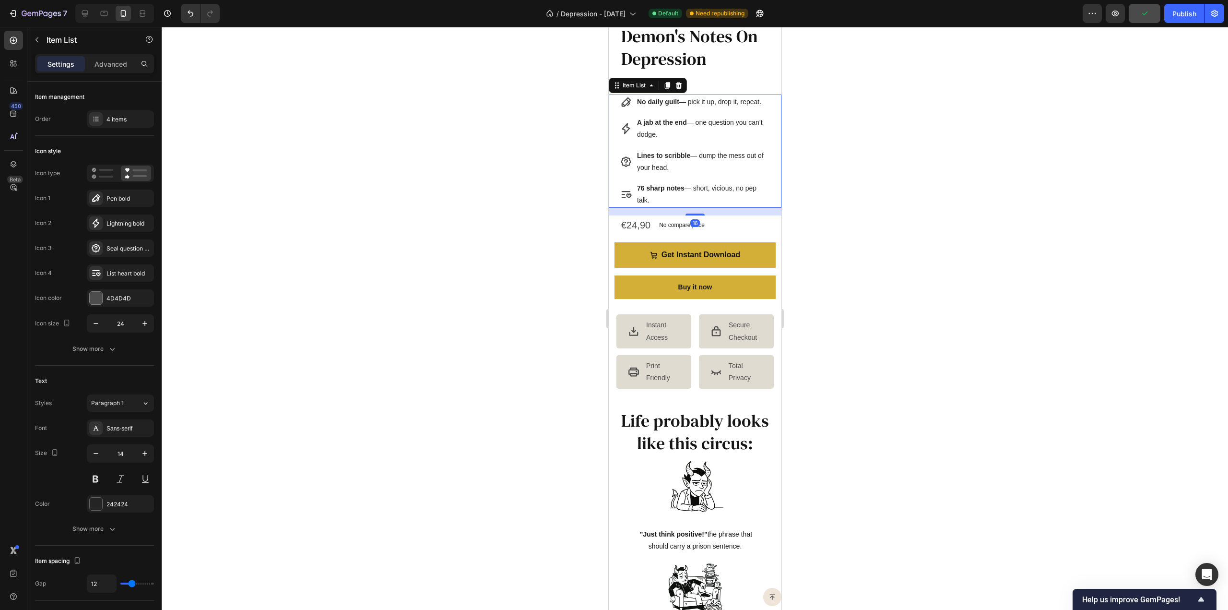
click at [616, 192] on div "No daily guilt — pick it up, drop it, repeat. A jab at the end — one question y…" at bounding box center [694, 151] width 173 height 113
click at [115, 67] on p "Advanced" at bounding box center [111, 64] width 33 height 10
type input "100%"
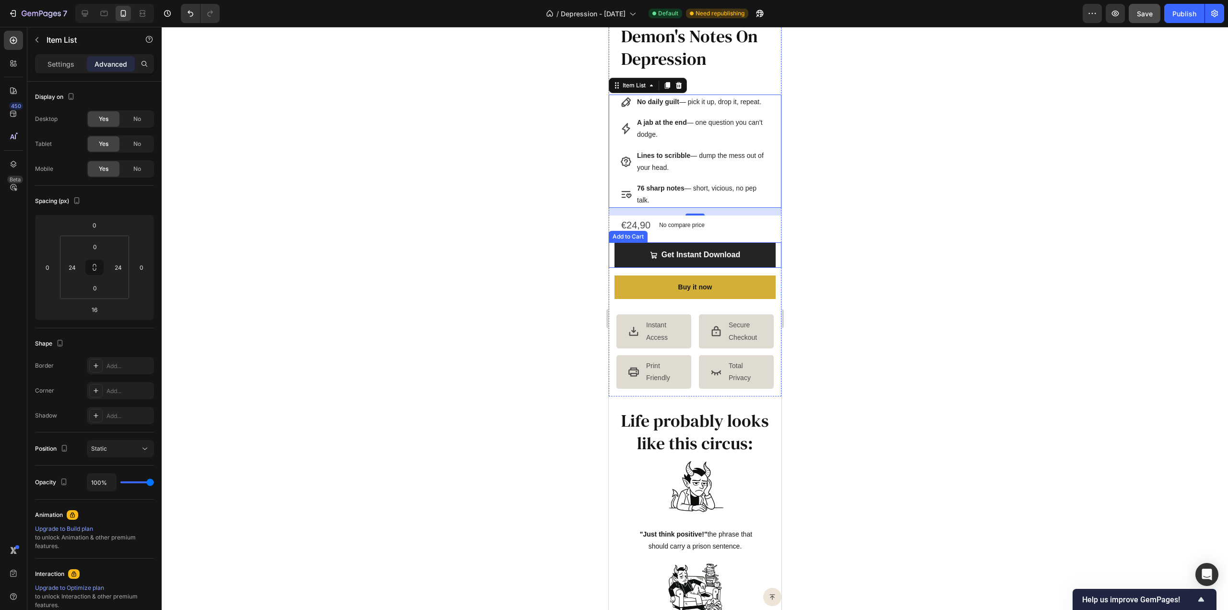
click at [638, 257] on button "Get Instant Download" at bounding box center [694, 254] width 161 height 25
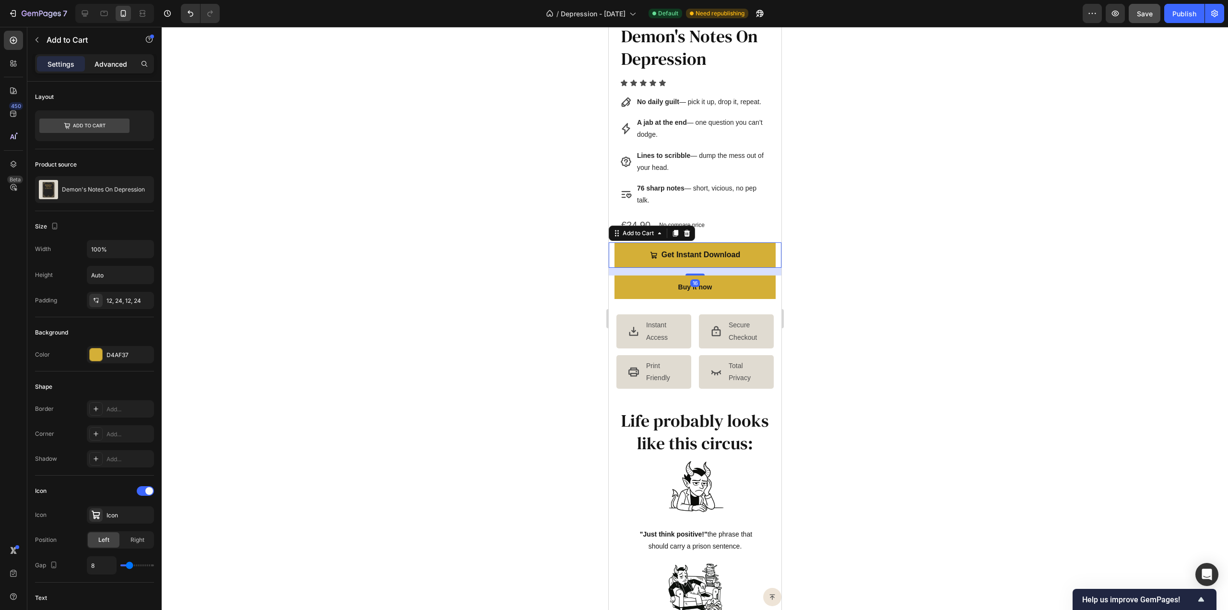
click at [116, 62] on p "Advanced" at bounding box center [111, 64] width 33 height 10
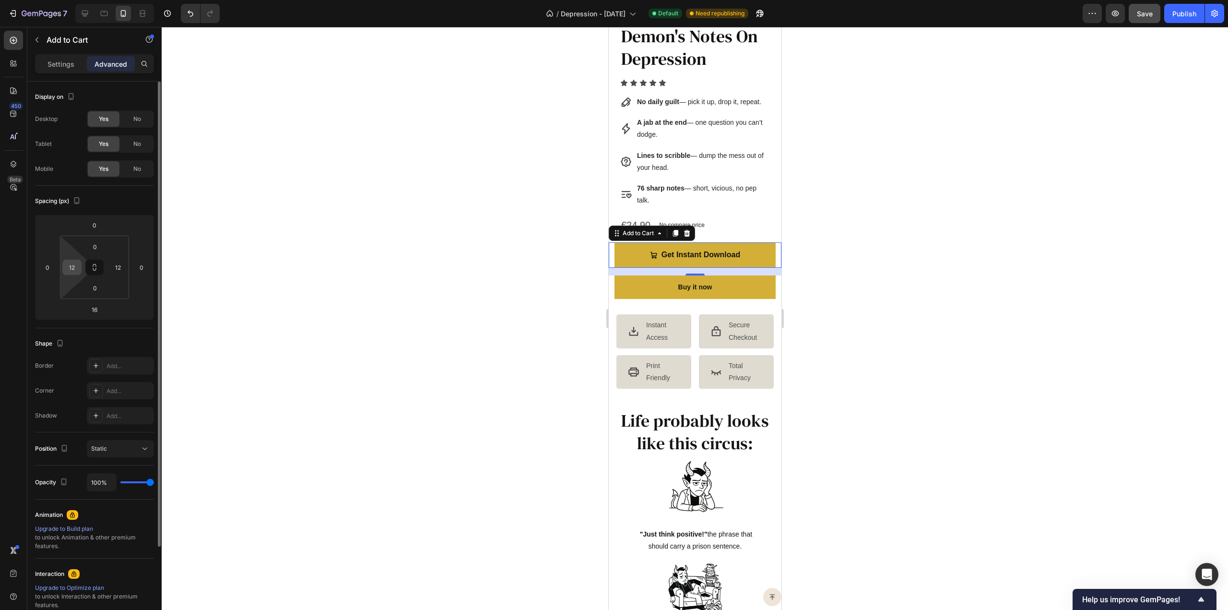
click at [77, 264] on input "12" at bounding box center [72, 267] width 14 height 14
type input "24"
click at [120, 263] on input "12" at bounding box center [118, 267] width 14 height 14
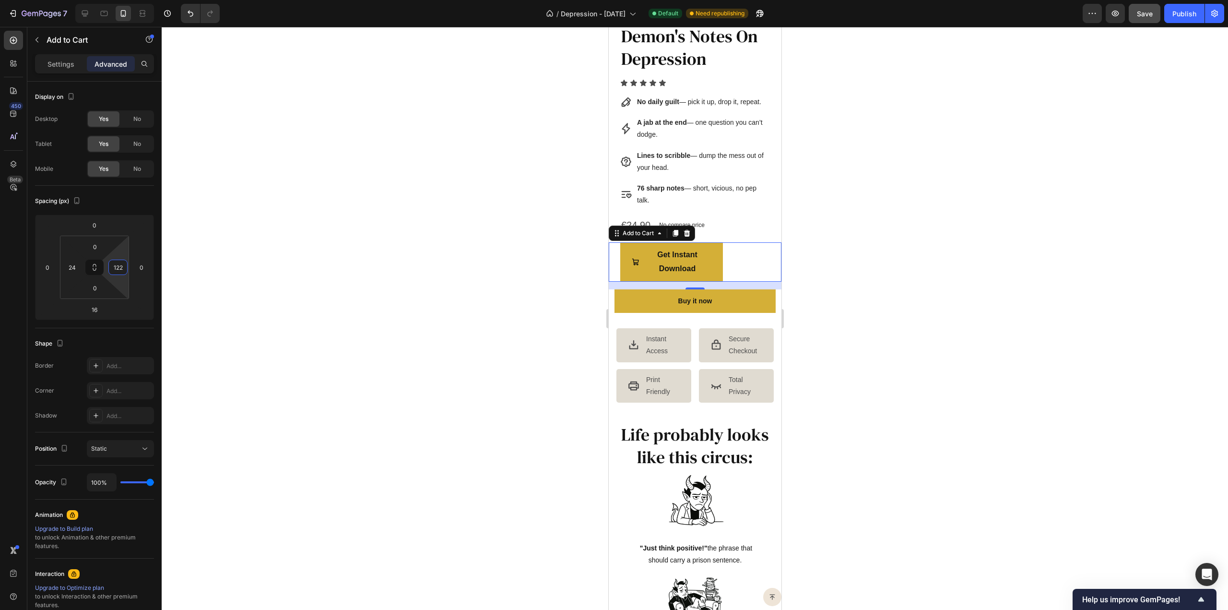
type input "4"
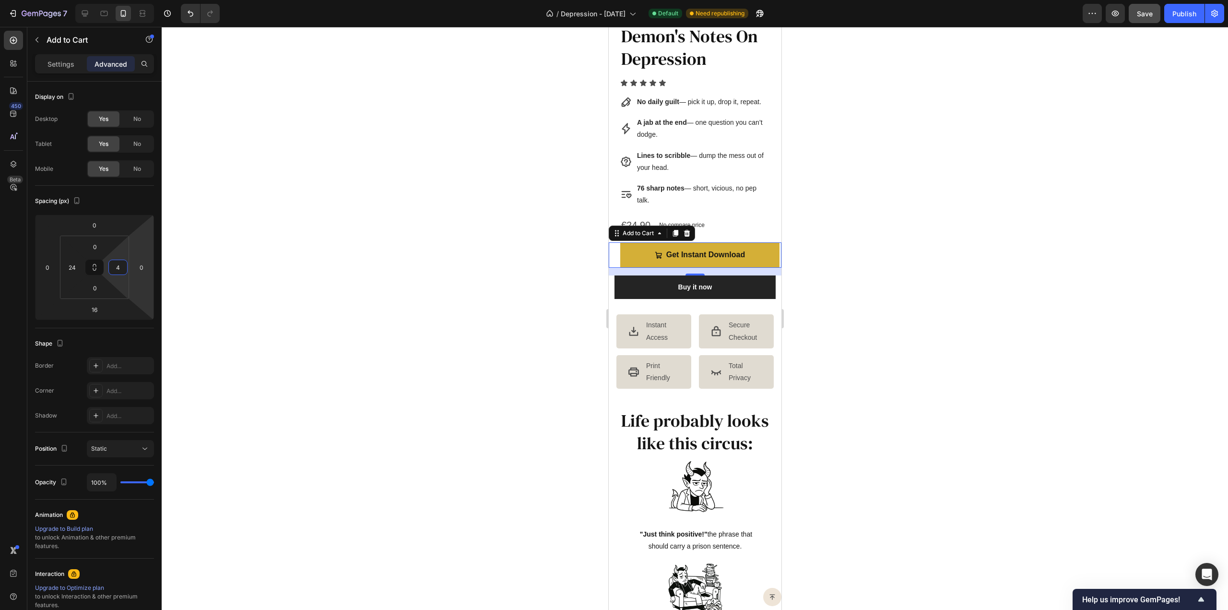
click at [651, 287] on button "Buy it now" at bounding box center [694, 287] width 161 height 24
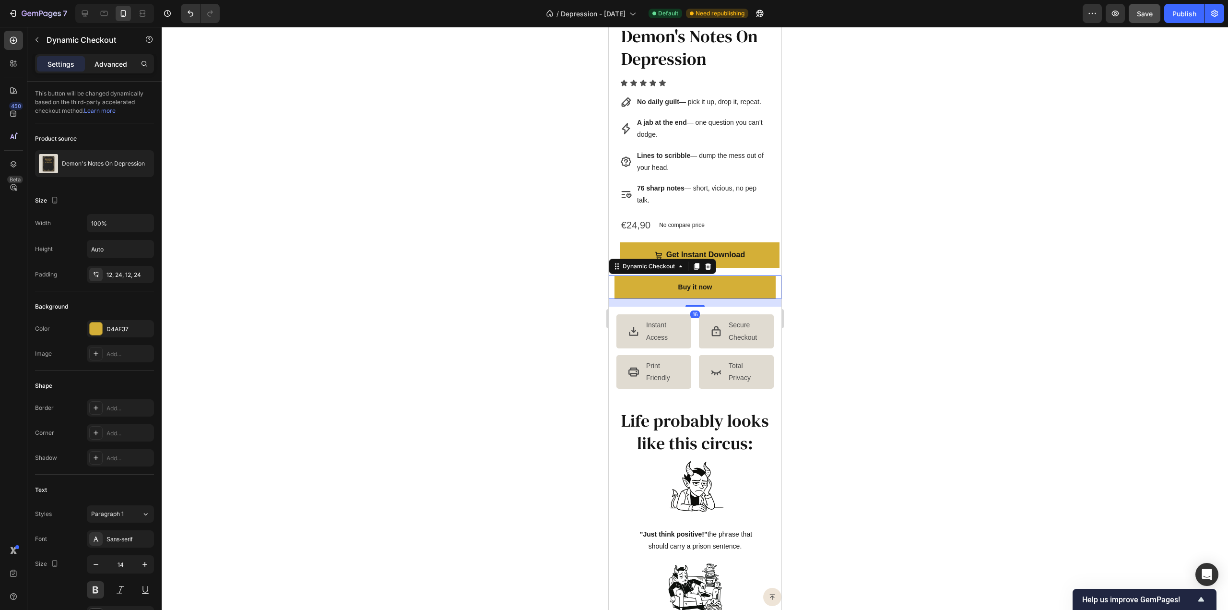
click at [92, 67] on div "Advanced" at bounding box center [111, 63] width 48 height 15
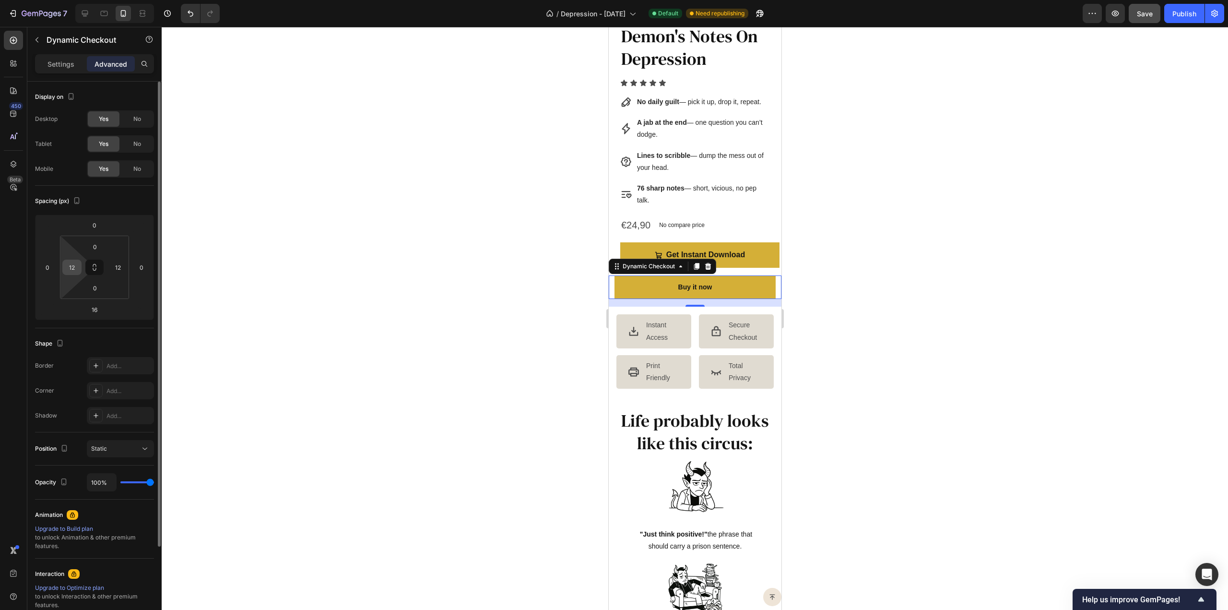
click at [76, 265] on input "12" at bounding box center [72, 267] width 14 height 14
type input "24"
click at [119, 266] on input "12" at bounding box center [118, 267] width 14 height 14
type input "24"
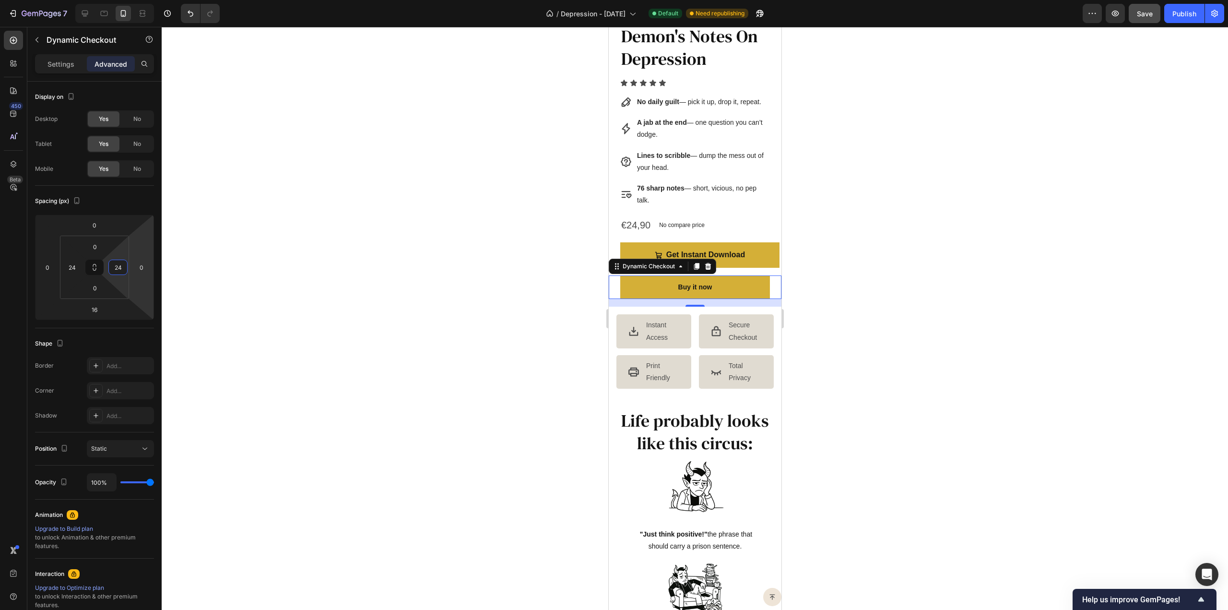
click at [538, 310] on div at bounding box center [695, 318] width 1067 height 583
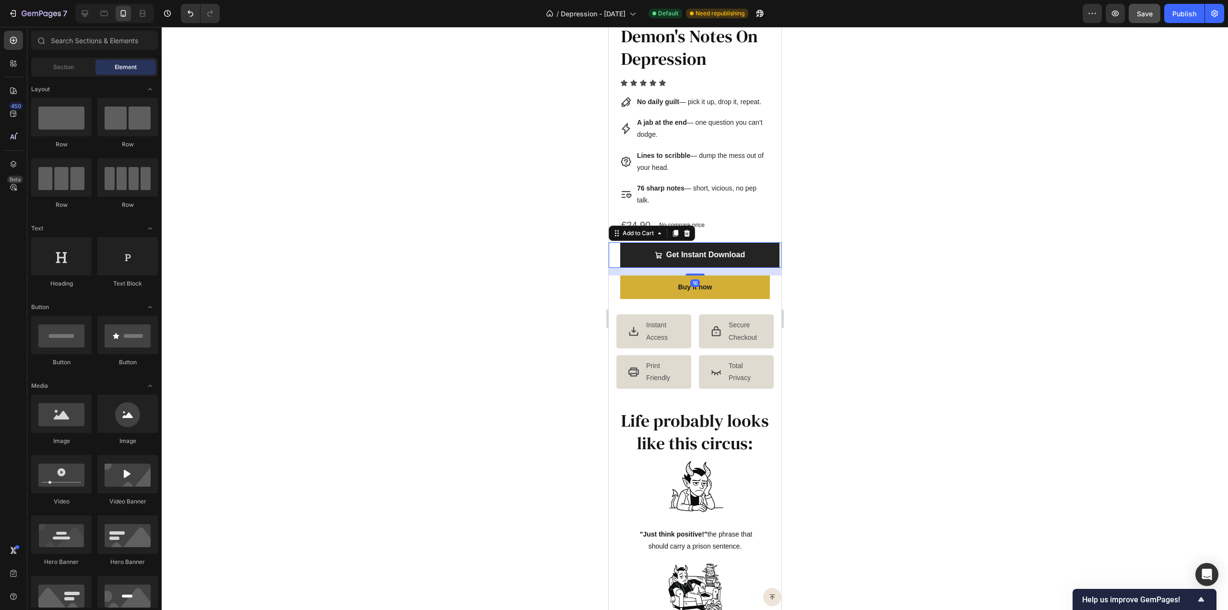
click at [756, 260] on button "Get Instant Download" at bounding box center [699, 254] width 159 height 25
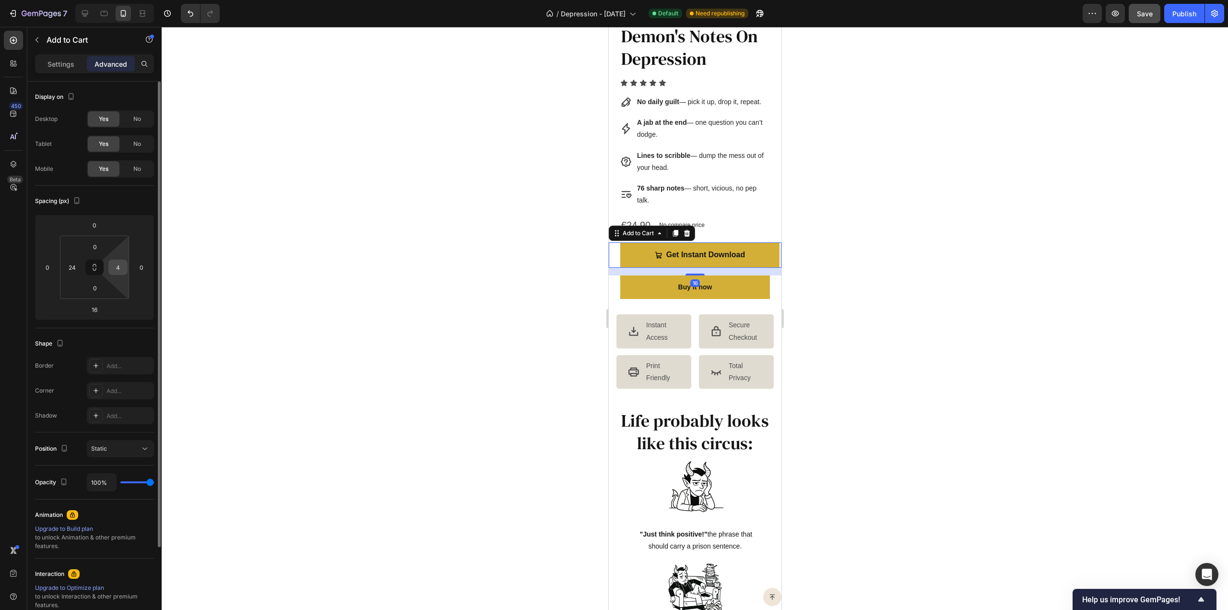
click at [123, 263] on input "4" at bounding box center [118, 267] width 14 height 14
type input "24"
click at [452, 317] on div at bounding box center [695, 318] width 1067 height 583
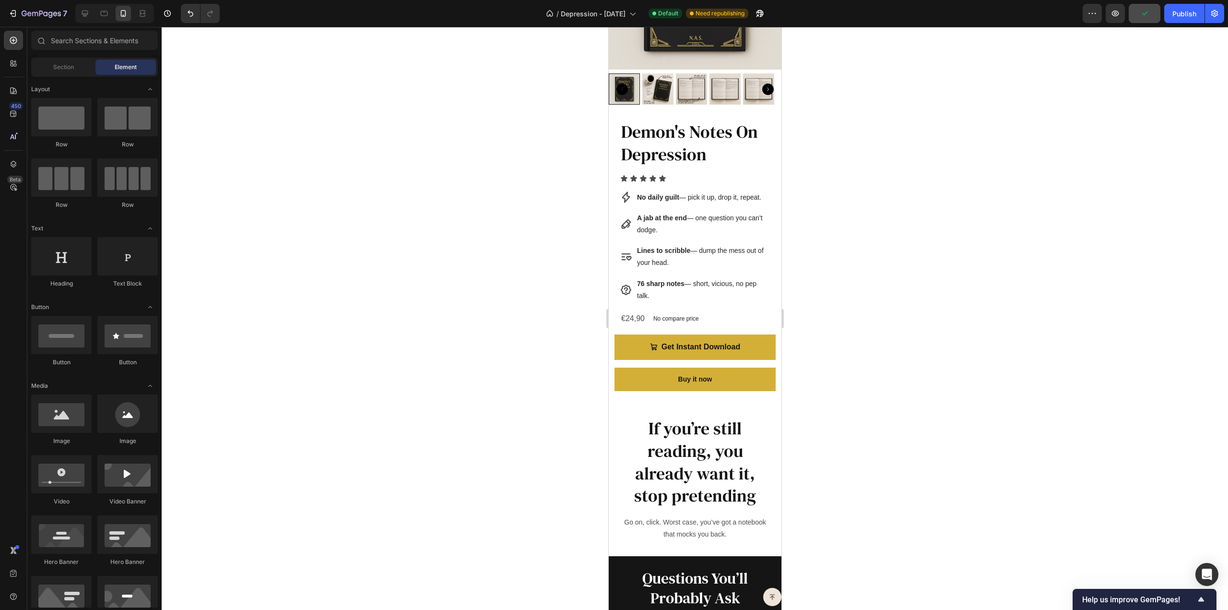
scroll to position [3262, 0]
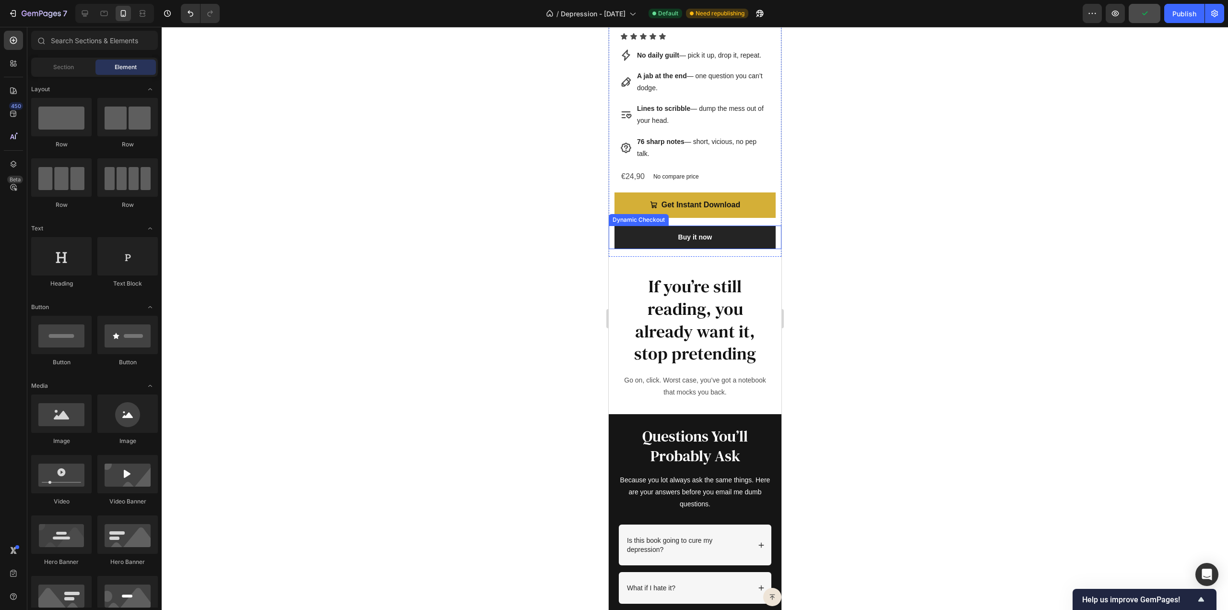
click at [624, 240] on button "Buy it now" at bounding box center [694, 237] width 161 height 24
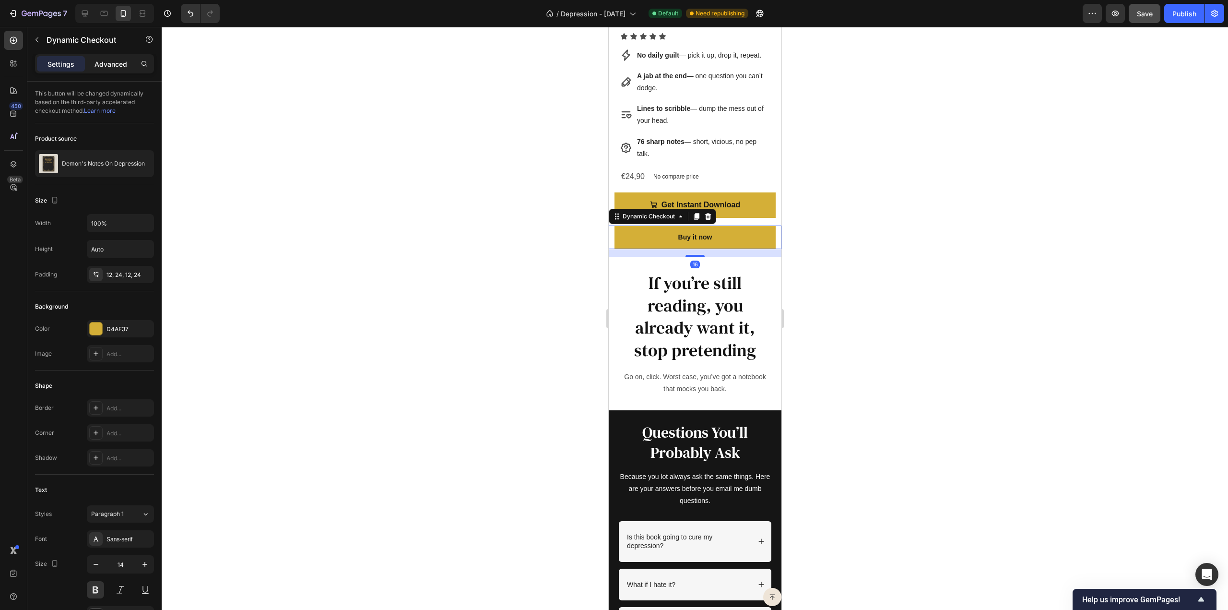
click at [111, 62] on p "Advanced" at bounding box center [111, 64] width 33 height 10
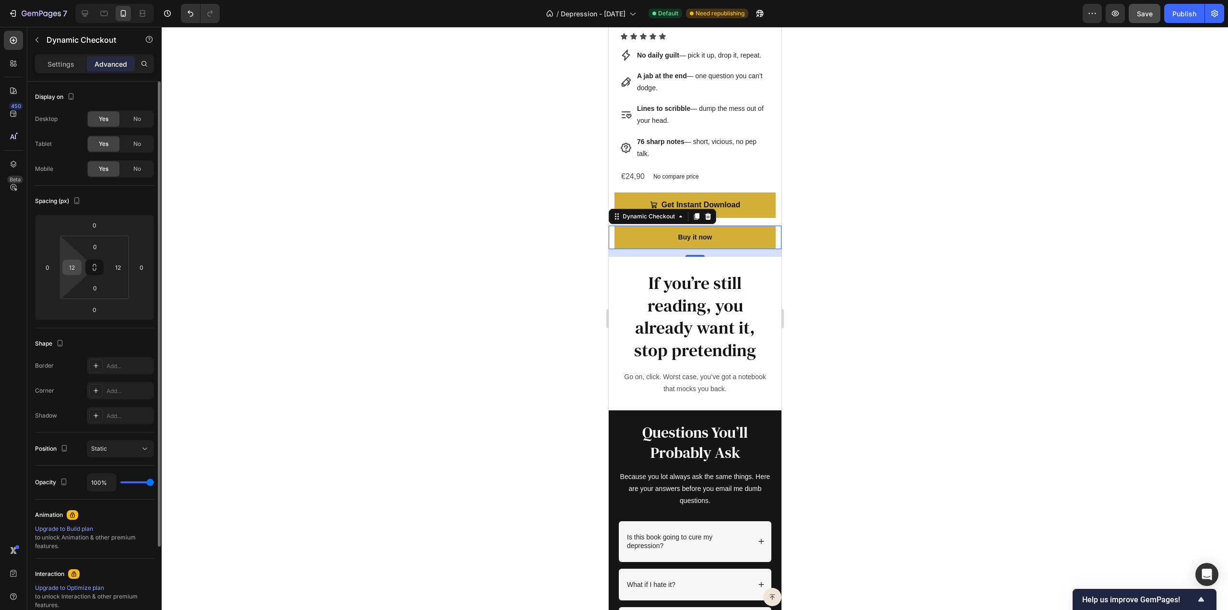
click at [73, 264] on input "12" at bounding box center [72, 267] width 14 height 14
type input "24"
click at [111, 265] on input "12" at bounding box center [118, 267] width 14 height 14
type input "24"
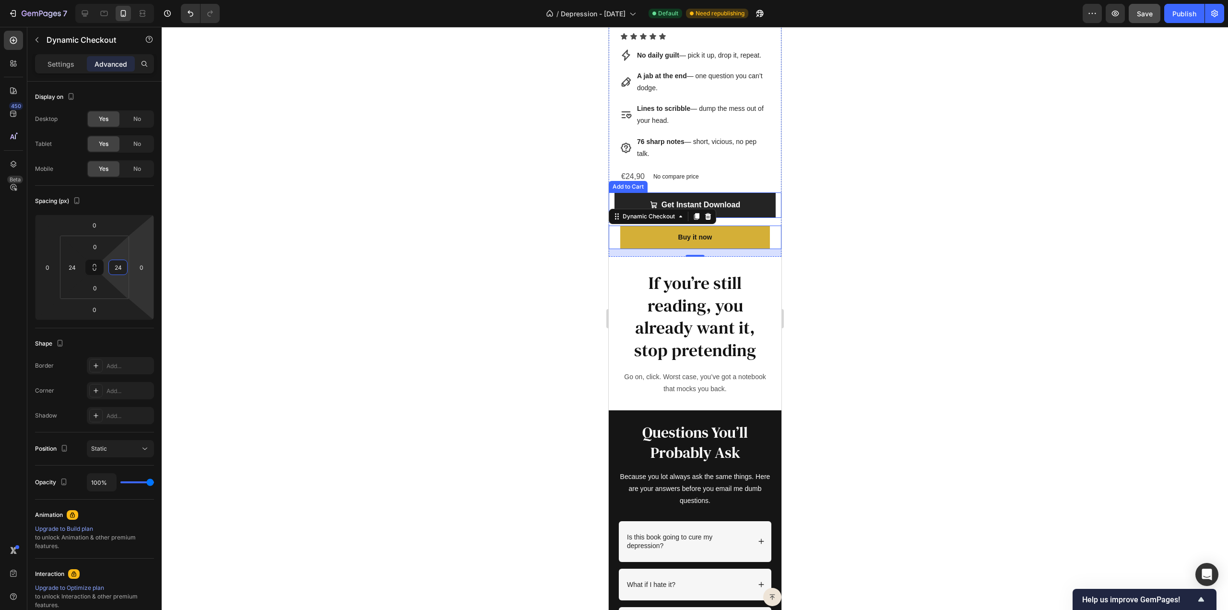
click at [633, 202] on button "Get Instant Download" at bounding box center [694, 204] width 161 height 25
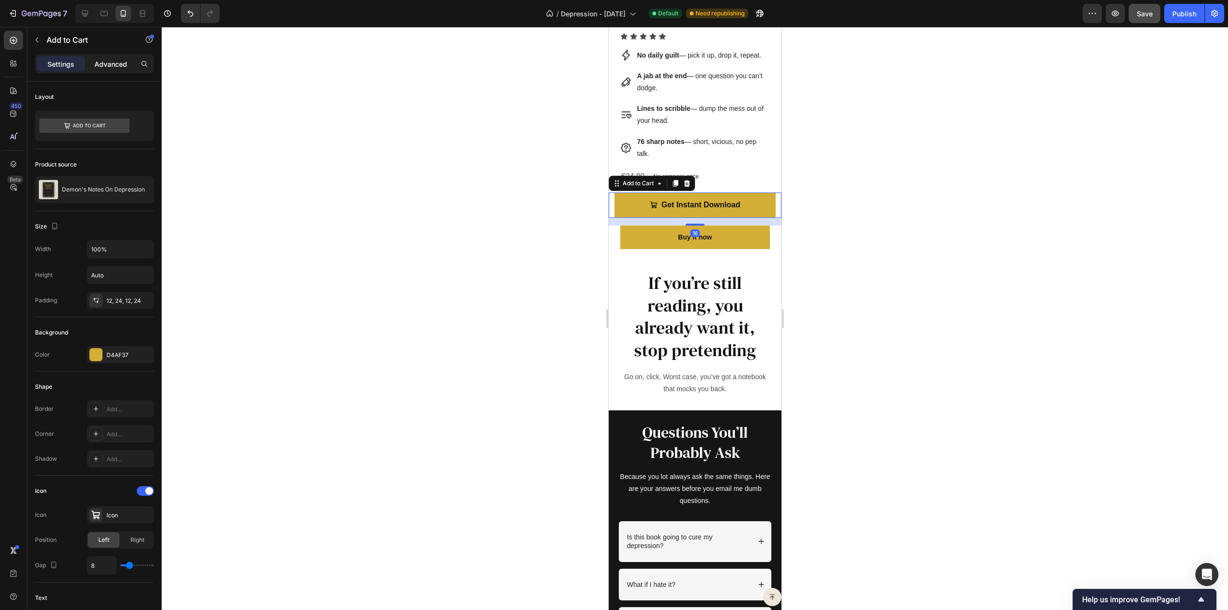
click at [121, 59] on p "Advanced" at bounding box center [111, 64] width 33 height 10
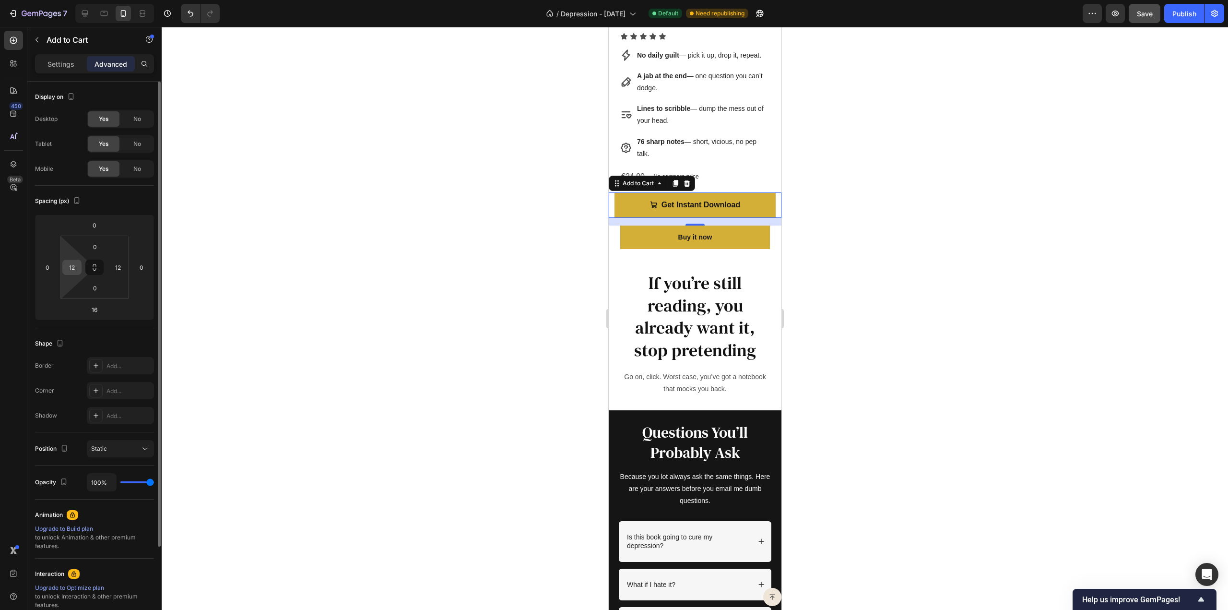
click at [66, 267] on input "12" at bounding box center [72, 267] width 14 height 14
type input "24"
click at [118, 265] on input "12" at bounding box center [118, 267] width 14 height 14
type input "24"
click at [500, 265] on div at bounding box center [695, 318] width 1067 height 583
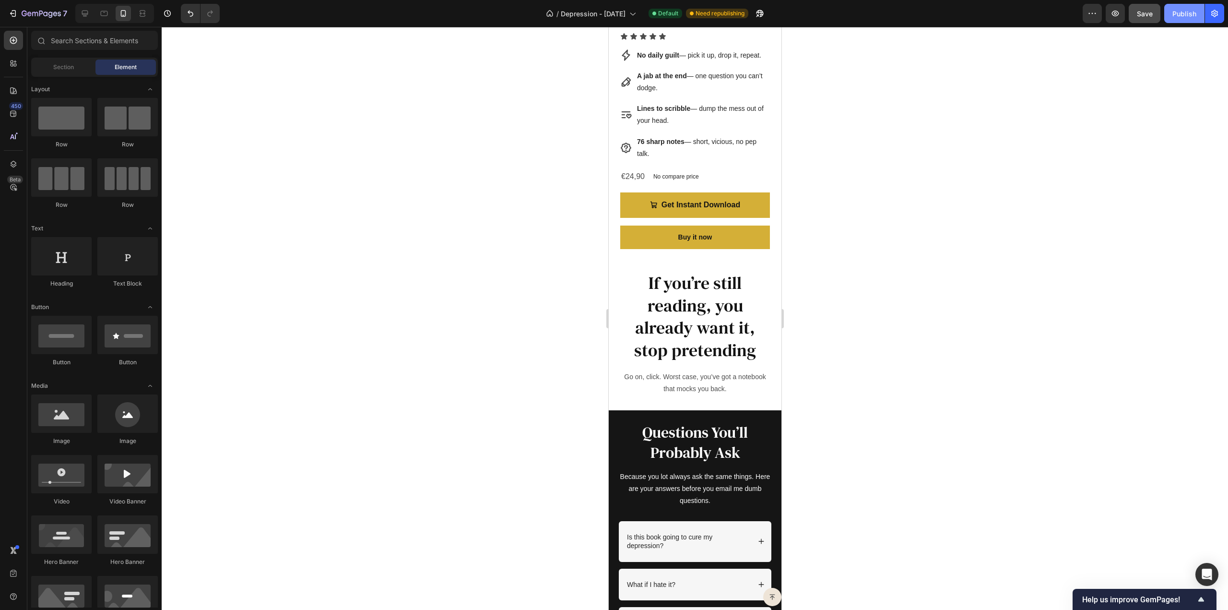
click at [1174, 11] on div "Publish" at bounding box center [1185, 14] width 24 height 10
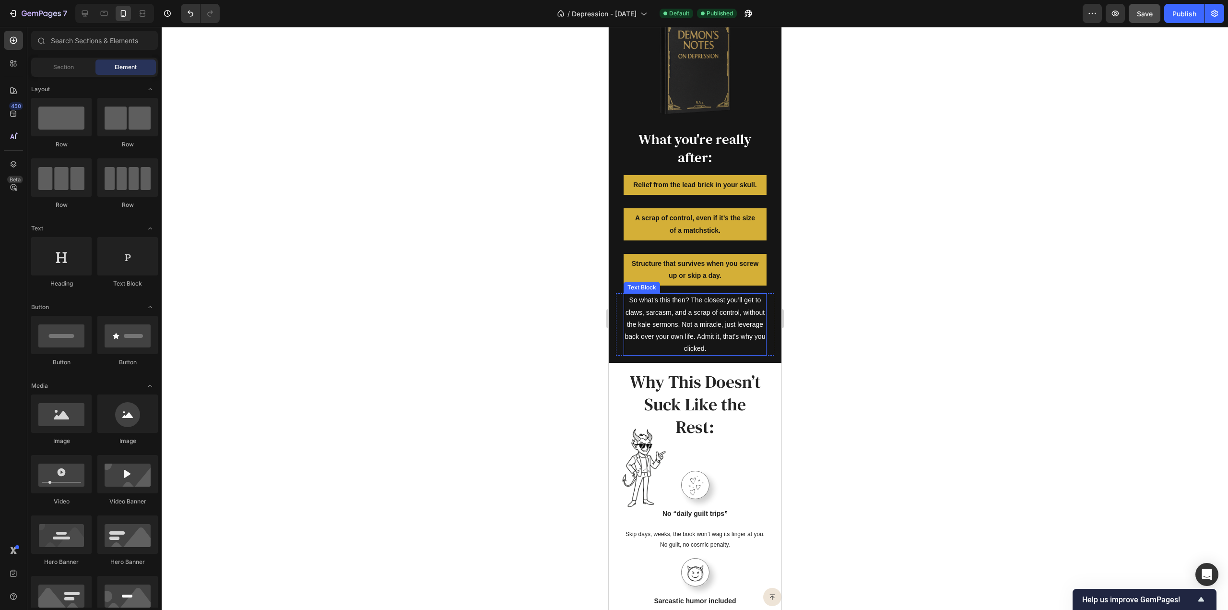
scroll to position [1245, 0]
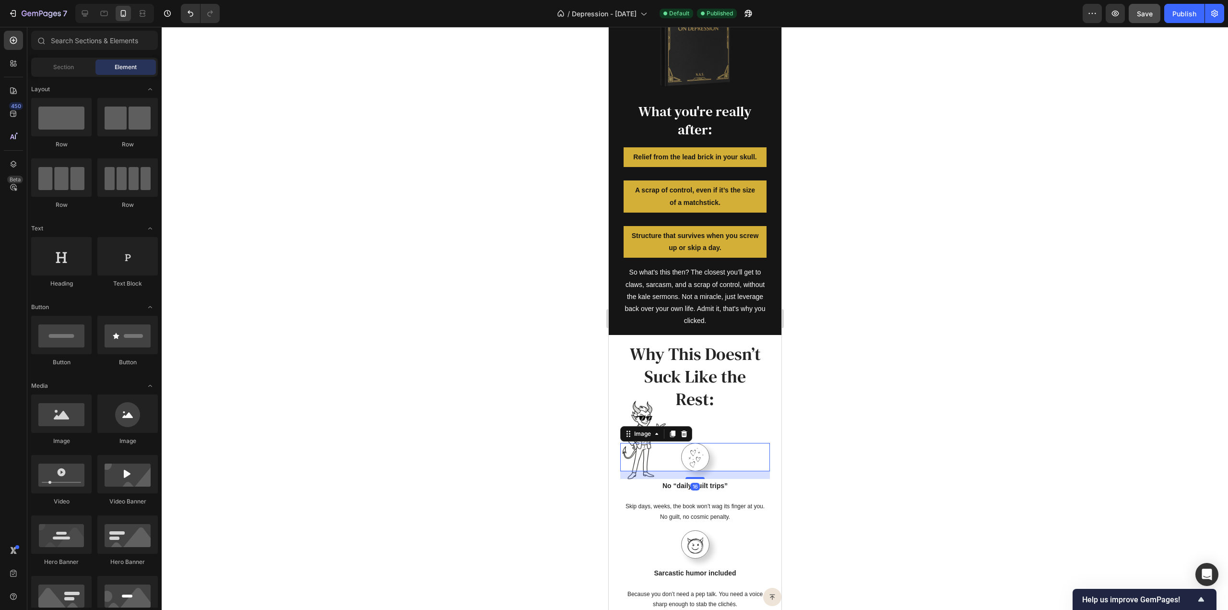
click at [631, 449] on div at bounding box center [695, 457] width 150 height 28
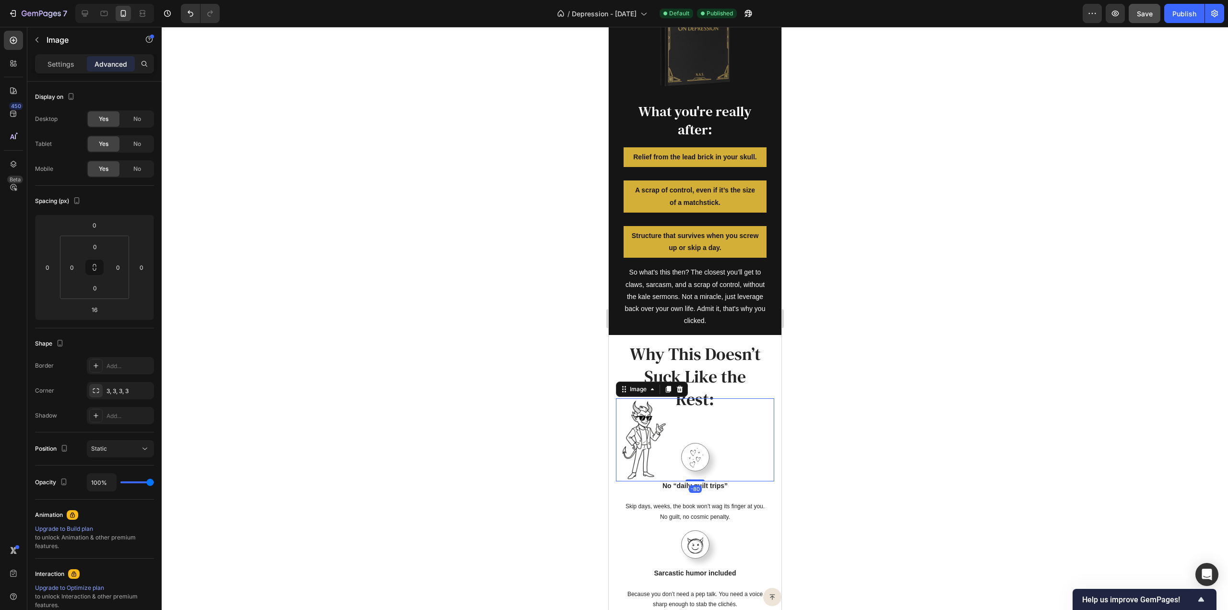
click at [632, 418] on img at bounding box center [644, 439] width 56 height 83
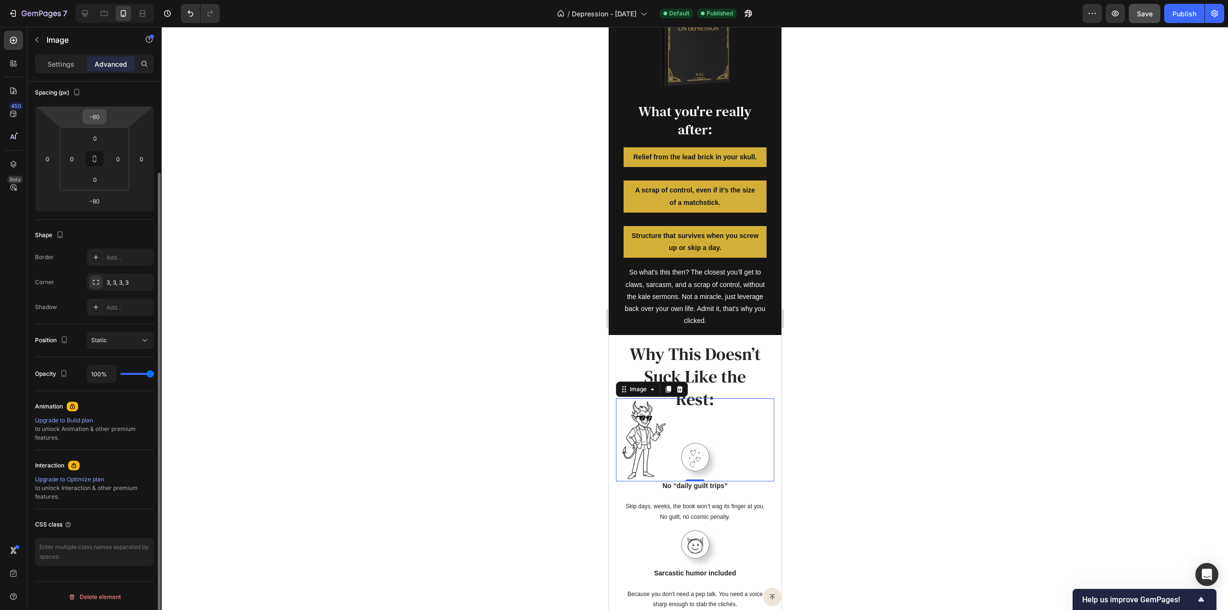
click at [96, 114] on input "-60" at bounding box center [94, 116] width 19 height 14
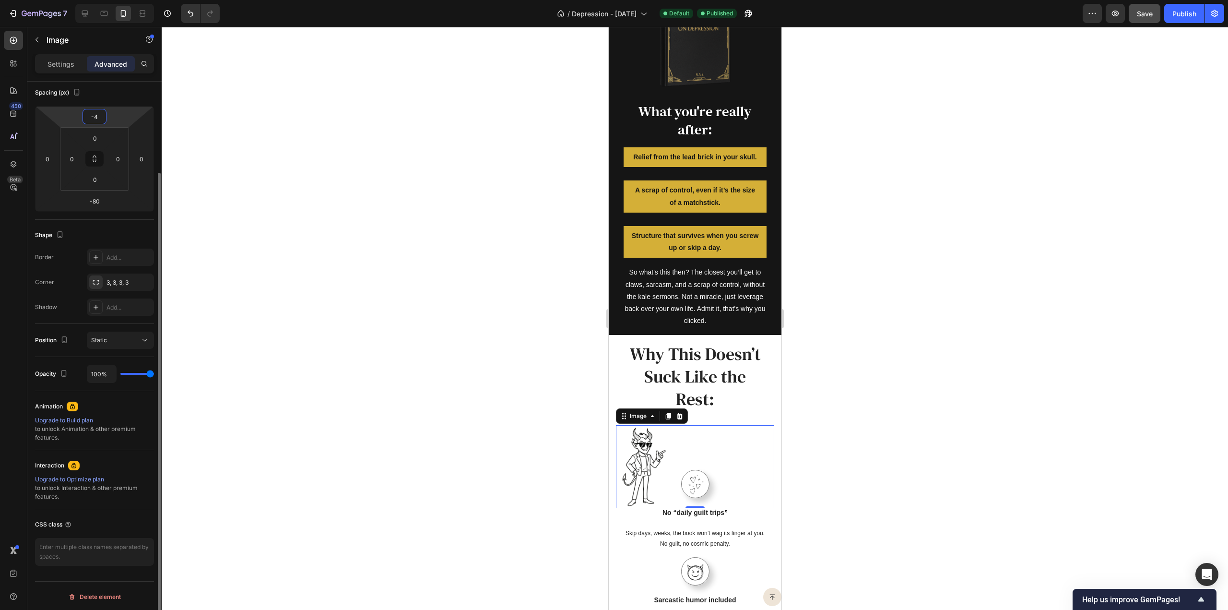
type input "-40"
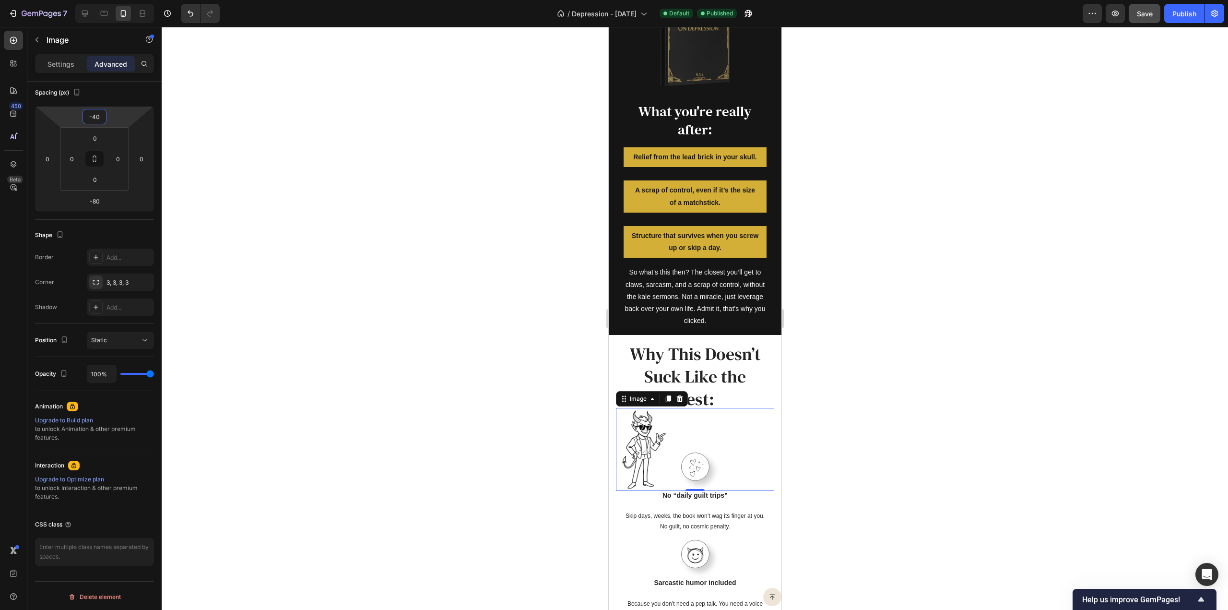
click at [439, 242] on div at bounding box center [695, 318] width 1067 height 583
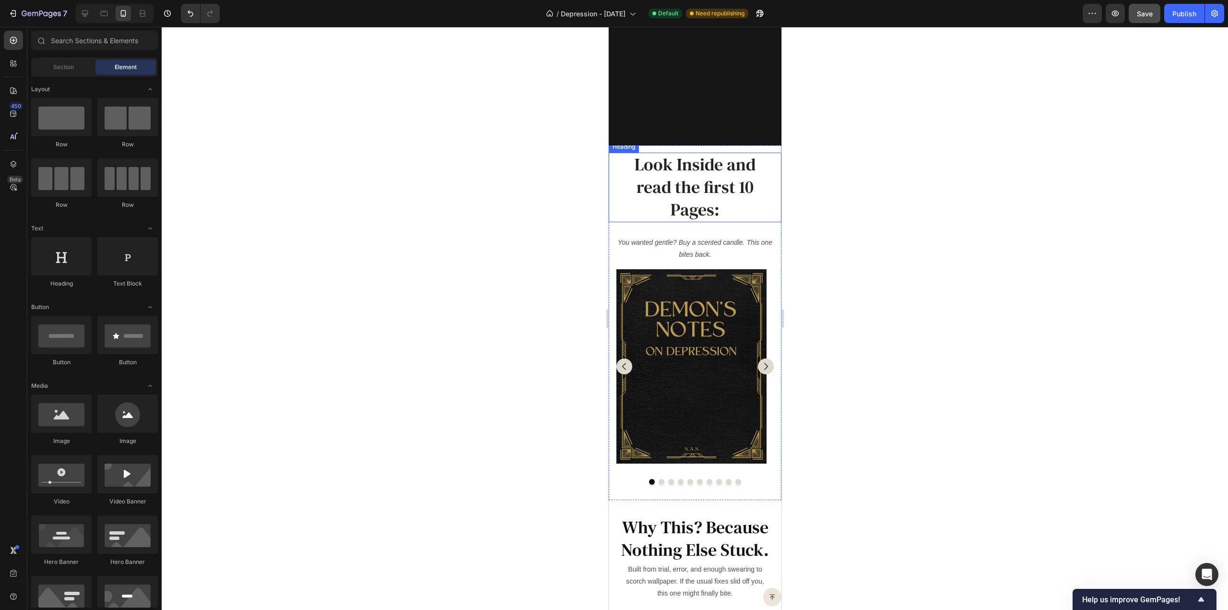
scroll to position [2589, 0]
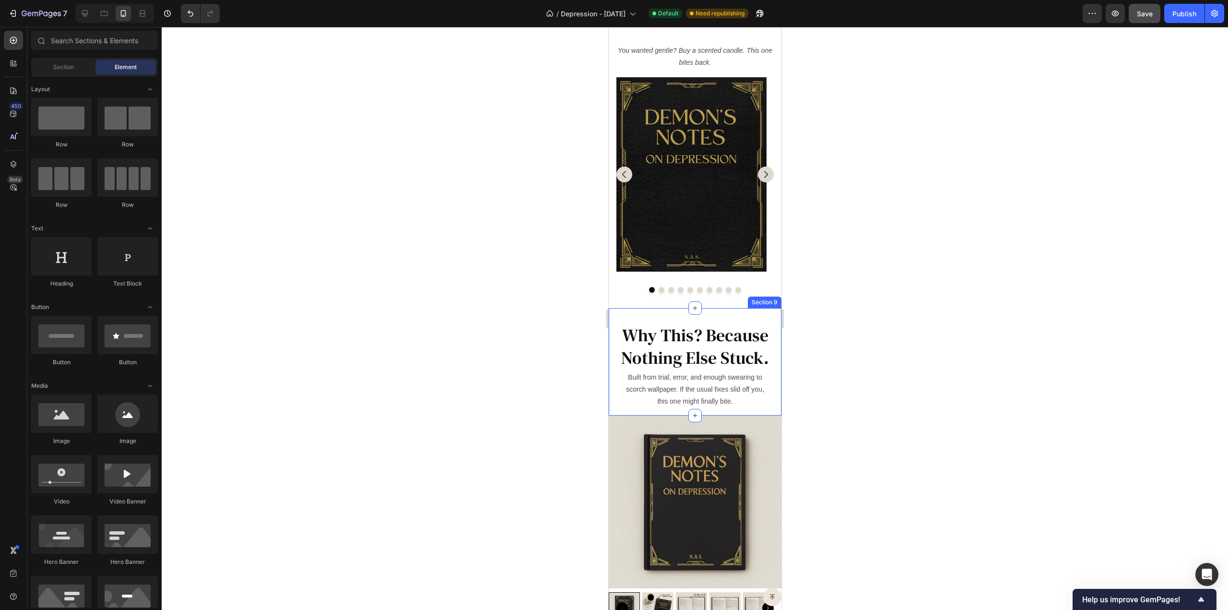
click at [686, 317] on div "Why This? Because Nothing Else Stuck. Heading Built from trial, error, and enou…" at bounding box center [694, 361] width 173 height 107
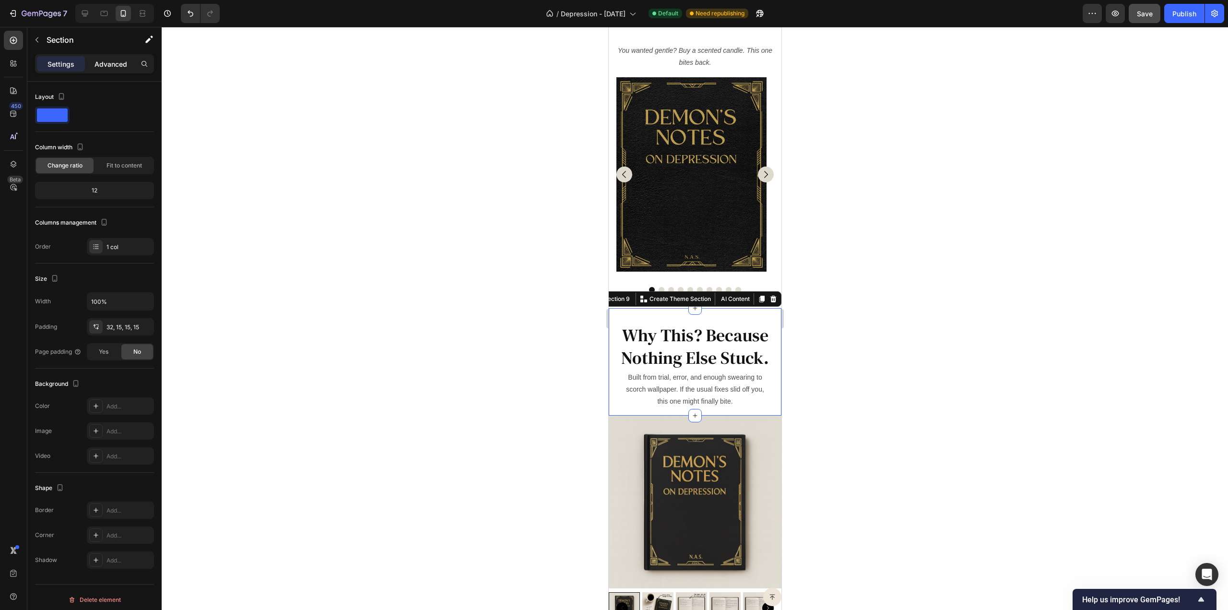
click at [113, 63] on p "Advanced" at bounding box center [111, 64] width 33 height 10
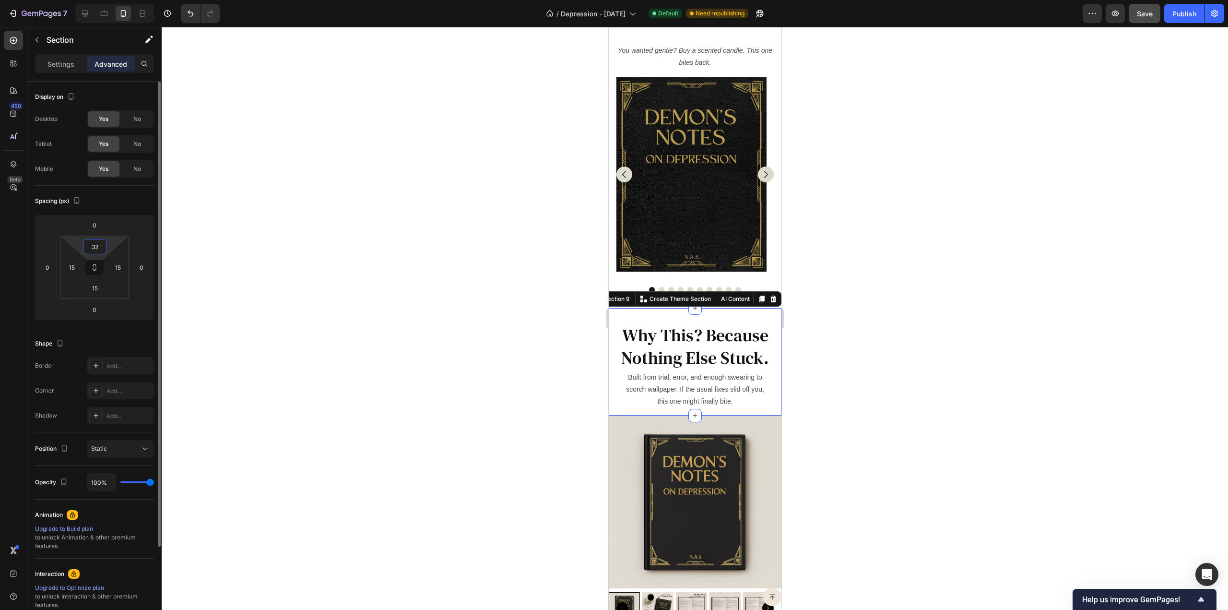
click at [103, 242] on input "32" at bounding box center [94, 246] width 19 height 14
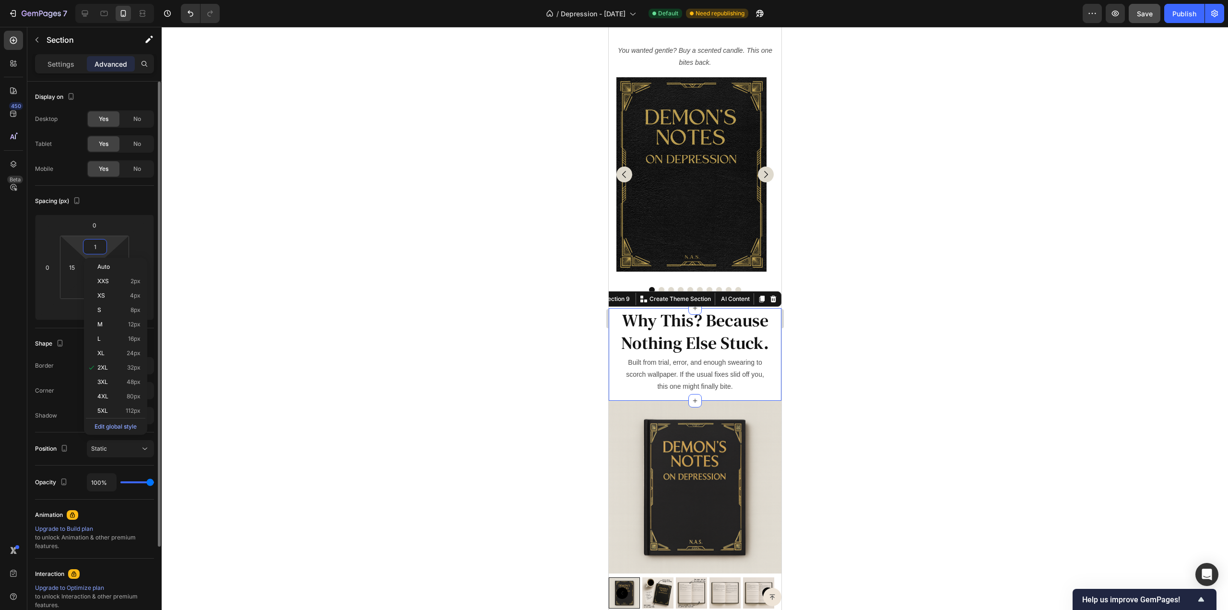
type input "15"
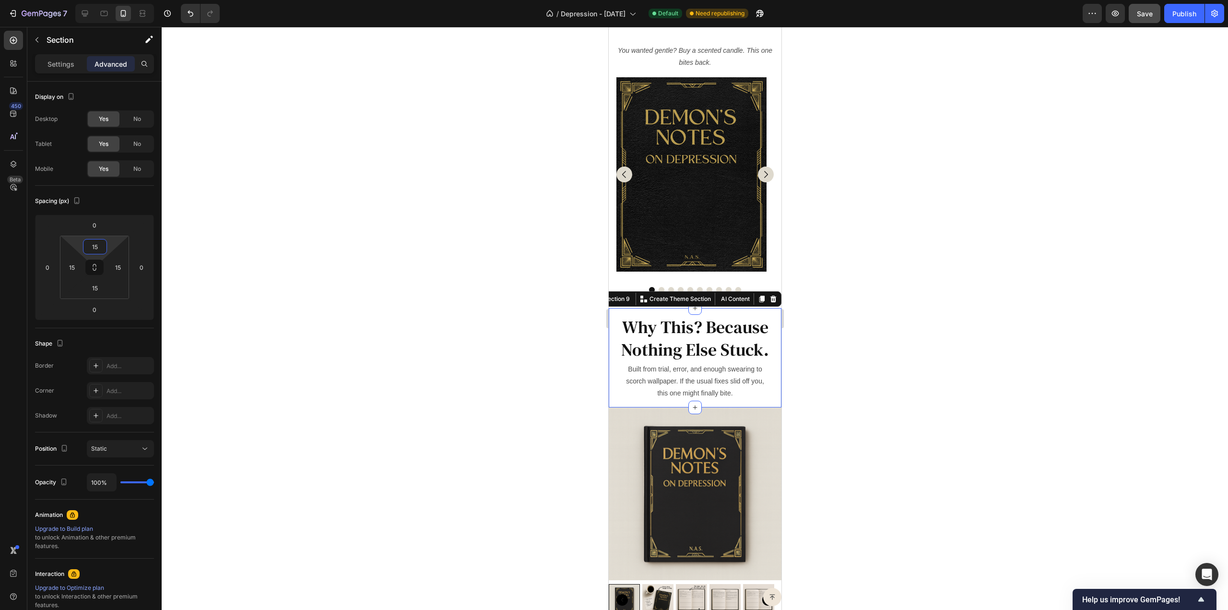
click at [428, 277] on div at bounding box center [695, 318] width 1067 height 583
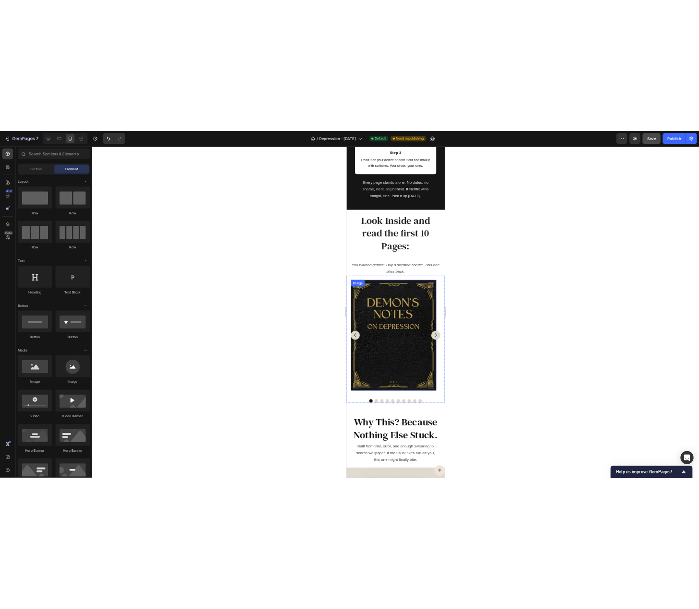
scroll to position [2397, 0]
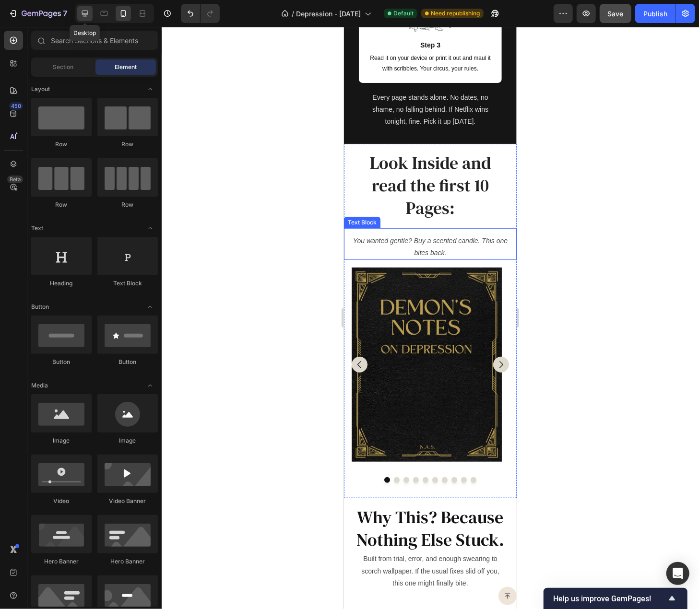
click at [83, 10] on icon at bounding box center [85, 14] width 10 height 10
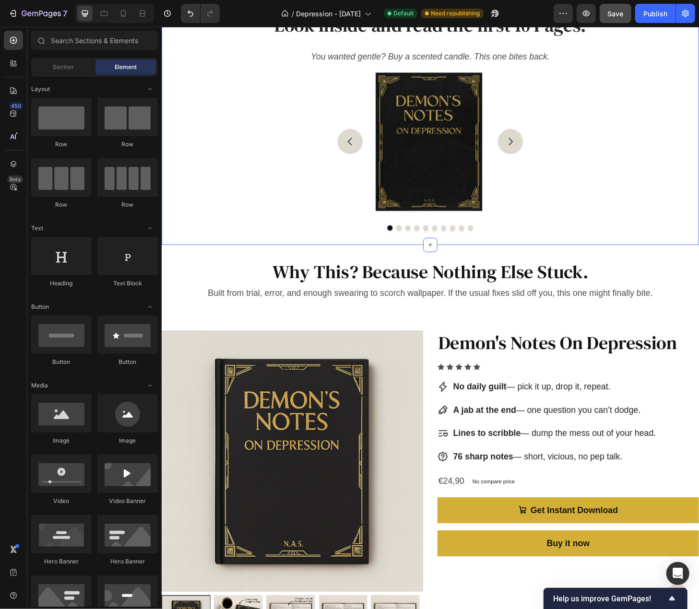
scroll to position [2161, 0]
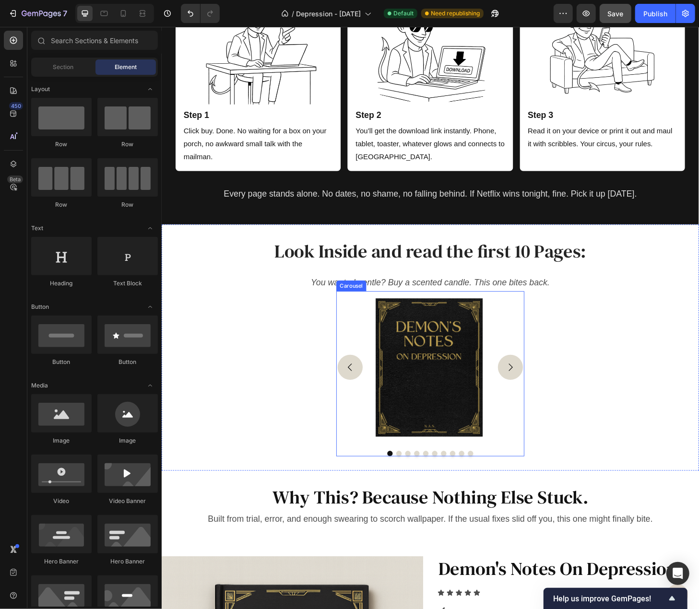
click at [365, 343] on div "Image Image Image Image Image Image Image Image Image Image" at bounding box center [449, 392] width 202 height 164
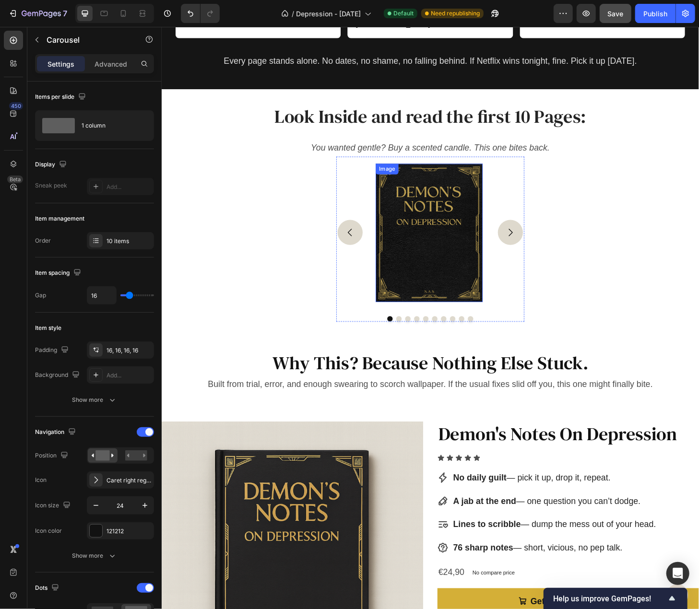
scroll to position [2209, 0]
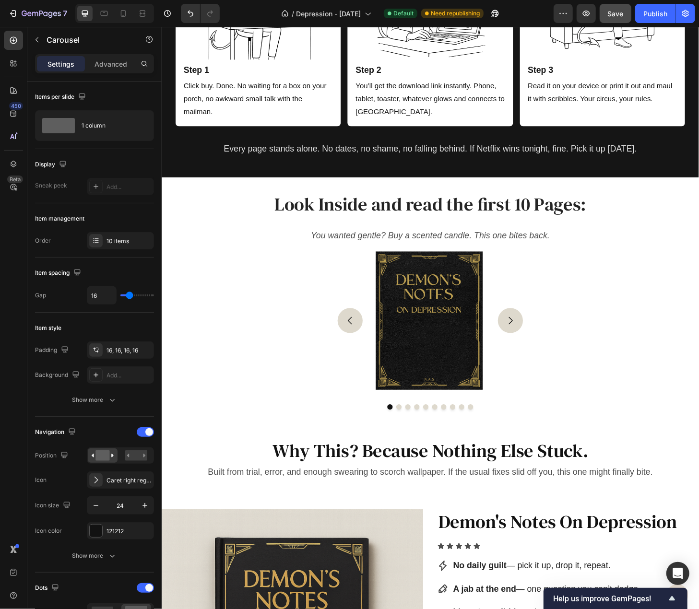
click at [367, 291] on div "Image Image Image Image Image Image Image Image Image Image" at bounding box center [449, 342] width 202 height 164
click at [379, 298] on div "Image Image Image Image Image Image Image Image Image Image" at bounding box center [449, 342] width 202 height 164
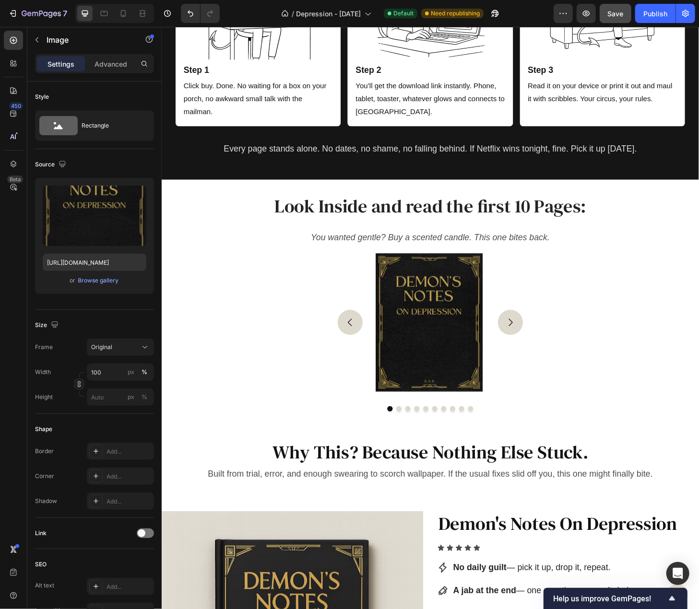
click at [391, 309] on img at bounding box center [448, 344] width 115 height 148
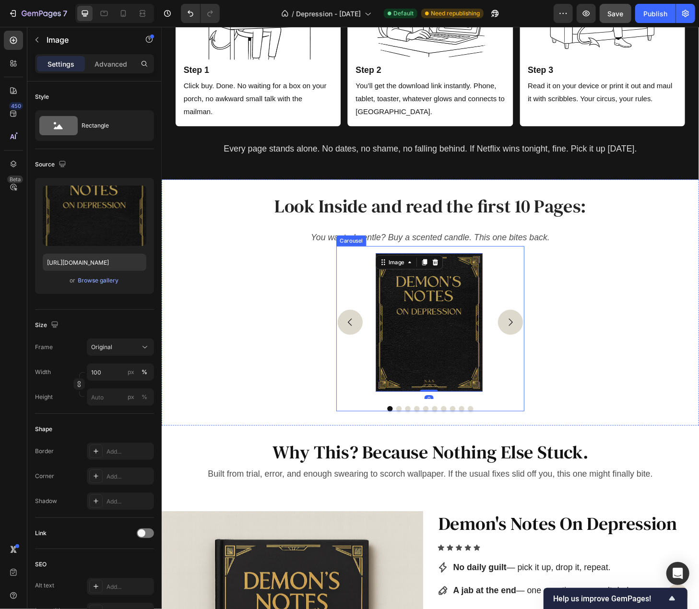
click at [362, 319] on div "Image 0 Image Image Image Image Image Image Image Image Image" at bounding box center [449, 344] width 202 height 164
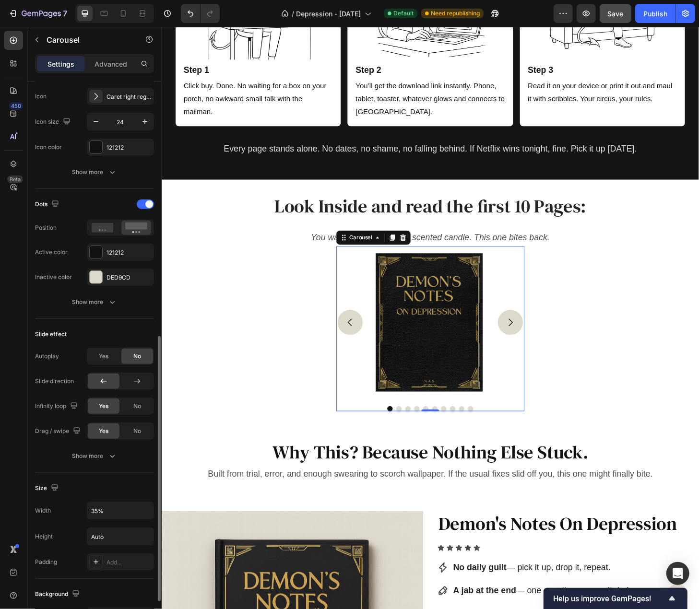
scroll to position [605, 0]
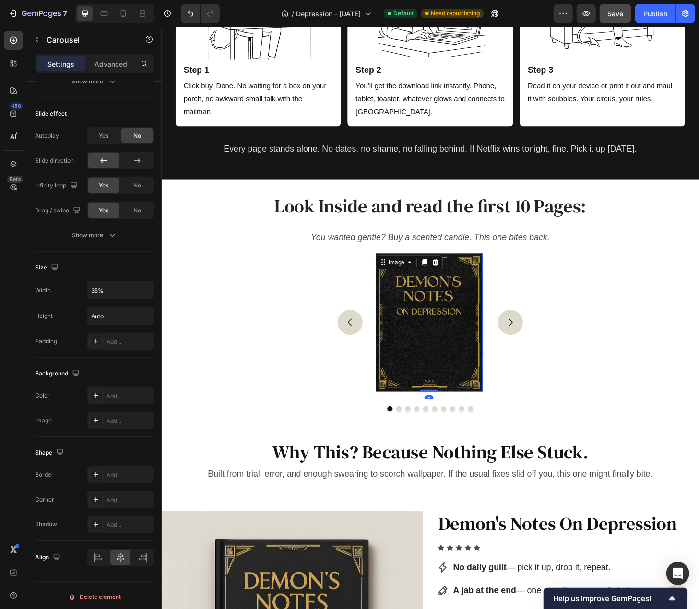
click at [406, 318] on img at bounding box center [448, 344] width 115 height 148
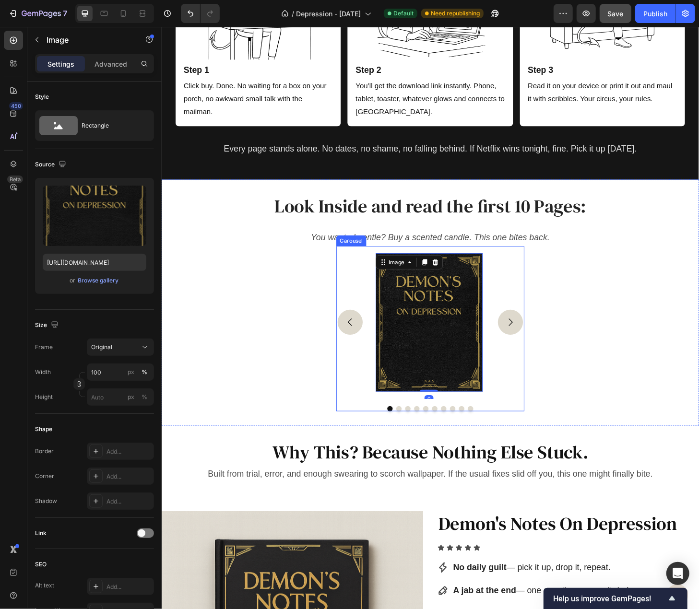
click at [522, 343] on button "Carousel Next Arrow" at bounding box center [535, 343] width 27 height 27
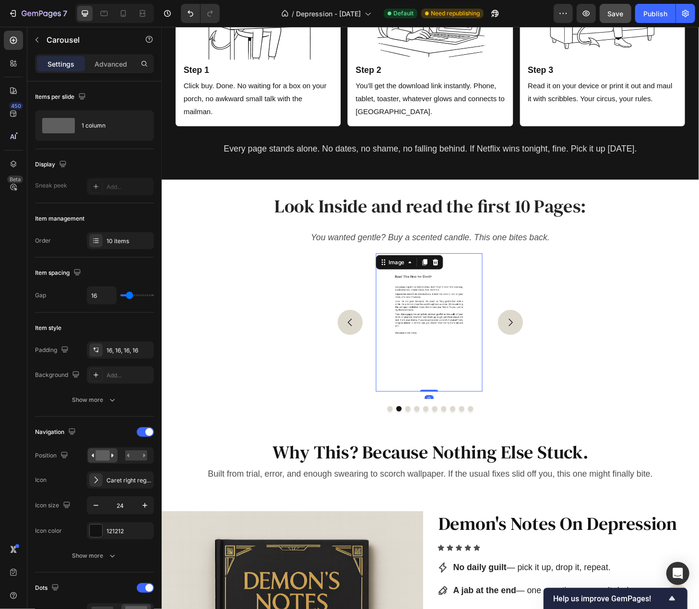
click at [462, 335] on img at bounding box center [448, 344] width 115 height 148
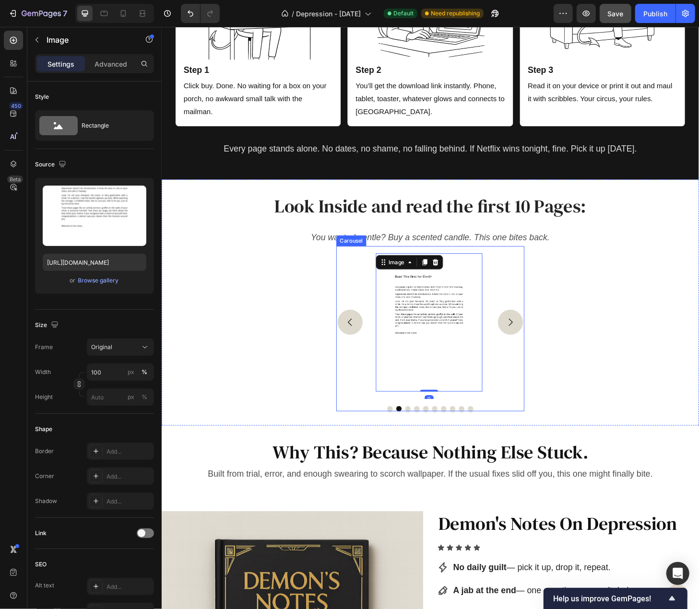
click at [358, 287] on div "Image Image 0 Image Image Image Image Image Image Image Image" at bounding box center [449, 344] width 202 height 164
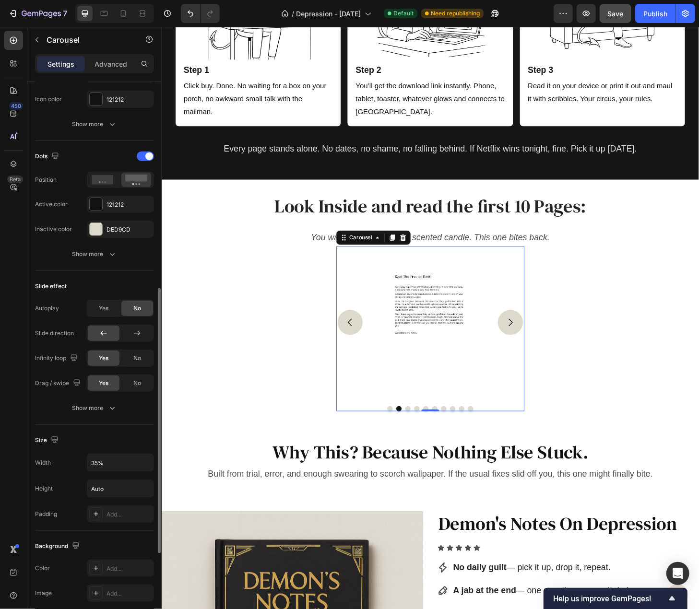
scroll to position [605, 0]
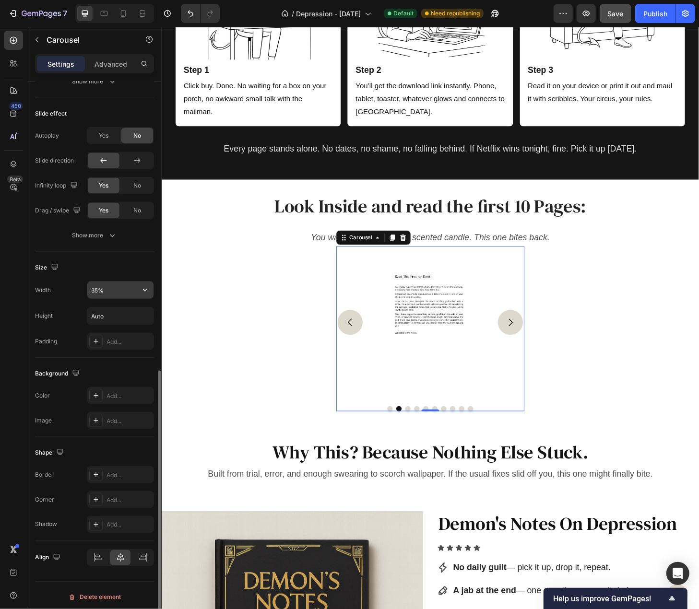
click at [102, 285] on input "35%" at bounding box center [120, 290] width 66 height 17
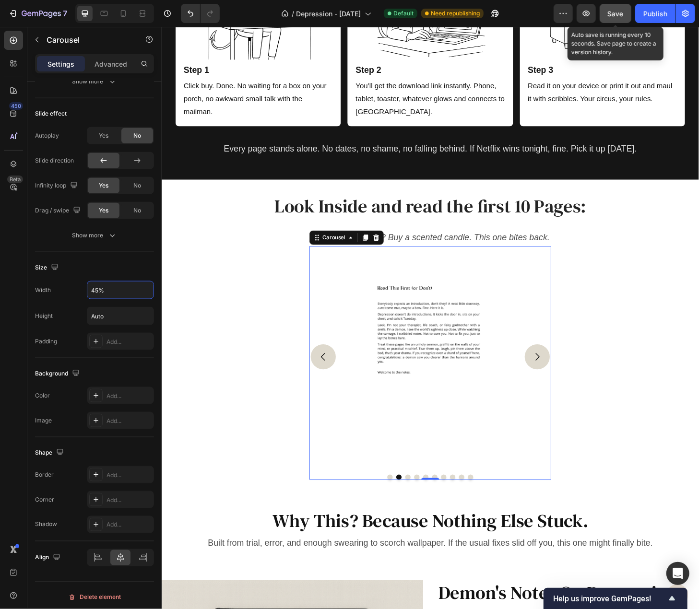
click at [624, 12] on span "Save" at bounding box center [616, 14] width 16 height 8
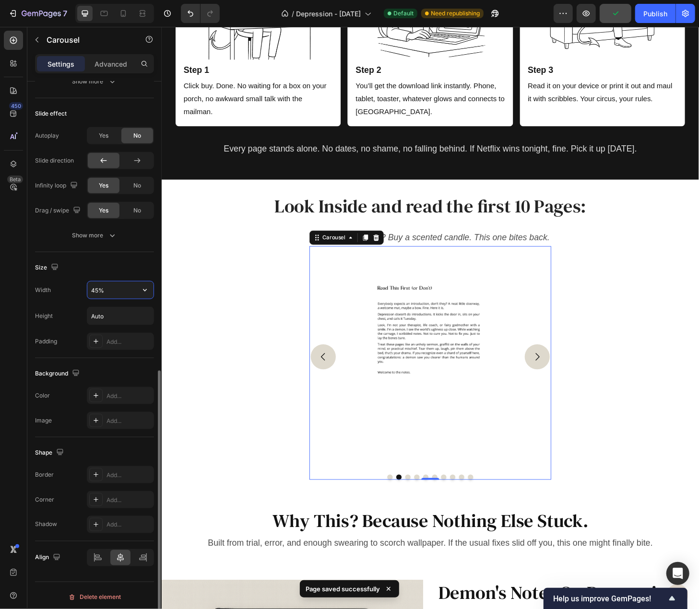
click at [109, 284] on input "45%" at bounding box center [120, 290] width 66 height 17
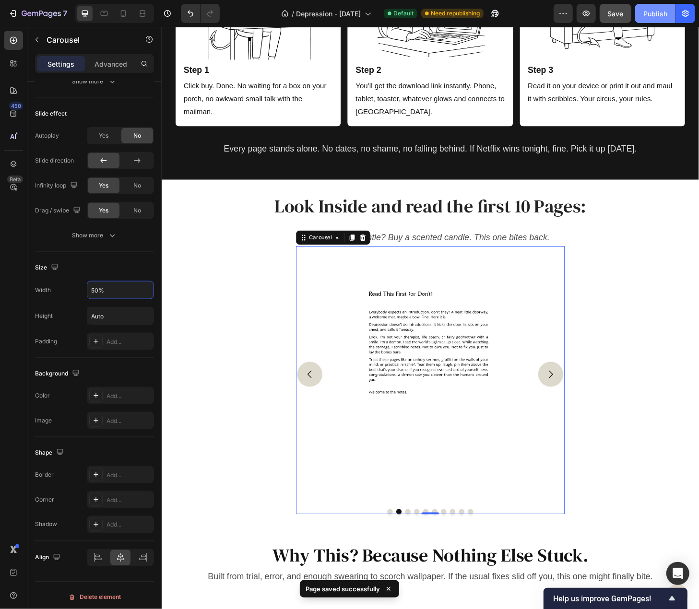
type input "50%"
click at [651, 11] on div "Publish" at bounding box center [655, 14] width 24 height 10
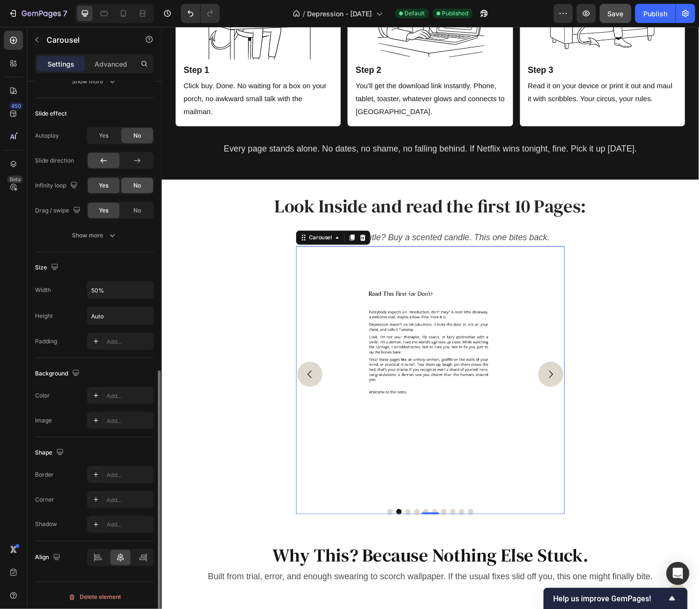
click at [132, 186] on div "No" at bounding box center [137, 185] width 32 height 15
click at [114, 231] on icon "button" at bounding box center [112, 236] width 10 height 10
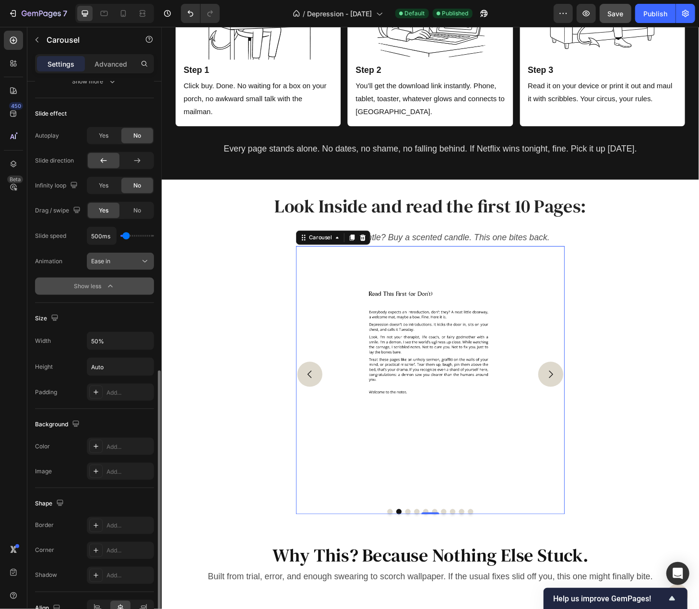
click at [129, 259] on div "Ease in" at bounding box center [115, 261] width 49 height 9
click at [53, 269] on div "Slide speed 500ms Animation Ease in Show less" at bounding box center [94, 261] width 119 height 68
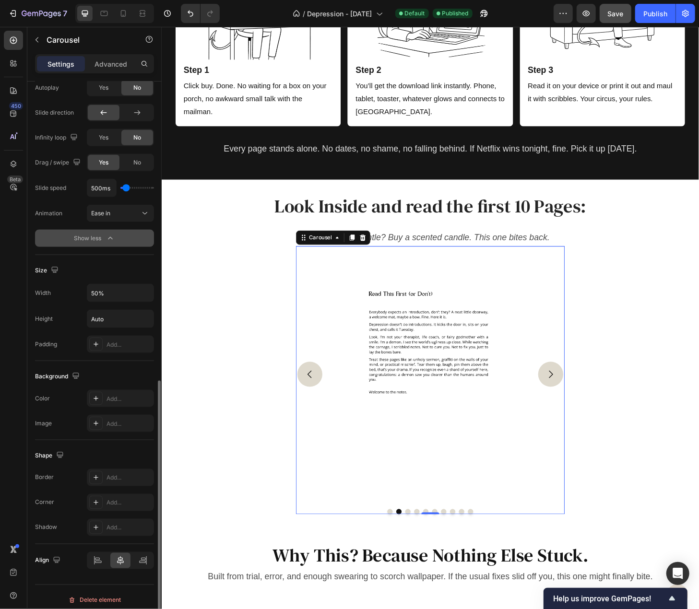
scroll to position [557, 0]
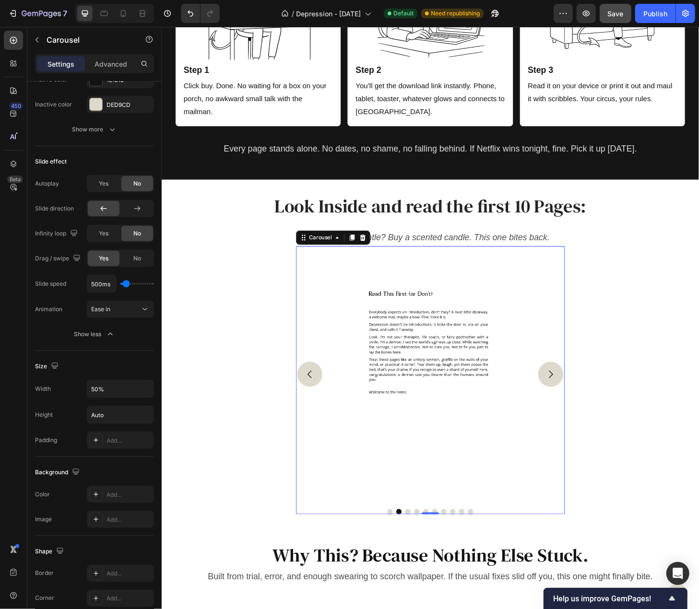
click at [323, 402] on icon "Carousel Back Arrow" at bounding box center [320, 399] width 12 height 12
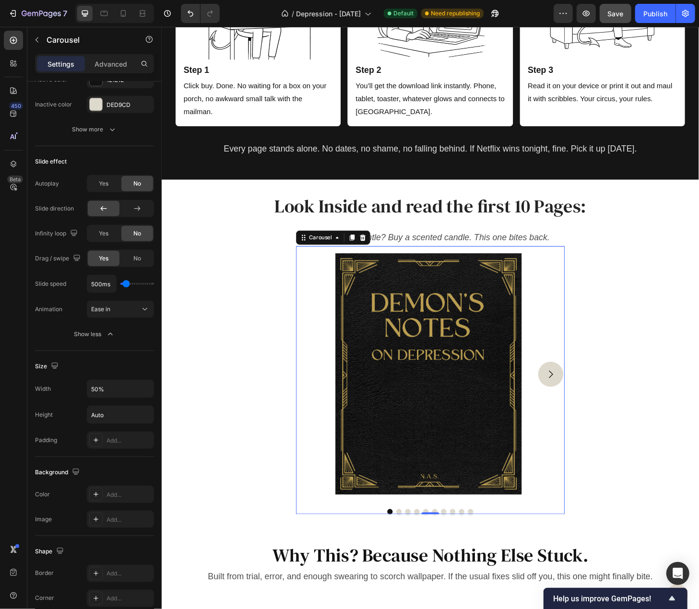
click at [576, 395] on icon "Carousel Next Arrow" at bounding box center [578, 399] width 4 height 8
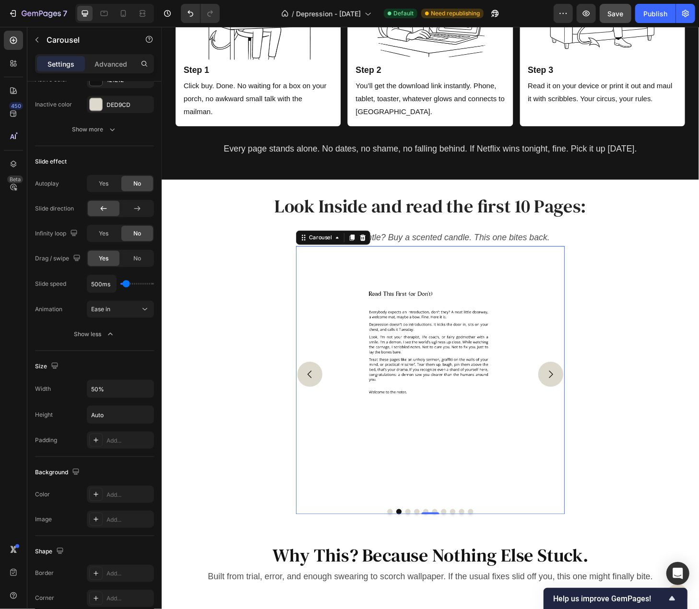
click at [320, 388] on button "Carousel Back Arrow" at bounding box center [320, 399] width 27 height 27
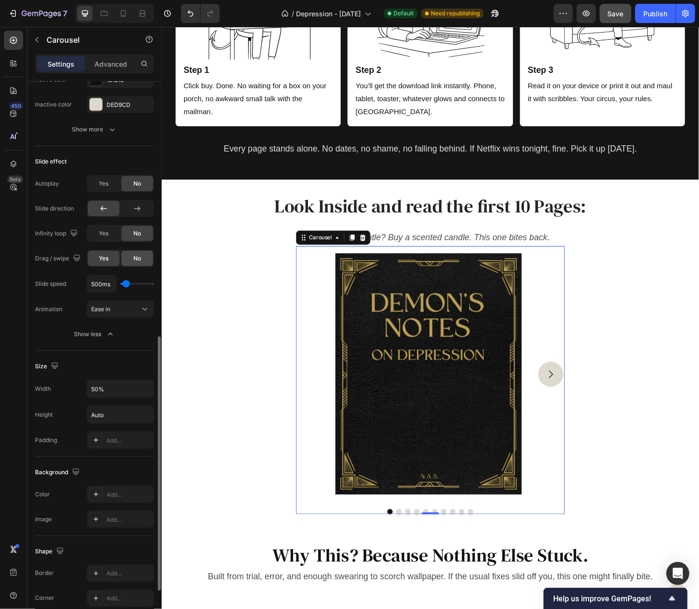
click at [142, 257] on div "No" at bounding box center [137, 258] width 32 height 15
click at [580, 394] on button "Carousel Next Arrow" at bounding box center [578, 399] width 27 height 27
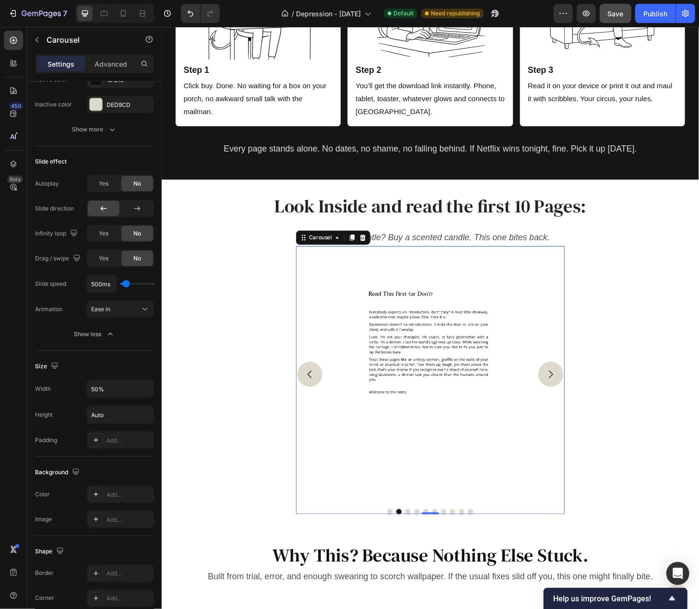
click at [580, 394] on button "Carousel Next Arrow" at bounding box center [578, 399] width 27 height 27
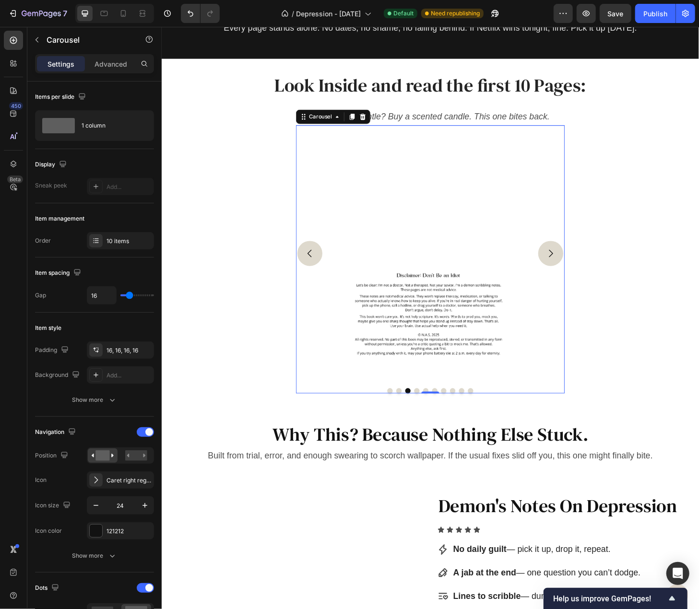
scroll to position [557, 0]
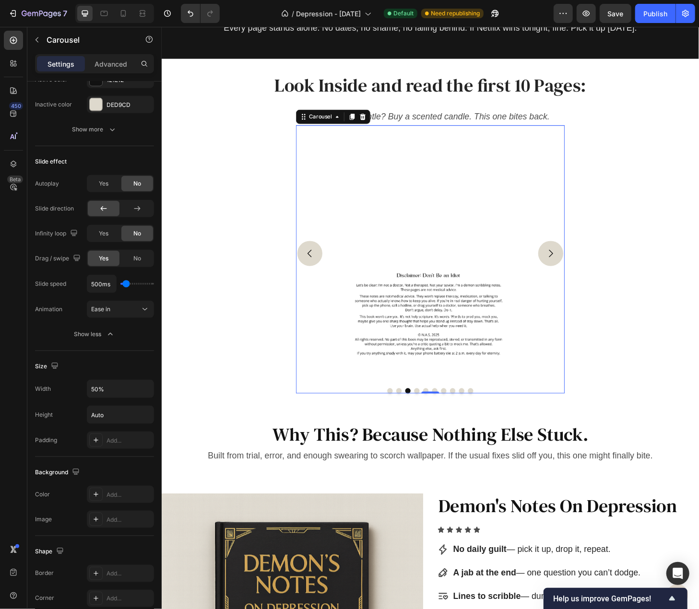
click at [327, 283] on button "Carousel Back Arrow" at bounding box center [320, 269] width 27 height 27
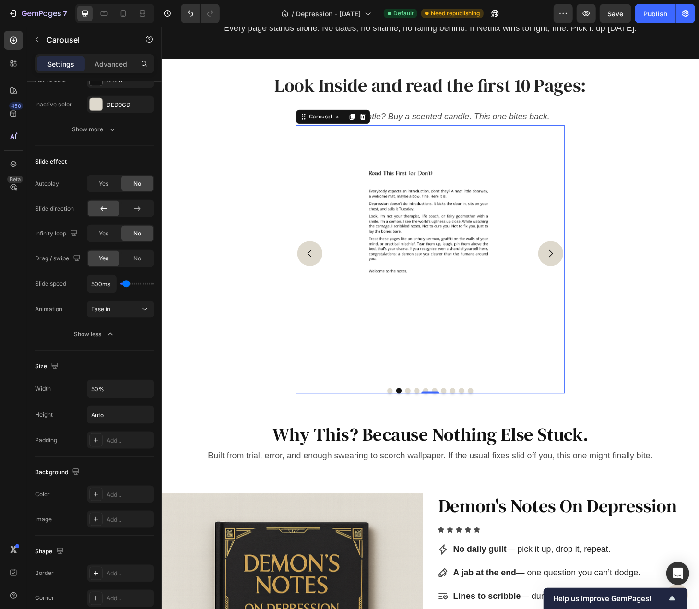
click at [327, 283] on button "Carousel Back Arrow" at bounding box center [320, 269] width 27 height 27
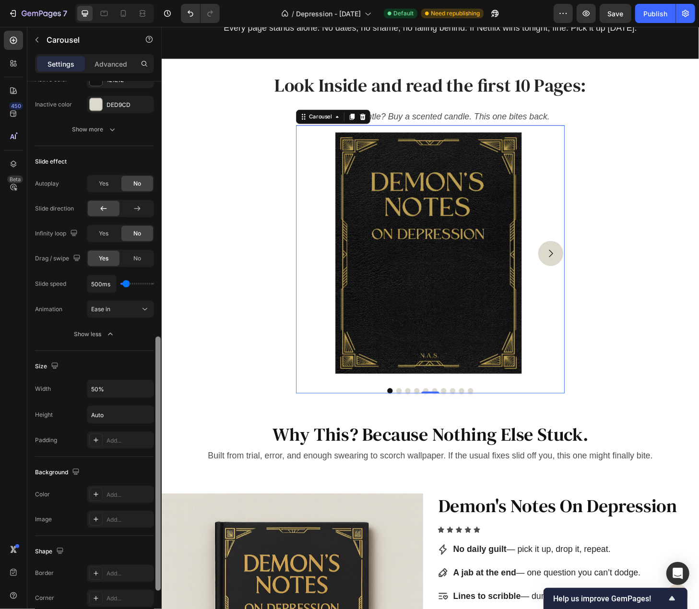
drag, startPoint x: 138, startPoint y: 256, endPoint x: 155, endPoint y: 264, distance: 19.3
click at [138, 256] on span "No" at bounding box center [137, 258] width 8 height 9
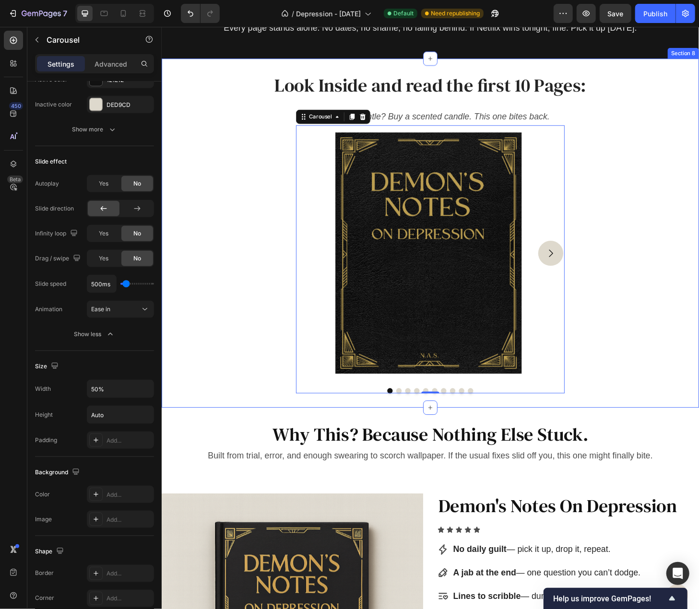
click at [587, 392] on div "Image Image Image Image Image Image Image Image Image Image" at bounding box center [449, 269] width 288 height 274
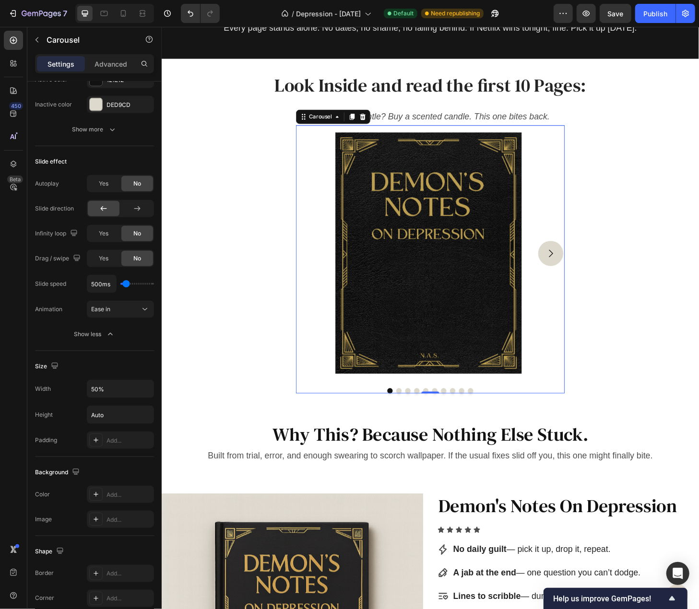
click at [585, 283] on button "Carousel Next Arrow" at bounding box center [578, 269] width 27 height 27
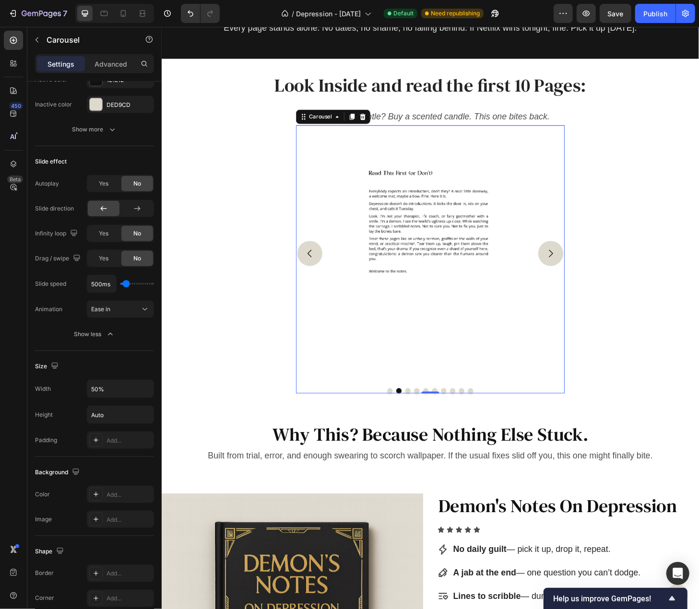
click at [581, 283] on button "Carousel Next Arrow" at bounding box center [578, 269] width 27 height 27
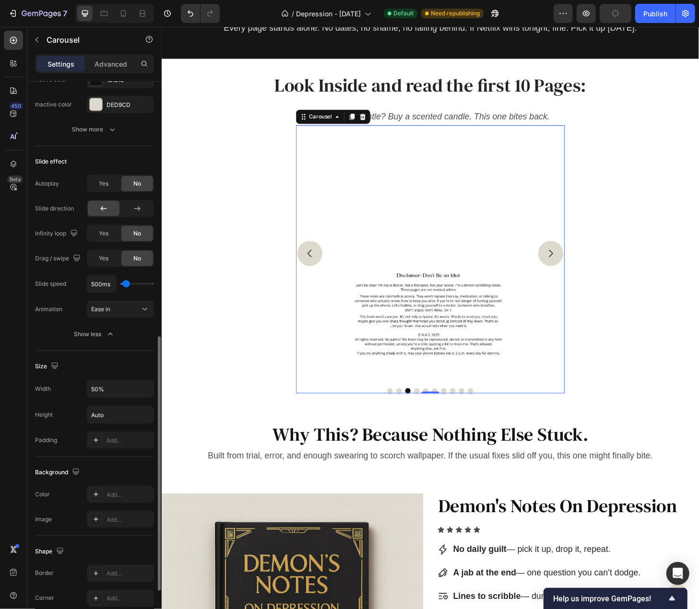
type input "850ms"
type input "850"
type input "900ms"
type input "900"
type input "1000ms"
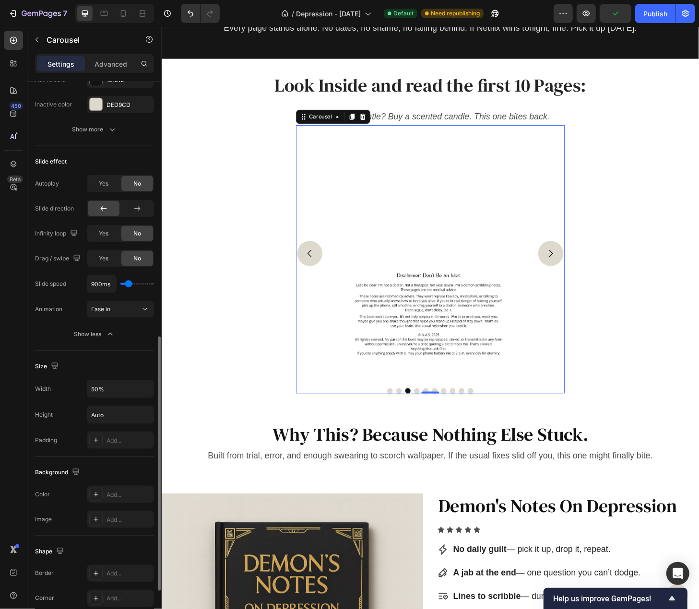
type input "1000"
type input "1350ms"
type input "1350"
type input "1400ms"
type input "1400"
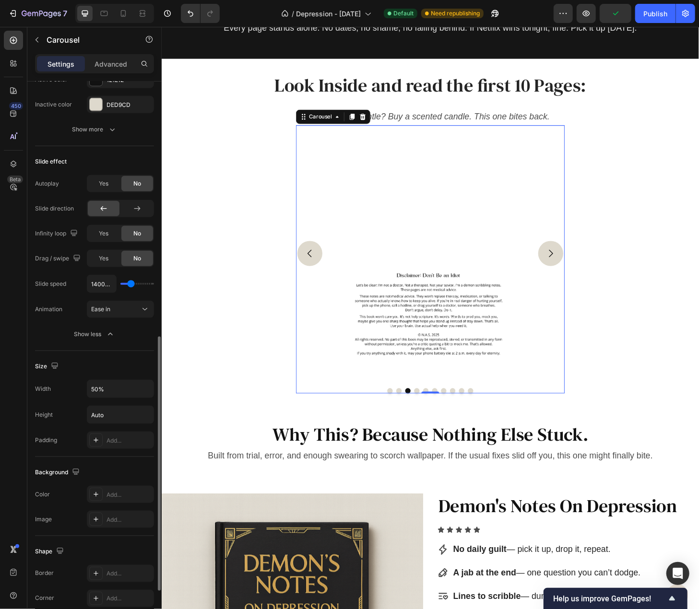
click at [131, 283] on input "range" at bounding box center [137, 284] width 34 height 2
click at [314, 275] on icon "Carousel Back Arrow" at bounding box center [320, 270] width 12 height 12
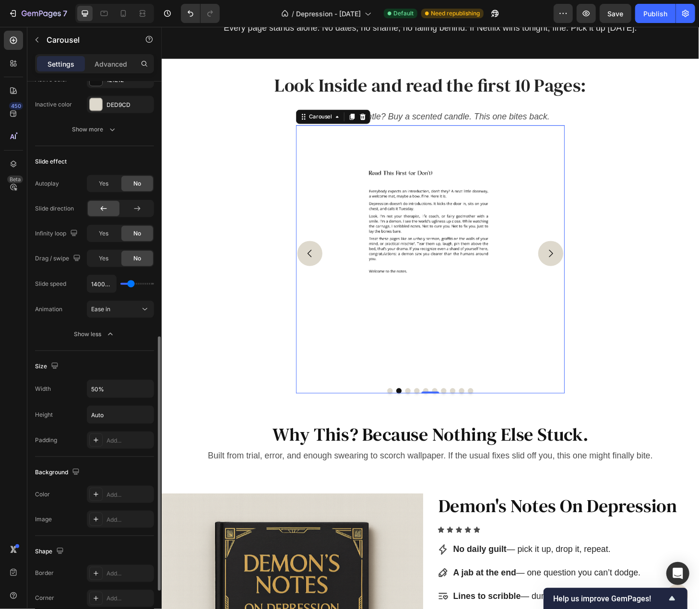
type input "100ms"
drag, startPoint x: 119, startPoint y: 282, endPoint x: 105, endPoint y: 283, distance: 13.5
type input "100"
click at [120, 283] on input "range" at bounding box center [137, 284] width 34 height 2
click at [322, 275] on icon "Carousel Back Arrow" at bounding box center [320, 270] width 12 height 12
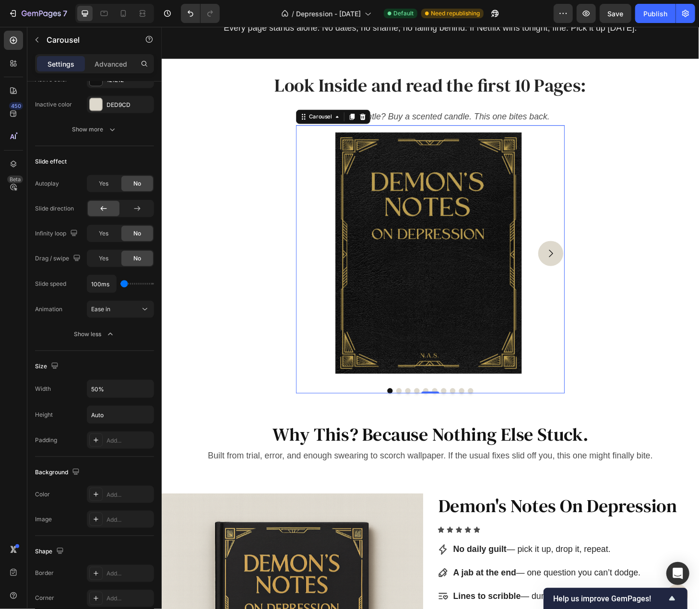
click at [576, 273] on icon "Carousel Next Arrow" at bounding box center [578, 269] width 4 height 8
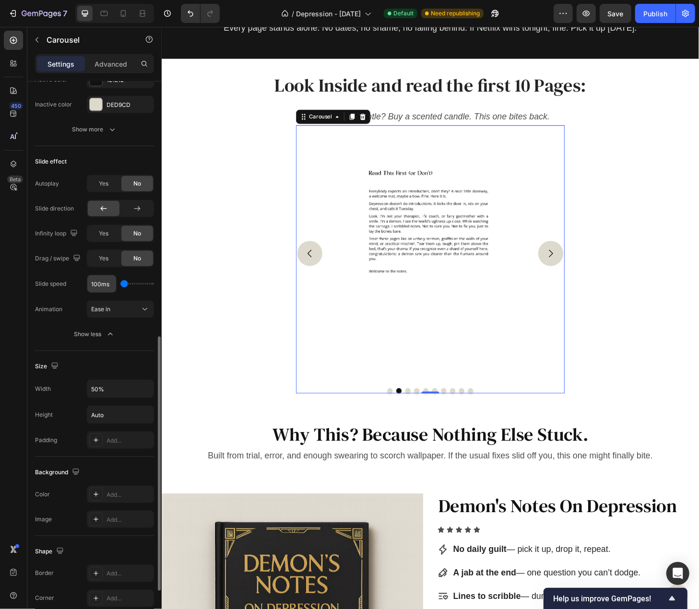
click at [108, 280] on input "100ms" at bounding box center [101, 283] width 29 height 17
type input "250ms"
type input "250"
click at [576, 275] on icon "Carousel Next Arrow" at bounding box center [578, 270] width 12 height 12
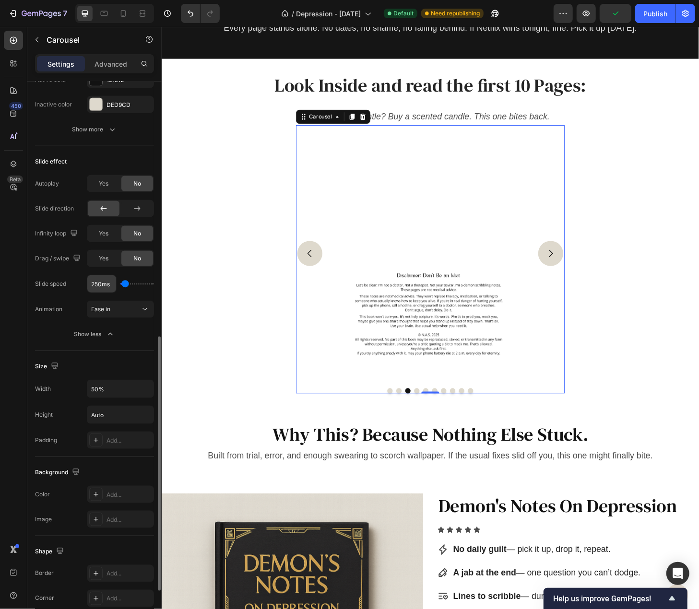
click at [100, 279] on input "250ms" at bounding box center [101, 283] width 29 height 17
type input "3ms"
type input "100"
type input "350ms"
type input "350"
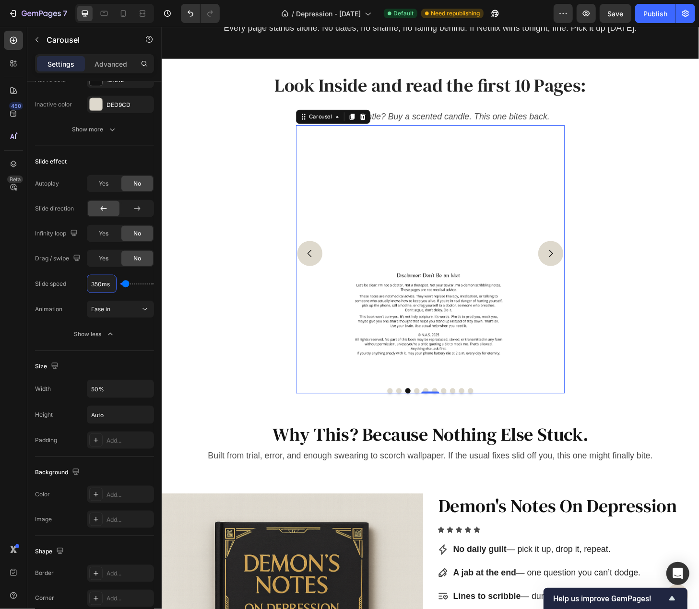
type input "350ms"
click at [565, 283] on button "Carousel Next Arrow" at bounding box center [578, 269] width 27 height 27
click at [566, 283] on button "Carousel Next Arrow" at bounding box center [578, 269] width 27 height 27
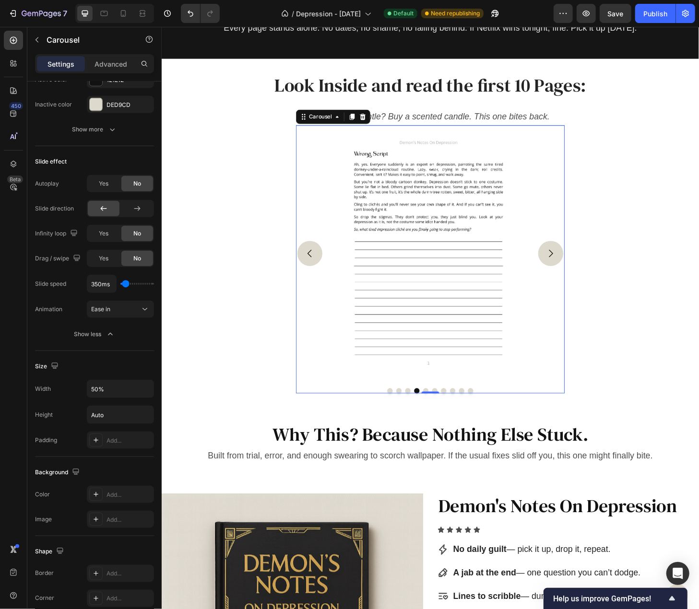
click at [565, 283] on button "Carousel Next Arrow" at bounding box center [578, 269] width 27 height 27
click at [320, 275] on icon "Carousel Back Arrow" at bounding box center [320, 270] width 12 height 12
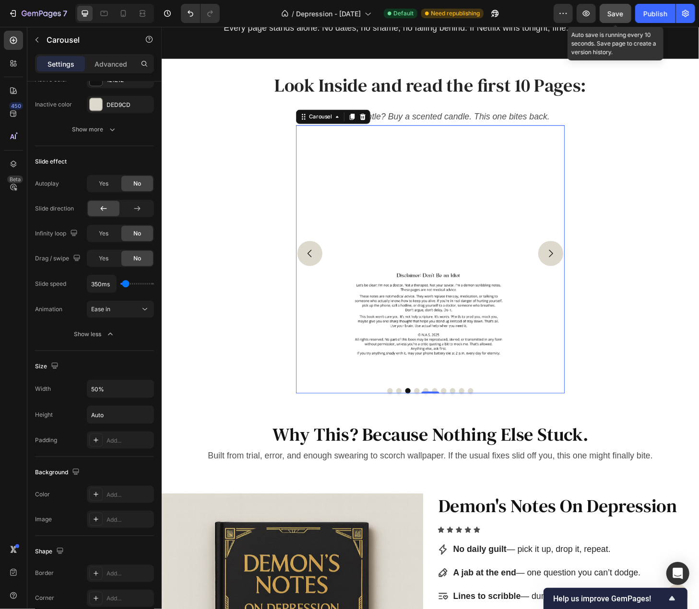
click at [623, 15] on span "Save" at bounding box center [616, 14] width 16 height 8
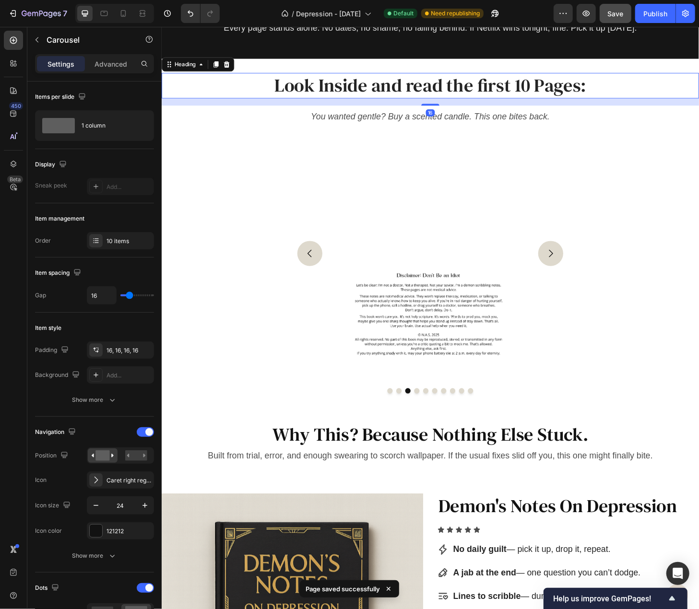
click at [373, 104] on h2 "Look Inside and read the first 10 Pages:" at bounding box center [449, 89] width 553 height 27
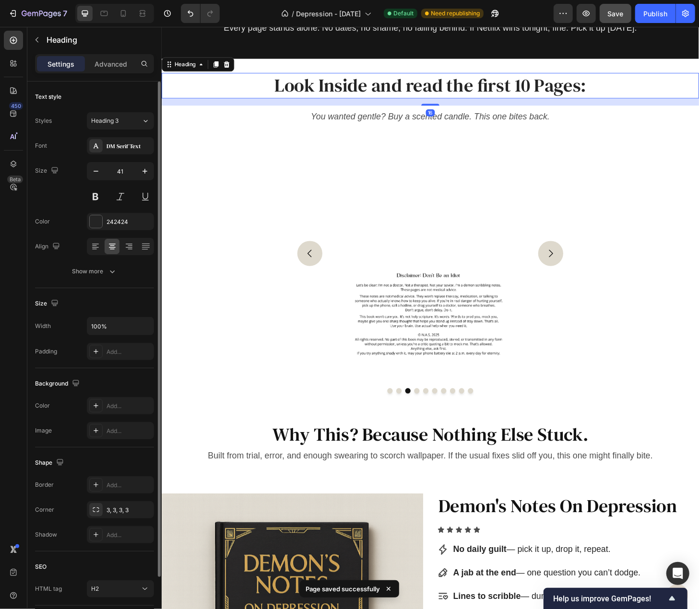
click at [373, 104] on h2 "Look Inside and read the first 10 Pages:" at bounding box center [449, 89] width 553 height 27
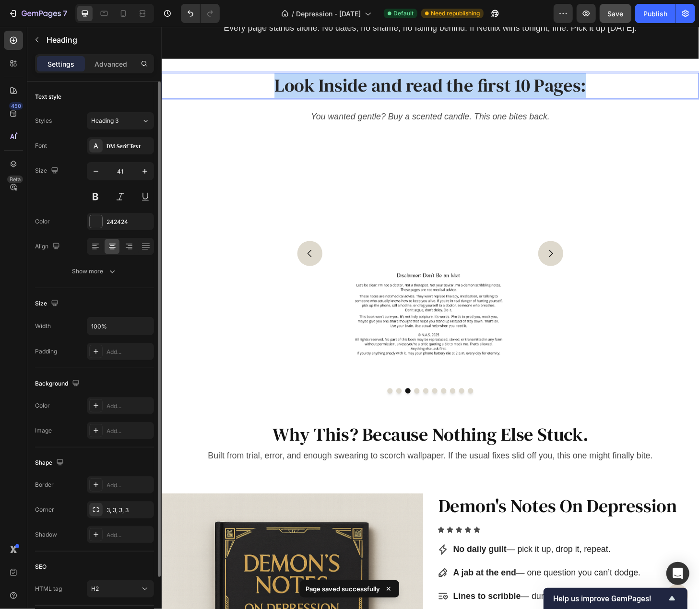
click at [373, 103] on p "Look Inside and read the first 10 Pages:" at bounding box center [449, 89] width 551 height 25
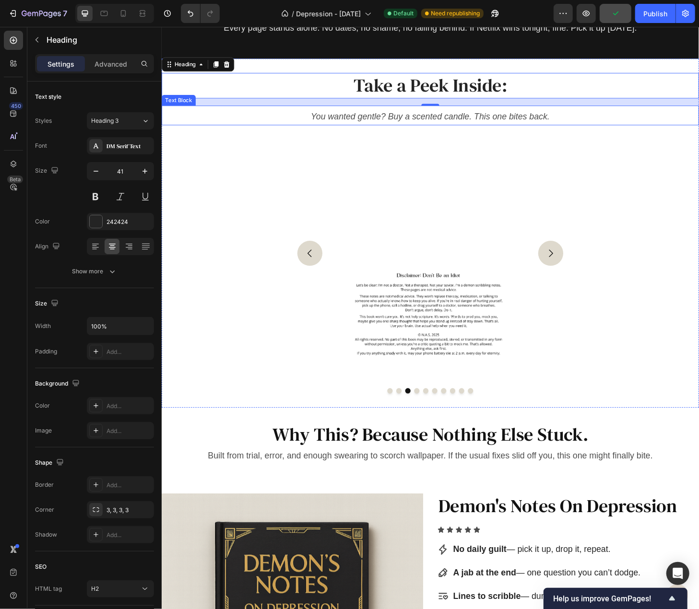
click at [411, 128] on icon "You wanted gentle? Buy a scented candle. This one bites back." at bounding box center [449, 123] width 256 height 10
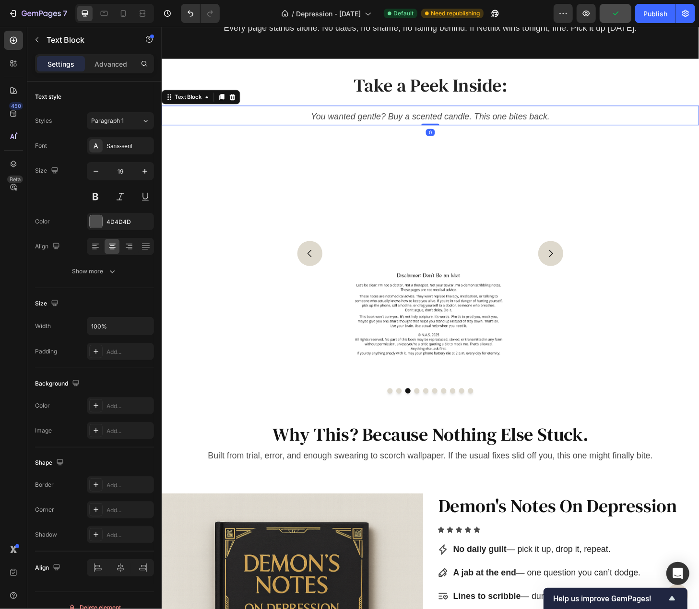
click at [359, 128] on icon "You wanted gentle? Buy a scented candle. This one bites back." at bounding box center [449, 123] width 256 height 10
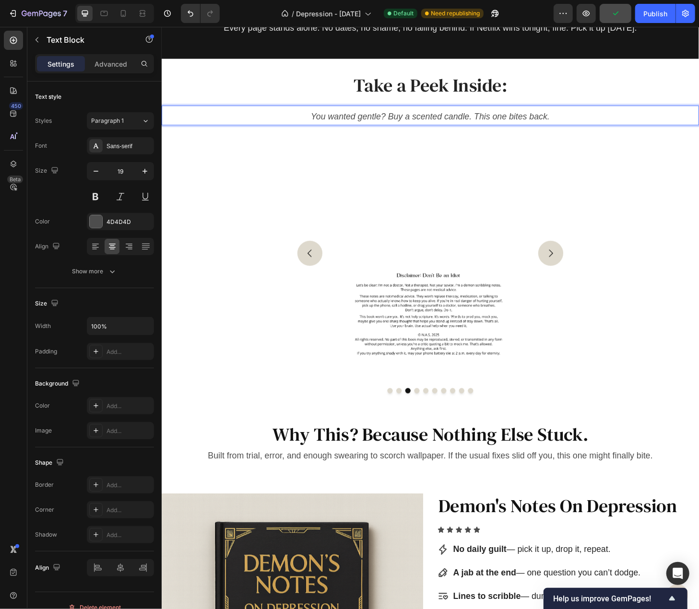
click at [314, 131] on p "You wanted gentle? Buy a scented candle. This one bites back." at bounding box center [449, 123] width 558 height 16
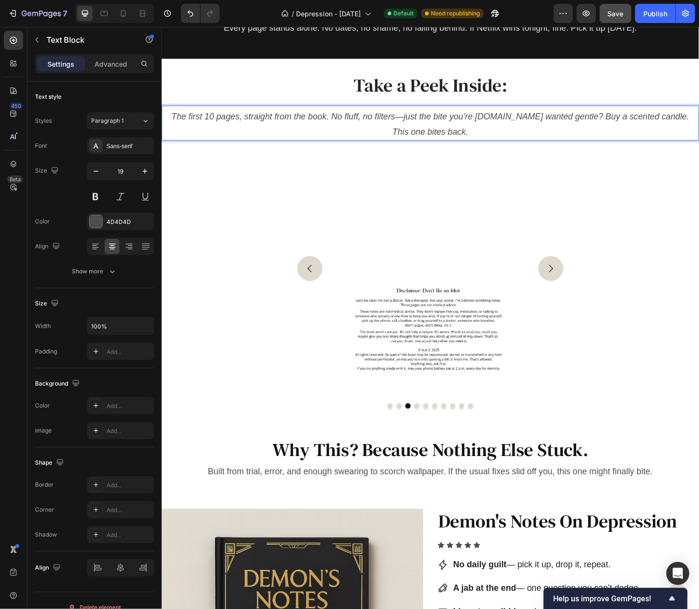
click at [413, 144] on icon "The first 10 pages, straight from the book. No fluff, no filters—just the bite …" at bounding box center [449, 131] width 555 height 26
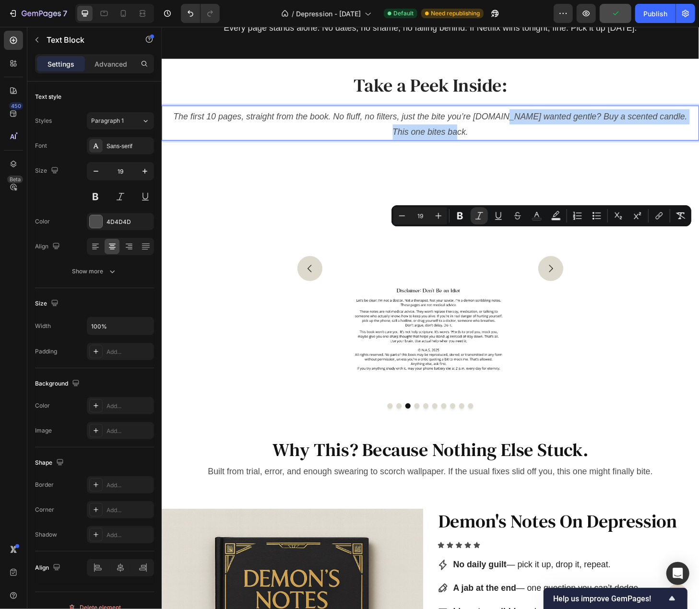
drag, startPoint x: 491, startPoint y: 265, endPoint x: 526, endPoint y: 253, distance: 36.6
click at [526, 148] on p "The first 10 pages, straight from the book. No fluff, no filters, just the bite…" at bounding box center [449, 131] width 558 height 33
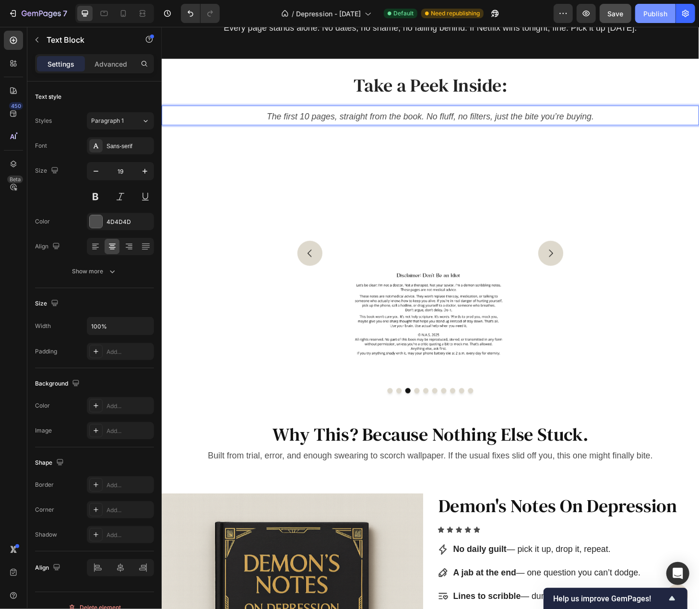
click at [658, 13] on div "Publish" at bounding box center [655, 14] width 24 height 10
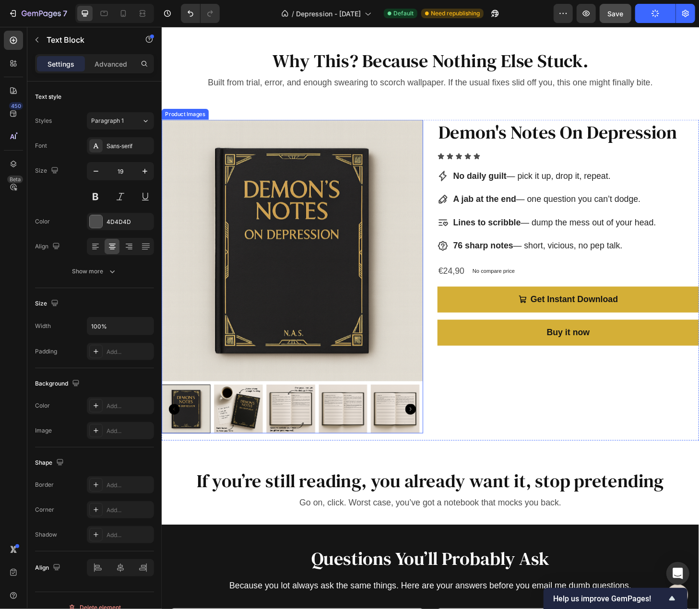
scroll to position [2689, 0]
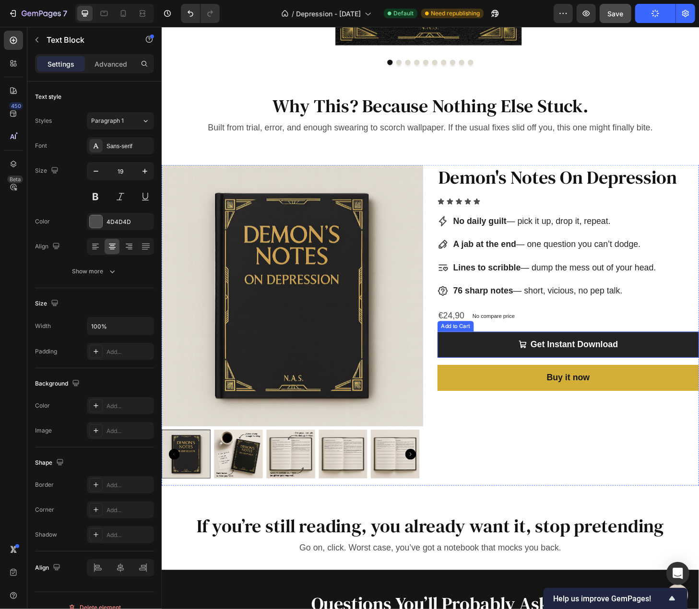
click at [462, 363] on button "Get Instant Download" at bounding box center [597, 368] width 280 height 28
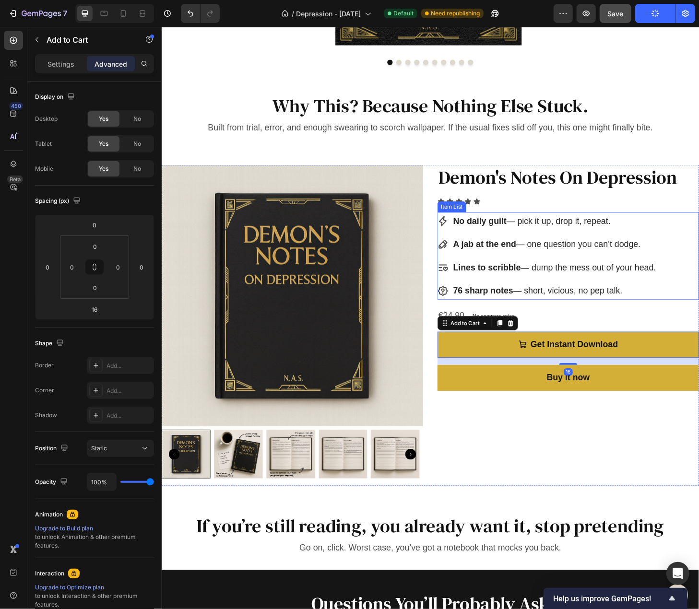
click at [530, 309] on strong "76 sharp notes" at bounding box center [506, 310] width 64 height 10
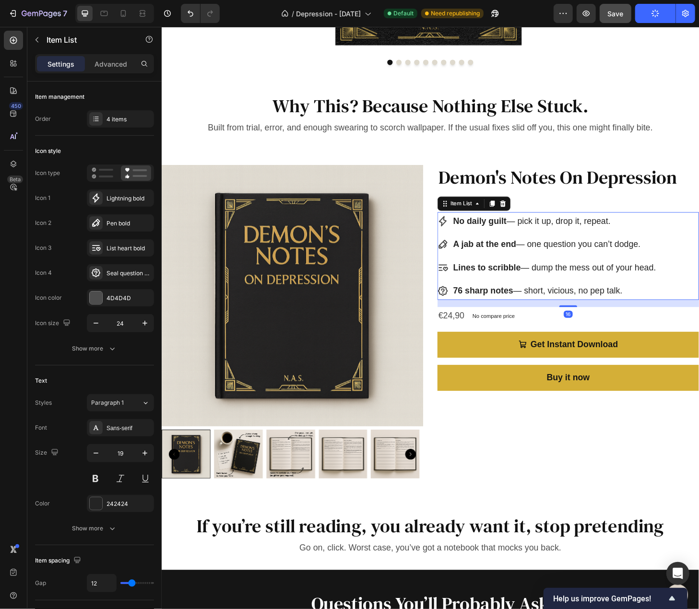
click at [699, 262] on div "No daily guilt — pick it up, drop it, repeat. A jab at the end — one question y…" at bounding box center [597, 272] width 280 height 95
click at [112, 58] on div "Advanced" at bounding box center [111, 63] width 48 height 15
type input "100%"
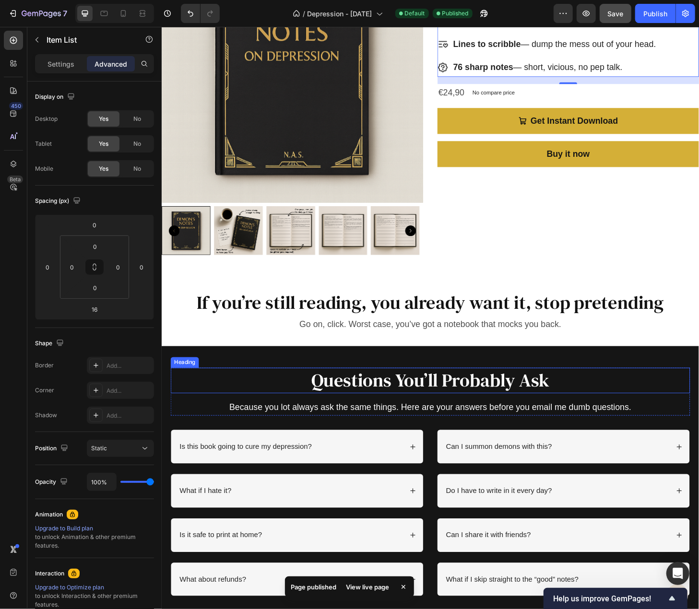
scroll to position [2737, 0]
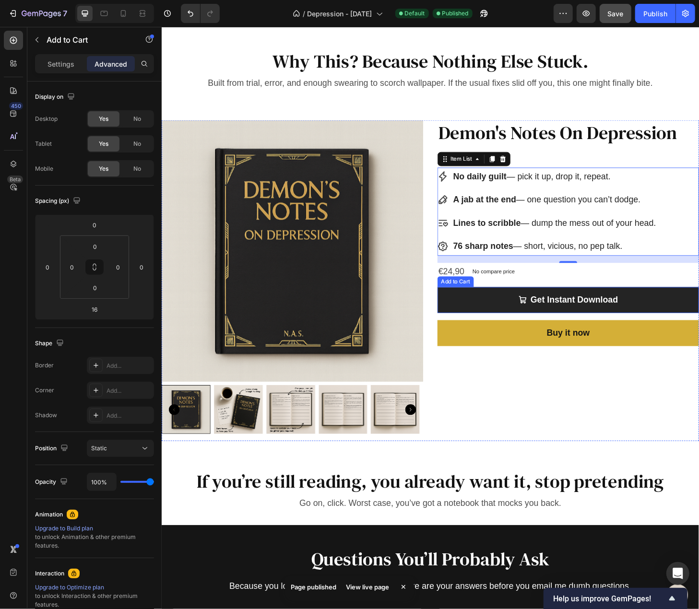
click at [483, 311] on button "Get Instant Download" at bounding box center [597, 320] width 280 height 28
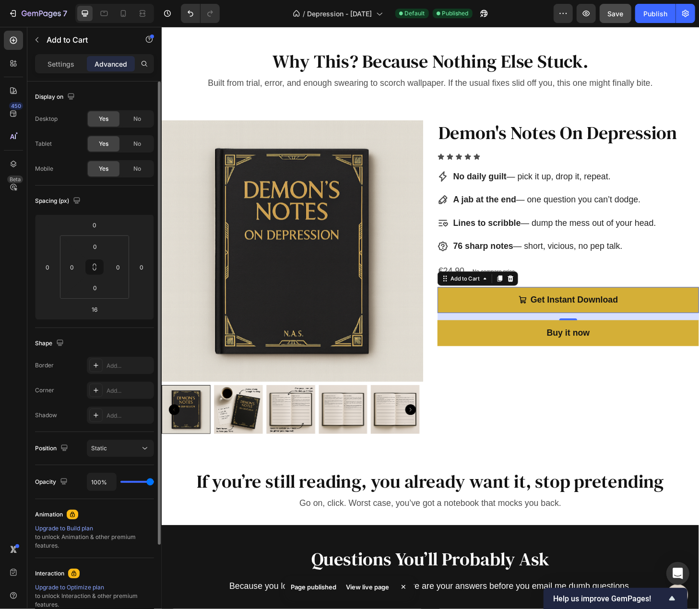
click at [59, 61] on p "Settings" at bounding box center [60, 64] width 27 height 10
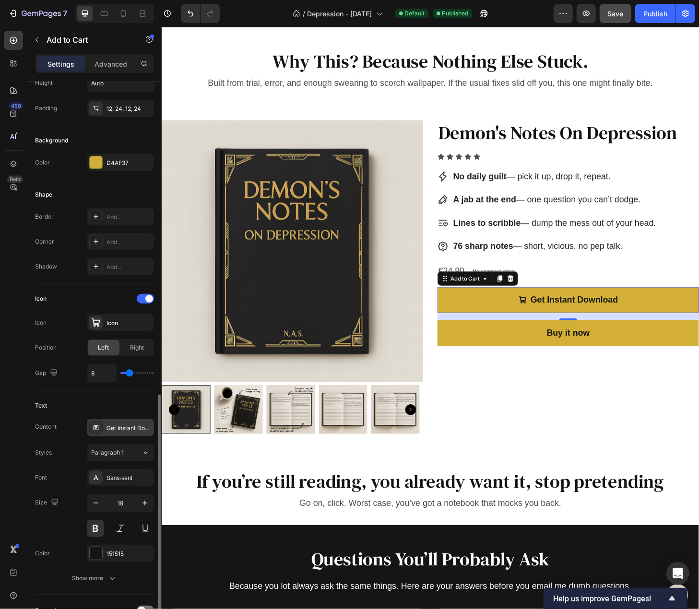
scroll to position [336, 0]
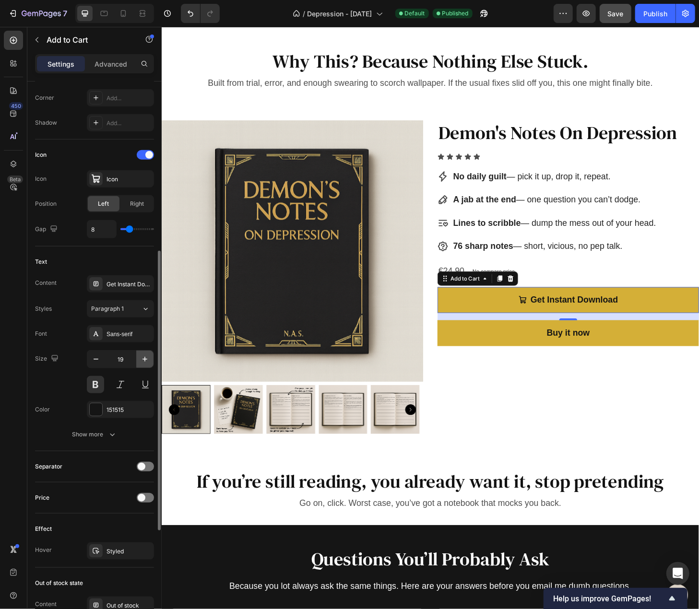
click at [145, 357] on icon "button" at bounding box center [144, 359] width 5 height 5
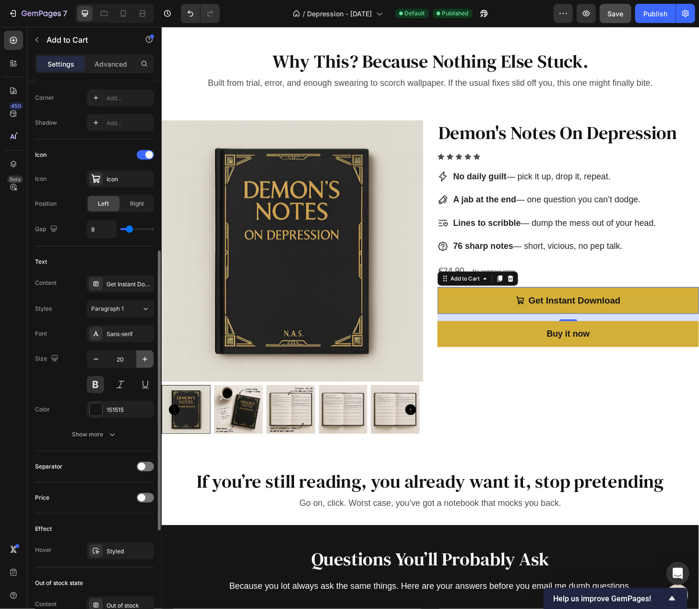
type input "21"
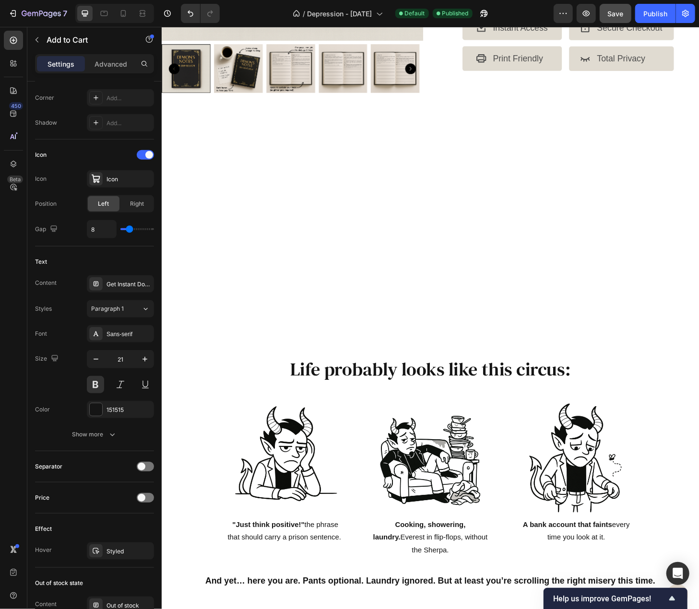
scroll to position [104, 0]
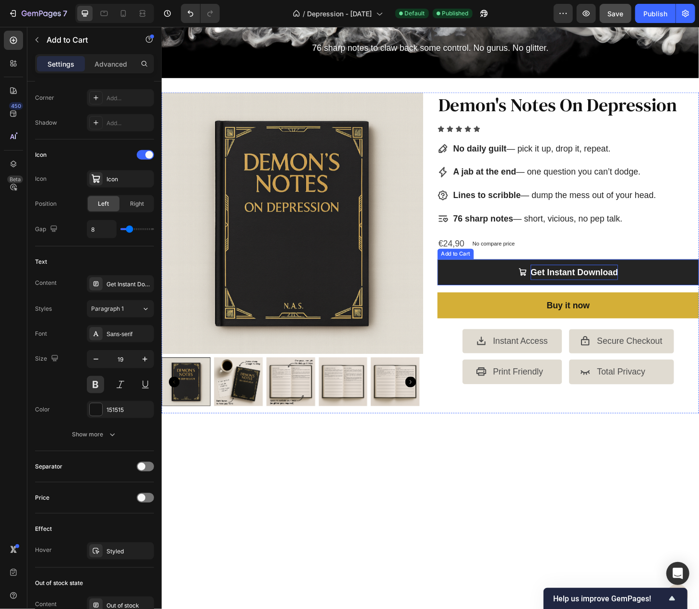
click at [575, 285] on div "Get Instant Download" at bounding box center [604, 290] width 94 height 16
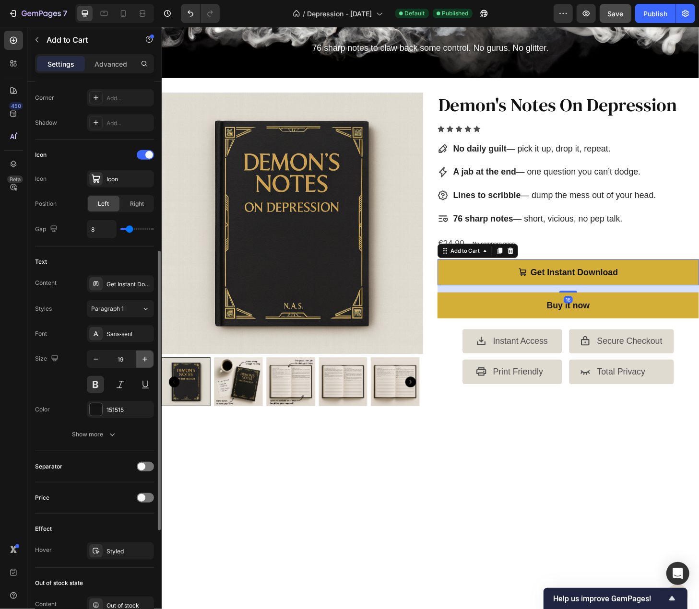
click at [145, 355] on icon "button" at bounding box center [145, 360] width 10 height 10
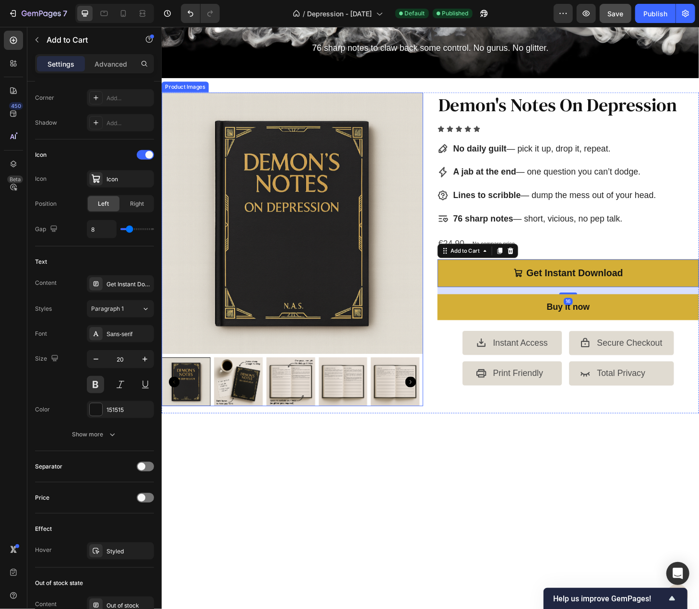
type input "21"
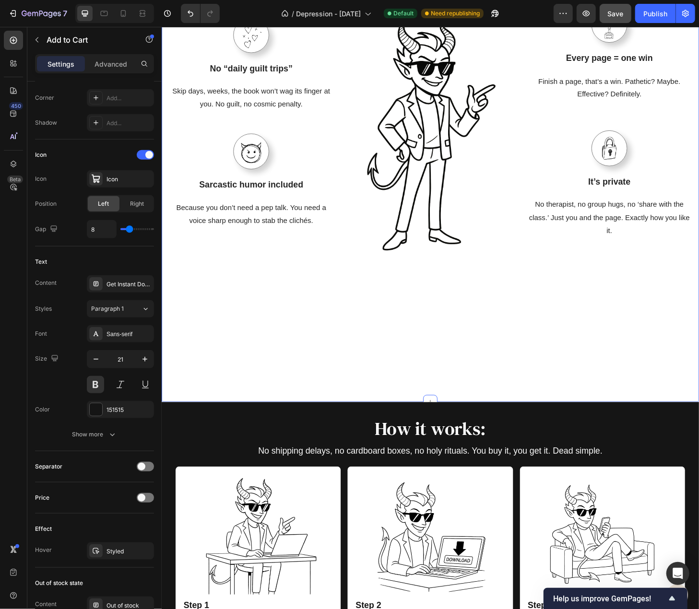
scroll to position [1303, 0]
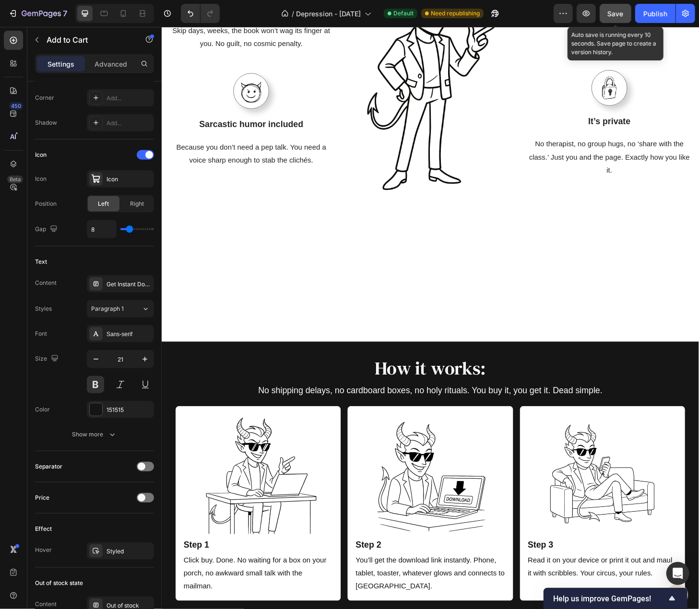
click at [619, 16] on span "Save" at bounding box center [616, 14] width 16 height 8
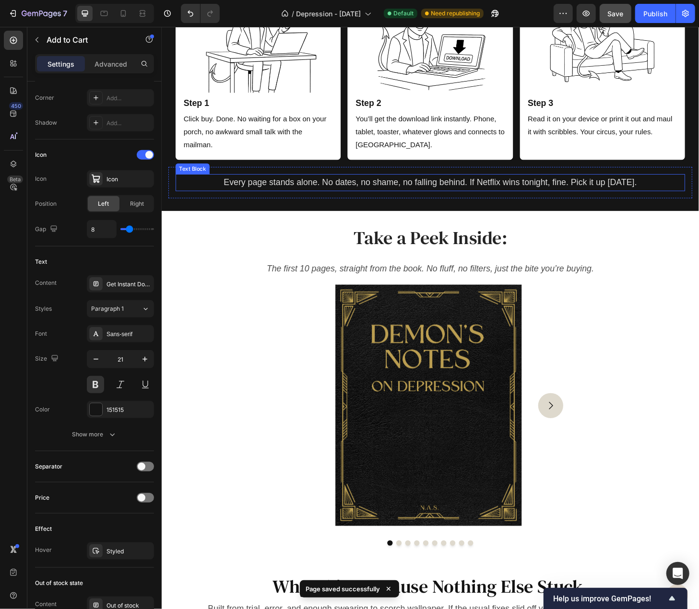
scroll to position [1741, 0]
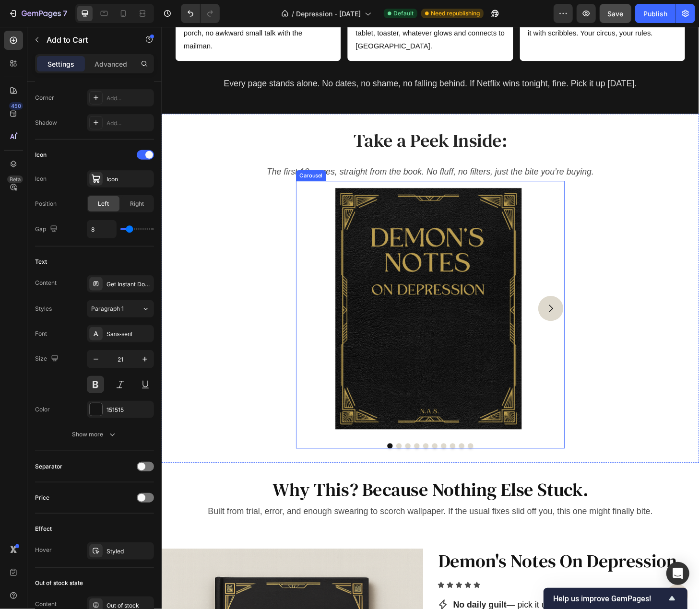
click at [572, 326] on icon "Carousel Next Arrow" at bounding box center [578, 329] width 12 height 12
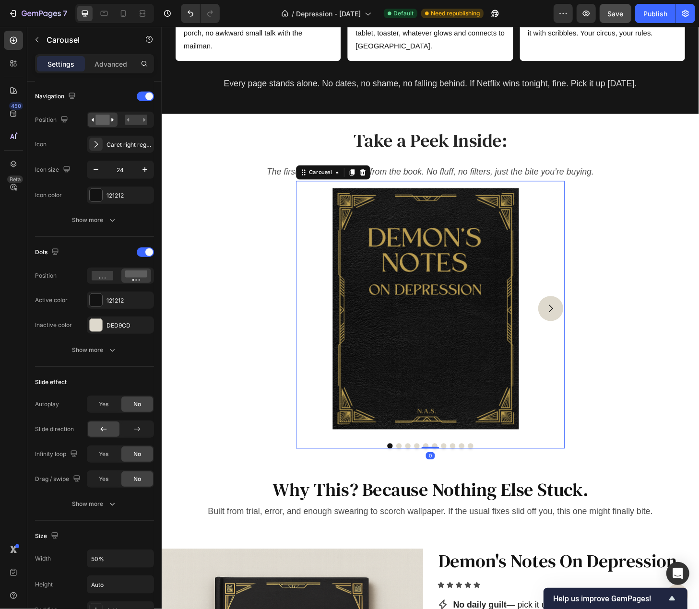
scroll to position [0, 0]
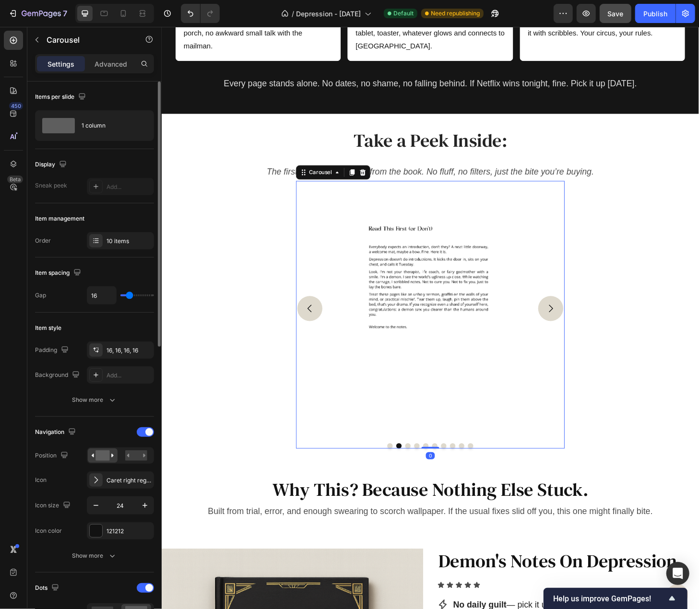
click at [324, 322] on button "Carousel Back Arrow" at bounding box center [320, 328] width 27 height 27
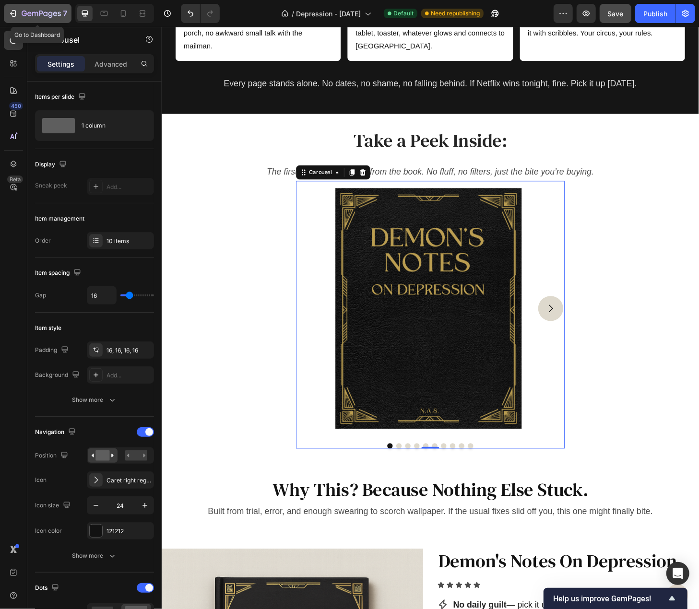
click at [12, 16] on icon "button" at bounding box center [14, 13] width 4 height 7
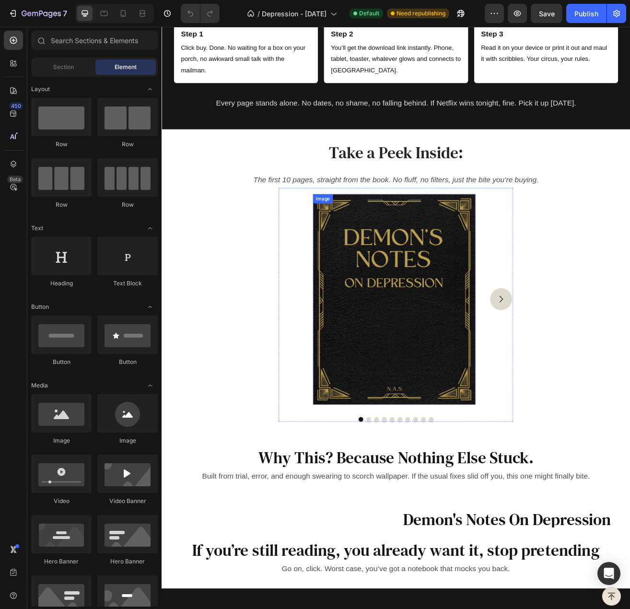
scroll to position [1775, 0]
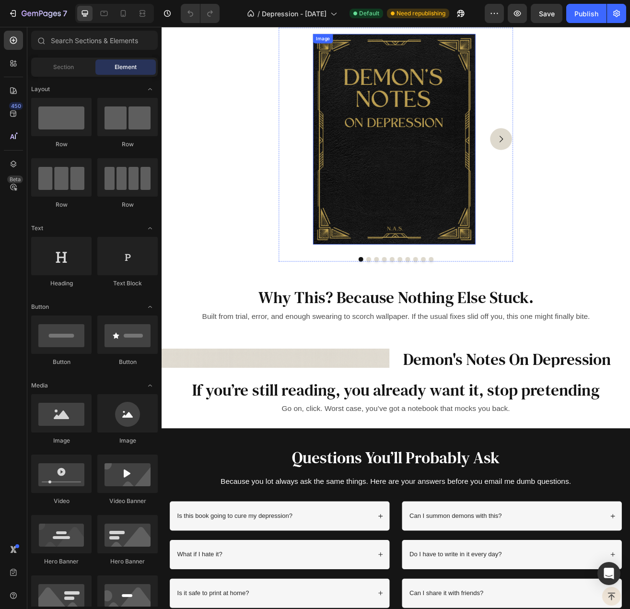
click at [451, 295] on img at bounding box center [448, 165] width 200 height 259
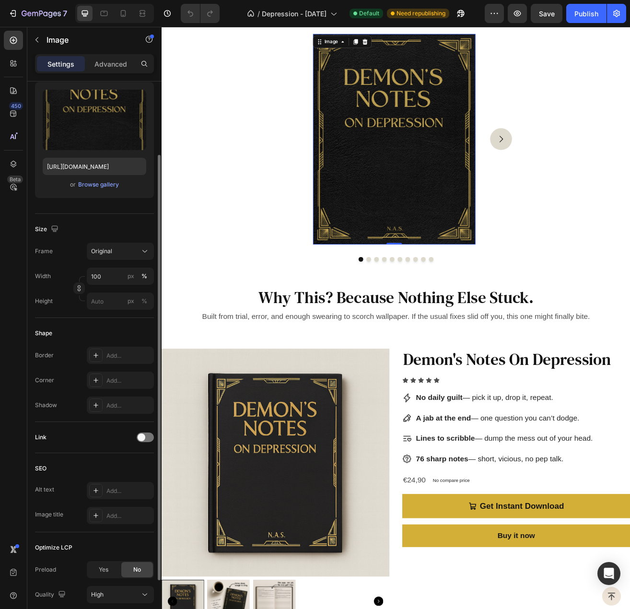
scroll to position [168, 0]
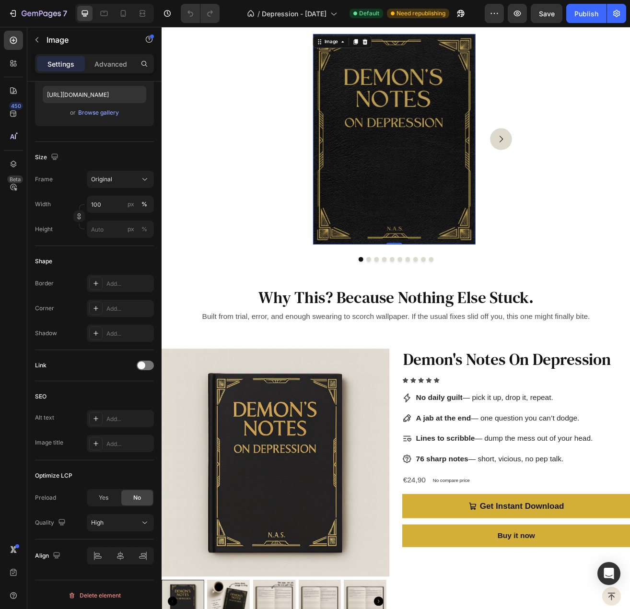
click at [393, 295] on img at bounding box center [448, 165] width 200 height 259
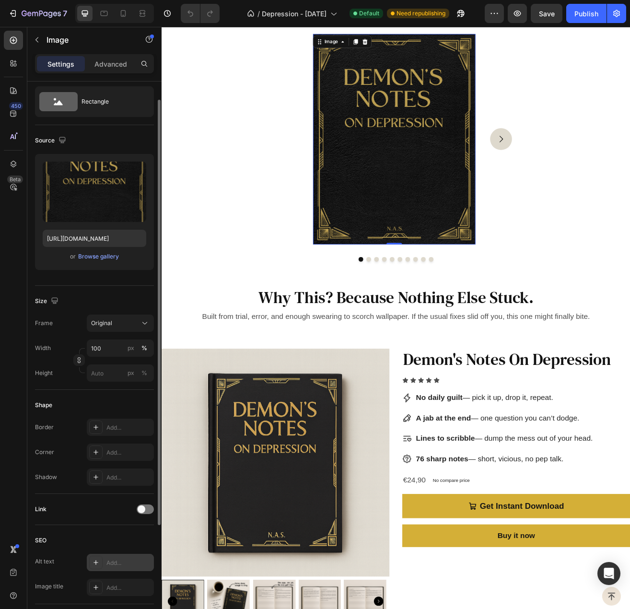
scroll to position [0, 0]
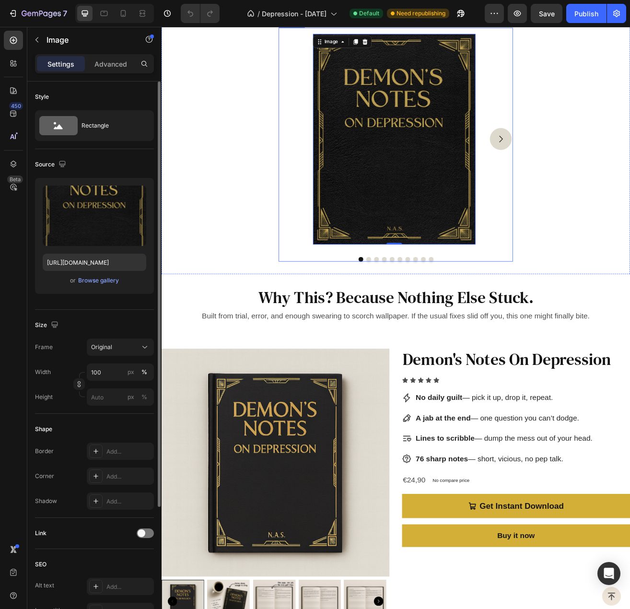
click at [318, 288] on div "Image 0 Image Image Image Image Image Image Image Image Image" at bounding box center [450, 165] width 288 height 274
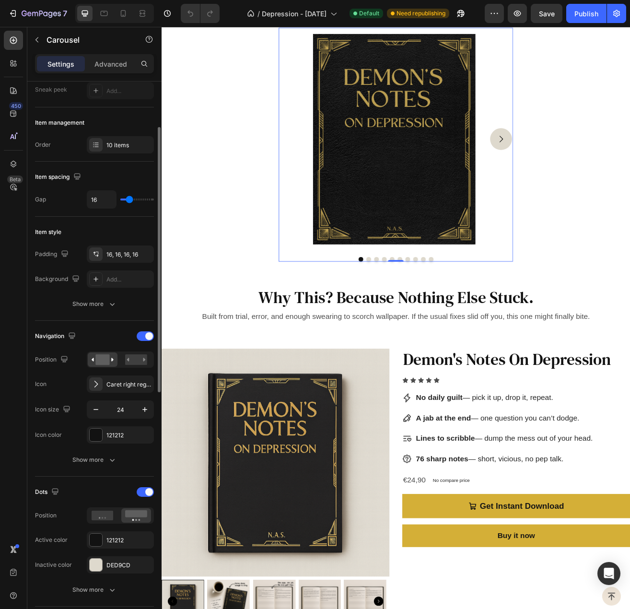
scroll to position [192, 0]
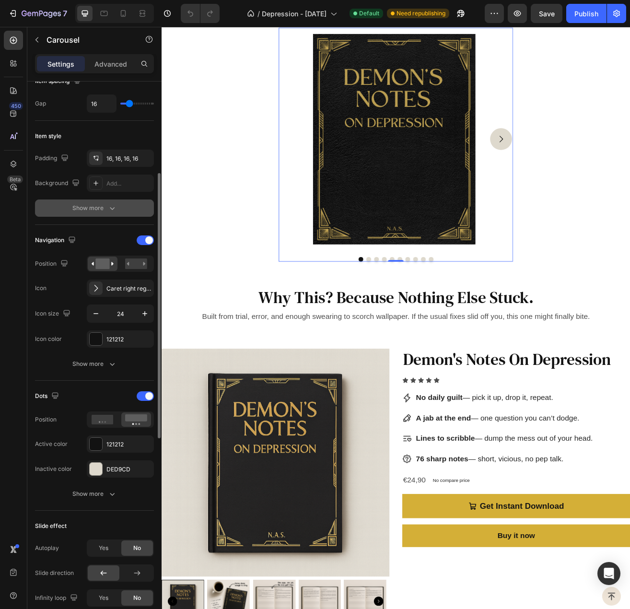
click at [97, 206] on div "Show more" at bounding box center [94, 208] width 45 height 10
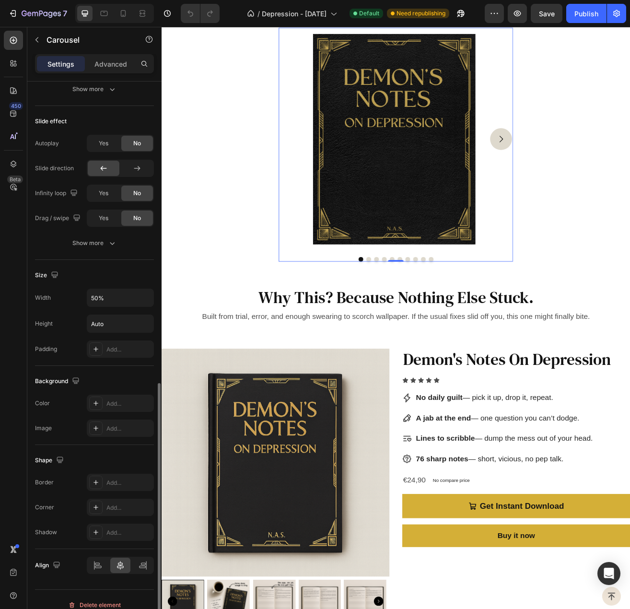
scroll to position [679, 0]
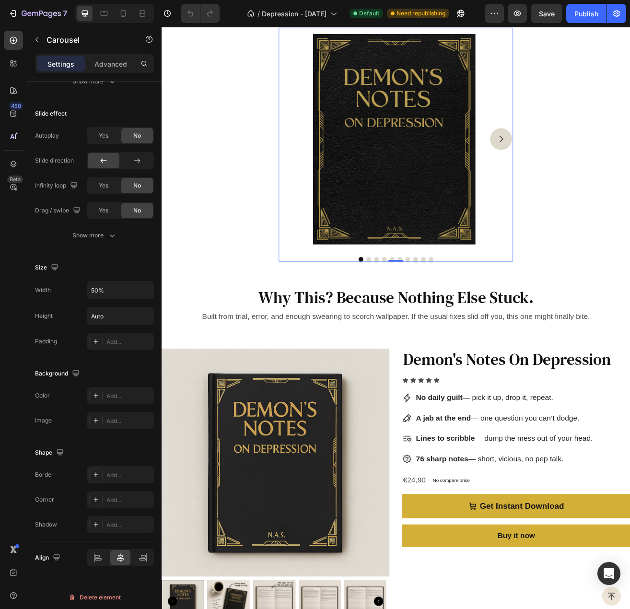
click at [565, 178] on button "Carousel Next Arrow" at bounding box center [578, 165] width 27 height 27
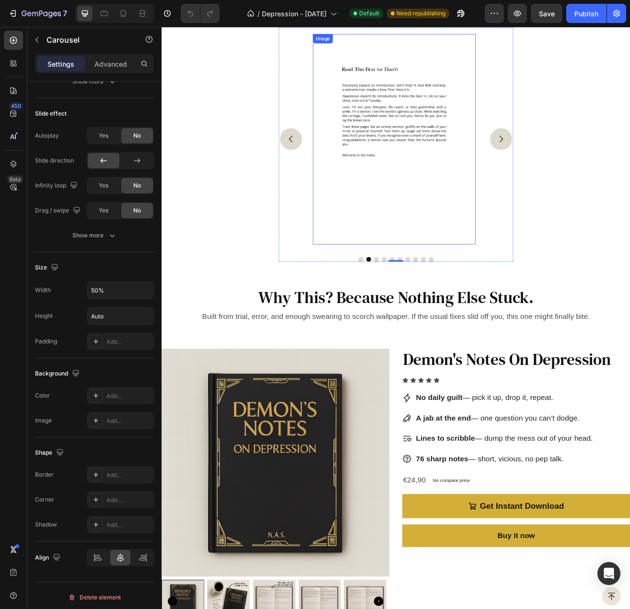
click at [439, 295] on img at bounding box center [448, 165] width 200 height 259
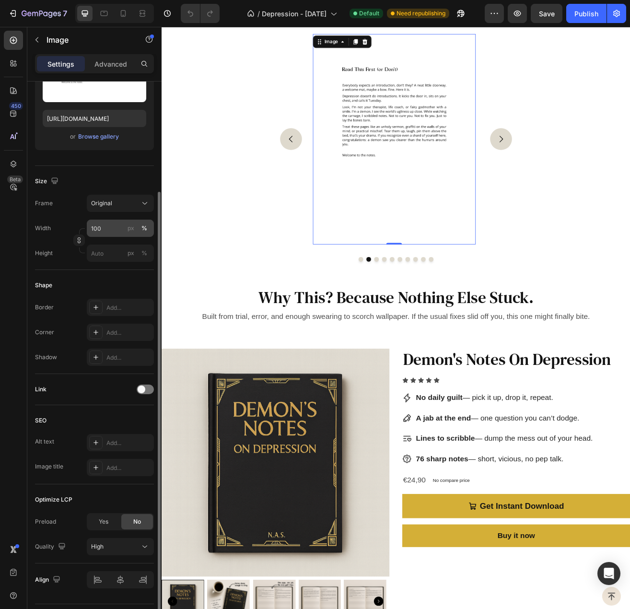
scroll to position [168, 0]
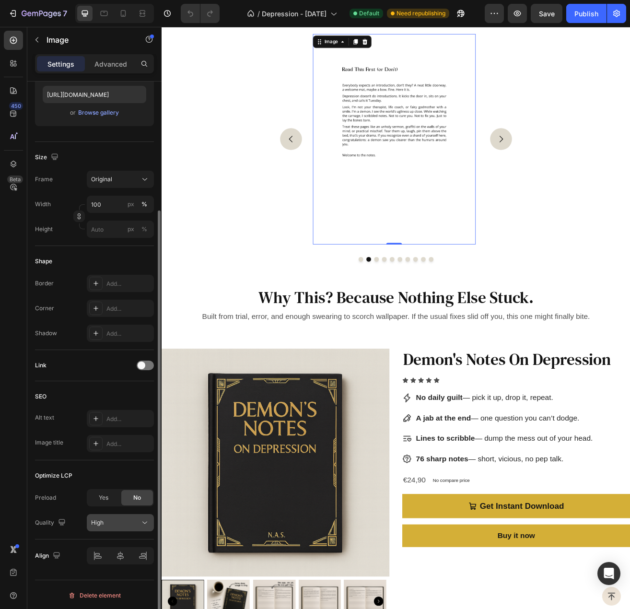
click at [121, 522] on div "High" at bounding box center [115, 523] width 49 height 9
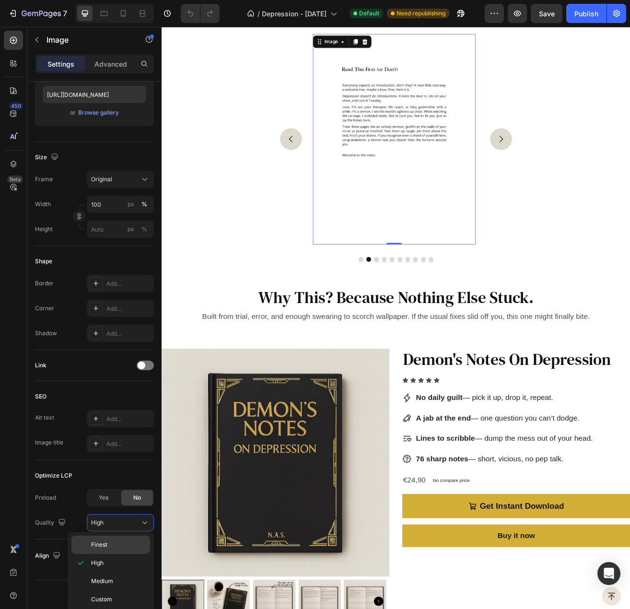
click at [116, 546] on p "Finest" at bounding box center [118, 545] width 55 height 9
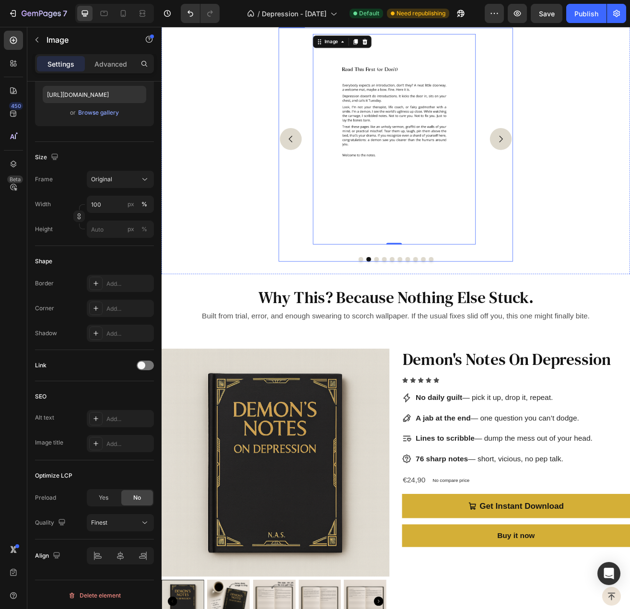
click at [329, 178] on button "Carousel Back Arrow" at bounding box center [320, 165] width 27 height 27
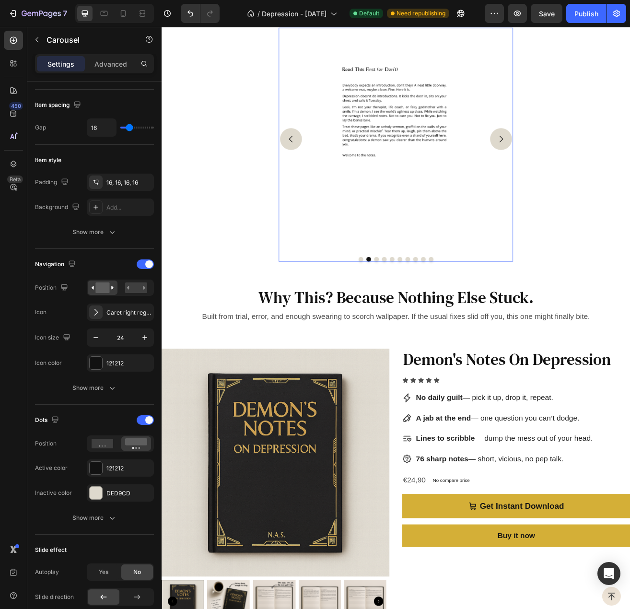
scroll to position [0, 0]
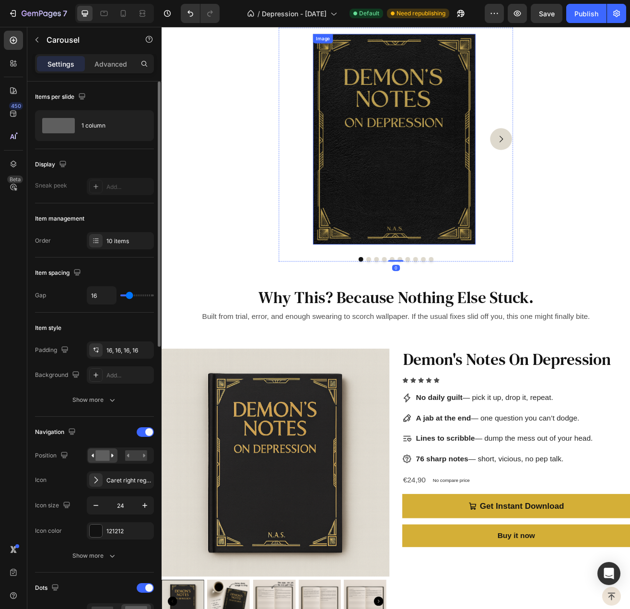
click at [413, 295] on img at bounding box center [448, 165] width 200 height 259
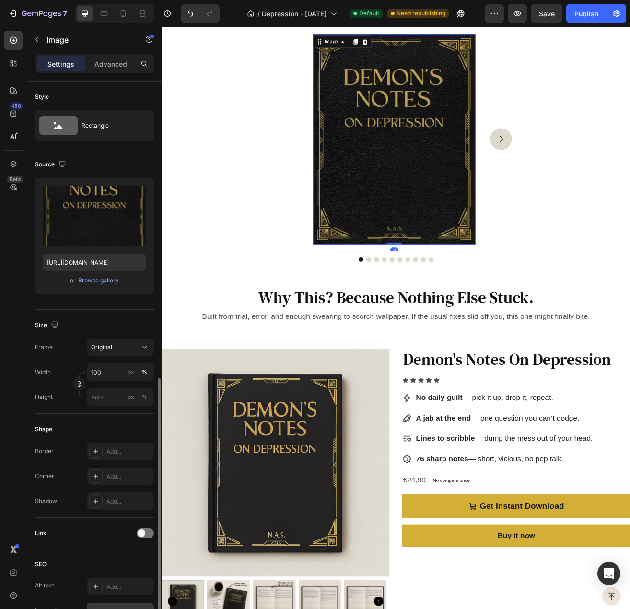
scroll to position [168, 0]
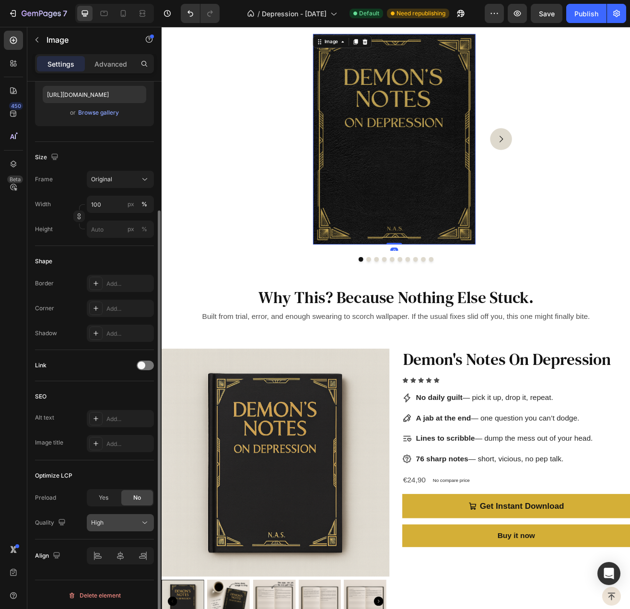
click at [111, 523] on div "High" at bounding box center [115, 523] width 49 height 9
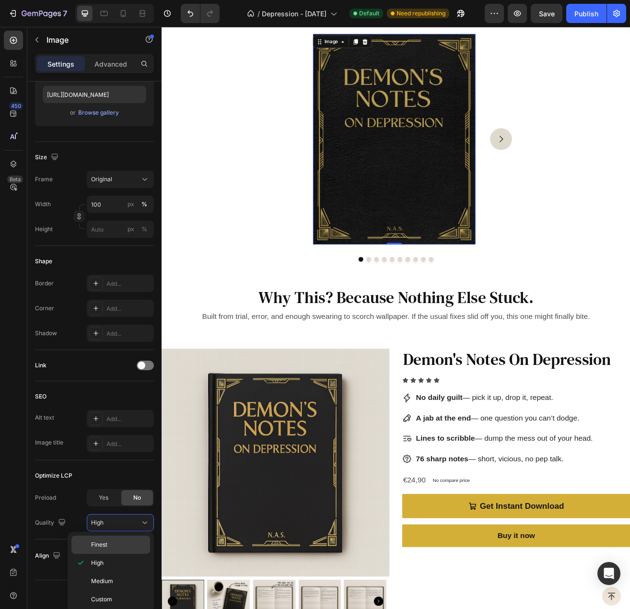
click at [112, 545] on p "Finest" at bounding box center [118, 545] width 55 height 9
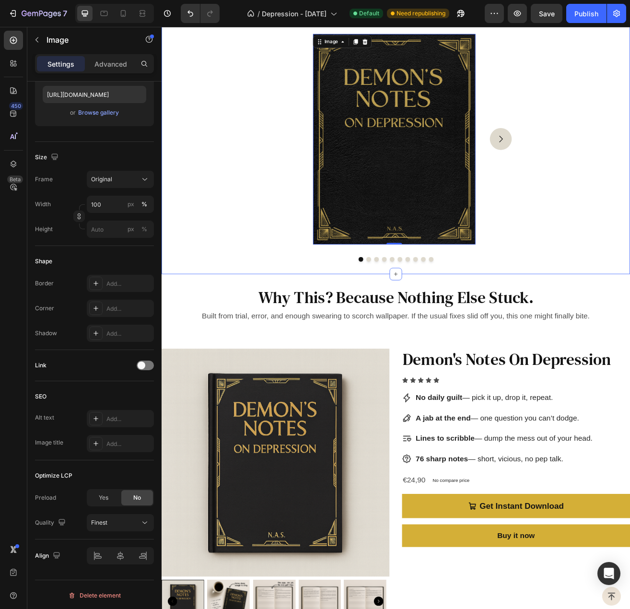
click at [573, 171] on icon "Carousel Next Arrow" at bounding box center [579, 165] width 12 height 12
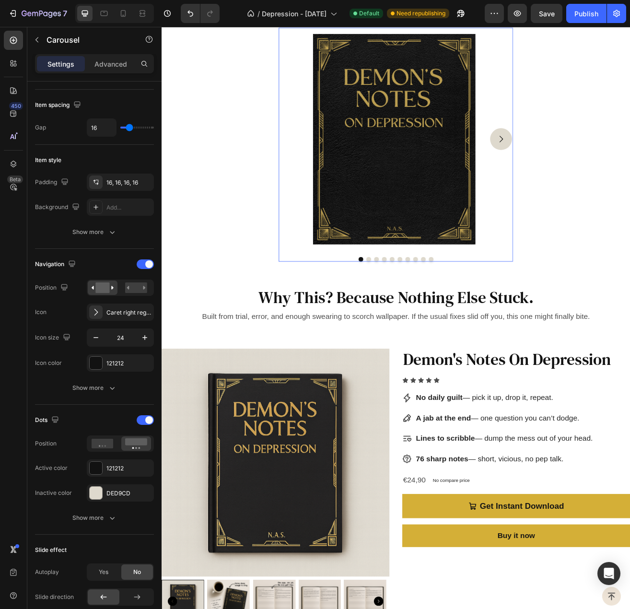
scroll to position [0, 0]
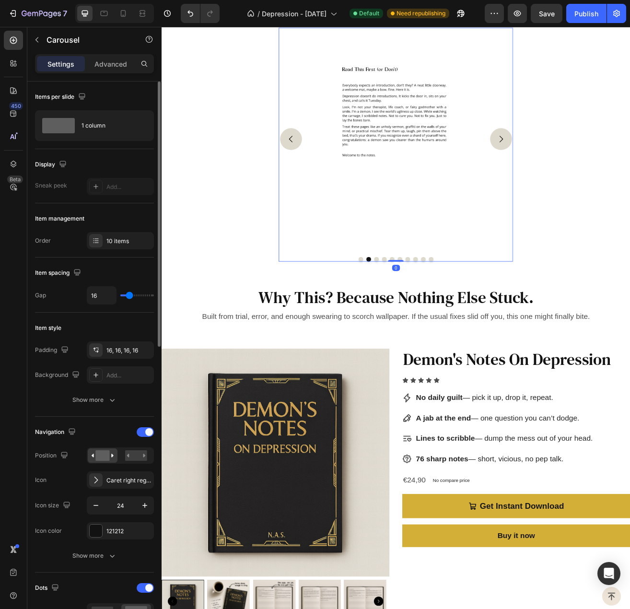
click at [573, 171] on icon "Carousel Next Arrow" at bounding box center [579, 165] width 12 height 12
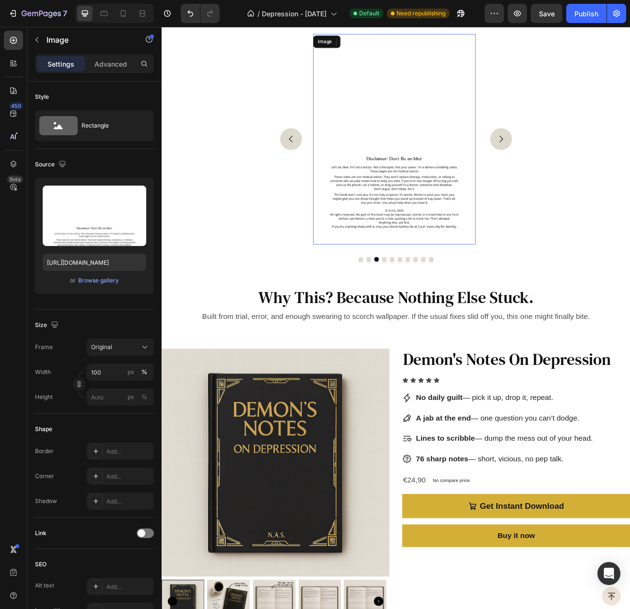
click at [428, 293] on img at bounding box center [448, 165] width 200 height 259
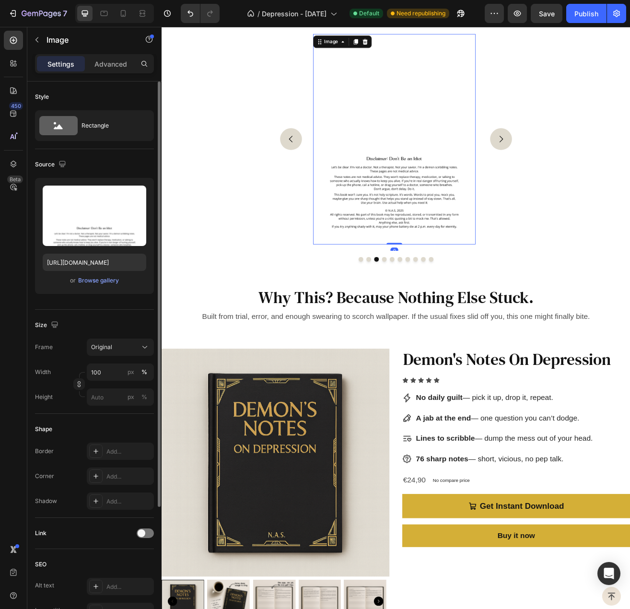
scroll to position [168, 0]
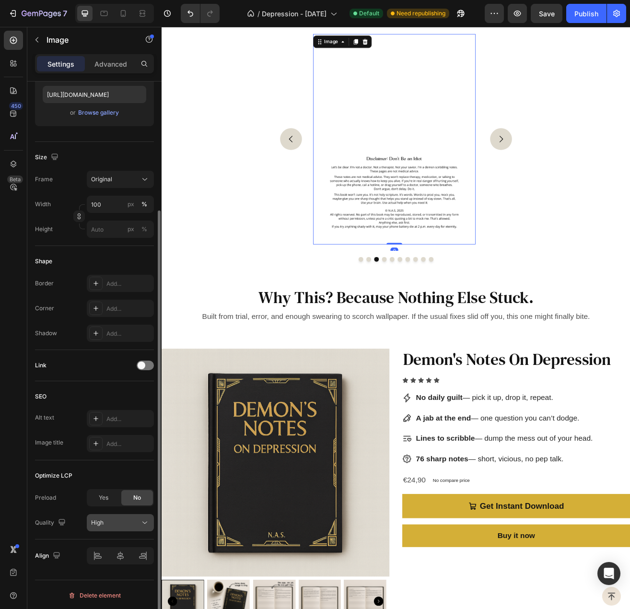
click at [114, 528] on button "High" at bounding box center [120, 522] width 67 height 17
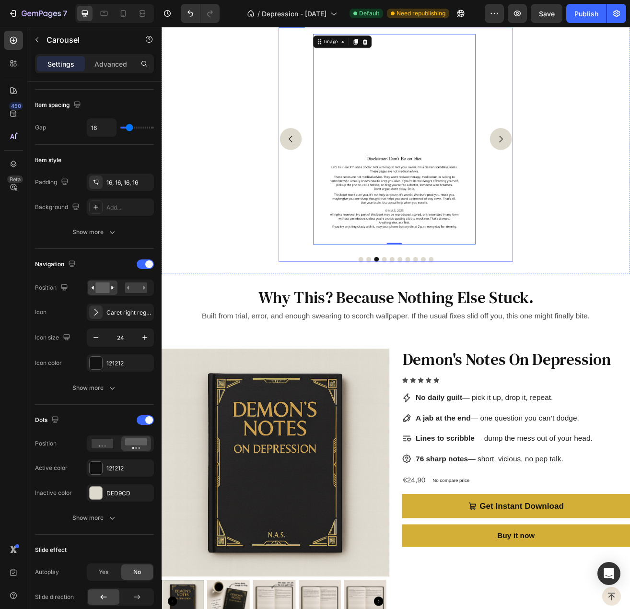
click at [566, 178] on button "Carousel Next Arrow" at bounding box center [578, 165] width 27 height 27
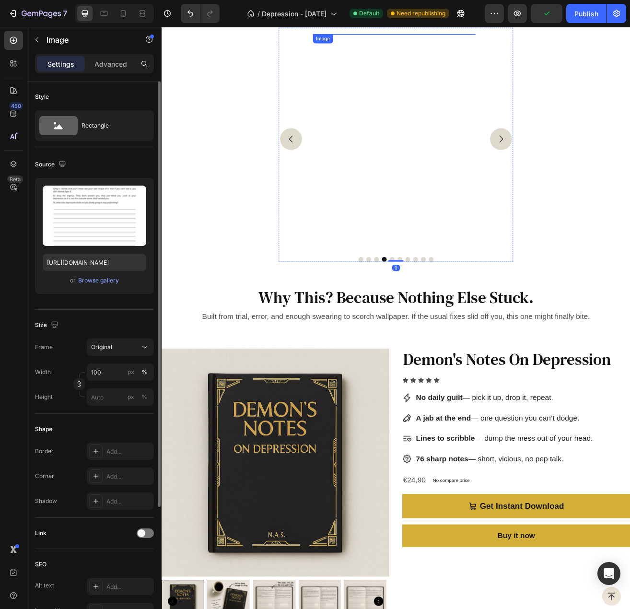
click at [468, 295] on img at bounding box center [448, 165] width 200 height 259
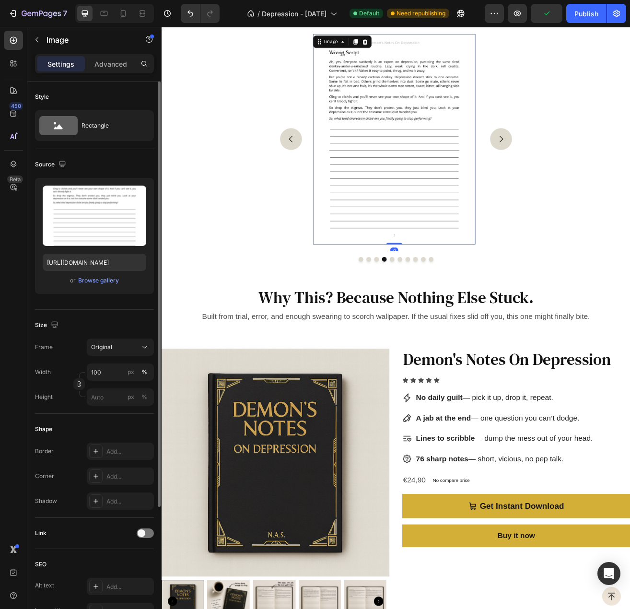
scroll to position [168, 0]
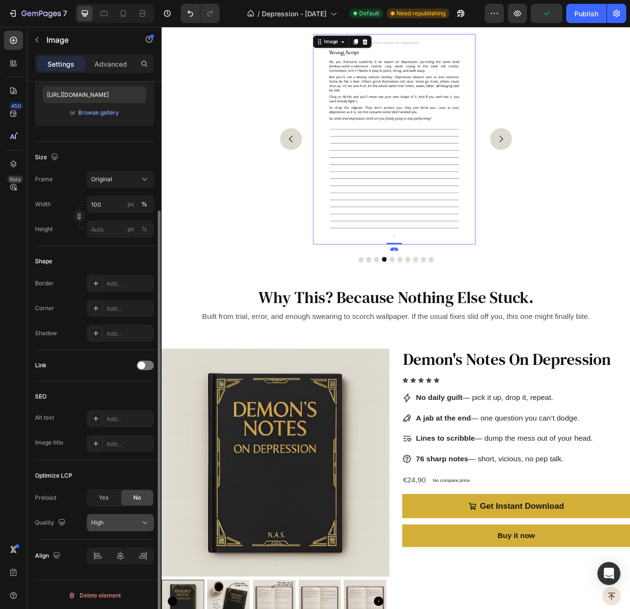
click at [118, 523] on div "High" at bounding box center [115, 523] width 49 height 9
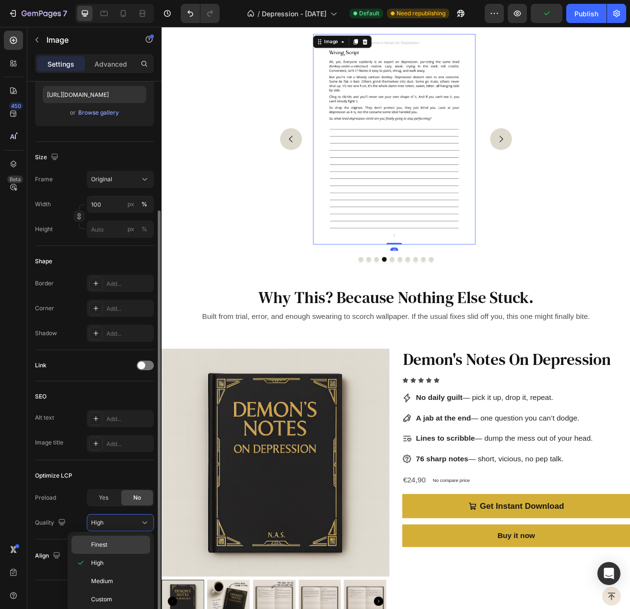
click at [108, 547] on p "Finest" at bounding box center [118, 545] width 55 height 9
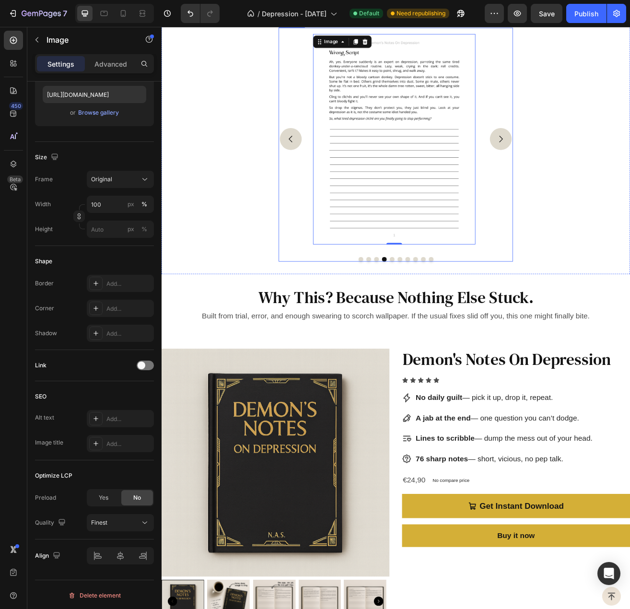
click at [316, 171] on icon "Carousel Back Arrow" at bounding box center [321, 165] width 12 height 12
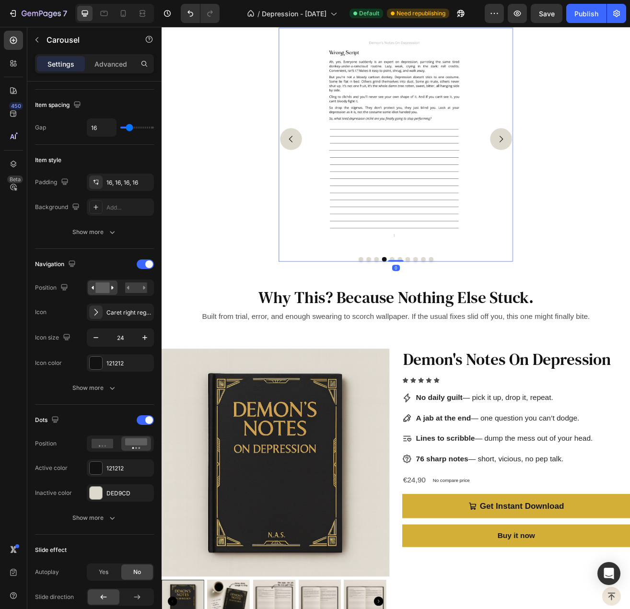
scroll to position [0, 0]
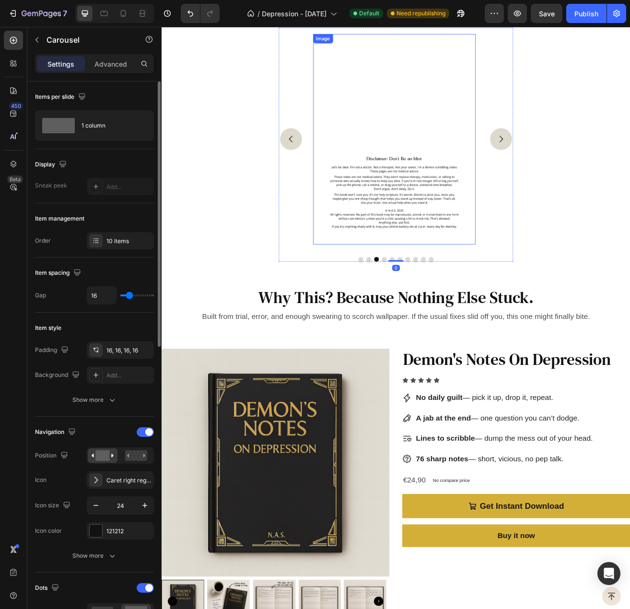
click at [438, 292] on img at bounding box center [448, 165] width 200 height 259
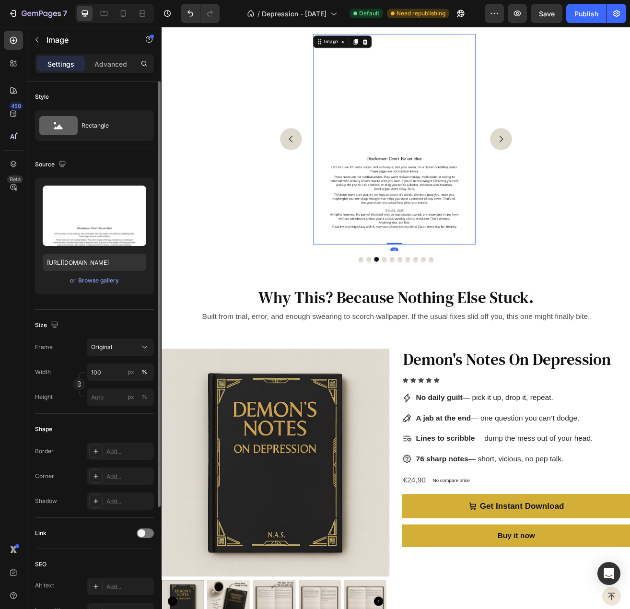
scroll to position [168, 0]
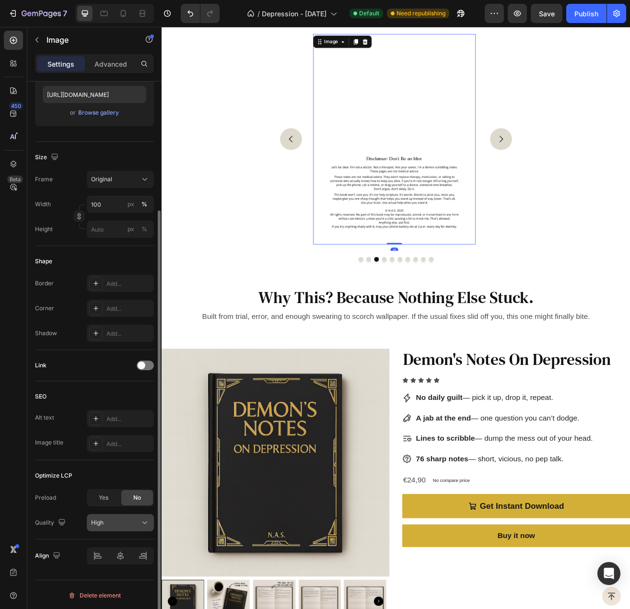
click at [125, 520] on div "High" at bounding box center [115, 523] width 49 height 9
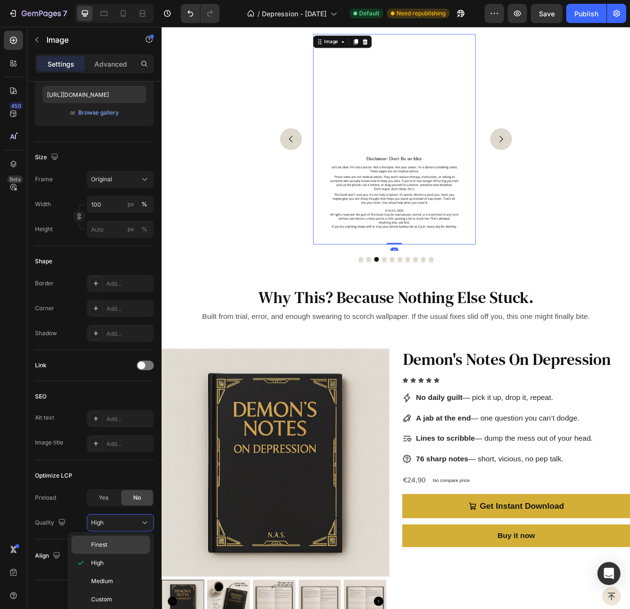
click at [120, 543] on p "Finest" at bounding box center [118, 545] width 55 height 9
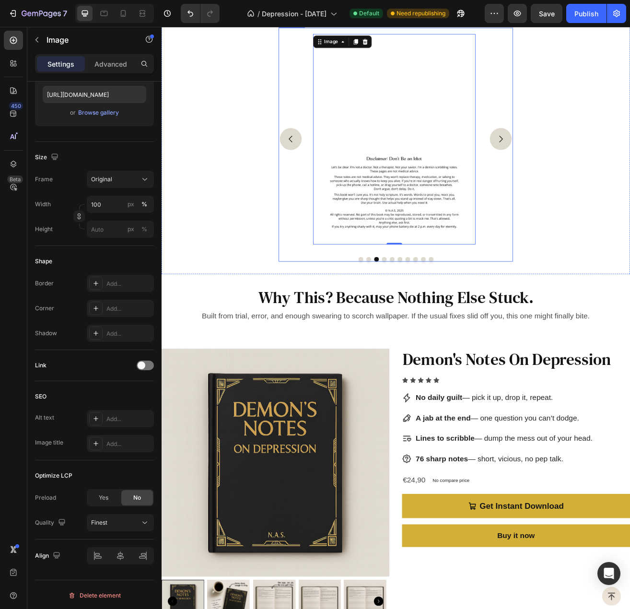
click at [583, 280] on div "Image Image Image 0 Image Image Image Image Image Image Image" at bounding box center [450, 165] width 288 height 274
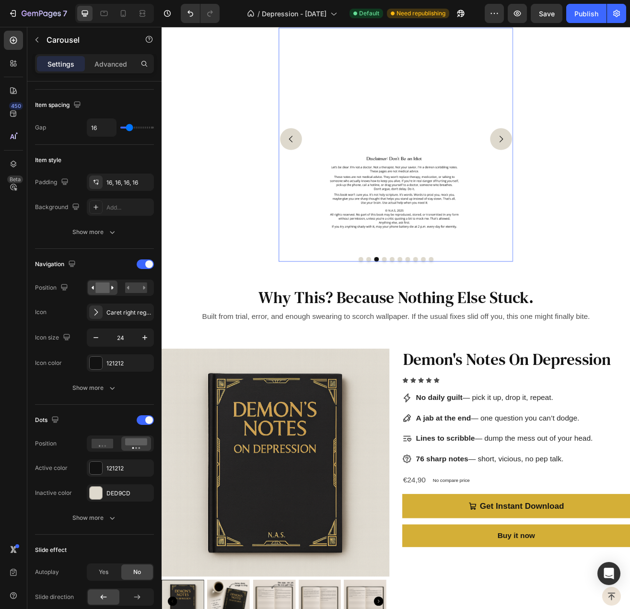
scroll to position [0, 0]
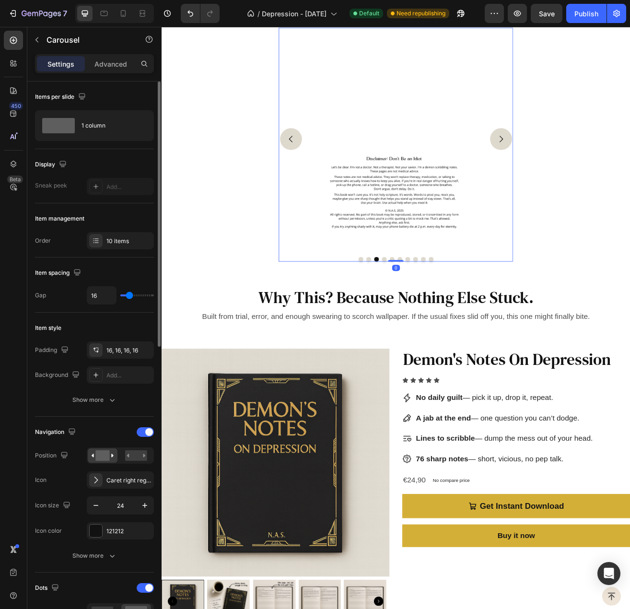
click at [577, 171] on icon "Carousel Next Arrow" at bounding box center [579, 165] width 12 height 12
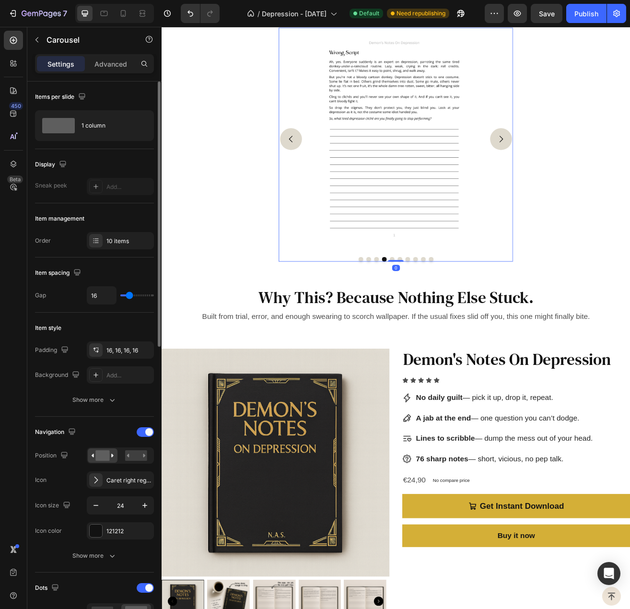
click at [577, 171] on icon "Carousel Next Arrow" at bounding box center [579, 165] width 12 height 12
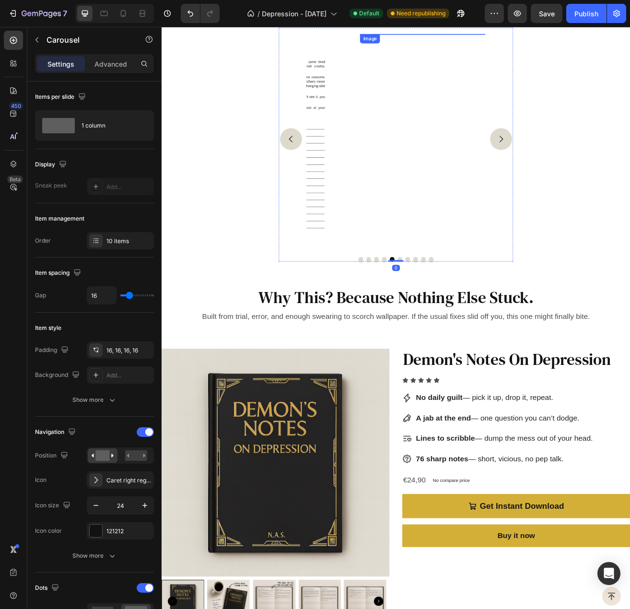
click at [473, 295] on img at bounding box center [506, 165] width 200 height 259
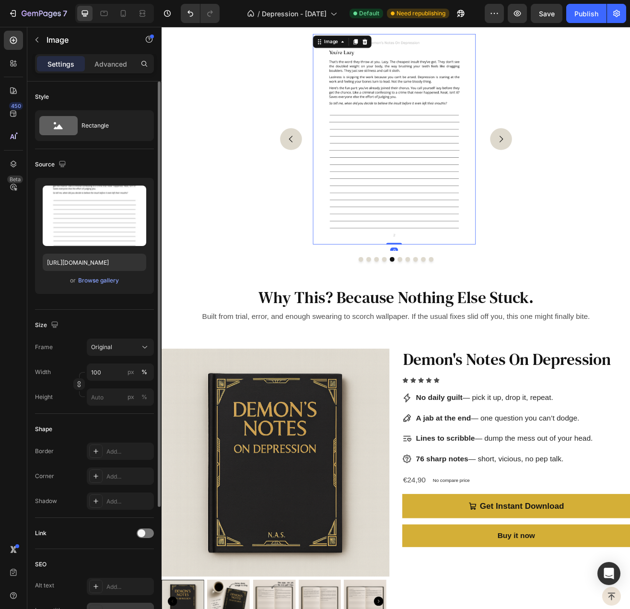
scroll to position [168, 0]
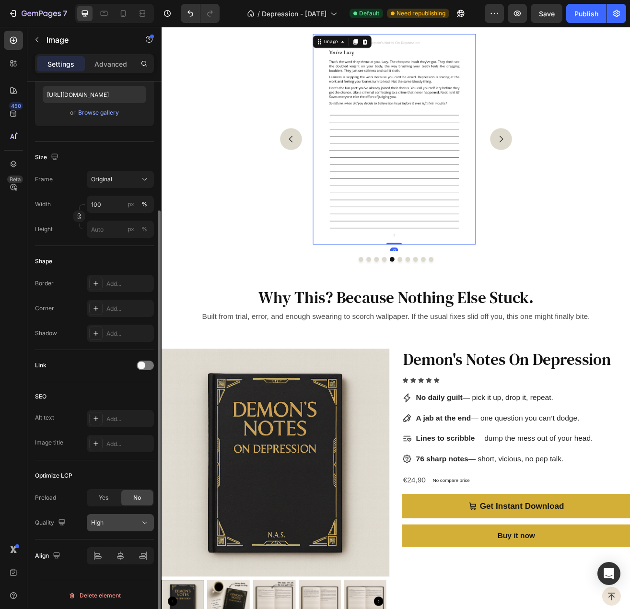
click at [127, 514] on button "High" at bounding box center [120, 522] width 67 height 17
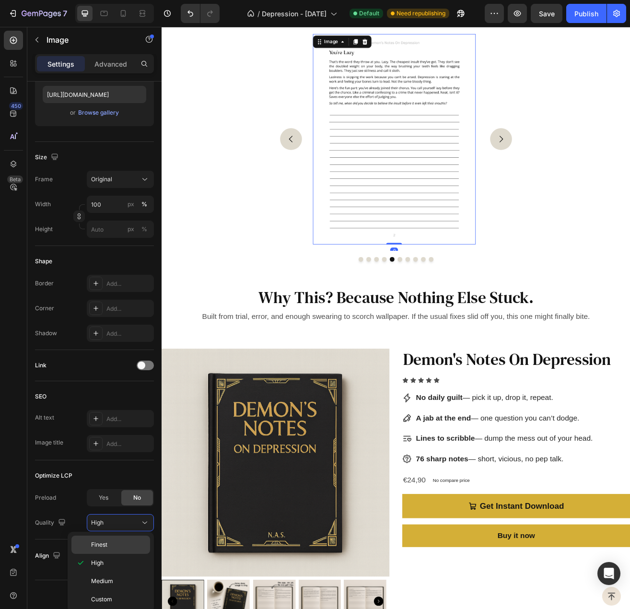
click at [118, 542] on p "Finest" at bounding box center [118, 545] width 55 height 9
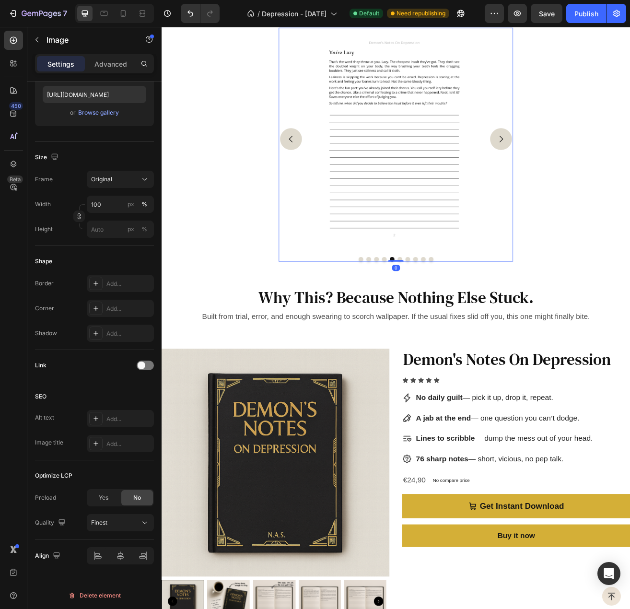
click at [577, 178] on button "Carousel Next Arrow" at bounding box center [578, 165] width 27 height 27
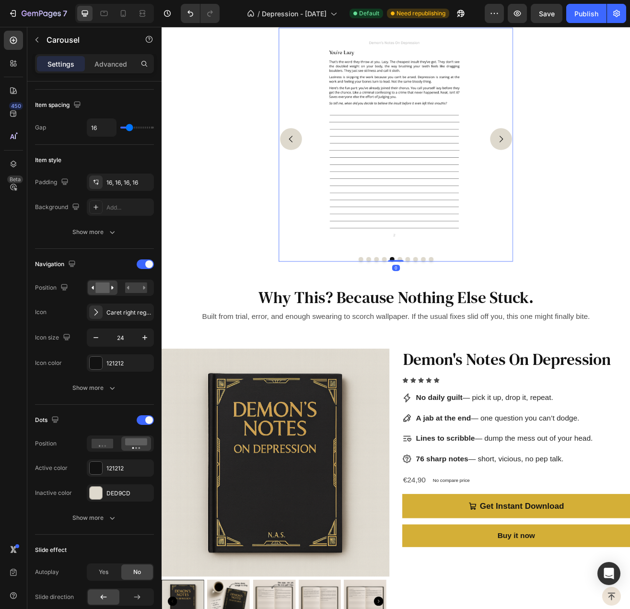
scroll to position [0, 0]
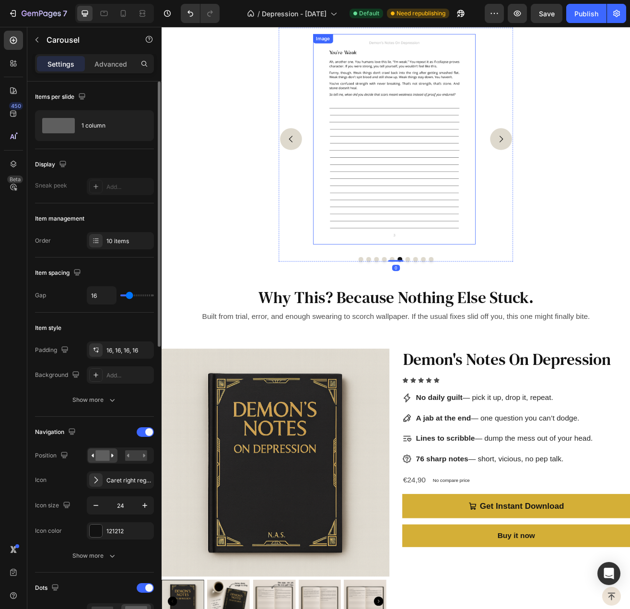
click at [456, 285] on img at bounding box center [448, 165] width 200 height 259
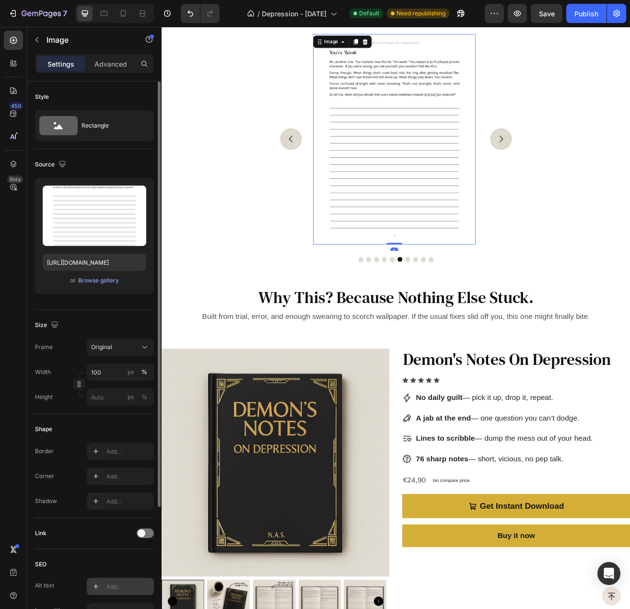
scroll to position [168, 0]
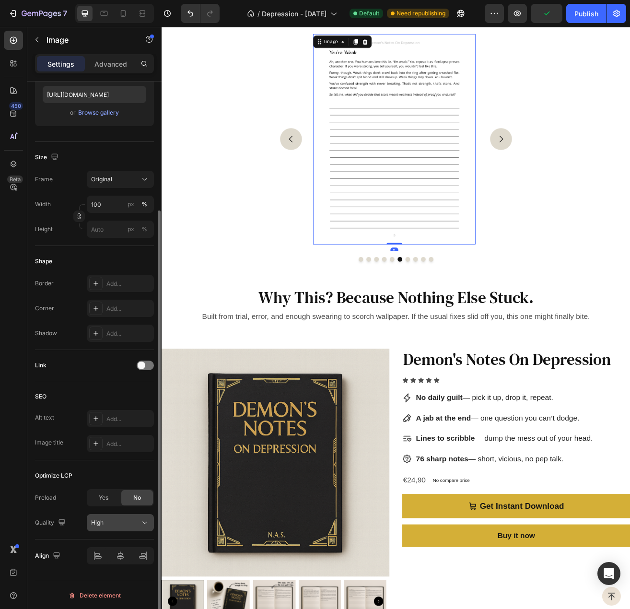
click at [111, 519] on div "High" at bounding box center [115, 523] width 49 height 9
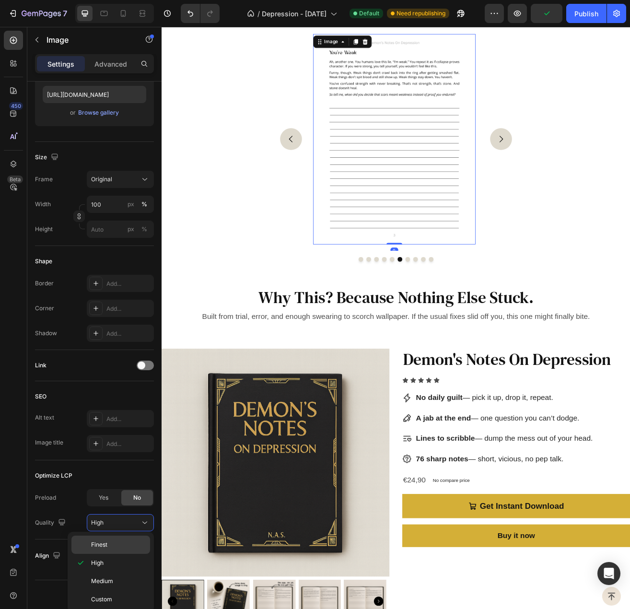
click at [106, 544] on span "Finest" at bounding box center [99, 545] width 16 height 9
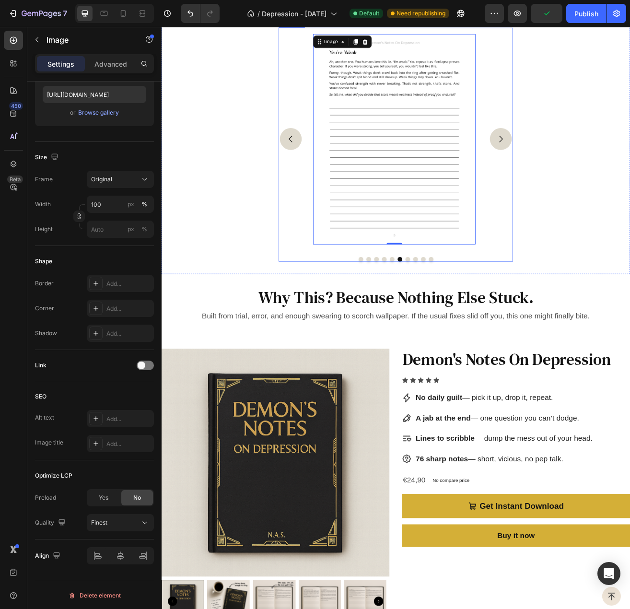
click at [567, 178] on button "Carousel Next Arrow" at bounding box center [578, 165] width 27 height 27
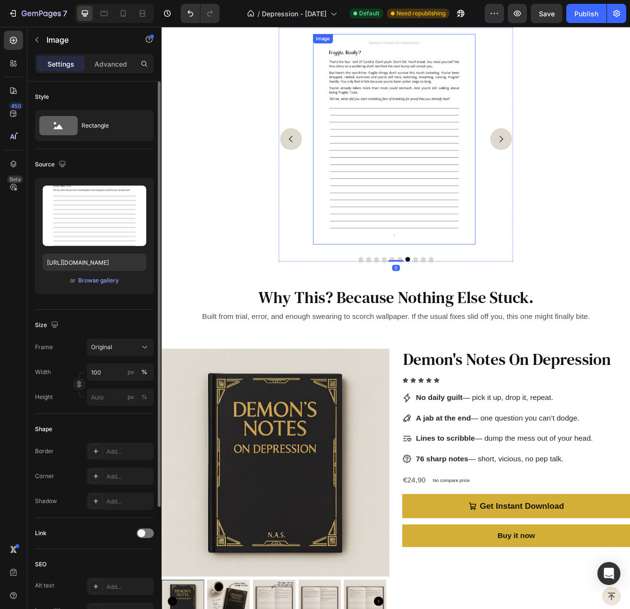
click at [394, 295] on img at bounding box center [448, 165] width 200 height 259
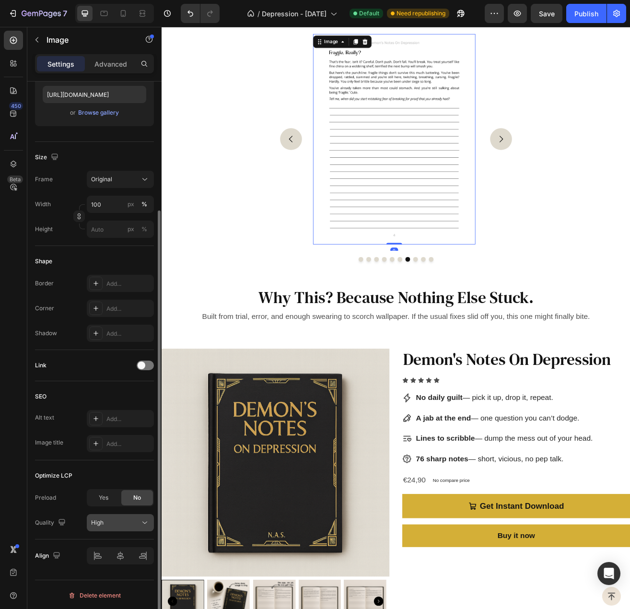
click at [104, 521] on div "High" at bounding box center [115, 523] width 49 height 9
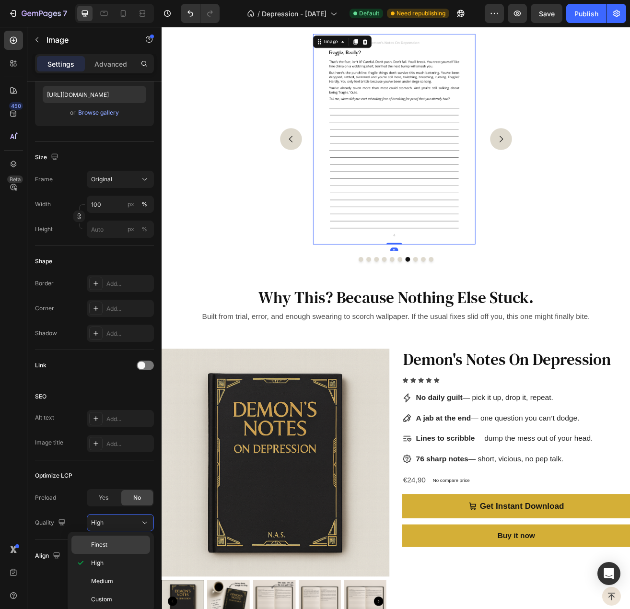
click at [123, 550] on div "Finest" at bounding box center [110, 545] width 79 height 18
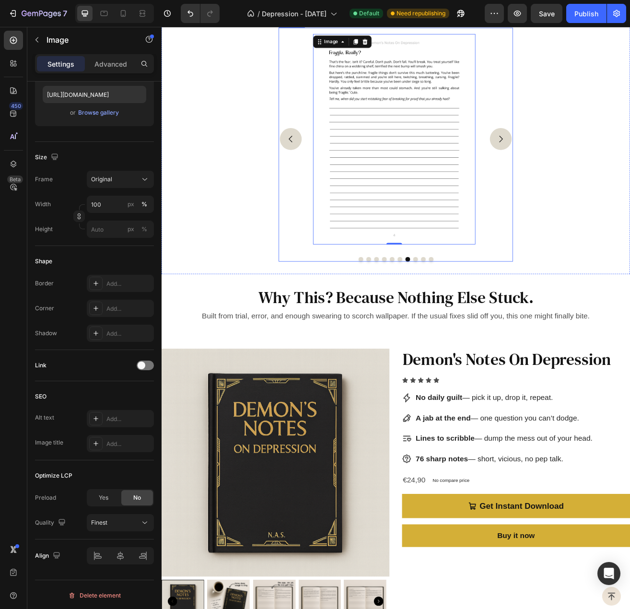
click at [575, 171] on icon "Carousel Next Arrow" at bounding box center [579, 165] width 12 height 12
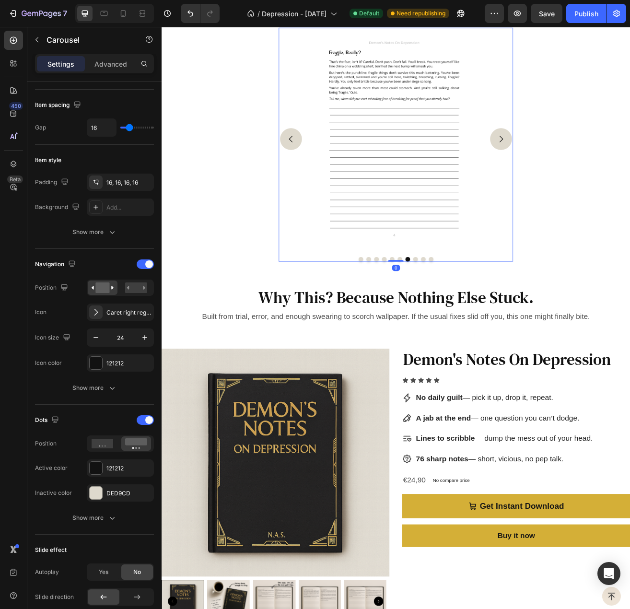
scroll to position [0, 0]
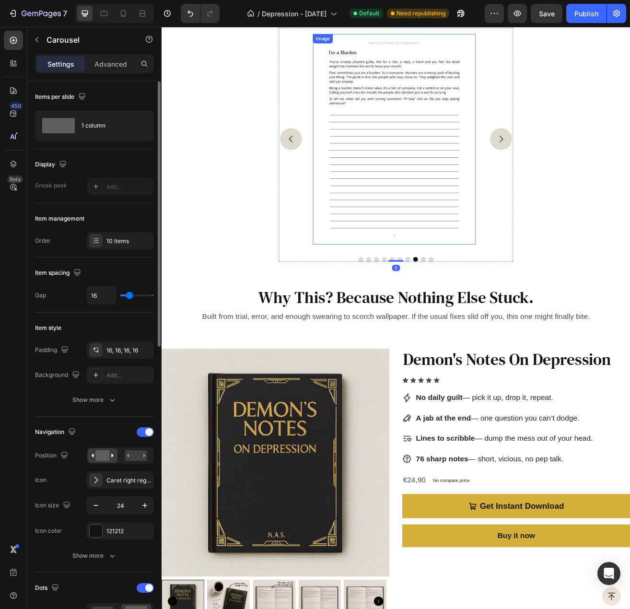
click at [438, 290] on img at bounding box center [448, 165] width 200 height 259
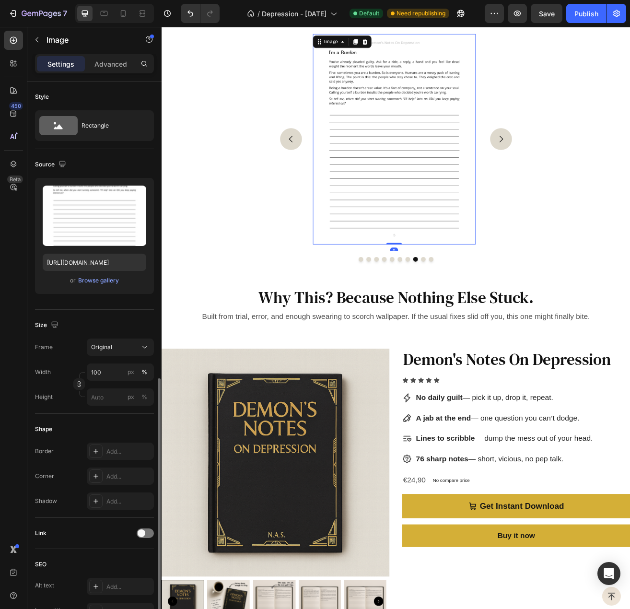
scroll to position [168, 0]
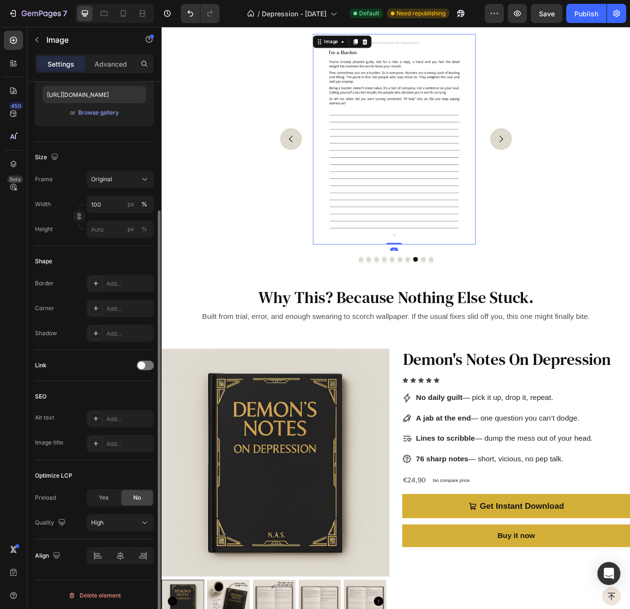
click at [125, 511] on div "Preload Yes No Quality High" at bounding box center [94, 510] width 119 height 42
click at [127, 519] on div "High" at bounding box center [115, 523] width 49 height 9
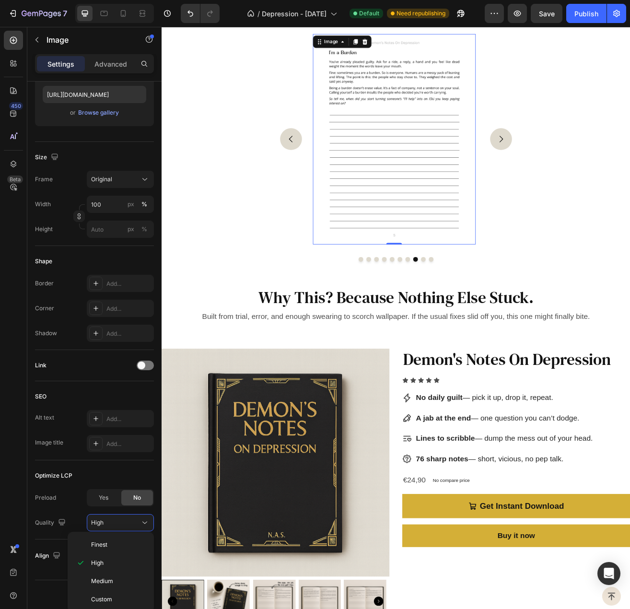
click at [107, 534] on div "Finest High Medium Custom" at bounding box center [111, 572] width 86 height 81
drag, startPoint x: 107, startPoint y: 544, endPoint x: 119, endPoint y: 583, distance: 40.9
click at [107, 544] on p "Finest" at bounding box center [118, 545] width 55 height 9
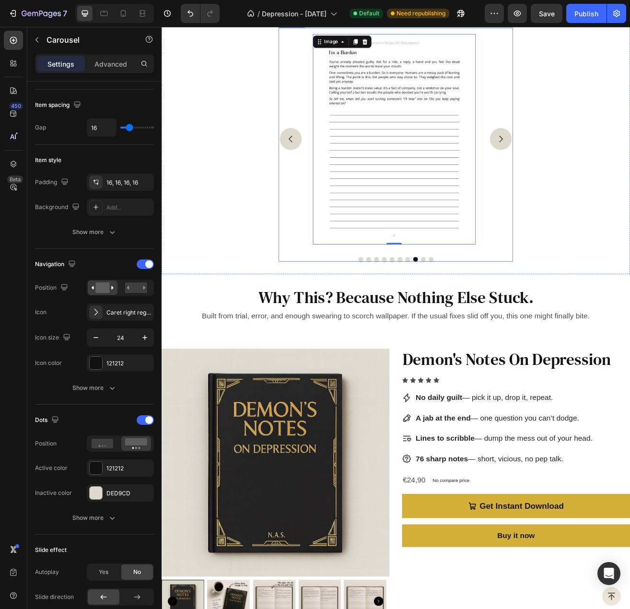
click at [576, 171] on icon "Carousel Next Arrow" at bounding box center [579, 165] width 12 height 12
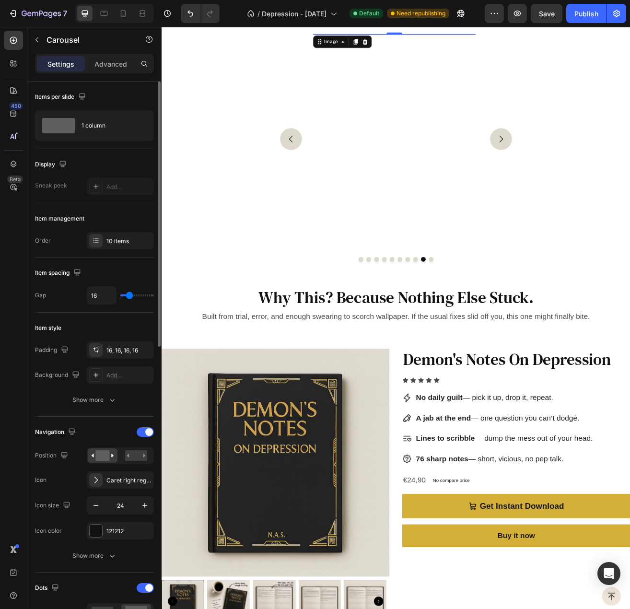
click at [425, 281] on img at bounding box center [448, 165] width 200 height 259
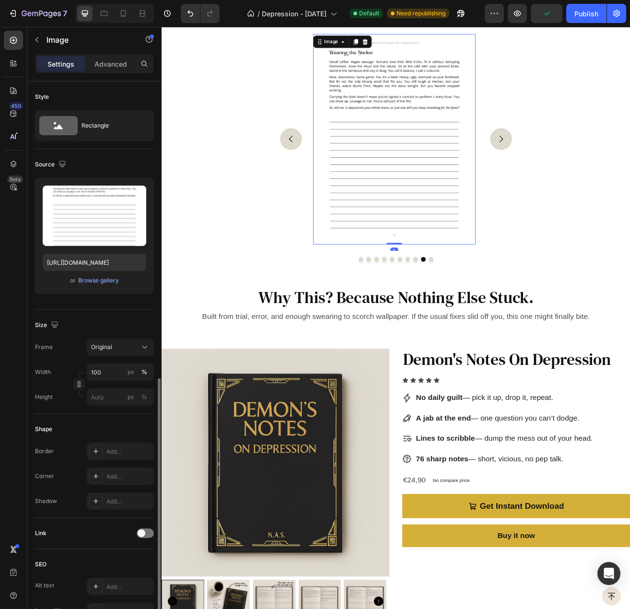
scroll to position [168, 0]
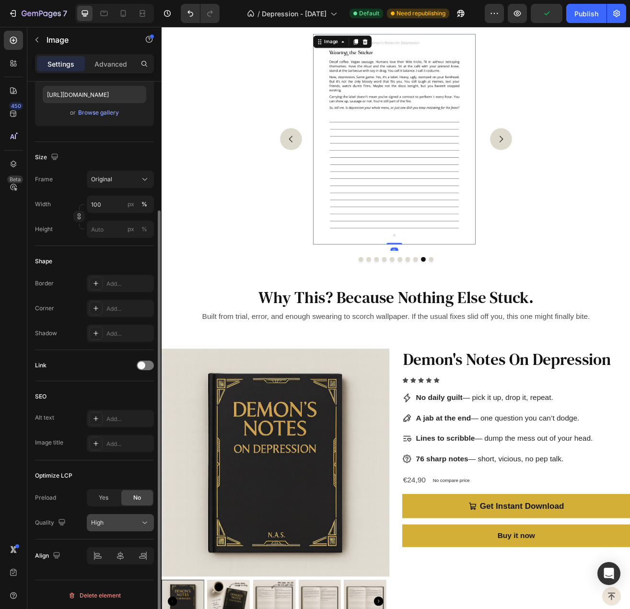
click at [102, 523] on span "High" at bounding box center [97, 522] width 12 height 7
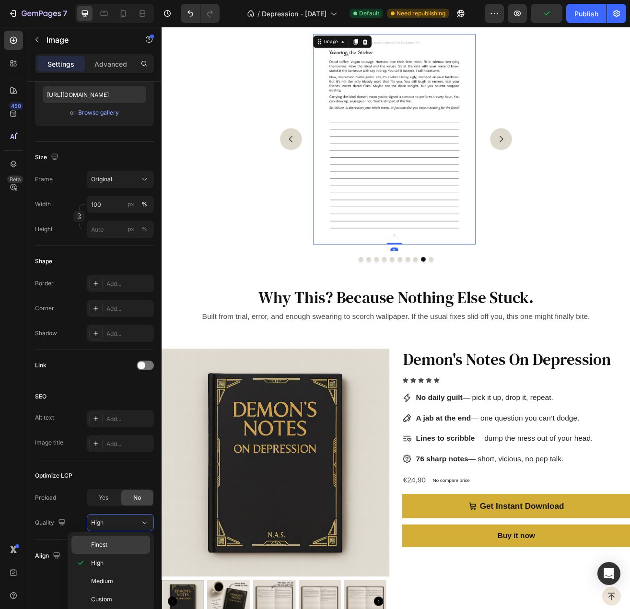
click at [111, 550] on div "Finest" at bounding box center [110, 545] width 79 height 18
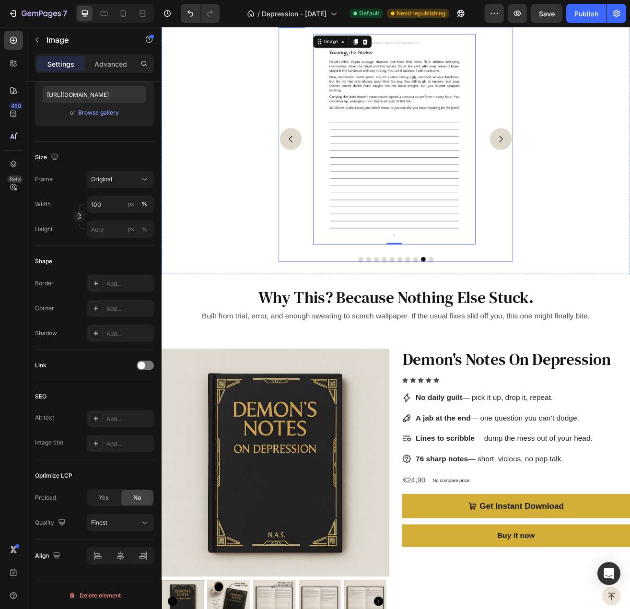
click at [580, 178] on button "Carousel Next Arrow" at bounding box center [578, 165] width 27 height 27
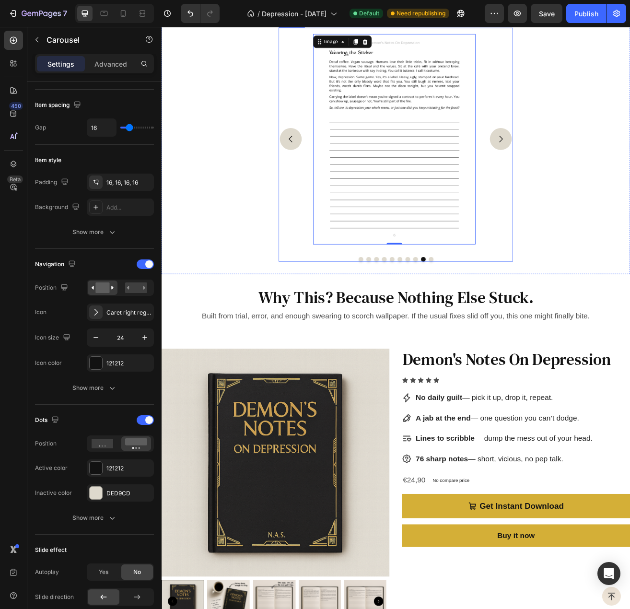
scroll to position [0, 0]
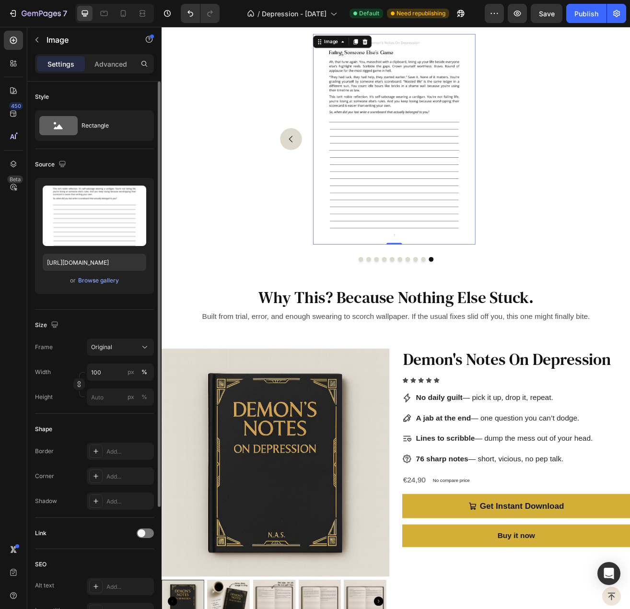
click at [449, 282] on img at bounding box center [448, 165] width 200 height 259
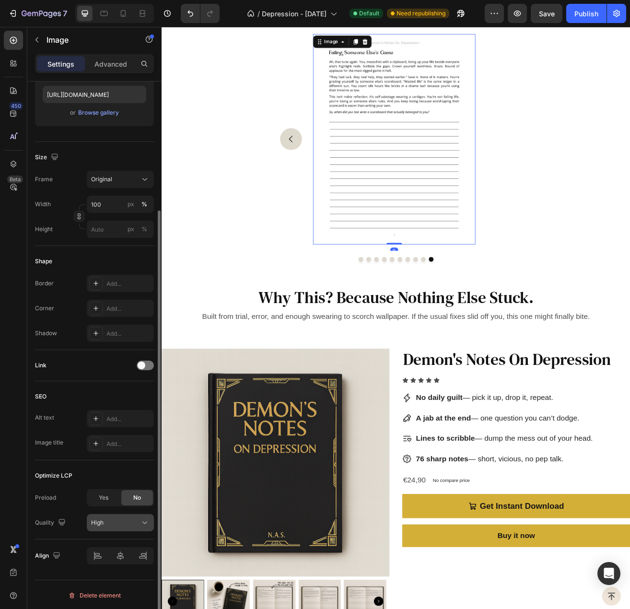
click at [110, 521] on div "High" at bounding box center [115, 523] width 49 height 9
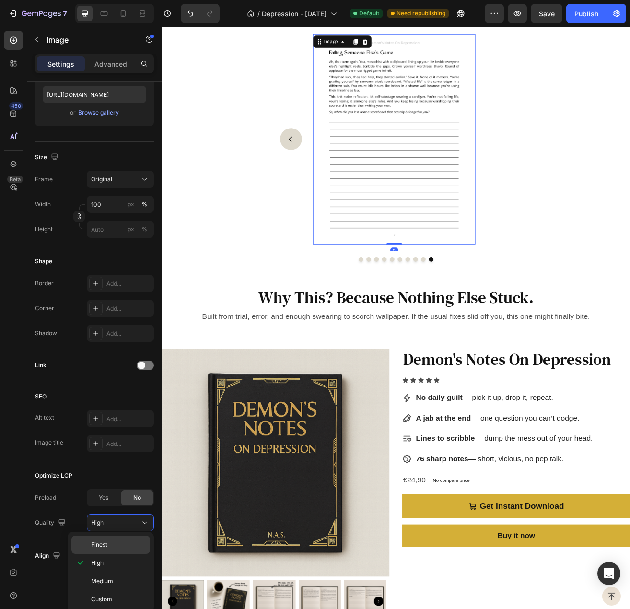
click at [111, 541] on p "Finest" at bounding box center [118, 545] width 55 height 9
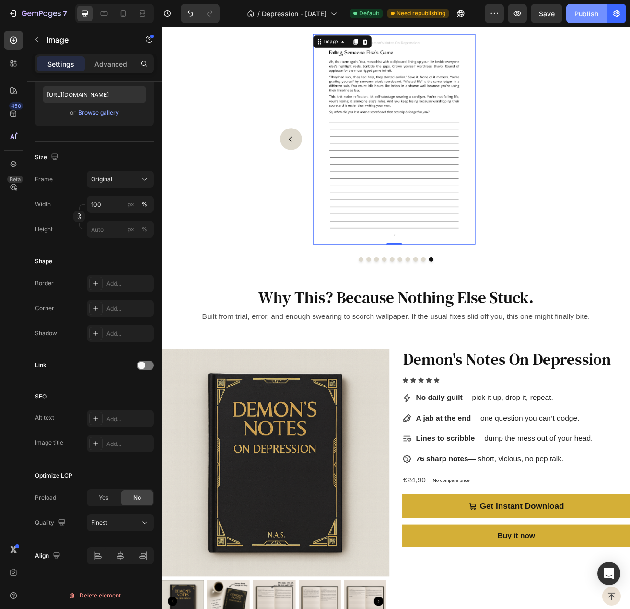
drag, startPoint x: 587, startPoint y: 12, endPoint x: 467, endPoint y: 24, distance: 121.1
click at [587, 12] on div "Publish" at bounding box center [587, 14] width 24 height 10
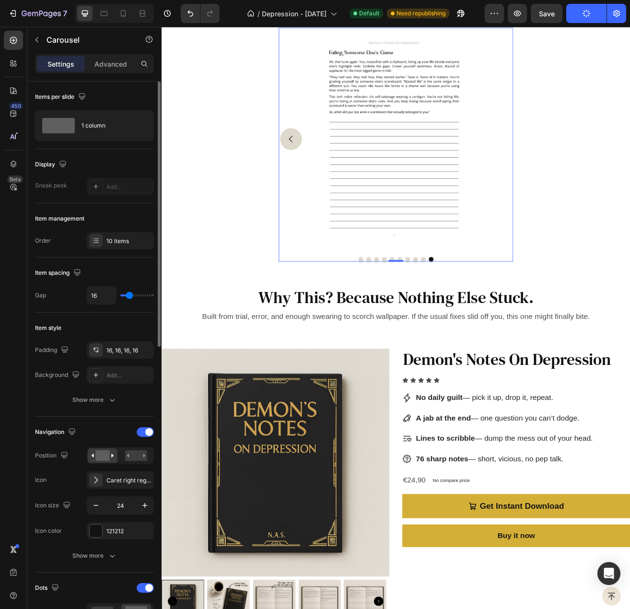
click at [319, 203] on div "Image Image Image Image Image Image Image Image Image Image" at bounding box center [450, 165] width 288 height 274
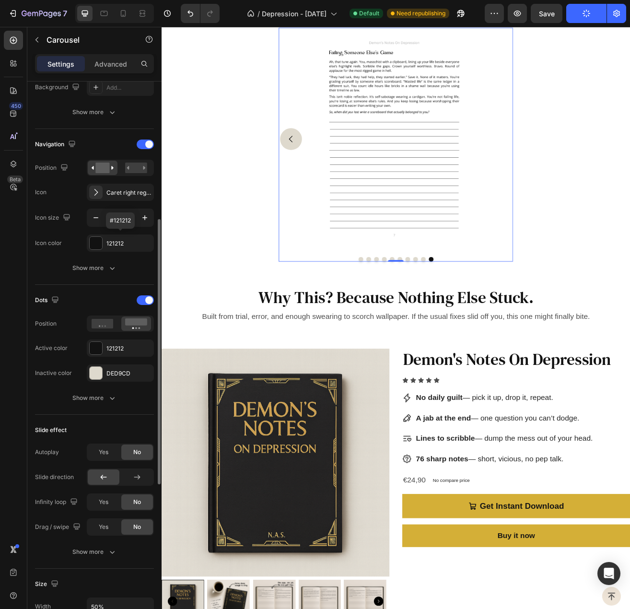
scroll to position [528, 0]
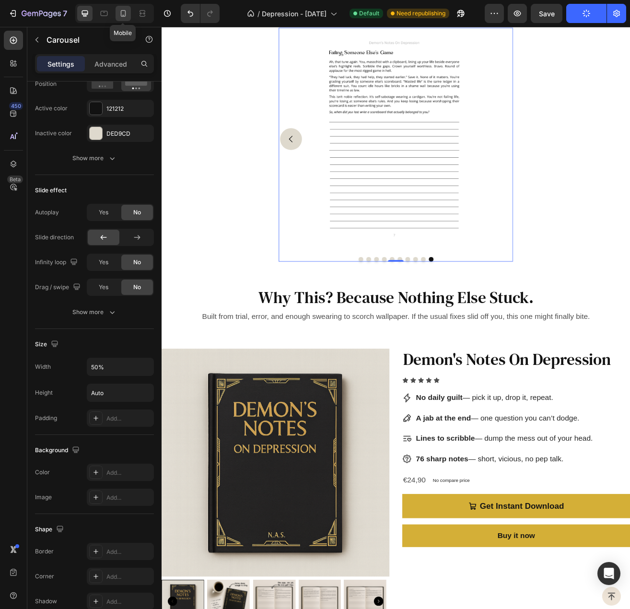
click at [126, 14] on icon at bounding box center [124, 14] width 10 height 10
type input "100%"
type input "21"
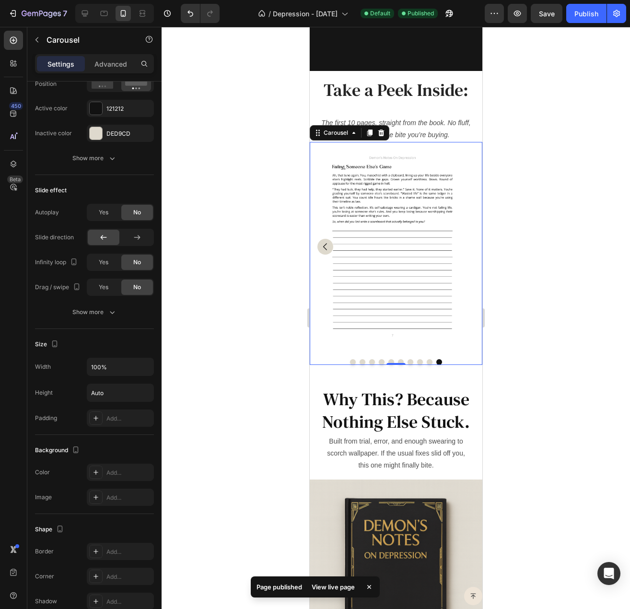
scroll to position [1918, 0]
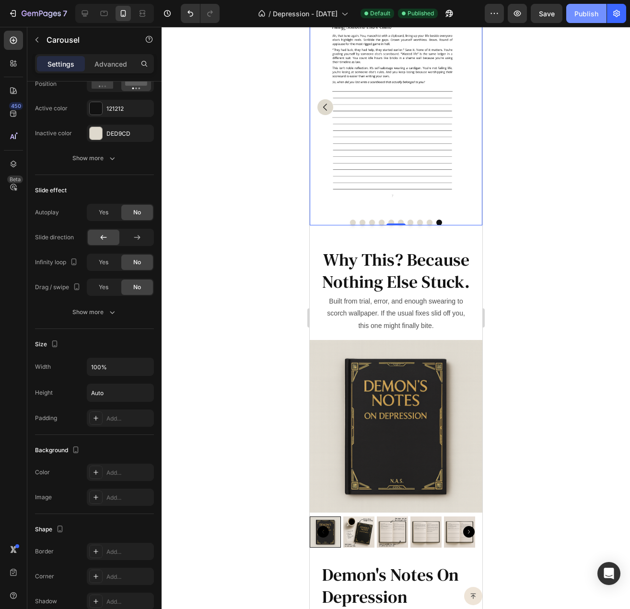
click at [581, 13] on div "Publish" at bounding box center [587, 14] width 24 height 10
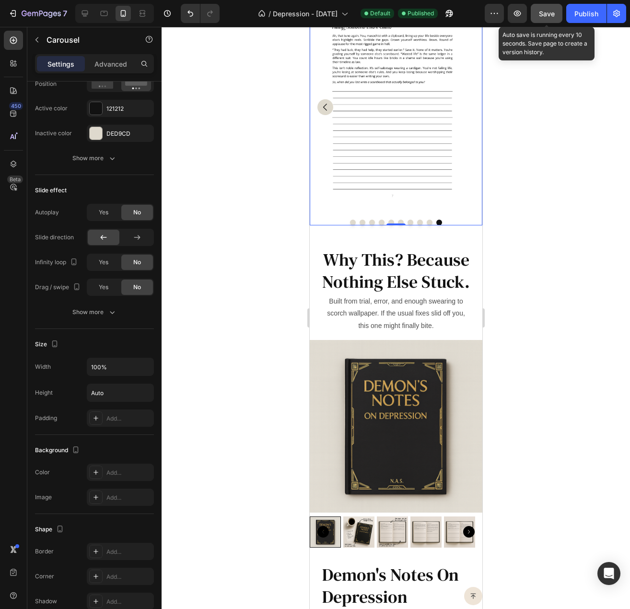
click at [552, 15] on span "Save" at bounding box center [547, 14] width 16 height 8
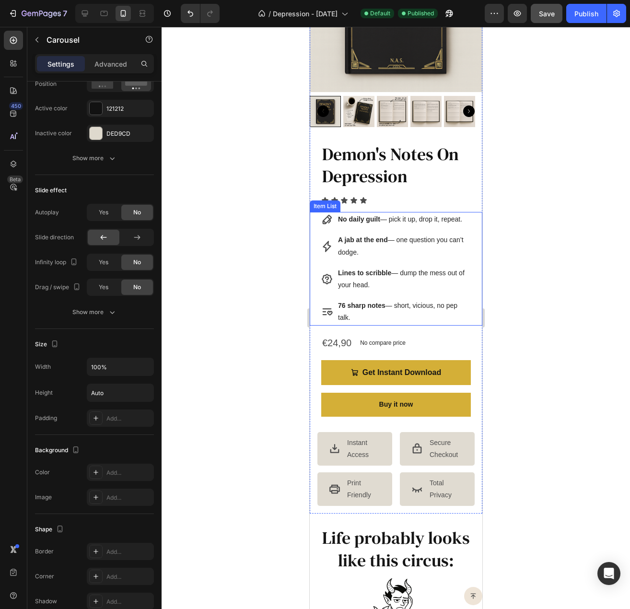
scroll to position [192, 0]
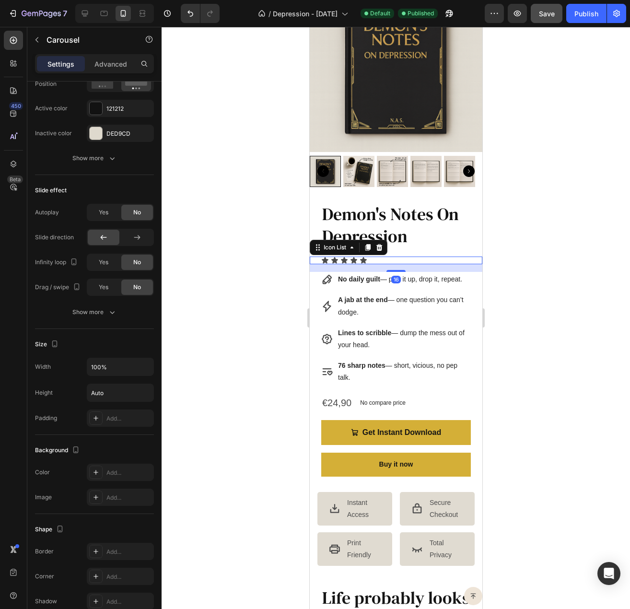
click at [388, 257] on div "Icon Icon Icon Icon Icon" at bounding box center [396, 261] width 150 height 8
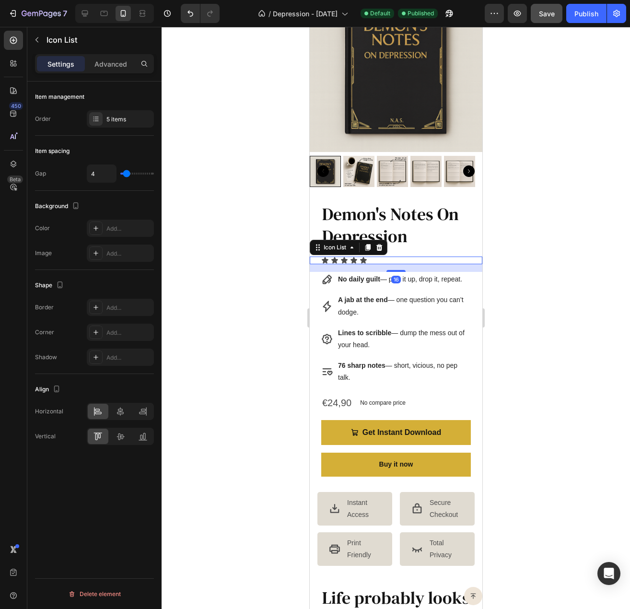
scroll to position [0, 0]
click at [380, 244] on icon at bounding box center [379, 248] width 8 height 8
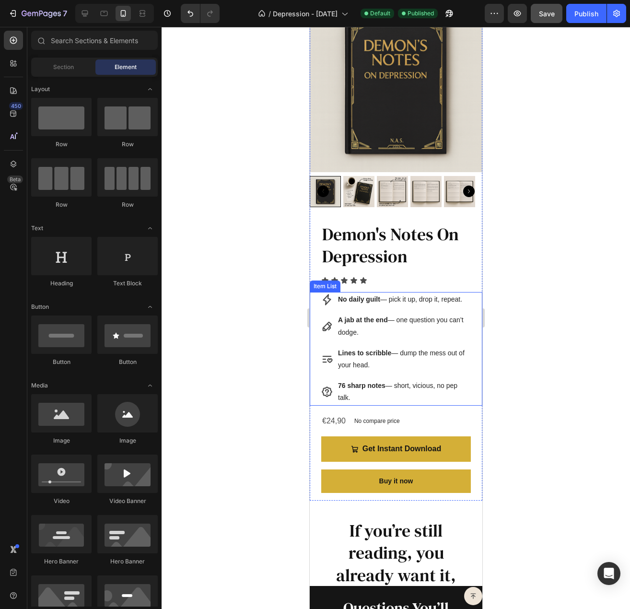
scroll to position [2975, 0]
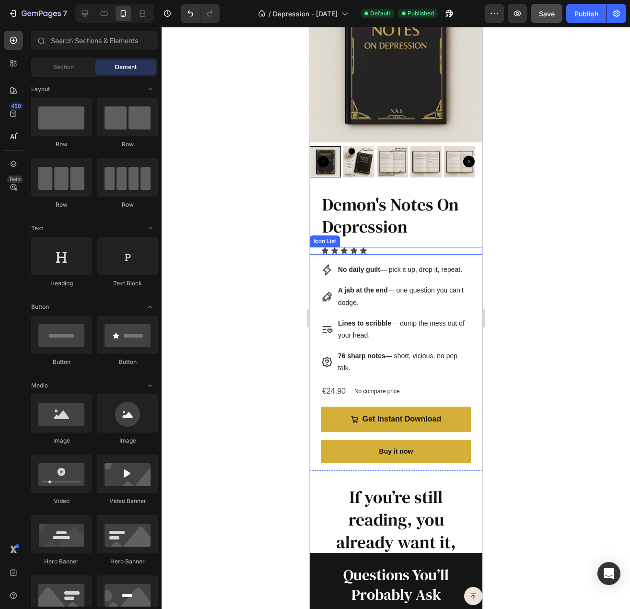
click at [390, 247] on div "Icon Icon Icon Icon Icon" at bounding box center [396, 251] width 150 height 8
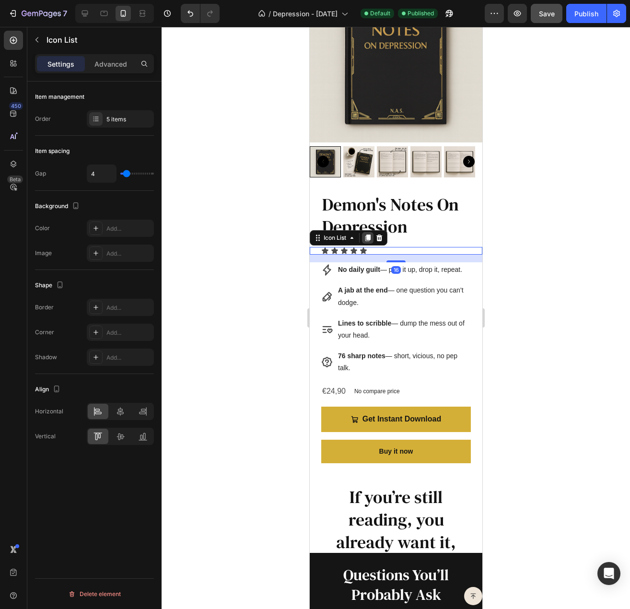
click at [373, 232] on div at bounding box center [368, 238] width 12 height 12
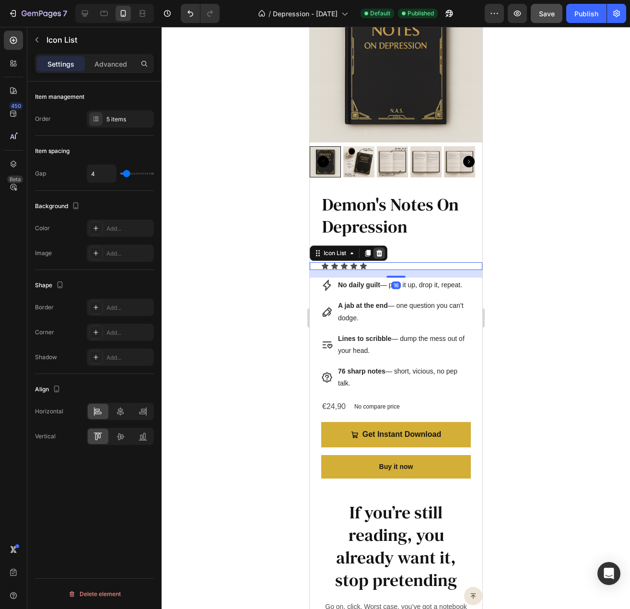
click at [378, 250] on icon at bounding box center [379, 253] width 6 height 7
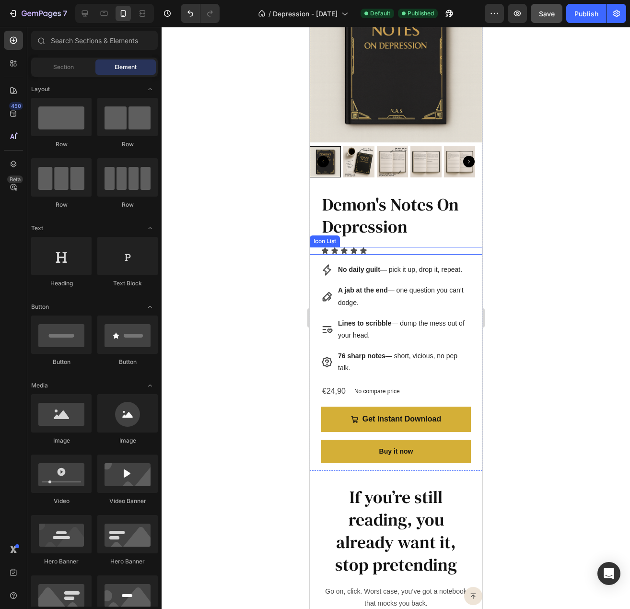
click at [379, 247] on div "Icon Icon Icon Icon Icon" at bounding box center [396, 251] width 150 height 8
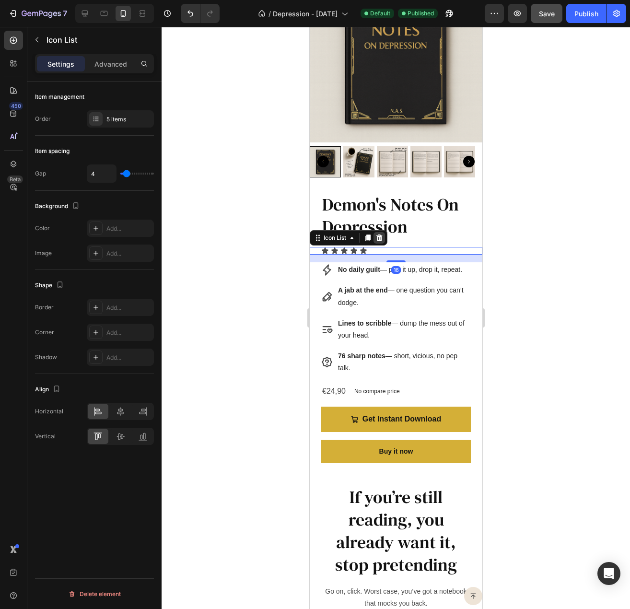
click at [381, 235] on icon at bounding box center [379, 238] width 6 height 7
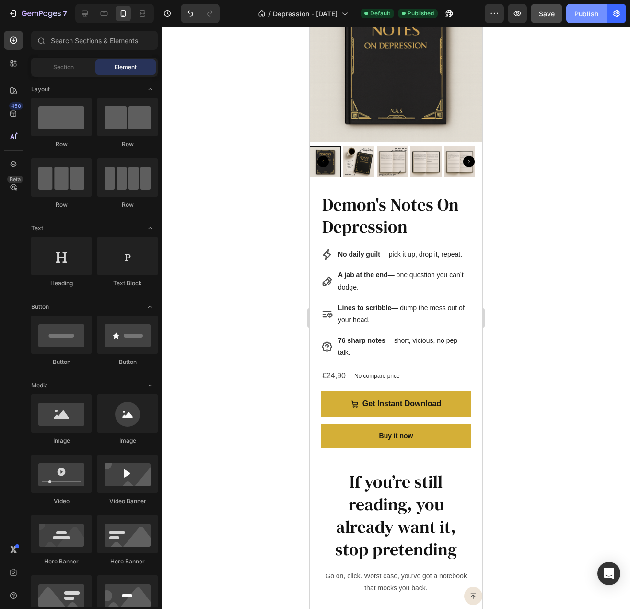
click at [584, 12] on div "Publish" at bounding box center [587, 14] width 24 height 10
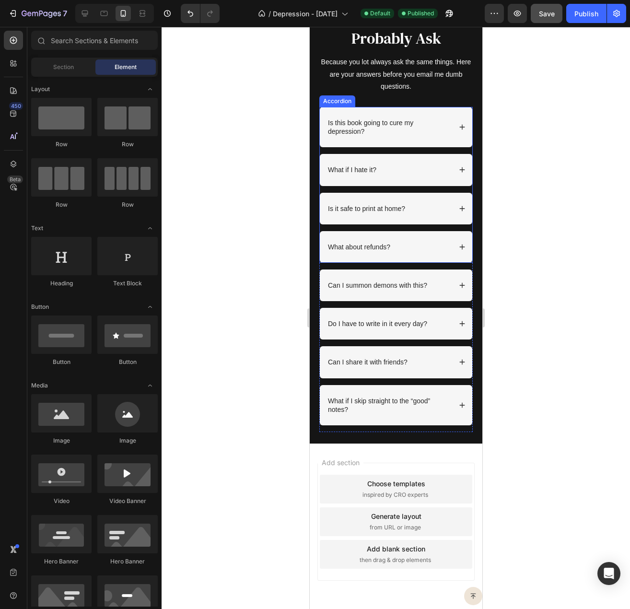
scroll to position [3626, 0]
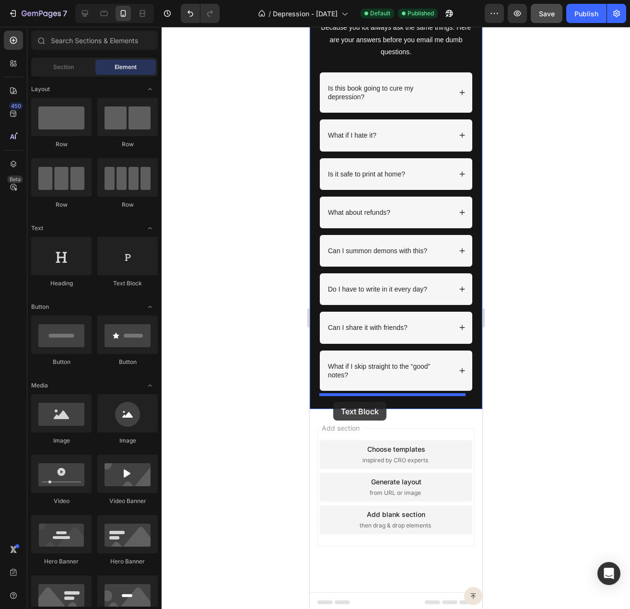
drag, startPoint x: 427, startPoint y: 286, endPoint x: 333, endPoint y: 402, distance: 149.1
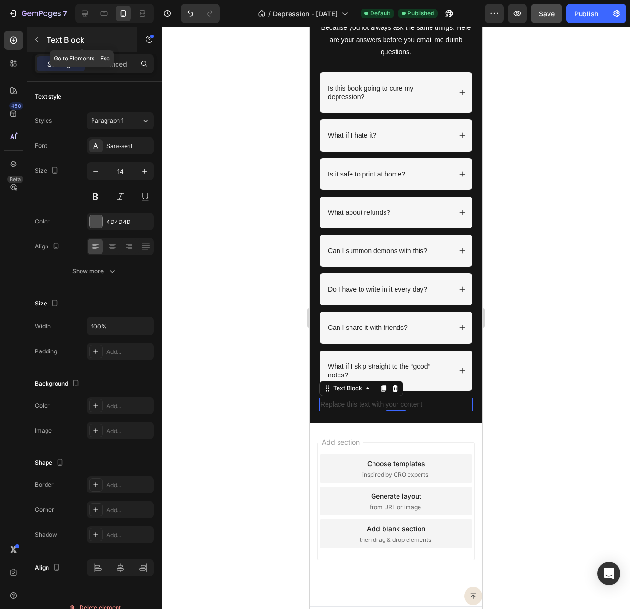
click at [38, 41] on icon "button" at bounding box center [37, 40] width 8 height 8
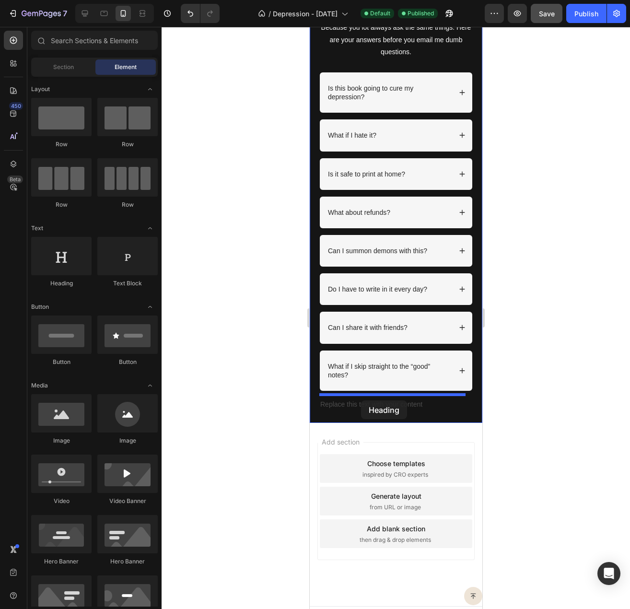
drag, startPoint x: 373, startPoint y: 290, endPoint x: 361, endPoint y: 401, distance: 111.0
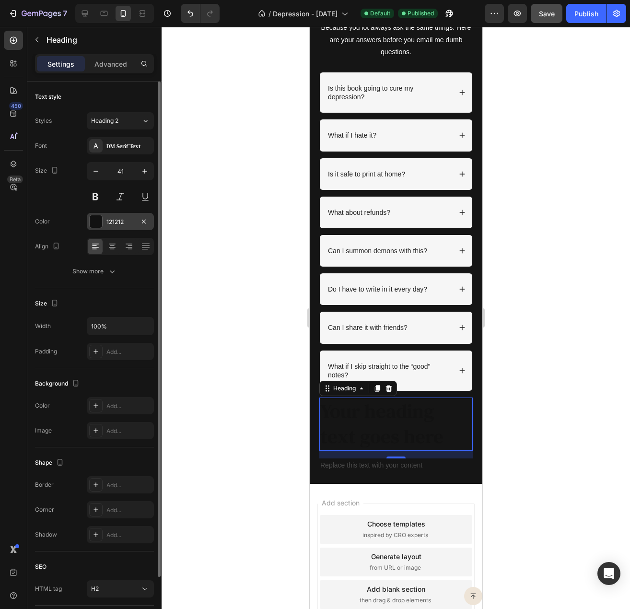
click at [104, 225] on div "121212" at bounding box center [120, 221] width 67 height 17
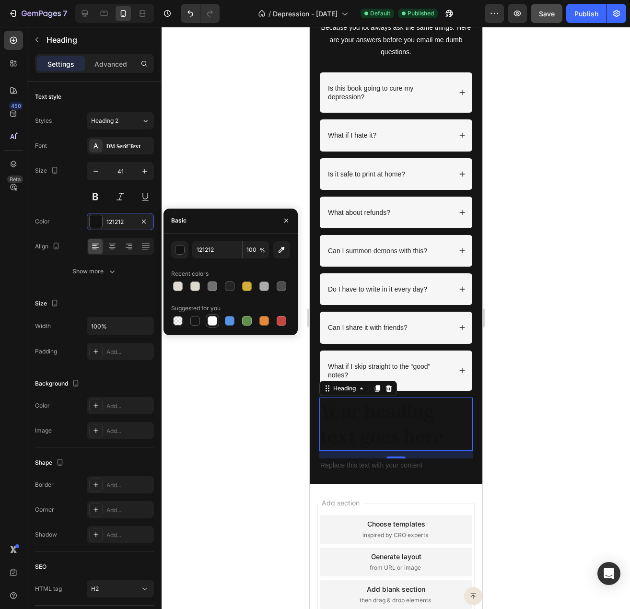
click at [212, 319] on div at bounding box center [213, 321] width 10 height 10
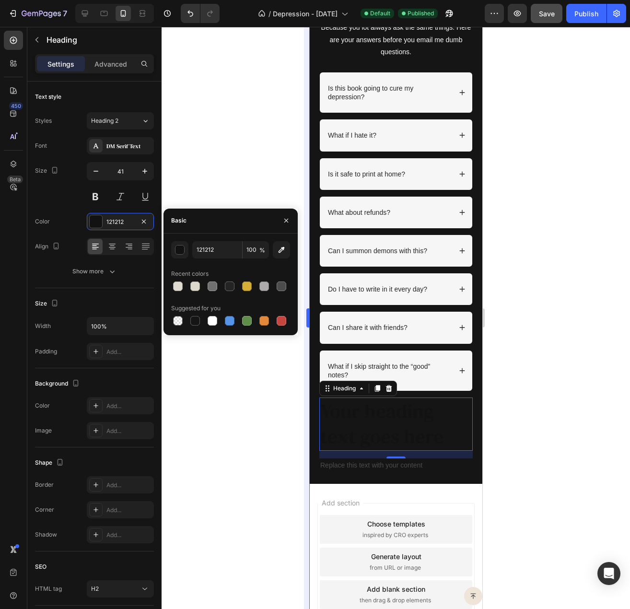
type input "FFFFFF"
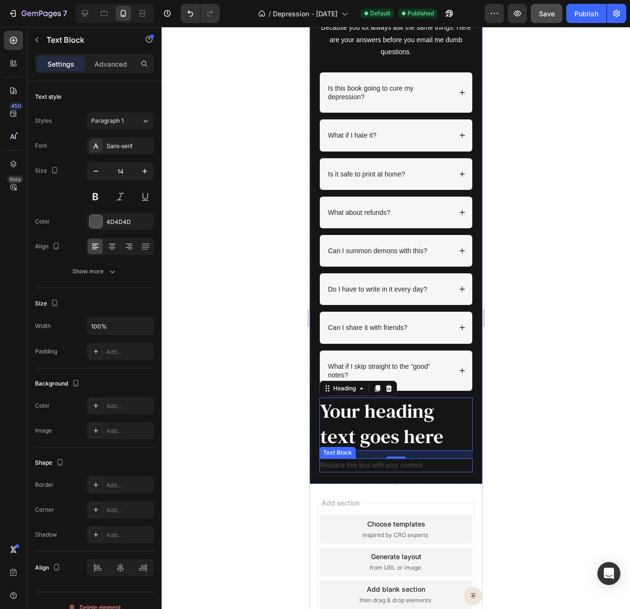
click at [348, 461] on div "Replace this text with your content" at bounding box center [396, 466] width 154 height 14
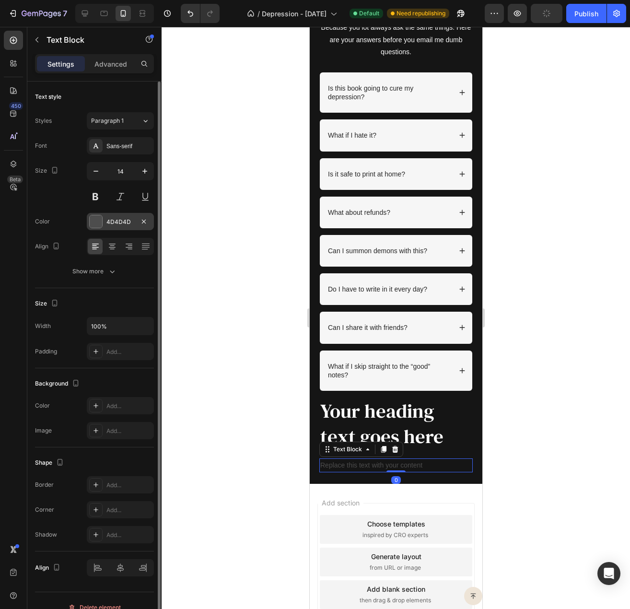
click at [105, 223] on div "4D4D4D" at bounding box center [120, 221] width 67 height 17
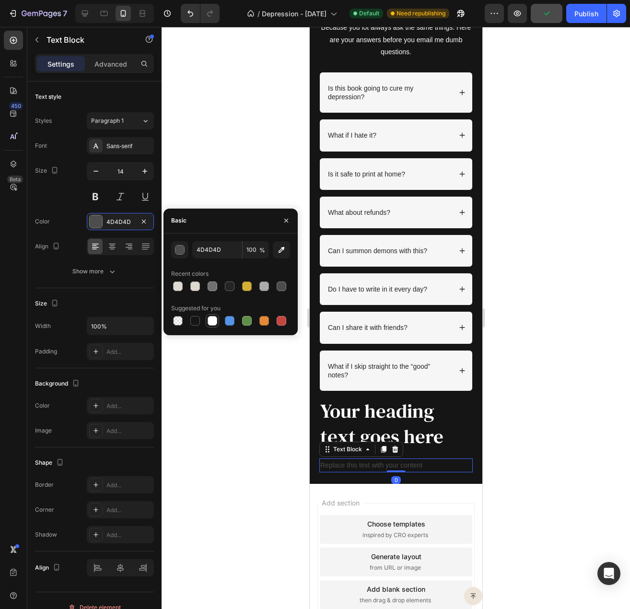
click at [212, 321] on div at bounding box center [213, 321] width 10 height 10
type input "FFFFFF"
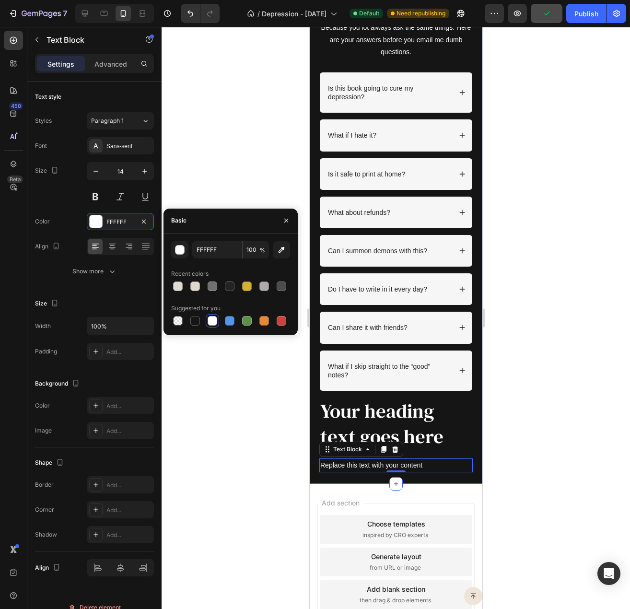
click at [401, 432] on h2 "Your heading text goes here" at bounding box center [396, 424] width 154 height 53
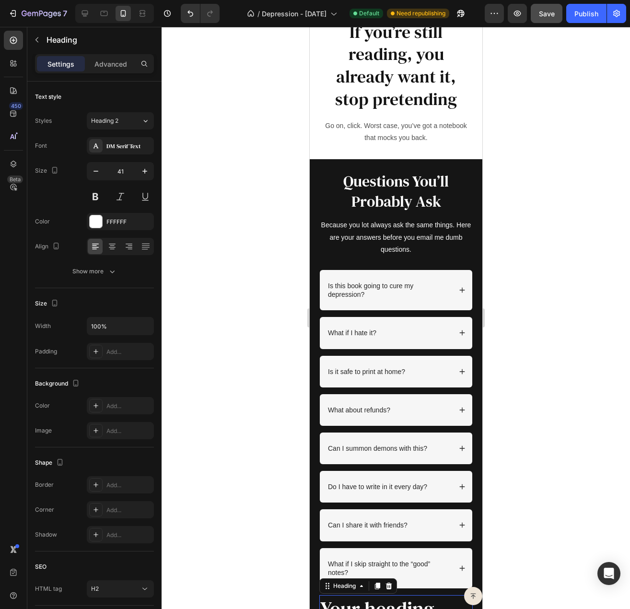
scroll to position [3291, 0]
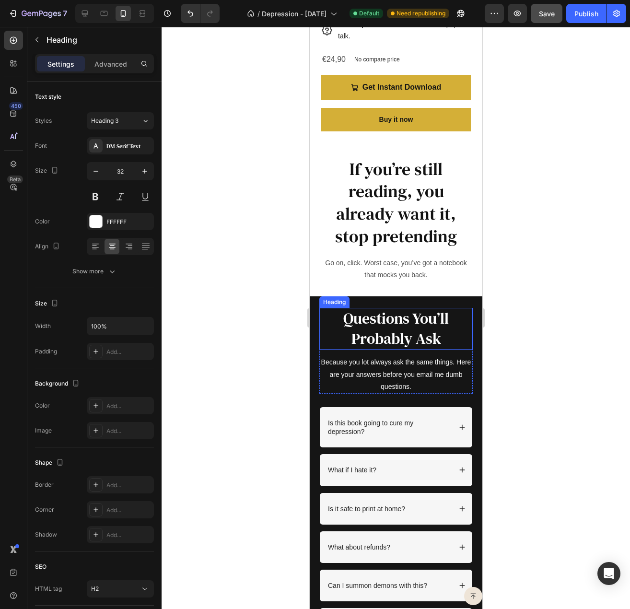
click at [397, 332] on h2 "Questions You’ll Probably Ask" at bounding box center [396, 329] width 154 height 42
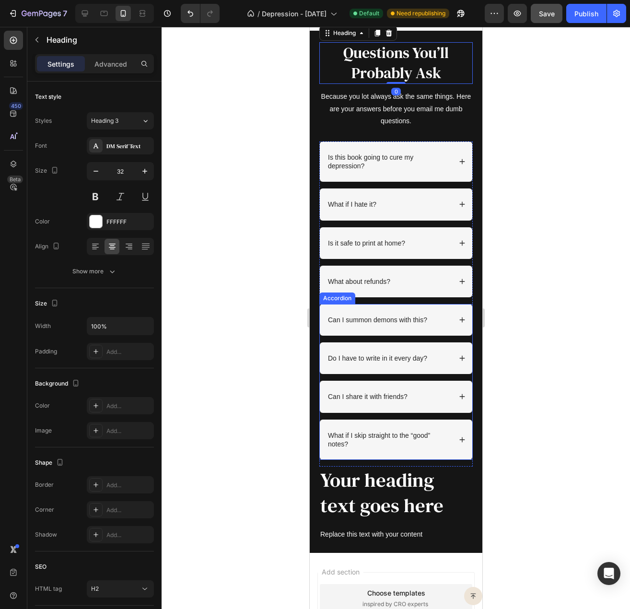
scroll to position [3627, 0]
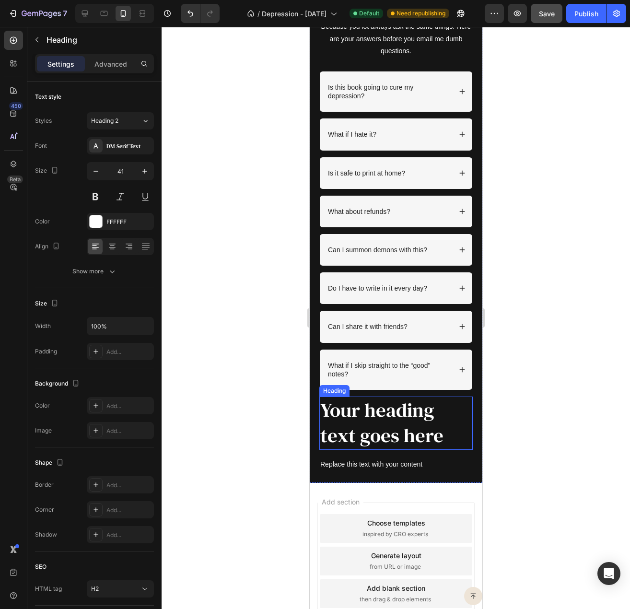
click at [379, 409] on h2 "Your heading text goes here" at bounding box center [396, 423] width 154 height 53
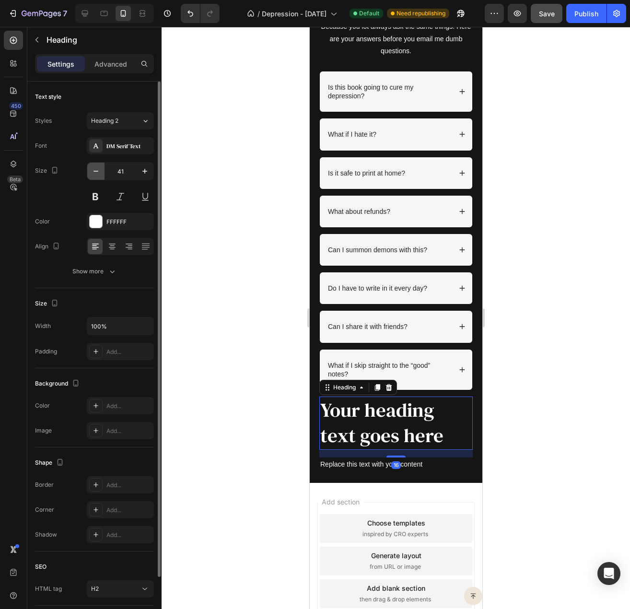
click at [97, 173] on icon "button" at bounding box center [96, 171] width 10 height 10
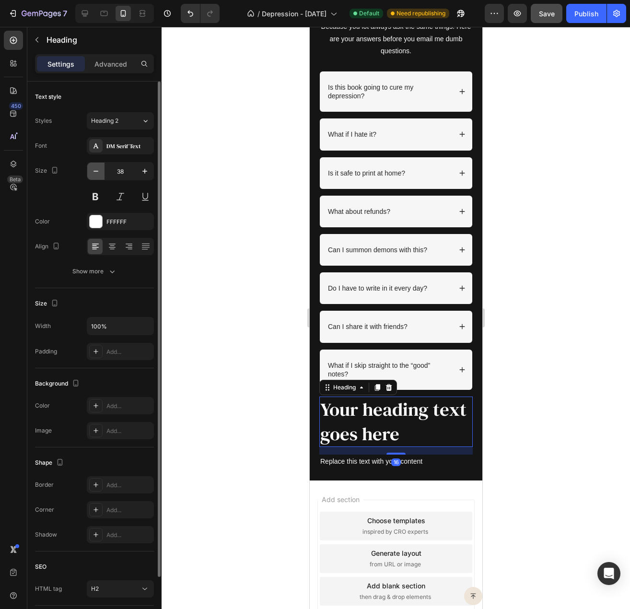
click at [97, 173] on icon "button" at bounding box center [96, 171] width 10 height 10
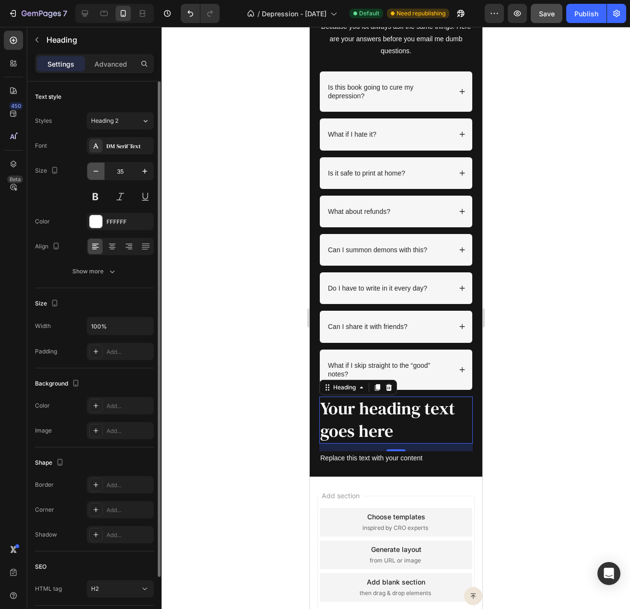
click at [97, 173] on icon "button" at bounding box center [96, 171] width 10 height 10
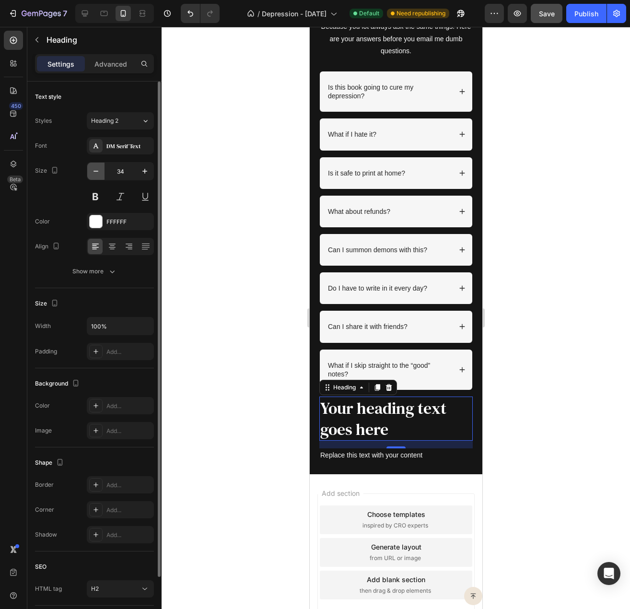
click at [97, 173] on icon "button" at bounding box center [96, 171] width 10 height 10
type input "32"
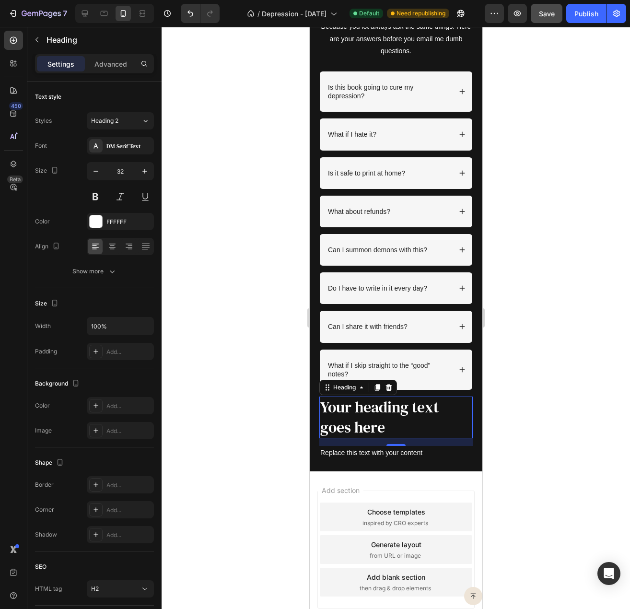
click at [395, 415] on h2 "Your heading text goes here" at bounding box center [396, 418] width 154 height 42
click at [395, 415] on p "Your heading text goes here" at bounding box center [396, 418] width 152 height 40
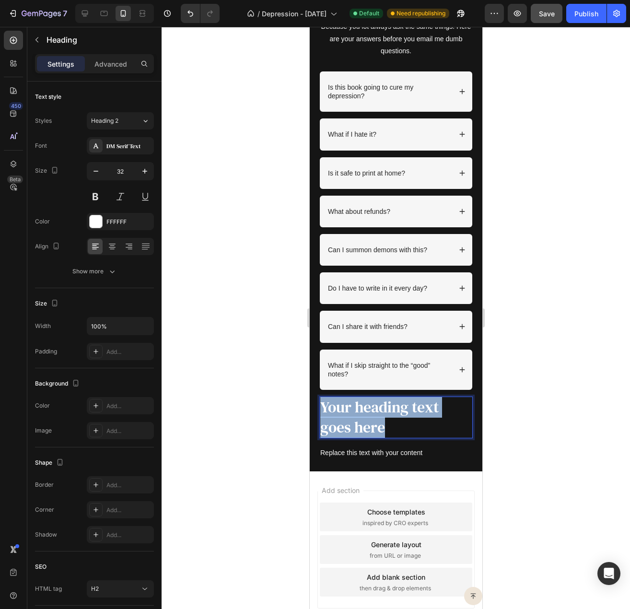
click at [395, 415] on p "Your heading text goes here" at bounding box center [396, 418] width 152 height 40
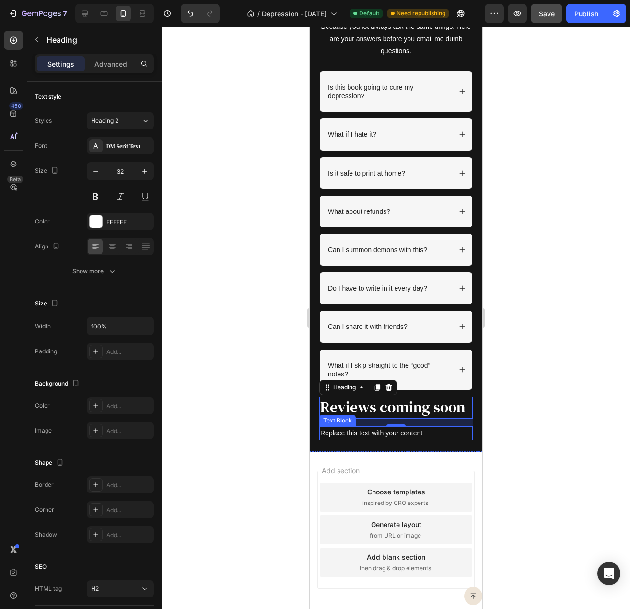
click at [349, 440] on div "Replace this text with your content" at bounding box center [396, 434] width 154 height 14
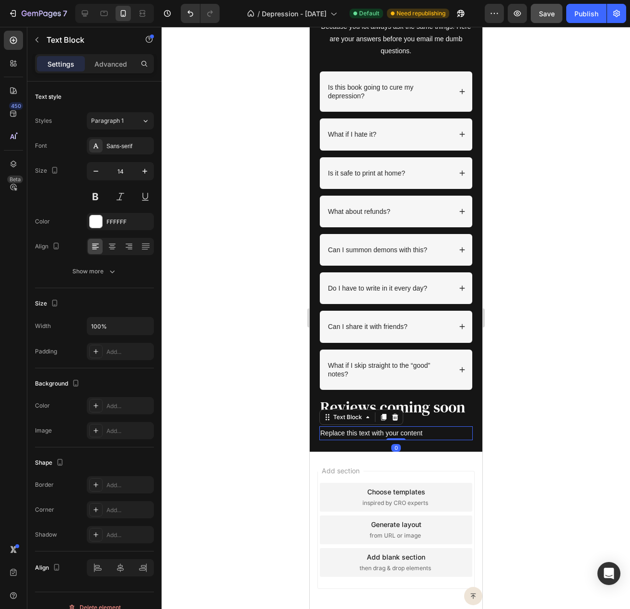
click at [349, 440] on div "Replace this text with your content" at bounding box center [396, 434] width 154 height 14
click at [349, 439] on p "Replace this text with your content" at bounding box center [396, 433] width 152 height 12
click at [266, 413] on div at bounding box center [396, 318] width 469 height 582
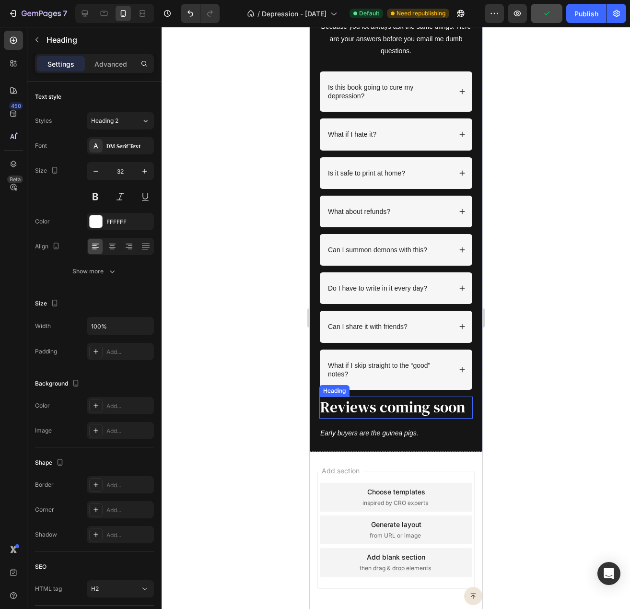
click at [345, 418] on p "Reviews coming soon" at bounding box center [396, 408] width 152 height 20
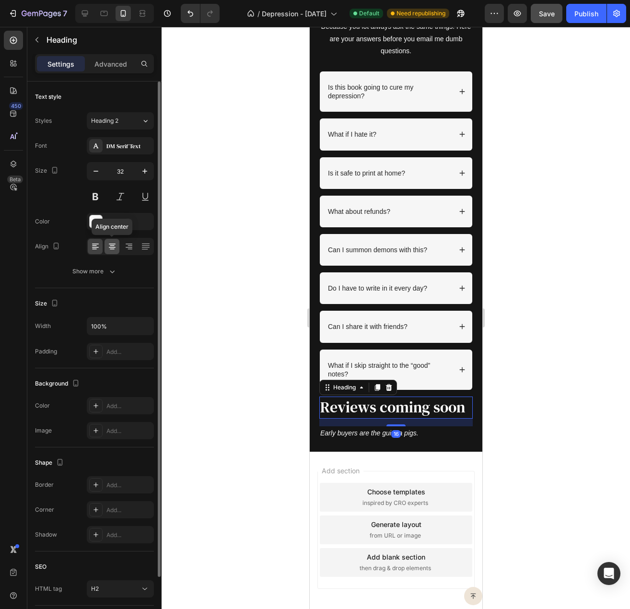
click at [112, 246] on icon at bounding box center [112, 246] width 5 height 1
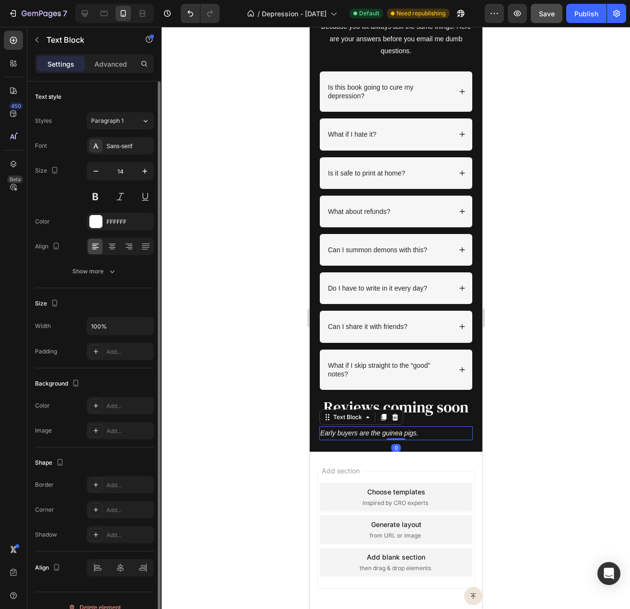
click at [369, 437] on icon "Early buyers are the guinea pigs." at bounding box center [369, 433] width 98 height 8
click at [109, 247] on icon at bounding box center [112, 247] width 10 height 10
click at [117, 199] on button at bounding box center [120, 196] width 17 height 17
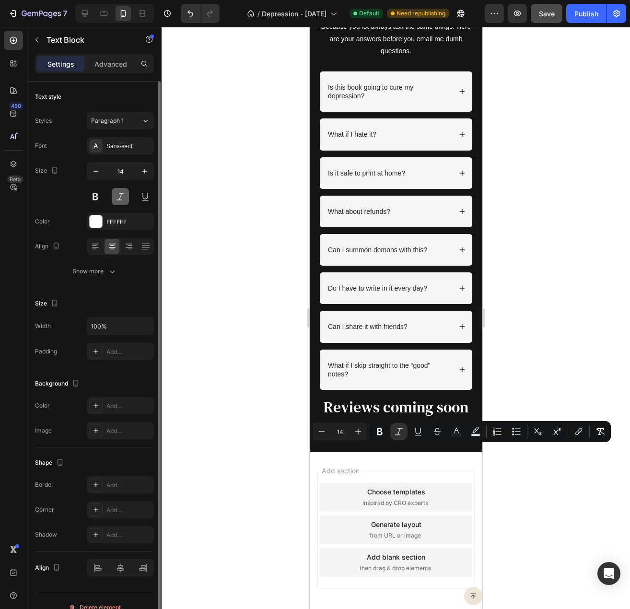
click at [125, 196] on button at bounding box center [120, 196] width 17 height 17
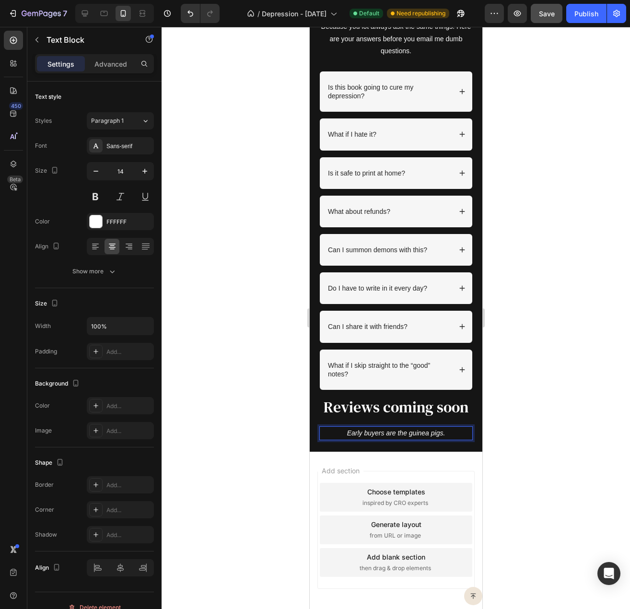
click at [401, 437] on icon "Early buyers are the guinea pigs." at bounding box center [396, 433] width 98 height 8
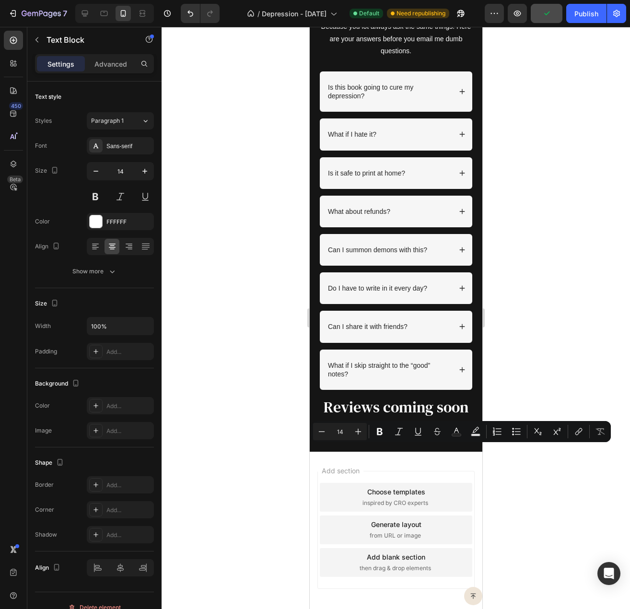
click at [299, 407] on div at bounding box center [396, 318] width 469 height 582
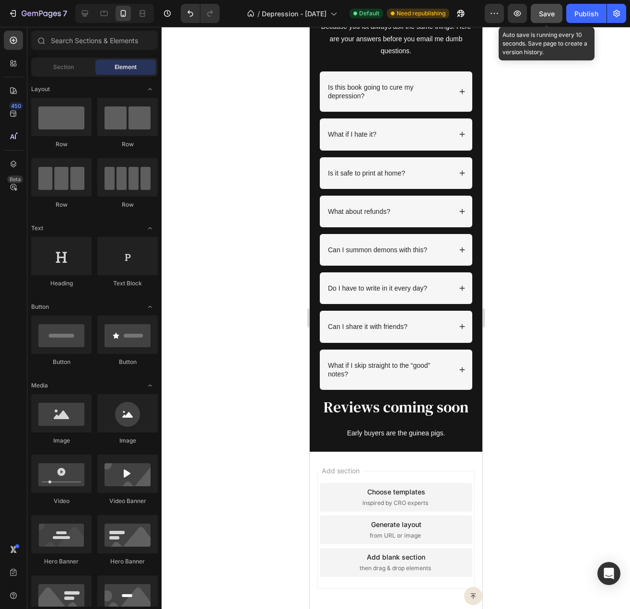
click at [548, 10] on span "Save" at bounding box center [547, 14] width 16 height 8
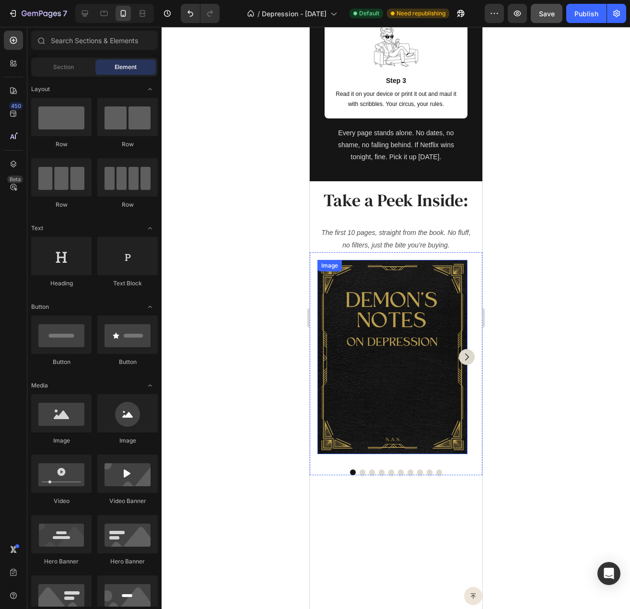
scroll to position [2192, 0]
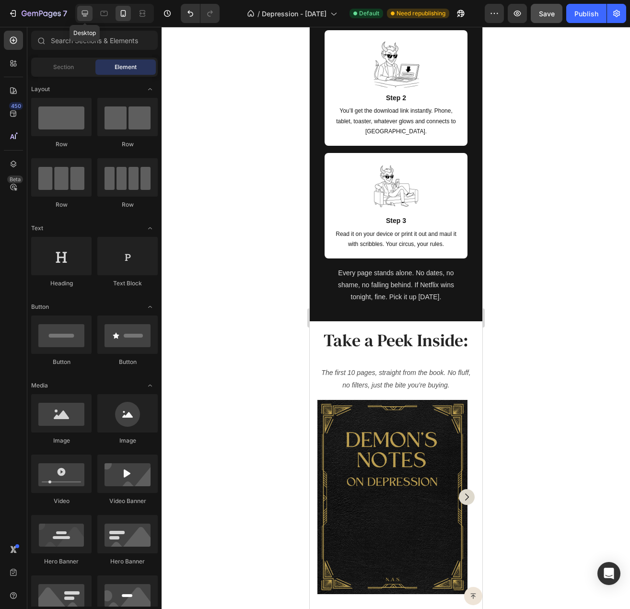
click at [92, 13] on div at bounding box center [84, 13] width 15 height 15
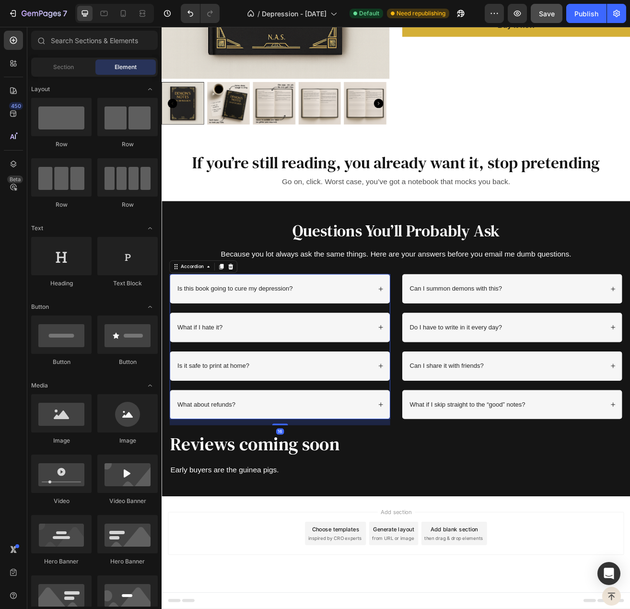
click at [345, 396] on div "What if I hate it?" at bounding box center [299, 396] width 240 height 13
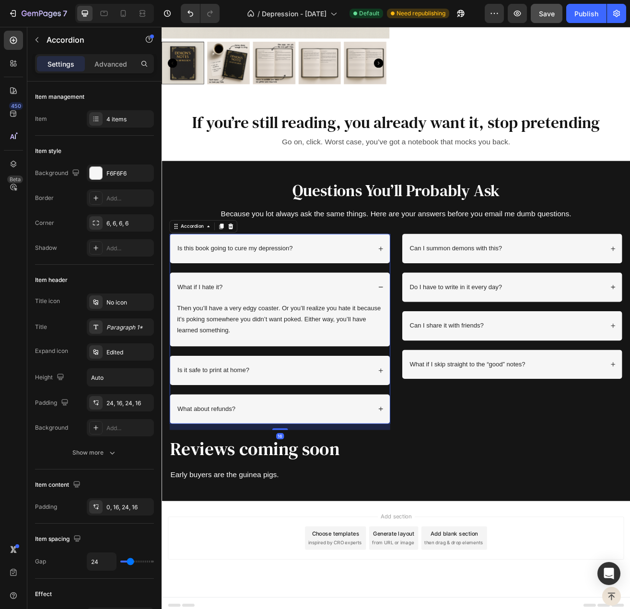
scroll to position [3121, 0]
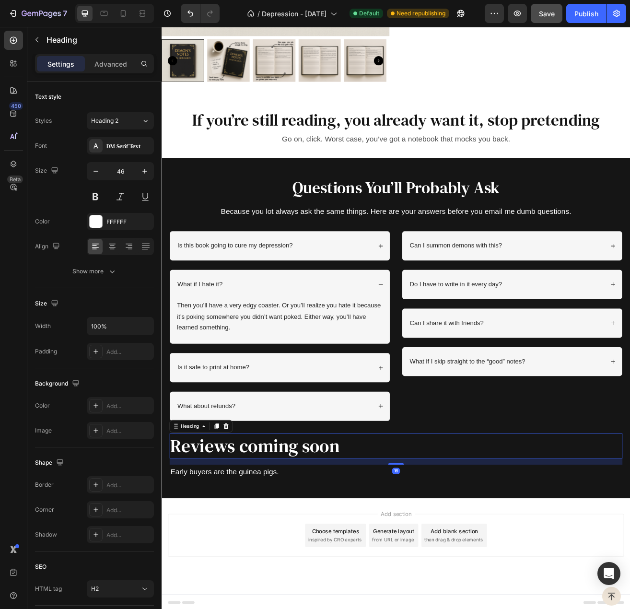
click at [306, 540] on h2 "Reviews coming soon" at bounding box center [449, 542] width 557 height 31
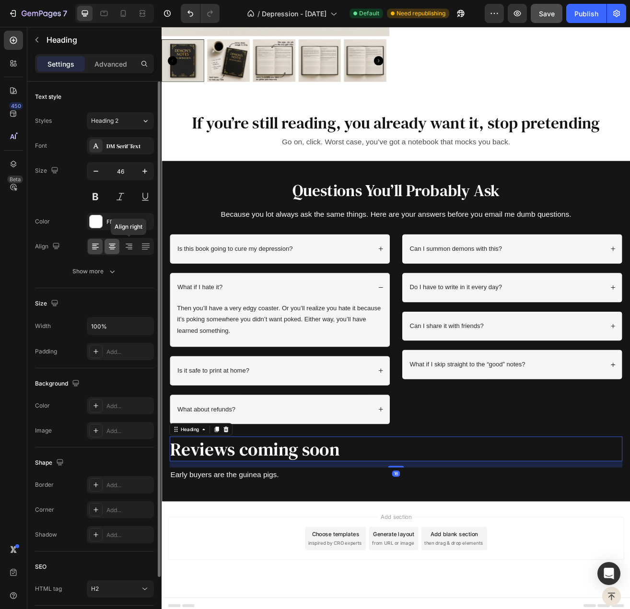
click at [115, 246] on icon at bounding box center [112, 247] width 10 height 10
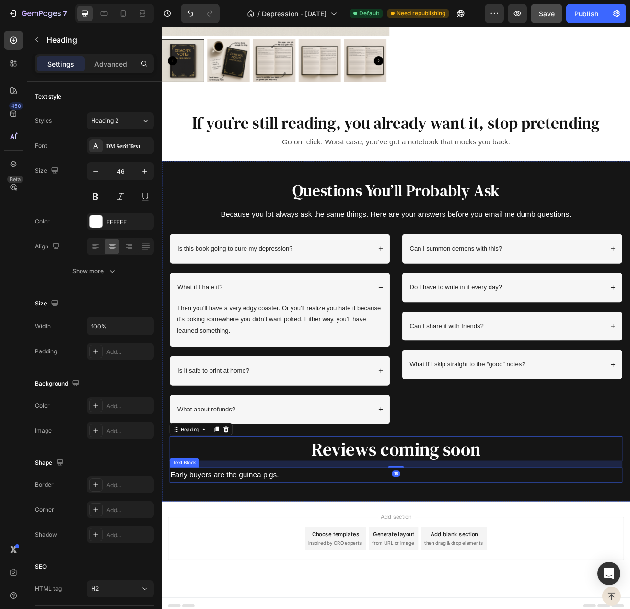
click at [315, 569] on p "Early buyers are the guinea pigs." at bounding box center [449, 577] width 555 height 16
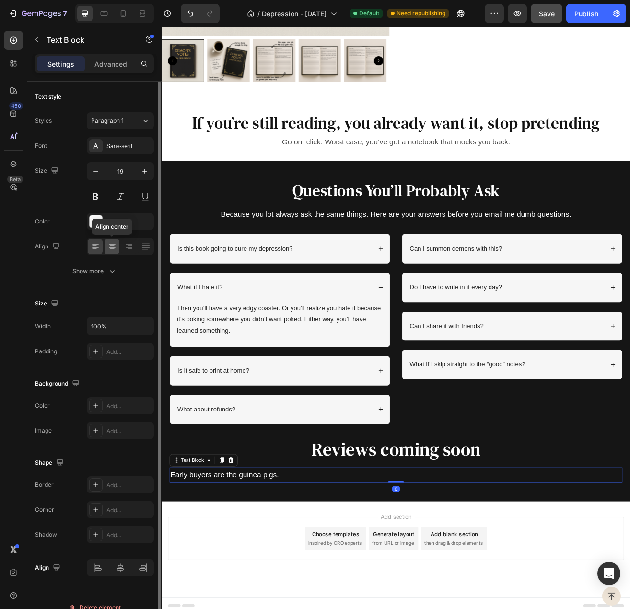
click at [113, 246] on icon at bounding box center [112, 247] width 10 height 10
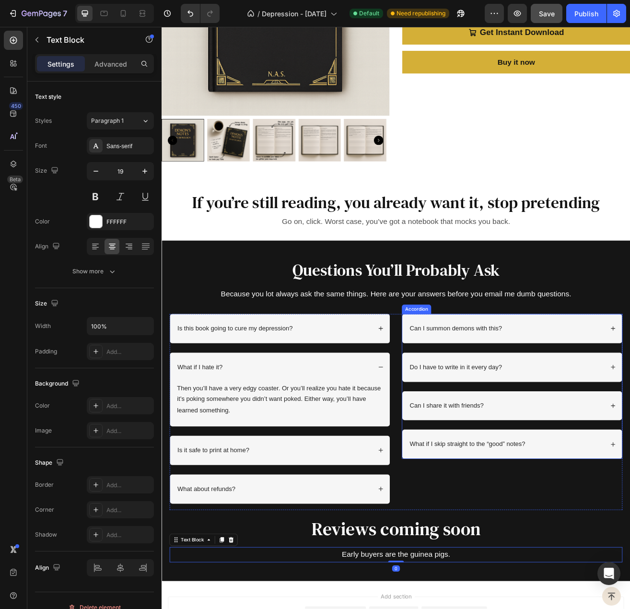
scroll to position [2977, 0]
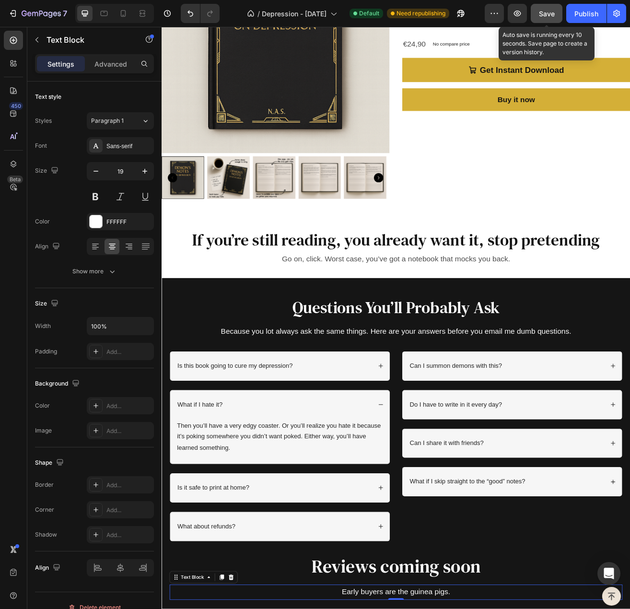
click at [542, 19] on button "Save" at bounding box center [547, 13] width 32 height 19
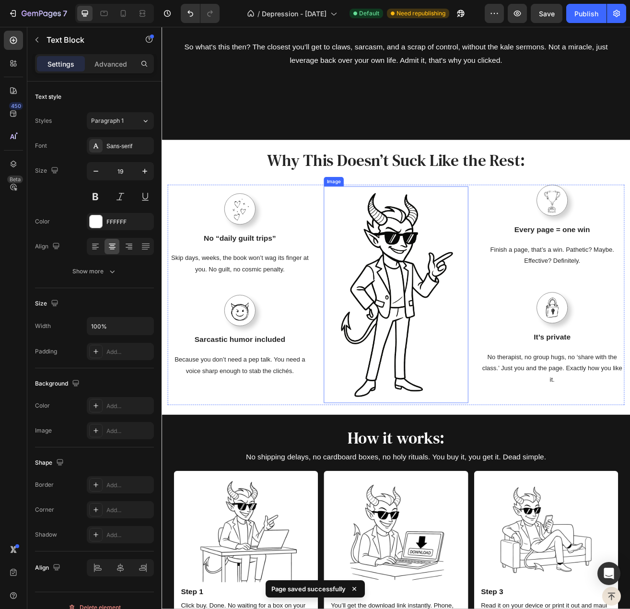
scroll to position [1453, 0]
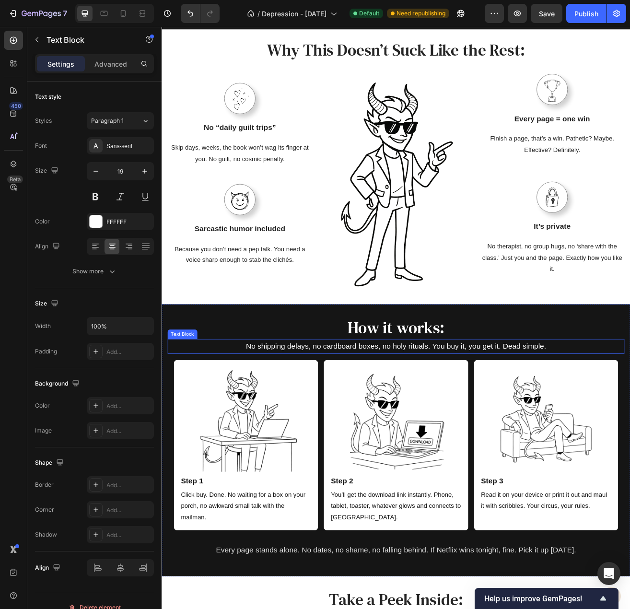
click at [345, 428] on p "No shipping delays, no cardboard boxes, no holy rituals. You buy it, you get it…" at bounding box center [449, 420] width 559 height 16
click at [234, 405] on icon at bounding box center [233, 401] width 5 height 7
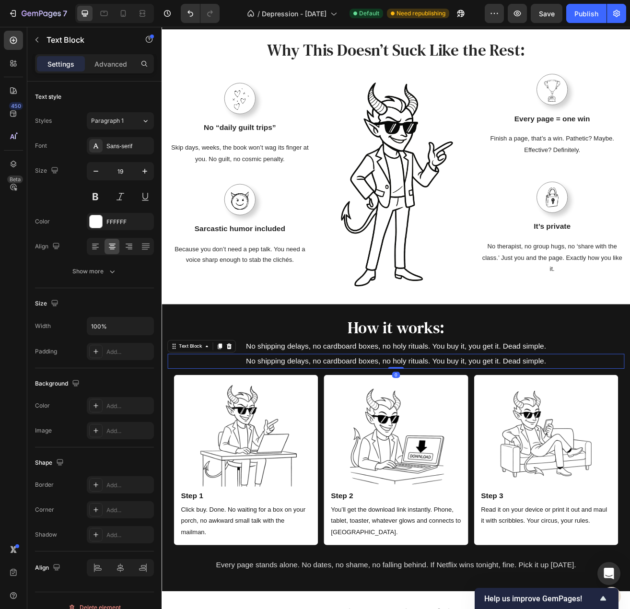
click at [341, 446] on p "No shipping delays, no cardboard boxes, no holy rituals. You buy it, you get it…" at bounding box center [449, 438] width 559 height 16
click at [271, 446] on p "No shipping delays, no cardboard boxes, no holy rituals. You buy it, you get it…" at bounding box center [449, 438] width 559 height 16
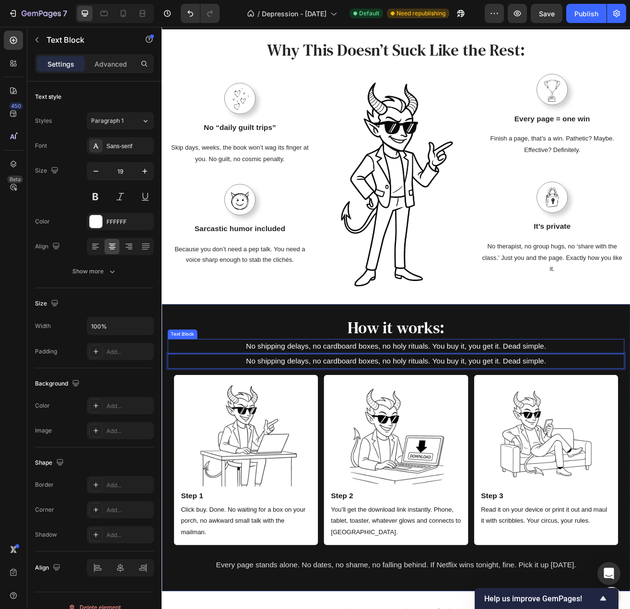
click at [271, 428] on p "No shipping delays, no cardboard boxes, no holy rituals. You buy it, you get it…" at bounding box center [449, 420] width 559 height 16
click at [245, 446] on p "No shipping delays, no cardboard boxes, no holy rituals. You buy it, you get it…" at bounding box center [449, 438] width 559 height 16
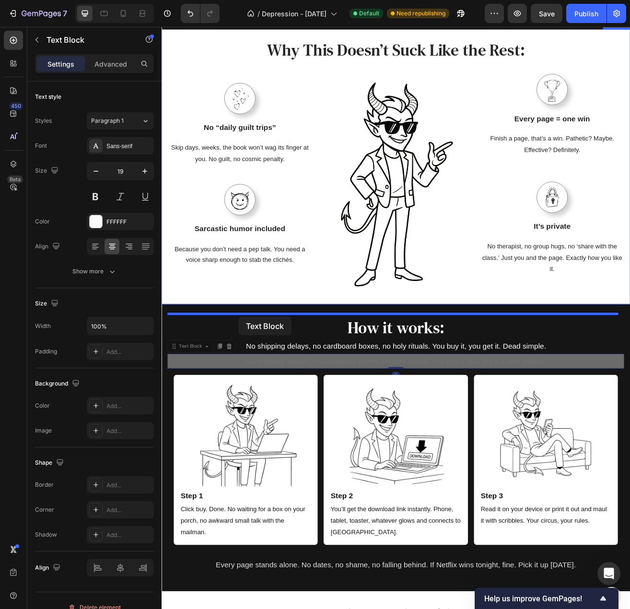
drag, startPoint x: 187, startPoint y: 445, endPoint x: 256, endPoint y: 383, distance: 93.1
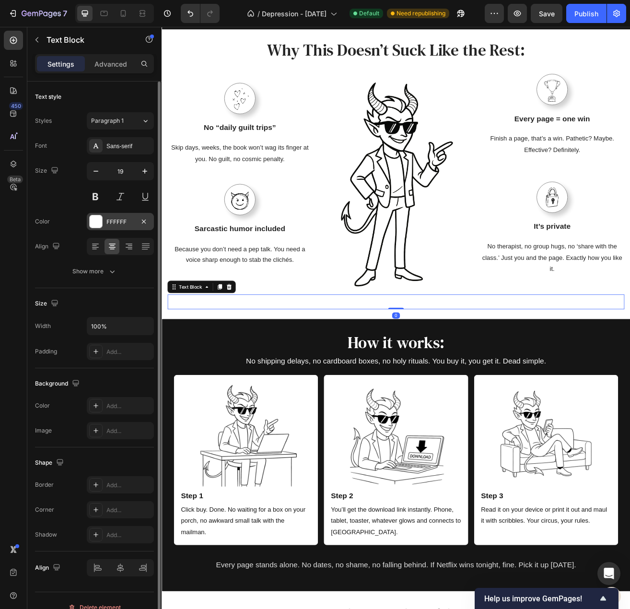
click at [94, 225] on div at bounding box center [96, 221] width 12 height 12
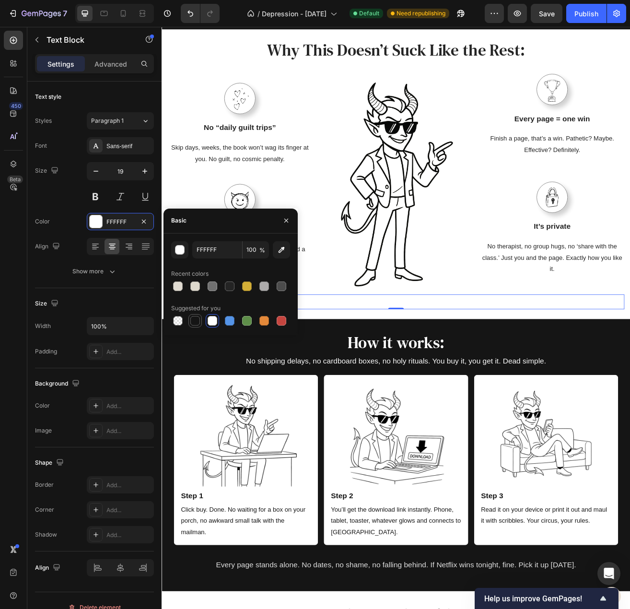
click at [194, 318] on div at bounding box center [195, 321] width 10 height 10
type input "151515"
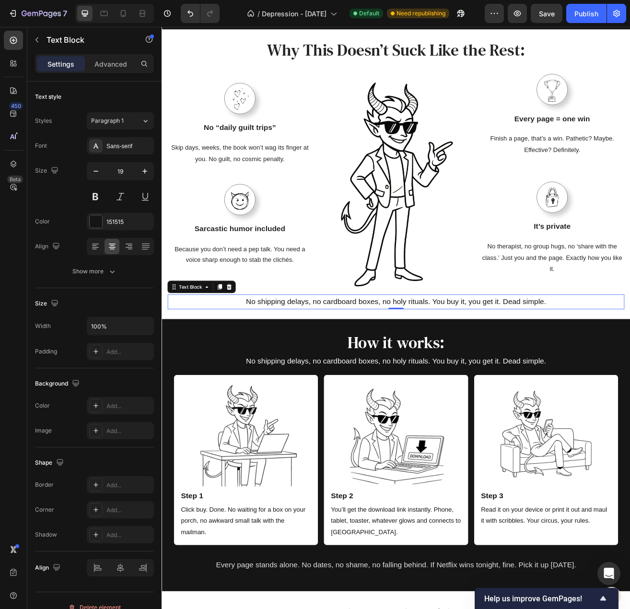
click at [463, 373] on p "No shipping delays, no cardboard boxes, no holy rituals. You buy it, you get it…" at bounding box center [449, 365] width 559 height 16
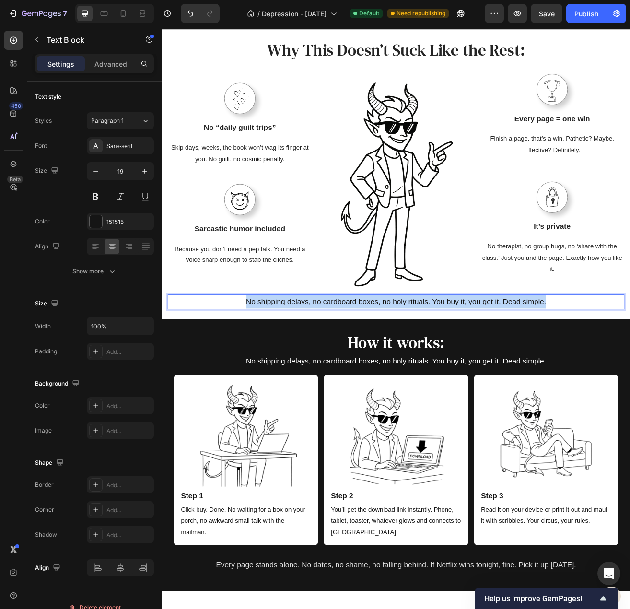
click at [463, 373] on p "No shipping delays, no cardboard boxes, no holy rituals. You buy it, you get it…" at bounding box center [449, 365] width 559 height 16
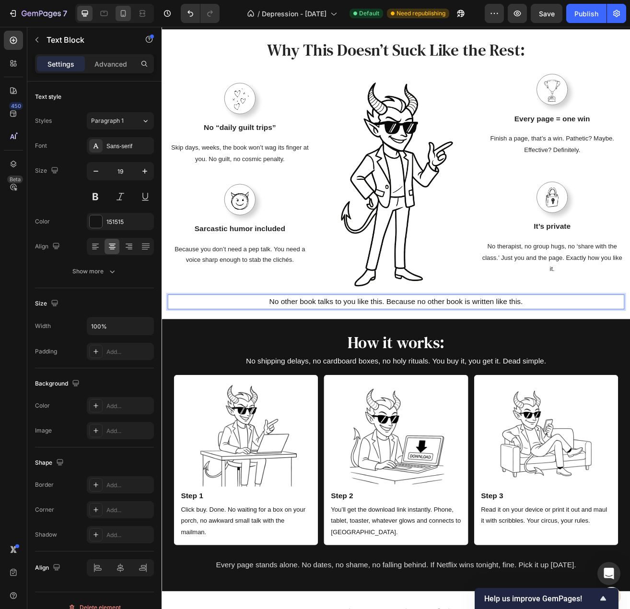
click at [130, 16] on div at bounding box center [123, 13] width 15 height 15
type input "14"
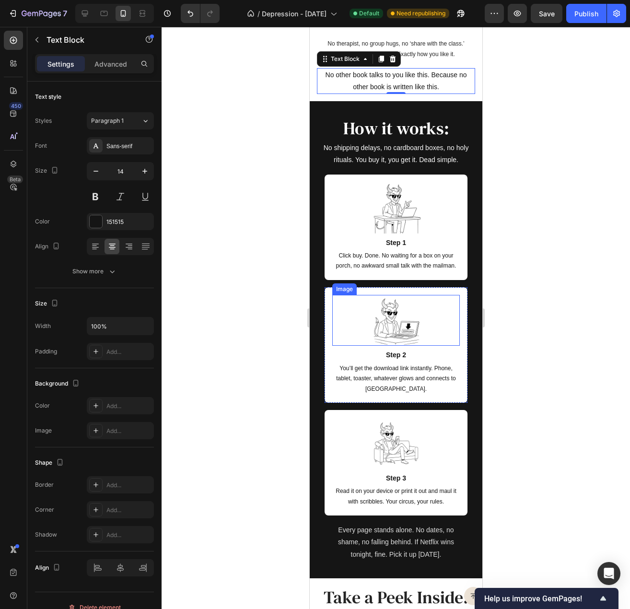
scroll to position [1680, 0]
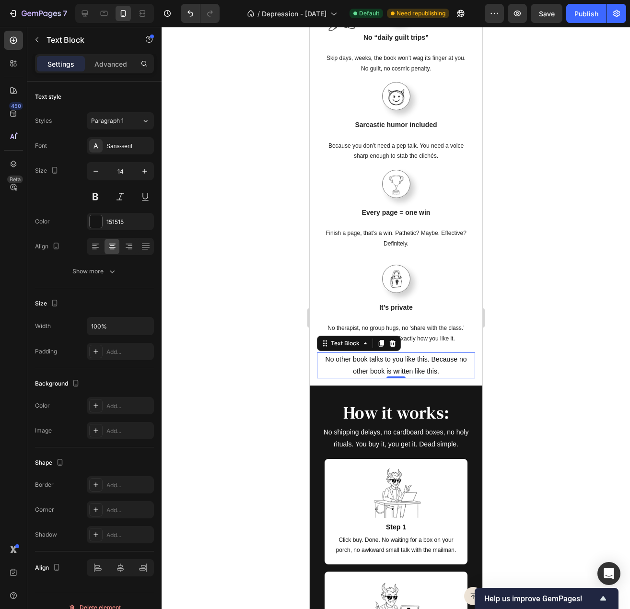
click at [494, 295] on div at bounding box center [396, 318] width 469 height 582
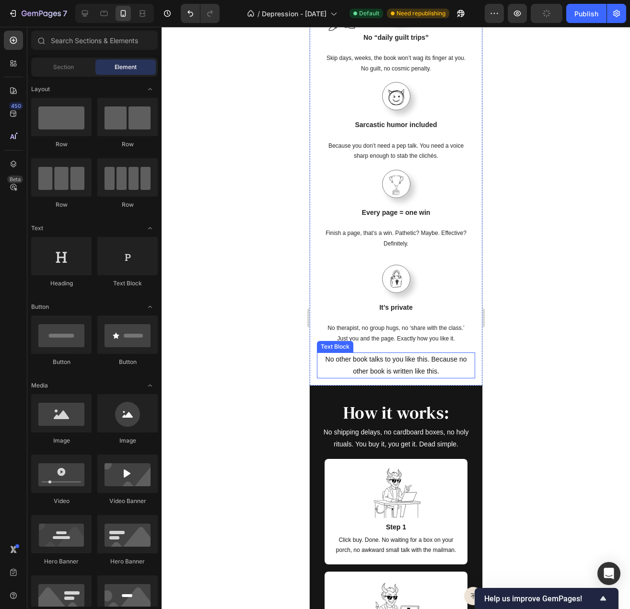
click at [392, 360] on p "No other book talks to you like this. Because no other book is written like thi…" at bounding box center [396, 366] width 148 height 24
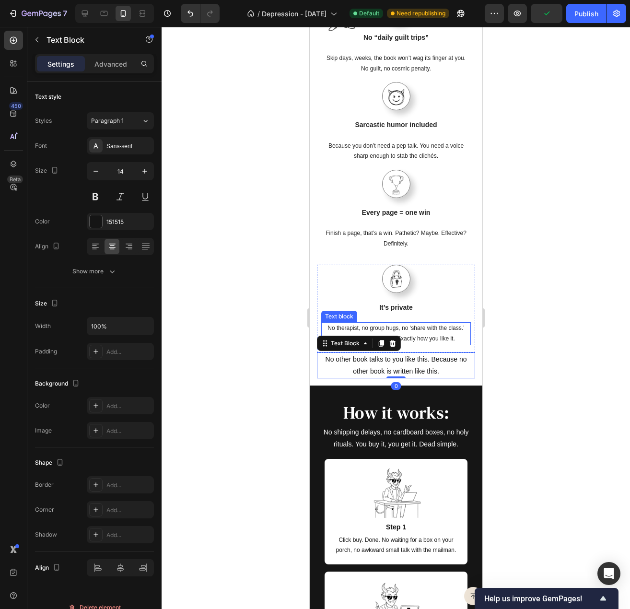
click at [432, 331] on p "No therapist, no group hugs, no ‘share with the class.’ Just you and the page. …" at bounding box center [396, 333] width 148 height 21
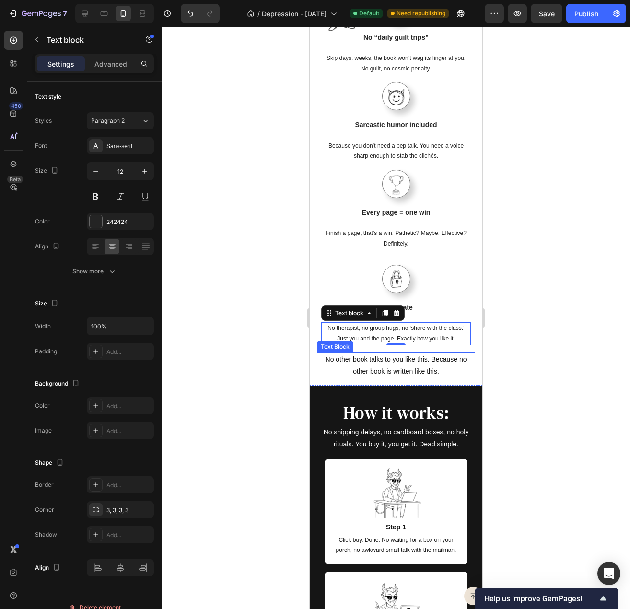
click at [413, 356] on p "No other book talks to you like this. Because no other book is written like thi…" at bounding box center [396, 366] width 148 height 24
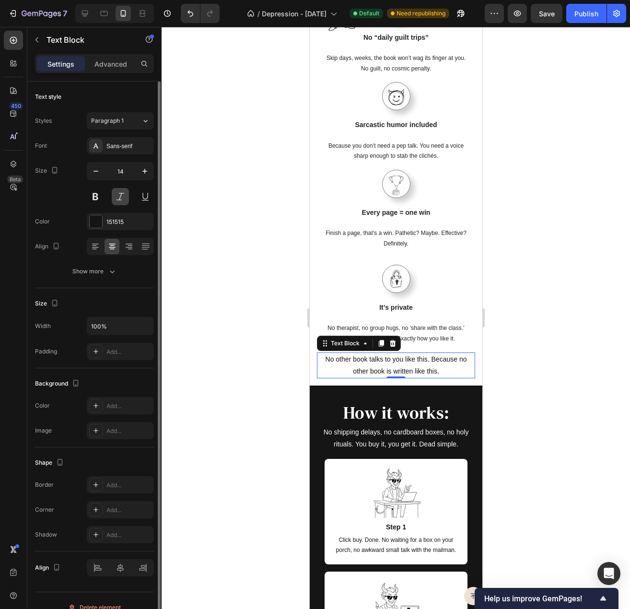
click at [120, 193] on button at bounding box center [120, 196] width 17 height 17
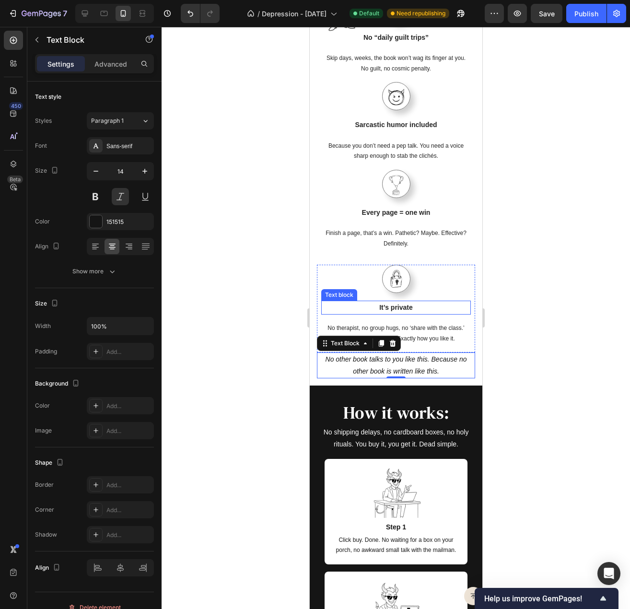
click at [424, 305] on p "It’s private" at bounding box center [396, 308] width 148 height 12
click at [390, 367] on p "No other book talks to you like this. Because no other book is written like thi…" at bounding box center [396, 366] width 148 height 24
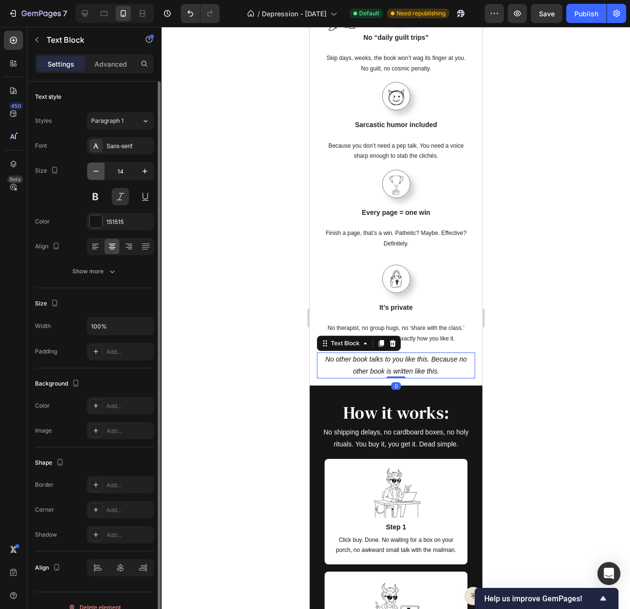
click at [98, 172] on icon "button" at bounding box center [96, 171] width 10 height 10
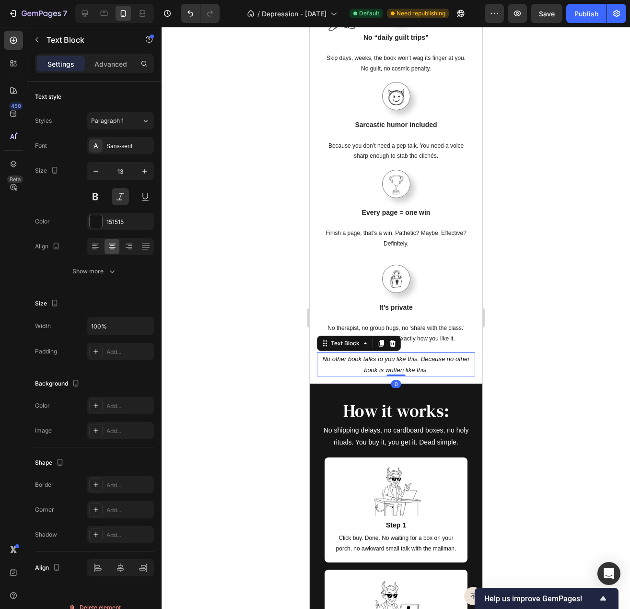
type input "12"
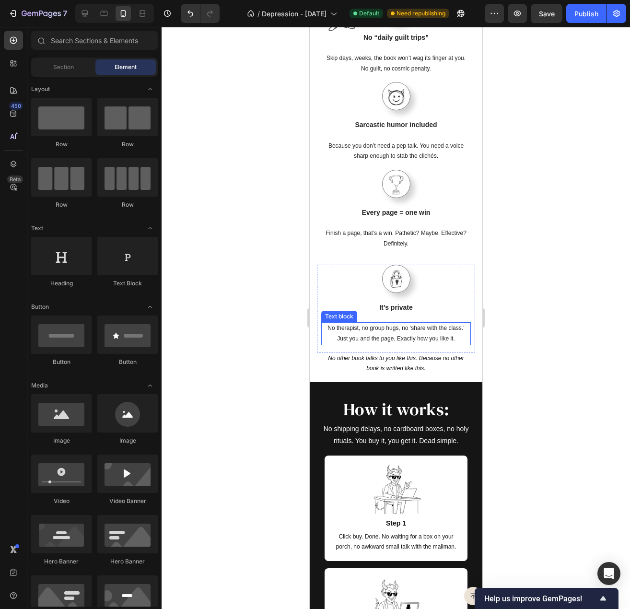
click at [421, 329] on p "No therapist, no group hugs, no ‘share with the class.’ Just you and the page. …" at bounding box center [396, 333] width 148 height 21
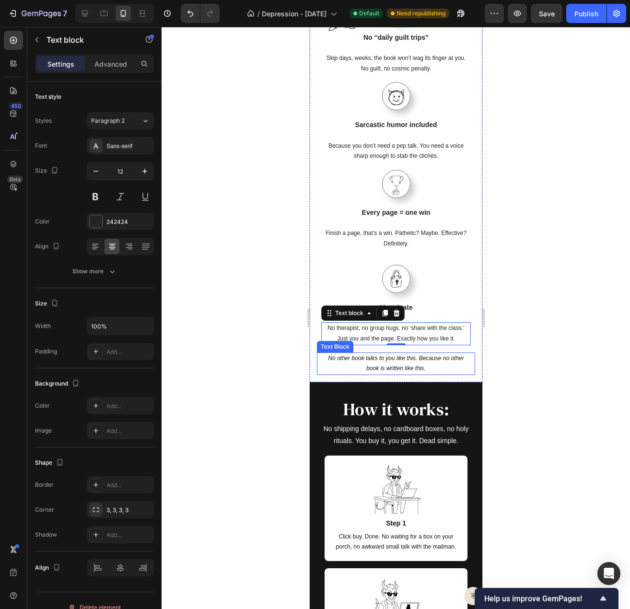
click at [418, 354] on p "No other book talks to you like this. Because no other book is written like thi…" at bounding box center [396, 364] width 148 height 21
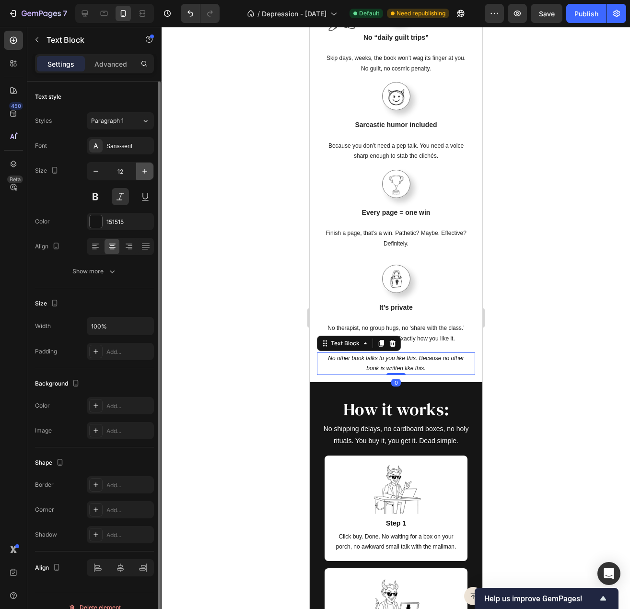
click at [144, 171] on icon "button" at bounding box center [145, 171] width 10 height 10
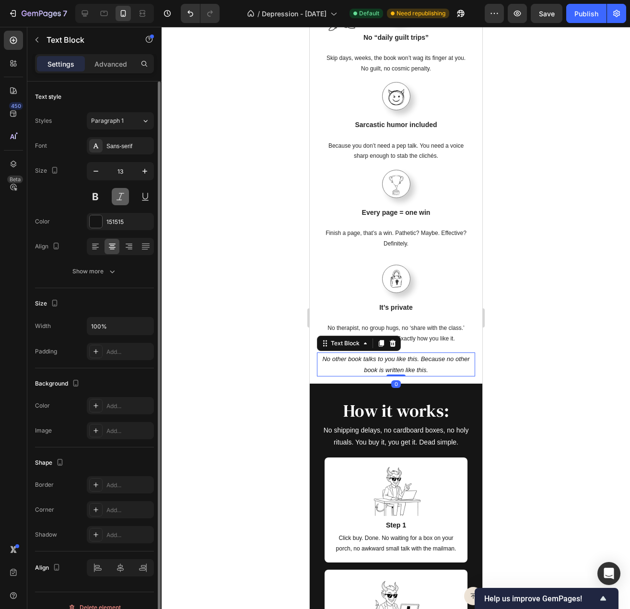
type input "14"
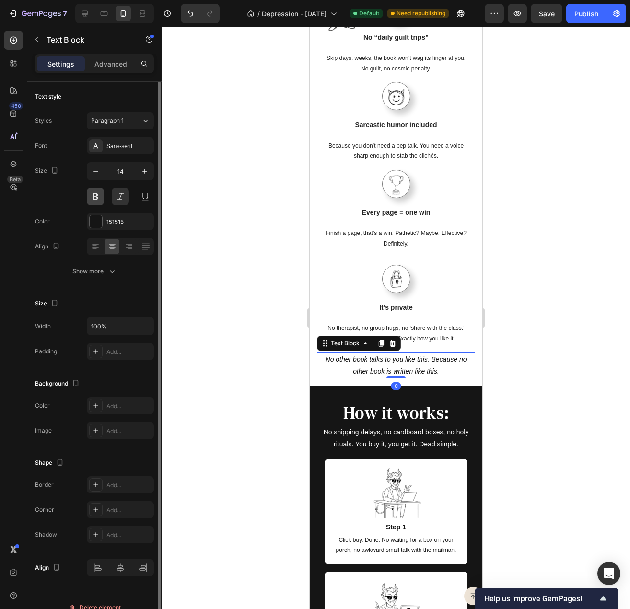
click at [97, 197] on button at bounding box center [95, 196] width 17 height 17
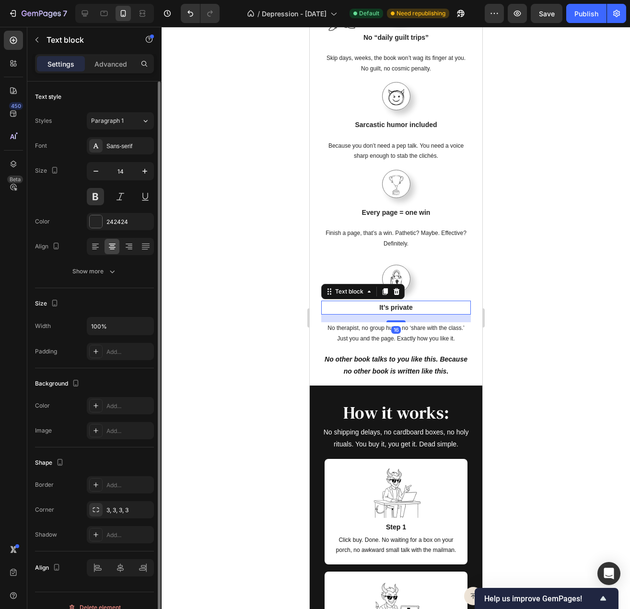
click at [439, 301] on div "It’s private" at bounding box center [396, 308] width 150 height 14
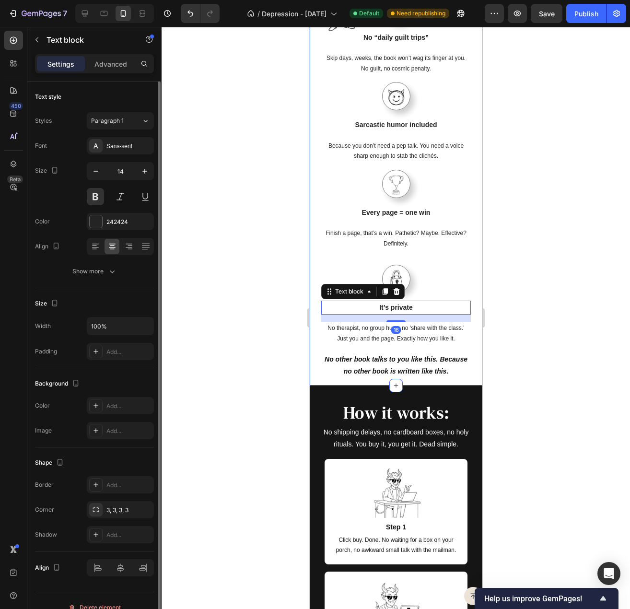
click at [522, 273] on div at bounding box center [396, 318] width 469 height 582
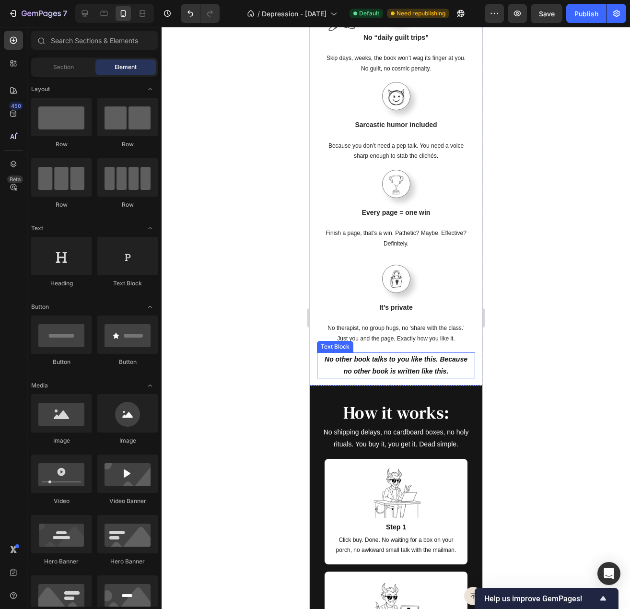
click at [439, 353] on div "No other book talks to you like this. Because no other book is written like thi…" at bounding box center [396, 366] width 150 height 26
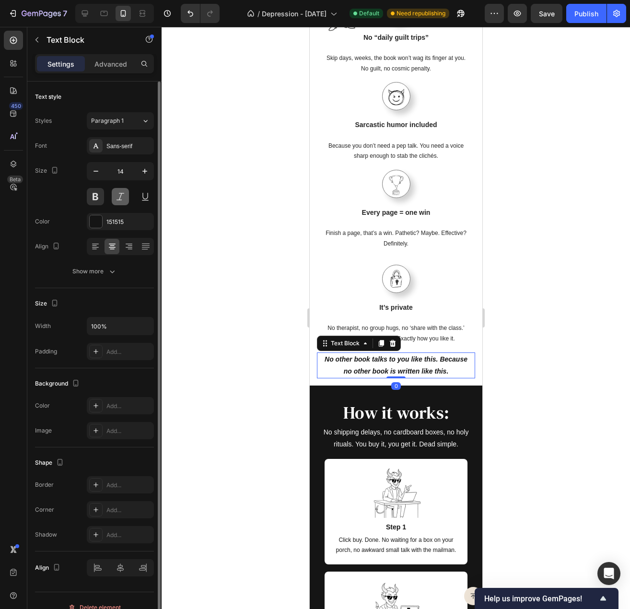
click at [117, 193] on button at bounding box center [120, 196] width 17 height 17
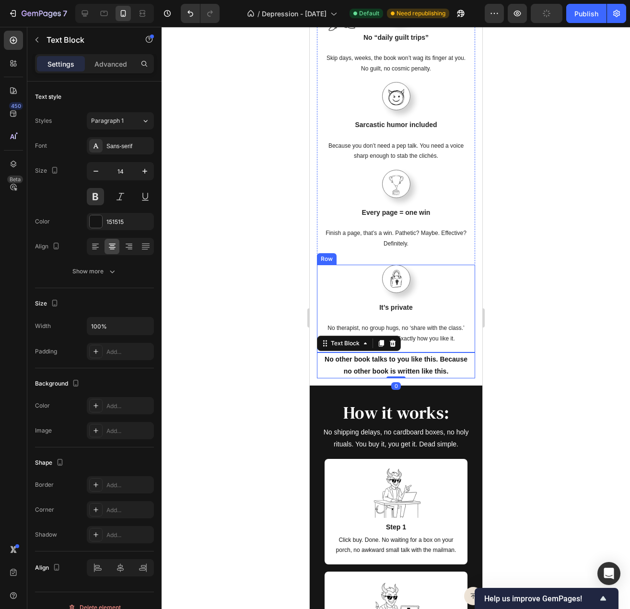
click at [541, 317] on div at bounding box center [396, 318] width 469 height 582
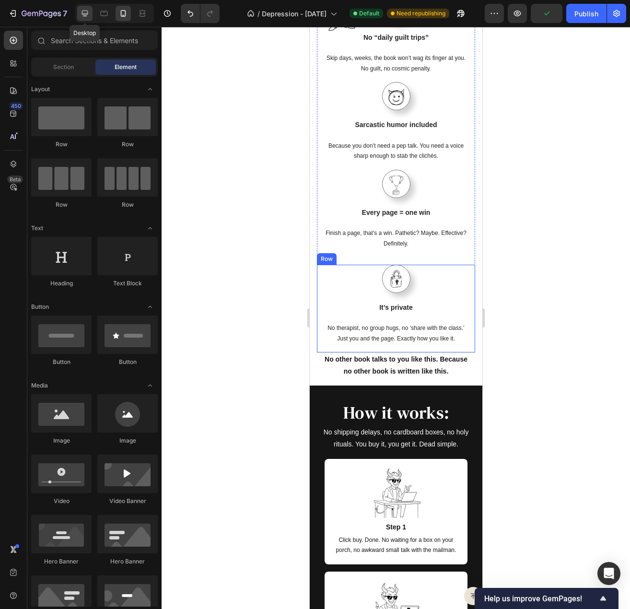
click at [87, 11] on icon at bounding box center [85, 14] width 10 height 10
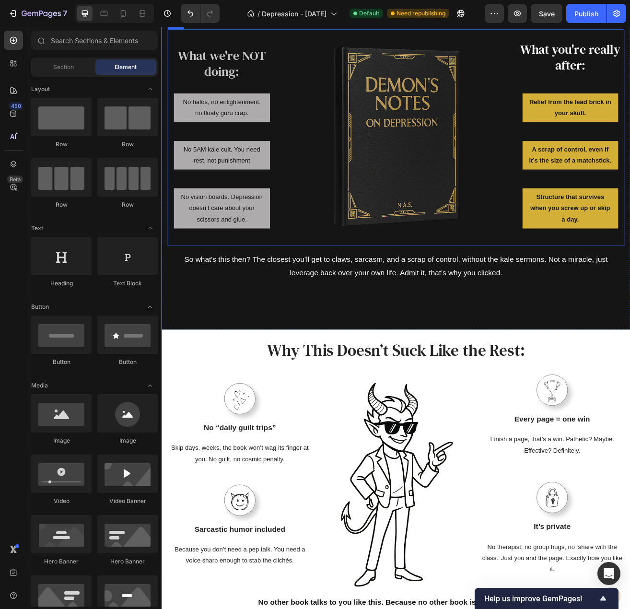
scroll to position [1114, 0]
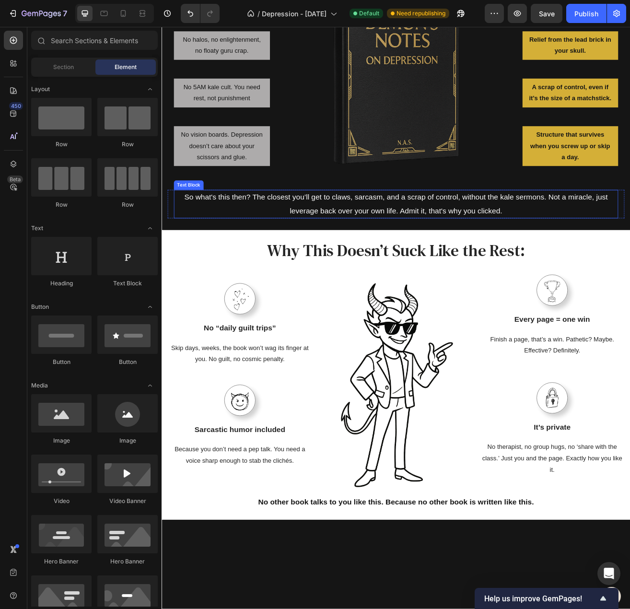
click at [437, 243] on p "So what's this then? The closest you’ll get to claws, sarcasm, and a scrap of c…" at bounding box center [450, 244] width 544 height 33
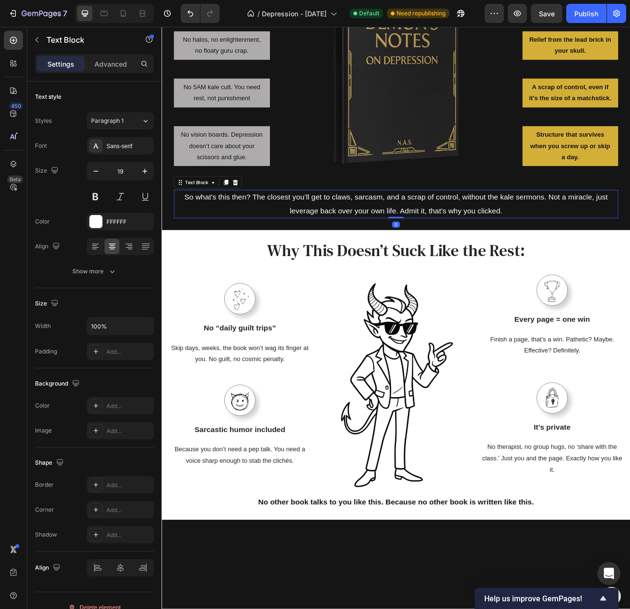
click at [437, 243] on p "So what's this then? The closest you’ll get to claws, sarcasm, and a scrap of c…" at bounding box center [450, 244] width 544 height 33
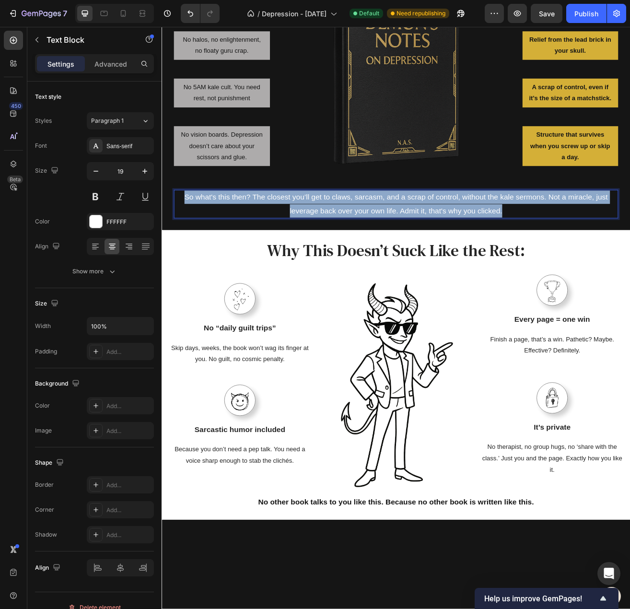
click at [437, 243] on p "So what's this then? The closest you’ll get to claws, sarcasm, and a scrap of c…" at bounding box center [450, 244] width 544 height 33
click at [561, 237] on p "So what's this then? The closest you’ll get to claws, sarcasm, and a scrap of c…" at bounding box center [450, 244] width 544 height 33
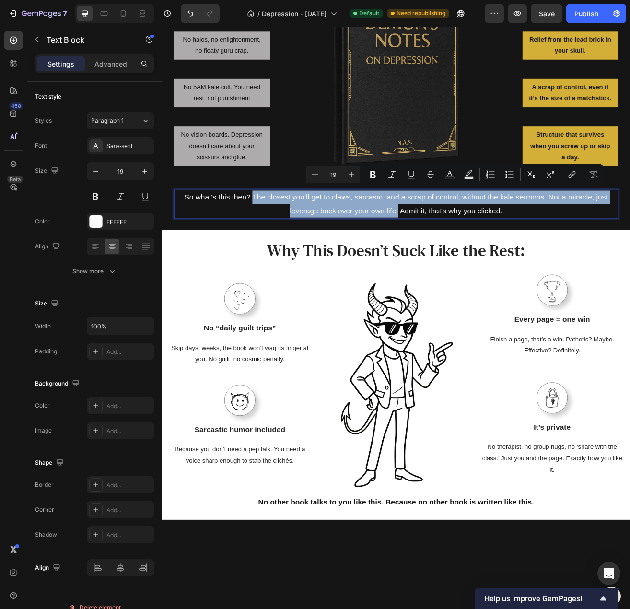
drag, startPoint x: 448, startPoint y: 248, endPoint x: 270, endPoint y: 232, distance: 178.7
click at [270, 232] on p "So what's this then? The closest you’ll get to claws, sarcasm, and a scrap of c…" at bounding box center [450, 244] width 544 height 33
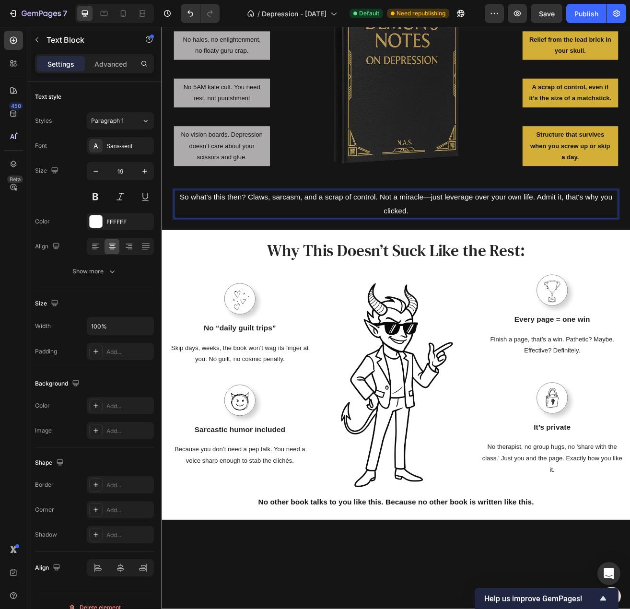
click at [486, 232] on p "So what's this then? Claws, sarcasm, and a scrap of control. Not a miracle—just…" at bounding box center [450, 244] width 544 height 33
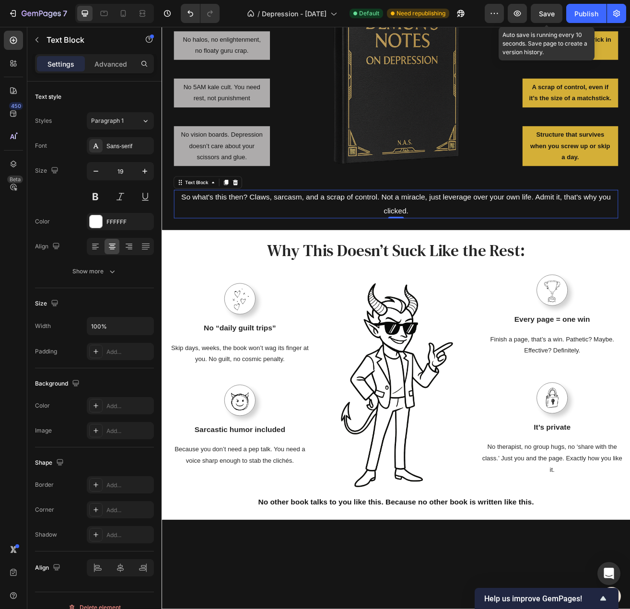
click at [541, 13] on span "Save" at bounding box center [547, 14] width 16 height 8
click at [364, 247] on p "So what's this then? Claws, sarcasm, and a scrap of control. Not a miracle, jus…" at bounding box center [450, 244] width 544 height 33
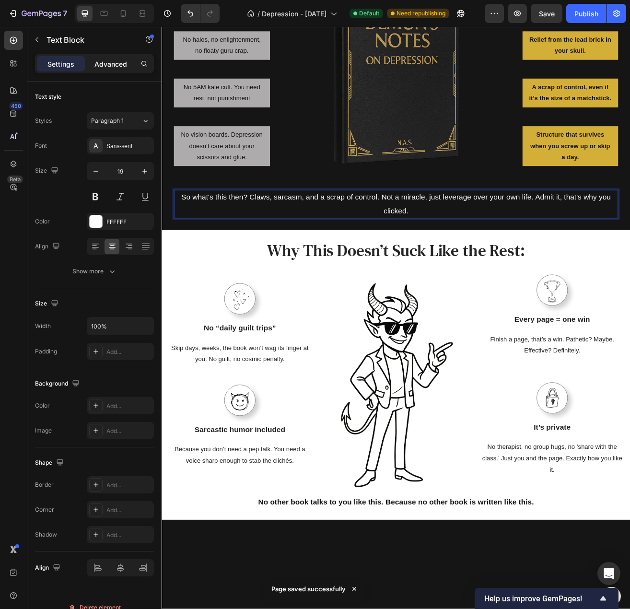
click at [113, 60] on p "Advanced" at bounding box center [111, 64] width 33 height 10
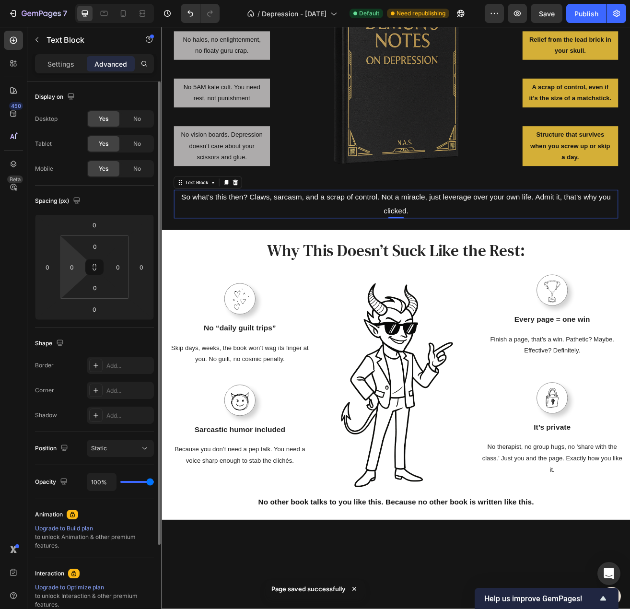
click at [77, 0] on html "7 / Depression - [DATE] Default Need republishing Preview Save Publish 450 Beta…" at bounding box center [315, 0] width 630 height 0
type input "20"
click at [113, 269] on input "0" at bounding box center [118, 267] width 14 height 14
type input "20"
click at [71, 265] on input "20" at bounding box center [72, 267] width 14 height 14
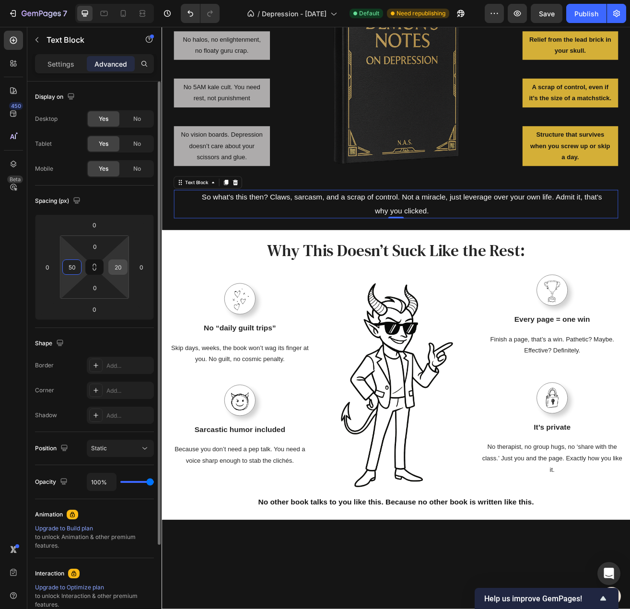
type input "50"
click at [117, 271] on input "20" at bounding box center [118, 267] width 14 height 14
type input "50"
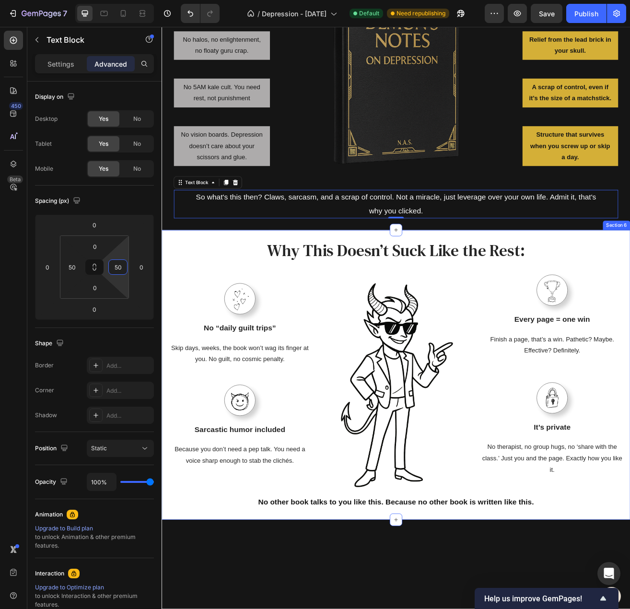
click at [371, 280] on div "Why This Doesn’t Suck Like the Rest: Heading Row Image No “daily guilt trips” T…" at bounding box center [450, 455] width 576 height 356
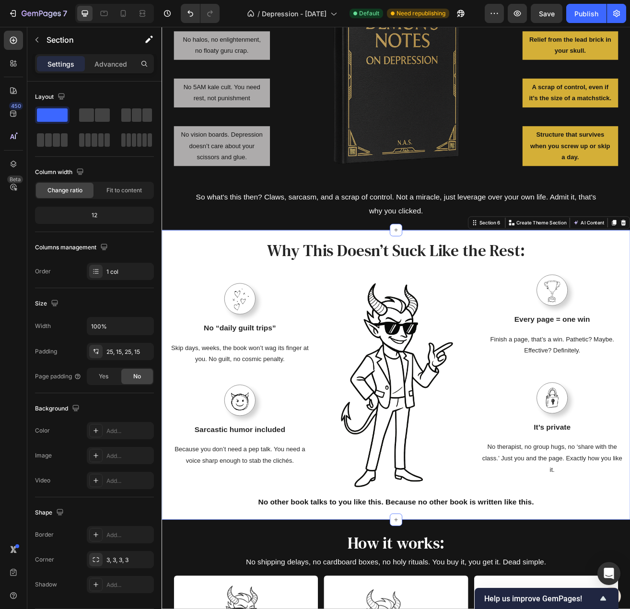
scroll to position [1018, 0]
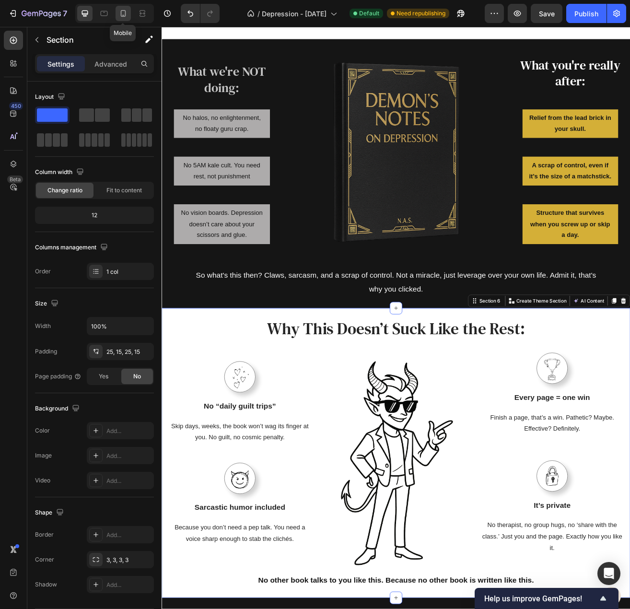
click at [119, 10] on icon at bounding box center [124, 14] width 10 height 10
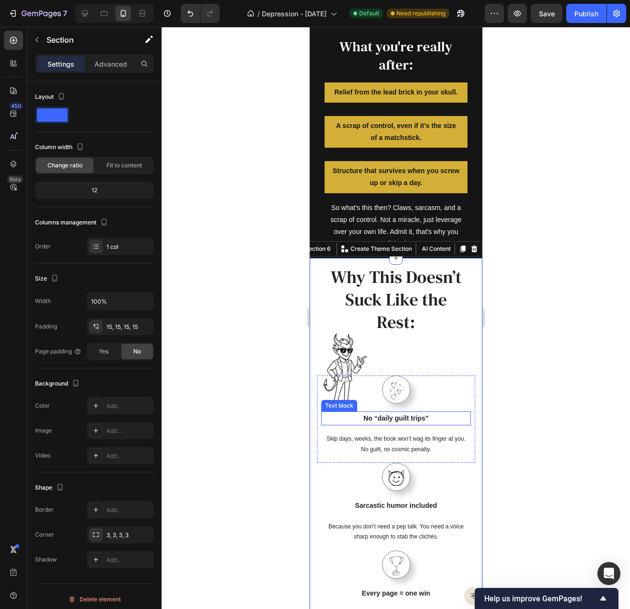
scroll to position [1245, 0]
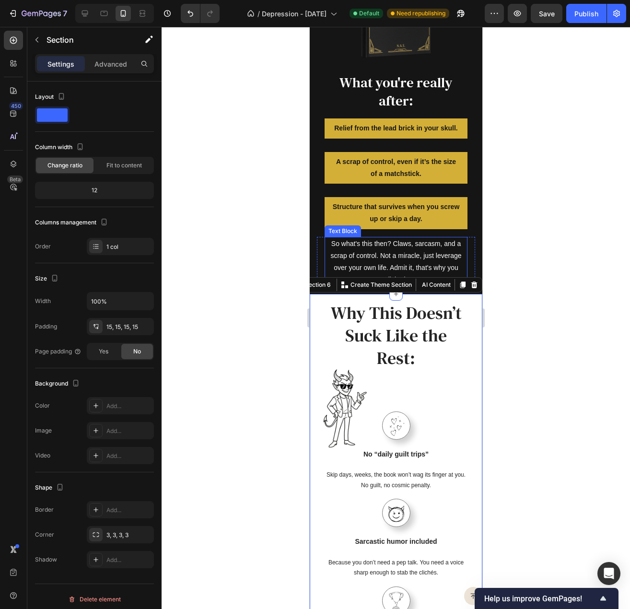
click at [413, 261] on p "So what's this then? Claws, sarcasm, and a scrap of control. Not a miracle, jus…" at bounding box center [395, 262] width 141 height 48
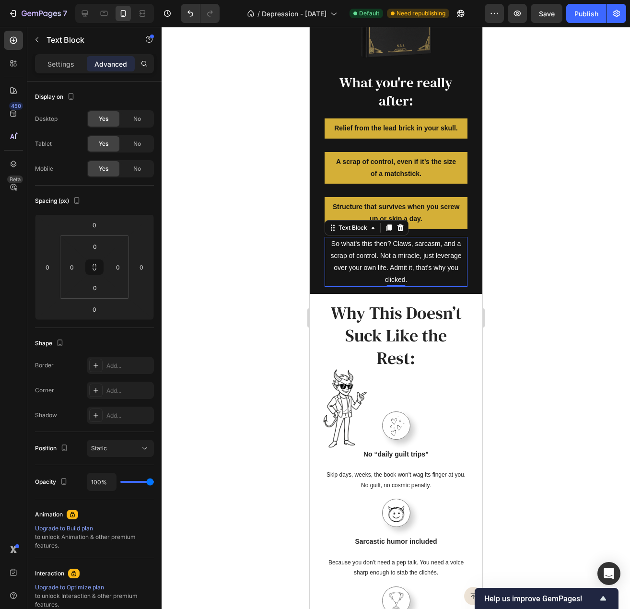
click at [521, 247] on div at bounding box center [396, 318] width 469 height 582
click at [395, 260] on p "So what's this then? Claws, sarcasm, and a scrap of control. Not a miracle, jus…" at bounding box center [395, 262] width 141 height 48
click at [388, 251] on p "So what's this then? Claws, sarcasm, and a scrap of control. Not a miracle, jus…" at bounding box center [395, 262] width 141 height 48
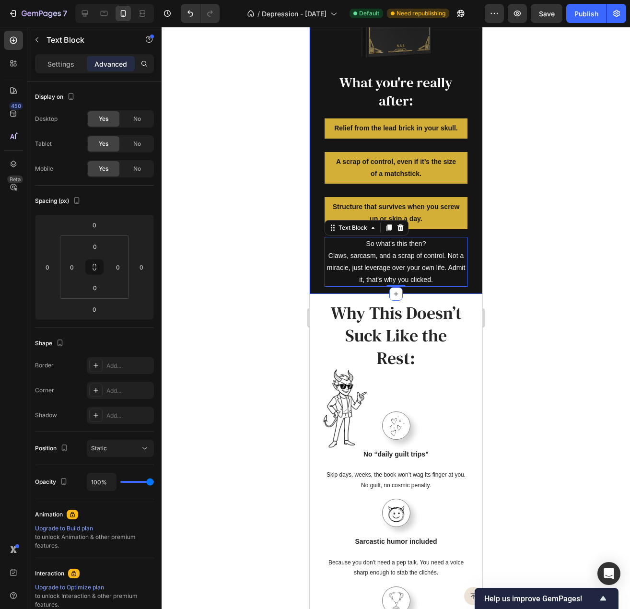
click at [547, 232] on div at bounding box center [396, 318] width 469 height 582
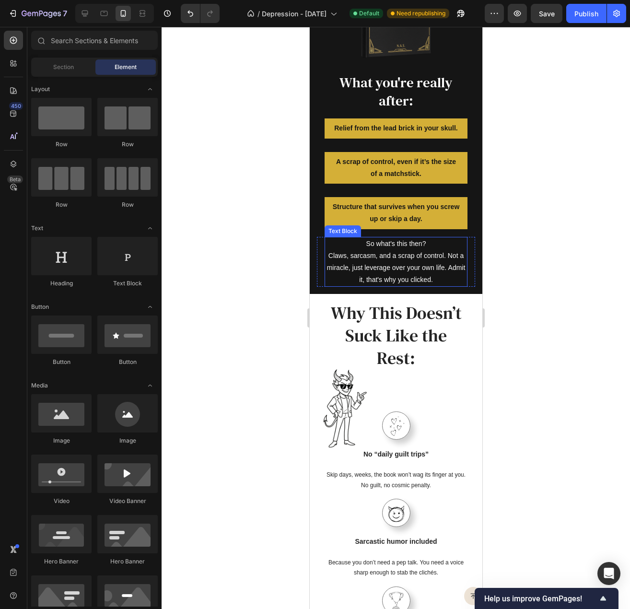
click at [425, 261] on p "Claws, sarcasm, and a scrap of control. Not a miracle, just leverage over your …" at bounding box center [395, 268] width 141 height 36
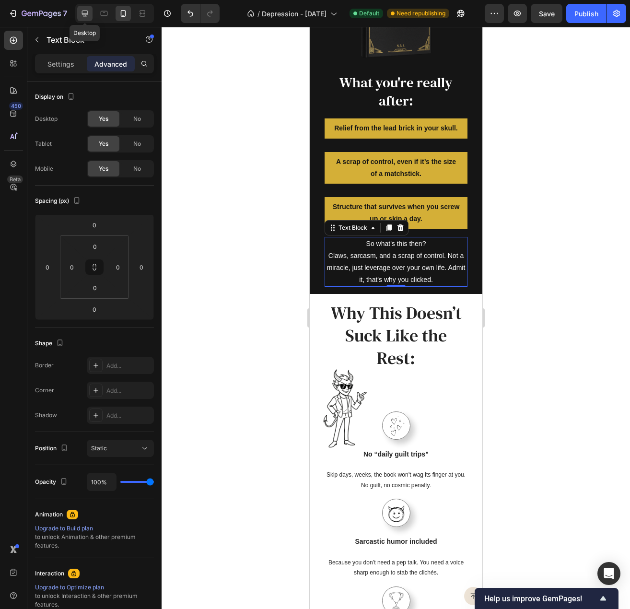
click at [91, 12] on div at bounding box center [84, 13] width 15 height 15
type input "50"
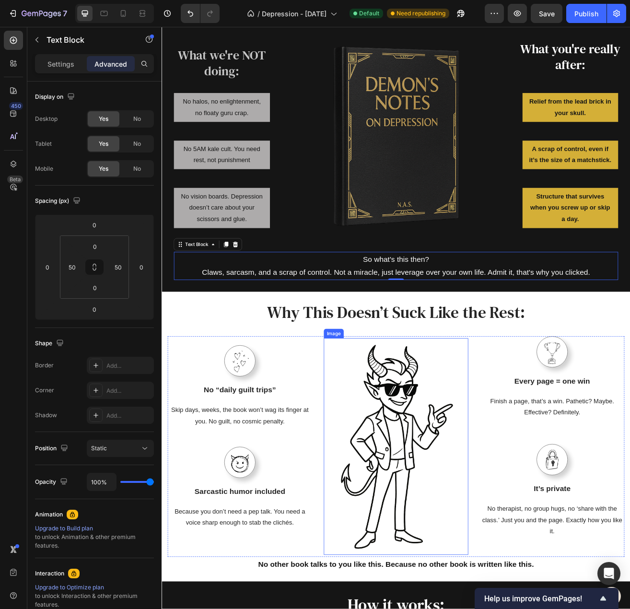
scroll to position [1157, 0]
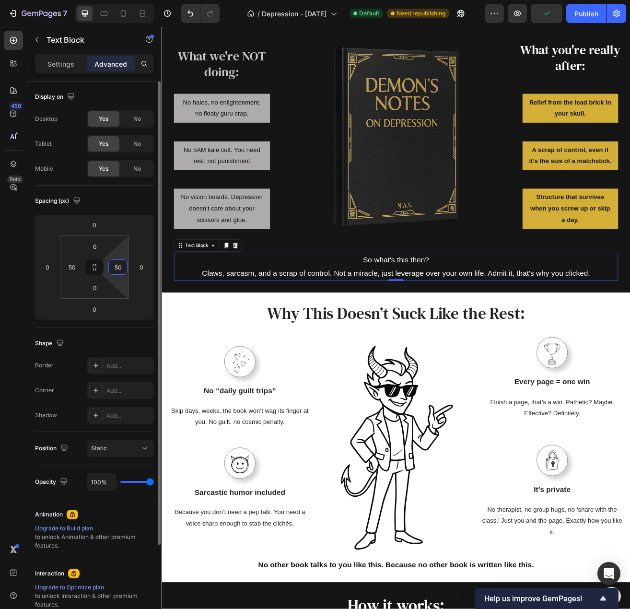
click at [114, 271] on input "50" at bounding box center [118, 267] width 14 height 14
type input "0"
click at [73, 267] on input "50" at bounding box center [72, 267] width 14 height 14
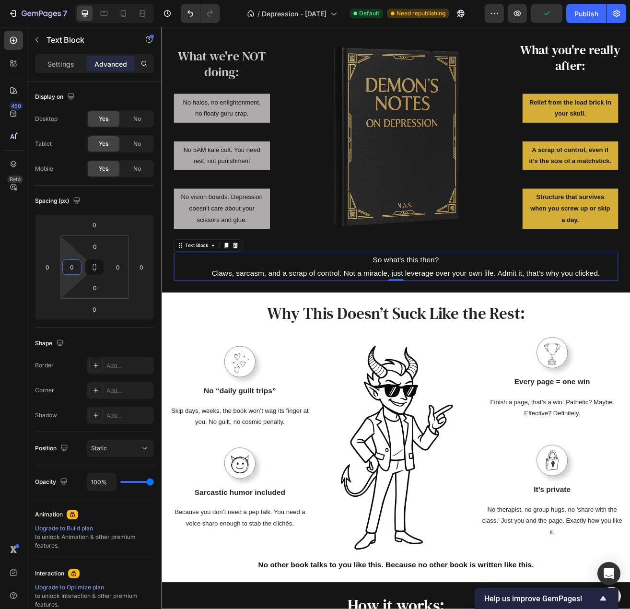
type input "0"
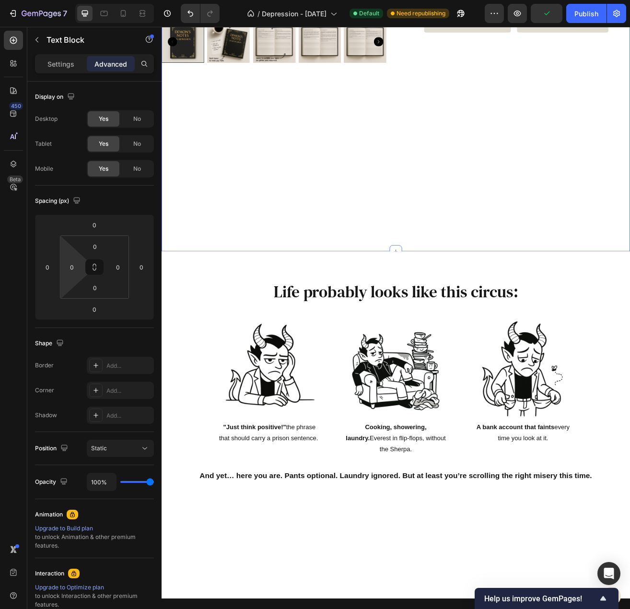
scroll to position [438, 0]
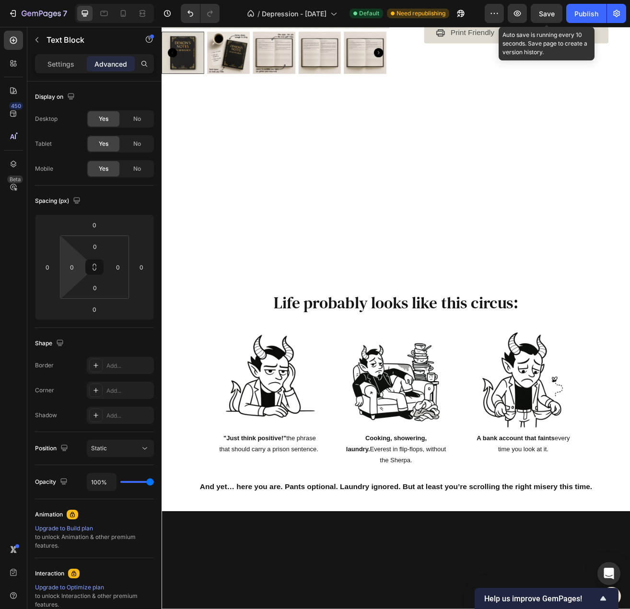
click at [554, 12] on span "Save" at bounding box center [547, 14] width 16 height 8
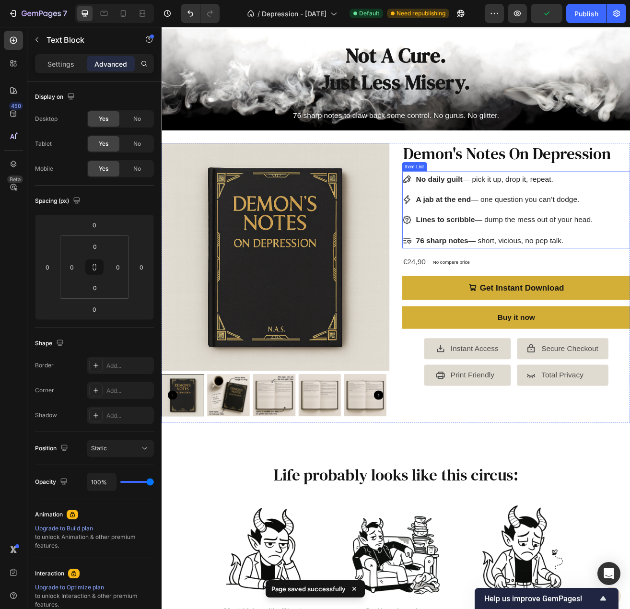
scroll to position [0, 0]
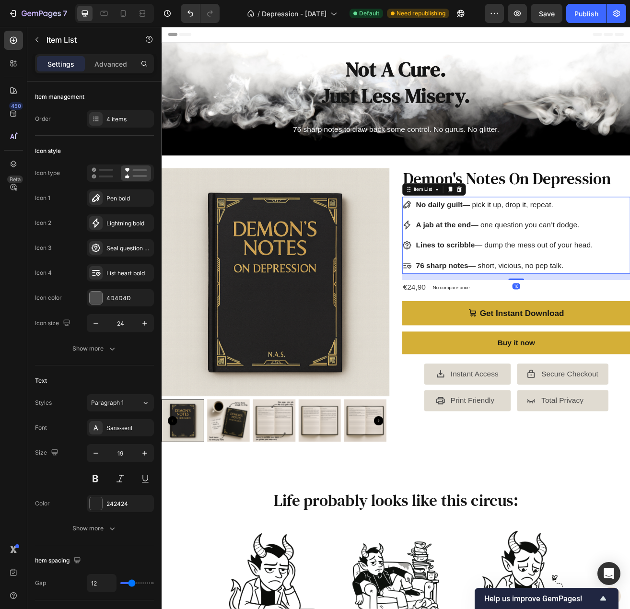
click at [502, 300] on p "Lines to scribble — dump the mess out of your head." at bounding box center [582, 295] width 217 height 16
click at [504, 315] on strong "76 sharp notes" at bounding box center [506, 320] width 64 height 10
click at [503, 266] on strong "A jab at the end" at bounding box center [508, 270] width 68 height 10
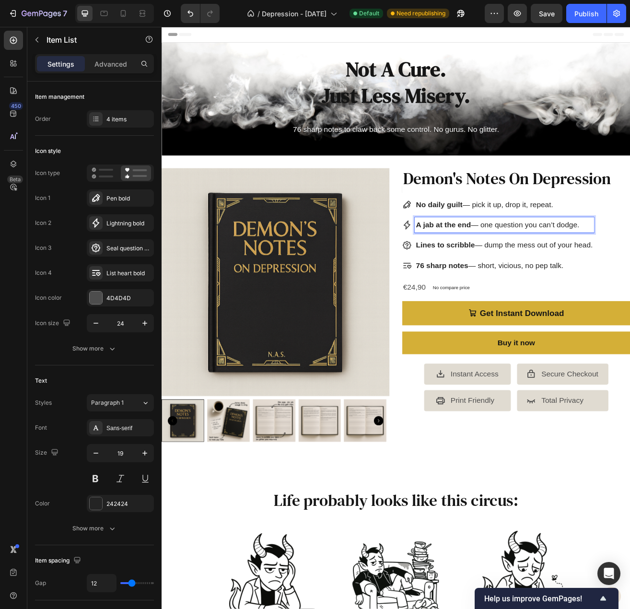
click at [505, 270] on strong "A jab at the end" at bounding box center [508, 270] width 68 height 10
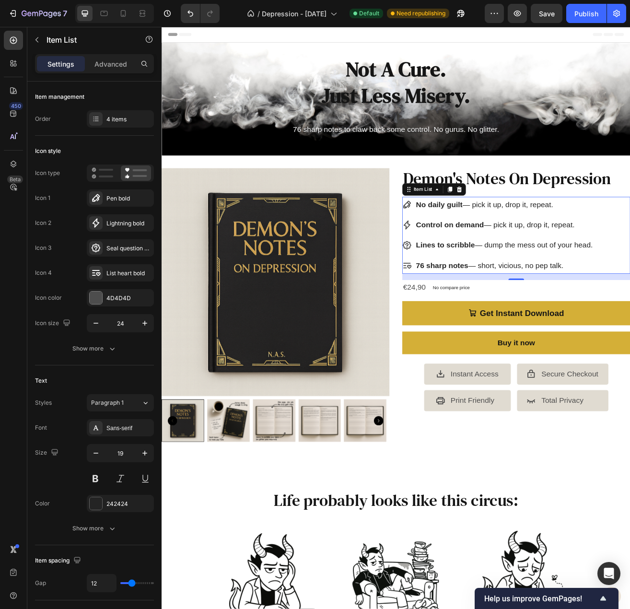
click at [577, 318] on p "76 sharp notes — short, vicious, no pep talk." at bounding box center [582, 320] width 217 height 16
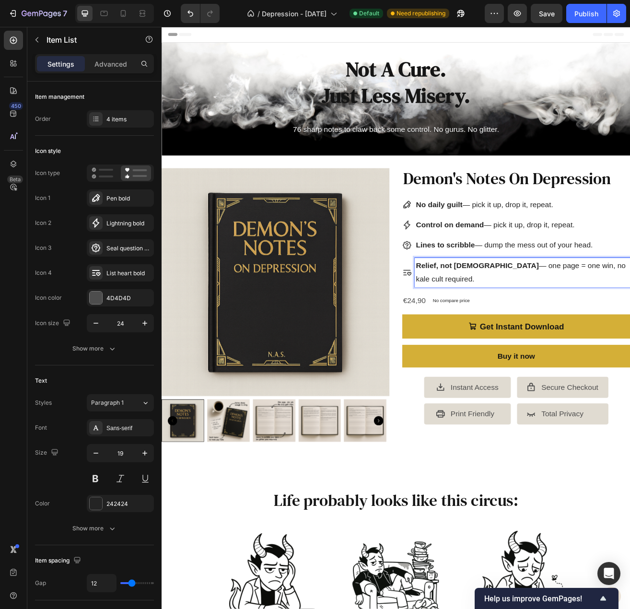
click at [630, 322] on p "Relief, not sermons — one page = one win, no kale cult required." at bounding box center [605, 328] width 262 height 33
drag, startPoint x: 646, startPoint y: 336, endPoint x: 655, endPoint y: 320, distance: 18.0
click at [630, 320] on p "Relief, not sermons — one page = one win, no kale cult required." at bounding box center [605, 328] width 262 height 33
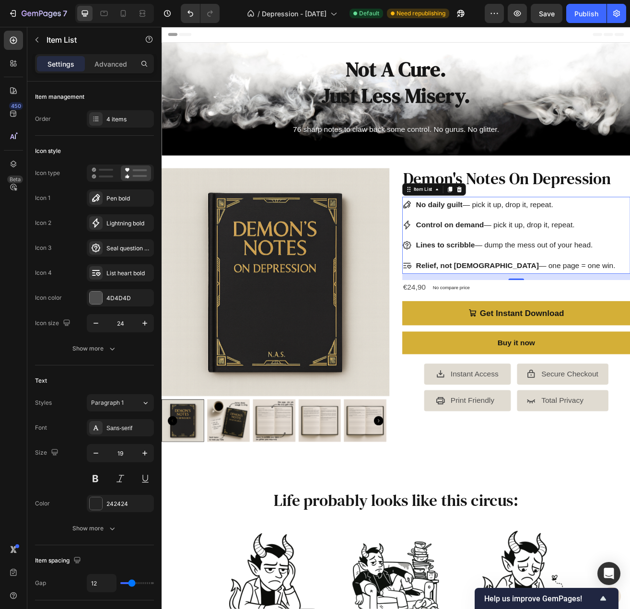
click at [509, 246] on strong "No daily guilt" at bounding box center [502, 245] width 57 height 10
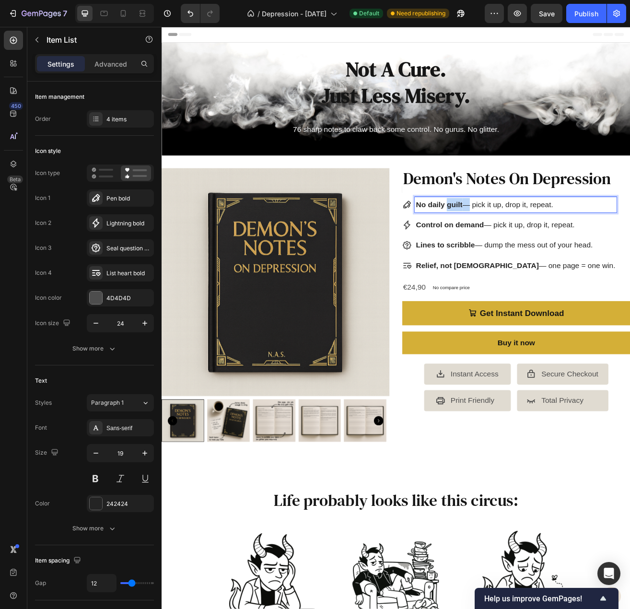
click at [509, 246] on strong "No daily guilt" at bounding box center [502, 245] width 57 height 10
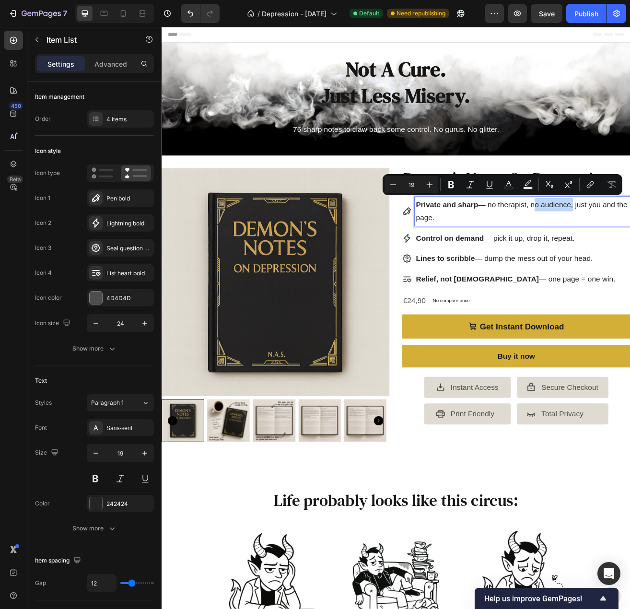
drag, startPoint x: 664, startPoint y: 246, endPoint x: 616, endPoint y: 246, distance: 48.0
click at [616, 246] on p "Private and sharp — no therapist, no audience, just you and the page." at bounding box center [605, 253] width 262 height 33
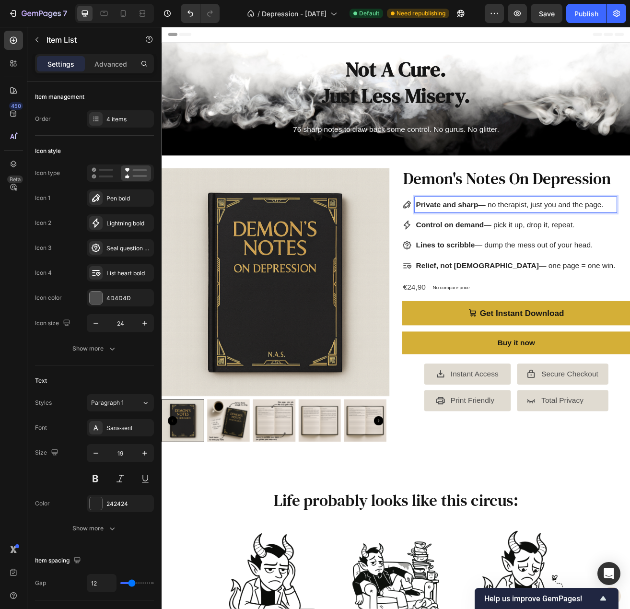
click at [630, 250] on p "Private and sharp — no therapist, just you and the page." at bounding box center [596, 245] width 245 height 16
click at [593, 245] on p "Private and sharp — no therapist, just you and the page." at bounding box center [596, 245] width 245 height 16
click at [620, 287] on p "Lines to scribble — dump the mess out of your head." at bounding box center [596, 295] width 245 height 16
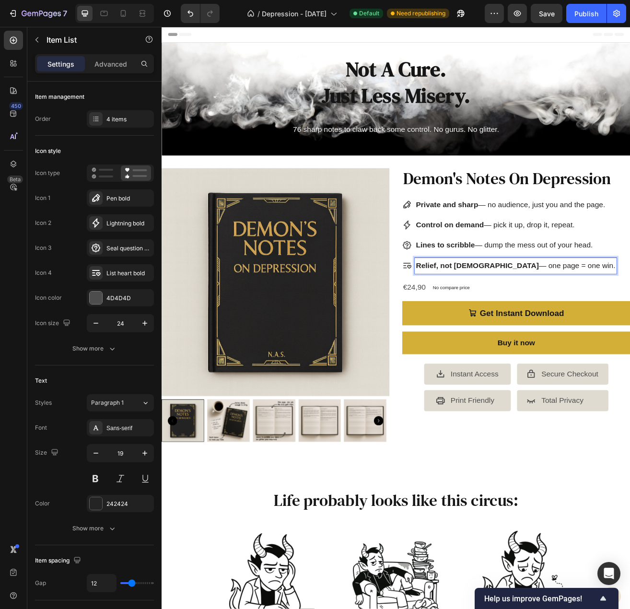
click at [630, 314] on p "Relief, not sermons — one page = one win." at bounding box center [596, 320] width 245 height 16
click at [630, 285] on div "Private and sharp — no audience, just you and the page. Control on demand — pic…" at bounding box center [597, 283] width 280 height 95
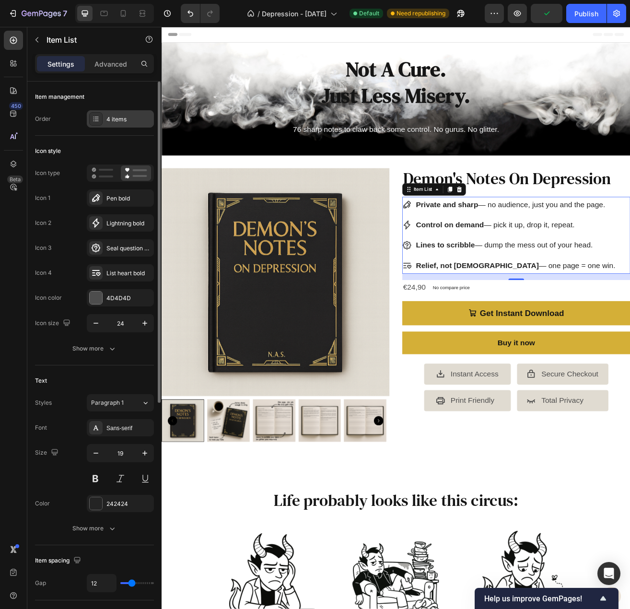
click at [116, 116] on div "4 items" at bounding box center [129, 119] width 45 height 9
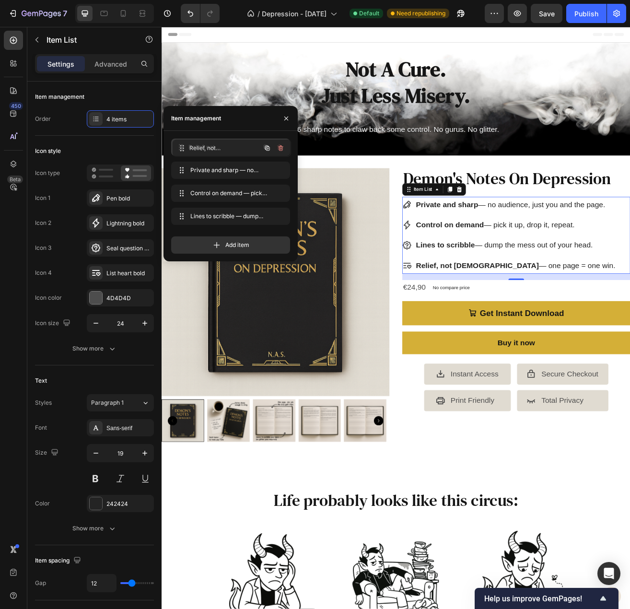
drag, startPoint x: 197, startPoint y: 214, endPoint x: 199, endPoint y: 146, distance: 68.1
drag, startPoint x: 193, startPoint y: 193, endPoint x: 189, endPoint y: 170, distance: 22.9
click at [512, 226] on icon at bounding box center [516, 227] width 8 height 8
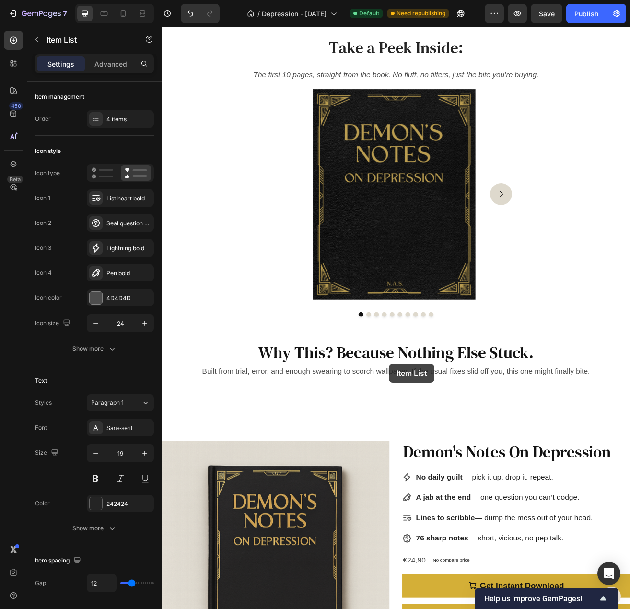
scroll to position [2255, 0]
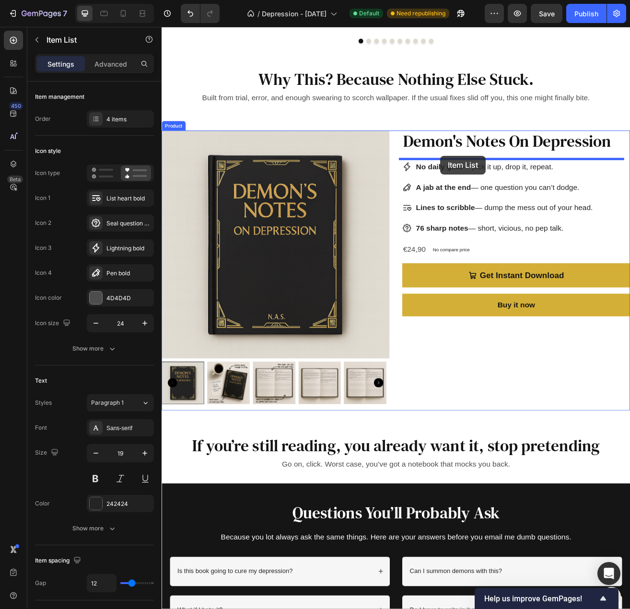
drag, startPoint x: 464, startPoint y: 325, endPoint x: 504, endPoint y: 185, distance: 145.3
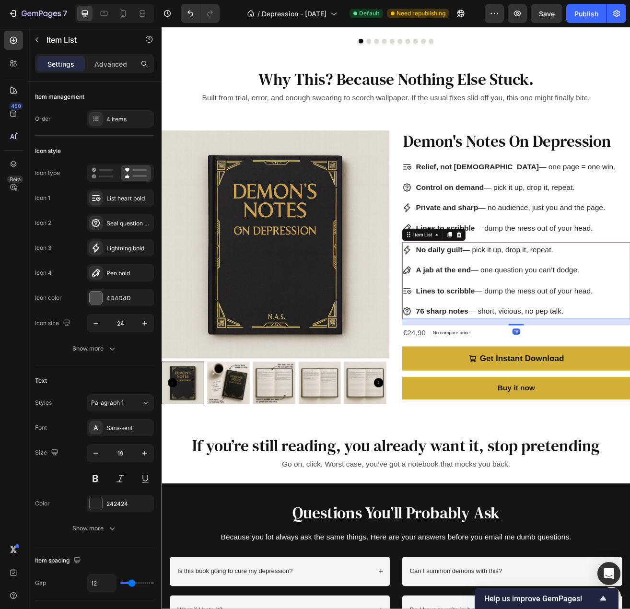
click at [503, 321] on strong "A jab at the end" at bounding box center [508, 326] width 68 height 10
click at [524, 282] on icon at bounding box center [527, 282] width 6 height 7
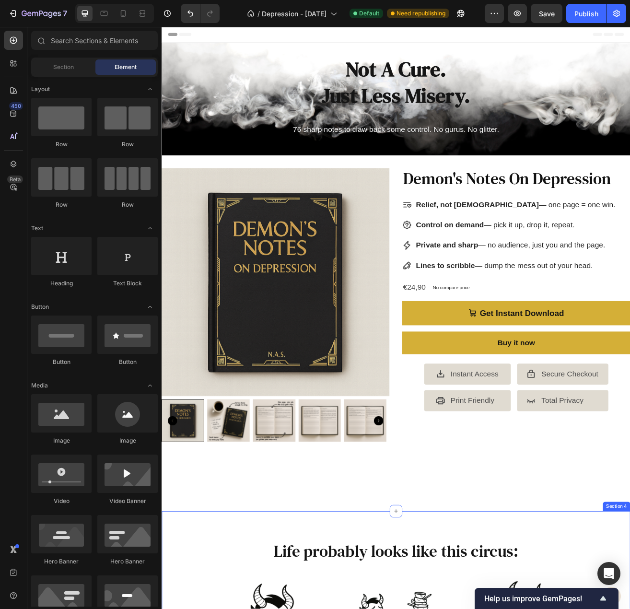
scroll to position [192, 0]
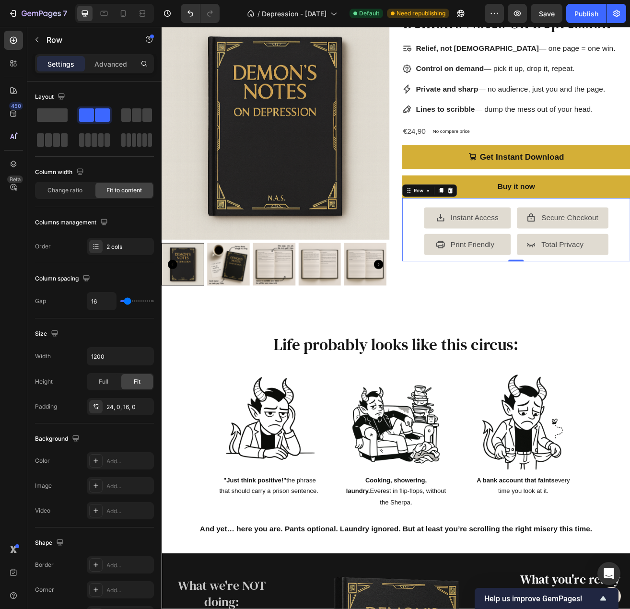
click at [469, 282] on div "Icon Instant Access Text Block Icon Print Friendly Text Block Advanced List Ico…" at bounding box center [597, 276] width 280 height 78
click at [502, 225] on icon at bounding box center [504, 228] width 5 height 7
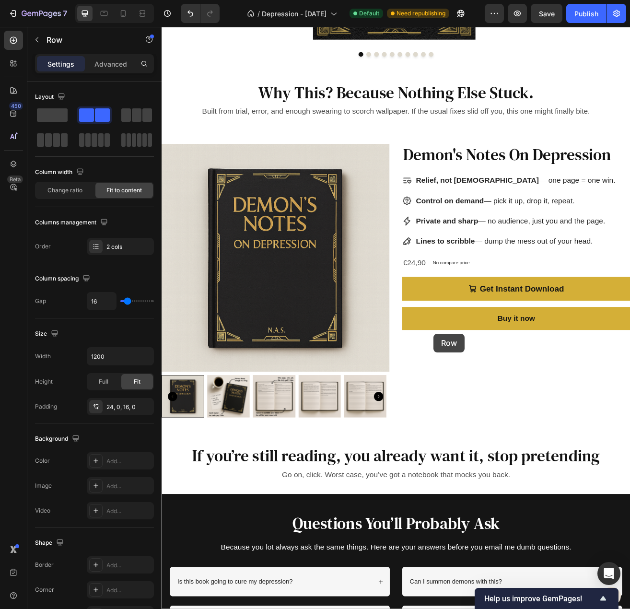
scroll to position [2255, 0]
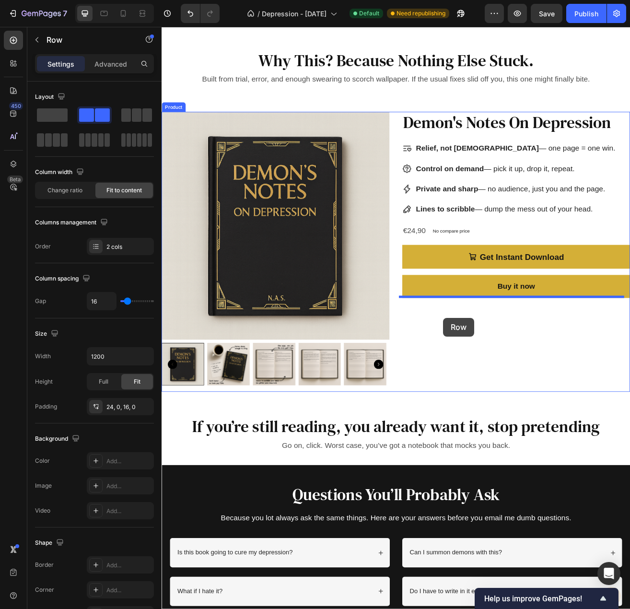
drag, startPoint x: 474, startPoint y: 306, endPoint x: 508, endPoint y: 384, distance: 85.3
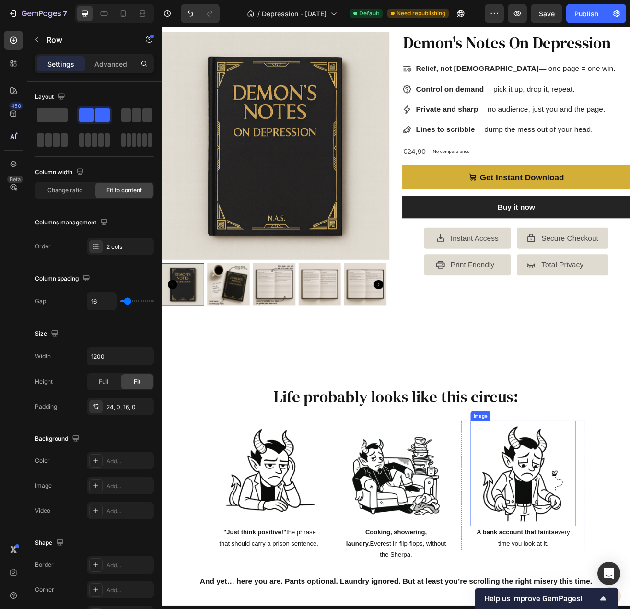
scroll to position [48, 0]
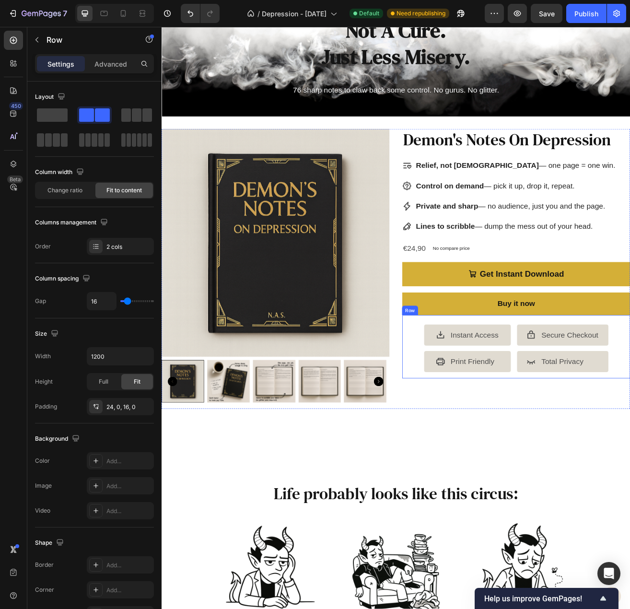
click at [469, 392] on div "Icon Instant Access Text Block Icon Print Friendly Text Block Advanced List Ico…" at bounding box center [597, 420] width 280 height 78
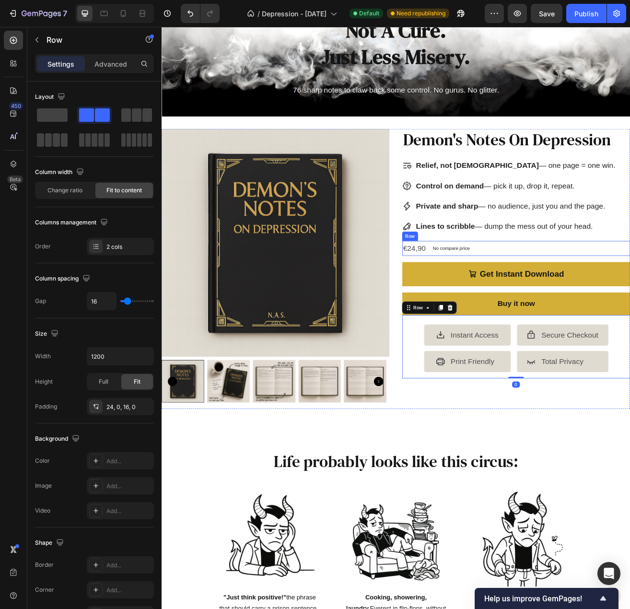
click at [573, 290] on div "€24,90 Product Price Product Price No compare price Product Price Row" at bounding box center [597, 299] width 280 height 18
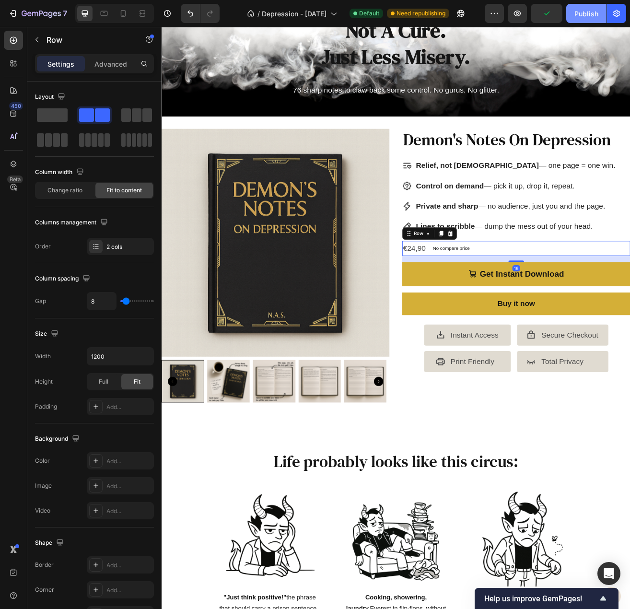
click at [580, 12] on div "Publish" at bounding box center [587, 14] width 24 height 10
click at [457, 219] on icon at bounding box center [463, 223] width 12 height 12
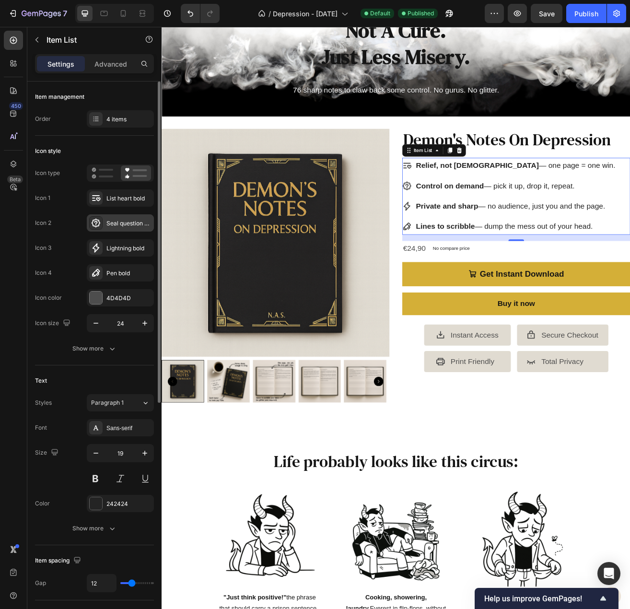
click at [97, 224] on icon at bounding box center [96, 223] width 10 height 10
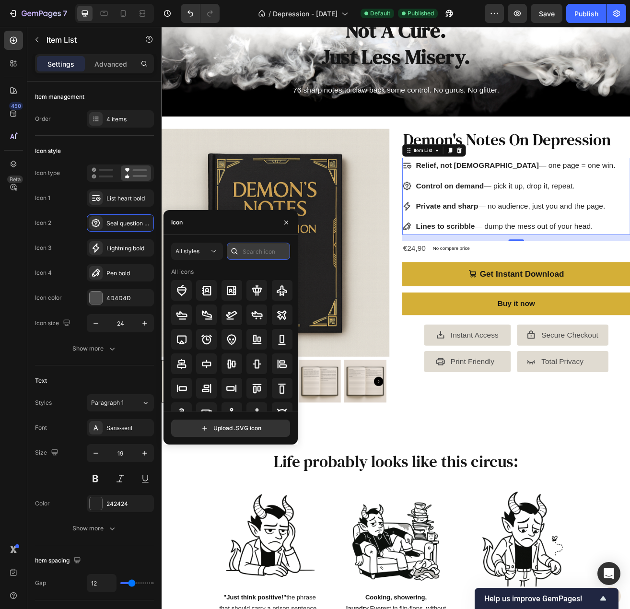
click at [246, 255] on input "text" at bounding box center [258, 251] width 63 height 17
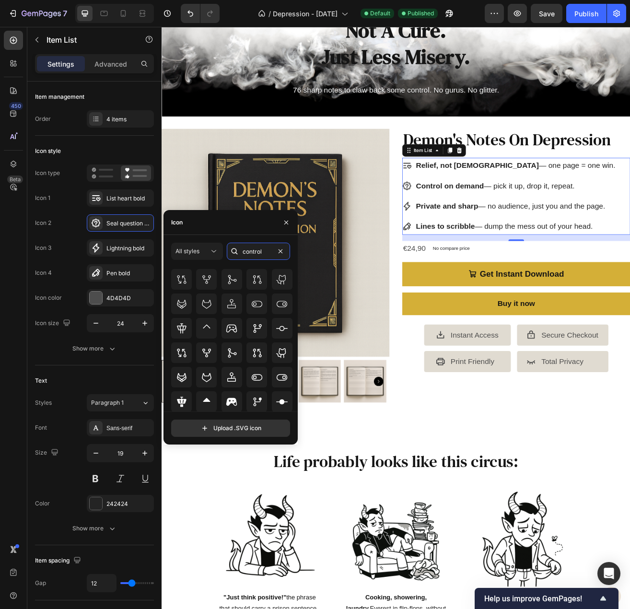
scroll to position [106, 0]
click at [249, 254] on input "control" at bounding box center [258, 251] width 63 height 17
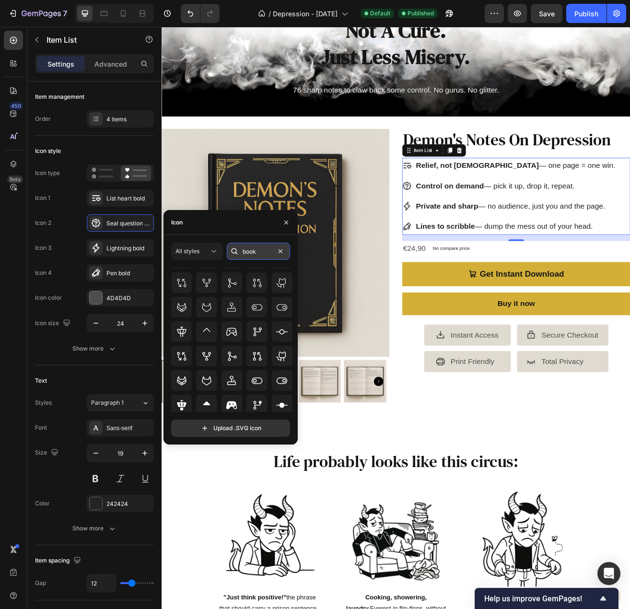
scroll to position [0, 0]
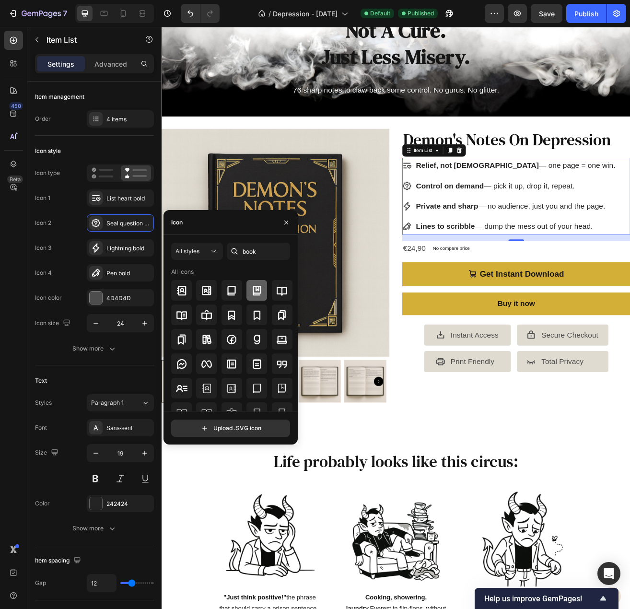
click at [252, 291] on icon at bounding box center [257, 291] width 12 height 12
click at [259, 254] on input "book" at bounding box center [258, 251] width 63 height 17
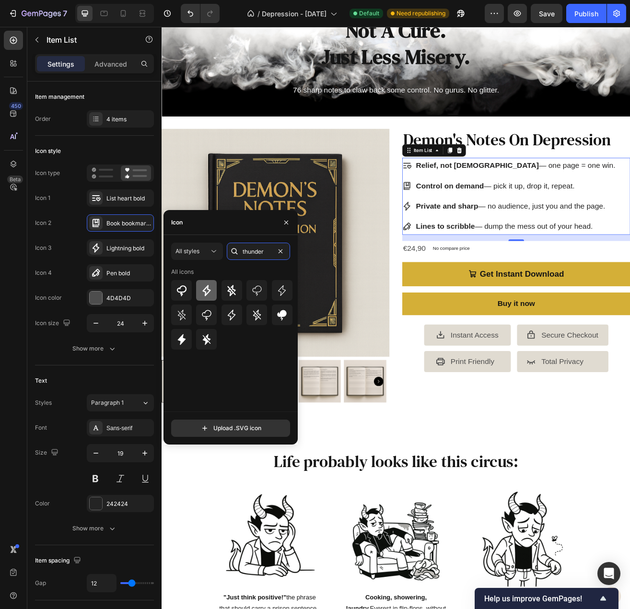
type input "thunder"
click at [204, 287] on icon at bounding box center [207, 291] width 12 height 12
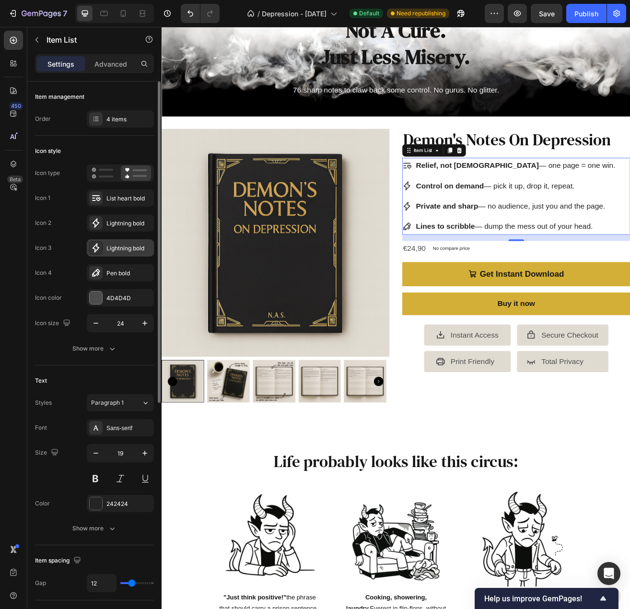
click at [119, 249] on div "Lightning bold" at bounding box center [129, 248] width 45 height 9
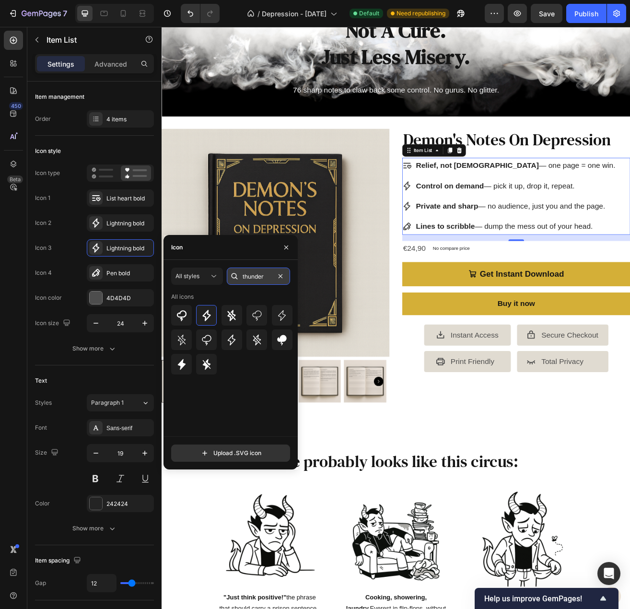
click at [255, 273] on input "thunder" at bounding box center [258, 276] width 63 height 17
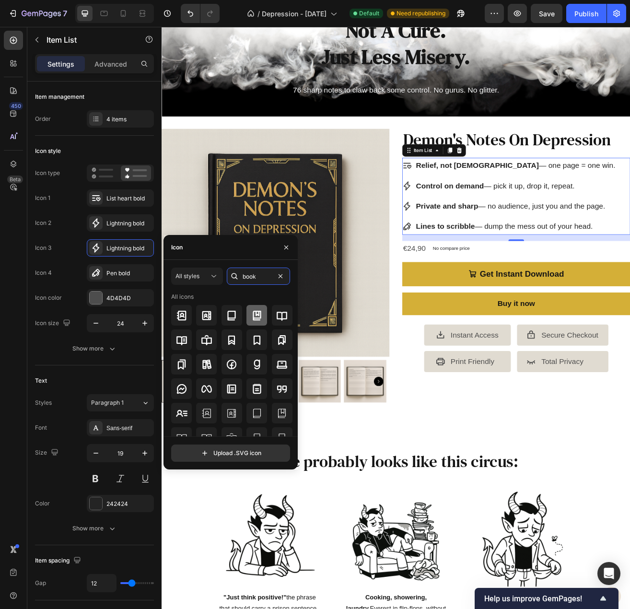
type input "book"
click at [249, 316] on div at bounding box center [257, 315] width 21 height 21
drag, startPoint x: 286, startPoint y: 244, endPoint x: 353, endPoint y: 425, distance: 192.3
click at [286, 244] on icon "button" at bounding box center [287, 248] width 8 height 8
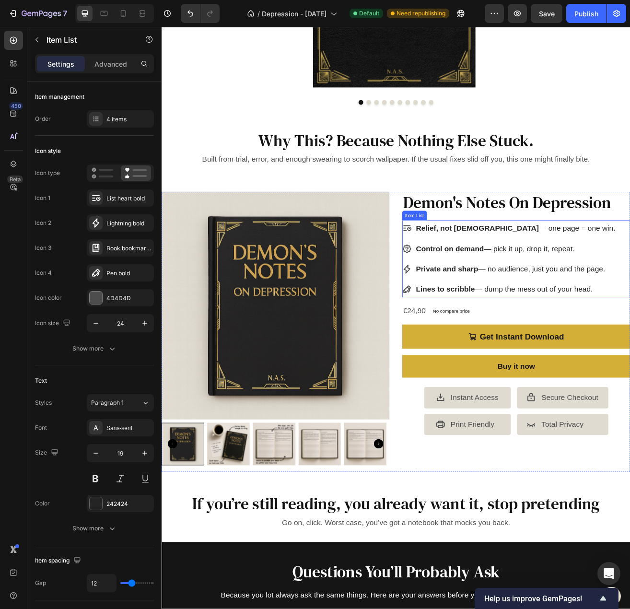
scroll to position [2063, 0]
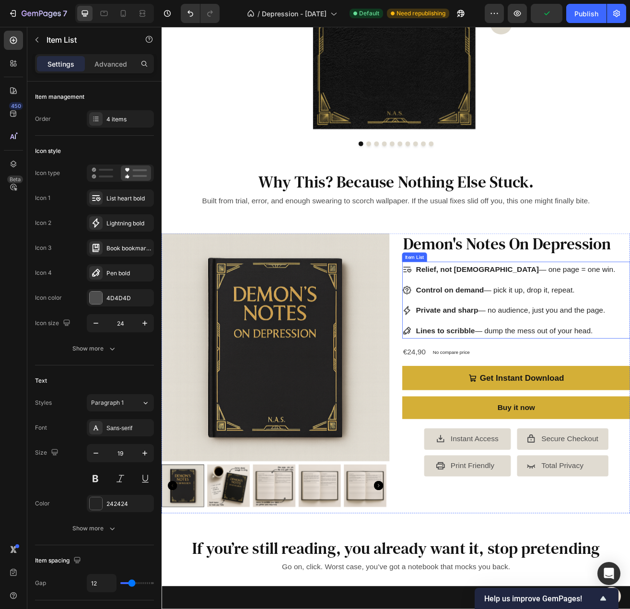
click at [630, 329] on div "Relief, not sermons — one page = one win. Control on demand — pick it up, drop …" at bounding box center [597, 363] width 280 height 95
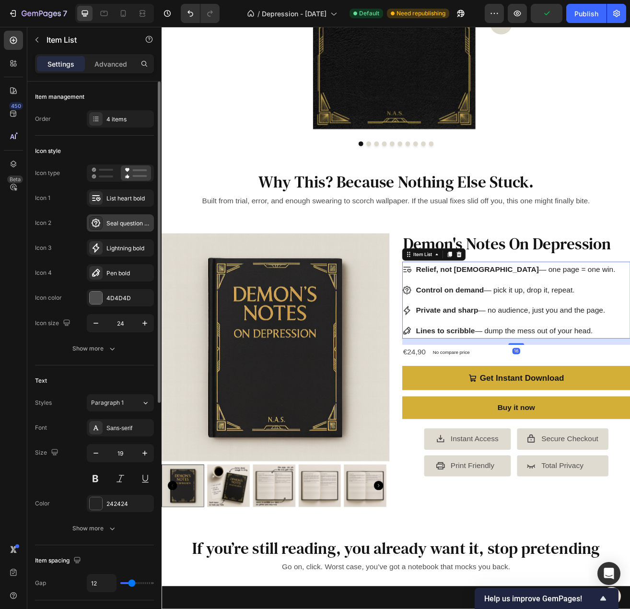
click at [117, 226] on div "Seal question bold" at bounding box center [129, 223] width 45 height 9
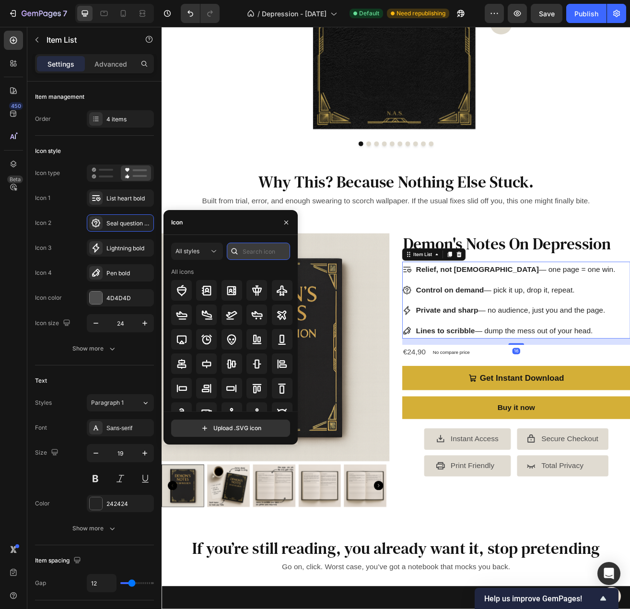
click at [249, 251] on input "text" at bounding box center [258, 251] width 63 height 17
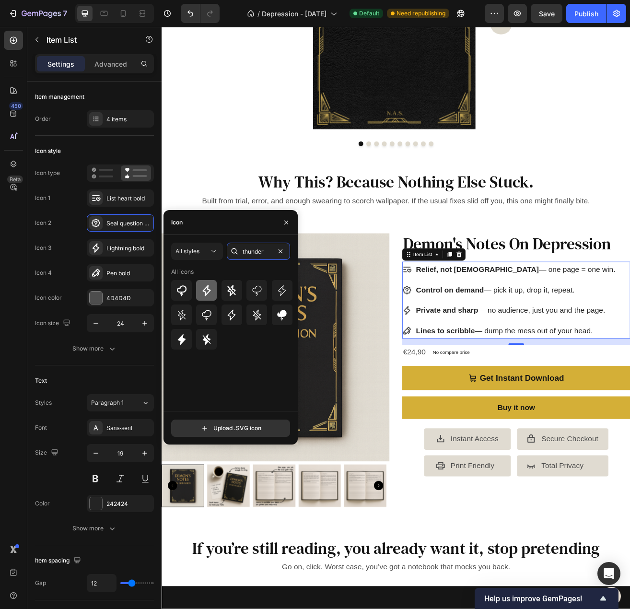
type input "thunder"
click at [213, 289] on div at bounding box center [206, 290] width 21 height 21
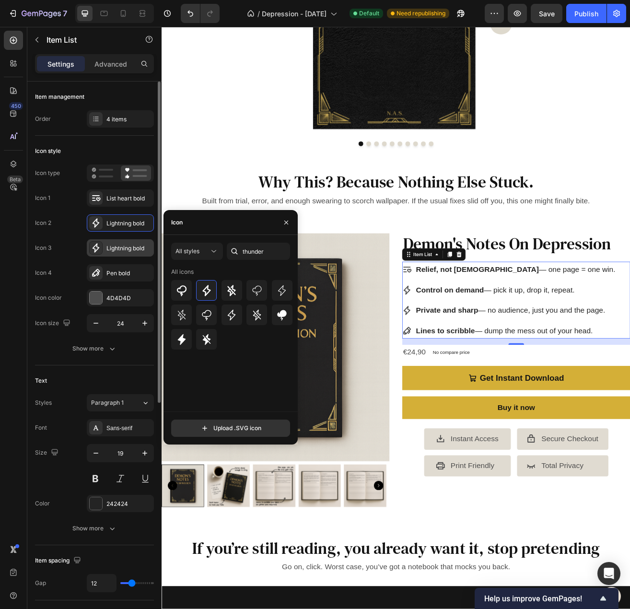
click at [128, 248] on div "Lightning bold" at bounding box center [129, 248] width 45 height 9
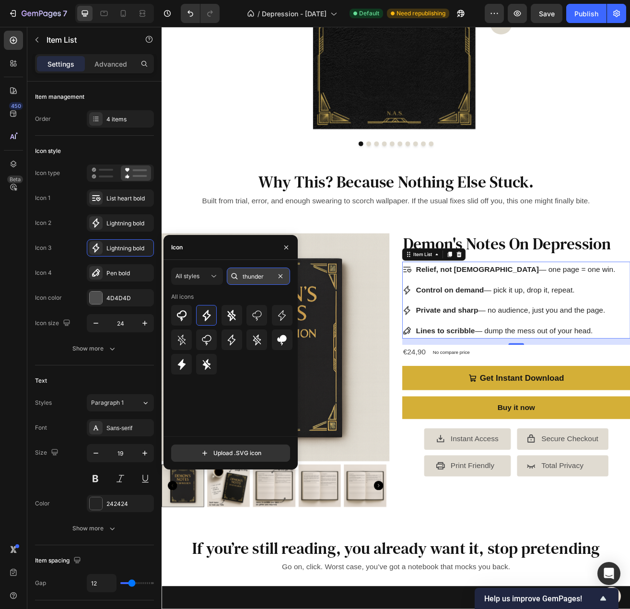
click at [263, 274] on input "thunder" at bounding box center [258, 276] width 63 height 17
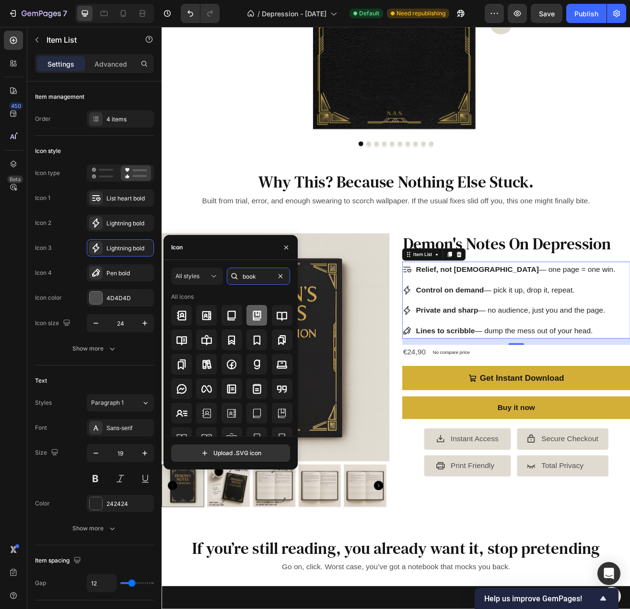
type input "book"
click at [255, 311] on icon at bounding box center [257, 315] width 8 height 10
click at [578, 12] on div "Publish" at bounding box center [587, 14] width 24 height 10
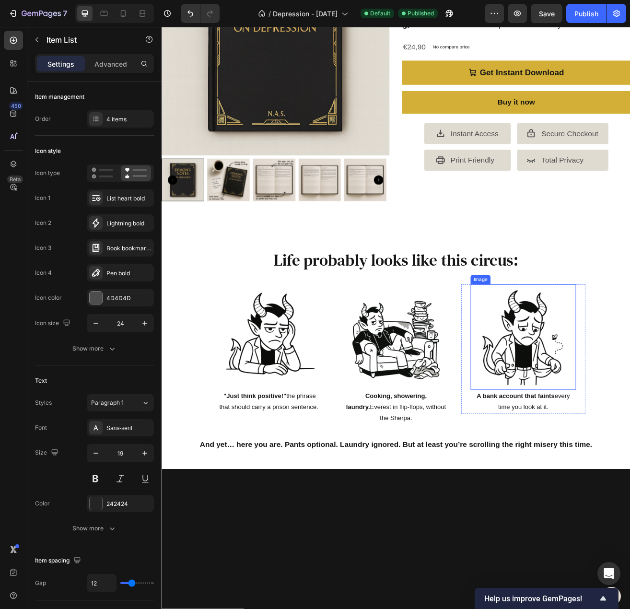
scroll to position [96, 0]
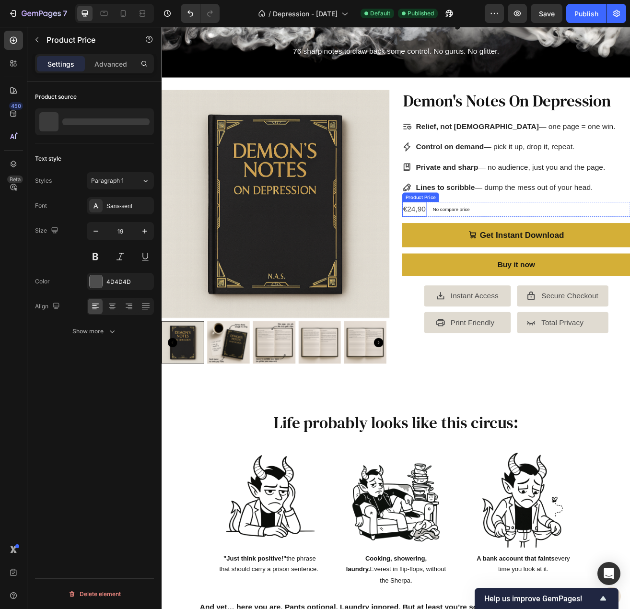
click at [477, 251] on div "€24,90" at bounding box center [472, 251] width 30 height 18
click at [141, 228] on icon "button" at bounding box center [145, 231] width 10 height 10
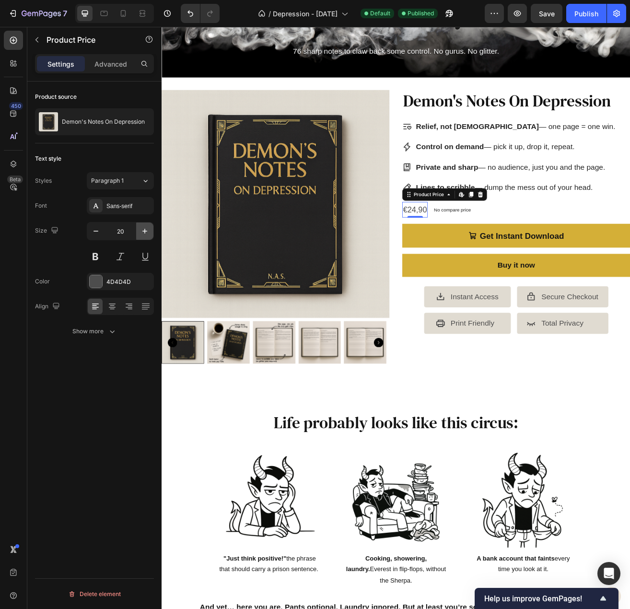
click at [142, 228] on icon "button" at bounding box center [145, 231] width 10 height 10
type input "21"
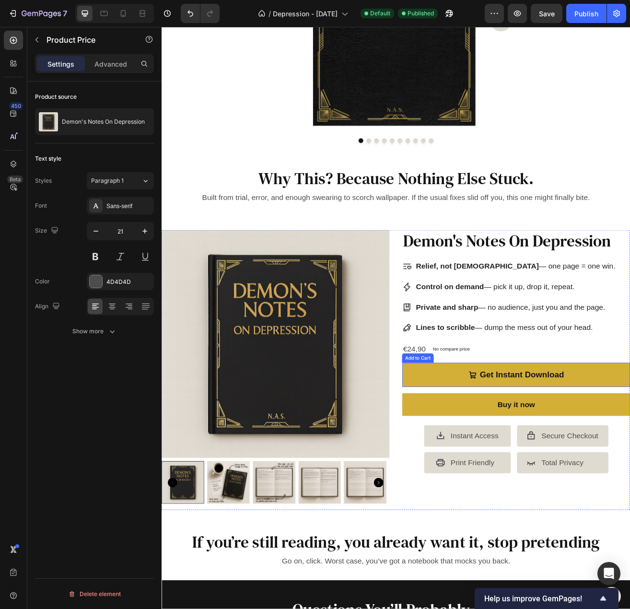
scroll to position [2066, 0]
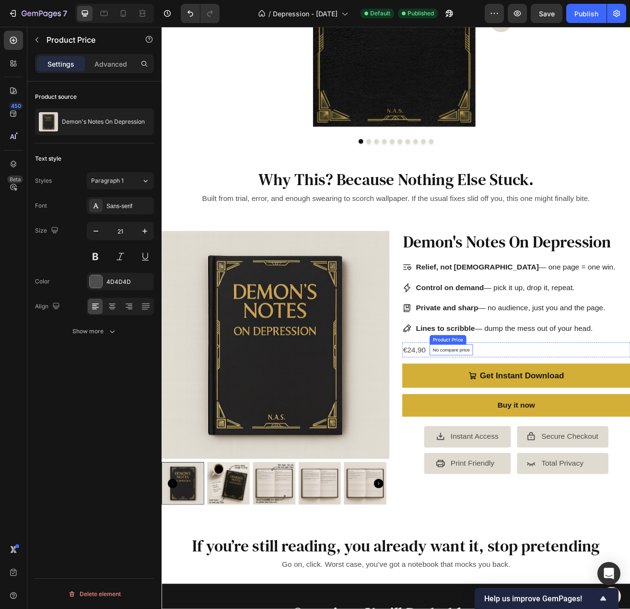
click at [495, 425] on p "No compare price" at bounding box center [518, 424] width 46 height 6
click at [462, 422] on div "€24,90" at bounding box center [472, 424] width 30 height 18
click at [140, 228] on icon "button" at bounding box center [145, 231] width 10 height 10
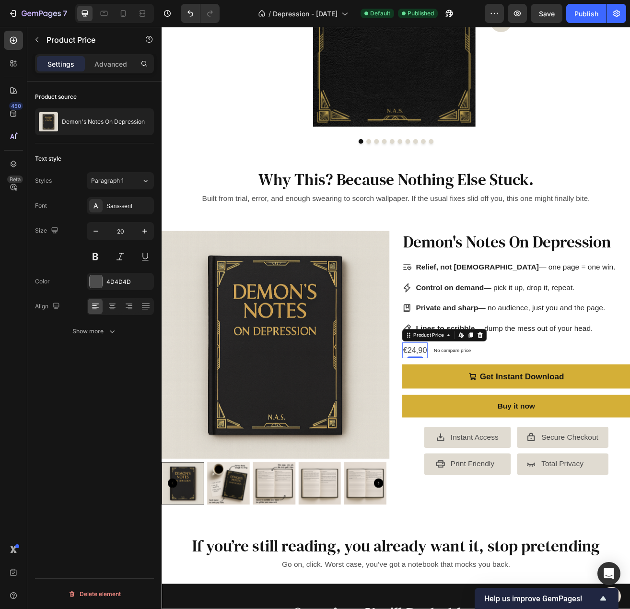
type input "21"
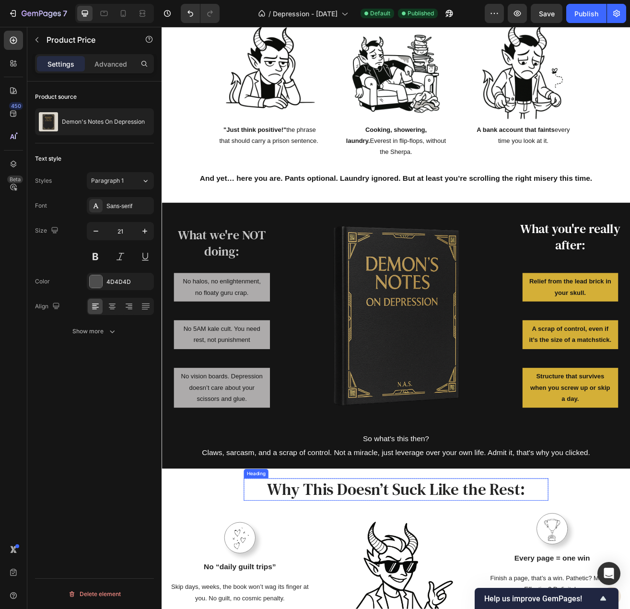
scroll to position [579, 0]
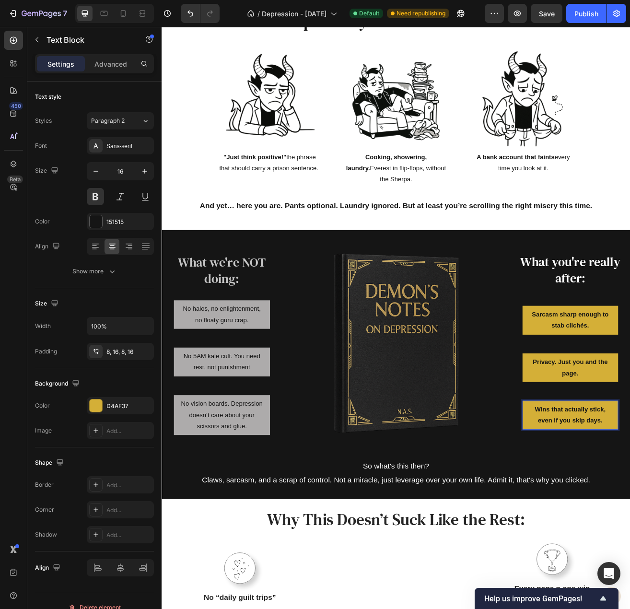
scroll to position [592, 0]
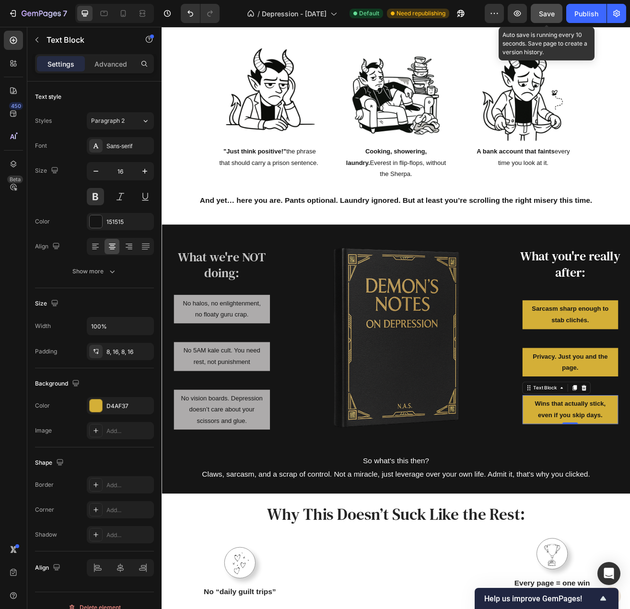
click at [557, 12] on button "Save" at bounding box center [547, 13] width 32 height 19
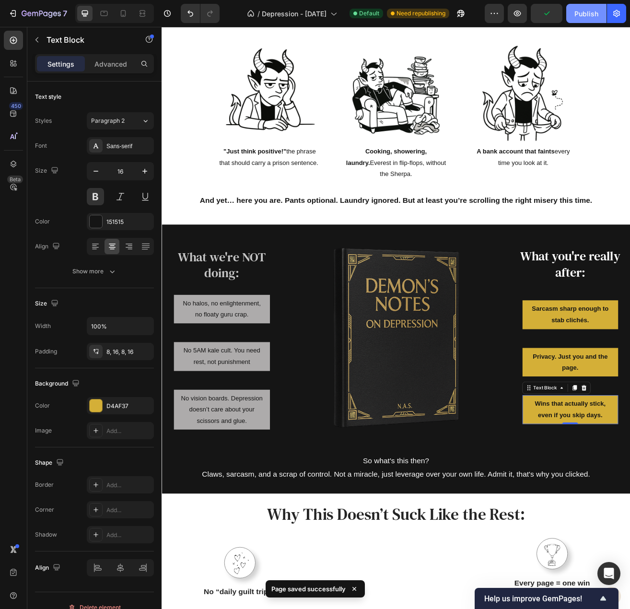
click at [587, 12] on div "Publish" at bounding box center [587, 14] width 24 height 10
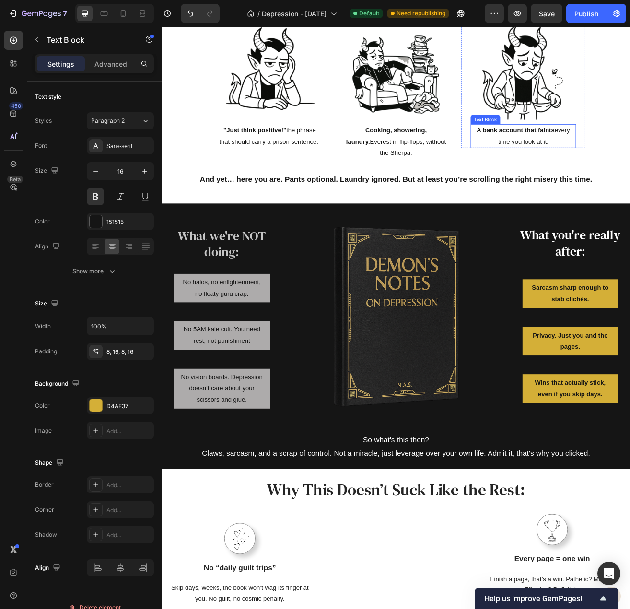
scroll to position [672, 0]
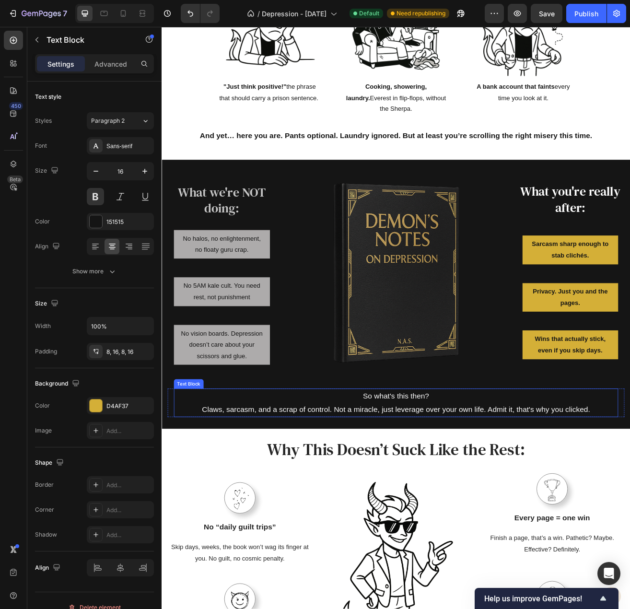
click at [423, 489] on p "Claws, sarcasm, and a scrap of control. Not a miracle, just leverage over your …" at bounding box center [450, 497] width 544 height 16
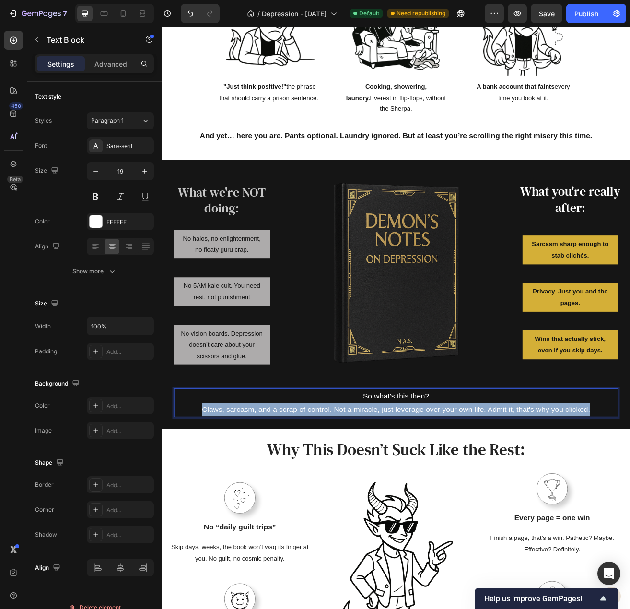
click at [423, 489] on p "Claws, sarcasm, and a scrap of control. Not a miracle, just leverage over your …" at bounding box center [450, 497] width 544 height 16
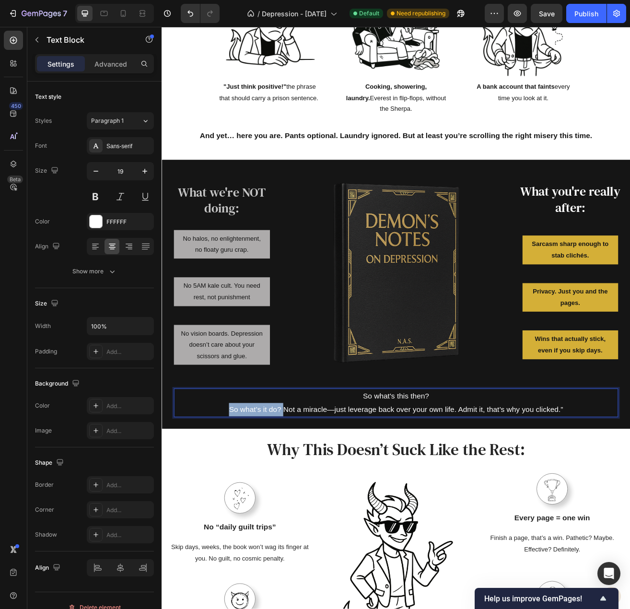
drag, startPoint x: 308, startPoint y: 493, endPoint x: 240, endPoint y: 495, distance: 67.7
click at [240, 495] on p "So what’s it do? Not a miracle—just leverage back over your own life. Admit it,…" at bounding box center [450, 497] width 544 height 16
click at [333, 495] on p "Not a miracle—just leverage back over your own life. Admit it, that’s why you c…" at bounding box center [450, 497] width 544 height 16
click at [618, 490] on p "Not a miracle, just leverage back over your own life. Admit it, that’s why you …" at bounding box center [450, 497] width 544 height 16
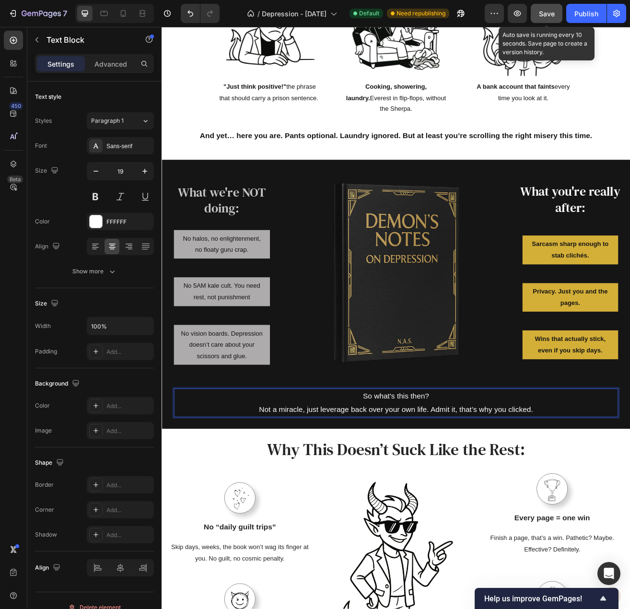
click at [543, 16] on span "Save" at bounding box center [547, 14] width 16 height 8
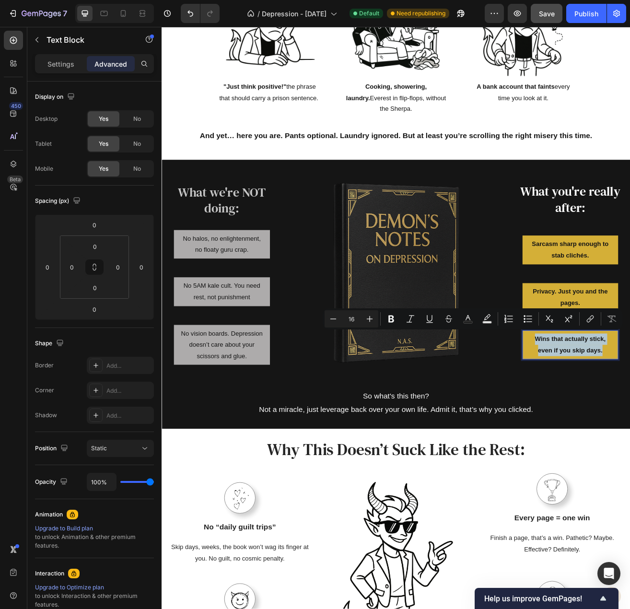
copy p "Wins that actually stick, even if you skip days."
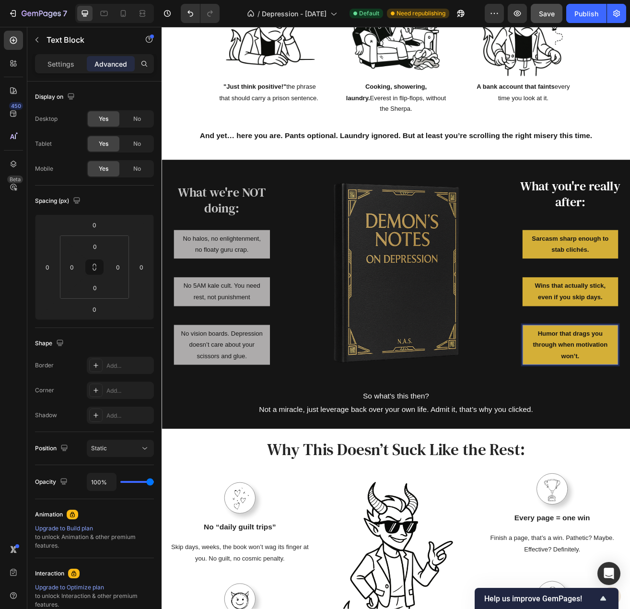
scroll to position [665, 0]
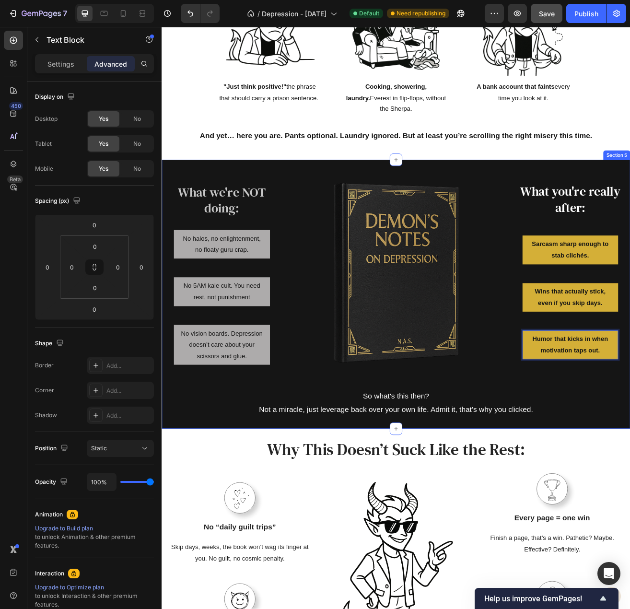
click at [630, 462] on div "What we're NOT doing: Heading No halos, no enlightenment, no floaty guru crap. …" at bounding box center [449, 352] width 561 height 308
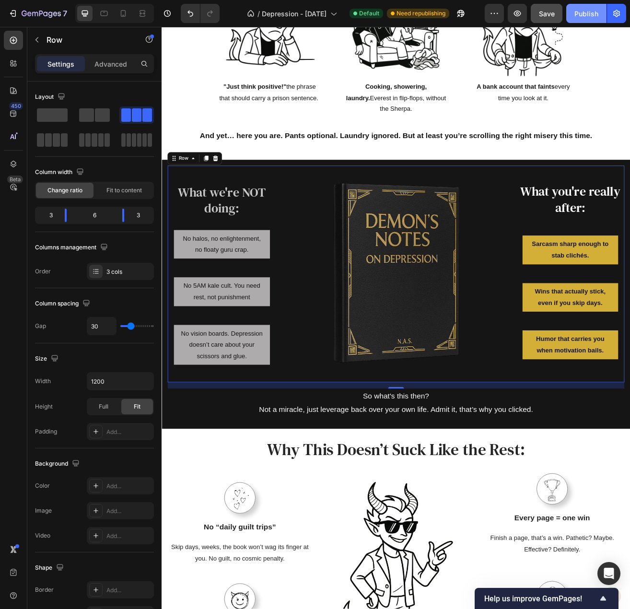
click at [584, 15] on div "Publish" at bounding box center [587, 14] width 24 height 10
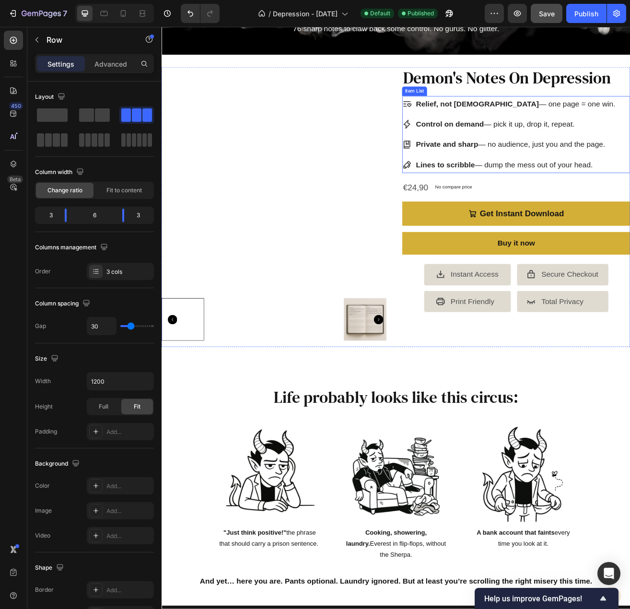
scroll to position [0, 0]
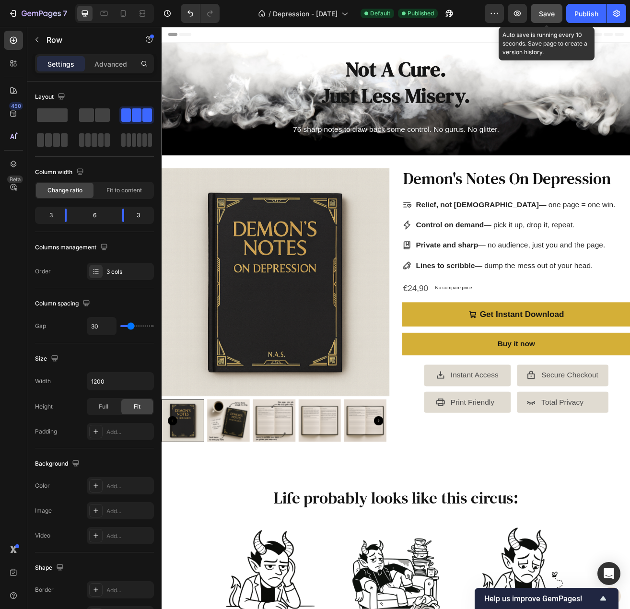
click at [539, 11] on button "Save" at bounding box center [547, 13] width 32 height 19
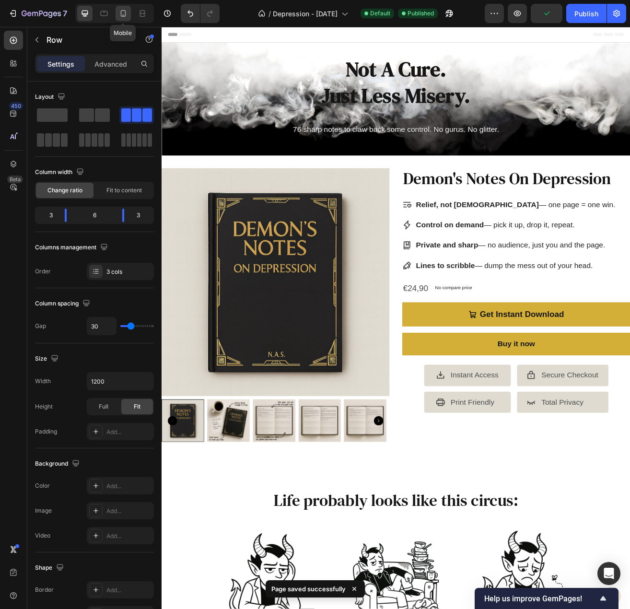
click at [127, 13] on icon at bounding box center [124, 14] width 10 height 10
type input "0"
type input "100%"
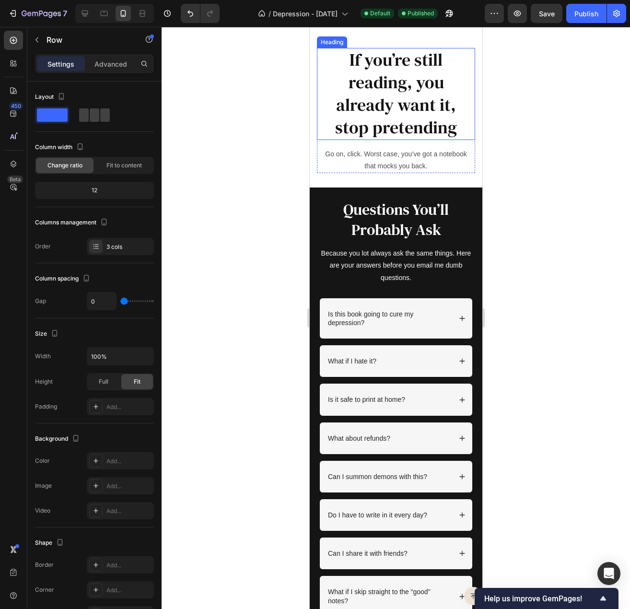
scroll to position [3636, 0]
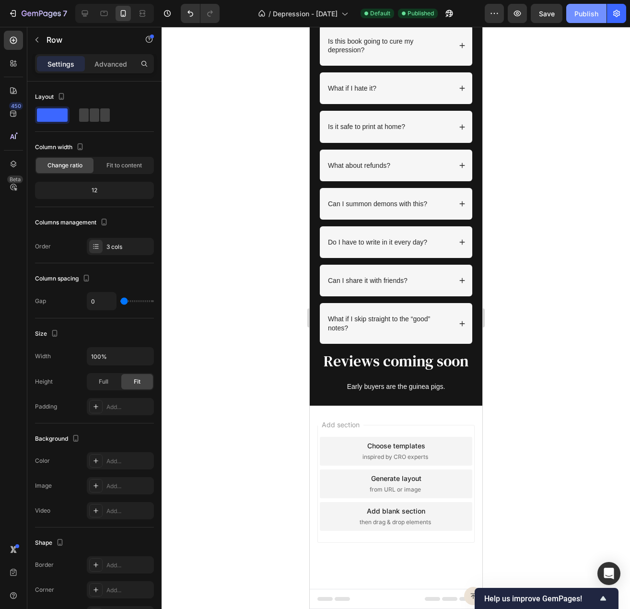
click at [580, 10] on div "Publish" at bounding box center [587, 14] width 24 height 10
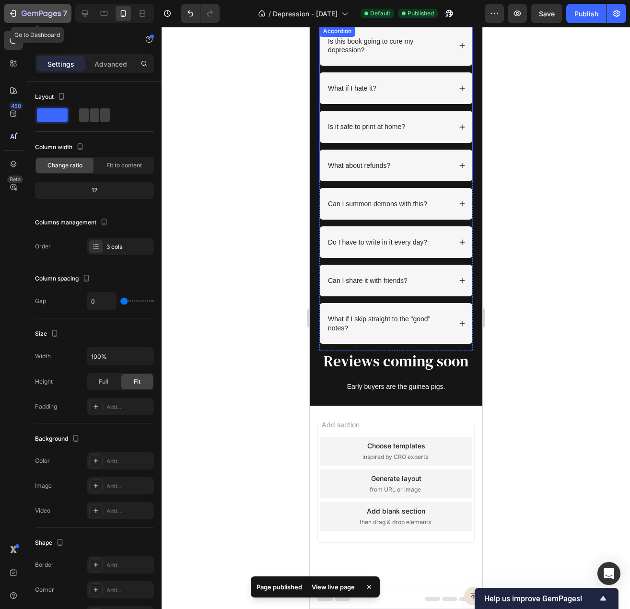
click at [24, 12] on icon "button" at bounding box center [41, 14] width 39 height 8
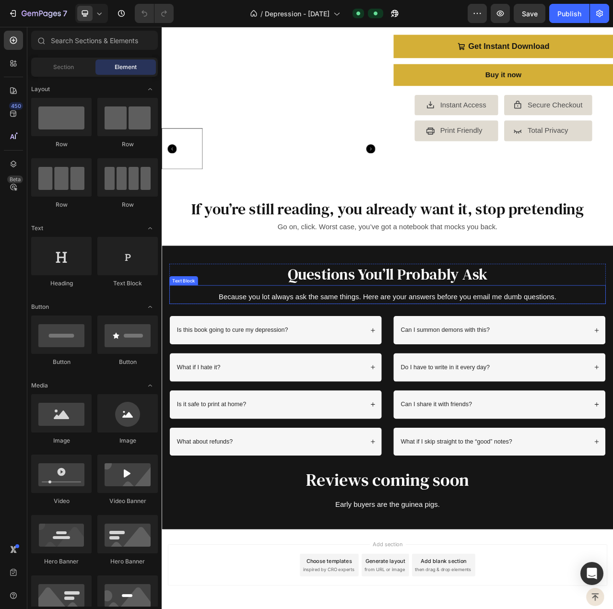
scroll to position [2376, 0]
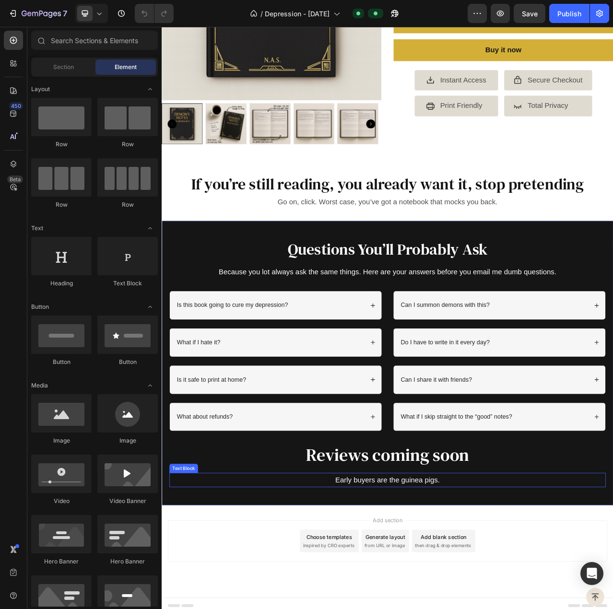
click at [424, 605] on p "Early buyers are the guinea pigs." at bounding box center [449, 605] width 555 height 16
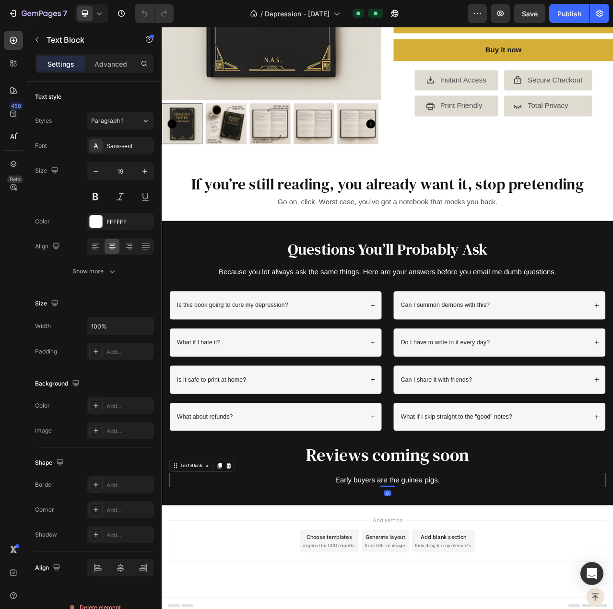
click at [425, 602] on p "Early buyers are the guinea pigs." at bounding box center [449, 605] width 555 height 16
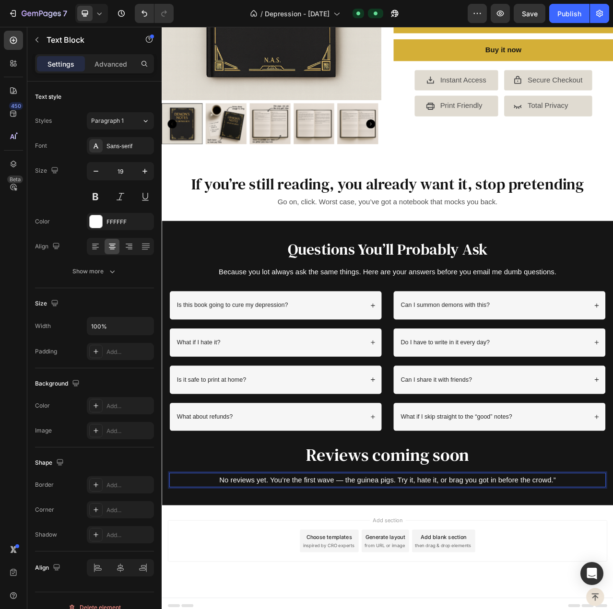
click at [388, 597] on p "No reviews yet. You’re the first wave — the guinea pigs. Try it, hate it, or br…" at bounding box center [449, 605] width 555 height 16
click at [538, 602] on p "No reviews yet. You’re the first wave, the guinea pigs. Try it, hate it, or bra…" at bounding box center [449, 605] width 555 height 16
click at [613, 597] on p "No reviews yet. You’re the first wave, the guinea pigs. Try it, hate it, or bra…" at bounding box center [449, 605] width 555 height 16
click at [613, 565] on h2 "Reviews coming soon" at bounding box center [449, 572] width 557 height 31
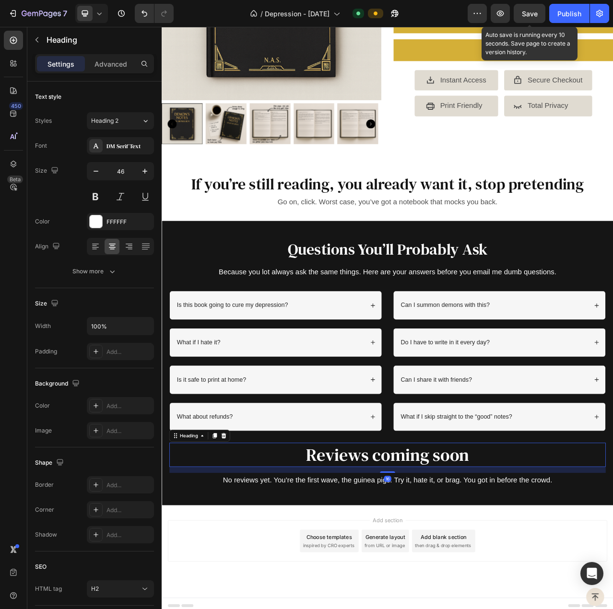
click at [531, 14] on span "Save" at bounding box center [530, 14] width 16 height 8
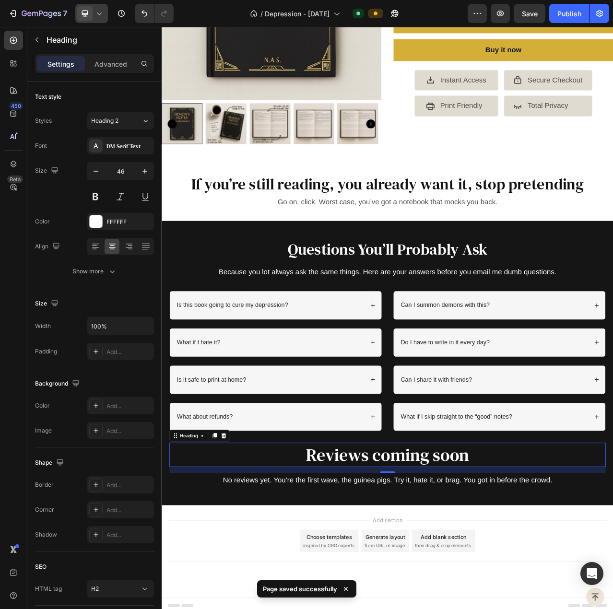
click at [97, 15] on icon at bounding box center [100, 14] width 10 height 10
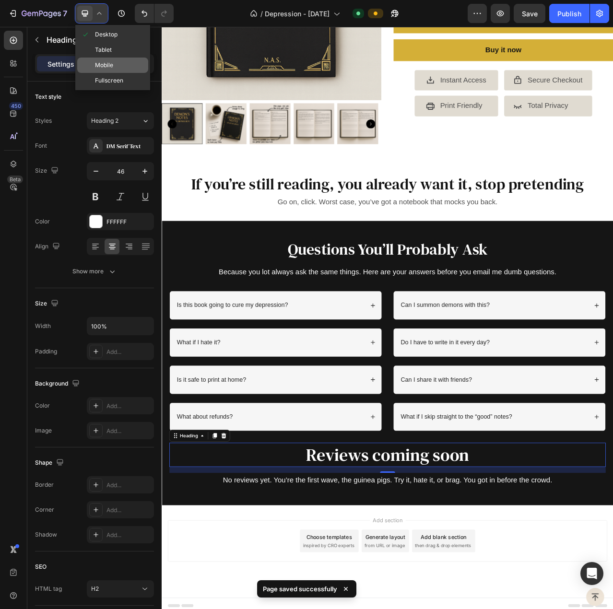
click at [111, 68] on span "Mobile" at bounding box center [104, 65] width 18 height 10
type input "32"
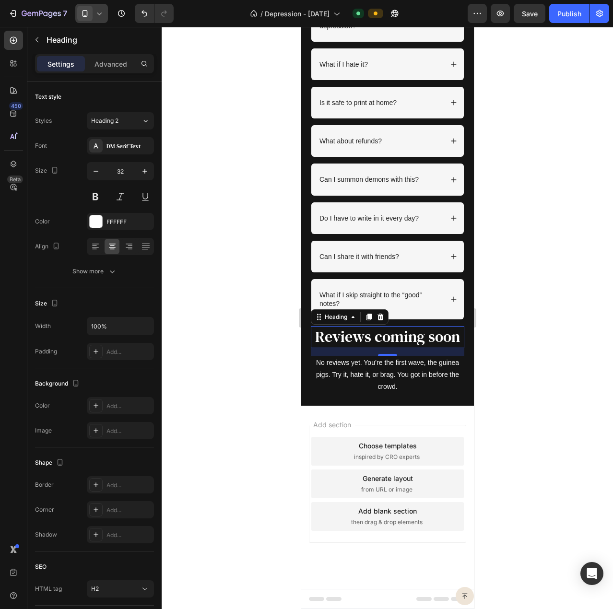
scroll to position [3060, 0]
click at [556, 17] on button "Publish" at bounding box center [569, 13] width 40 height 19
click at [14, 18] on icon "button" at bounding box center [13, 14] width 10 height 10
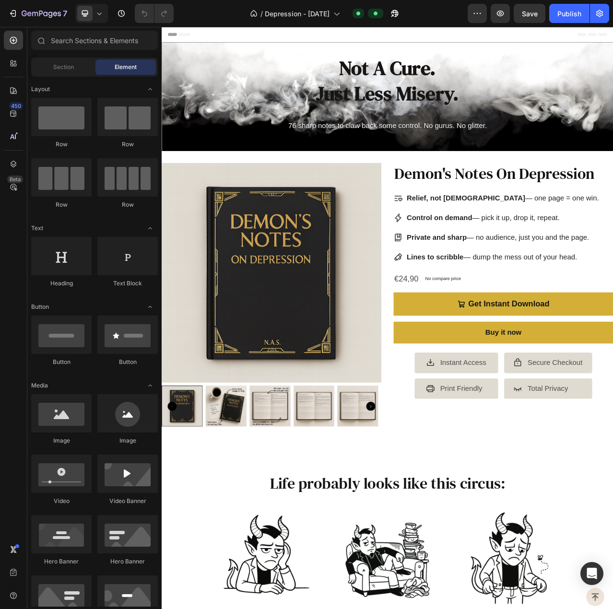
click at [0, 211] on div "450 Beta" at bounding box center [13, 318] width 27 height 582
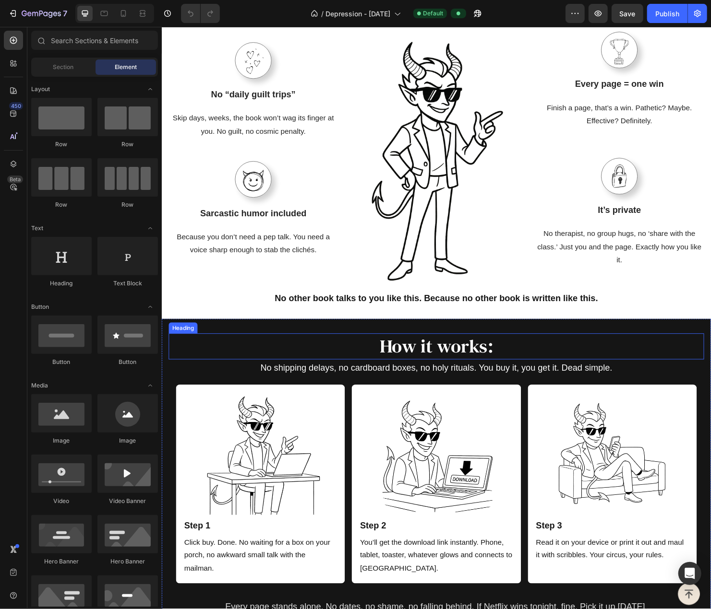
scroll to position [1151, 0]
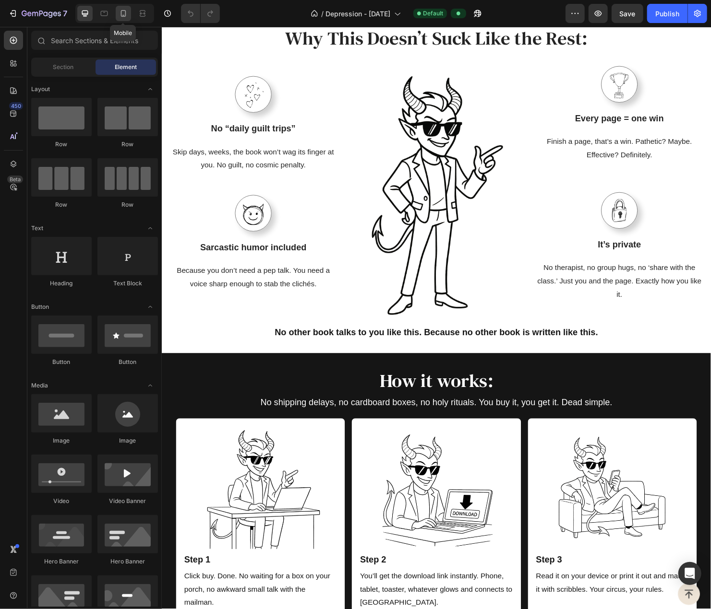
click at [121, 10] on icon at bounding box center [124, 14] width 10 height 10
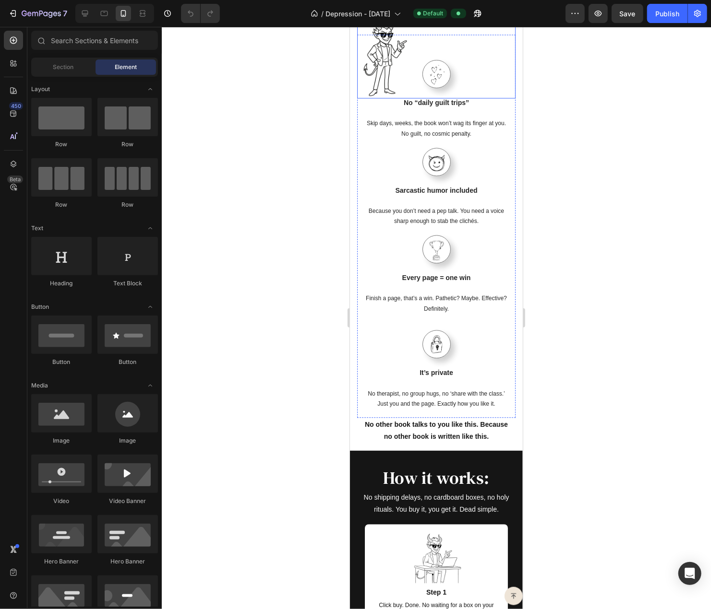
click at [383, 98] on img at bounding box center [384, 56] width 56 height 83
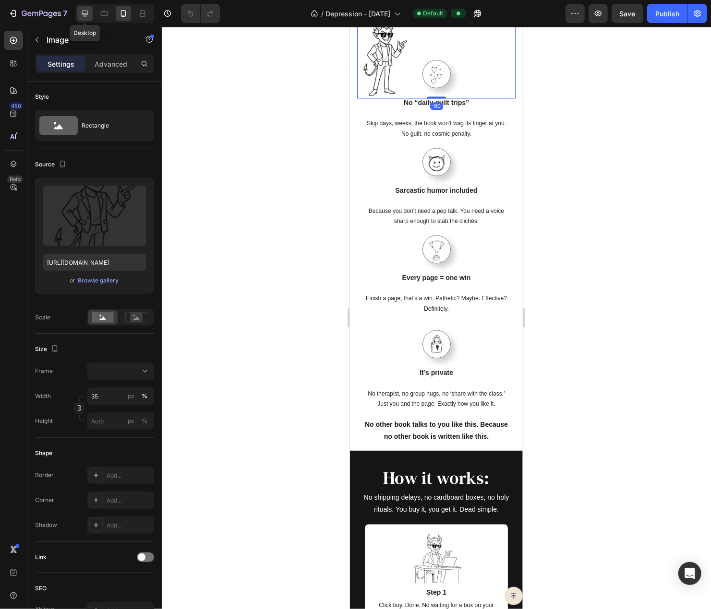
click at [83, 11] on icon at bounding box center [85, 14] width 6 height 6
type input "100"
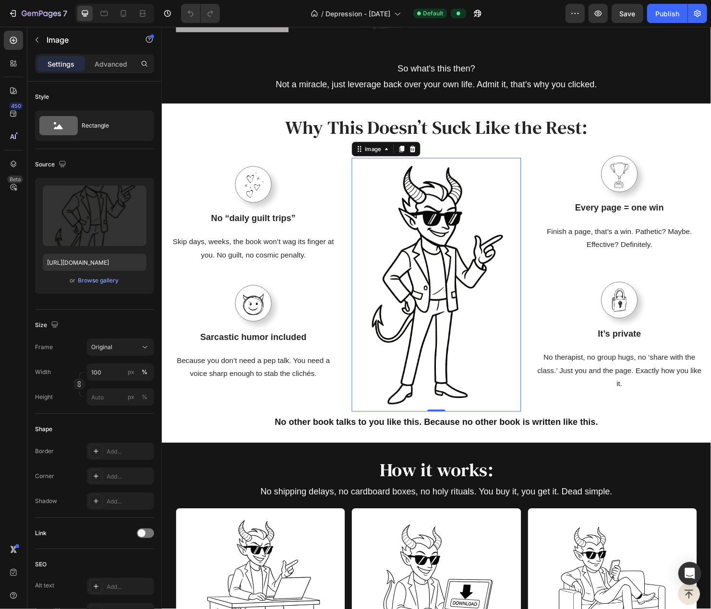
scroll to position [995, 0]
